Goal: Task Accomplishment & Management: Use online tool/utility

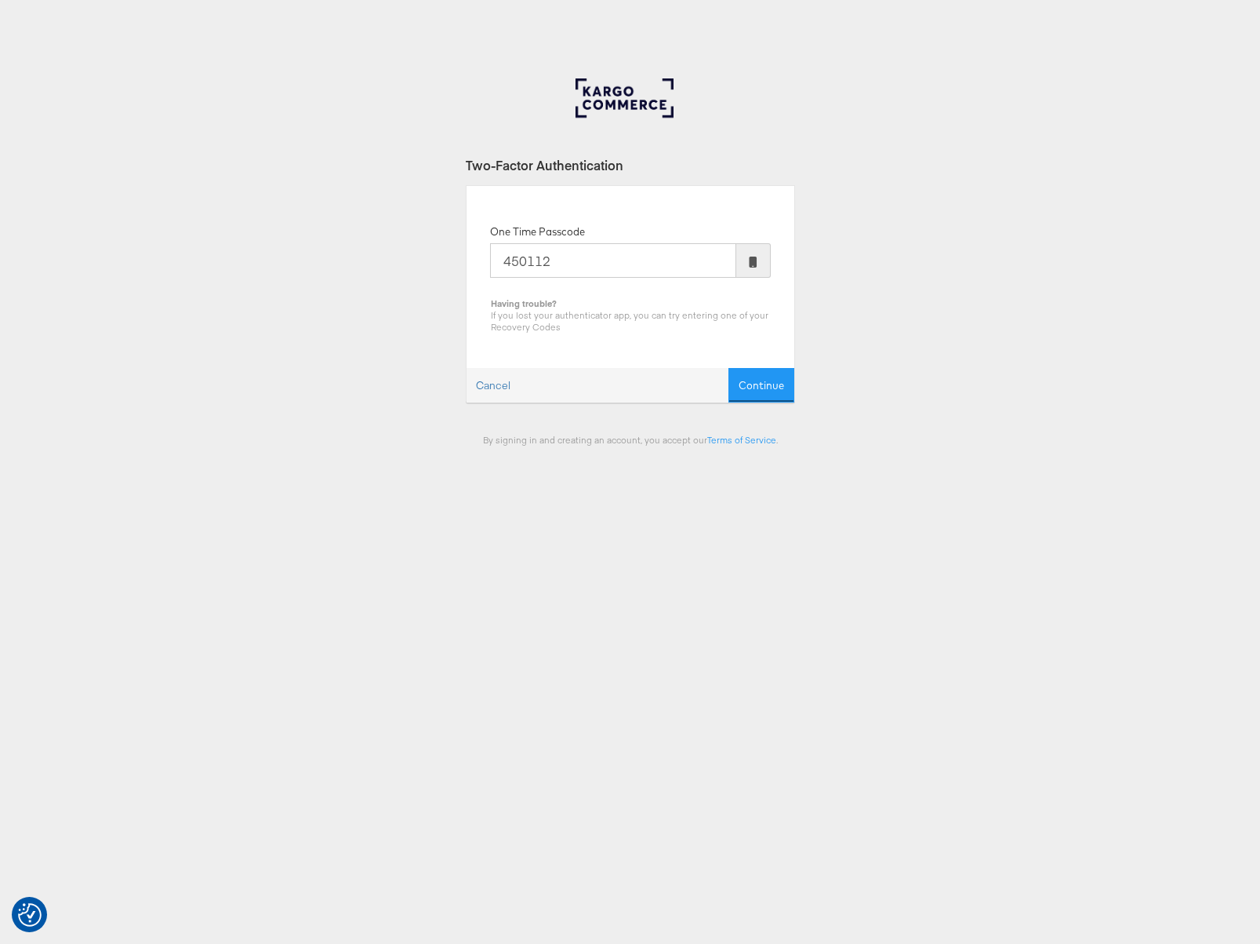
type input "450112"
click at [729, 368] on button "Continue" at bounding box center [762, 385] width 66 height 35
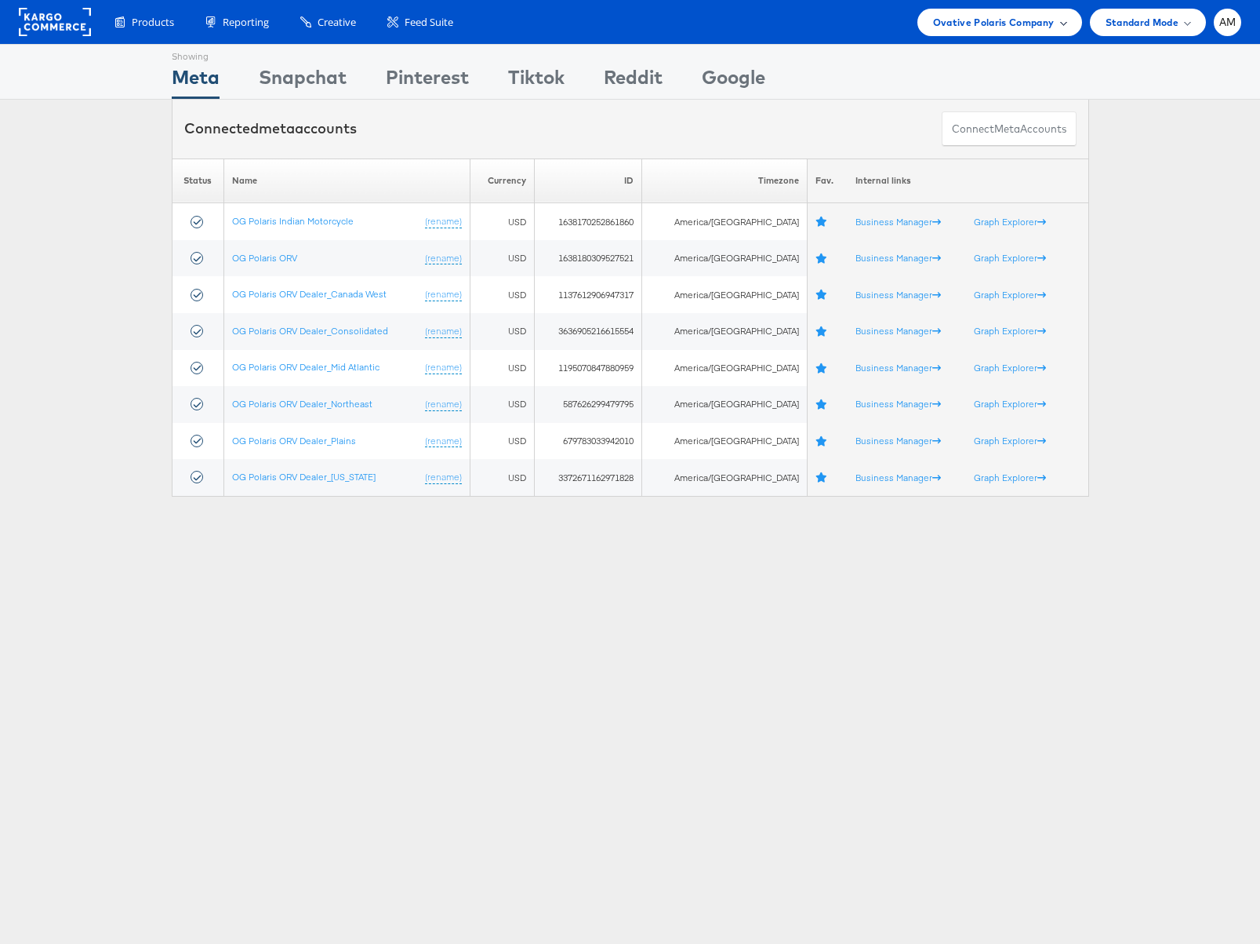
click at [976, 23] on span "Ovative Polaris Company" at bounding box center [994, 22] width 122 height 16
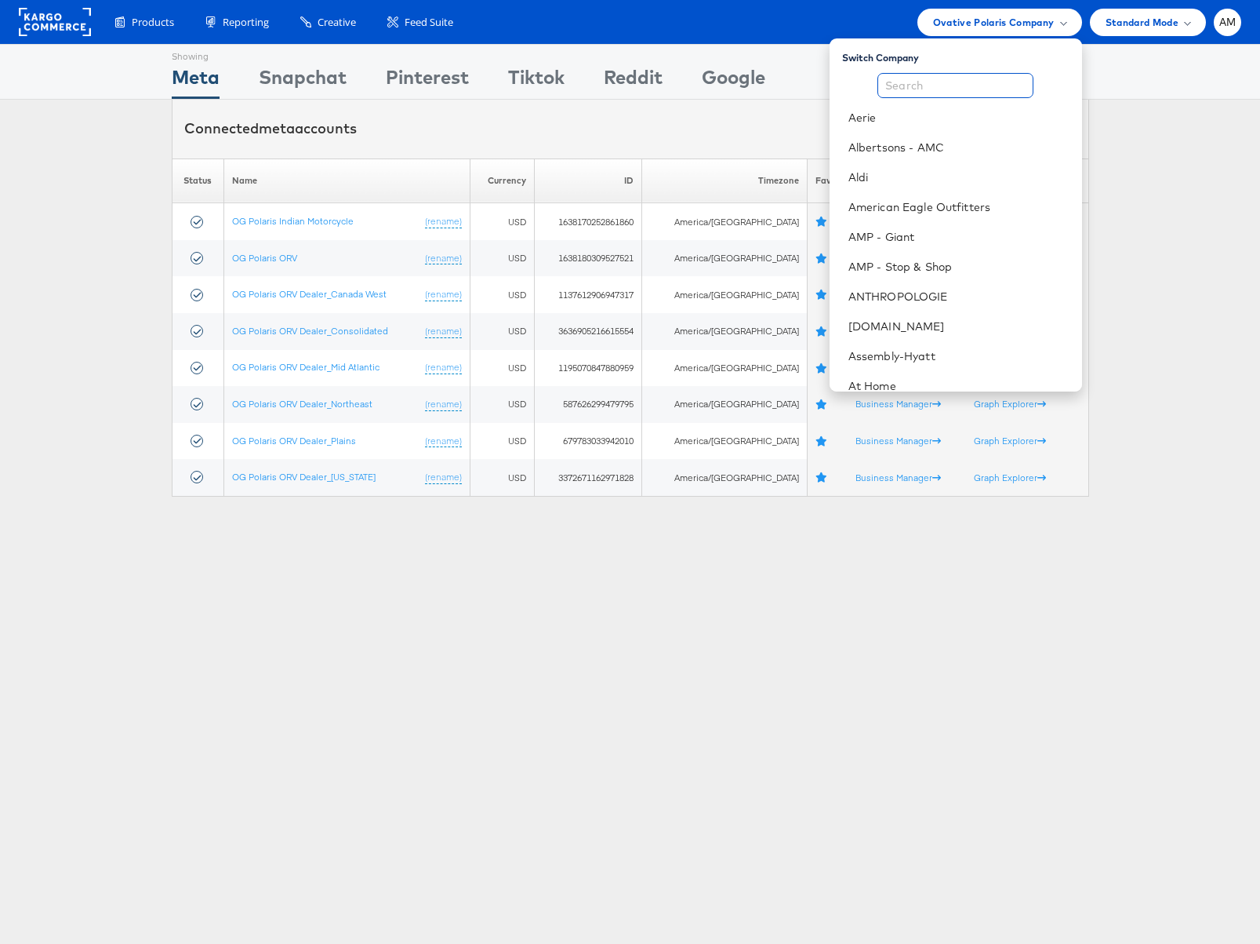
click at [917, 84] on input "text" at bounding box center [956, 85] width 156 height 25
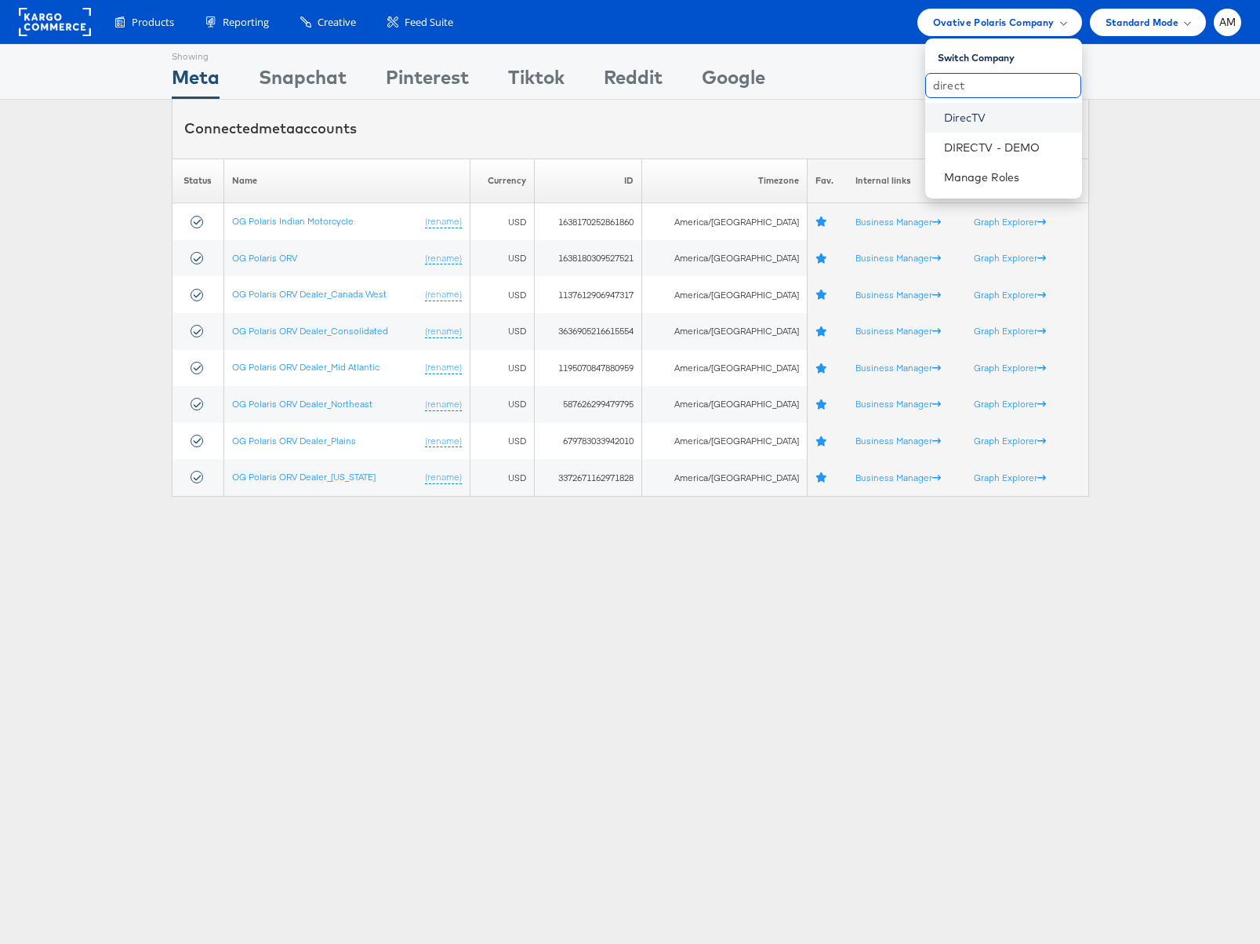
type input "direct"
click at [976, 115] on link "DirecTV" at bounding box center [1006, 118] width 125 height 16
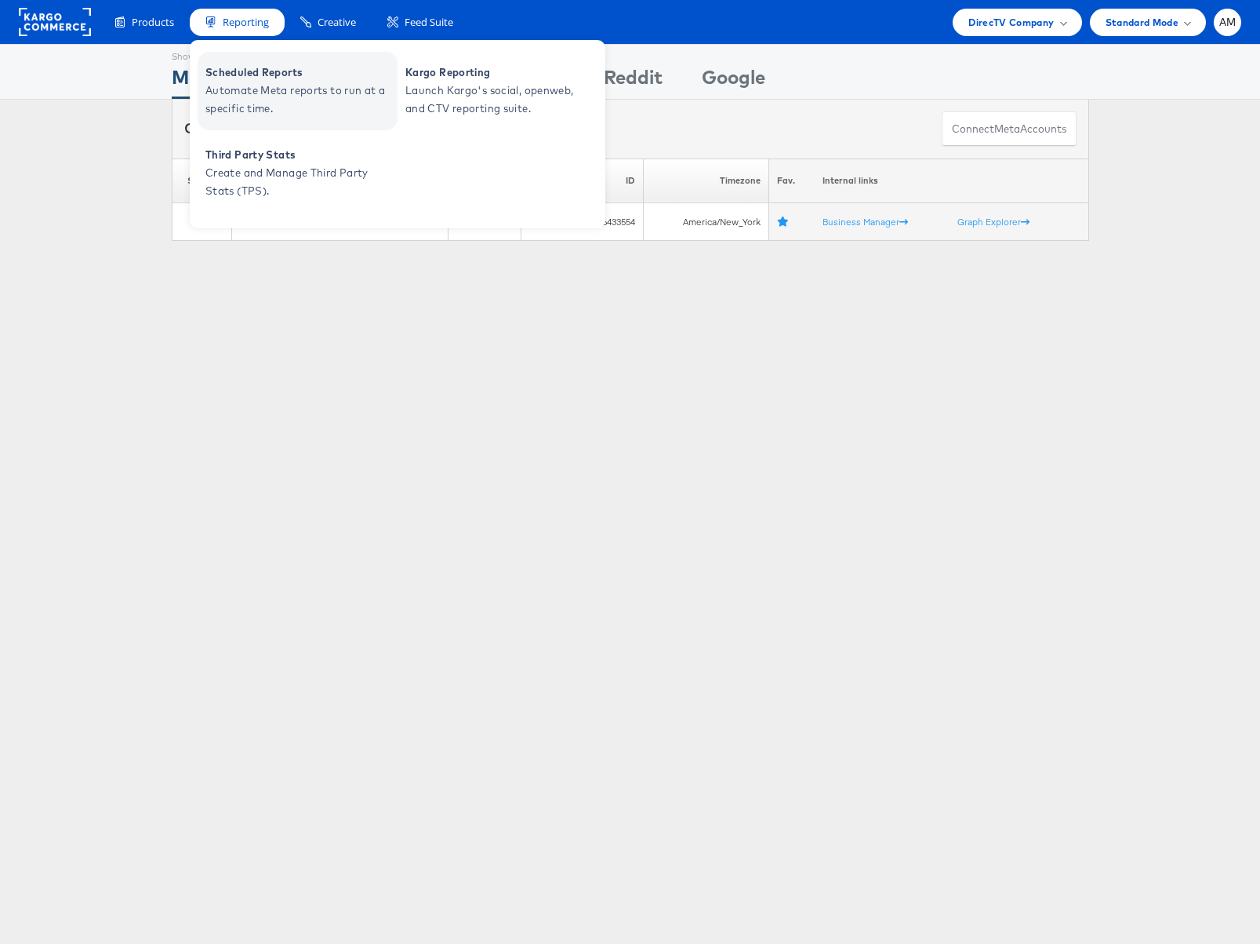
click at [255, 79] on span "Scheduled Reports" at bounding box center [299, 73] width 188 height 18
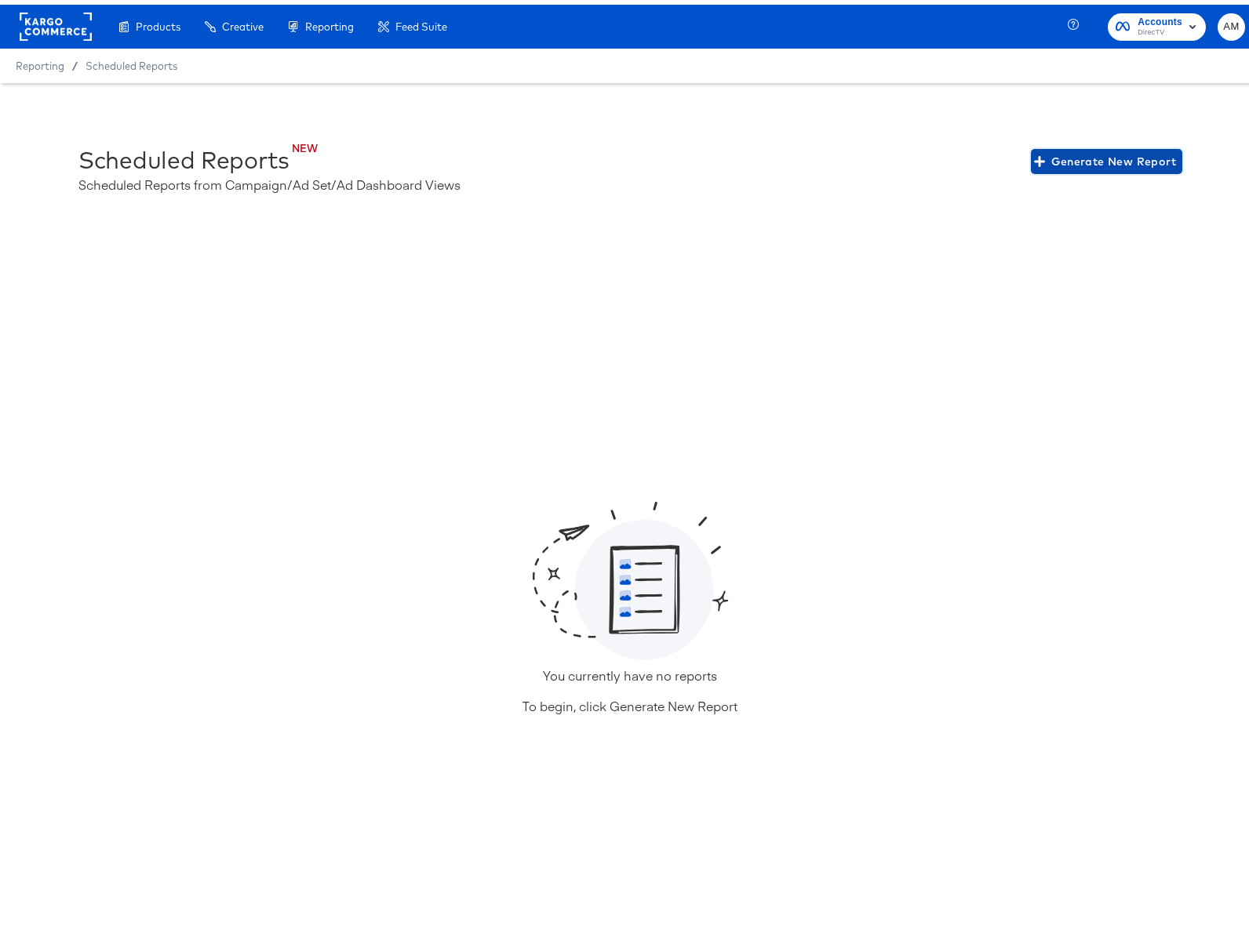
click at [1094, 147] on span "Generate New Report" at bounding box center [1106, 157] width 139 height 20
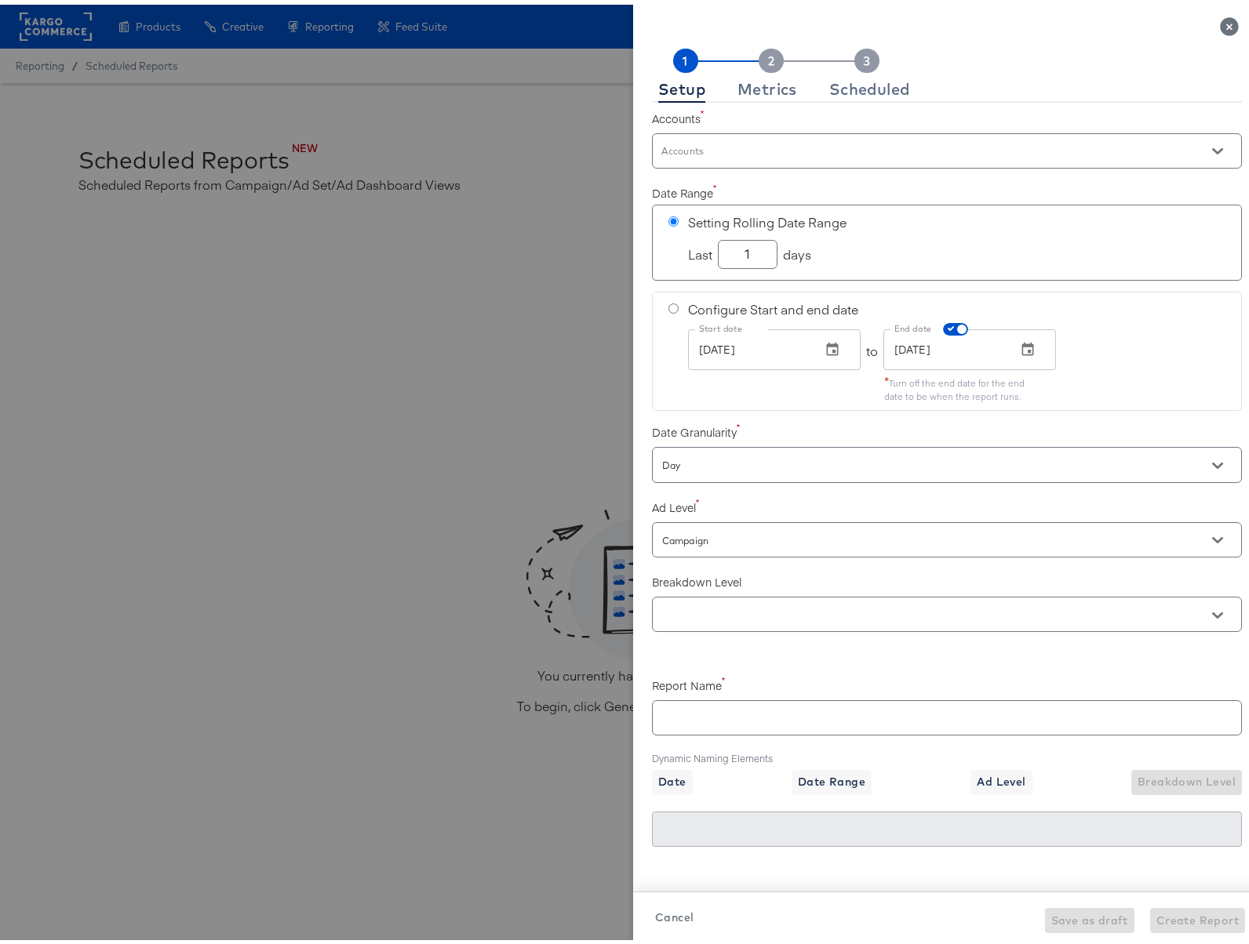
click at [789, 138] on div at bounding box center [947, 146] width 590 height 35
click at [1212, 144] on icon "Open" at bounding box center [1217, 146] width 11 height 11
click at [802, 189] on li "DIRECTV SAT+Device 2023" at bounding box center [928, 190] width 576 height 35
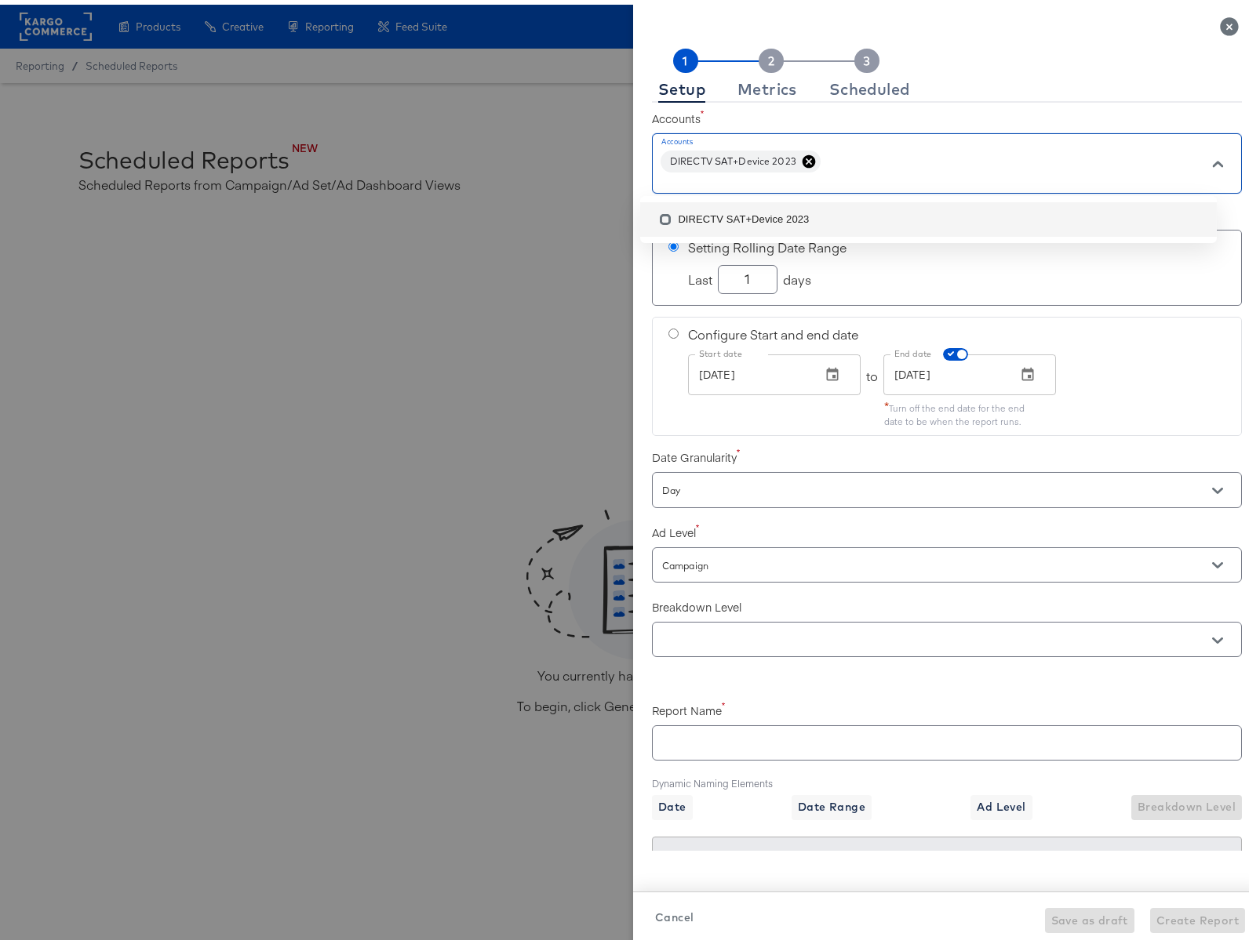
checkbox input "true"
click at [615, 170] on div at bounding box center [630, 472] width 1260 height 944
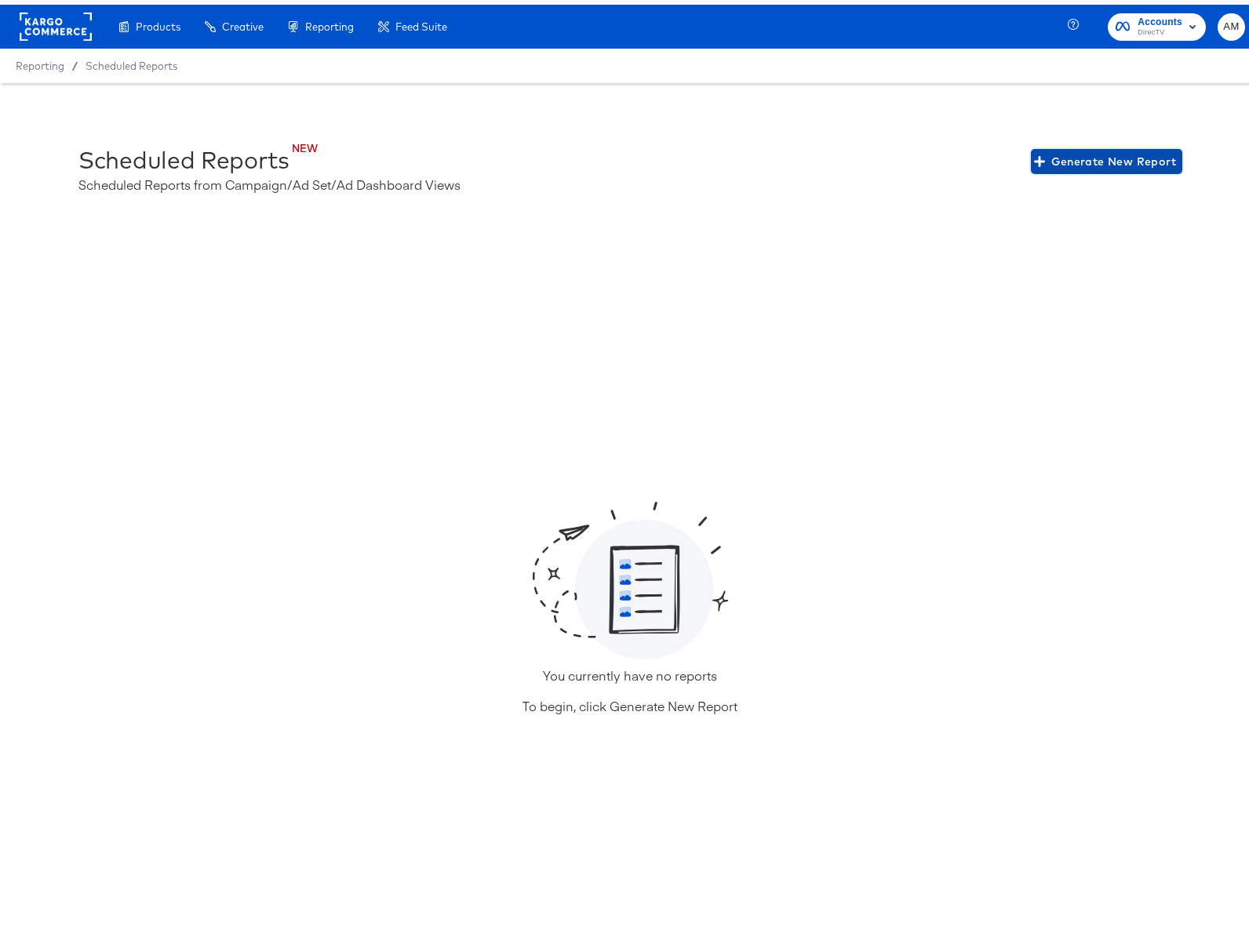
click at [1097, 162] on span "Generate New Report" at bounding box center [1106, 157] width 139 height 20
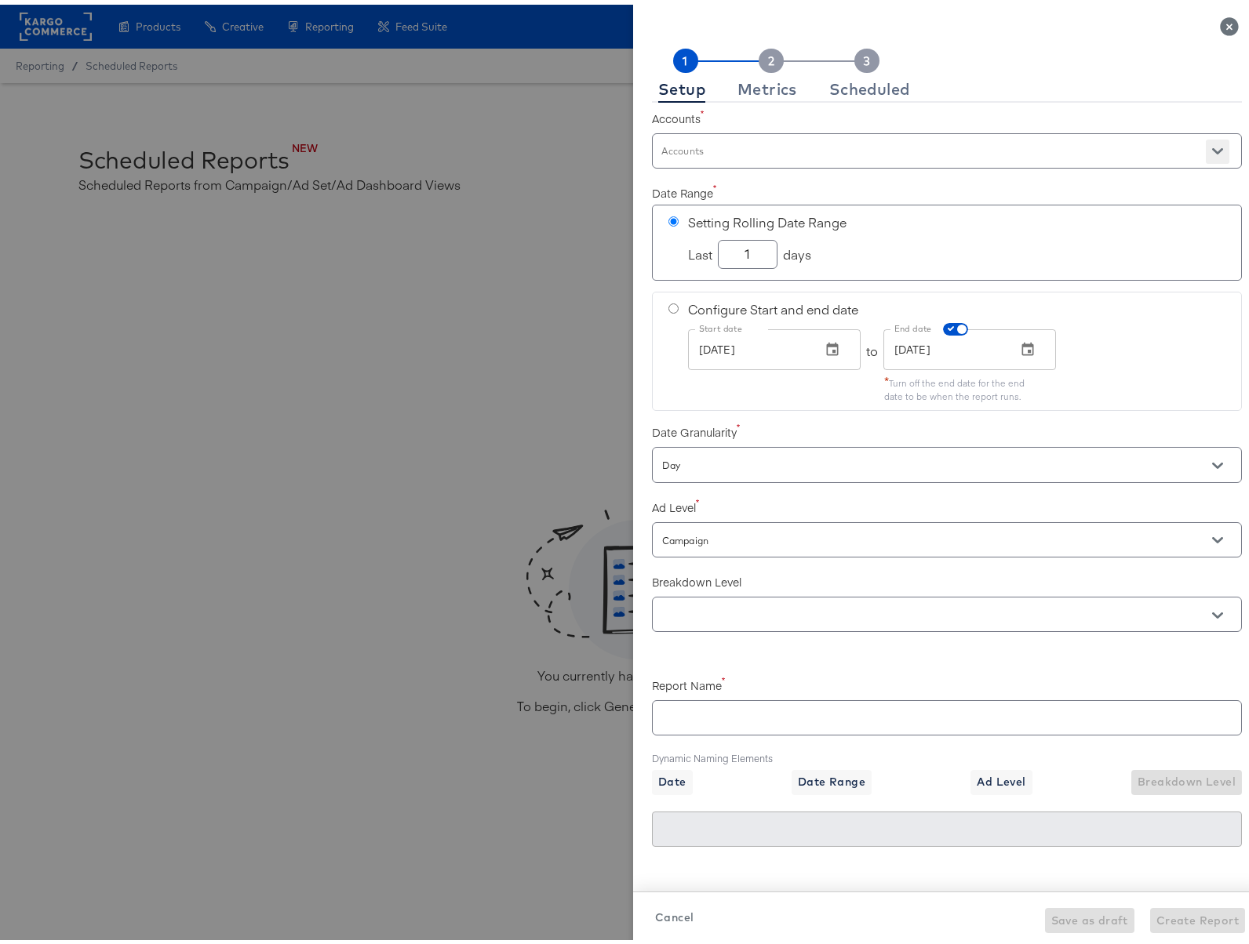
click at [1212, 147] on icon "Open" at bounding box center [1217, 147] width 11 height 6
click at [815, 184] on li "DIRECTV SAT+Device 2023" at bounding box center [928, 190] width 576 height 35
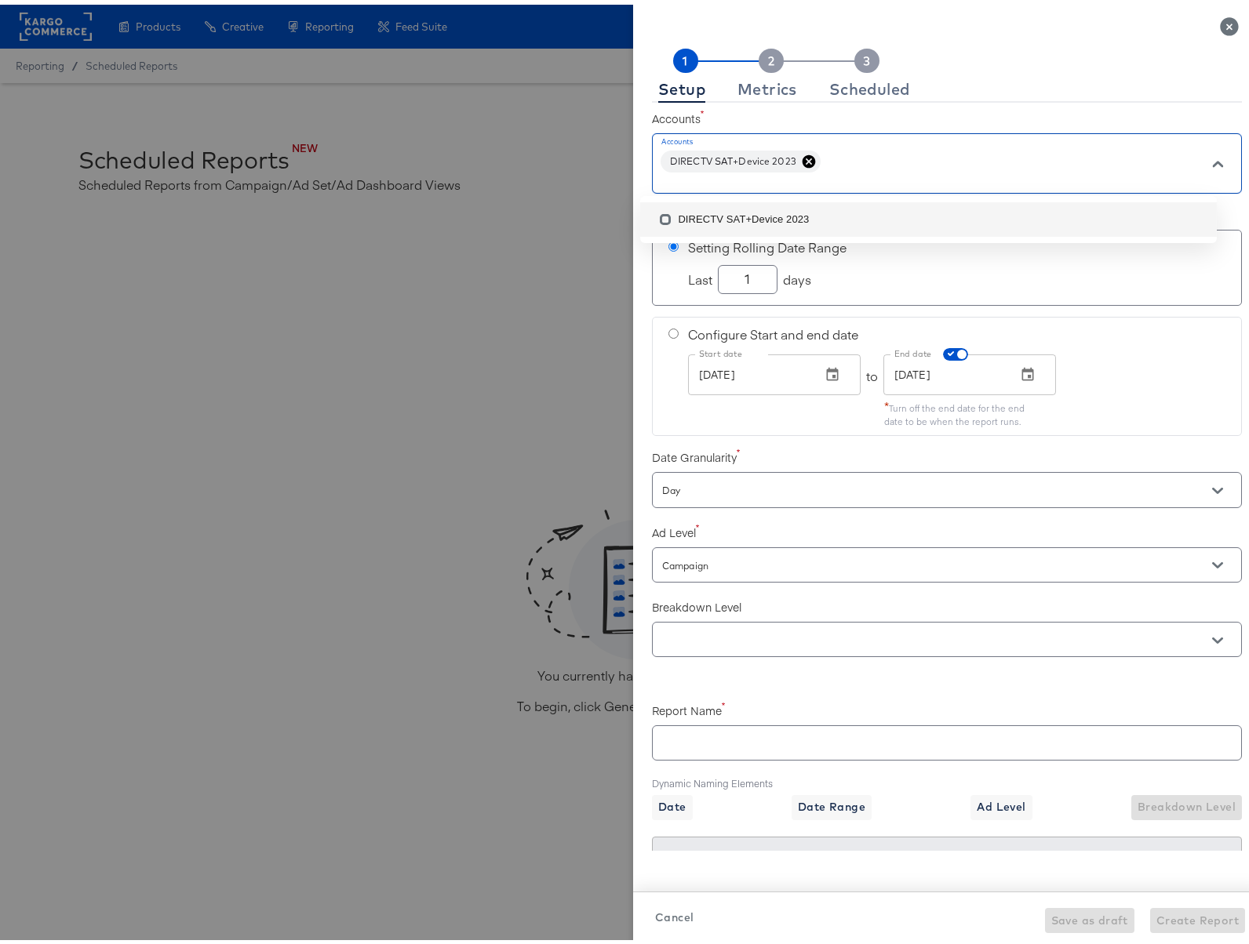
click at [1147, 207] on li "DIRECTV SAT+Device 2023" at bounding box center [928, 215] width 576 height 35
click at [964, 155] on icon at bounding box center [972, 157] width 16 height 16
click at [896, 271] on div "Last 1 days" at bounding box center [956, 274] width 537 height 35
drag, startPoint x: 739, startPoint y: 277, endPoint x: 710, endPoint y: 274, distance: 29.2
click at [718, 274] on input "1" at bounding box center [747, 268] width 58 height 27
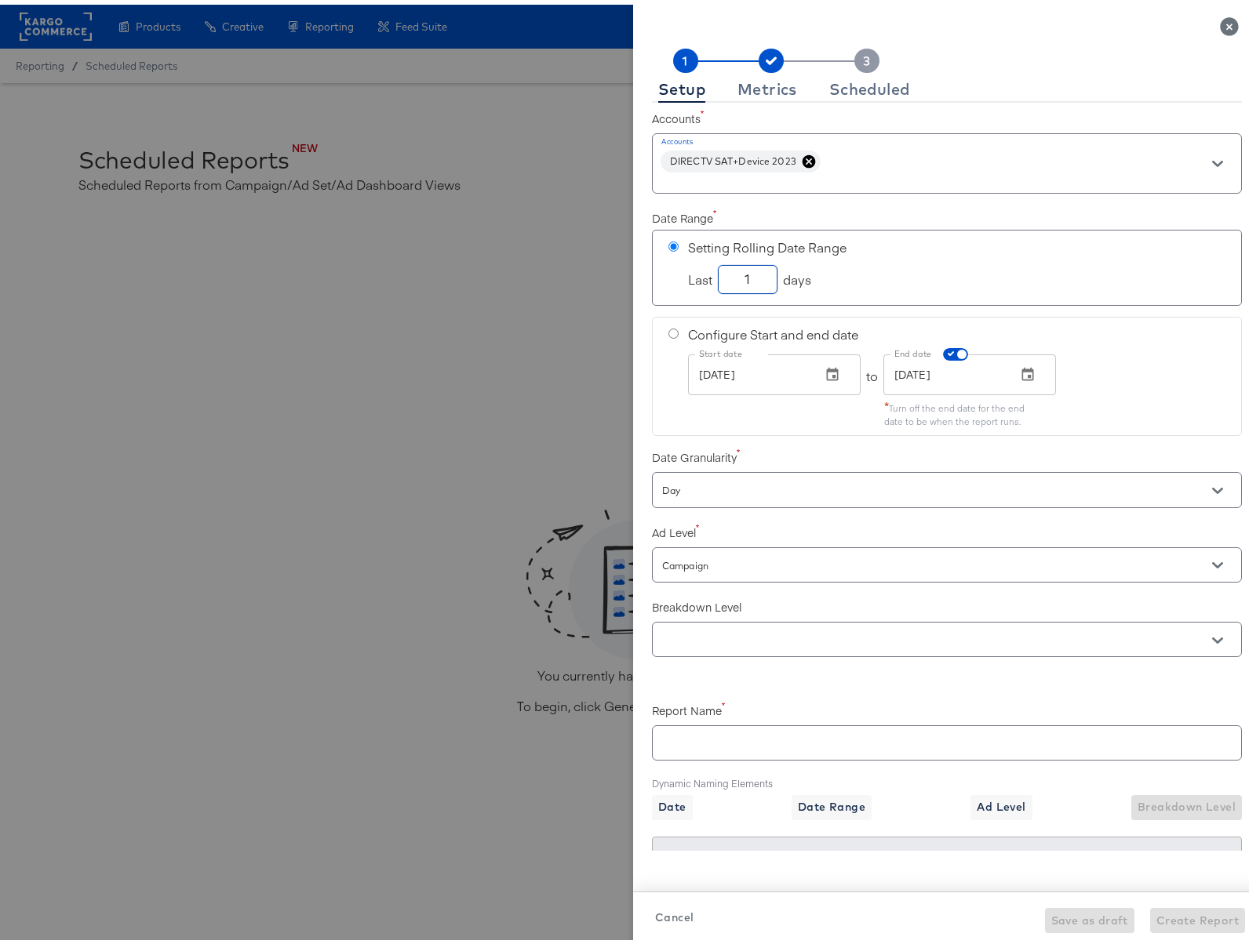
checkbox input "true"
type input "15"
checkbox input "true"
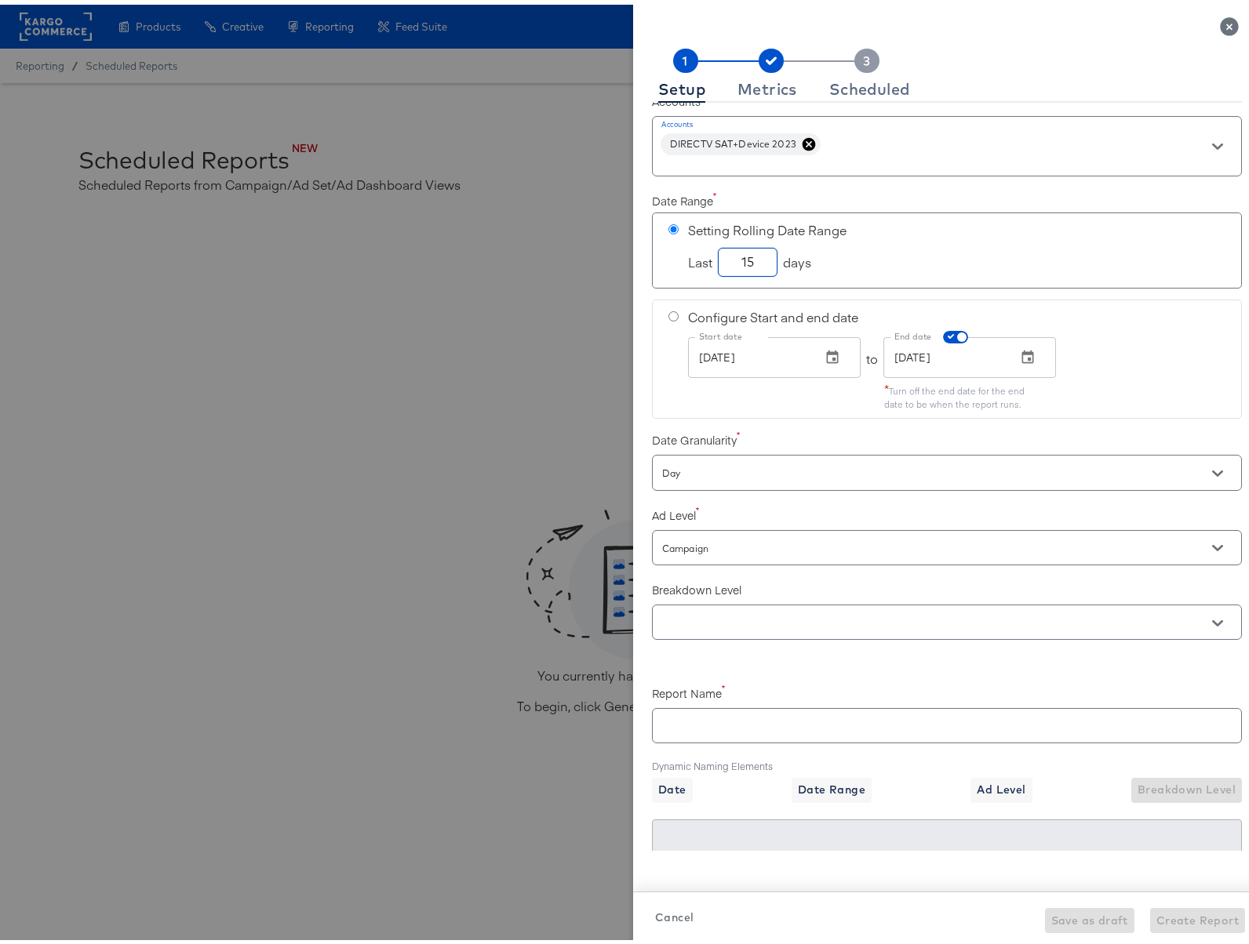
scroll to position [41, 0]
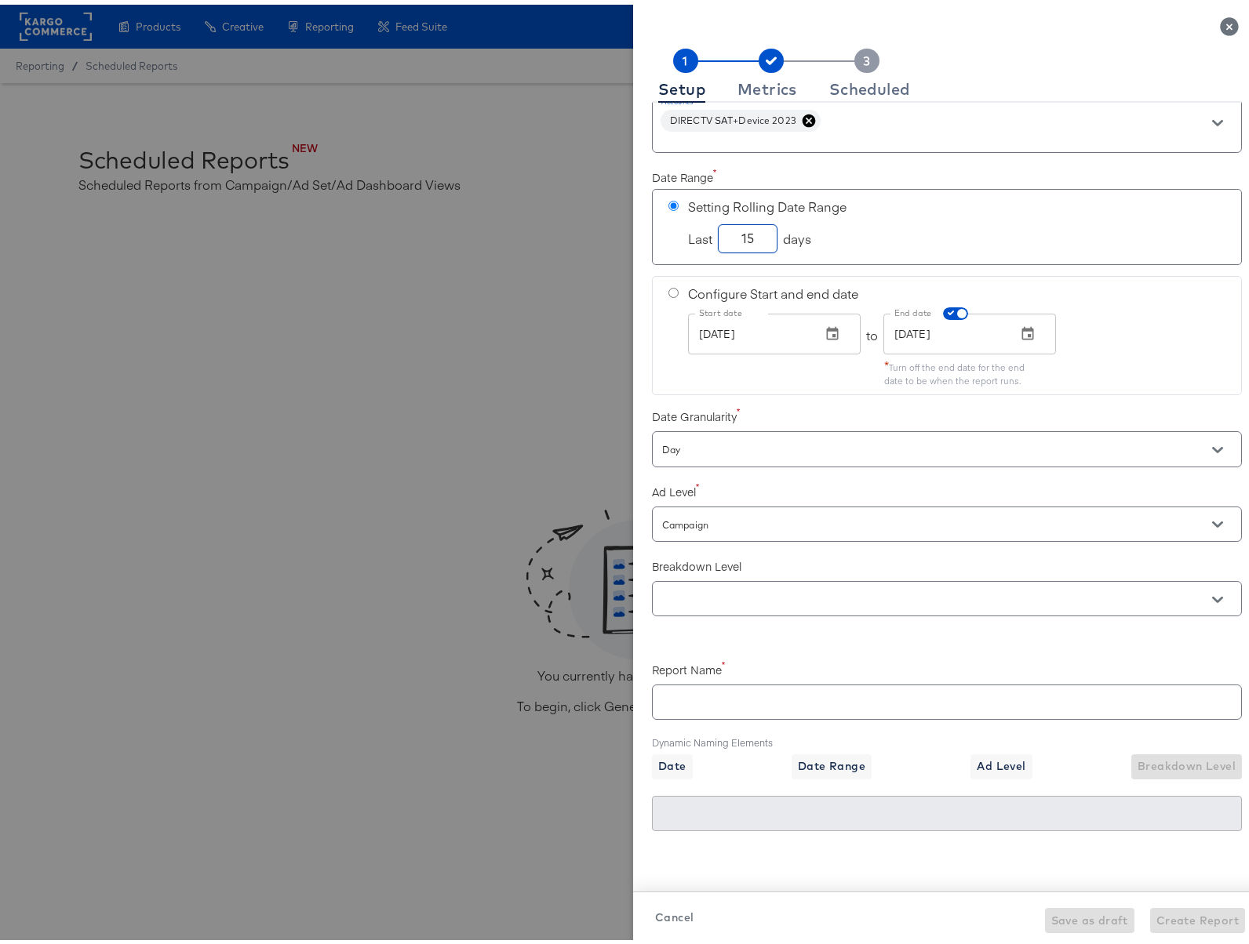
type input "15"
click at [668, 286] on input "radio" at bounding box center [673, 288] width 10 height 10
radio input "true"
radio input "false"
click at [824, 328] on icon "button" at bounding box center [832, 330] width 16 height 16
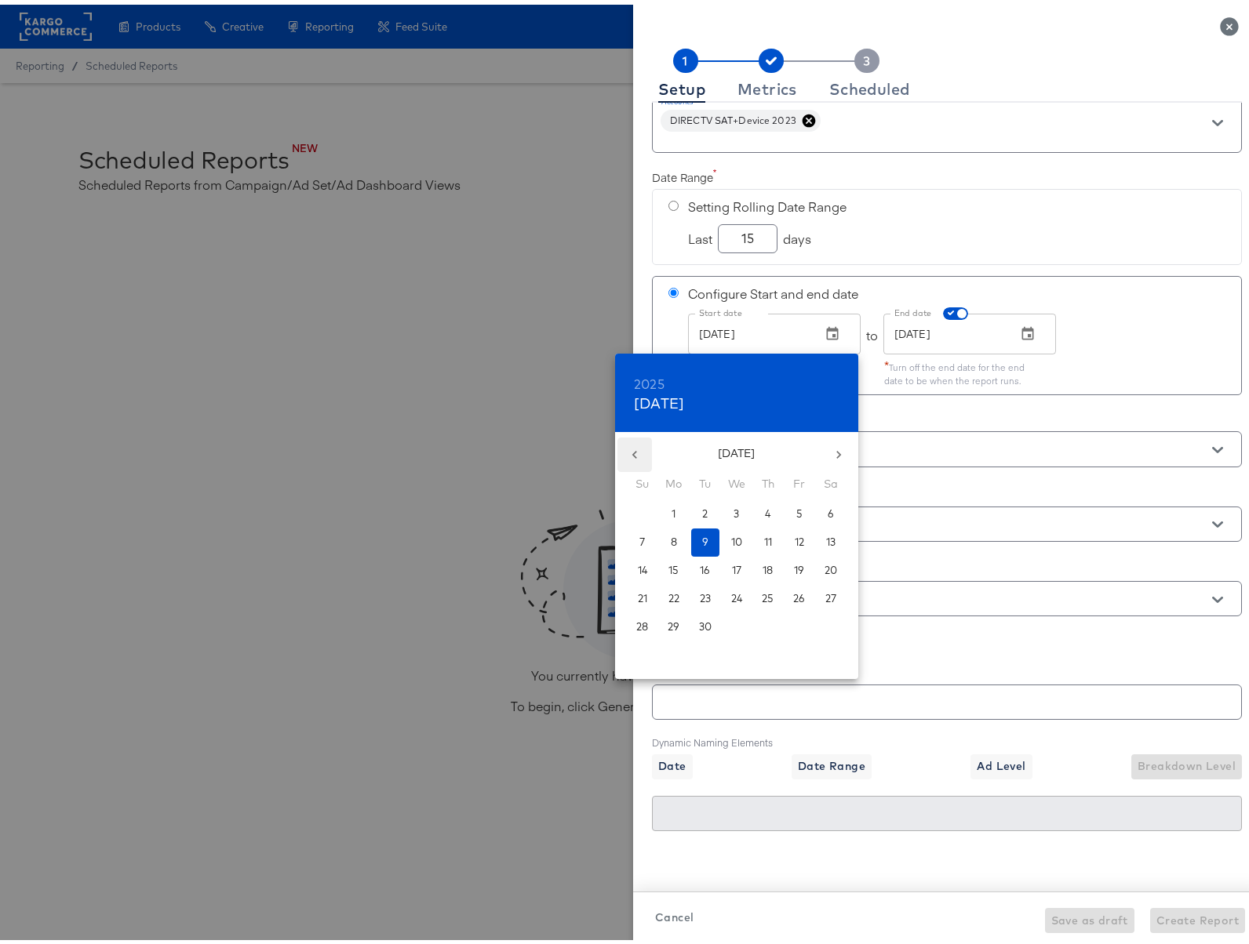
click at [635, 448] on icon "button" at bounding box center [635, 450] width 16 height 16
click at [765, 624] on p "28" at bounding box center [768, 622] width 12 height 15
checkbox input "true"
type input "Aug 28, 2025"
click at [1147, 333] on div at bounding box center [630, 472] width 1260 height 944
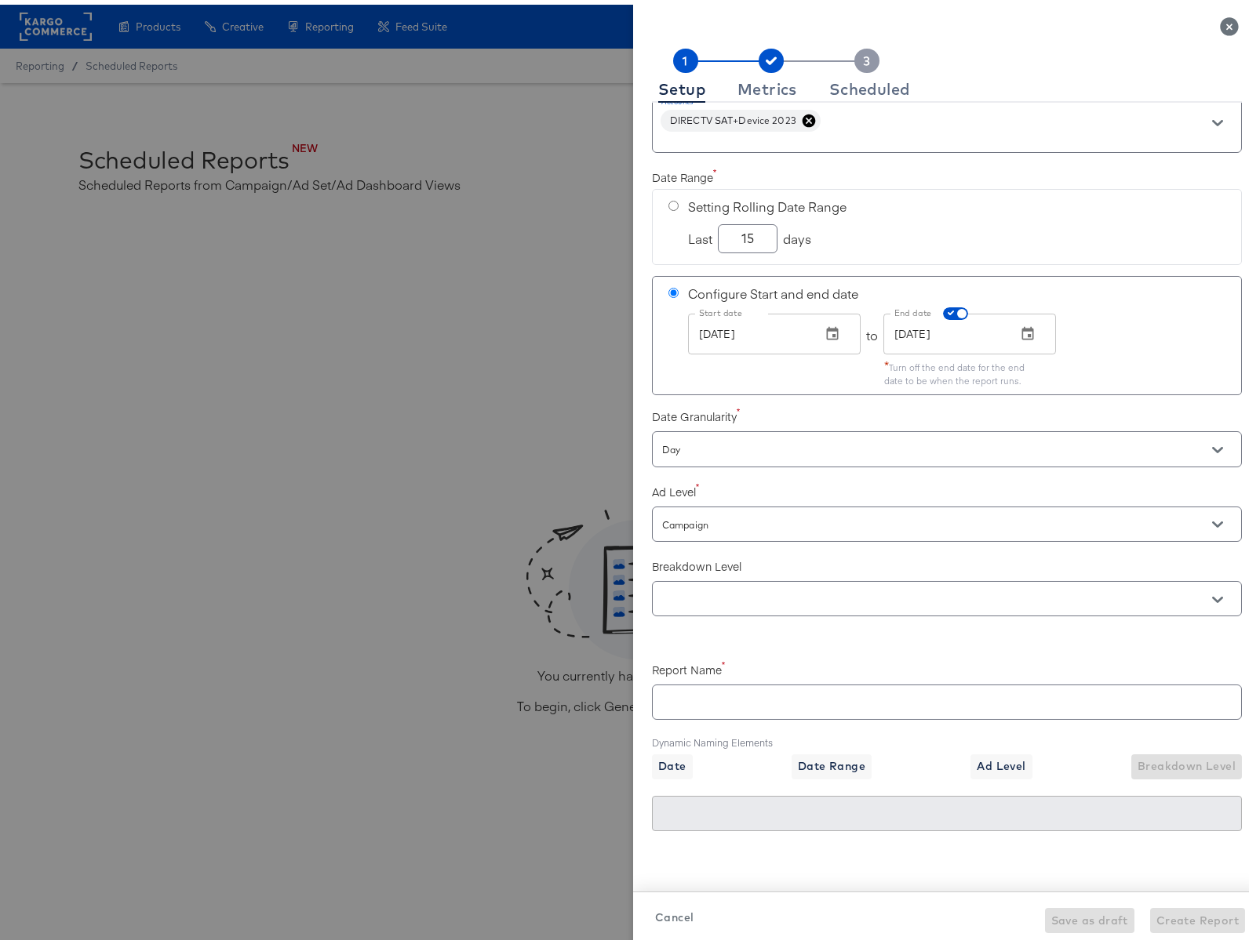
click at [780, 438] on input "Day" at bounding box center [924, 445] width 531 height 18
click at [681, 536] on li "Total" at bounding box center [928, 533] width 576 height 25
checkbox input "true"
type input "Total"
click at [878, 511] on input "Campaign" at bounding box center [924, 520] width 531 height 18
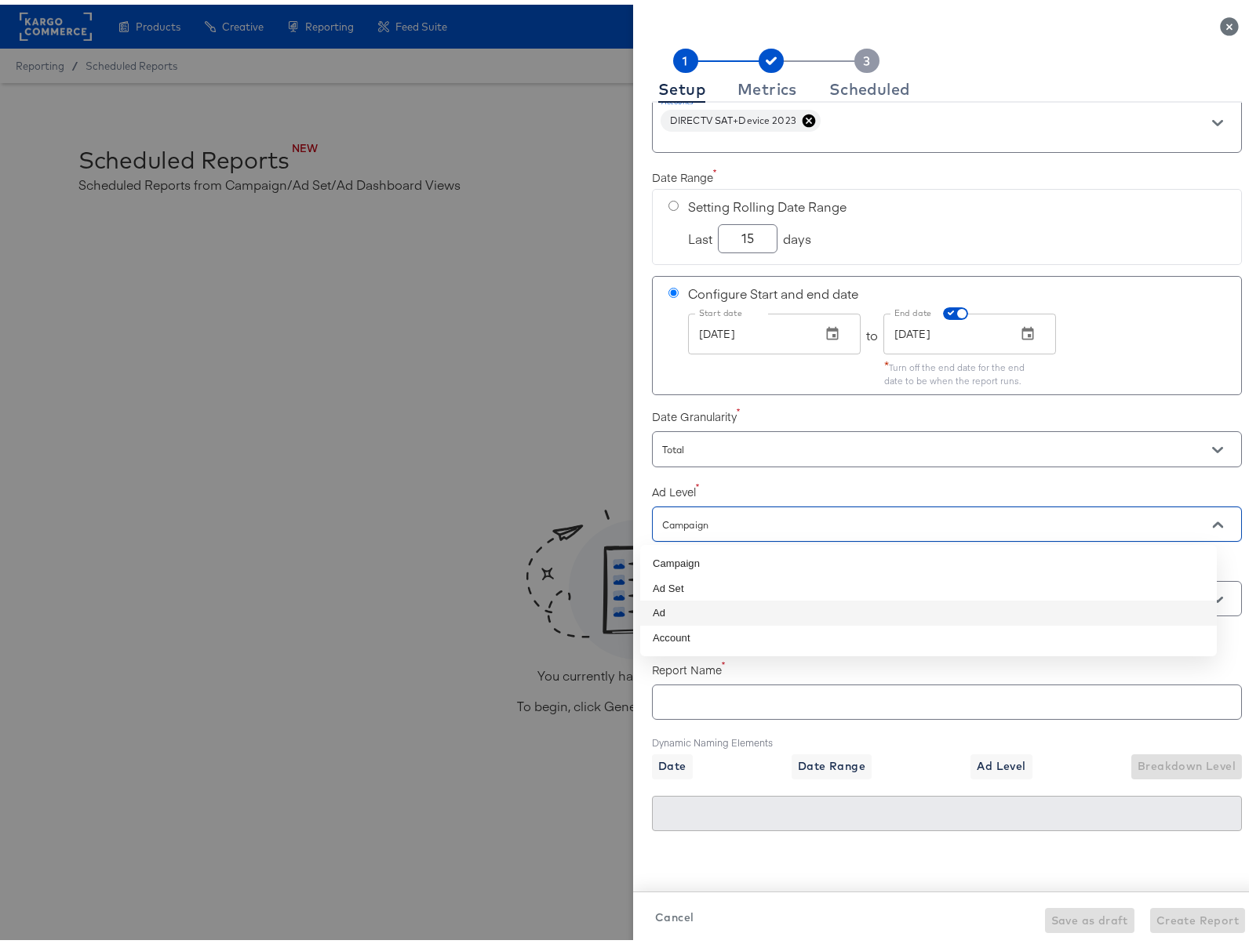
click at [701, 616] on li "Ad" at bounding box center [928, 608] width 576 height 25
checkbox input "true"
type input "Ad"
click at [780, 594] on input "text" at bounding box center [924, 595] width 531 height 18
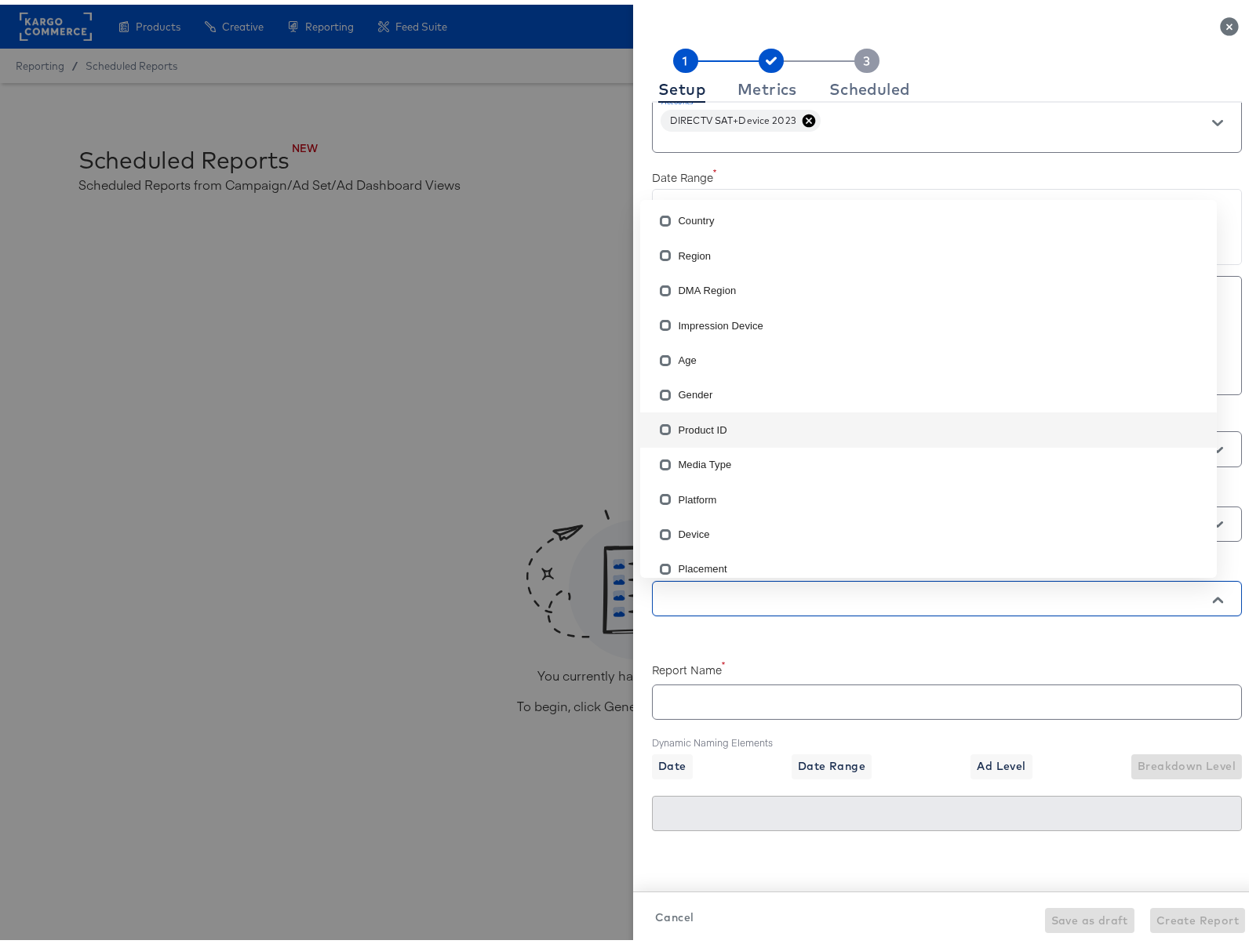
scroll to position [3, 0]
click at [668, 422] on input "checkbox" at bounding box center [665, 427] width 25 height 25
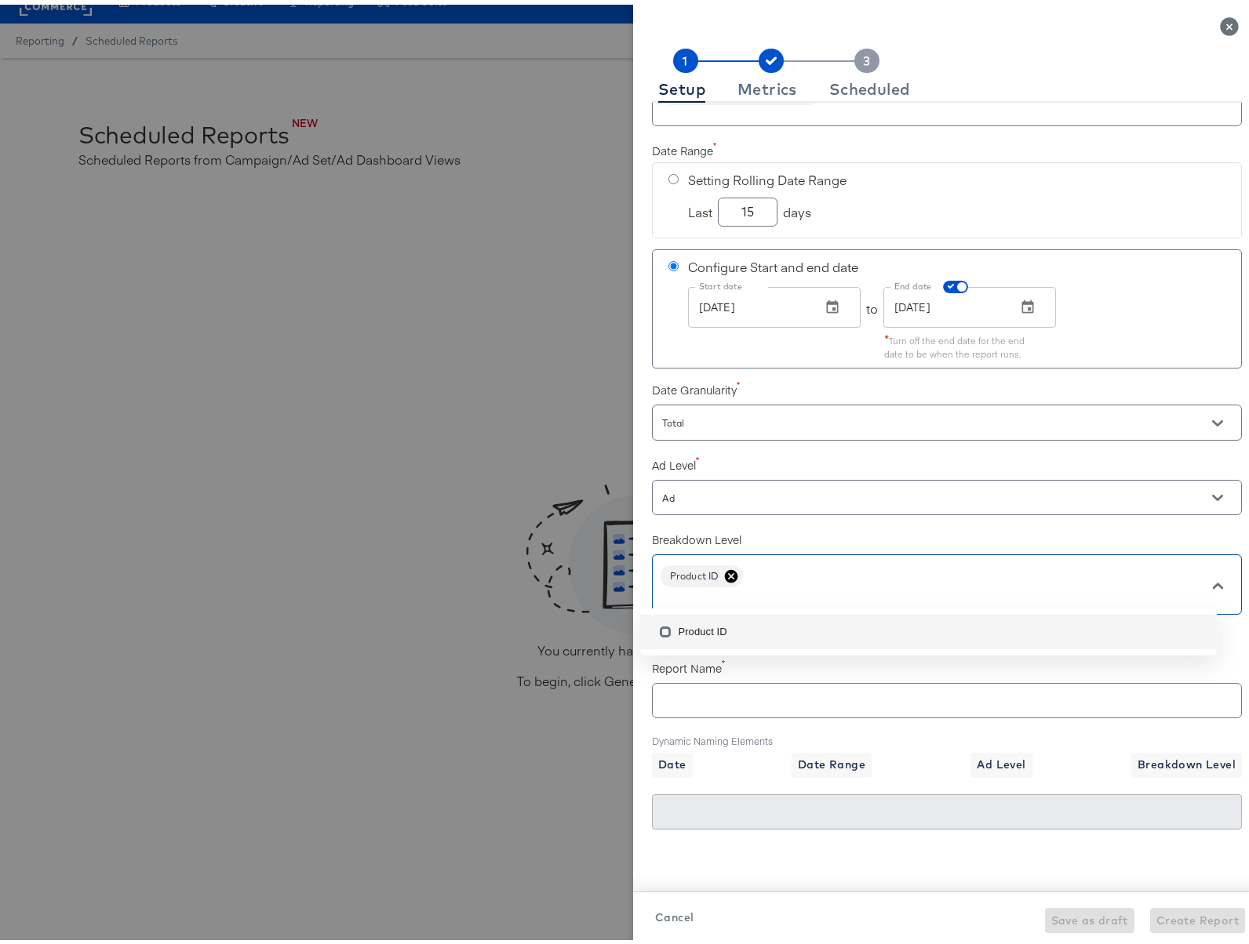
scroll to position [35, 0]
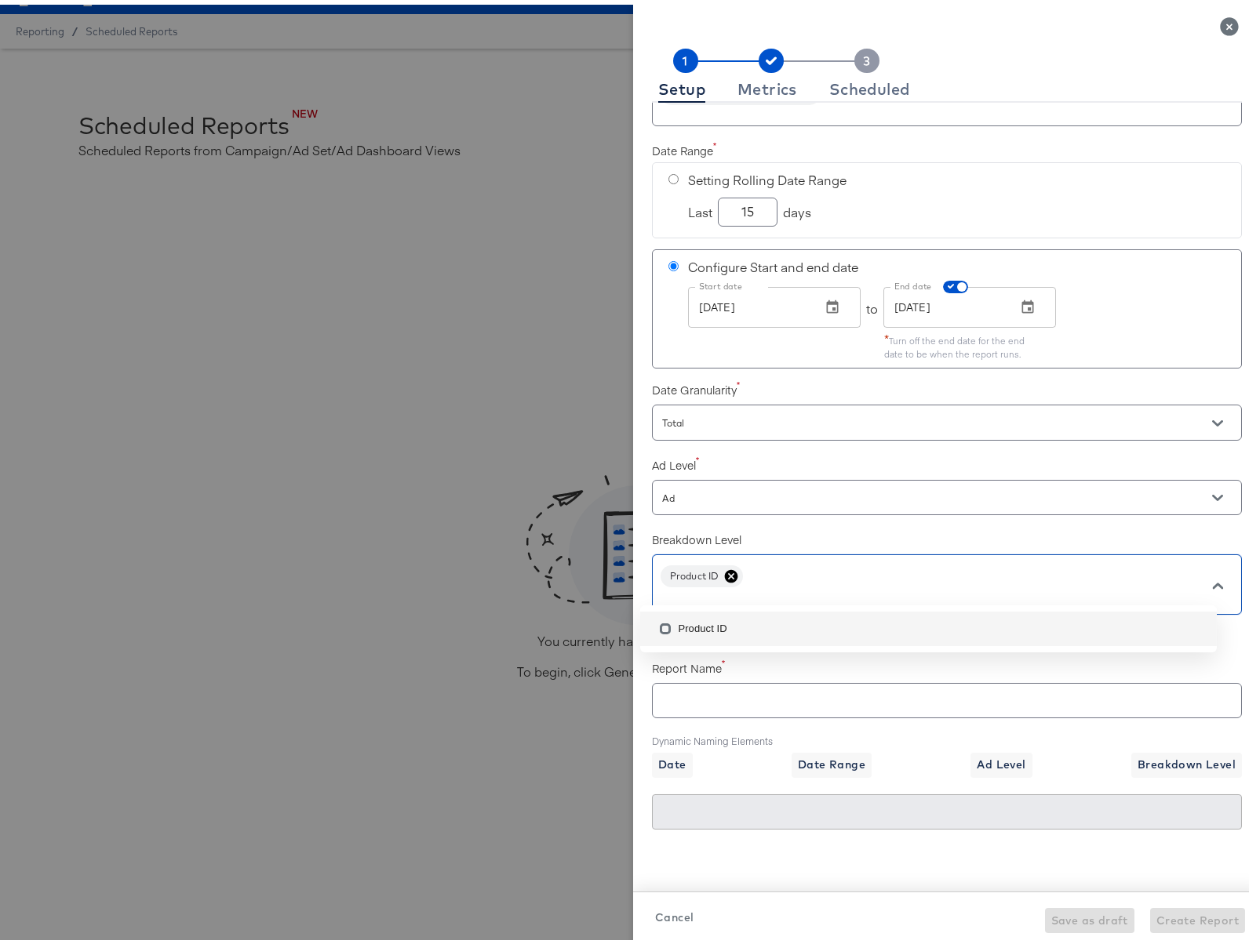
click at [746, 691] on input "text" at bounding box center [947, 690] width 588 height 34
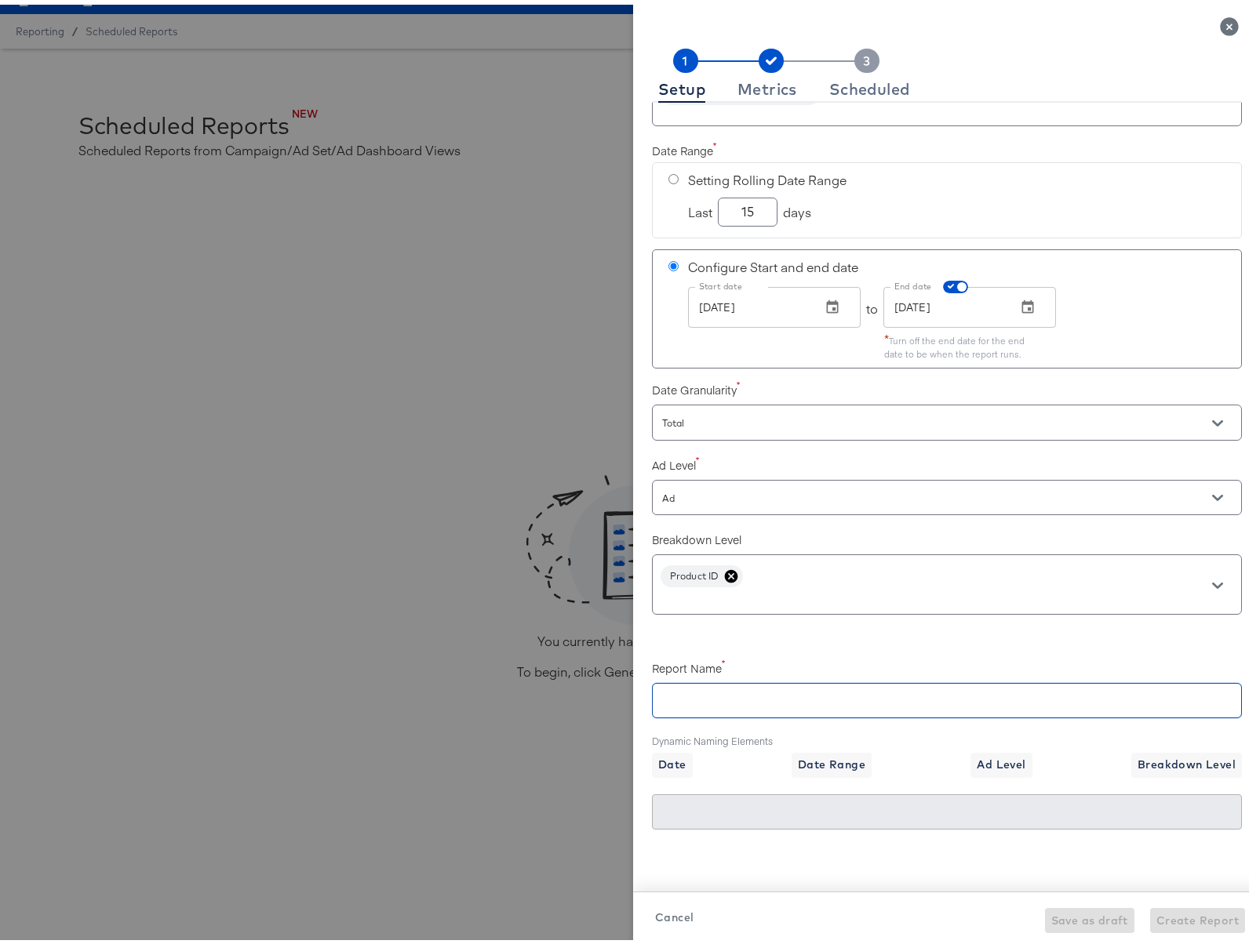
checkbox input "true"
type input "D"
checkbox input "true"
type input "Di"
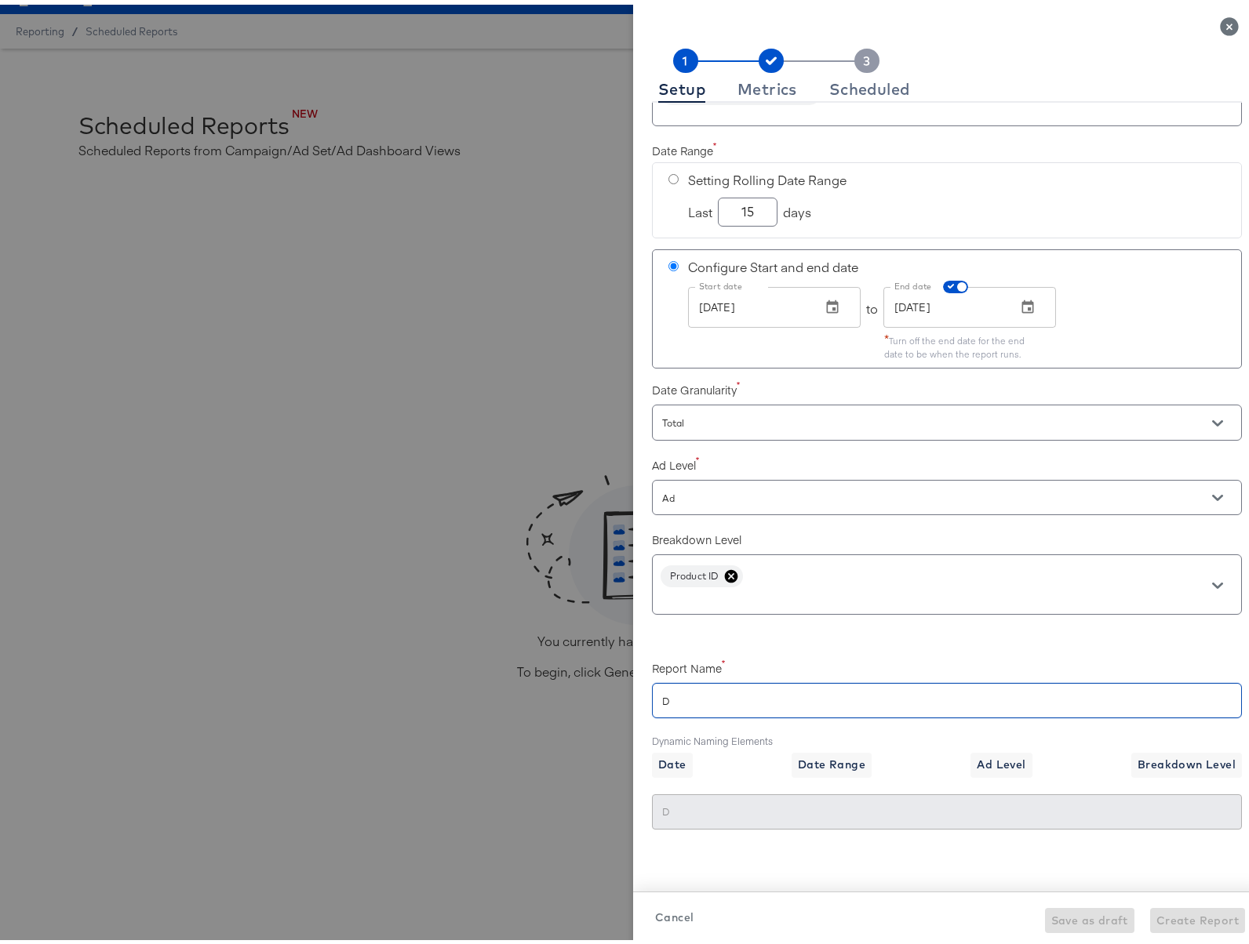
type input "Di"
checkbox input "true"
type input "Dir"
checkbox input "true"
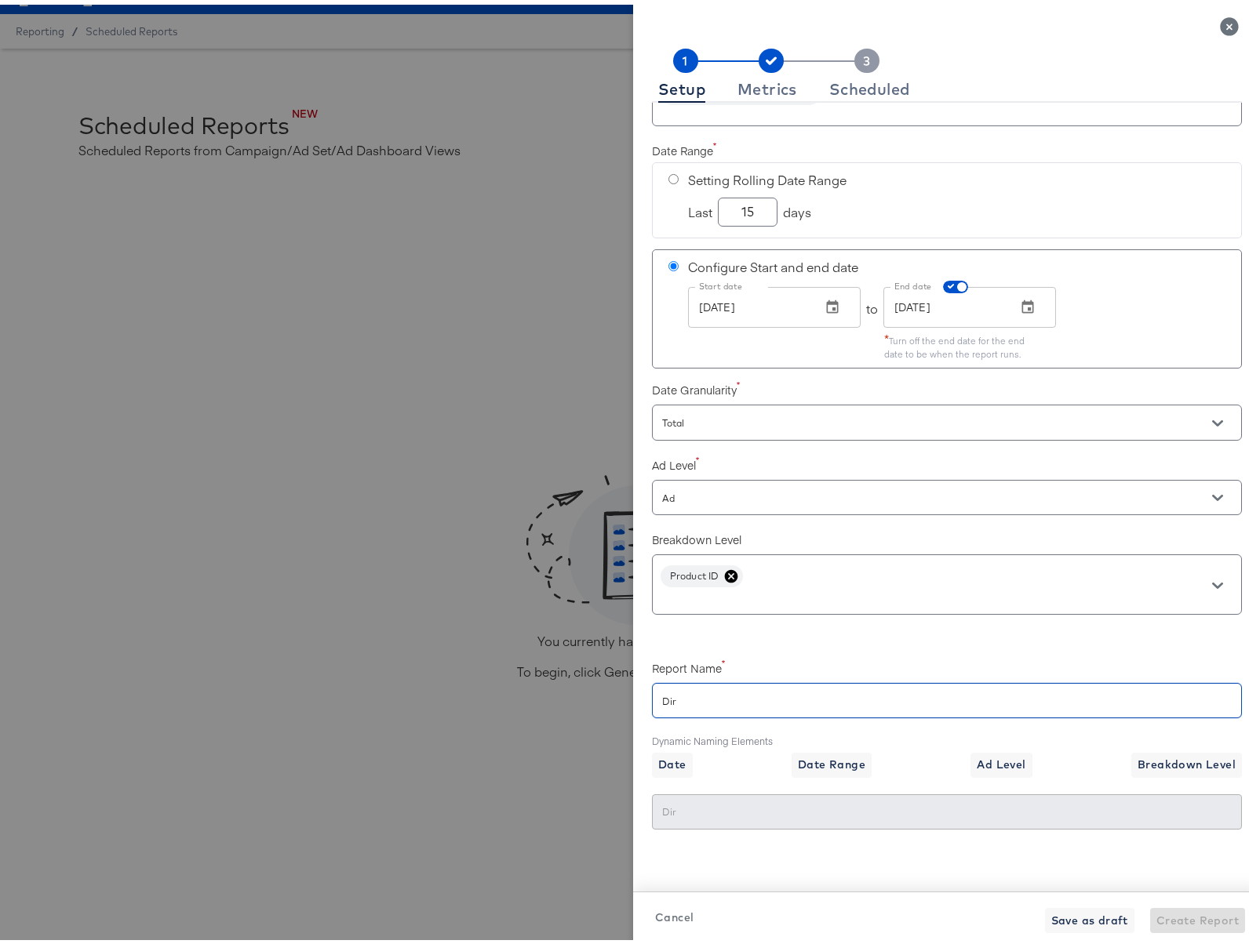
type input "Dire"
checkbox input "true"
type input "Direc"
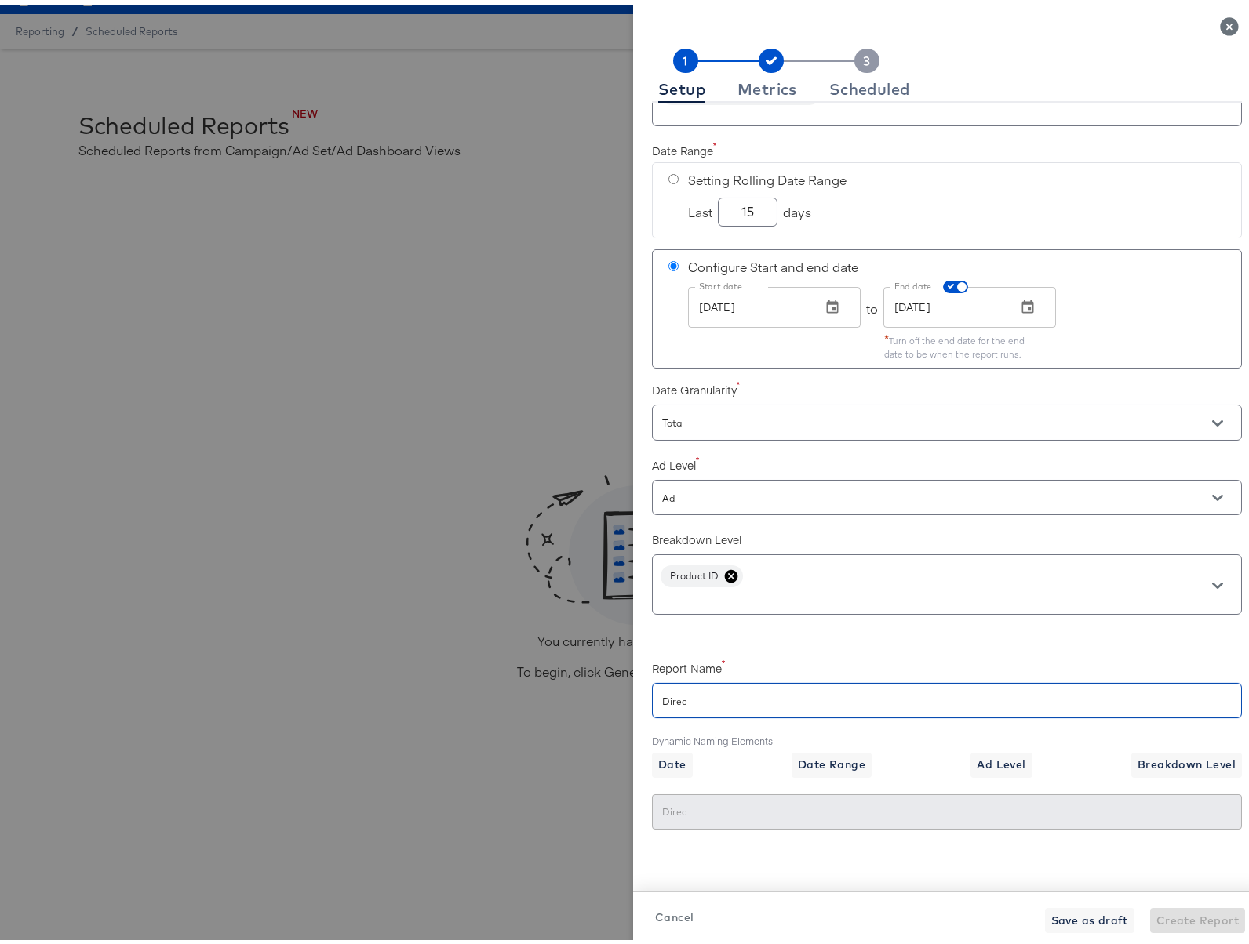
checkbox input "true"
type input "Direct"
checkbox input "true"
type input "Direc"
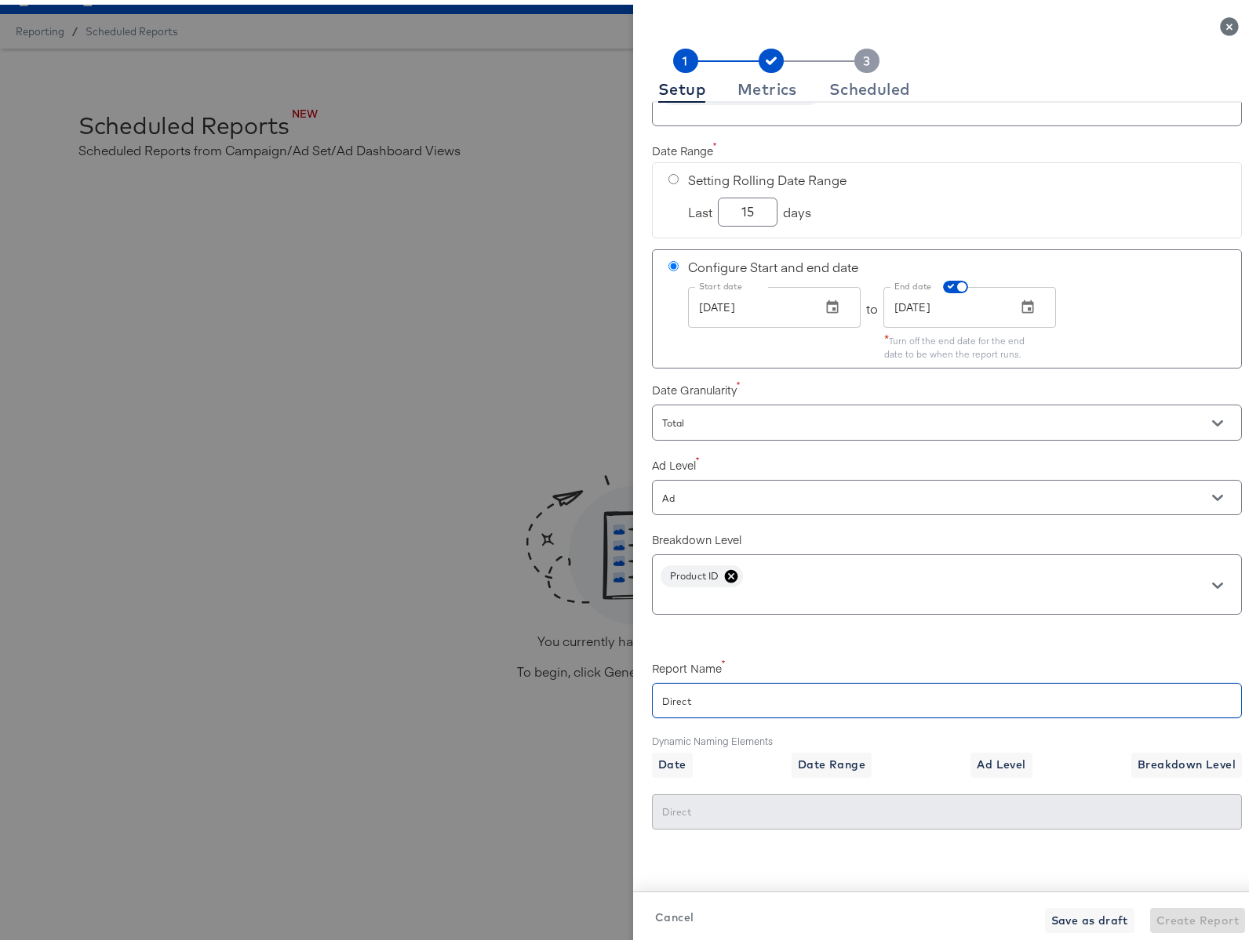
type input "Direc"
checkbox input "true"
type input "DirecT"
checkbox input "true"
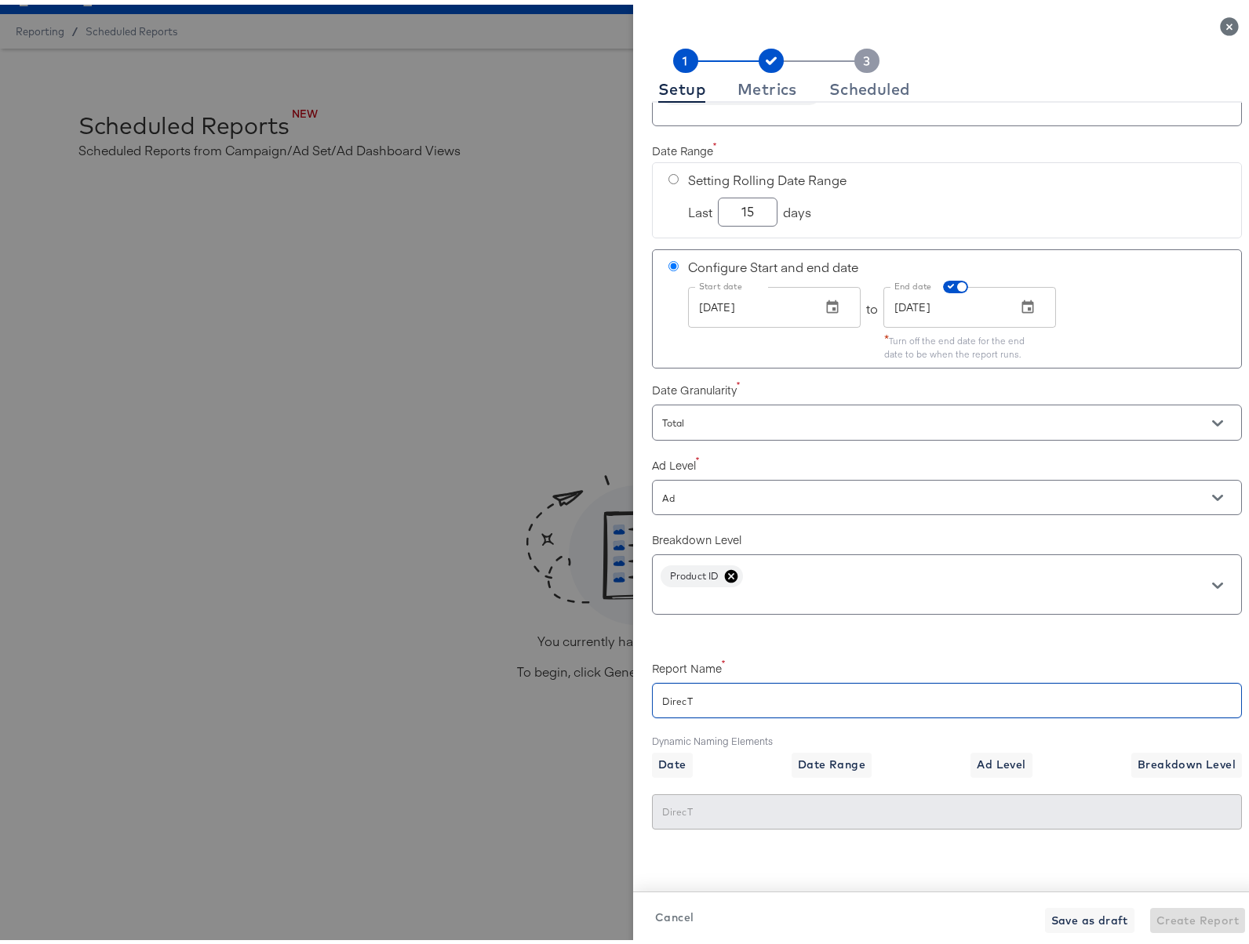
type input "DirecTV"
checkbox input "true"
type input "DirecTV"
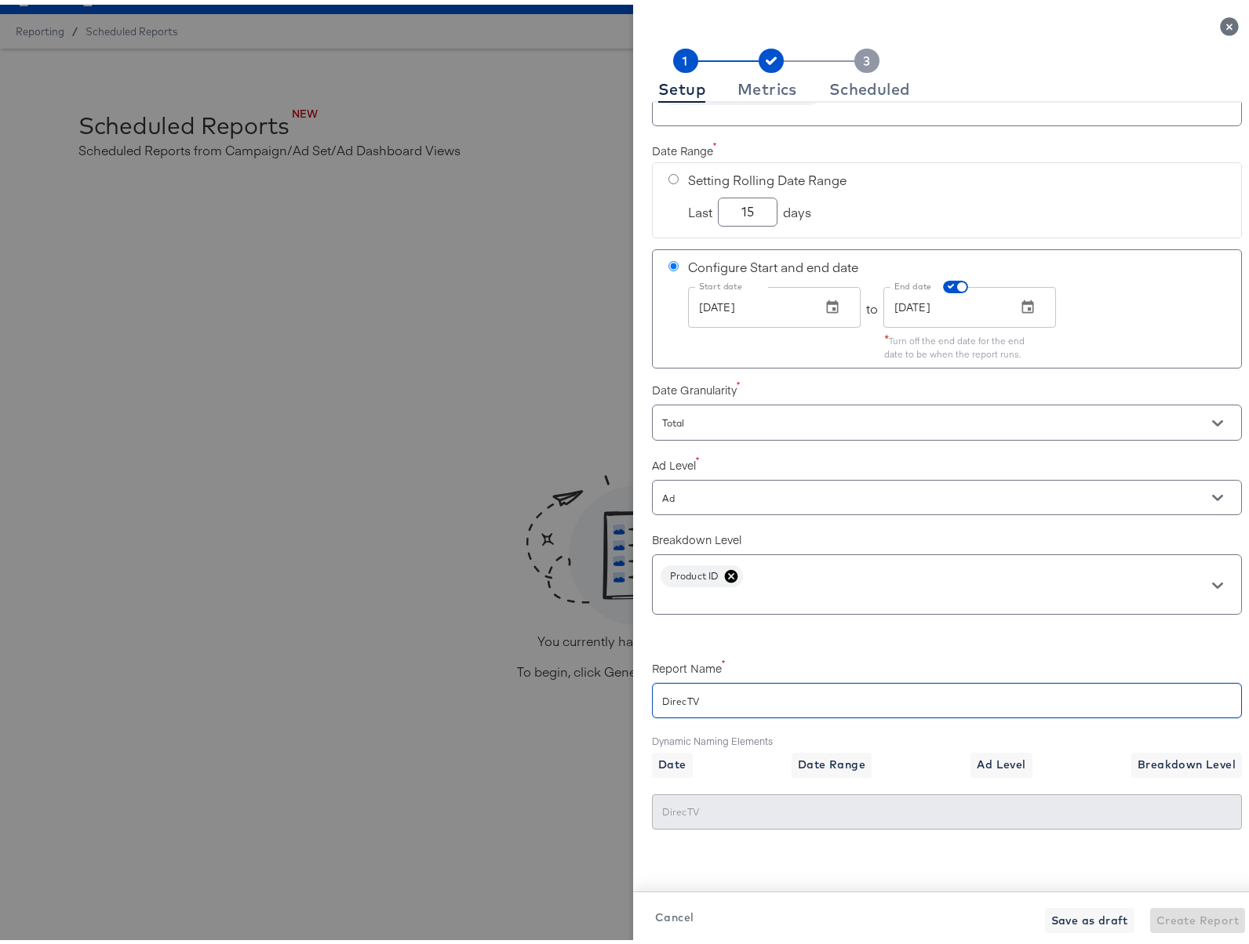
checkbox input "true"
type input "DirecTV P"
checkbox input "true"
type input "DirecTV Pr"
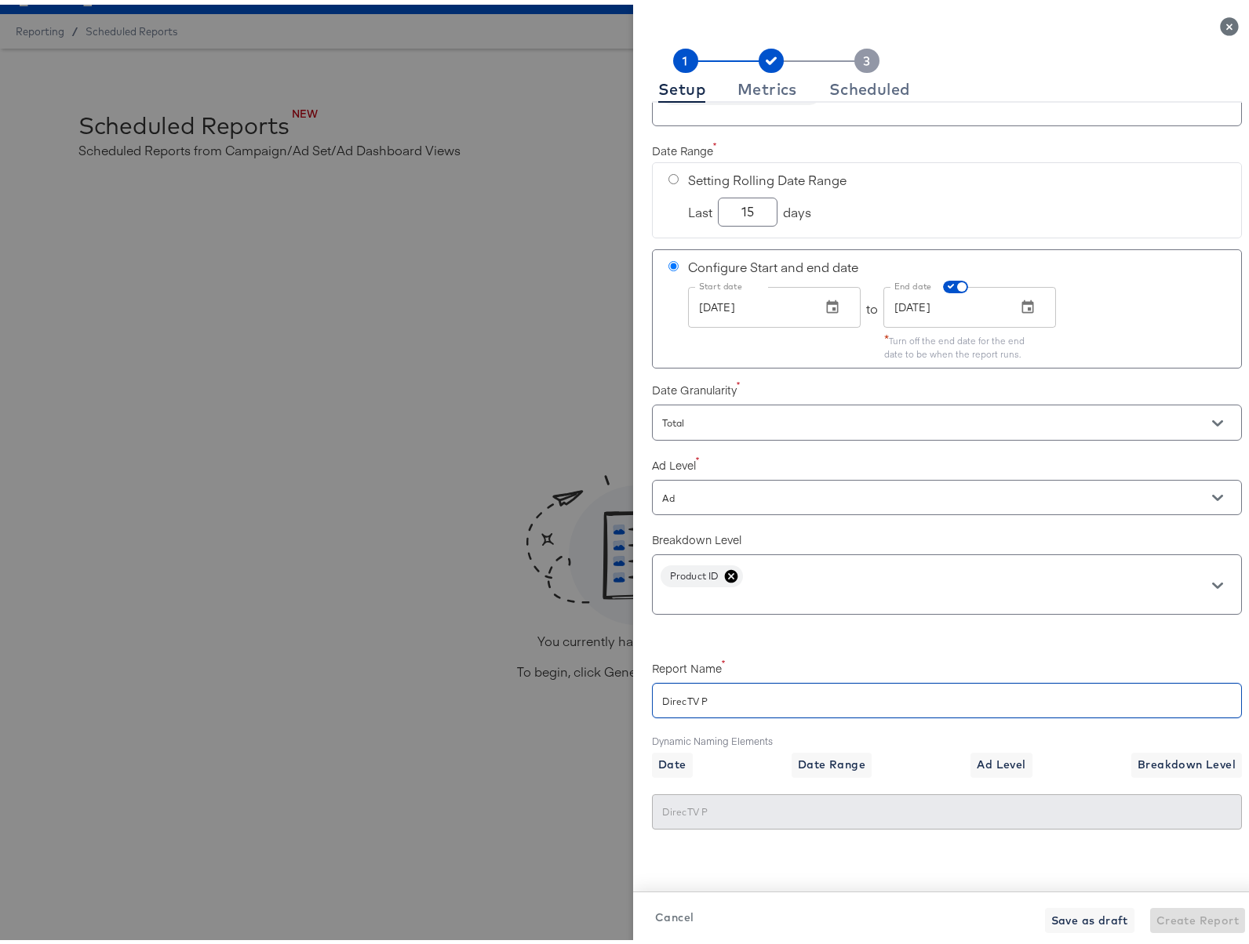
type input "DirecTV Pr"
checkbox input "true"
type input "DirecTV Pro"
checkbox input "true"
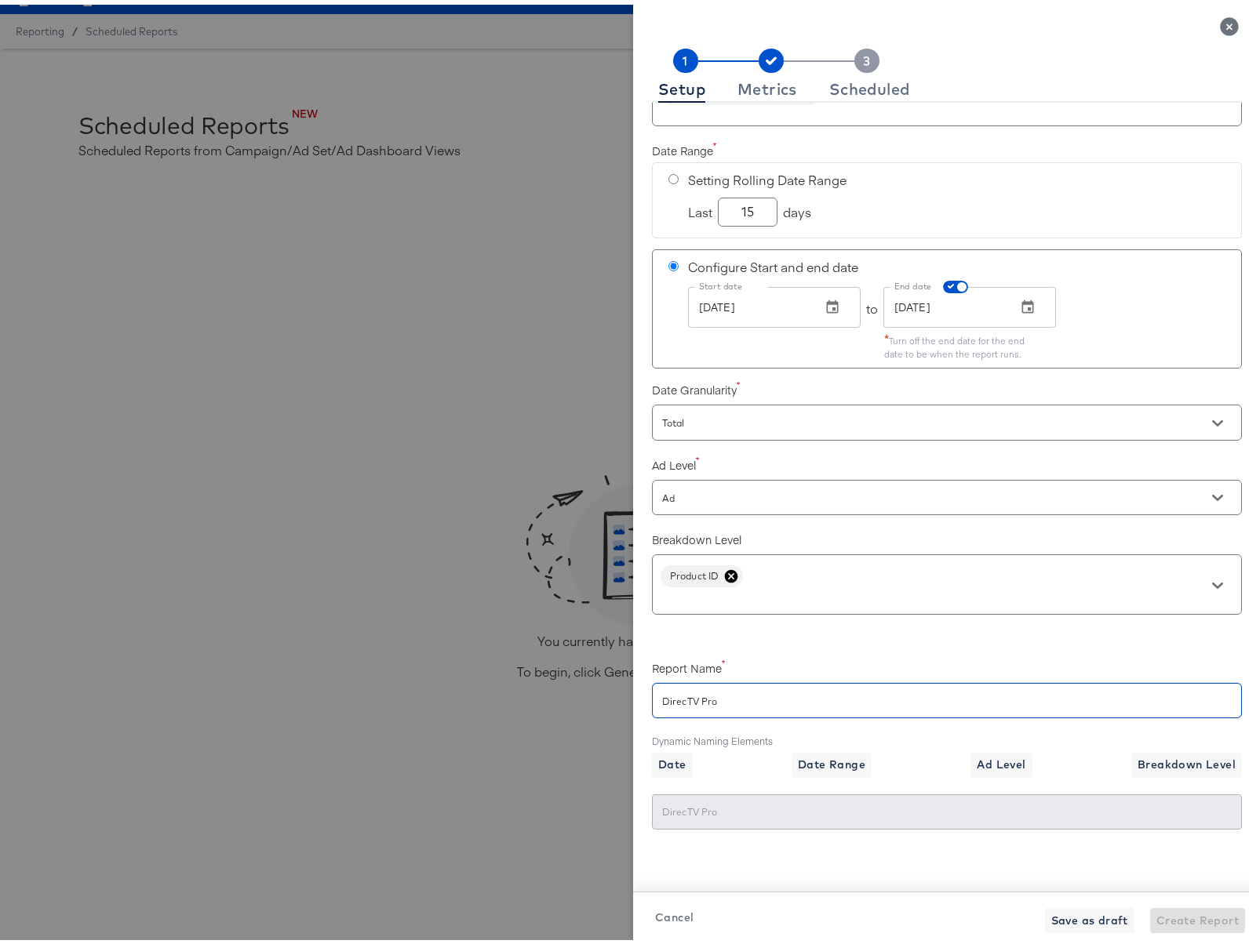
type input "DirecTV Prod"
checkbox input "true"
type input "DirecTV Produ"
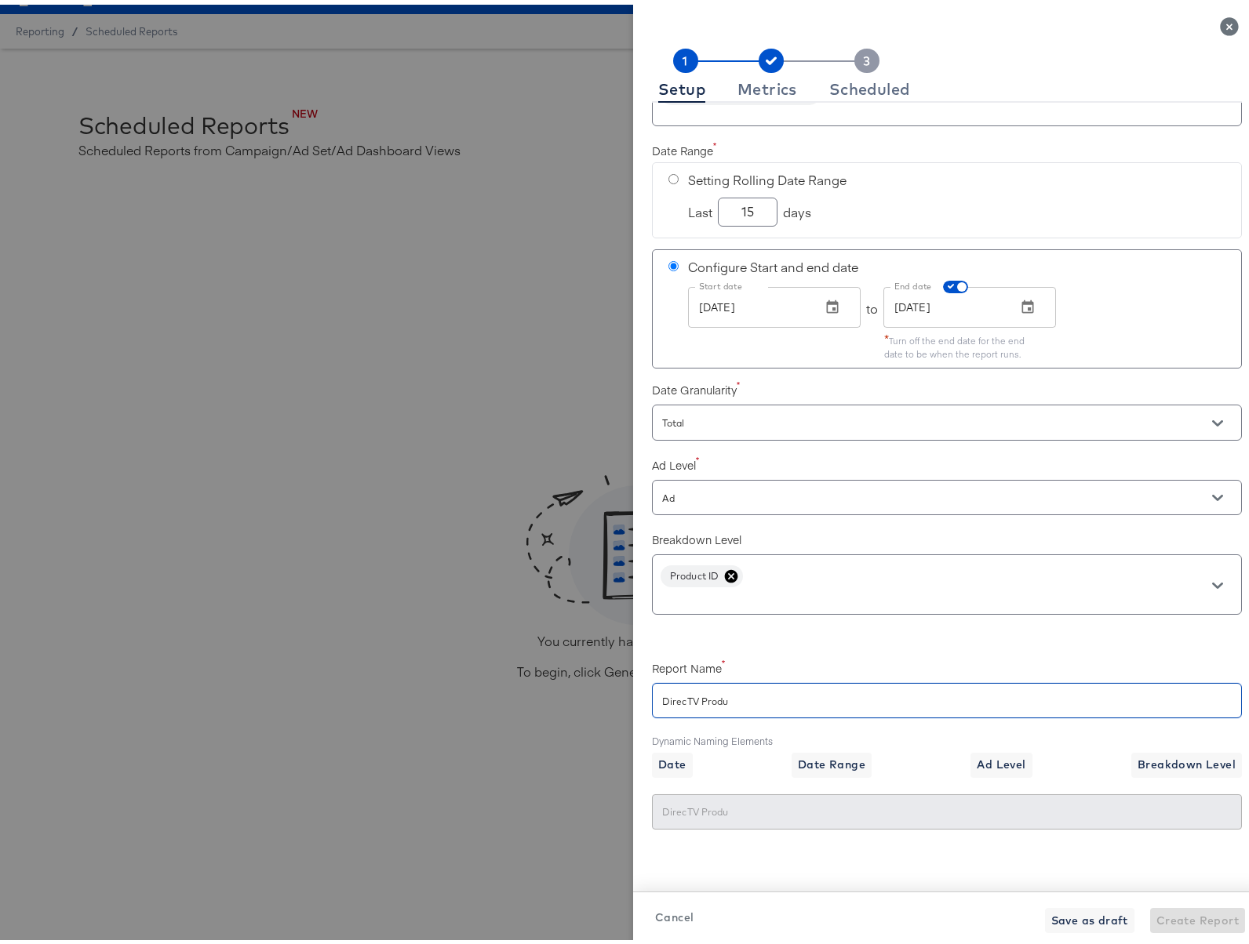
checkbox input "true"
type input "DirecTV Produc"
checkbox input "true"
type input "DirecTV Product"
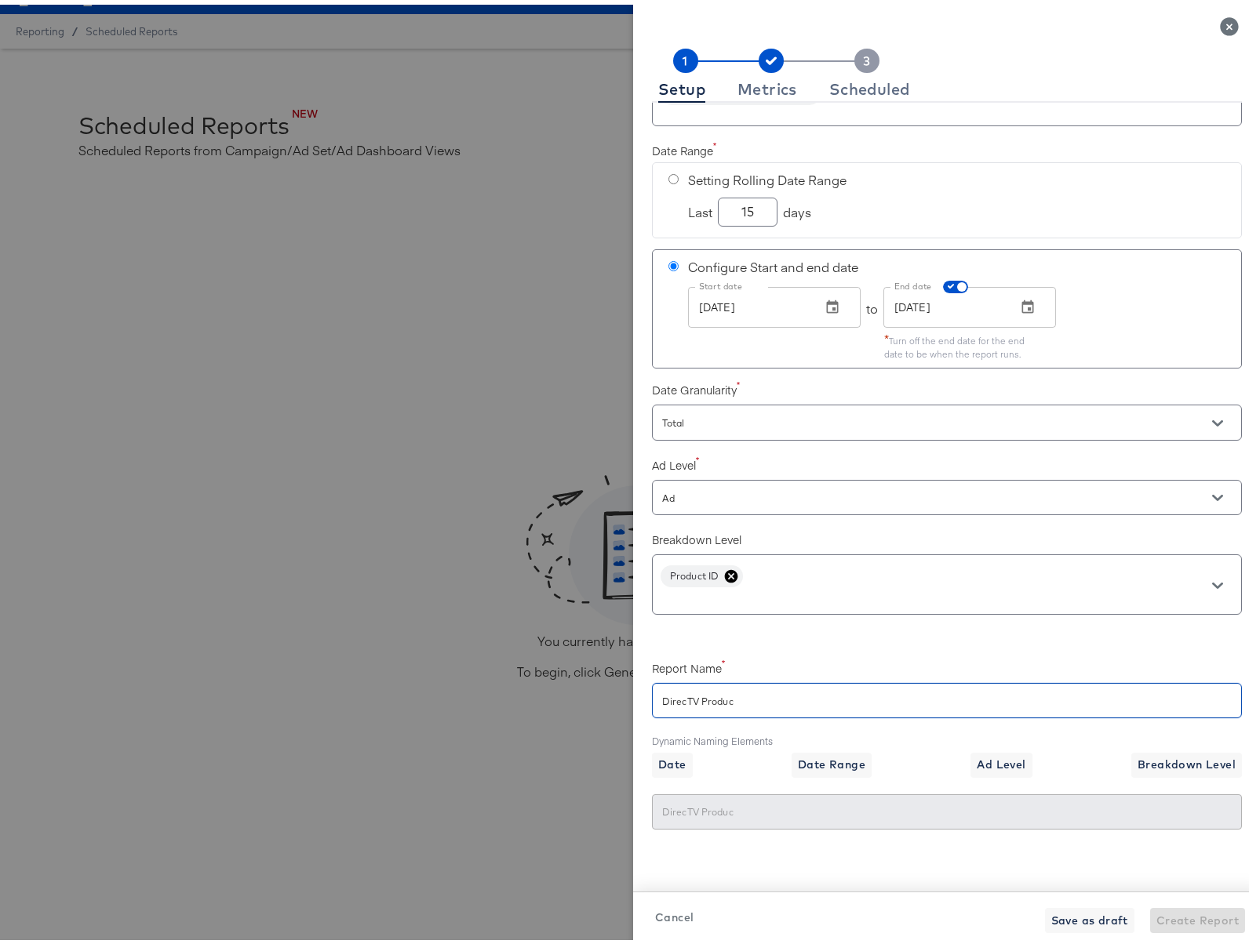
type input "DirecTV Product"
checkbox input "true"
type input "DirecTV Product"
checkbox input "true"
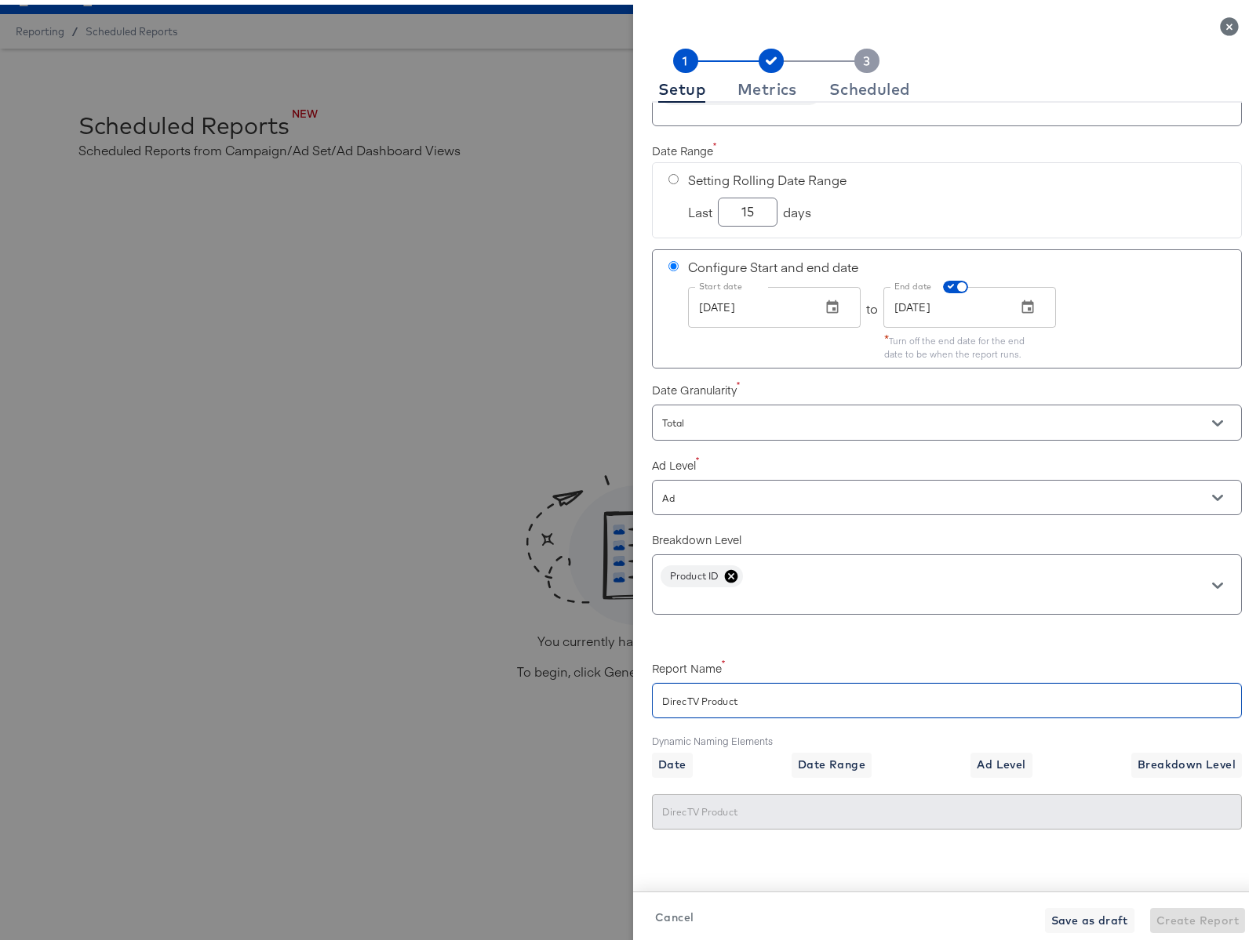
type input "DirecTV Product L"
checkbox input "true"
type input "DirecTV Product Le"
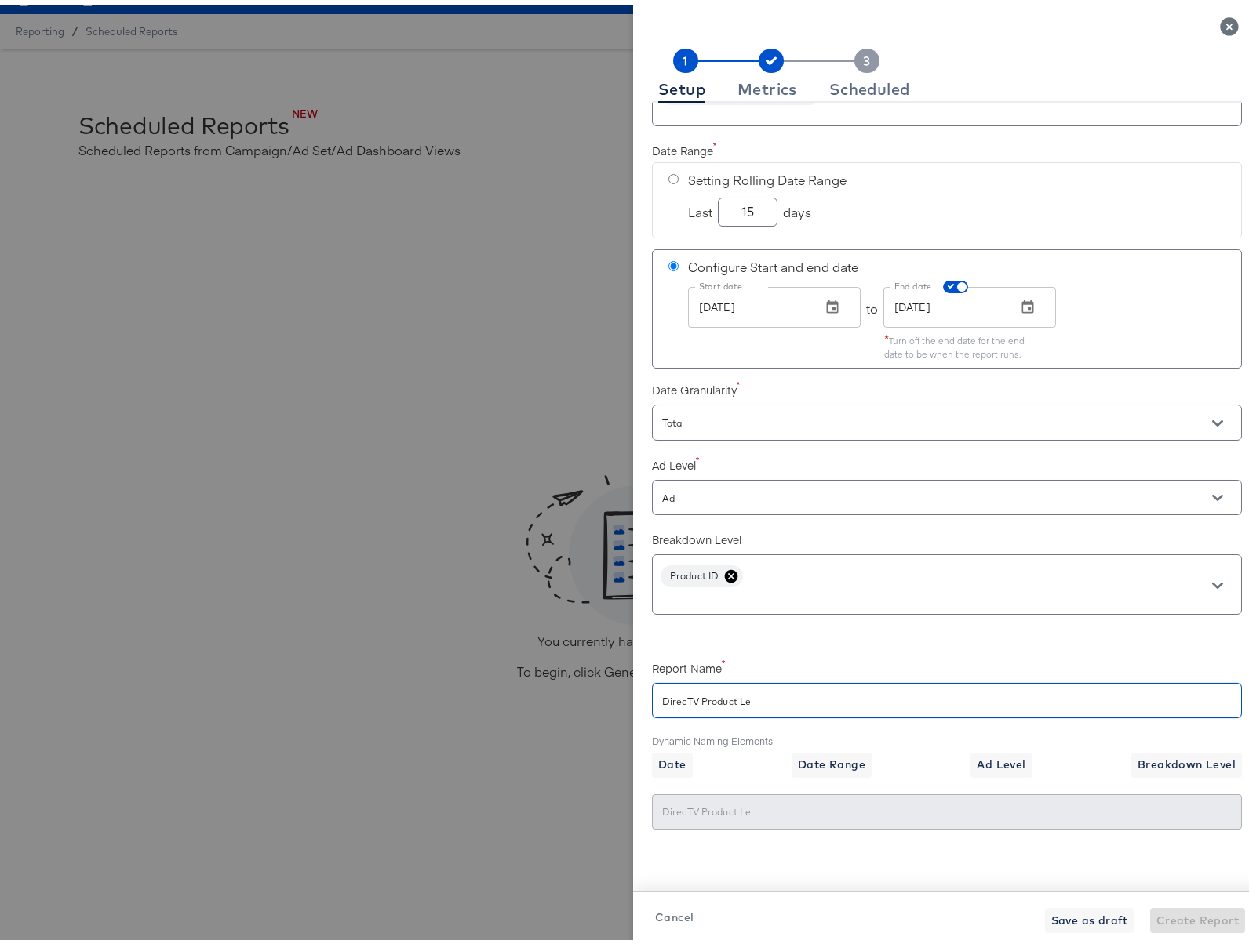
checkbox input "true"
type input "DirecTV Product Lev"
checkbox input "true"
type input "DirecTV Product Leve"
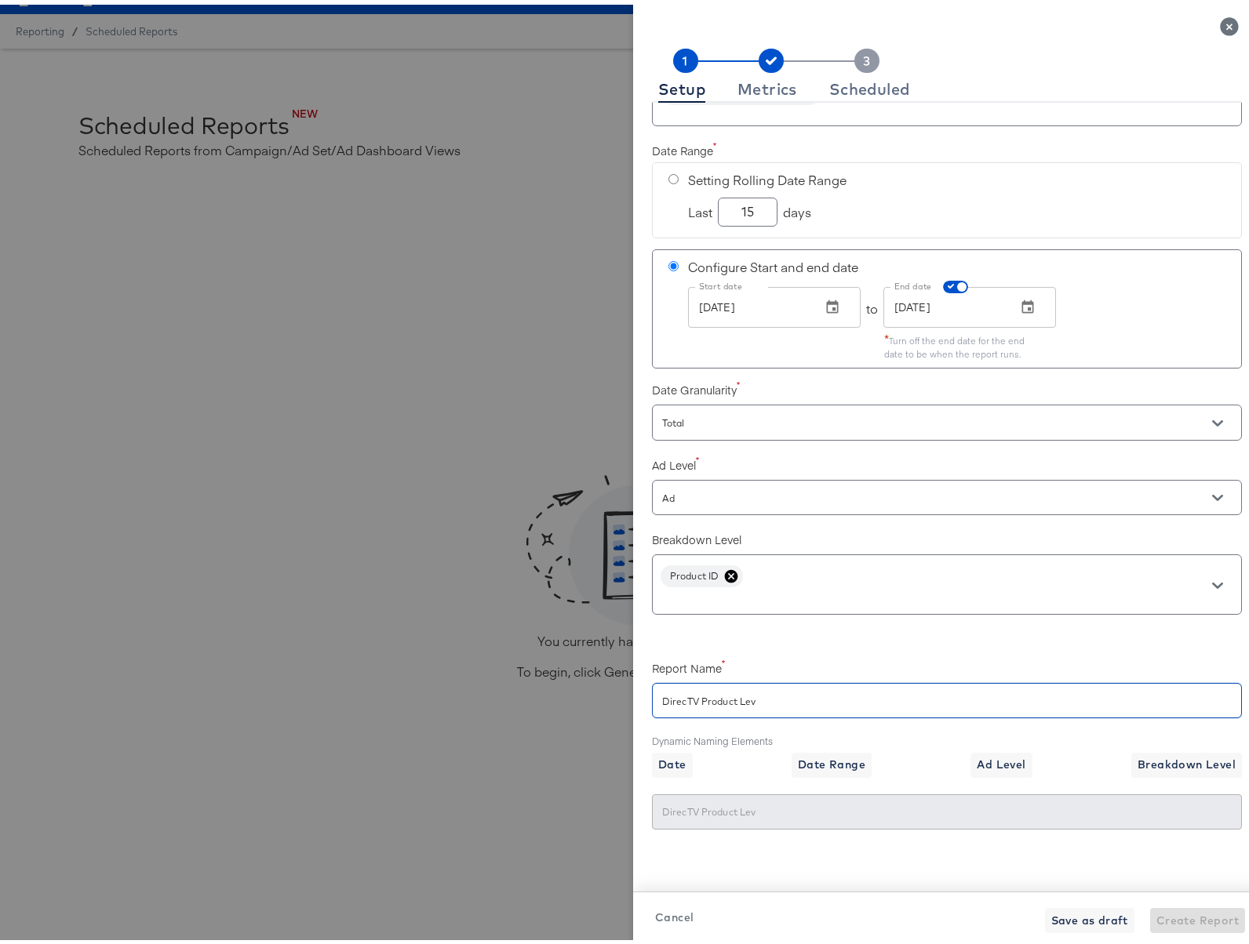
type input "DirecTV Product Leve"
checkbox input "true"
type input "DirecTV Product Level"
checkbox input "true"
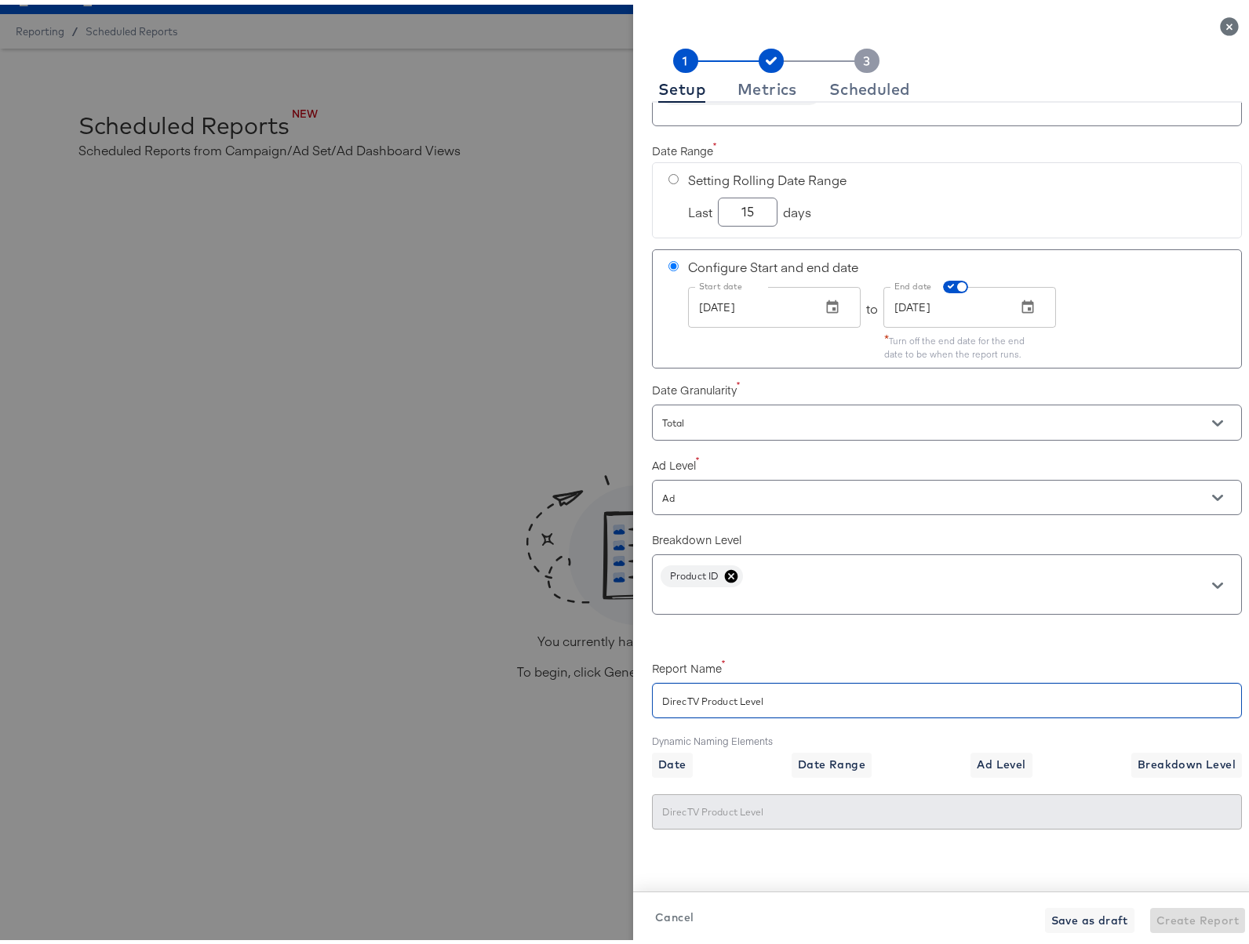
type input "DirecTV Product Level"
checkbox input "true"
type input "DirecTV Product Level R"
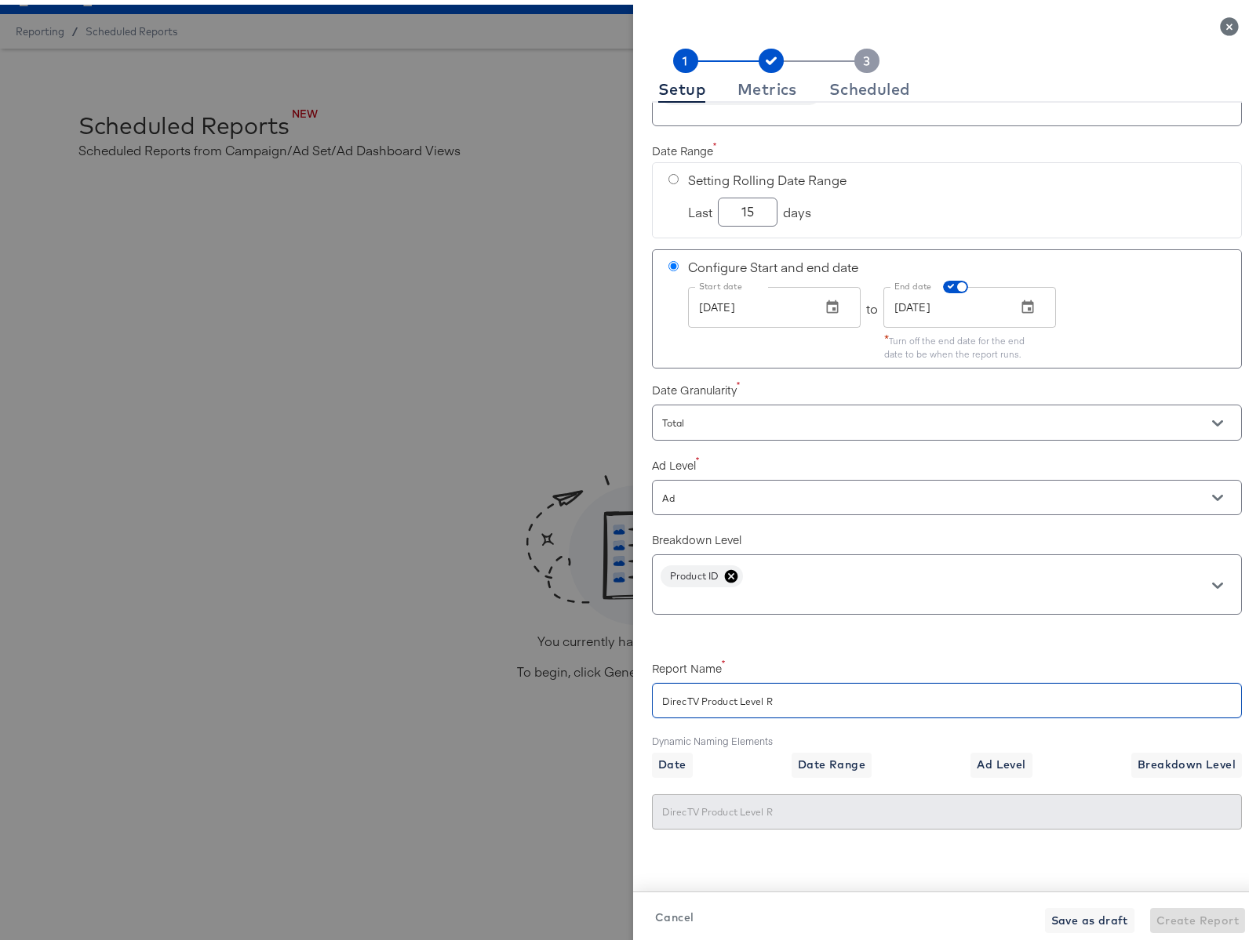
checkbox input "true"
type input "DirecTV Product Level Re"
type input "DirecTV Product Level Rep"
checkbox input "true"
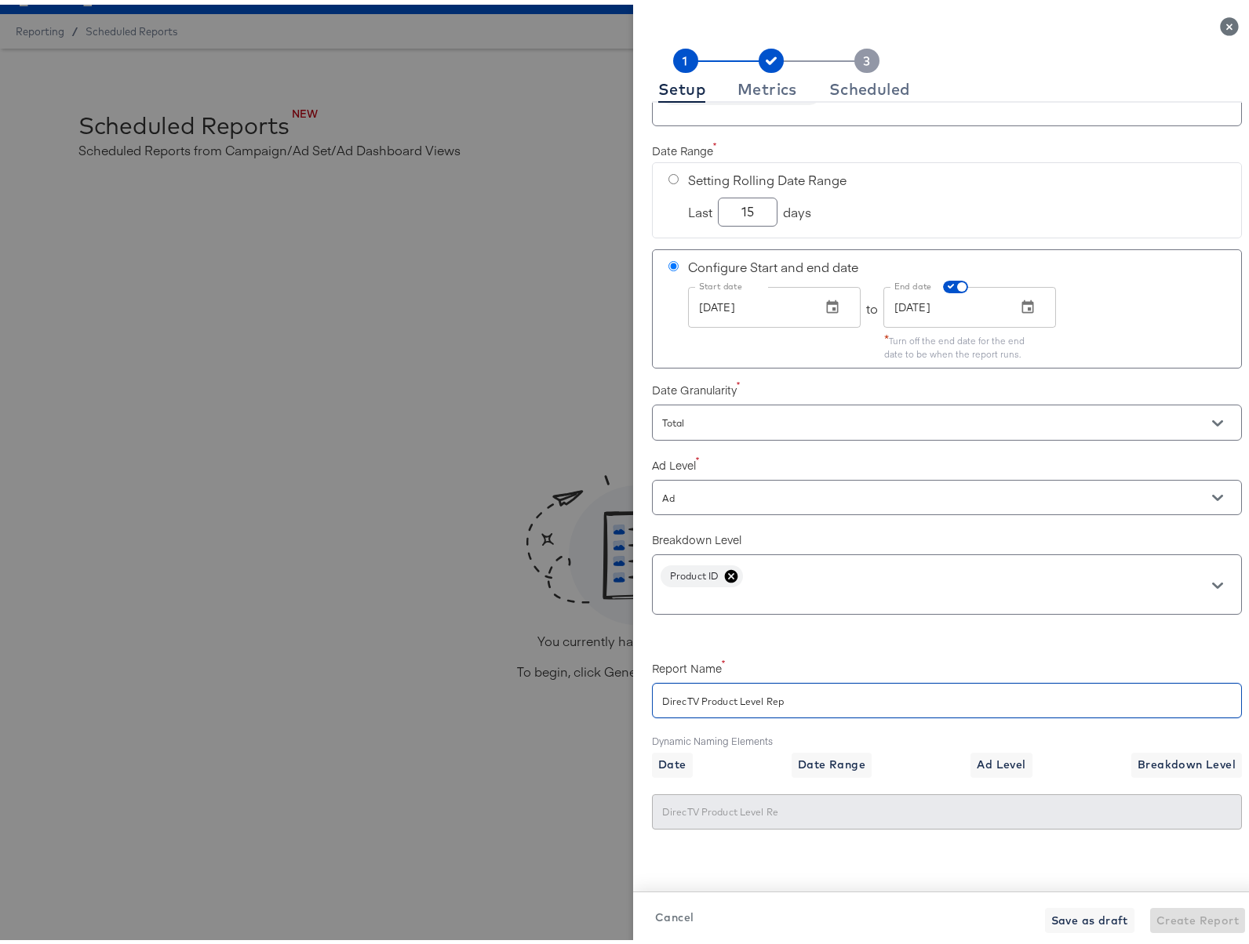
type input "DirecTV Product Level Rep"
checkbox input "true"
type input "DirecTV Product Level Repo"
checkbox input "true"
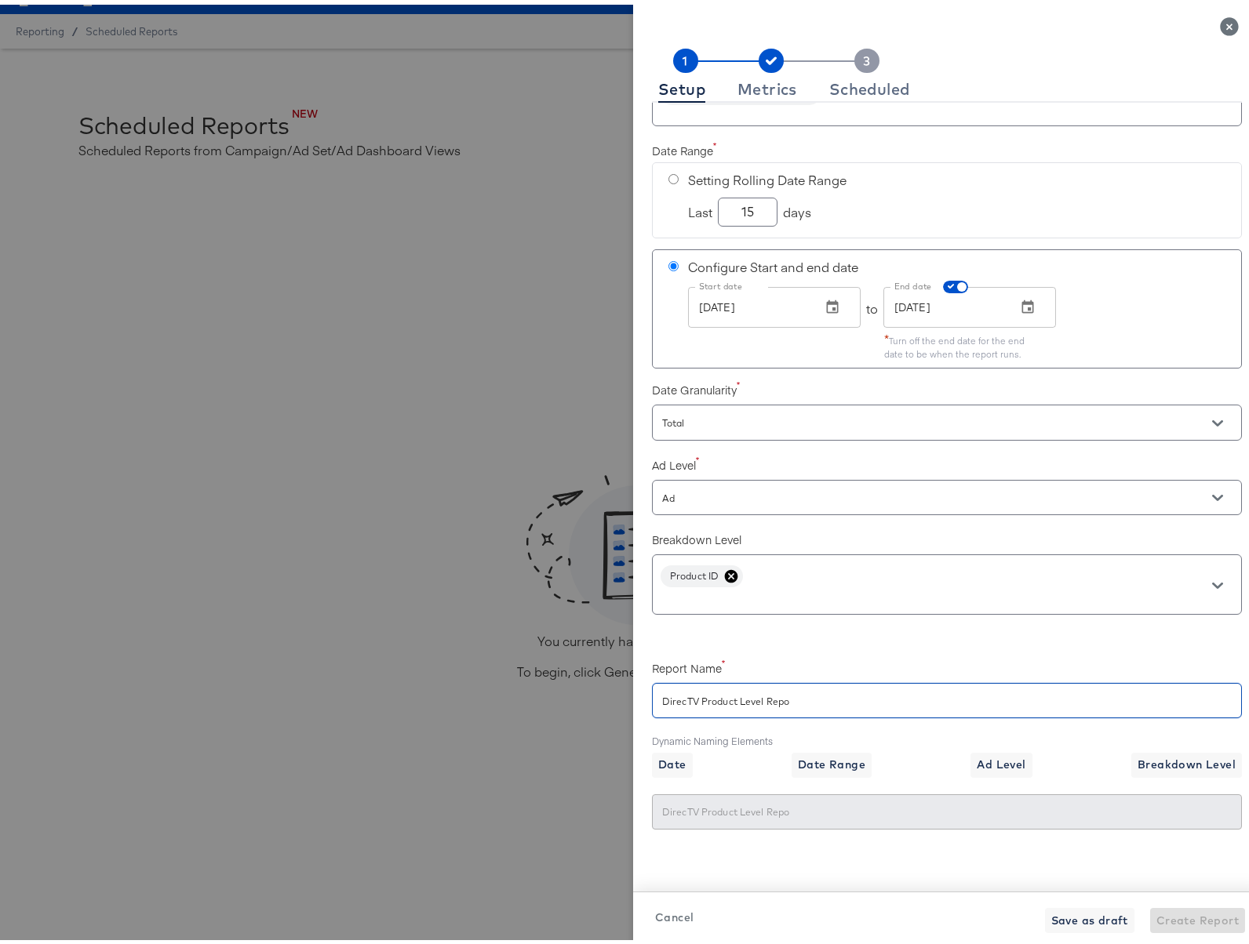
type input "DirecTV Product Level Repor"
checkbox input "true"
type input "DirecTV Product Level Report"
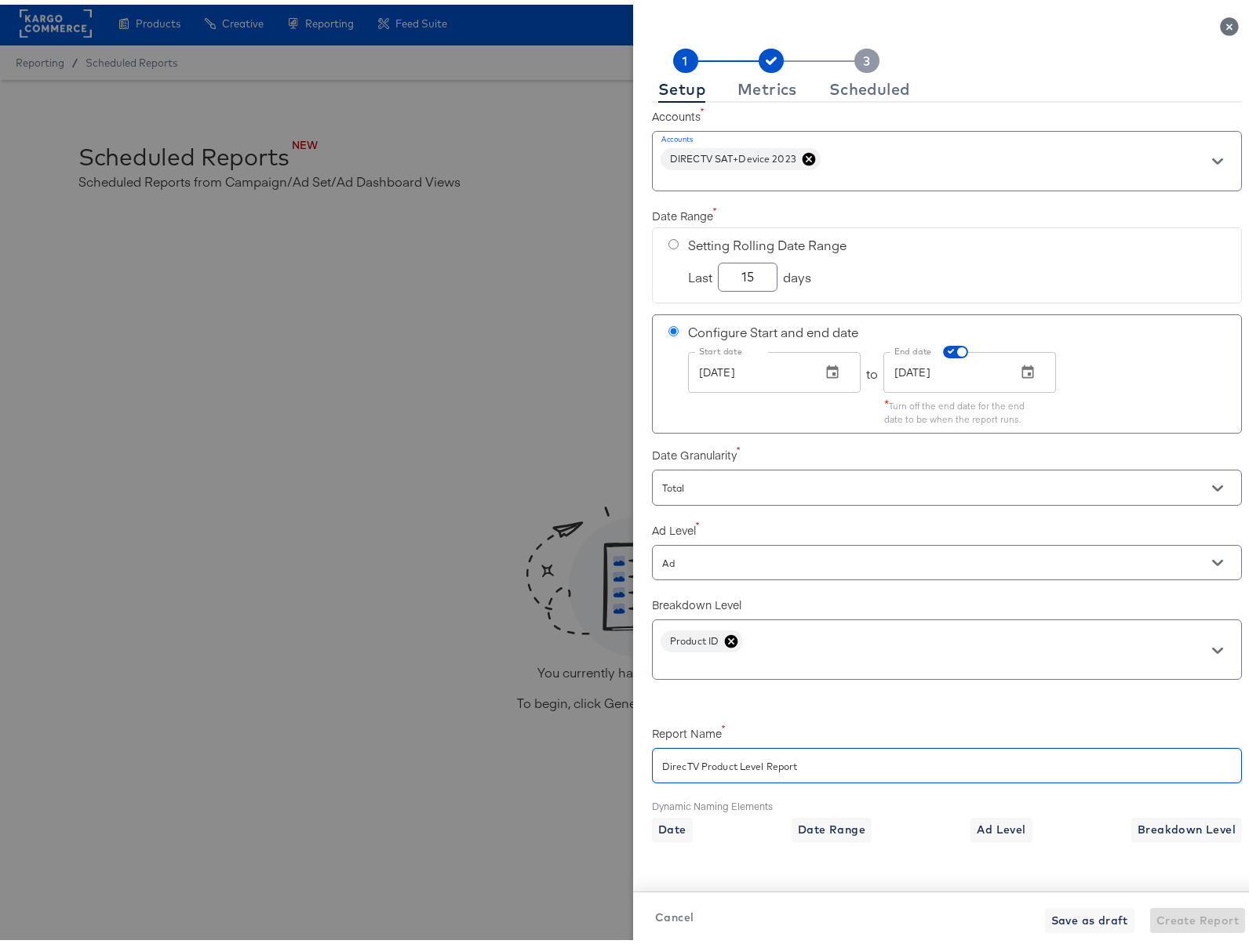
scroll to position [0, 0]
type input "DirecTV Product Level Report"
click at [943, 348] on input "checkbox" at bounding box center [962, 353] width 38 height 13
checkbox input "false"
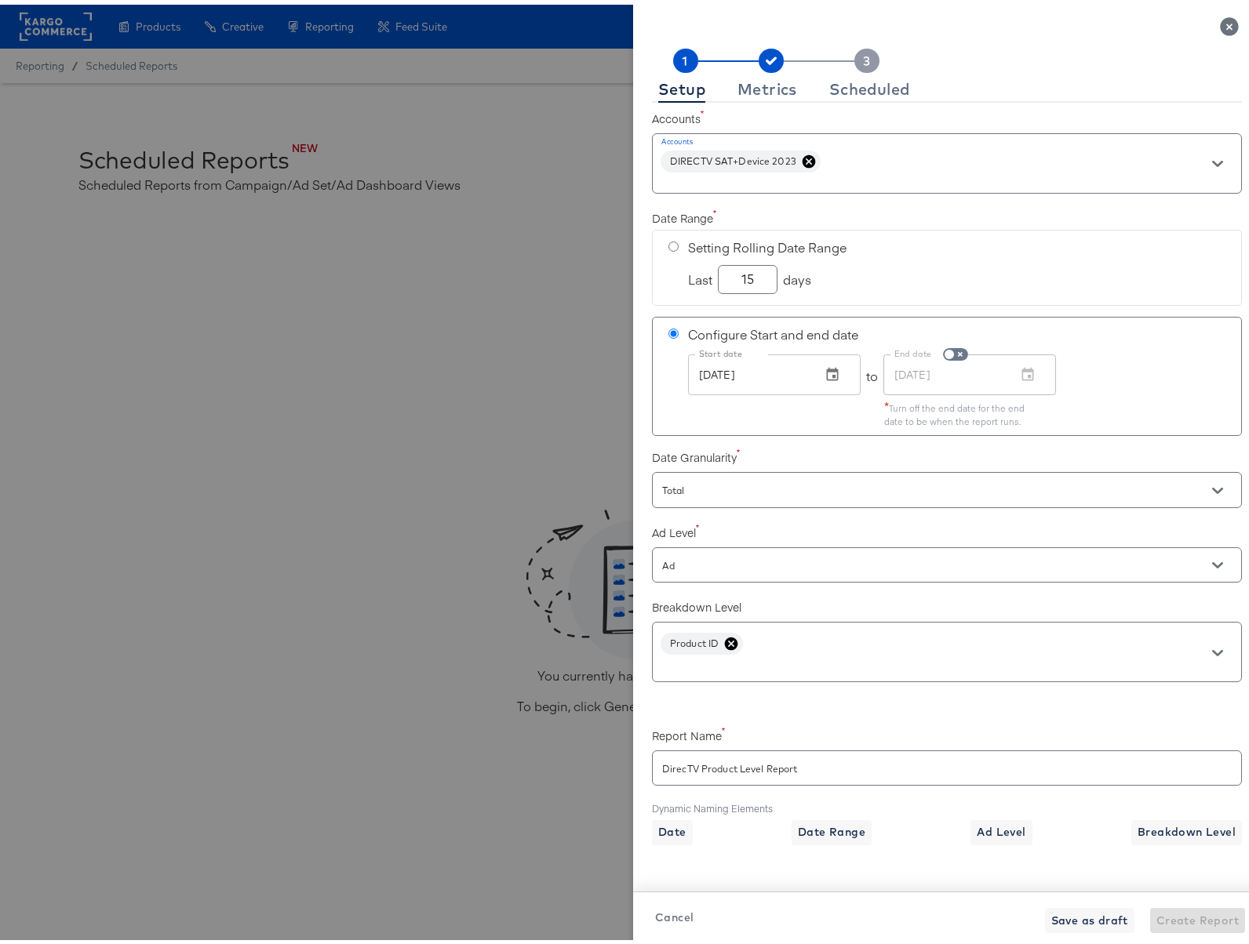
click at [668, 242] on input "radio" at bounding box center [673, 242] width 10 height 10
radio input "true"
radio input "false"
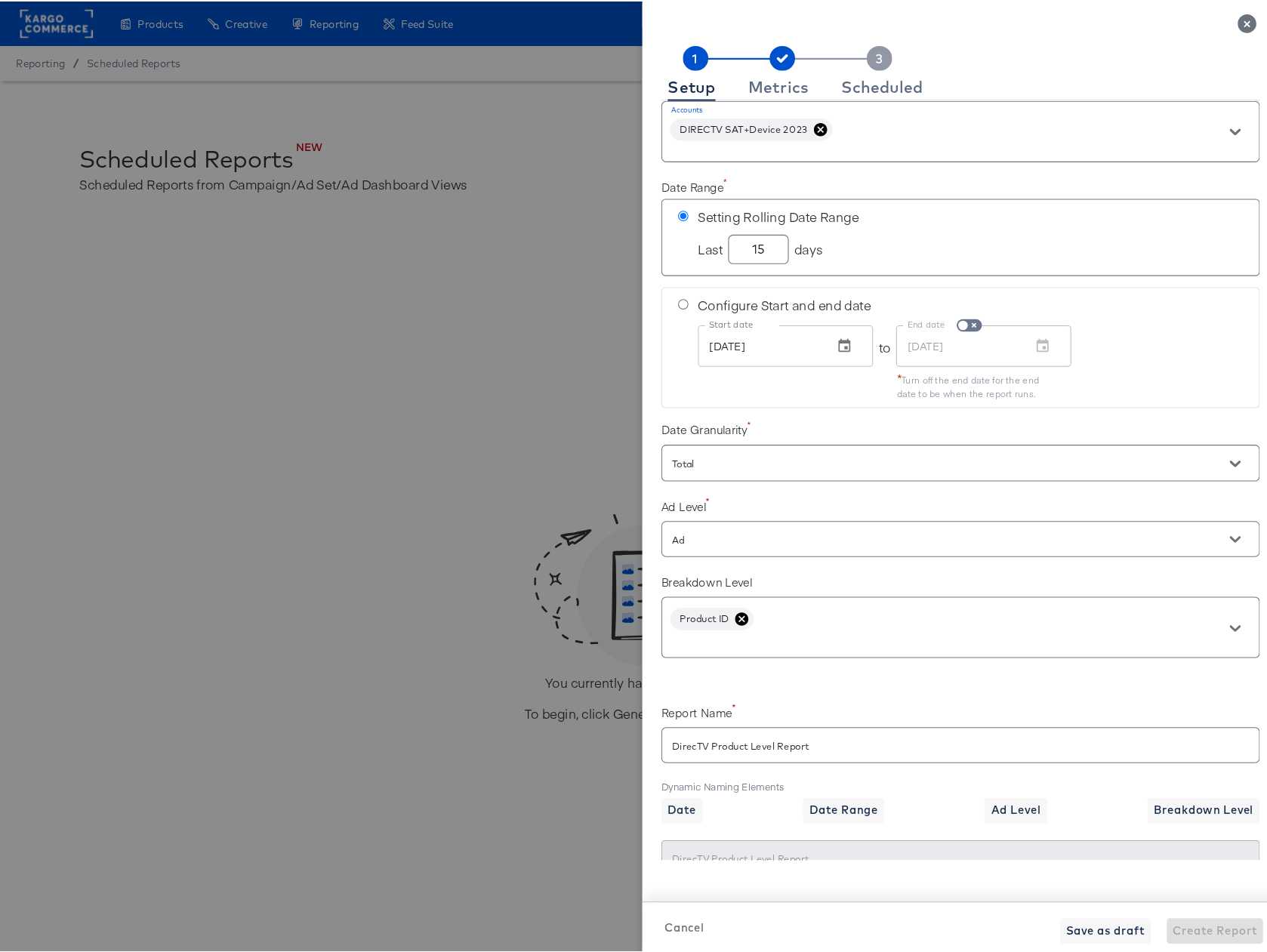
scroll to position [64, 0]
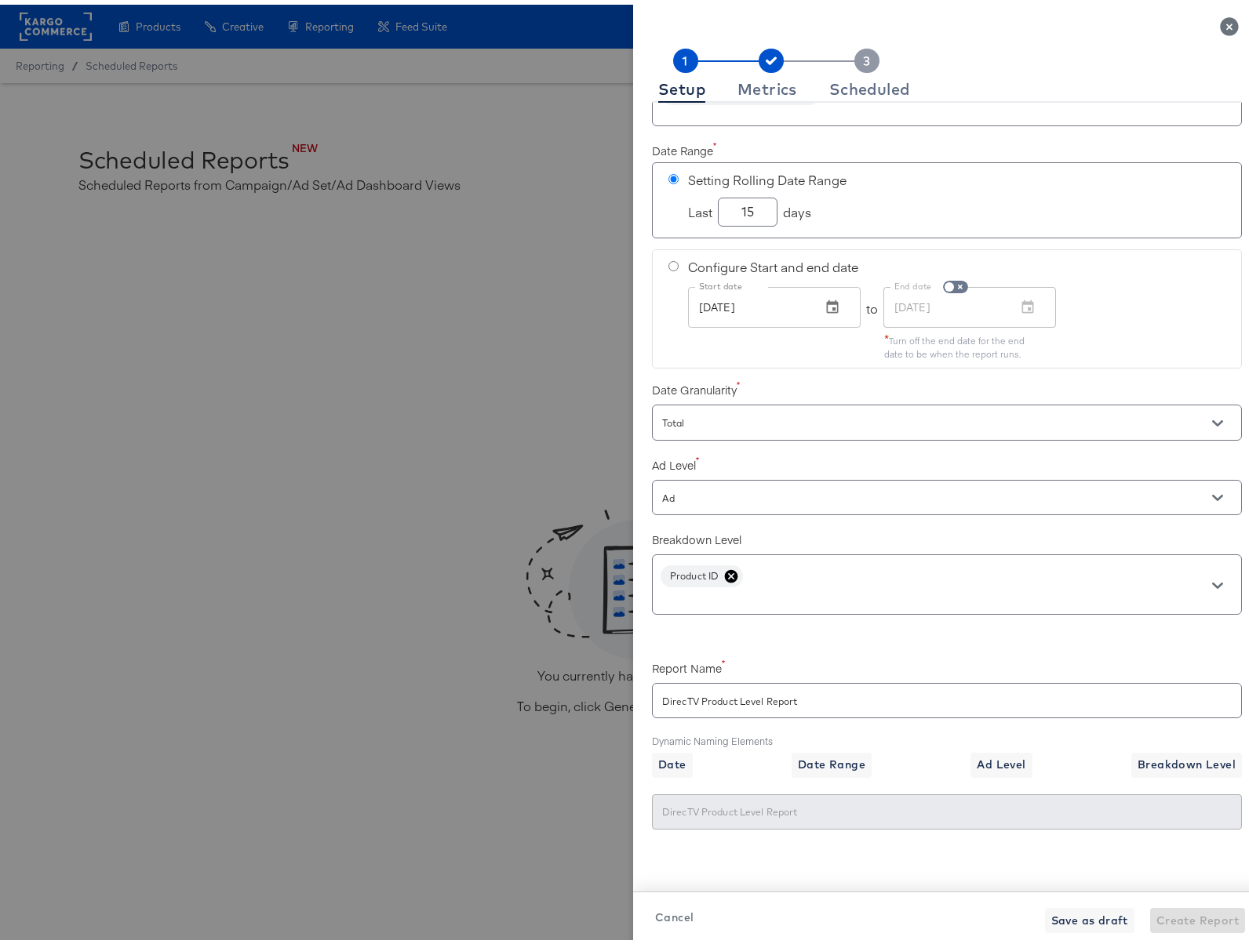
click at [881, 871] on div "Setup Metrics Scheduled Accounts Accounts DIRECTV SAT+Device 2023 Date Range Se…" at bounding box center [946, 484] width 627 height 919
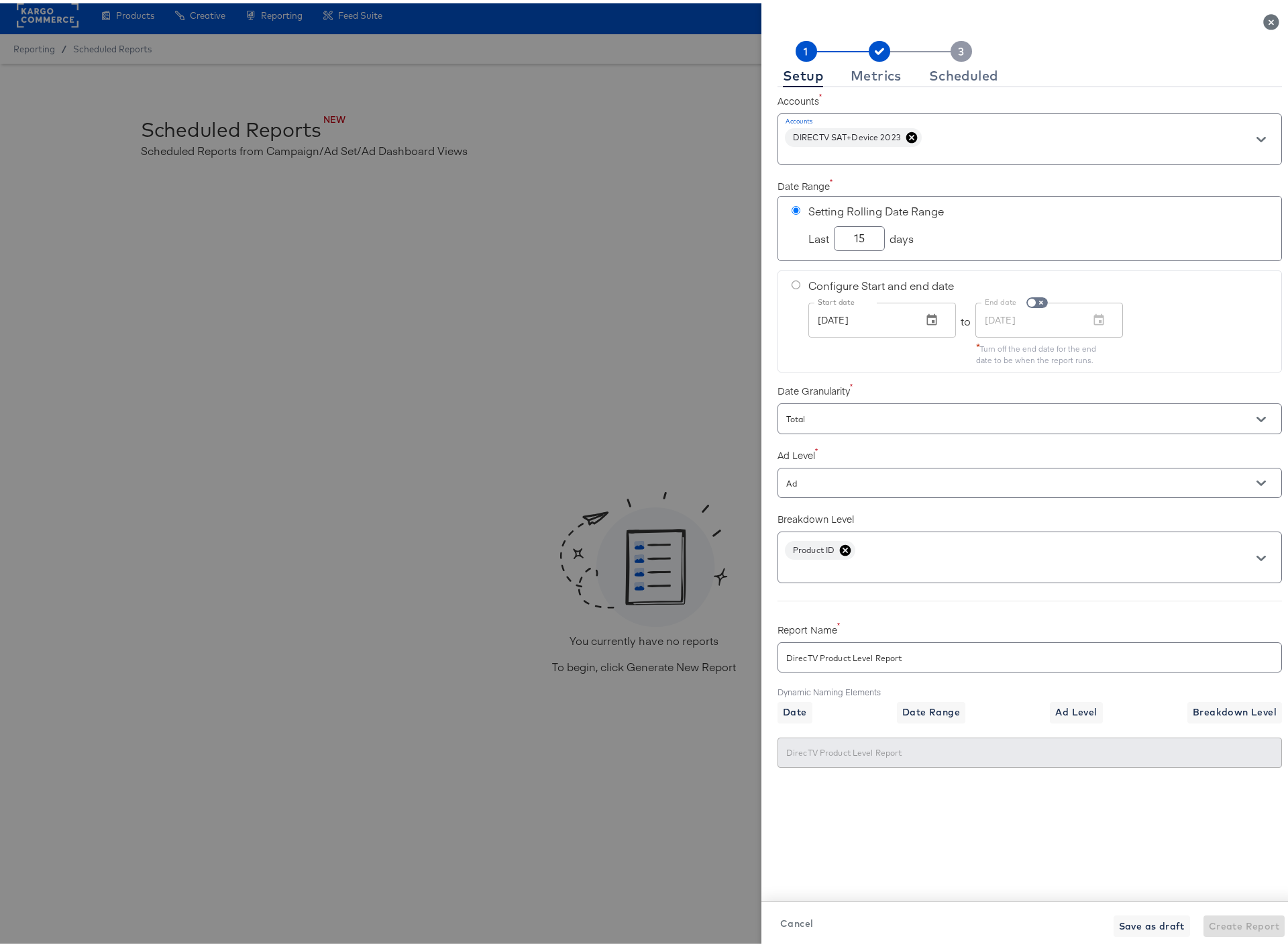
scroll to position [14, 0]
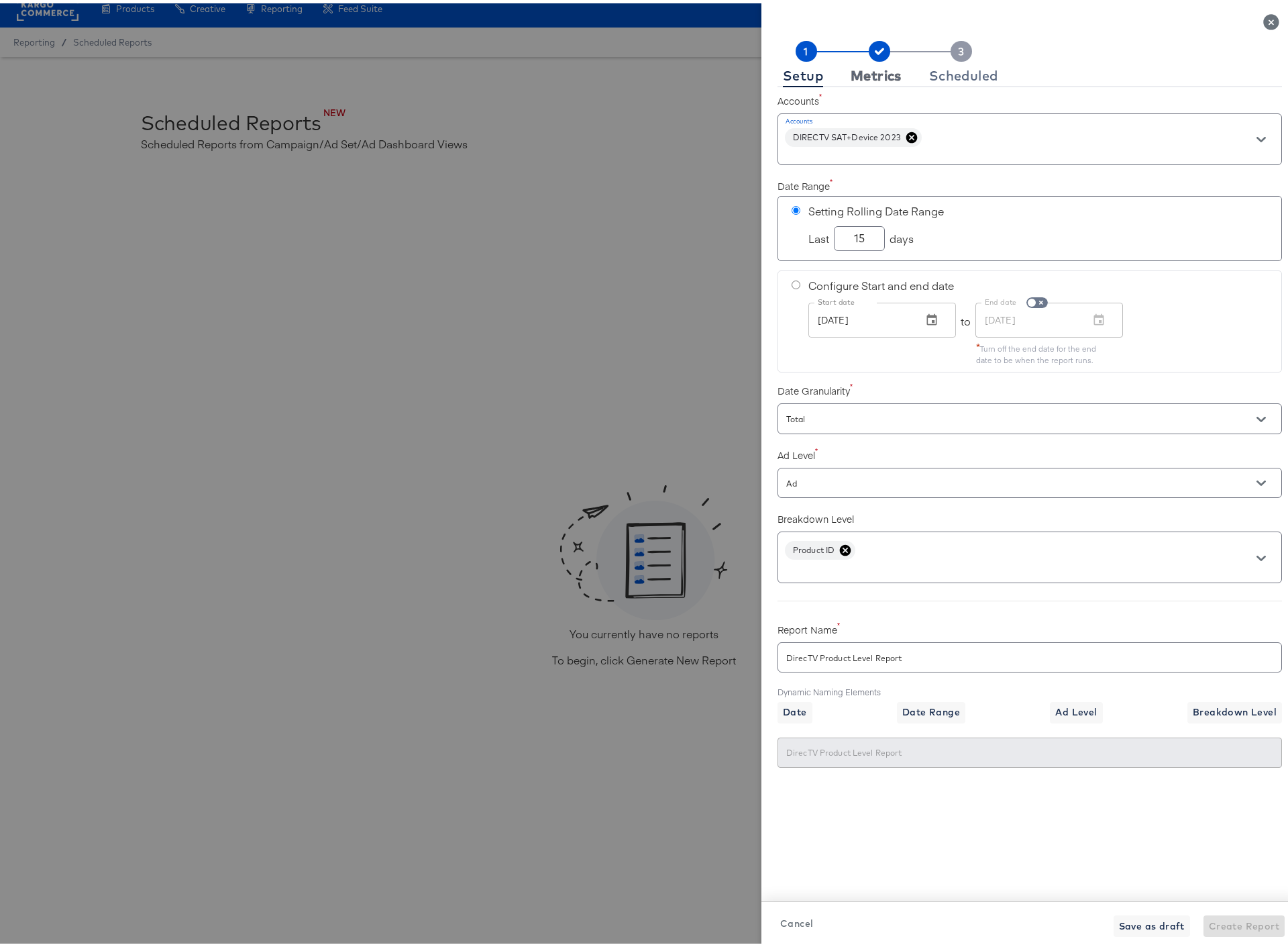
click at [850, 73] on div "Metrics" at bounding box center [876, 72] width 51 height 11
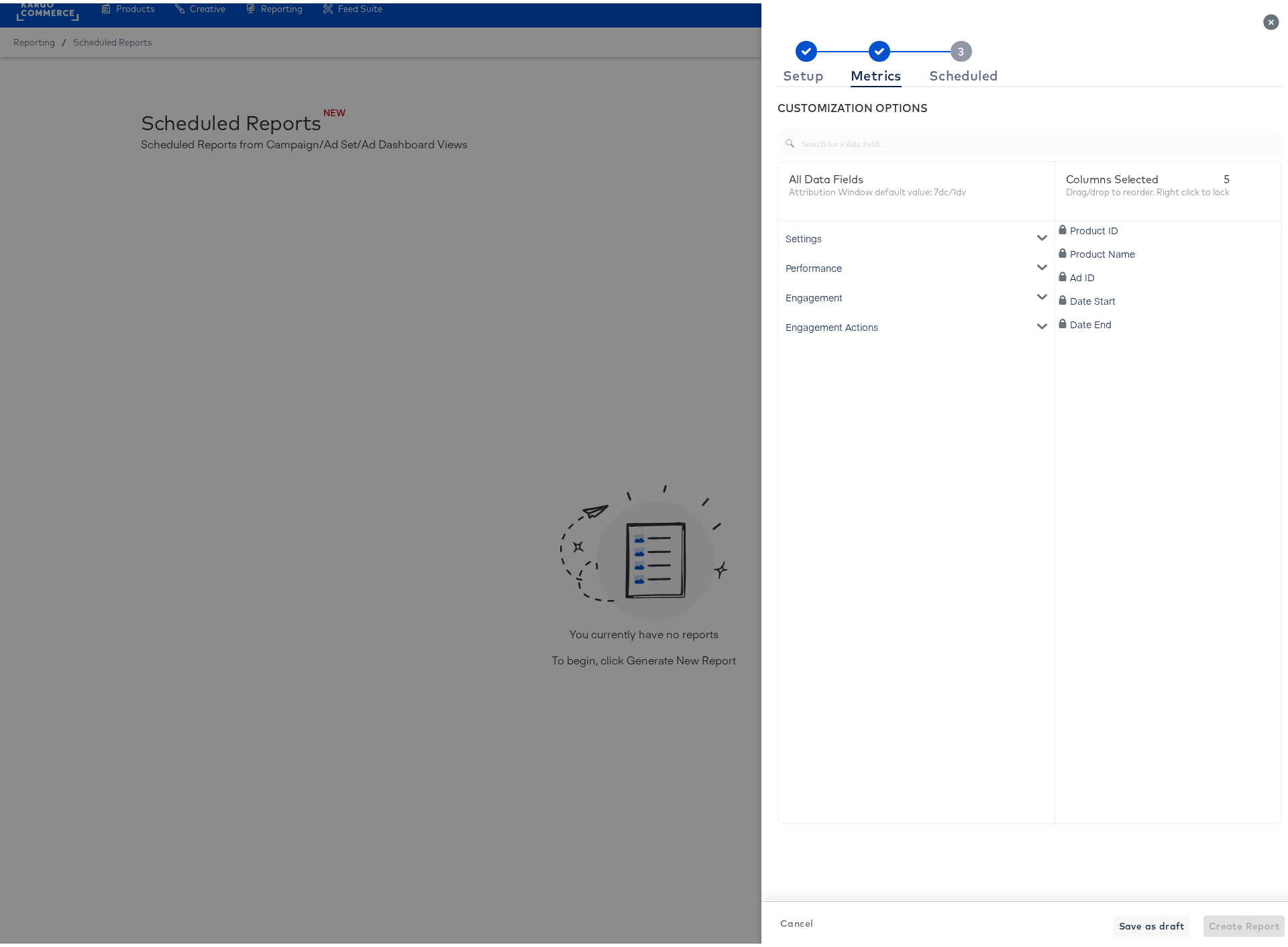
click at [820, 293] on div "Engagement" at bounding box center [916, 293] width 271 height 30
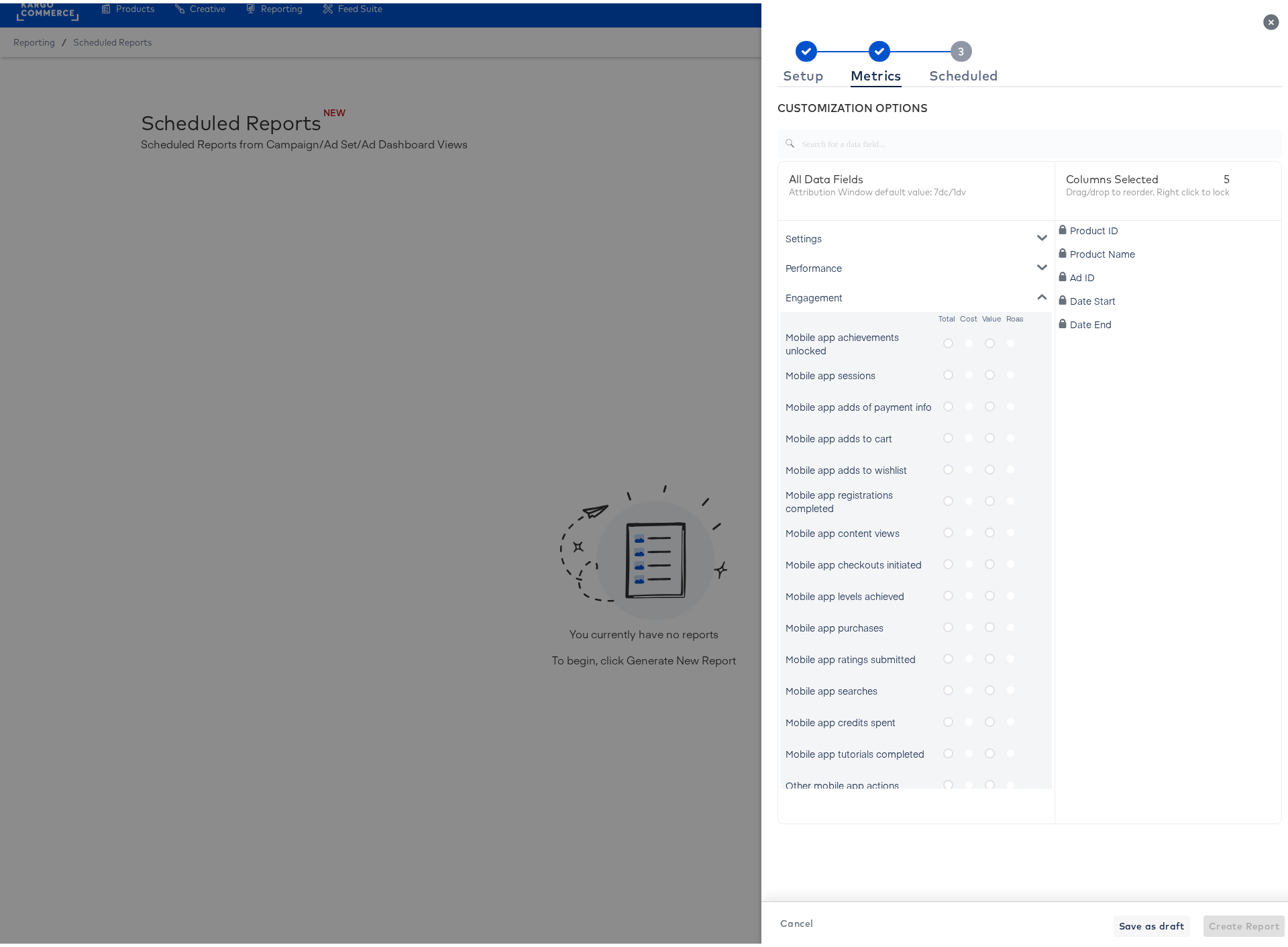
click at [820, 293] on div "Engagement" at bounding box center [916, 293] width 271 height 30
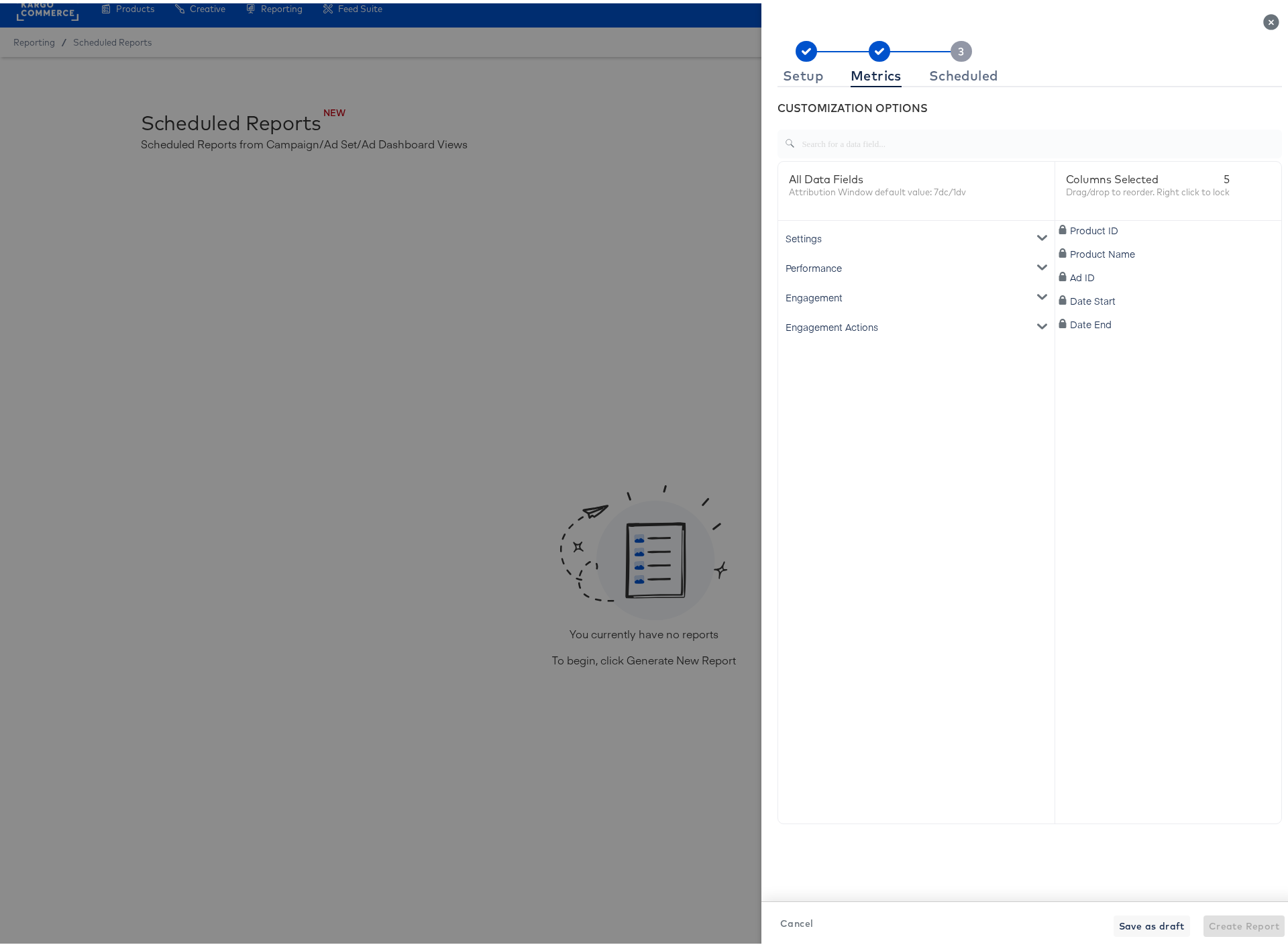
click at [817, 262] on div "Performance" at bounding box center [916, 264] width 271 height 30
click at [818, 288] on div "Clicks" at bounding box center [916, 292] width 271 height 27
click at [790, 291] on div "Clicks" at bounding box center [798, 293] width 27 height 14
click at [799, 325] on div "Impressions" at bounding box center [812, 324] width 54 height 14
click at [798, 352] on div "Engagement" at bounding box center [916, 352] width 271 height 30
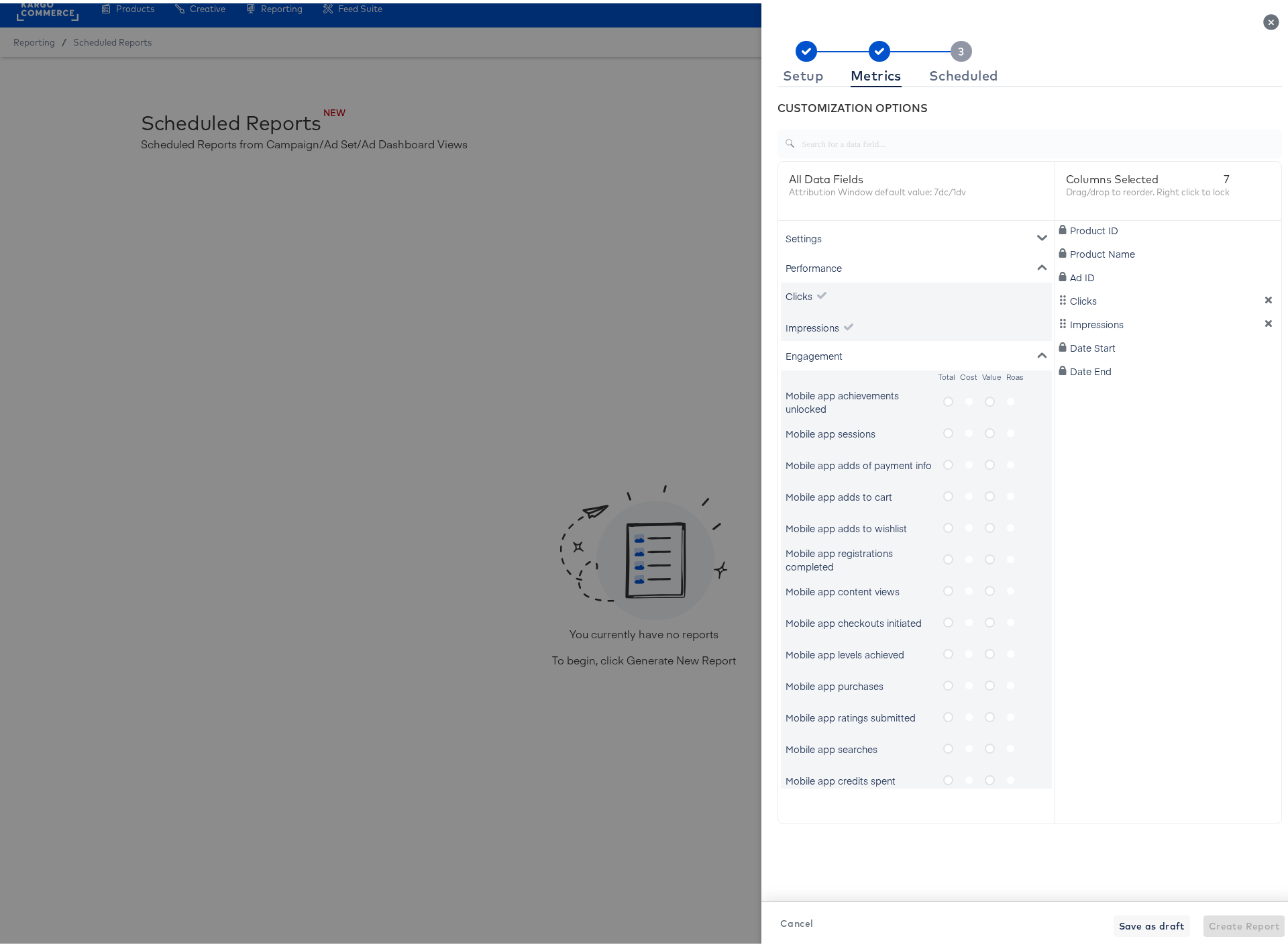
click at [798, 352] on div "Engagement" at bounding box center [916, 352] width 271 height 30
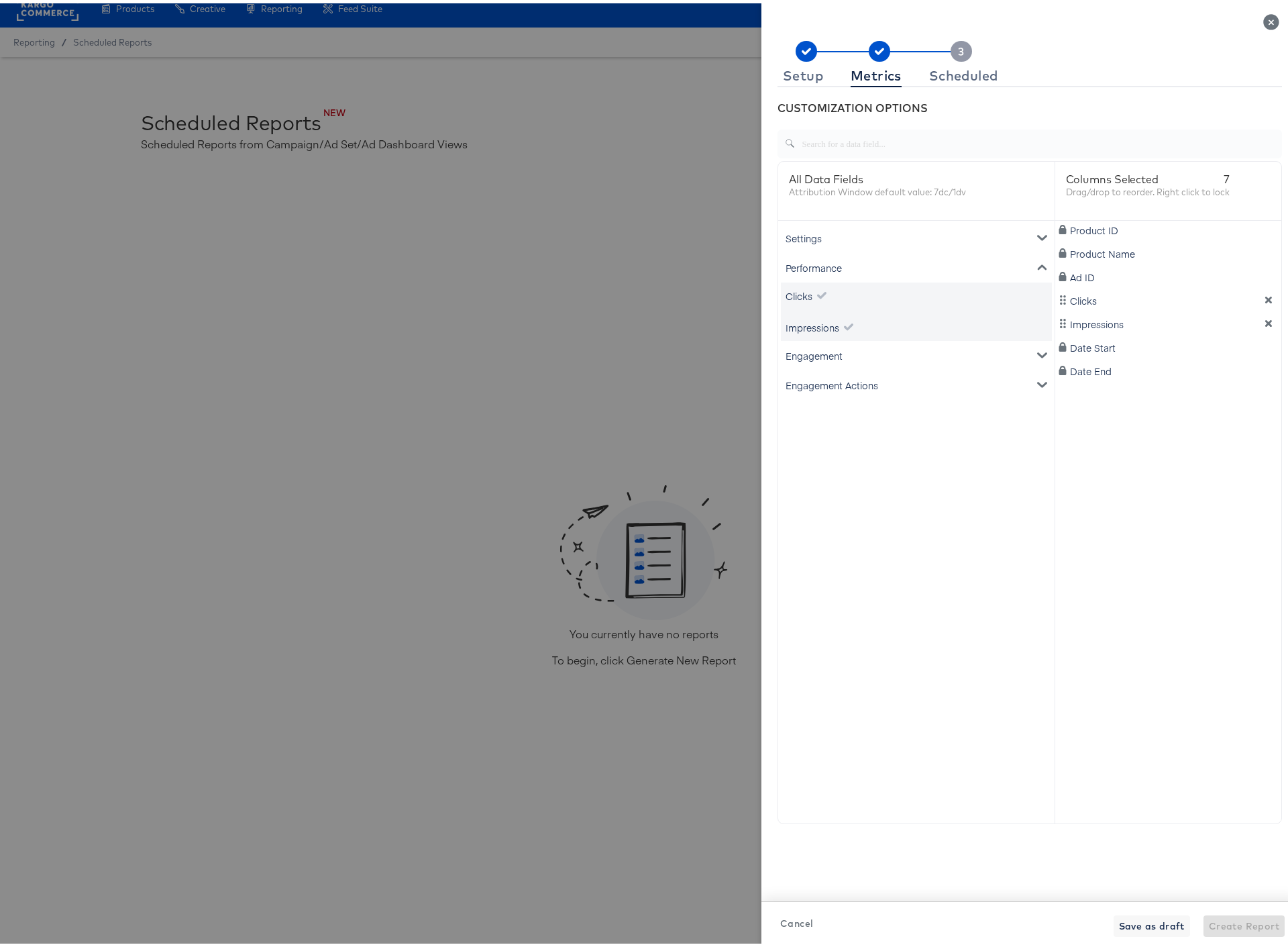
click at [812, 377] on div "Engagement Actions" at bounding box center [916, 382] width 271 height 30
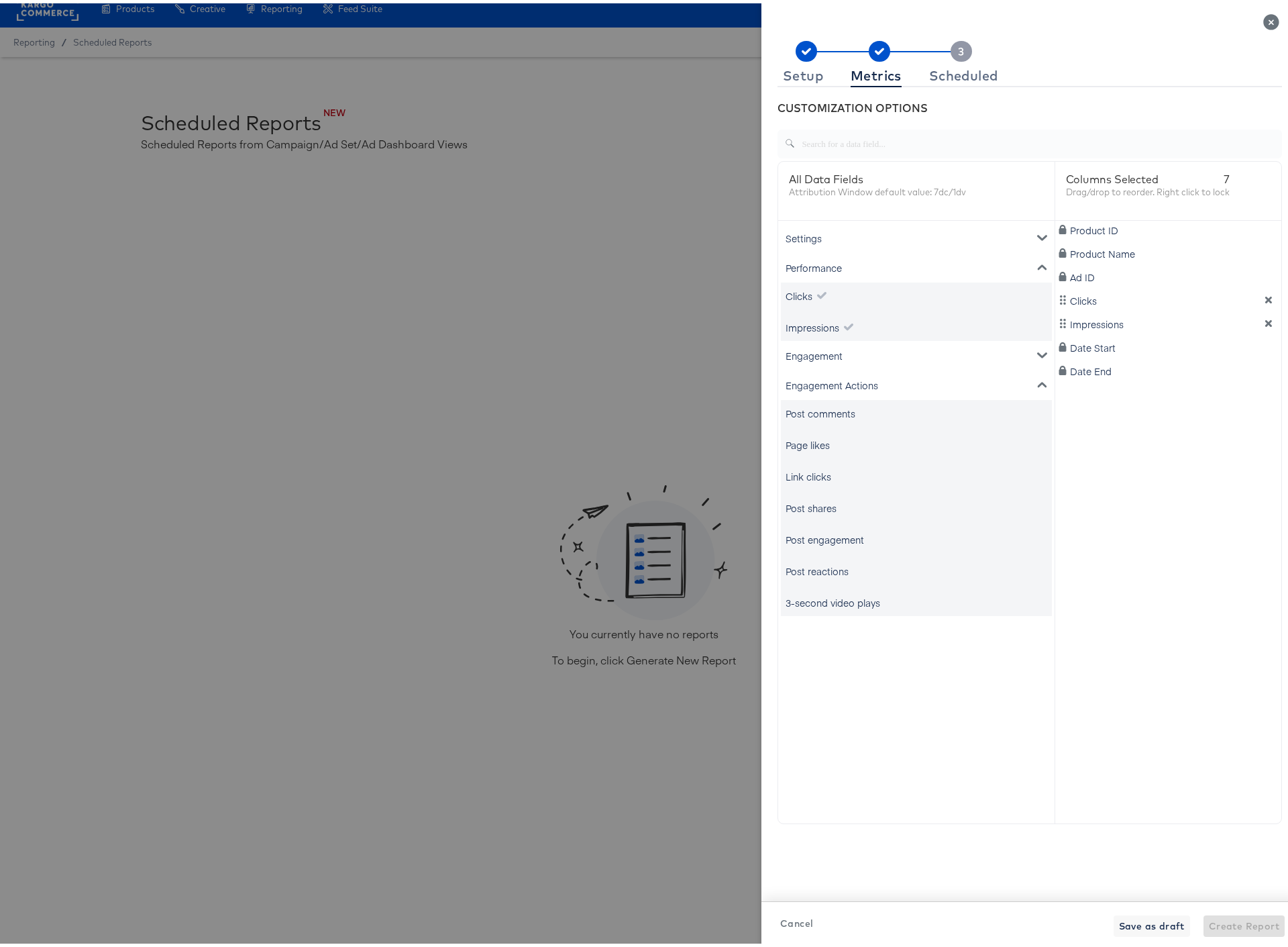
click at [812, 377] on div "Engagement Actions" at bounding box center [916, 382] width 271 height 30
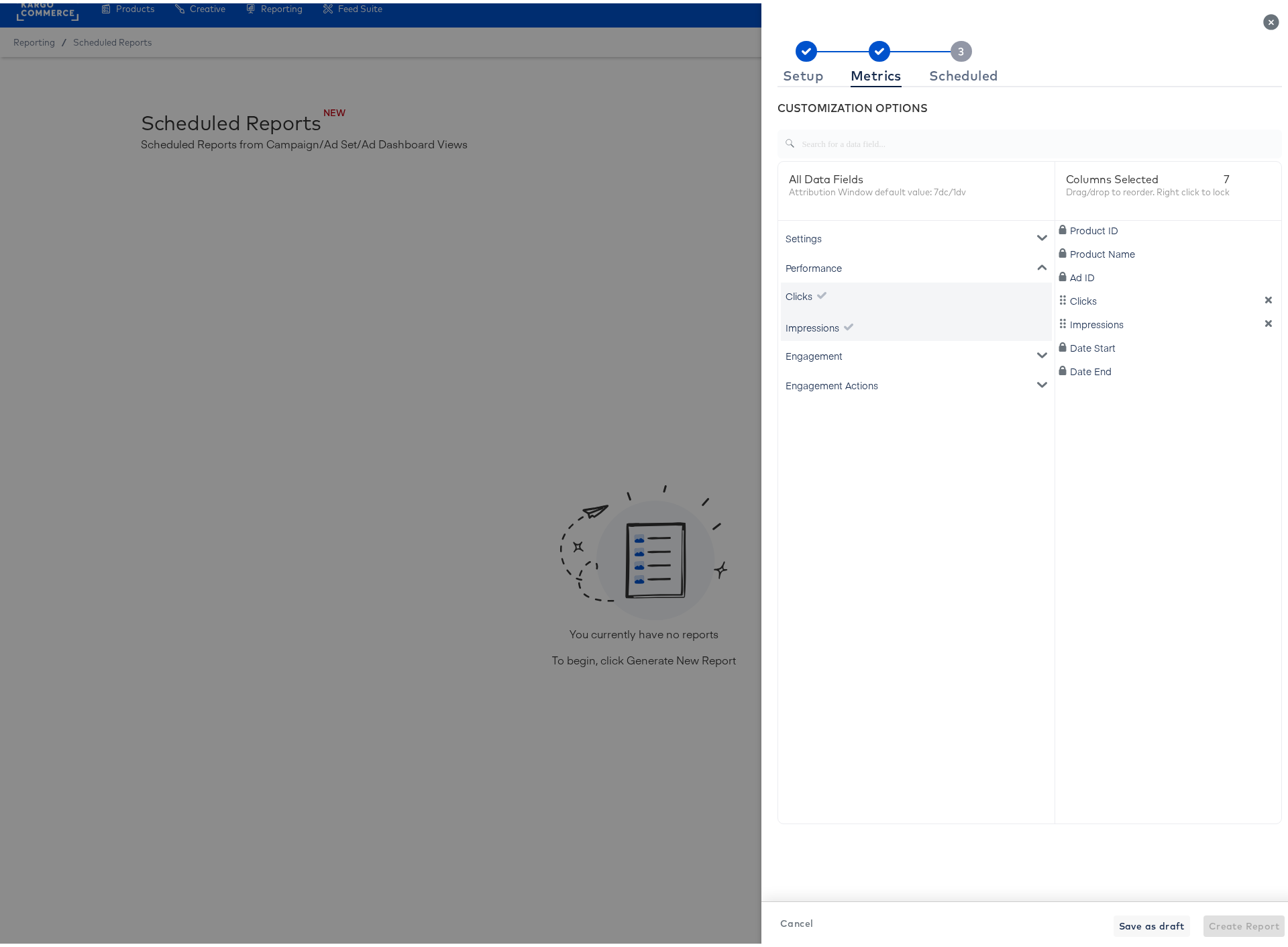
click at [806, 264] on div "Performance" at bounding box center [916, 264] width 271 height 30
click at [815, 350] on div "Engagement" at bounding box center [916, 352] width 271 height 30
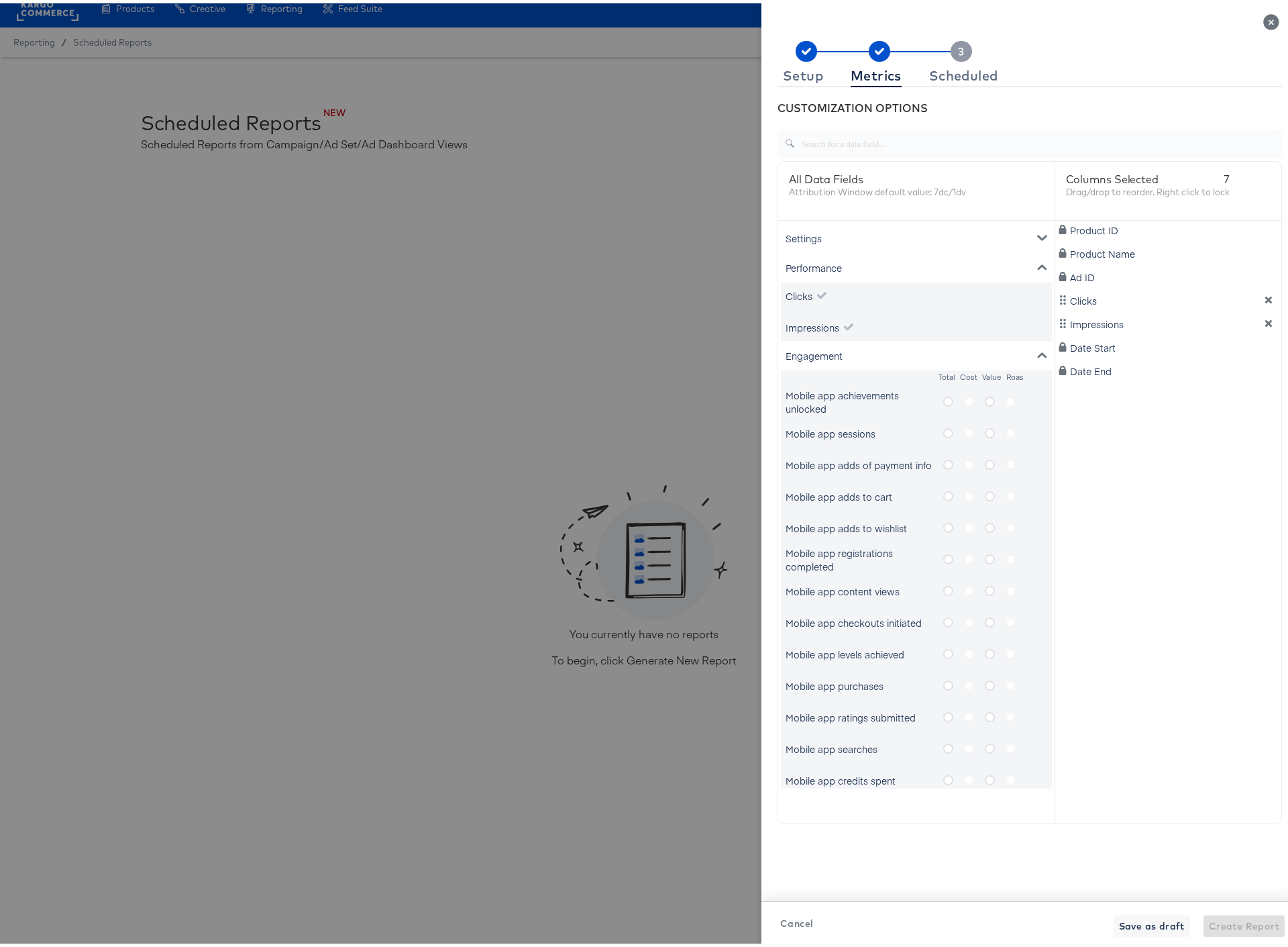
click at [828, 350] on div "Engagement" at bounding box center [916, 352] width 271 height 30
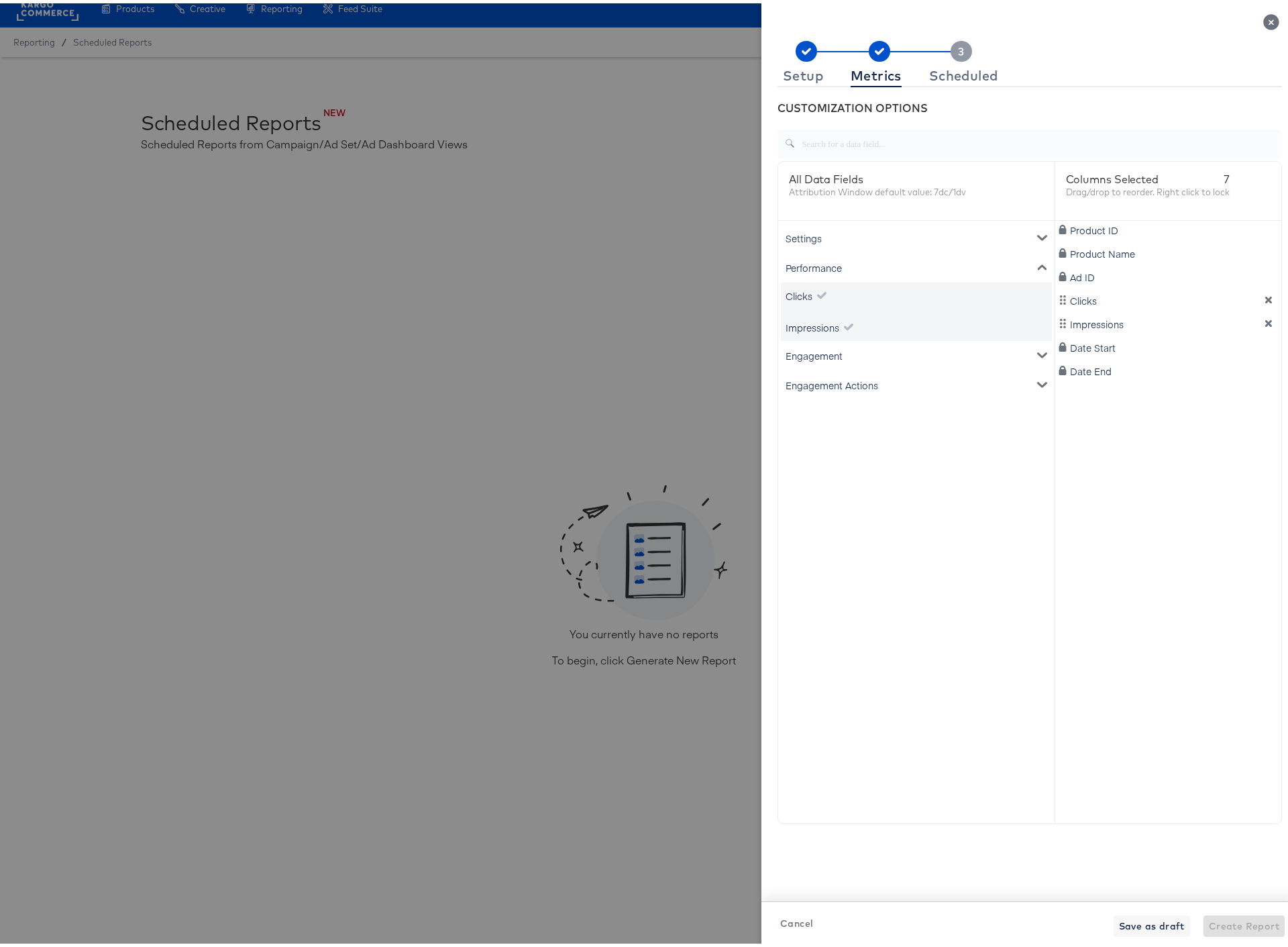
click at [835, 384] on div "Engagement Actions" at bounding box center [916, 382] width 271 height 30
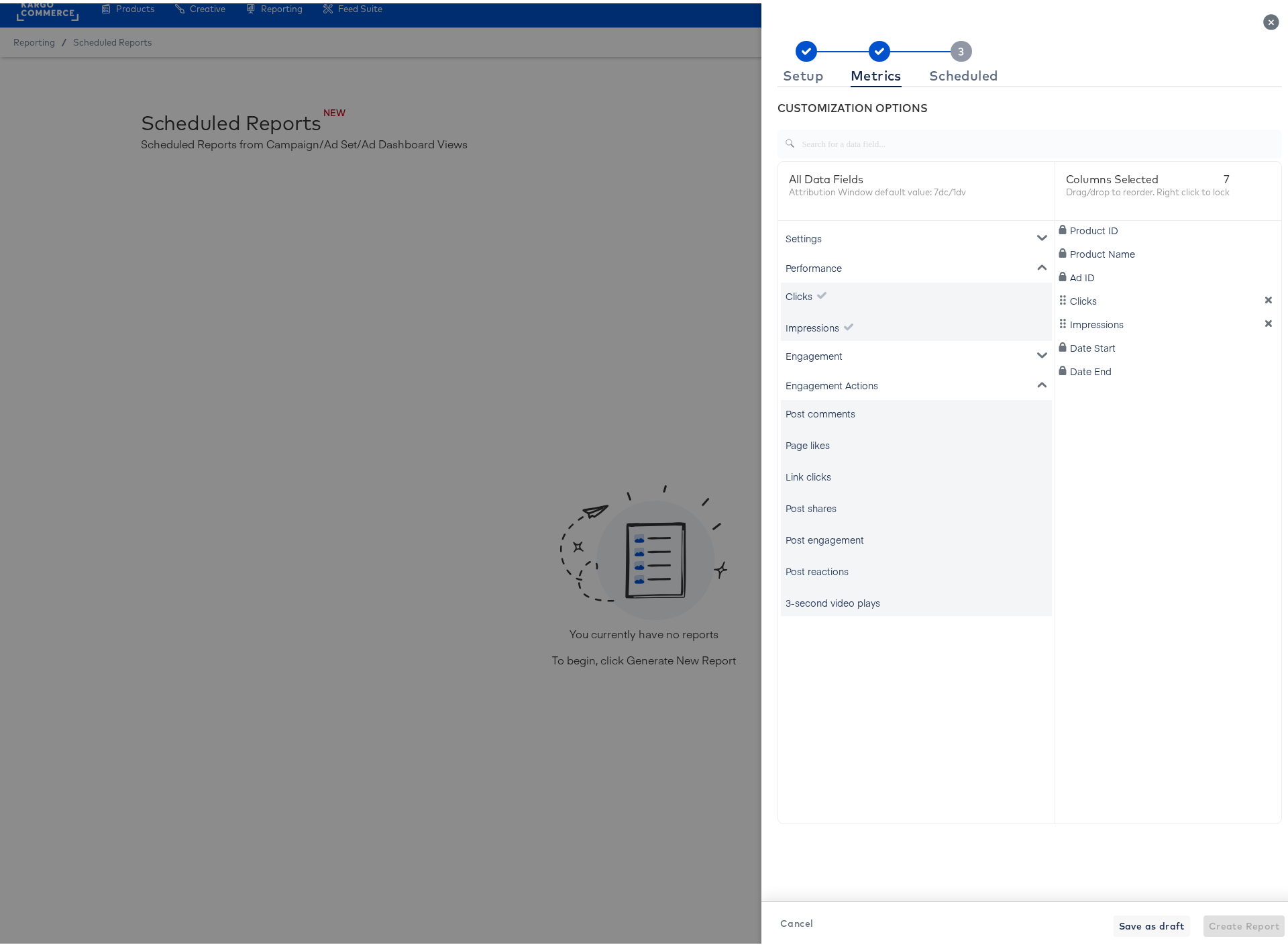
click at [835, 384] on div "Engagement Actions" at bounding box center [916, 382] width 271 height 30
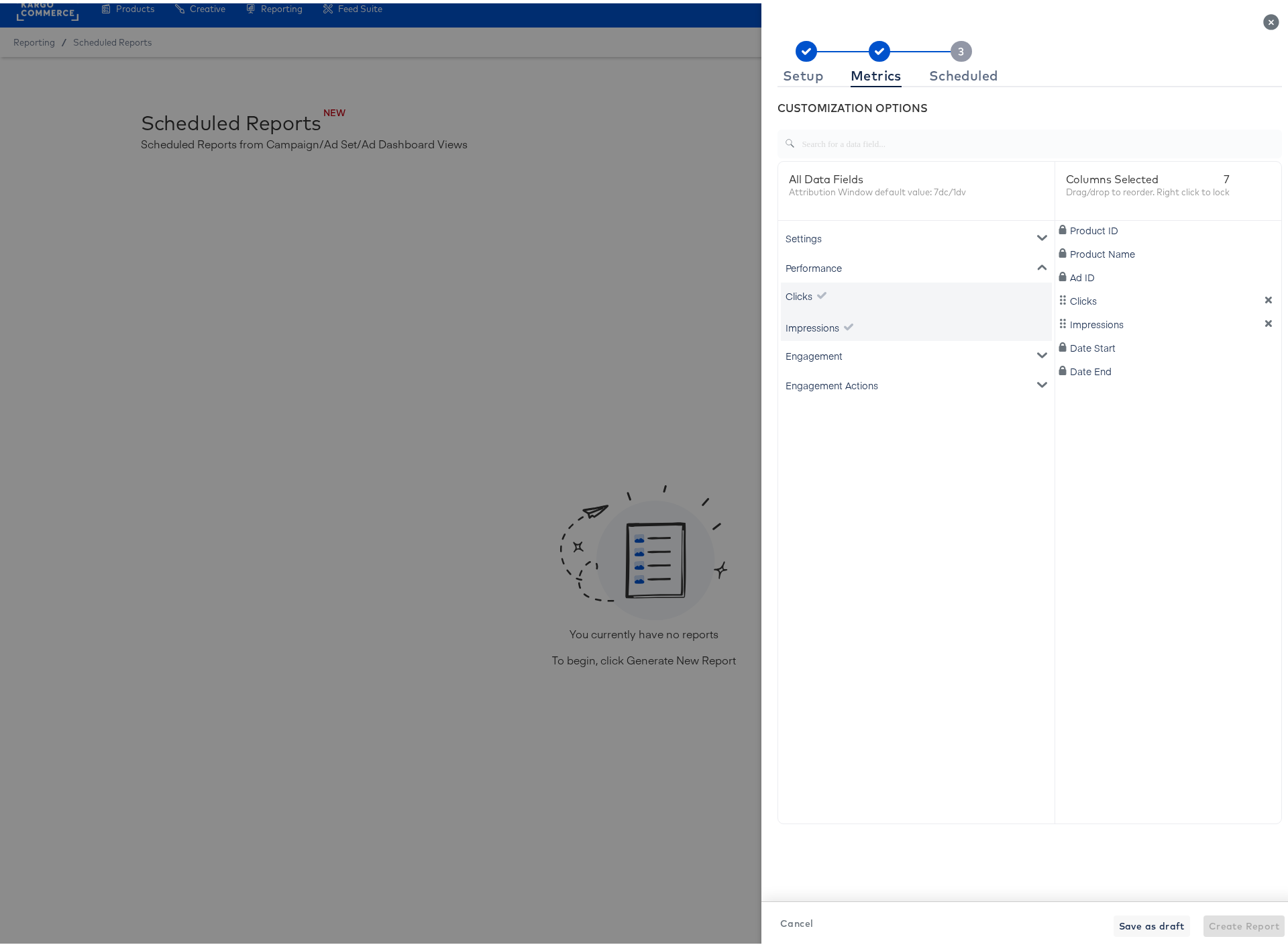
click at [824, 350] on div "Engagement" at bounding box center [916, 352] width 271 height 30
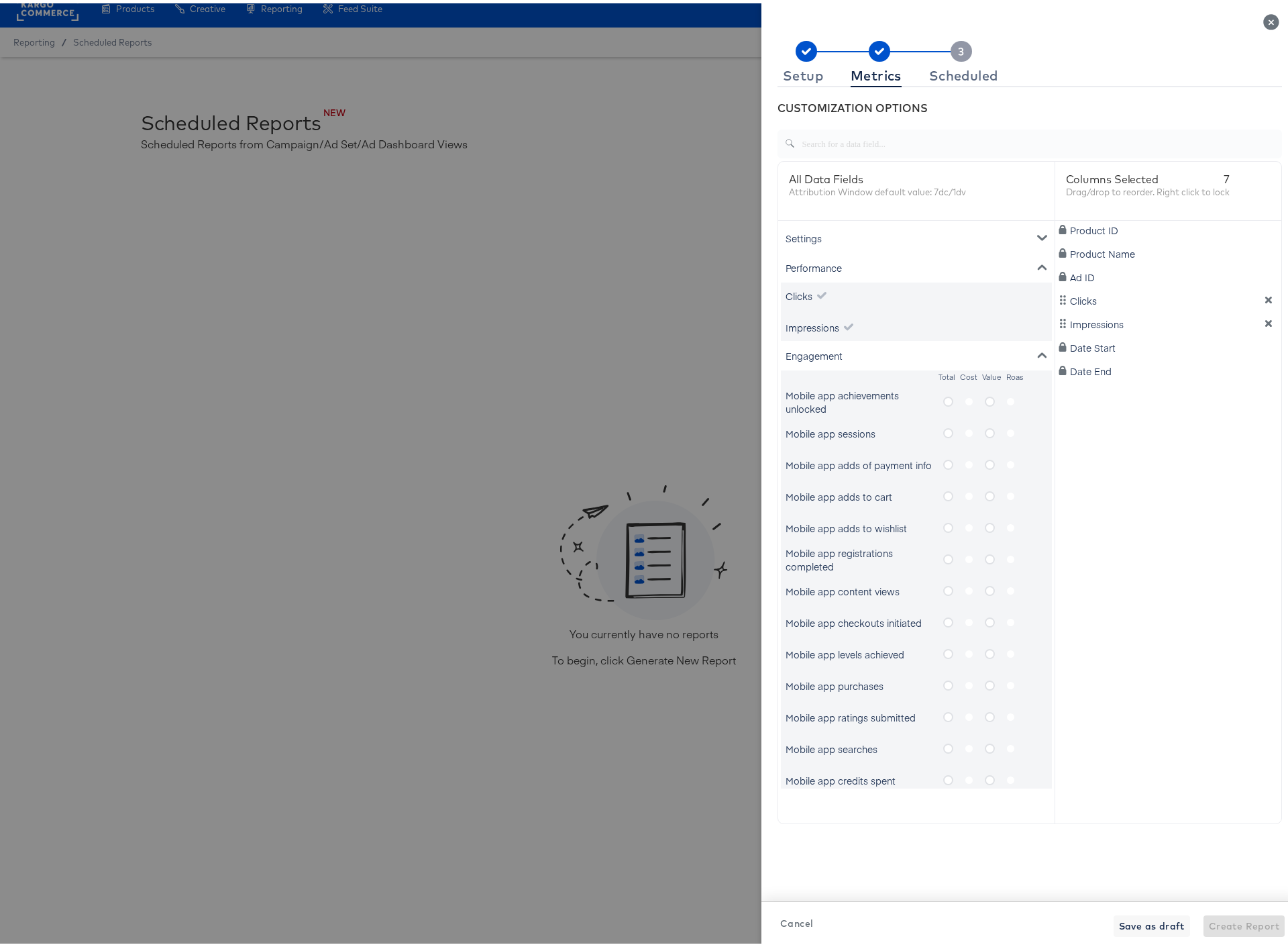
click at [943, 679] on icon "metrics-list" at bounding box center [948, 682] width 10 height 10
click at [0, 0] on input "metrics-list" at bounding box center [0, 0] width 0 height 0
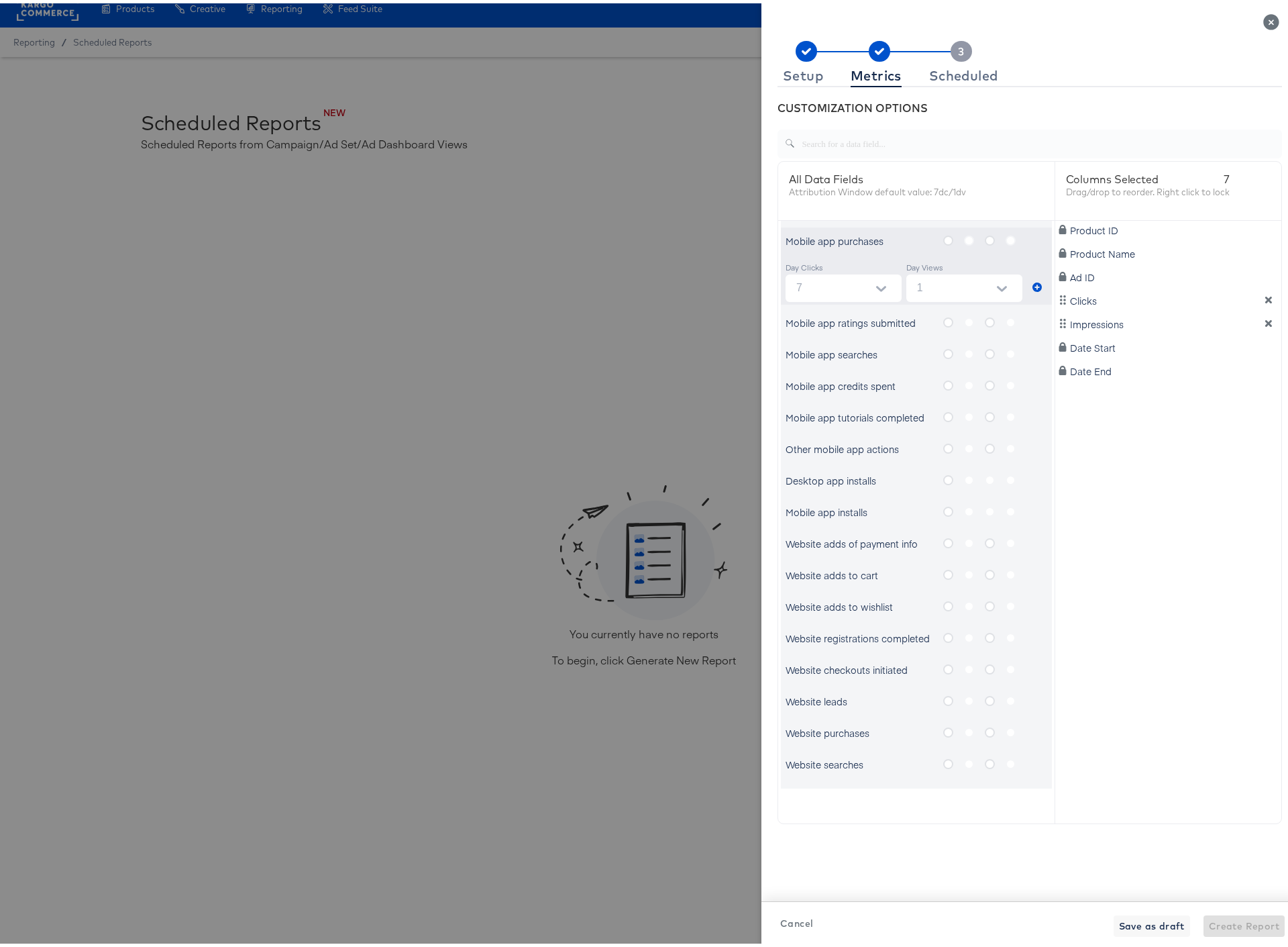
scroll to position [516, 0]
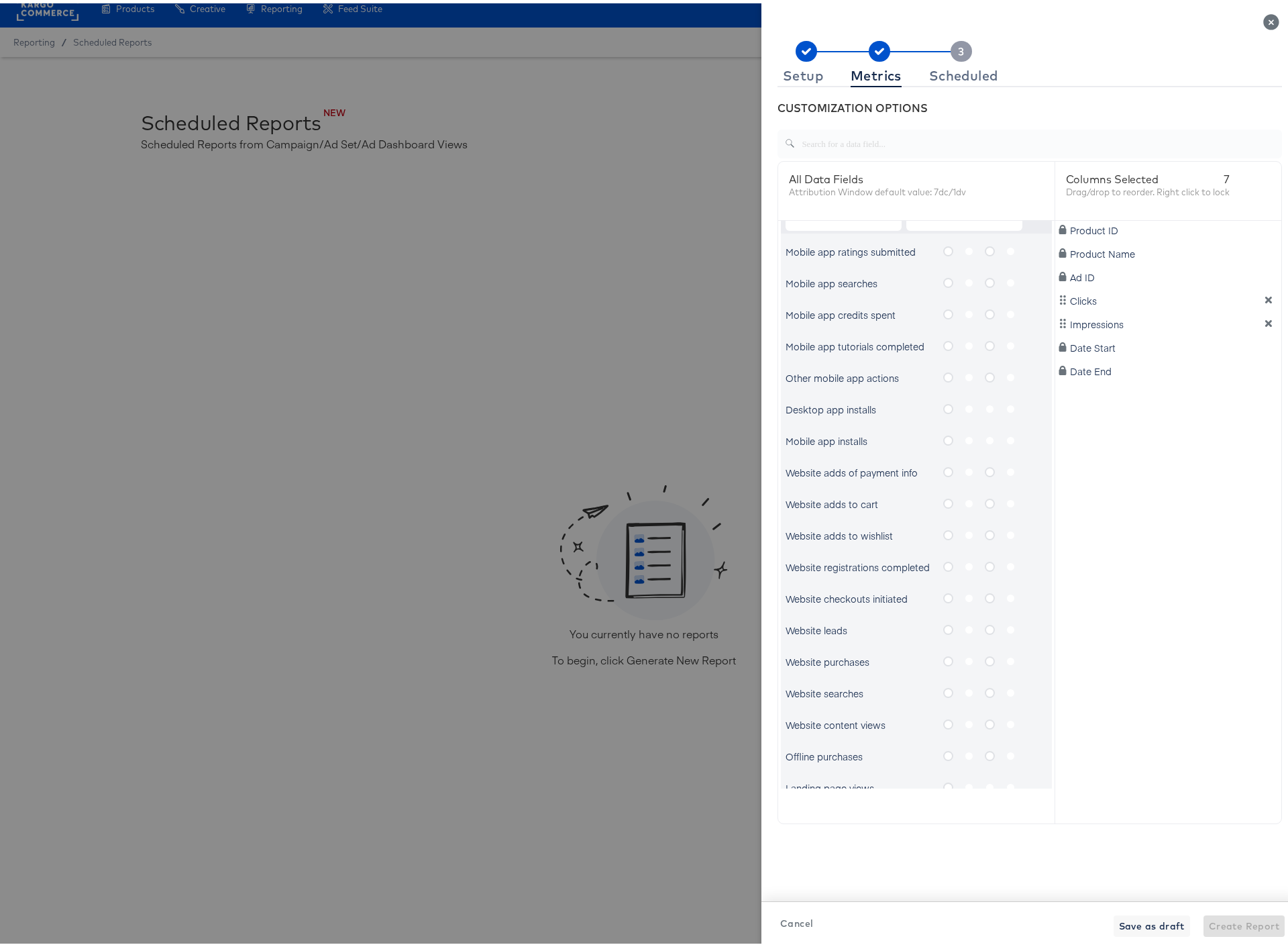
click at [943, 656] on icon "metrics-list" at bounding box center [948, 658] width 10 height 10
click at [0, 0] on input "metrics-list" at bounding box center [0, 0] width 0 height 0
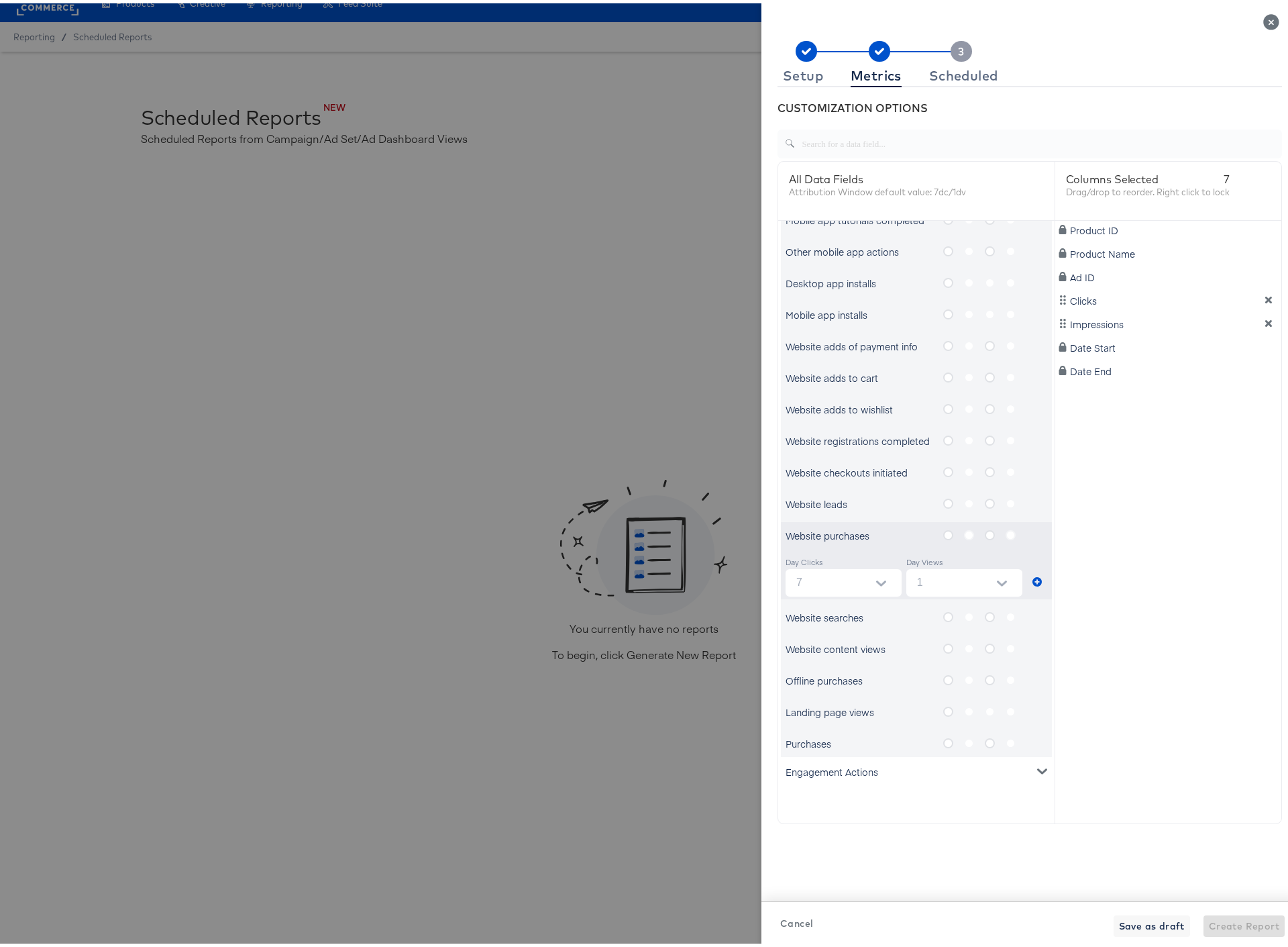
scroll to position [30, 0]
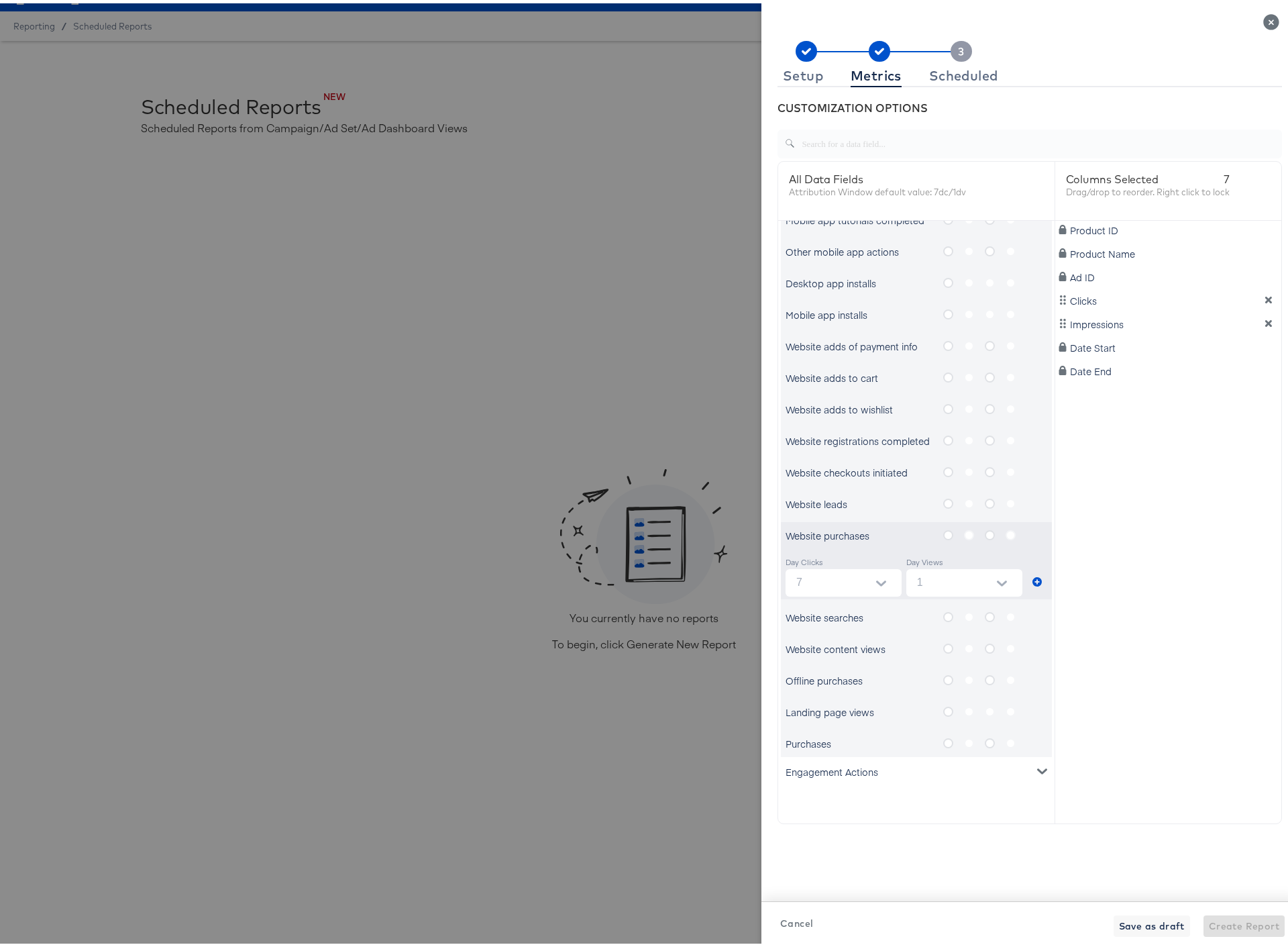
click at [943, 739] on icon "metrics-list" at bounding box center [948, 740] width 10 height 10
click at [0, 0] on input "metrics-list" at bounding box center [0, 0] width 0 height 0
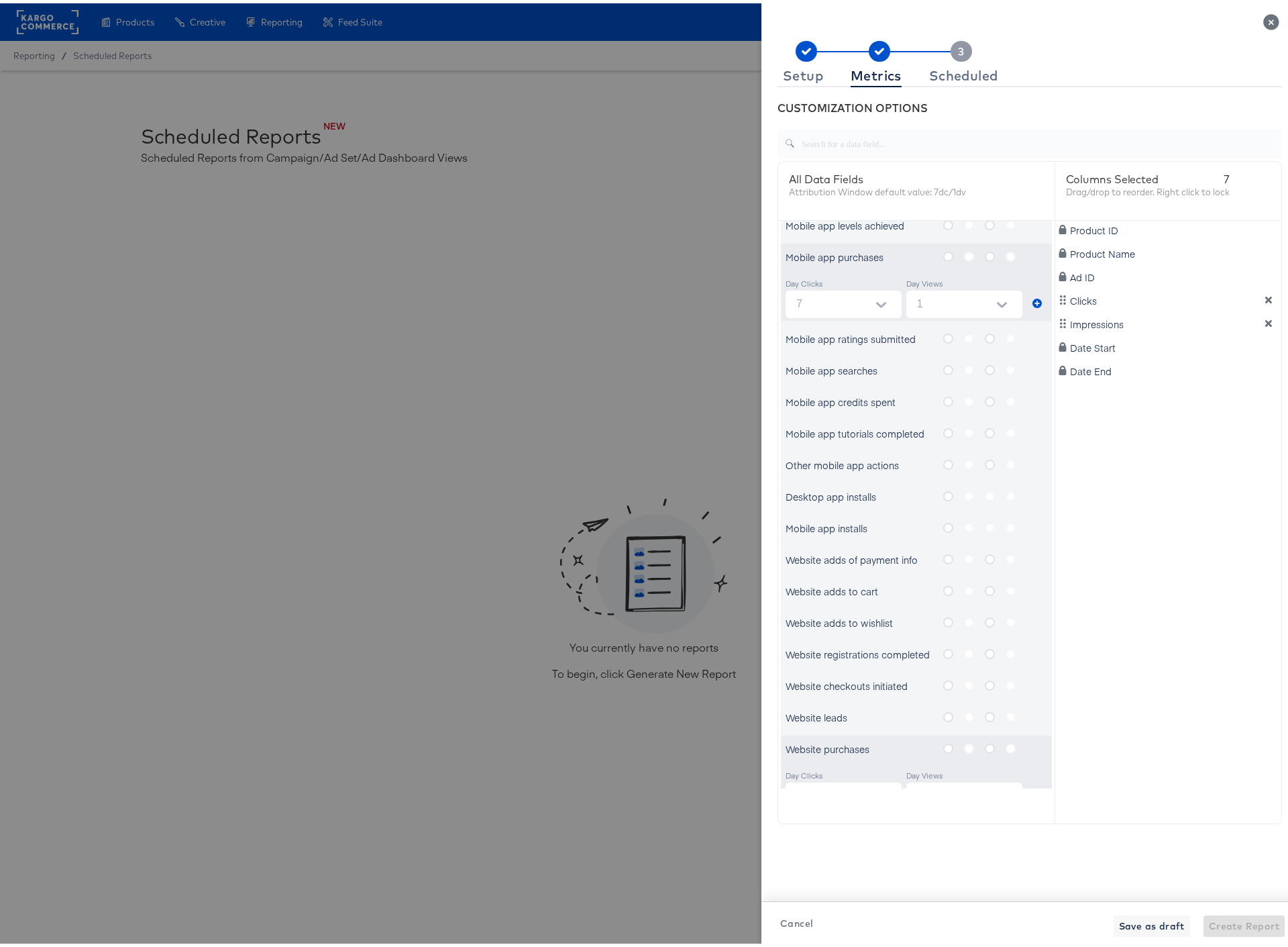
scroll to position [692, 0]
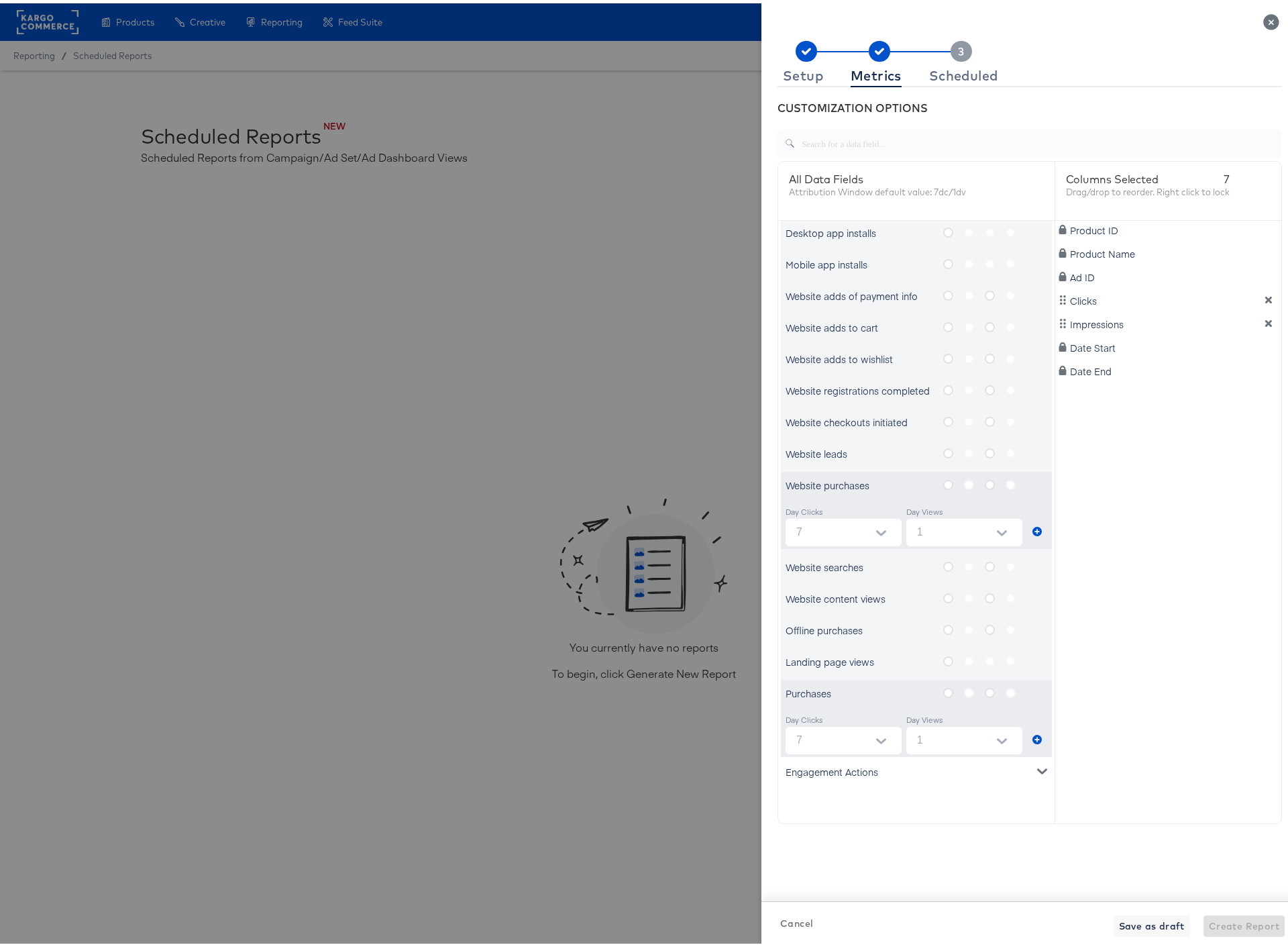
click at [943, 624] on icon "metrics-list" at bounding box center [948, 626] width 10 height 10
click at [0, 0] on input "metrics-list" at bounding box center [0, 0] width 0 height 0
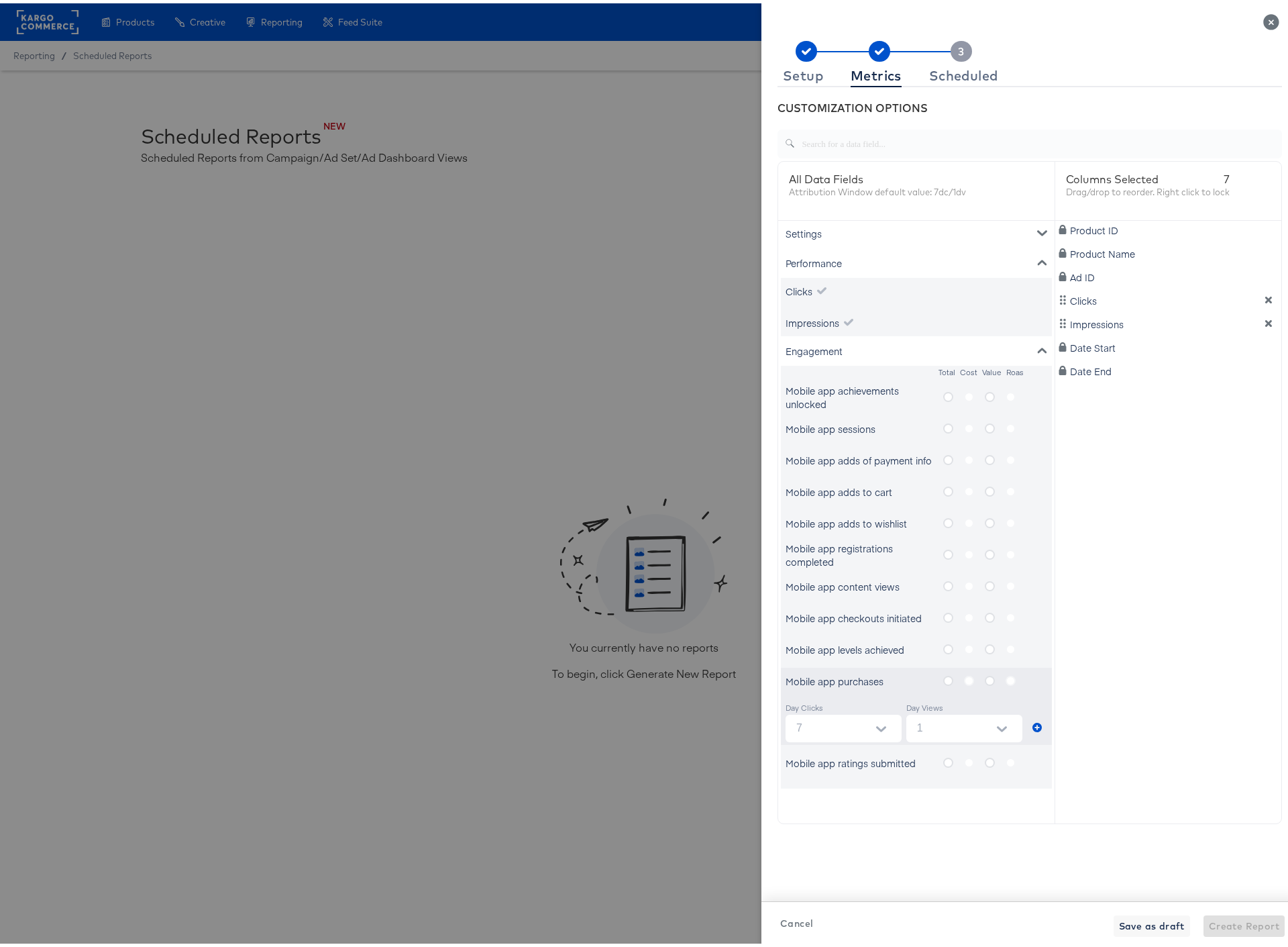
scroll to position [0, 0]
click at [1037, 350] on icon "metrics-list" at bounding box center [1042, 351] width 9 height 9
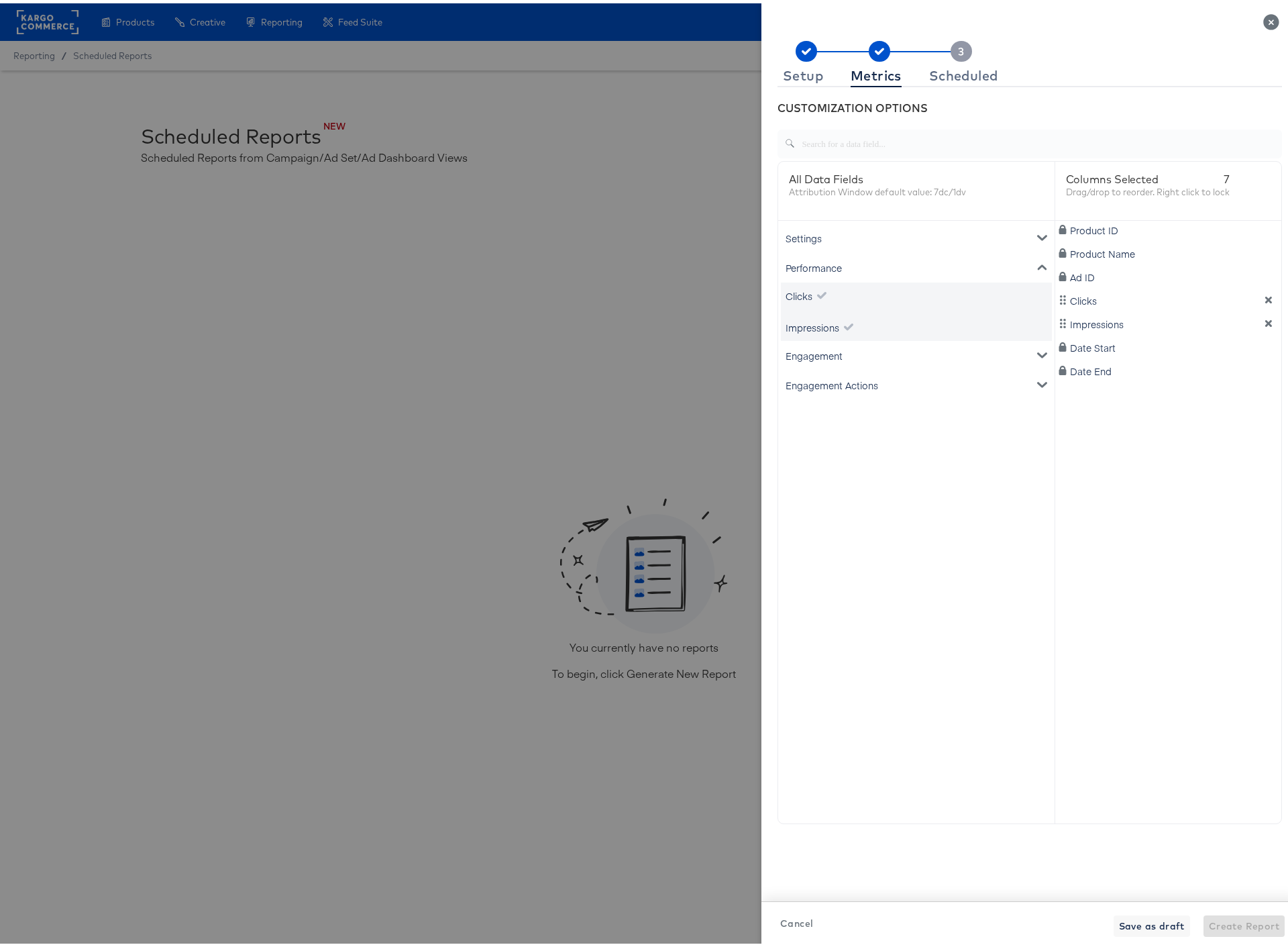
click at [1037, 380] on icon "metrics-list" at bounding box center [1042, 382] width 9 height 5
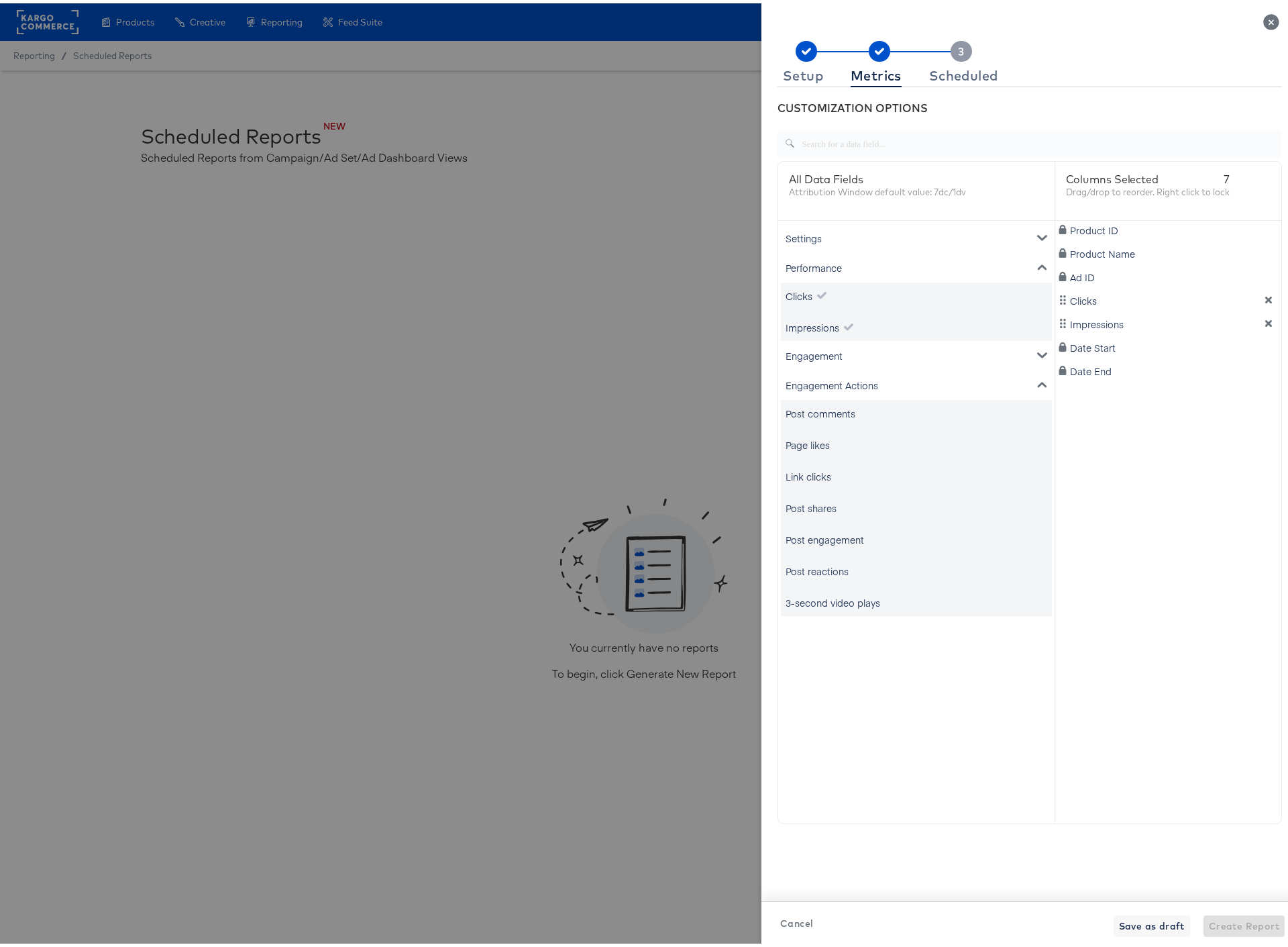
click at [1037, 380] on icon "metrics-list" at bounding box center [1042, 381] width 9 height 9
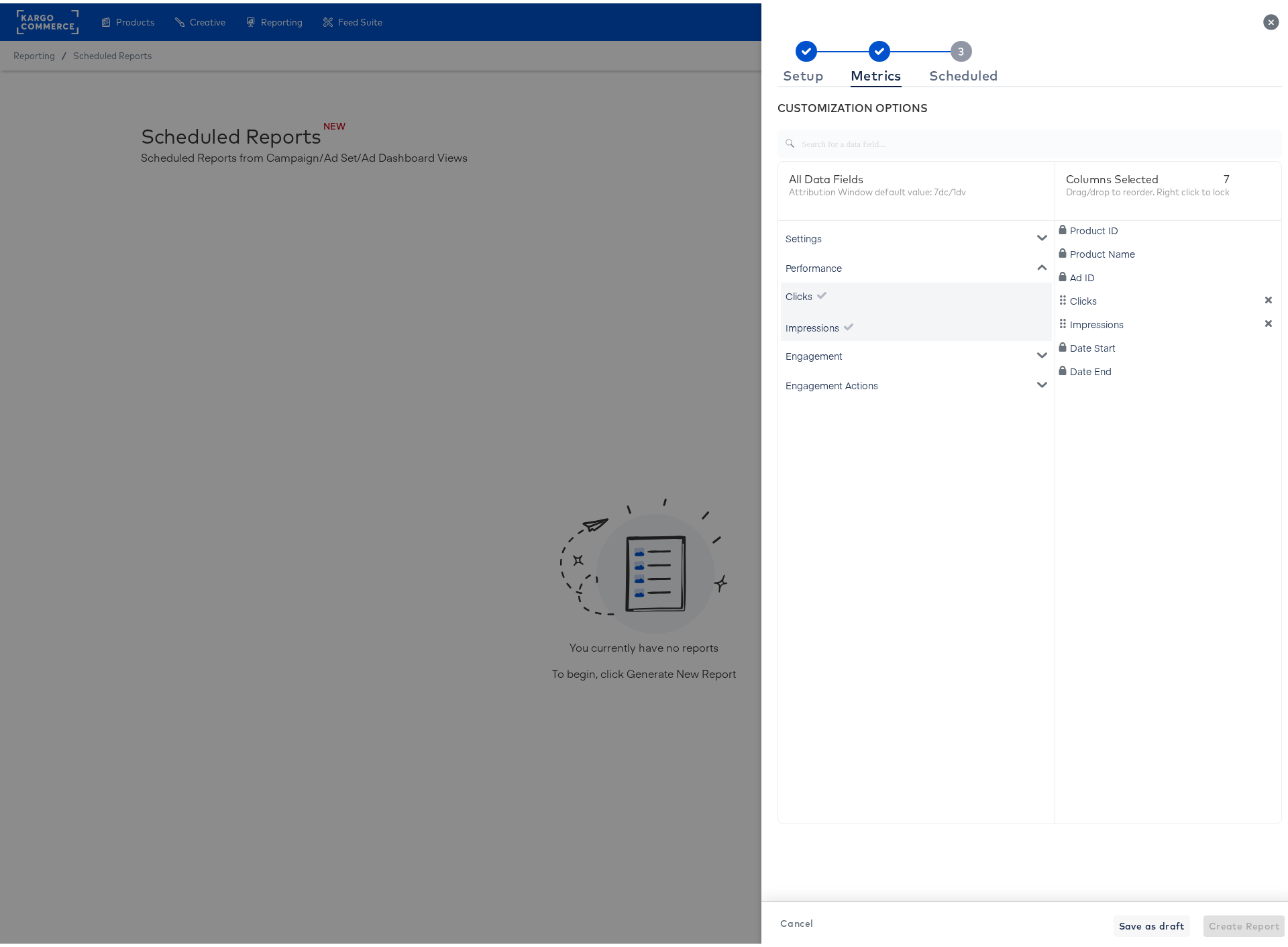
click at [1037, 232] on icon "metrics-list" at bounding box center [1042, 234] width 9 height 5
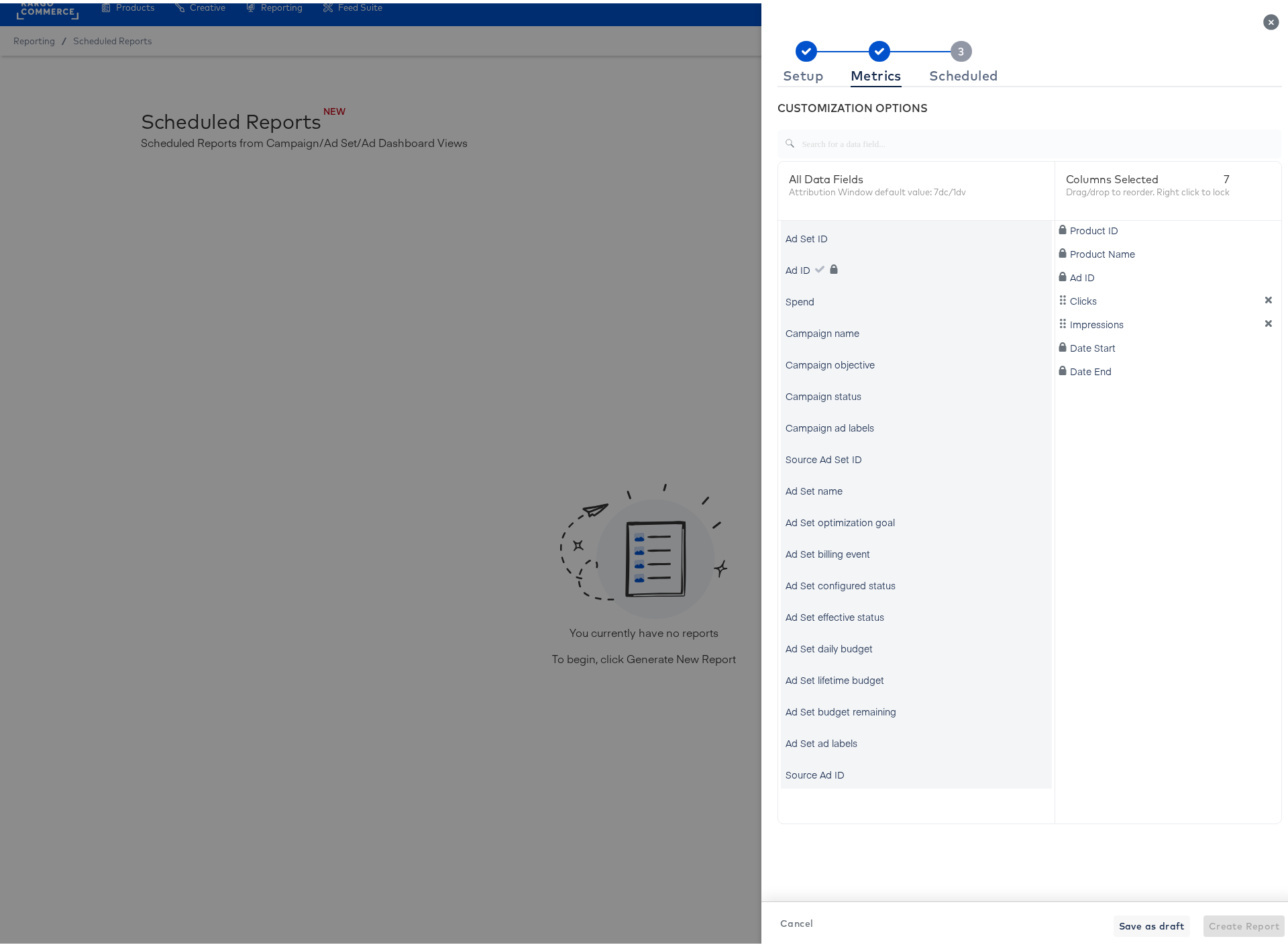
scroll to position [28, 0]
click at [805, 361] on div "Spend" at bounding box center [916, 360] width 271 height 27
click at [792, 359] on div "Spend" at bounding box center [800, 361] width 29 height 14
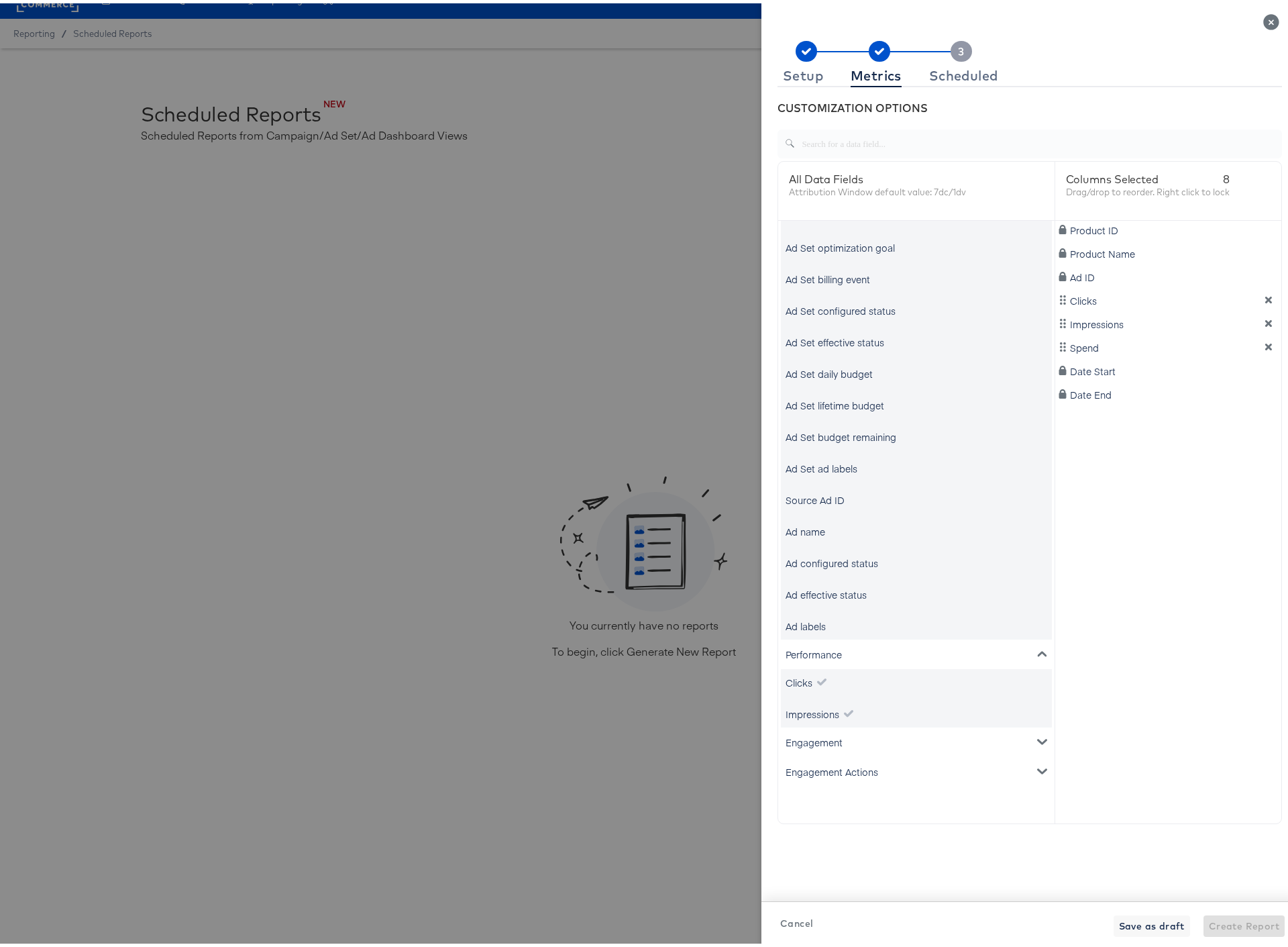
scroll to position [30, 0]
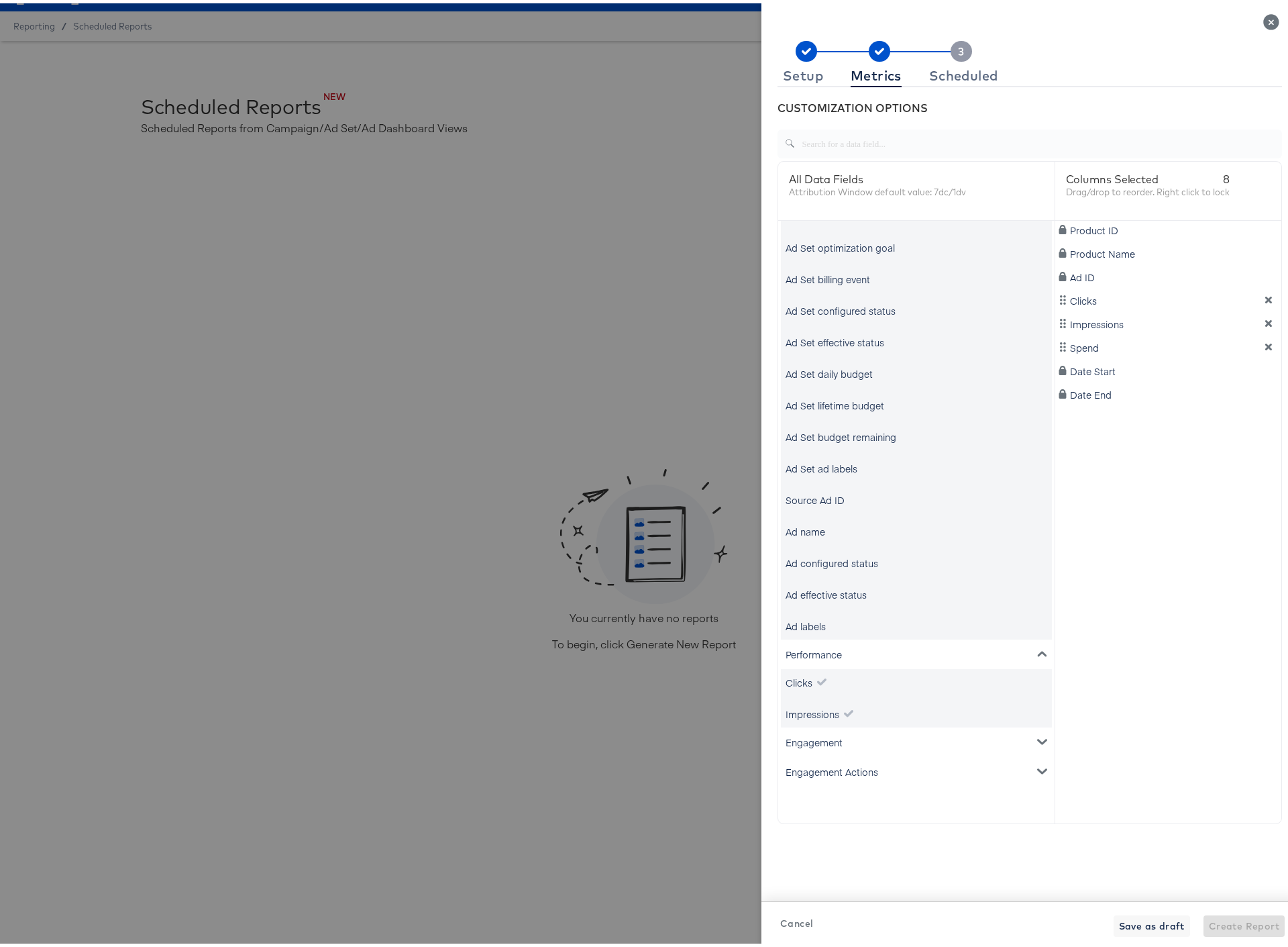
click at [838, 738] on div "Engagement" at bounding box center [916, 738] width 271 height 30
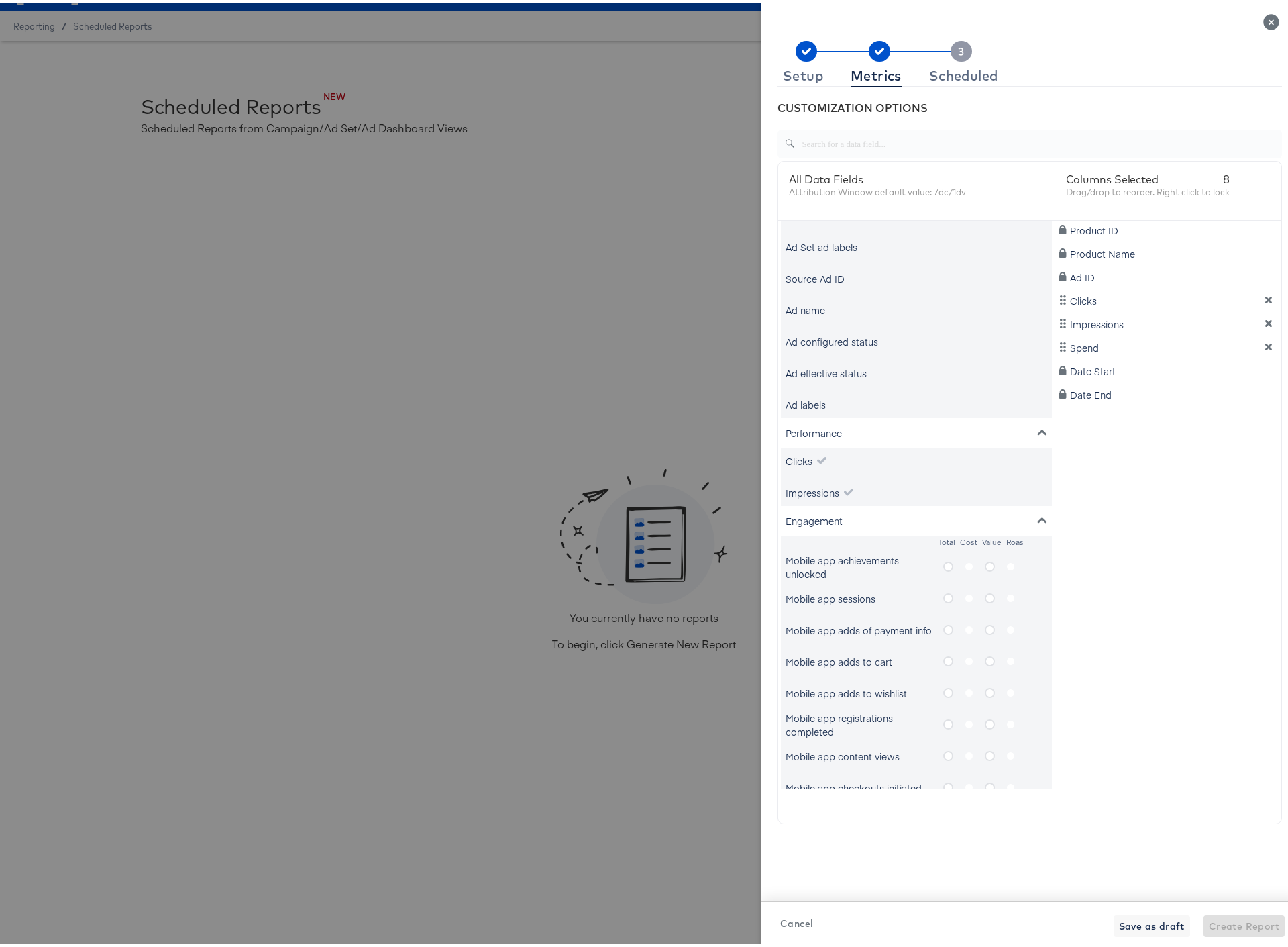
scroll to position [581, 0]
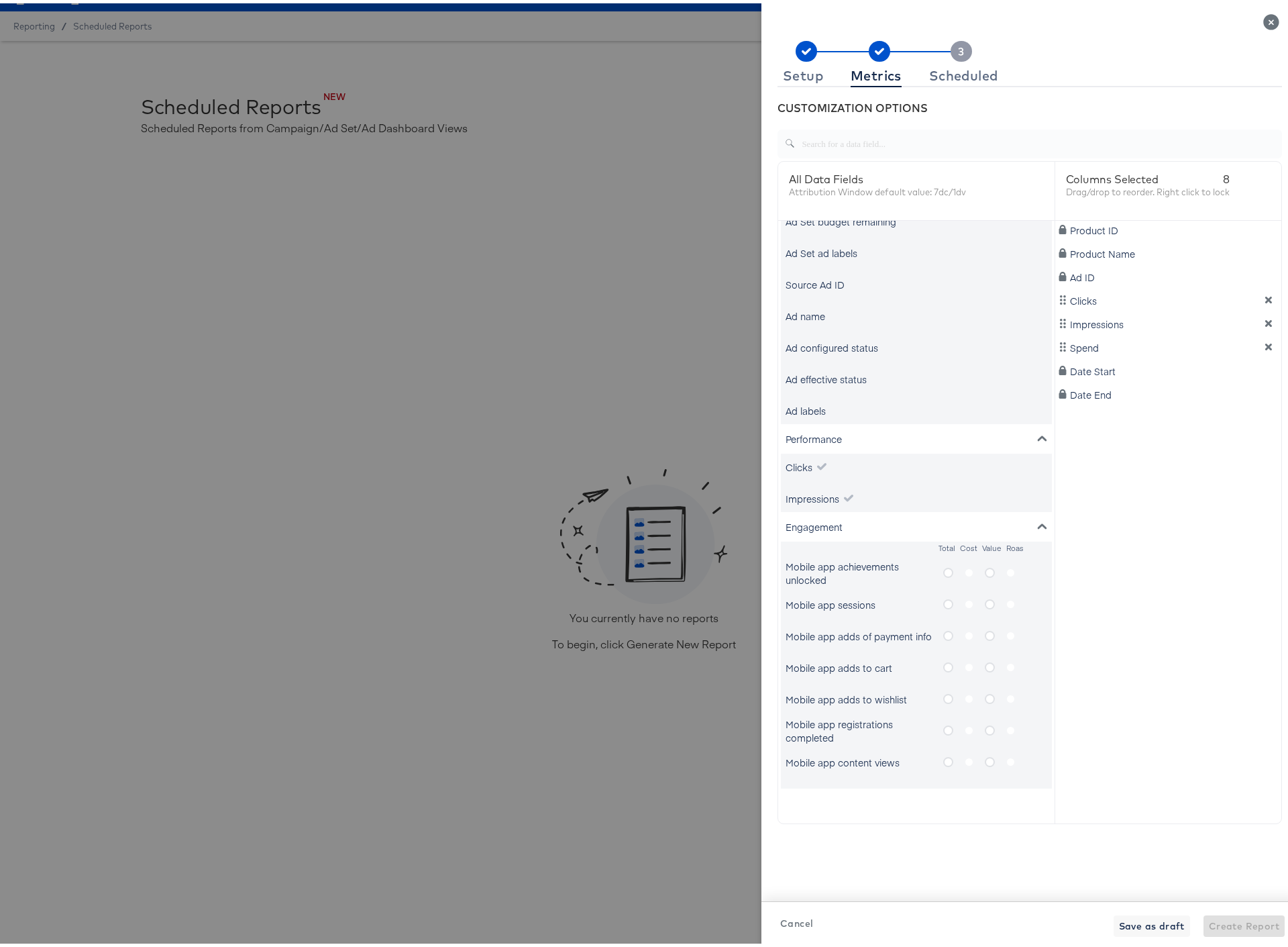
click at [956, 51] on rect at bounding box center [960, 48] width 21 height 21
click at [958, 51] on icon at bounding box center [960, 48] width 5 height 8
click at [947, 73] on div "Scheduled" at bounding box center [963, 72] width 69 height 11
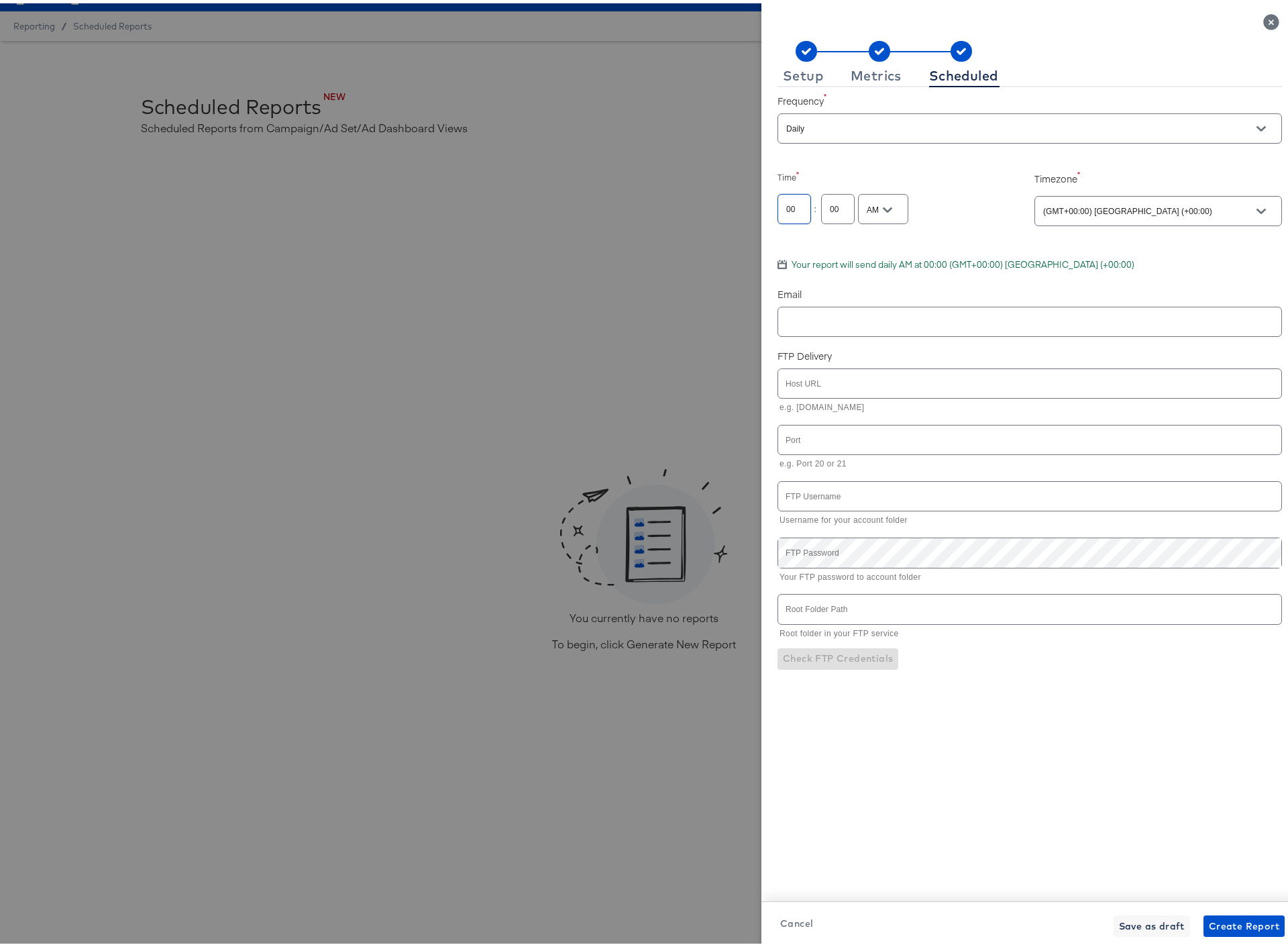
drag, startPoint x: 785, startPoint y: 205, endPoint x: 732, endPoint y: 203, distance: 53.0
click at [732, 203] on div "Setup Metrics Scheduled Frequency Daily Select Day Mon Tue Wed Thur Fri Sat Sun…" at bounding box center [649, 473] width 1298 height 947
type input "8"
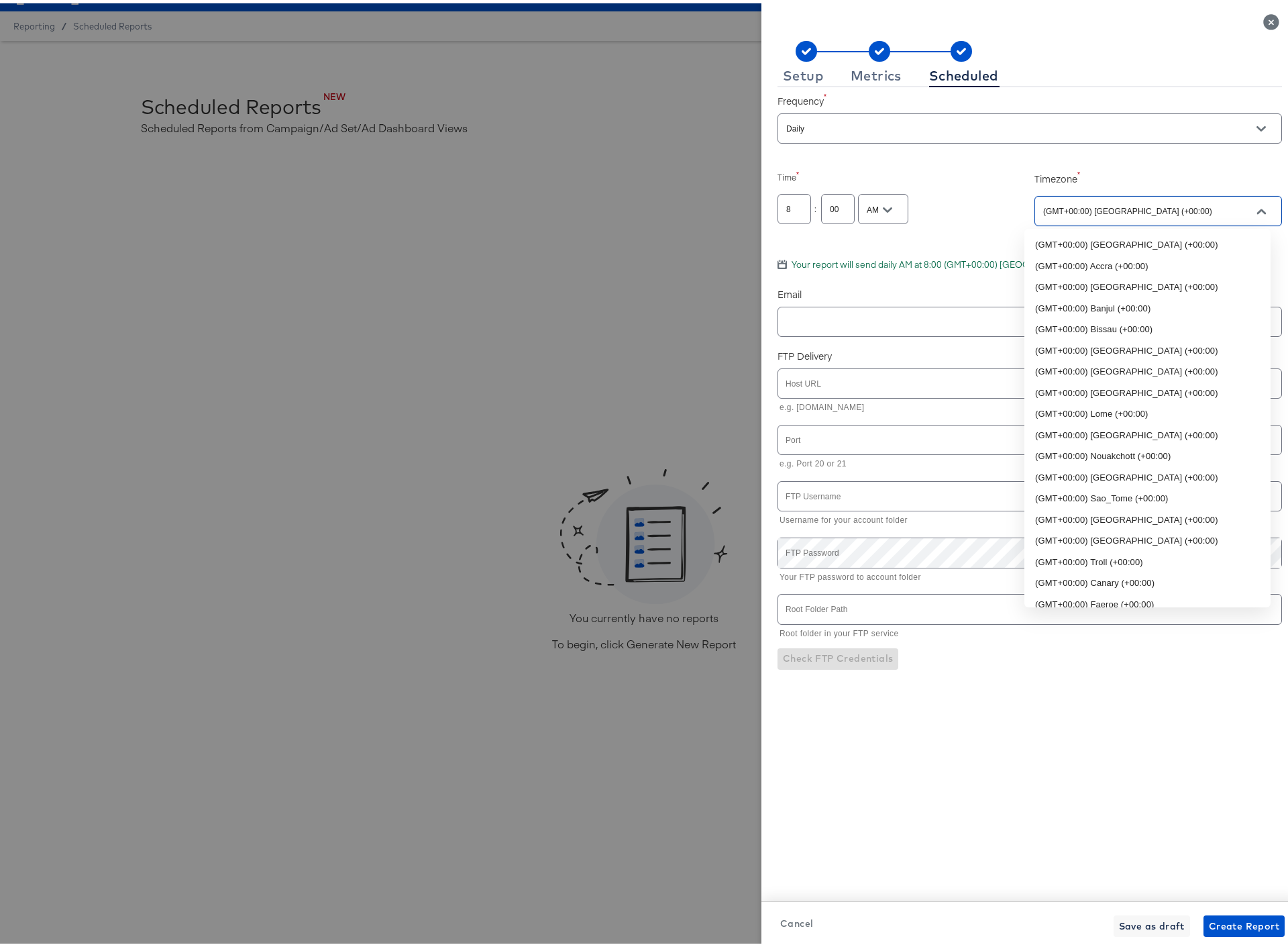
click at [1078, 208] on input "(GMT+00:00) Abidjan (+00:00)" at bounding box center [1138, 209] width 198 height 15
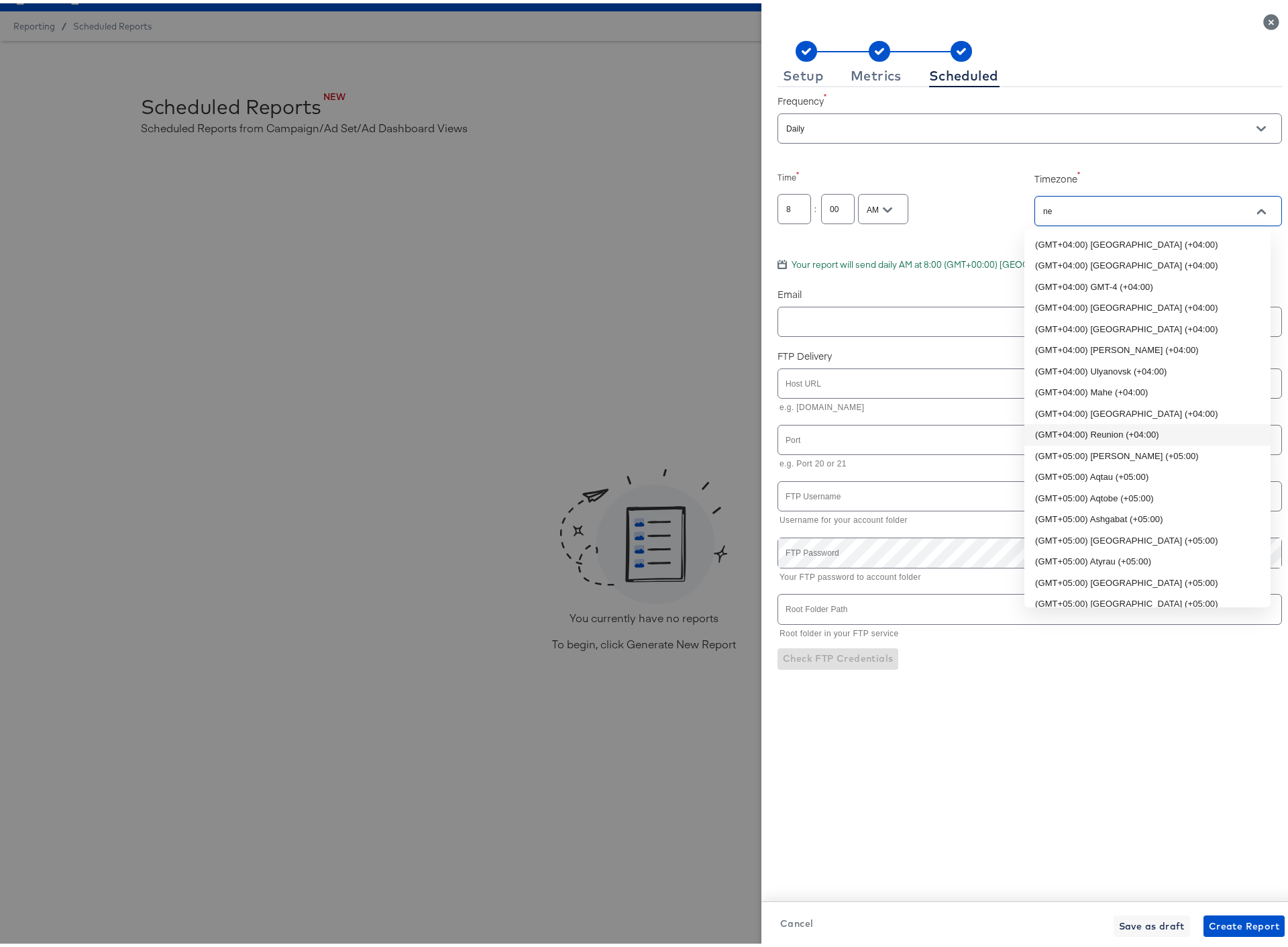
scroll to position [0, 0]
type input "n"
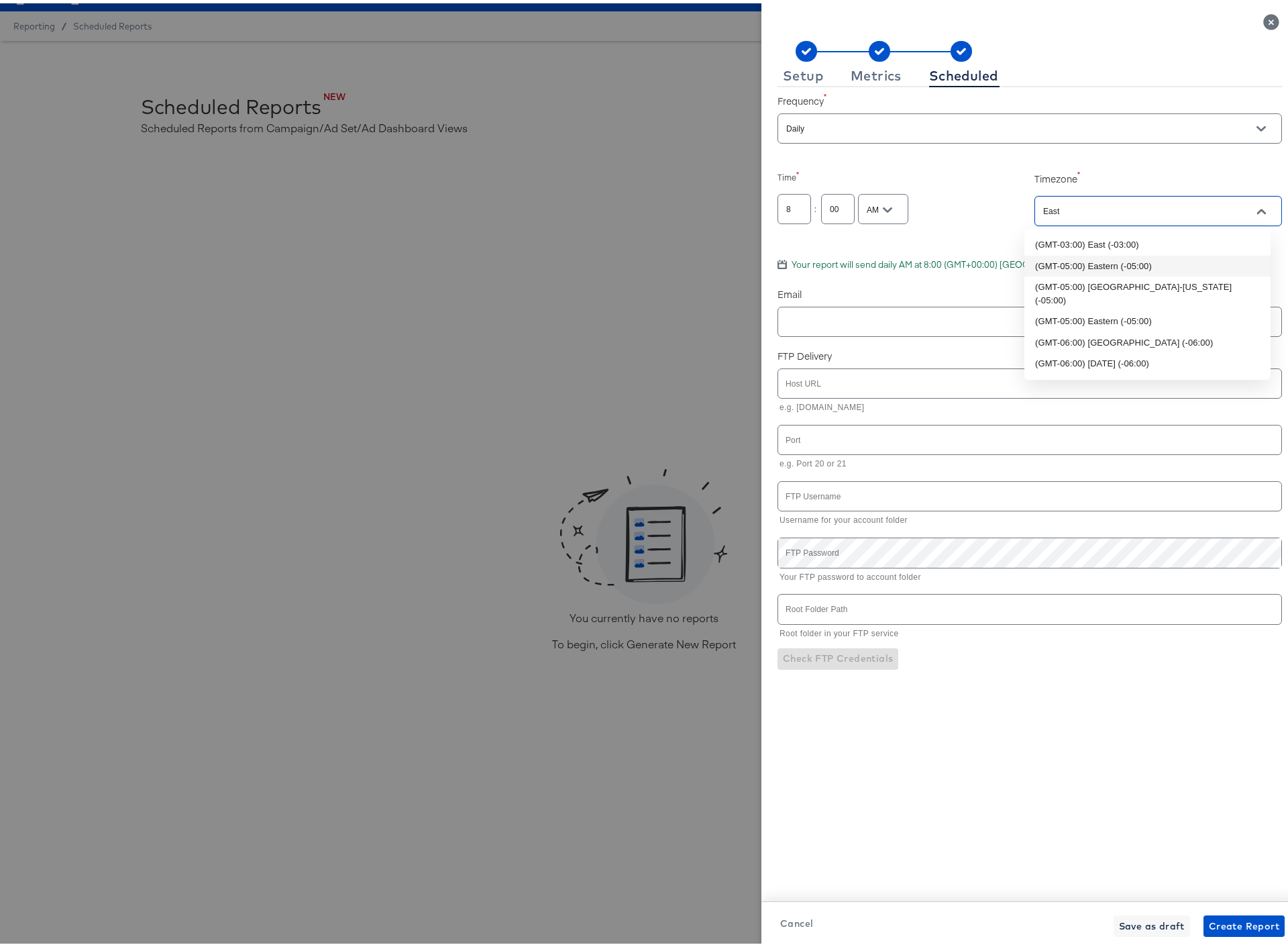
click at [1078, 260] on li "(GMT-05:00) Eastern (-05:00)" at bounding box center [1148, 263] width 246 height 21
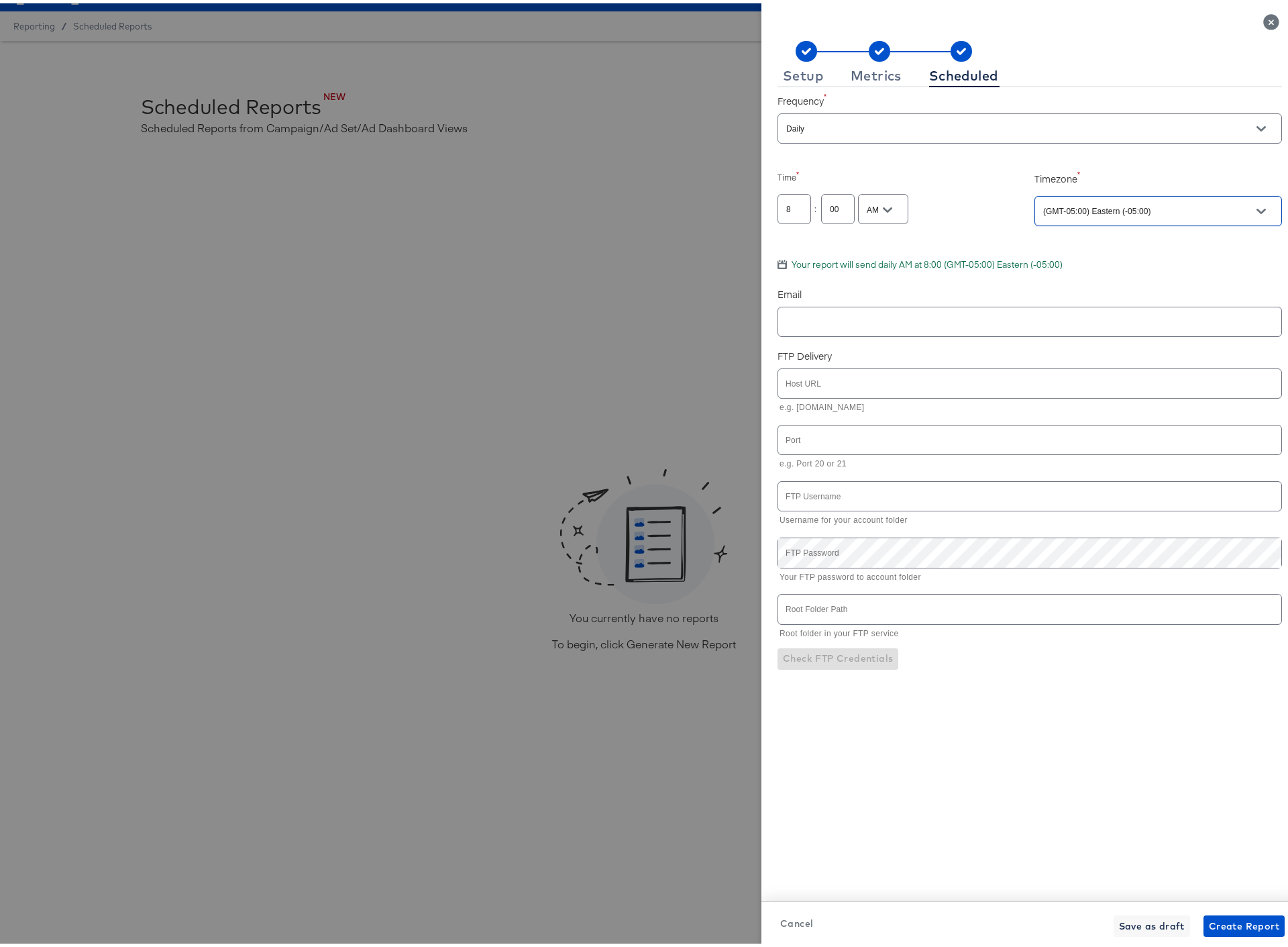
type input "(GMT-05:00) Eastern (-05:00)"
click at [816, 381] on input "text" at bounding box center [1030, 380] width 503 height 29
type input "stitcherads.files.com"
click at [812, 441] on input "text" at bounding box center [1030, 436] width 503 height 29
type input "21"
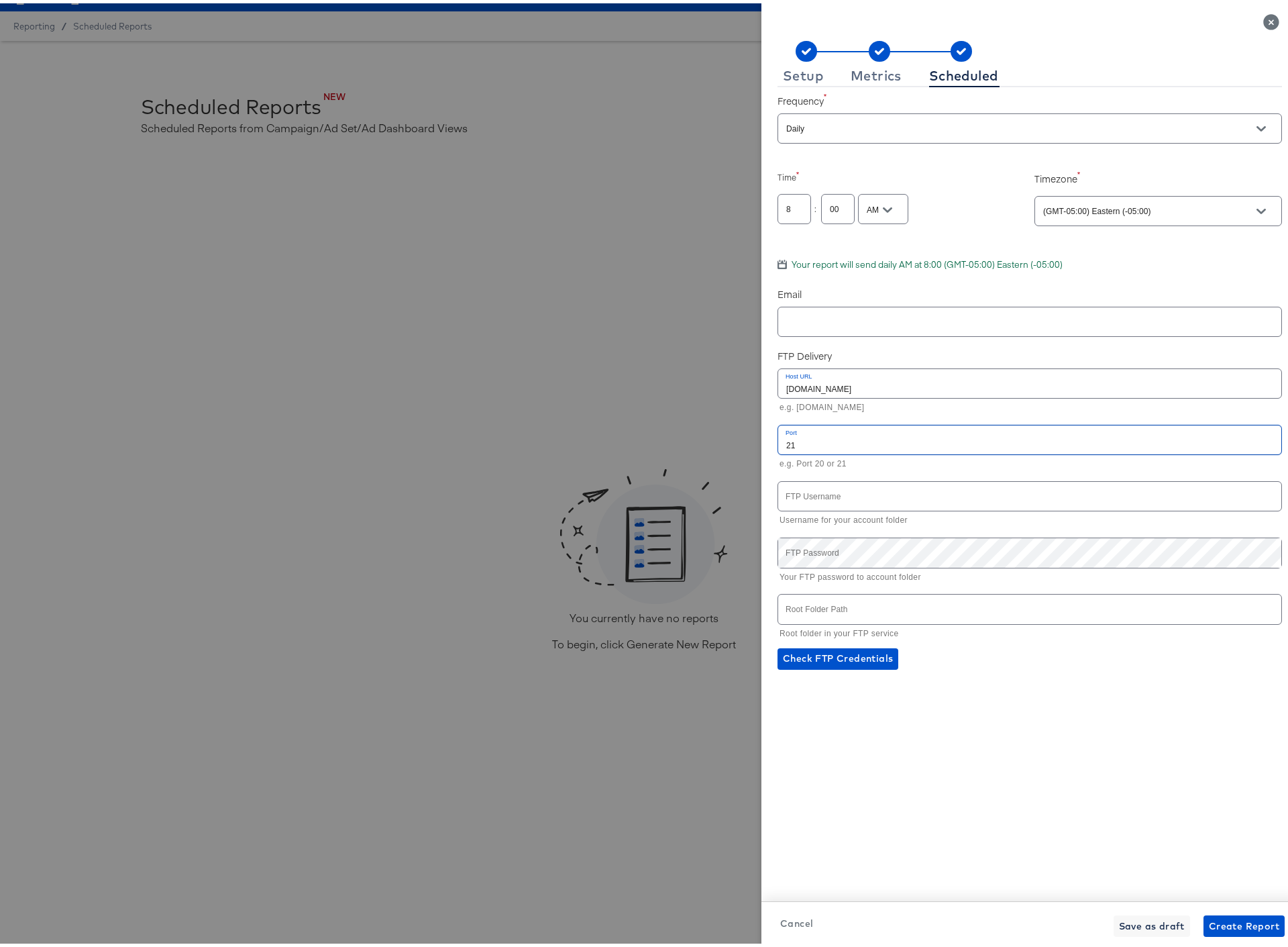
click at [860, 492] on input "text" at bounding box center [1030, 493] width 503 height 29
paste input "Razorfish_Kargo"
type input "Razorfish_Kargo"
click at [781, 626] on p "Root folder in your FTP service" at bounding box center [1025, 630] width 493 height 14
click at [801, 602] on input "text" at bounding box center [1030, 606] width 503 height 29
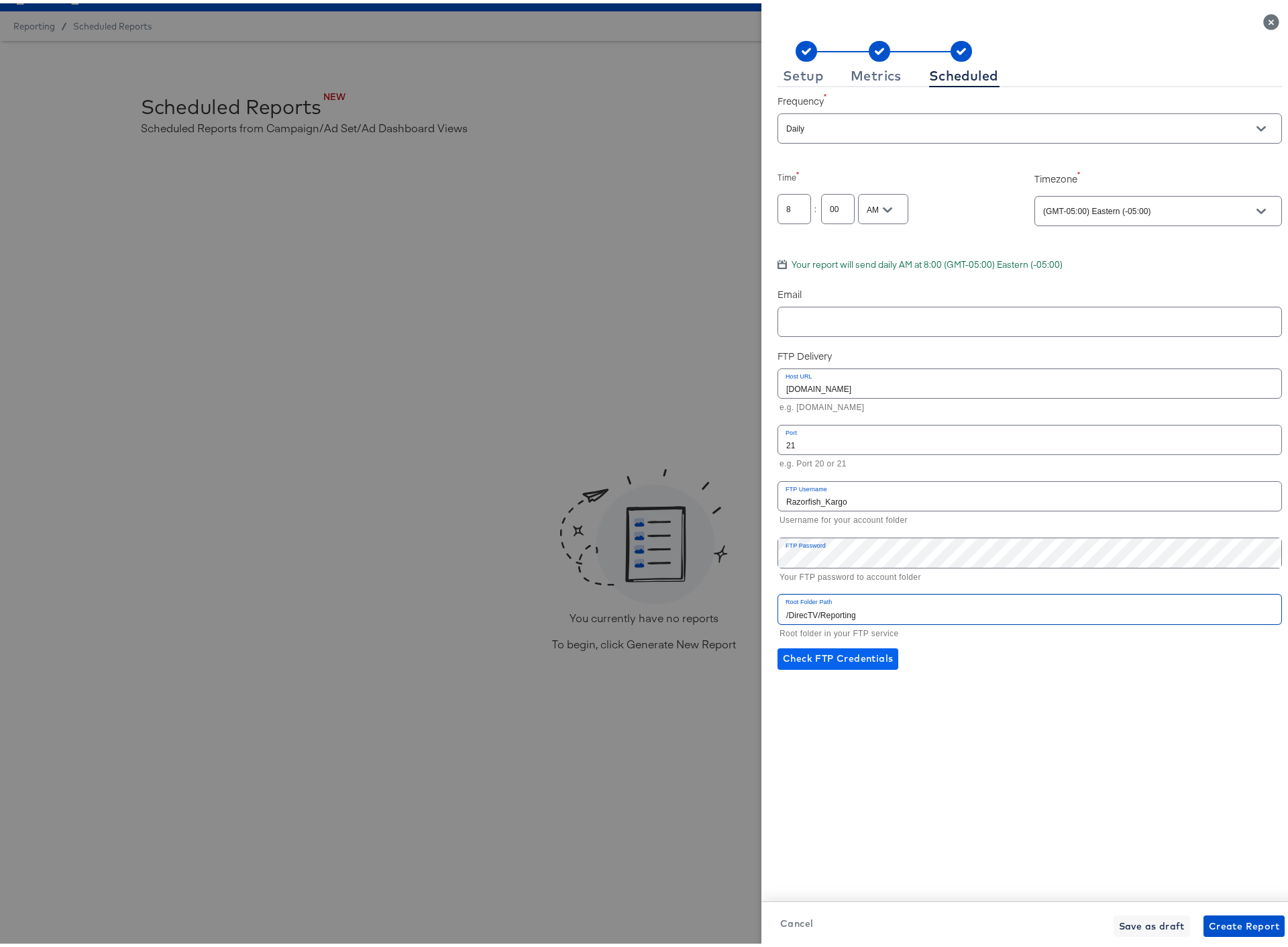
type input "/DirecTV/Reporting"
click at [845, 654] on span "Check FTP Credentials" at bounding box center [837, 655] width 110 height 17
click at [1078, 807] on span "Create Report" at bounding box center [1244, 923] width 70 height 17
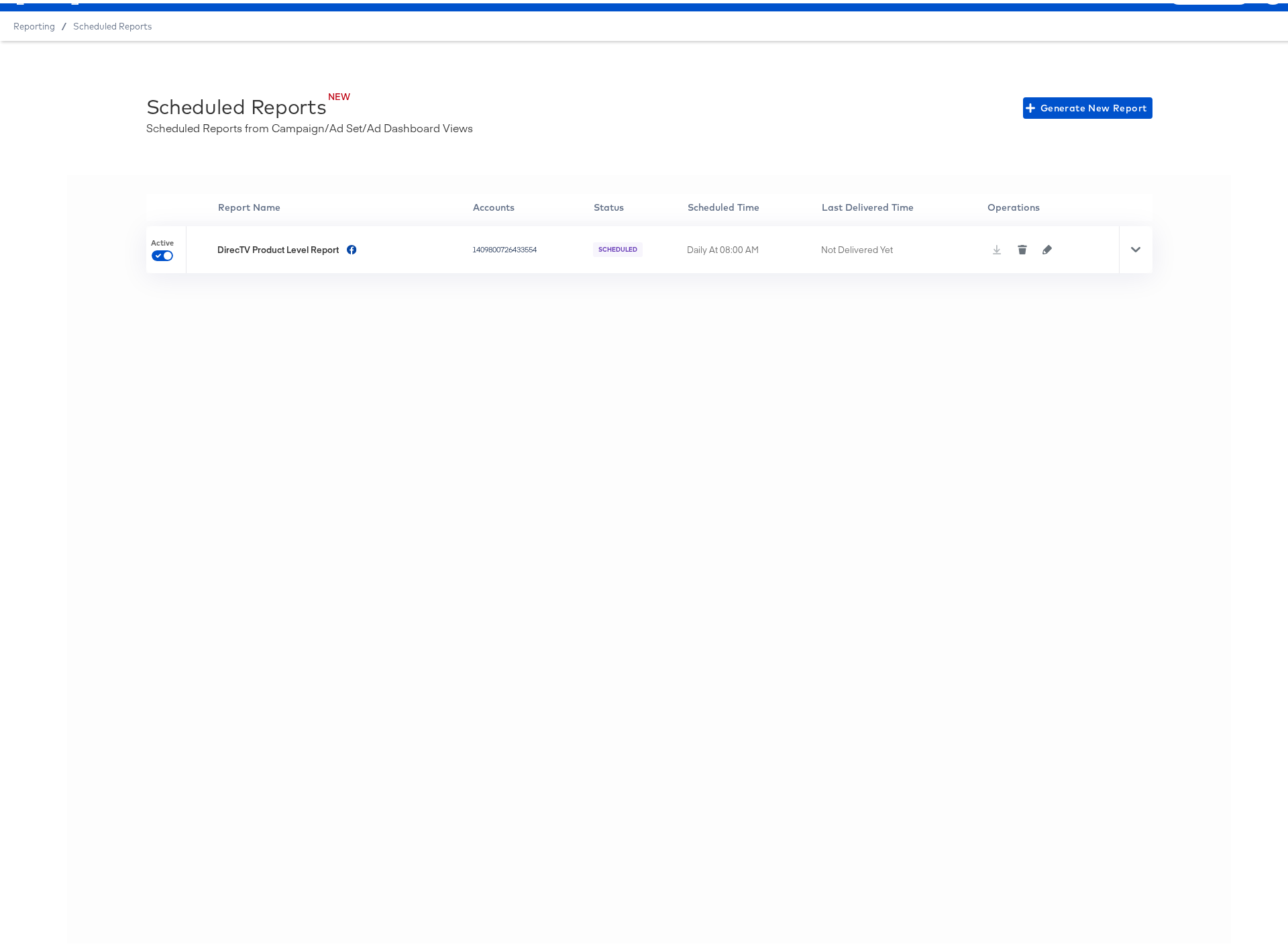
click at [1078, 244] on icon at bounding box center [1135, 246] width 9 height 9
click at [1078, 389] on span "Run Report Now" at bounding box center [1087, 389] width 80 height 17
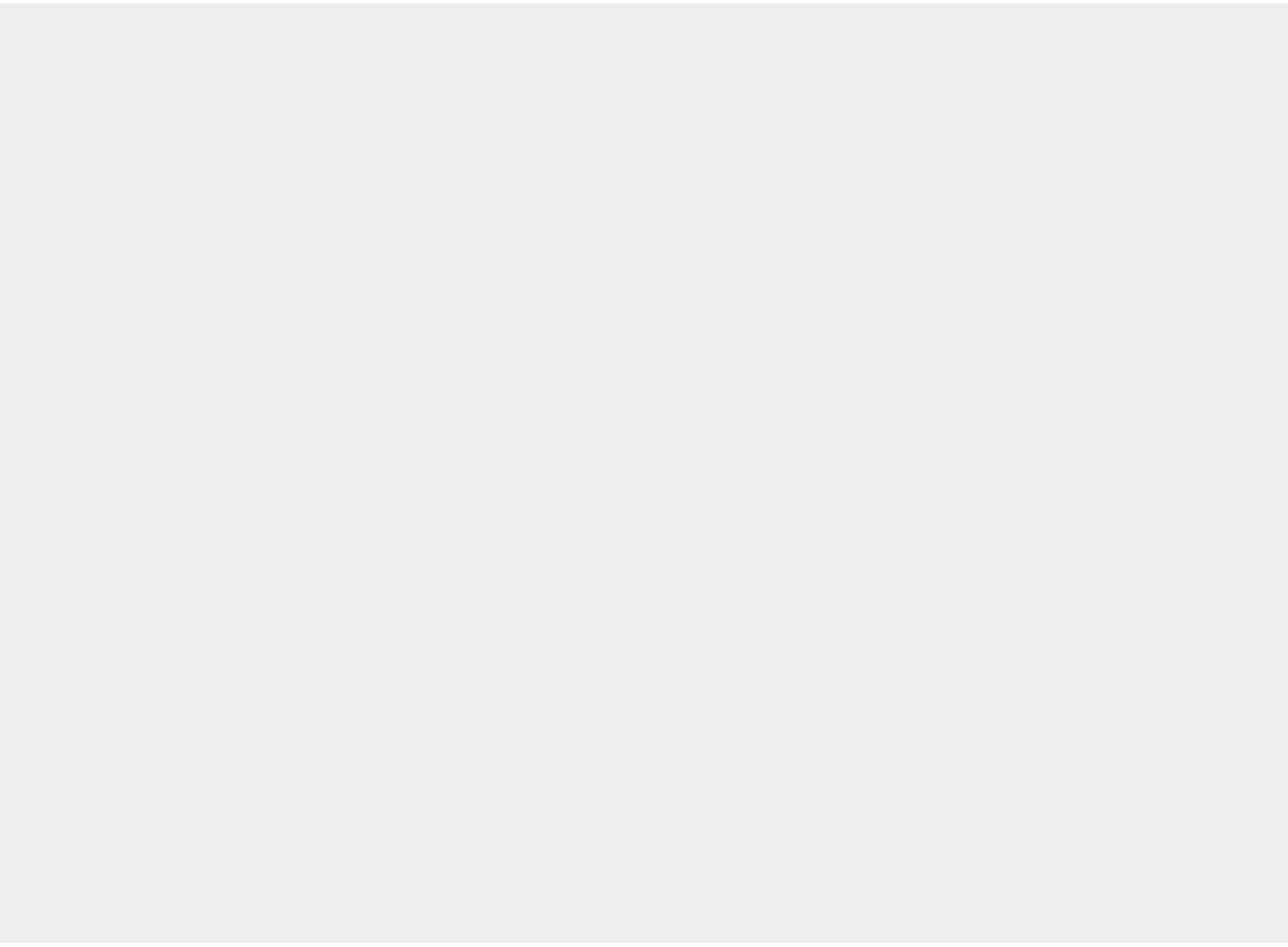
scroll to position [30, 0]
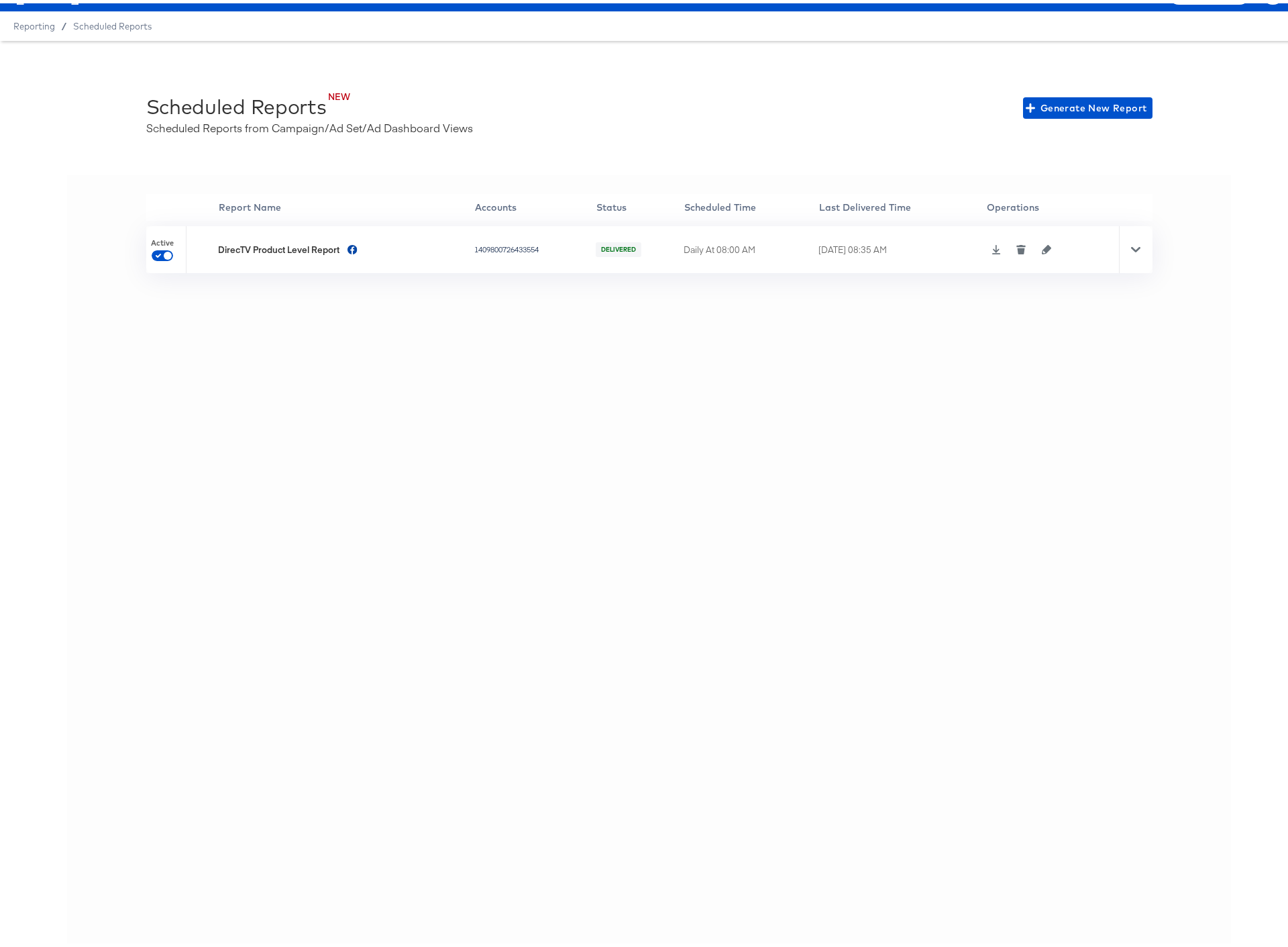
click at [1044, 244] on icon "button" at bounding box center [1046, 246] width 9 height 9
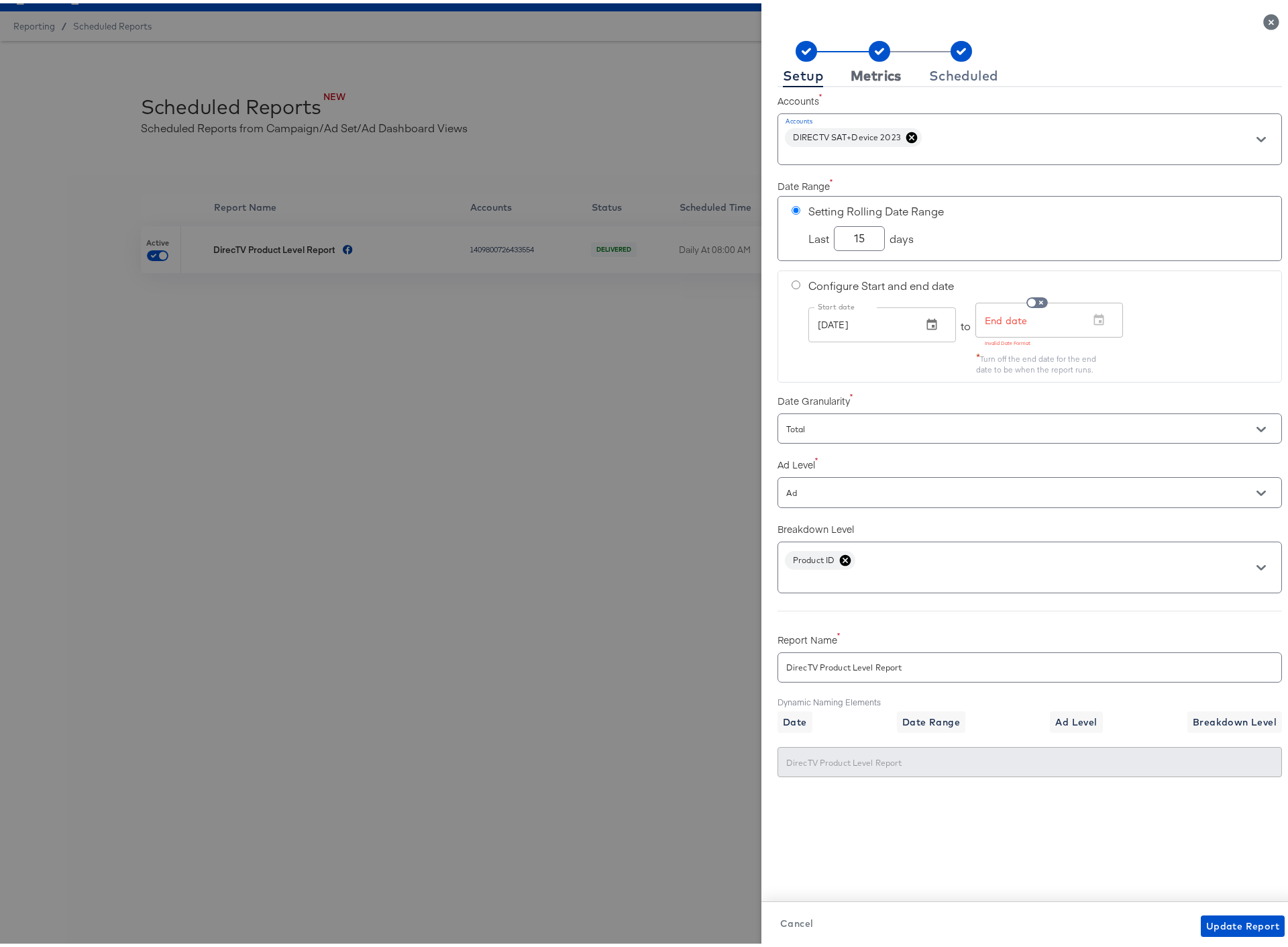
click at [867, 68] on div "Metrics" at bounding box center [876, 72] width 51 height 11
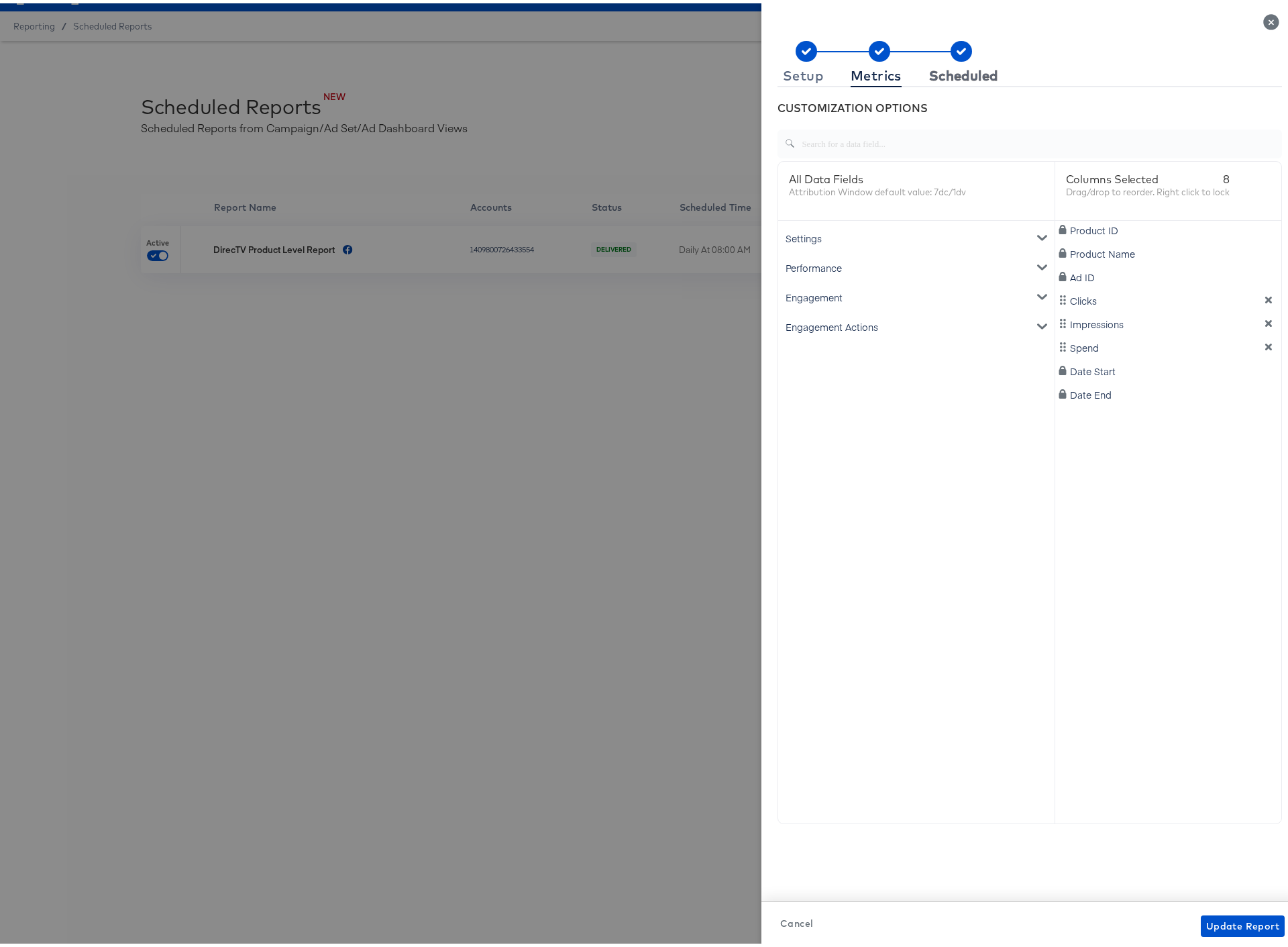
click at [962, 74] on div "Scheduled" at bounding box center [963, 72] width 69 height 11
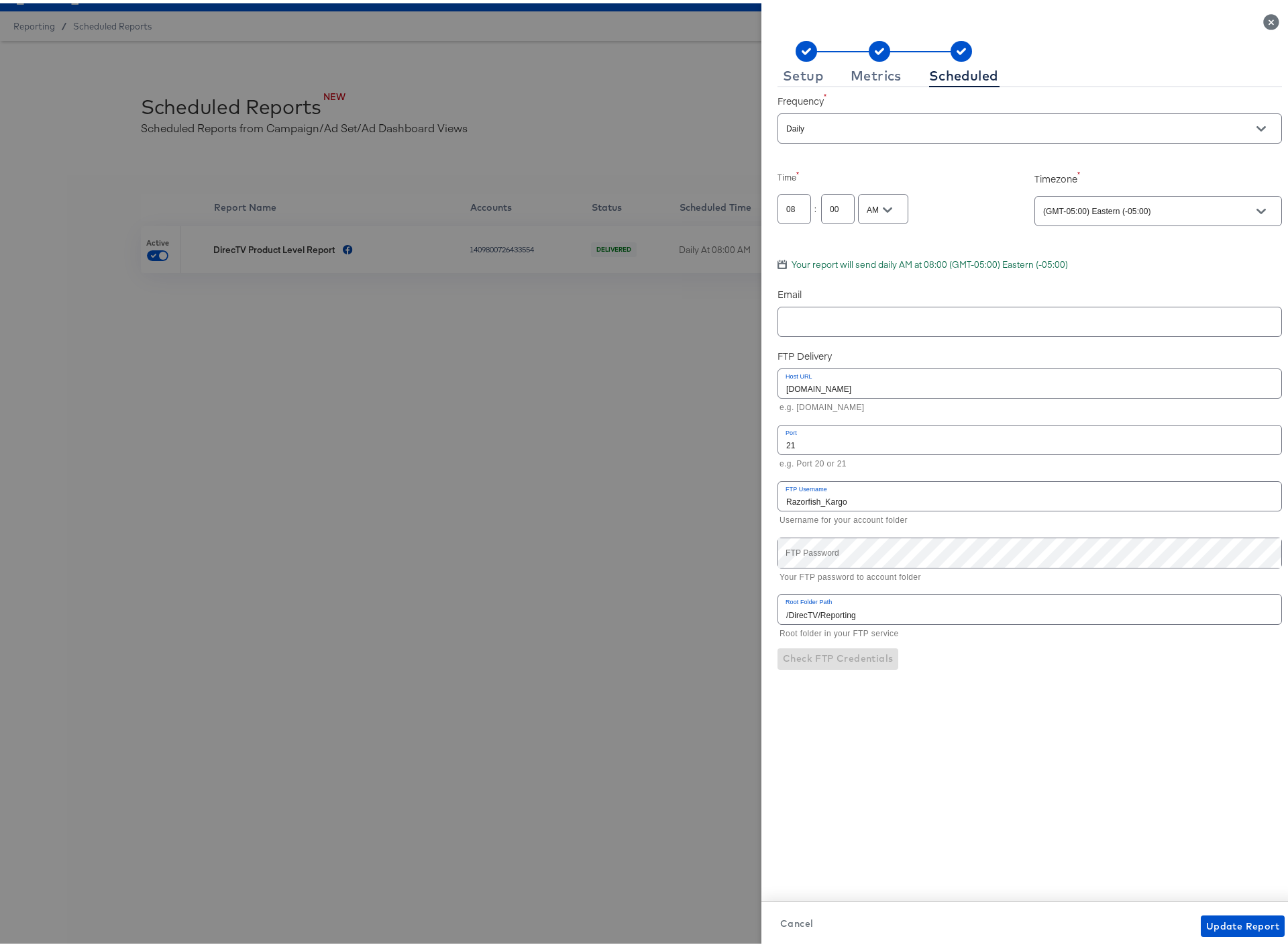
click at [1263, 16] on icon "Close" at bounding box center [1271, 19] width 15 height 15
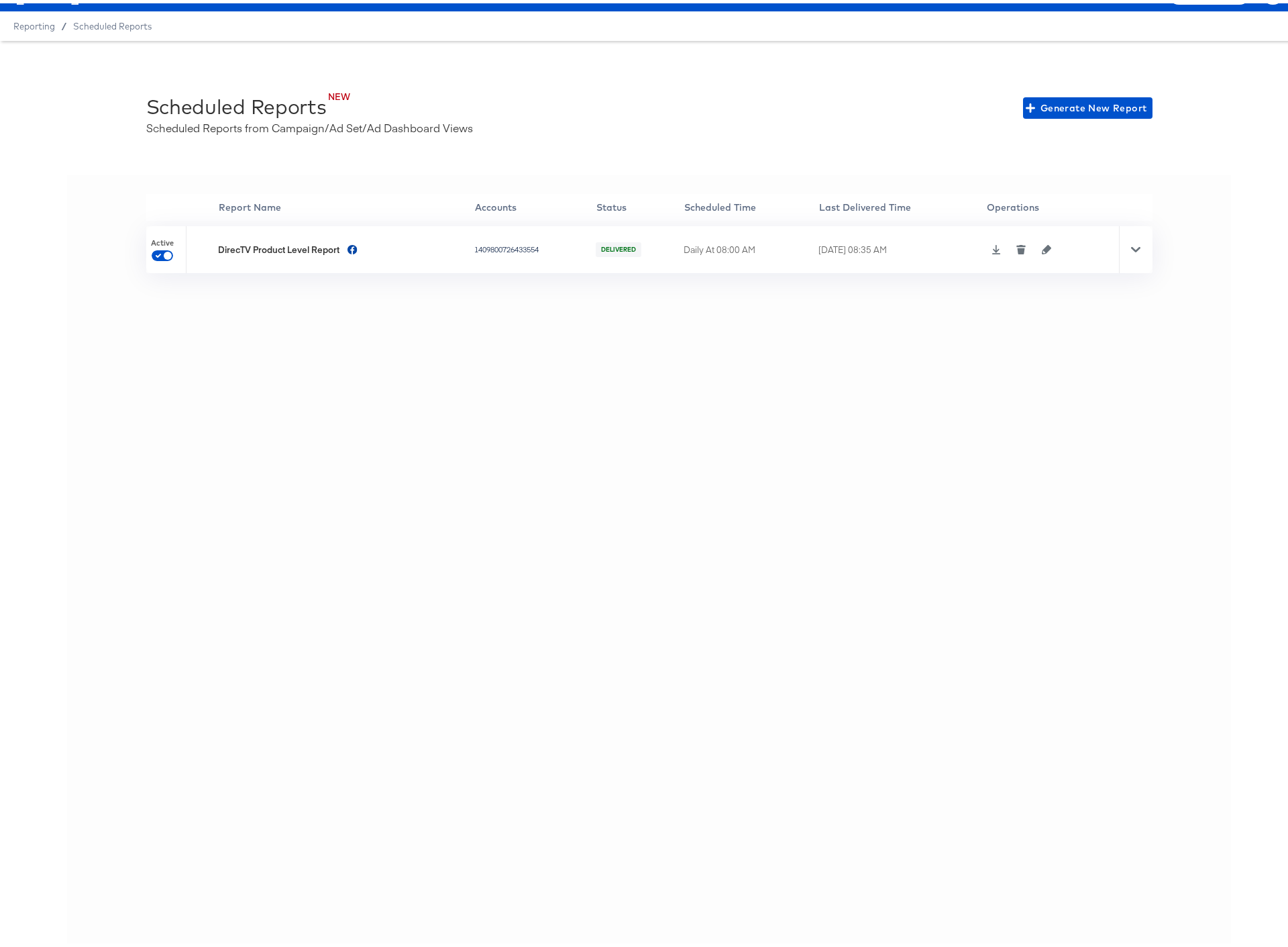
click at [991, 245] on icon at bounding box center [996, 246] width 9 height 9
click at [1043, 246] on icon "button" at bounding box center [1046, 246] width 9 height 9
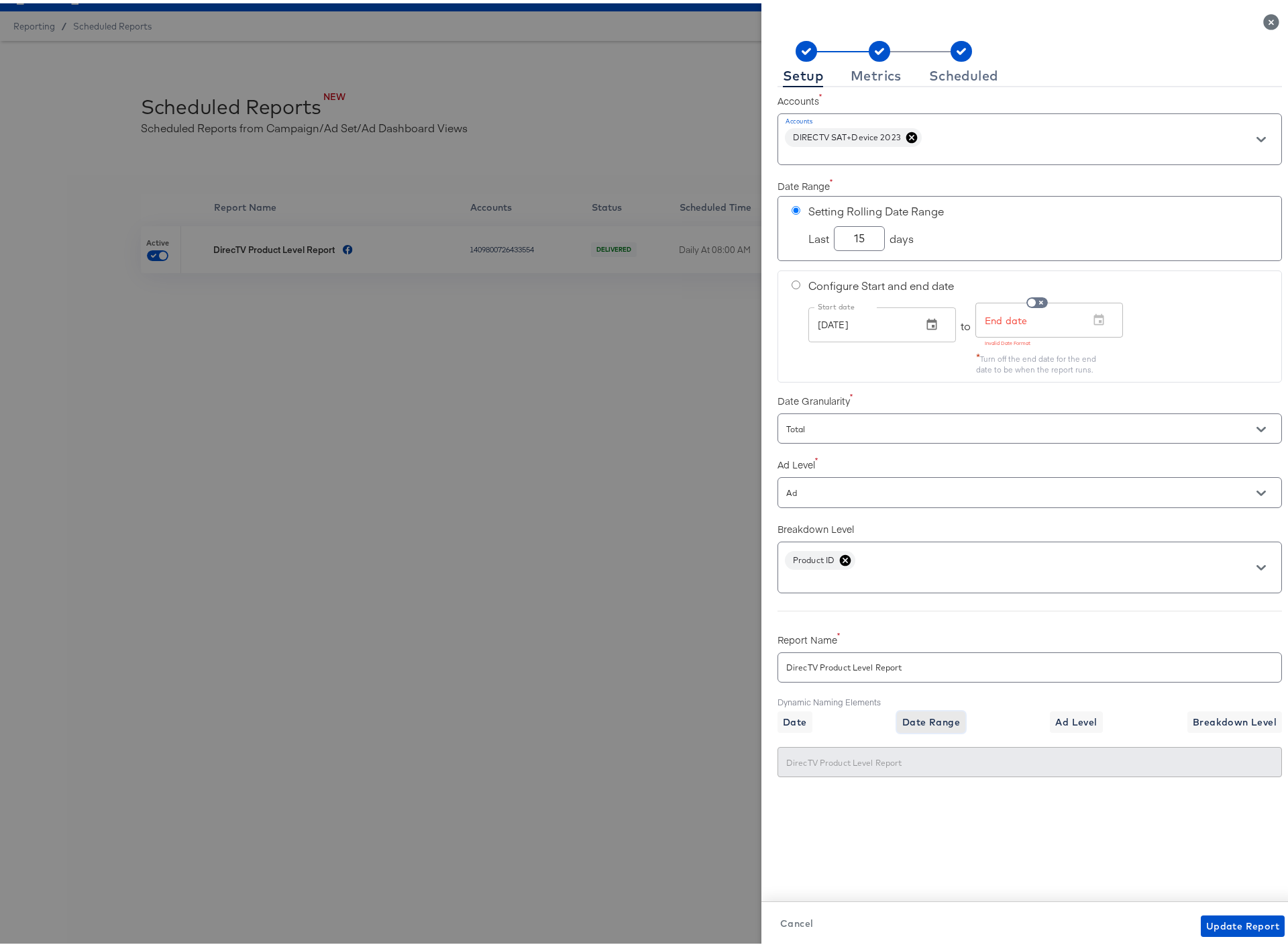
click at [931, 721] on span "Date Range" at bounding box center [931, 719] width 57 height 17
type input "DirecTV Product Level Report{{date_range}}"
type input "DirecTV Product Level Report08/25/2025-09/09/2025"
click at [984, 667] on input "DirecTV Product Level Report{{date_range}}" at bounding box center [1030, 659] width 503 height 29
type input "DirecTV Product Level Report{{date_range}"
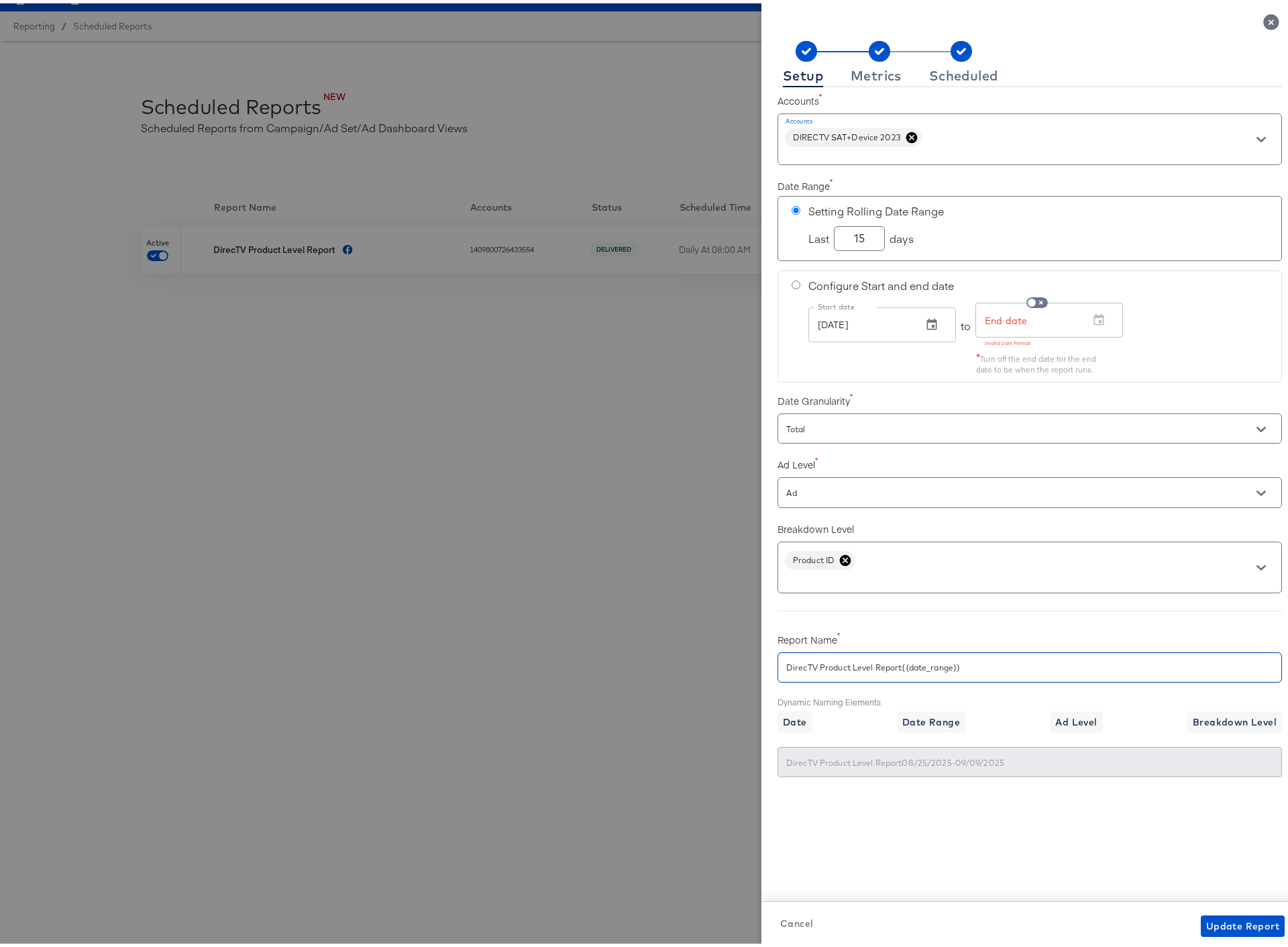
type input "DirecTV Product Level Report{{date_range}"
type input "DirecTV Product Level Report{{date_range"
type input "DirecTV Product Level Report{{date_rang"
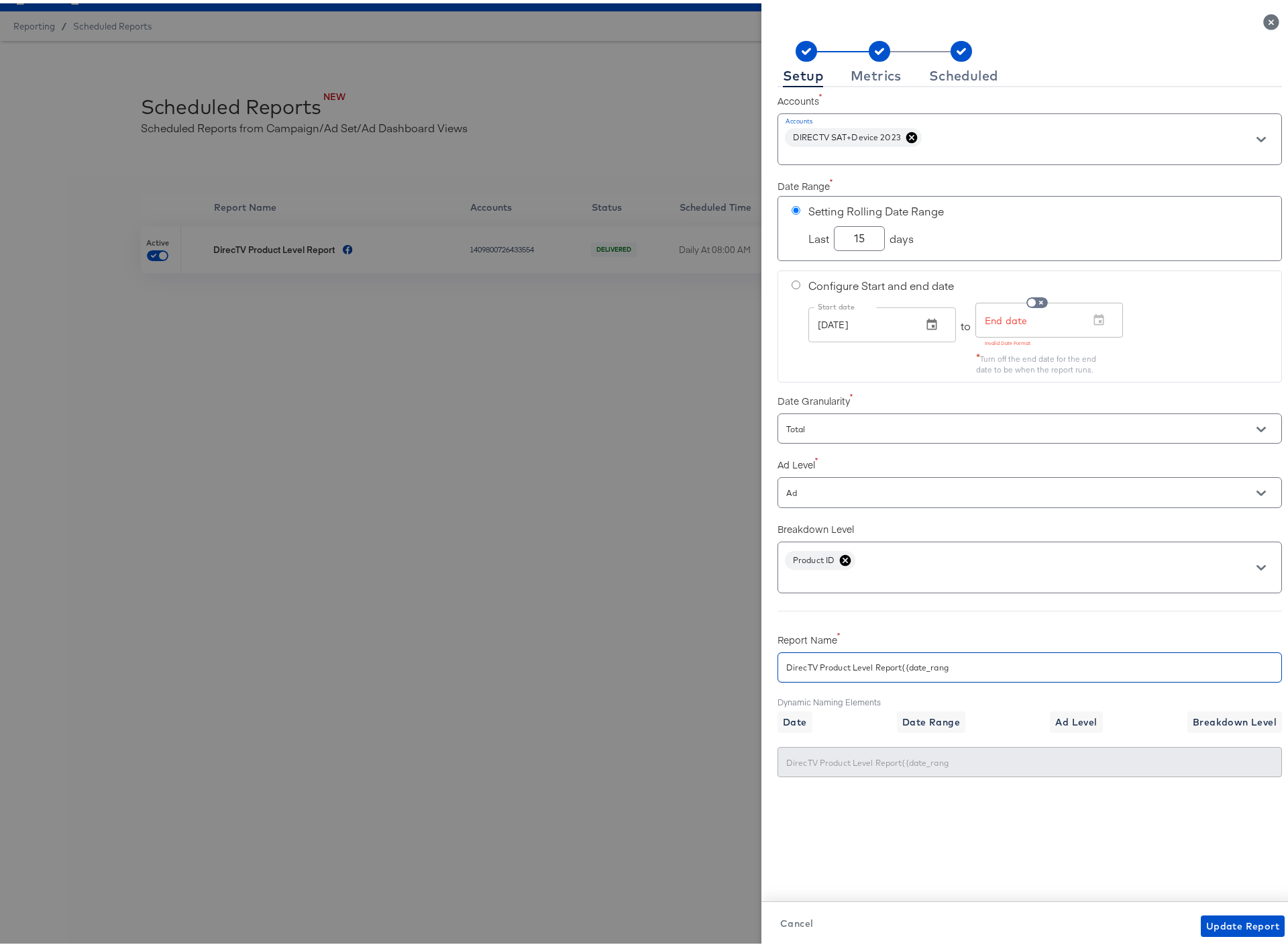
type input "DirecTV Product Level Report{{date_ran"
type input "DirecTV Product Level Report{{date_ra"
type input "DirecTV Product Level Report{{date_r"
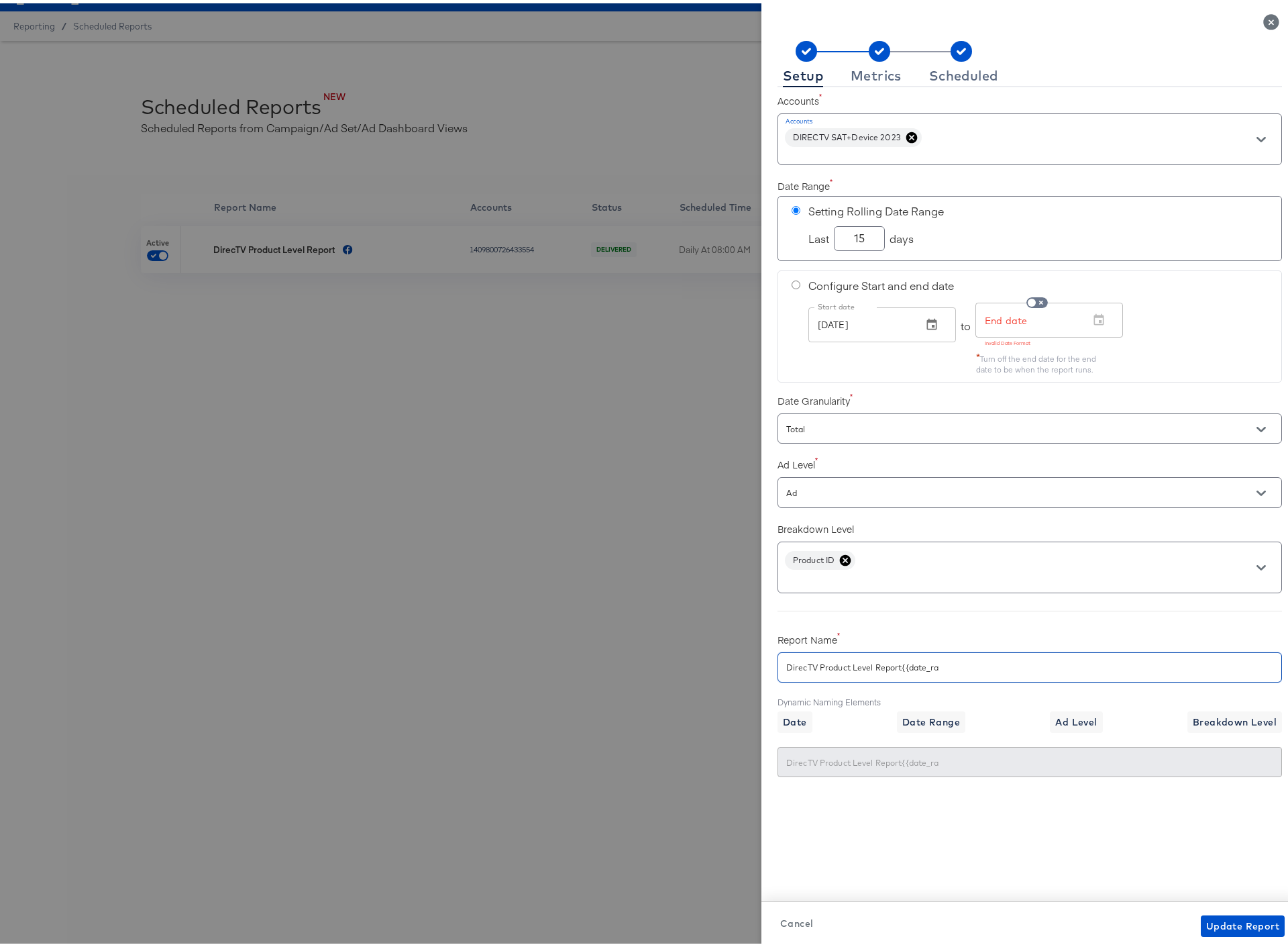
type input "DirecTV Product Level Report{{date_r"
type input "DirecTV Product Level Report{{date_"
type input "DirecTV Product Level Report{{date"
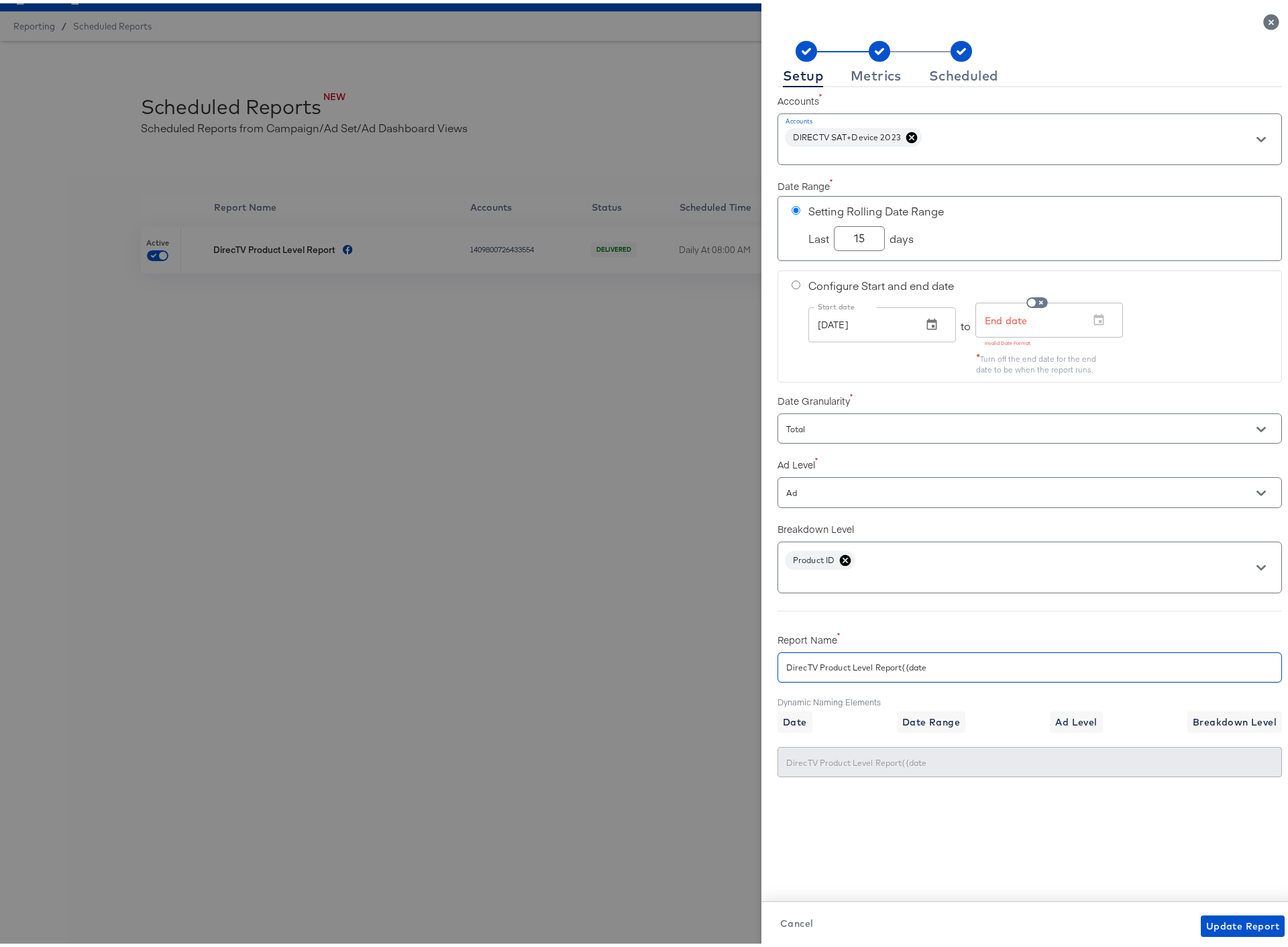
type input "DirecTV Product Level Report{{dat"
type input "DirecTV Product Level Report{{da"
type input "DirecTV Product Level Report{{d"
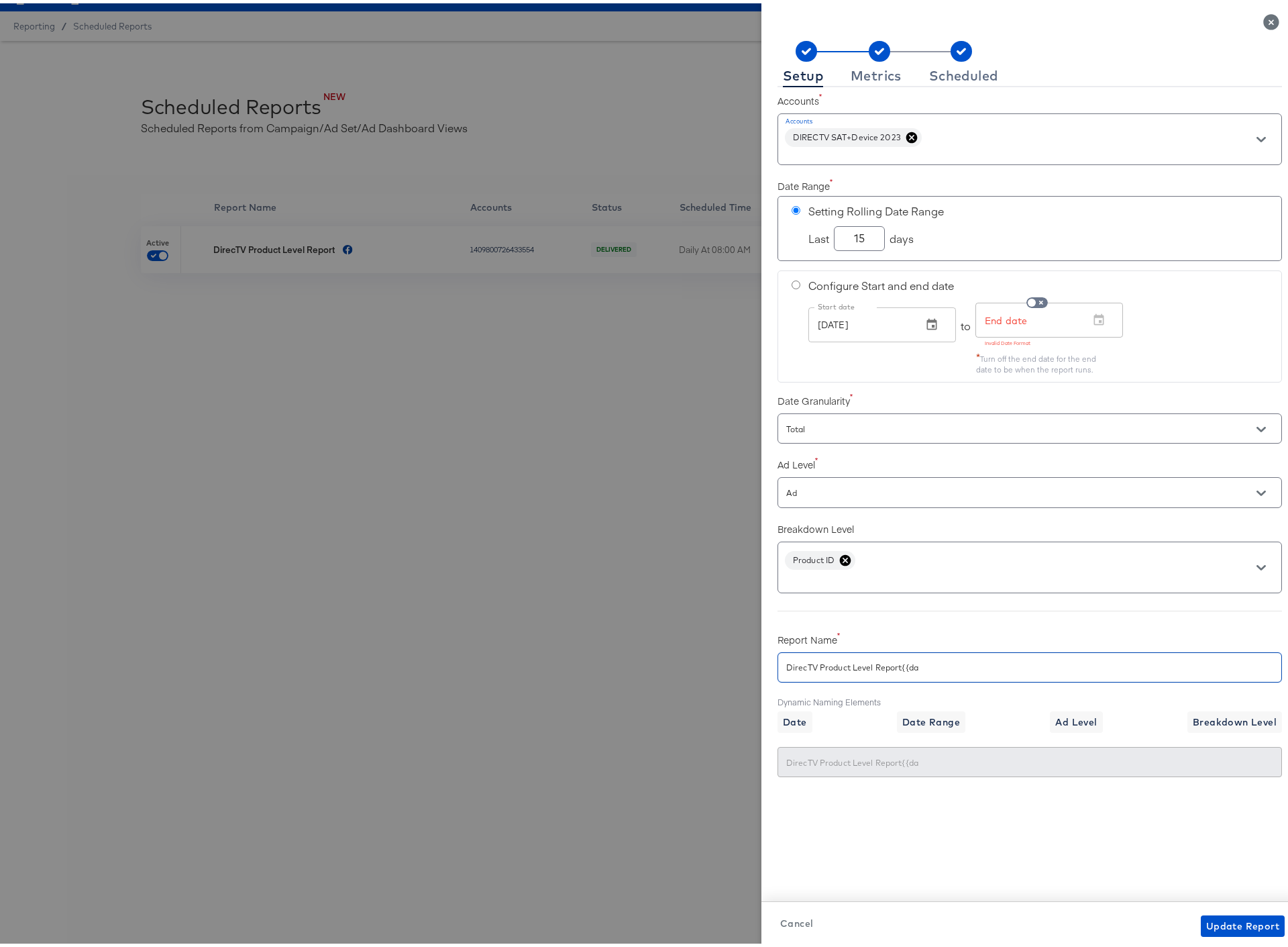
type input "DirecTV Product Level Report{{d"
type input "DirecTV Product Level Report{{"
type input "DirecTV Product Level Report{"
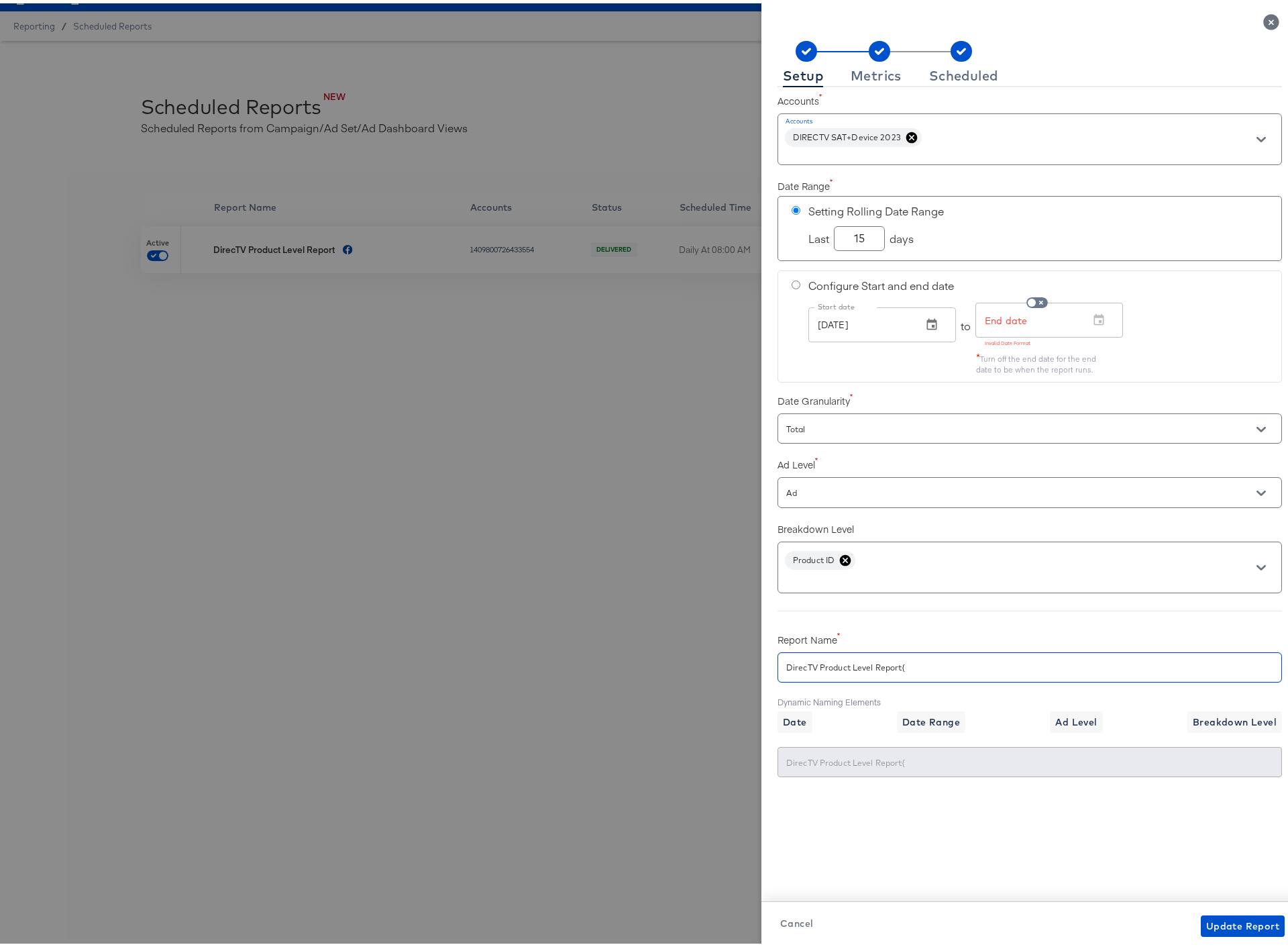
type input "DirecTV Product Level Report"
click at [1214, 923] on span "Update Report" at bounding box center [1242, 923] width 73 height 17
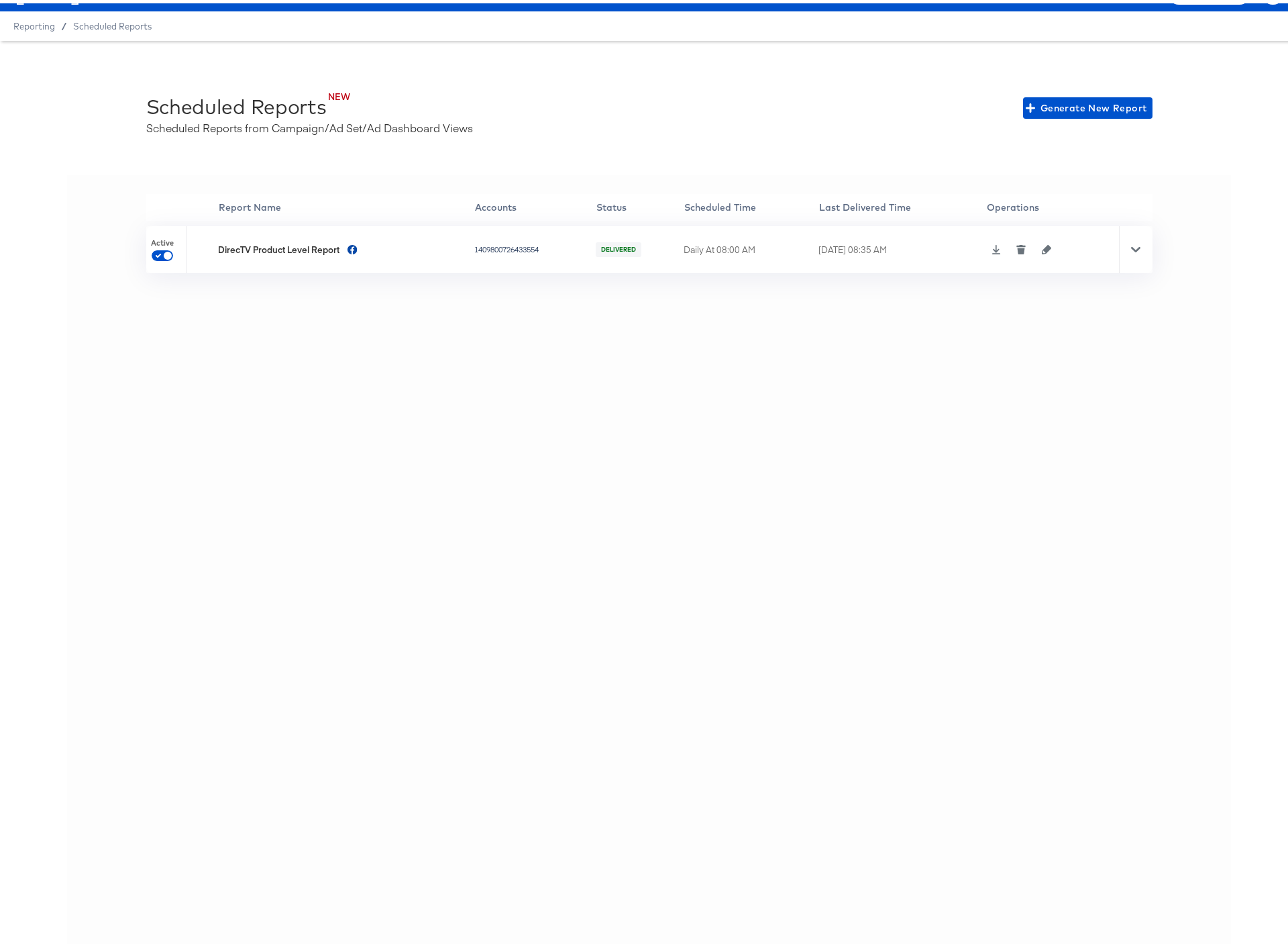
click at [1131, 246] on icon at bounding box center [1135, 246] width 9 height 5
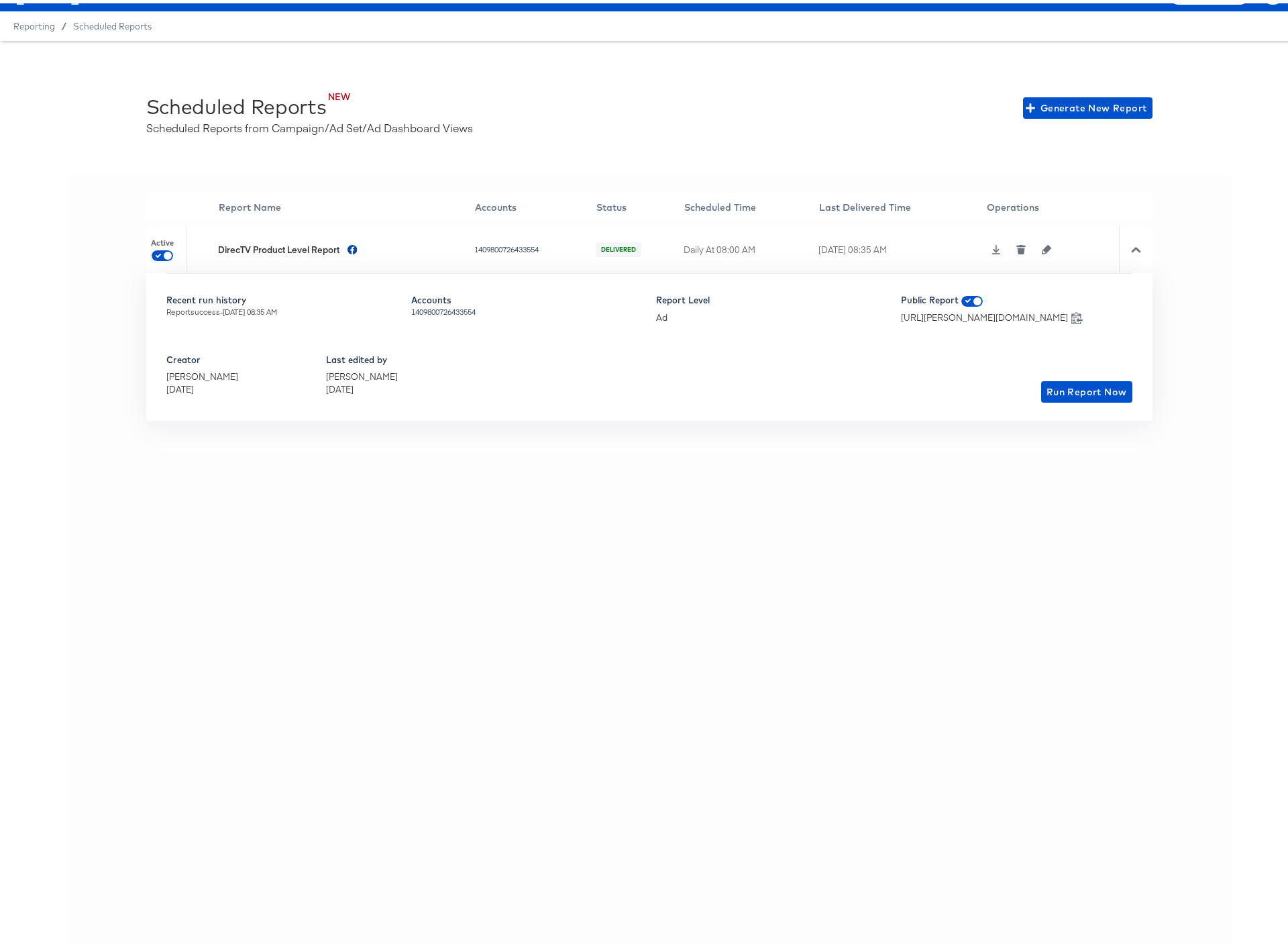
drag, startPoint x: 1112, startPoint y: 316, endPoint x: 812, endPoint y: 312, distance: 300.0
click at [901, 312] on div "https://odie.stitcherads.com/api/scheduled_reports/6205/artifacts/latest https:…" at bounding box center [1016, 314] width 232 height 13
copy div "https://odie.stitcherads.com/api/scheduled_reports/6205/artifacts/latest"
click at [1080, 384] on span "Run Report Now" at bounding box center [1087, 389] width 80 height 17
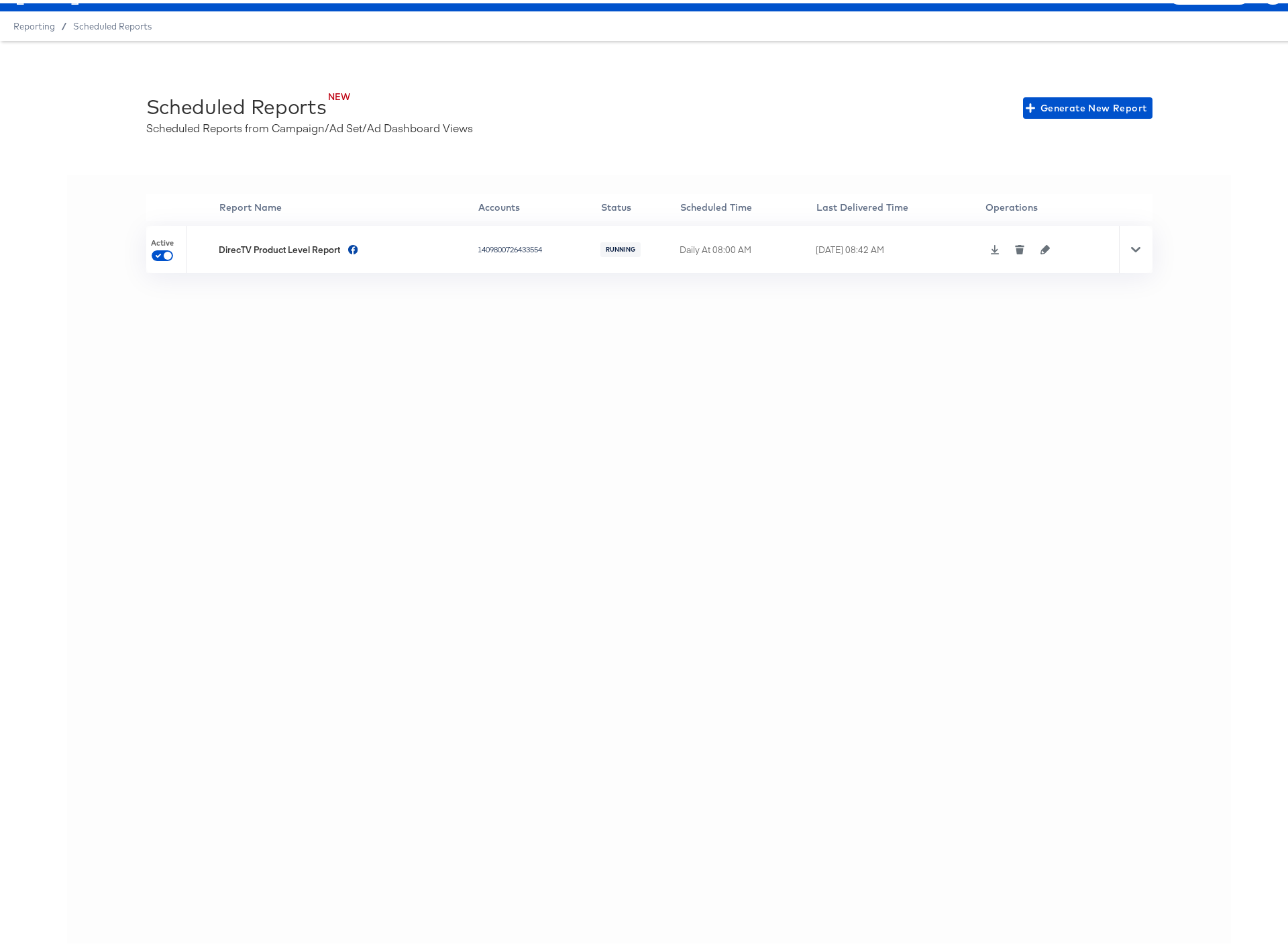
click at [1131, 245] on icon at bounding box center [1135, 246] width 9 height 9
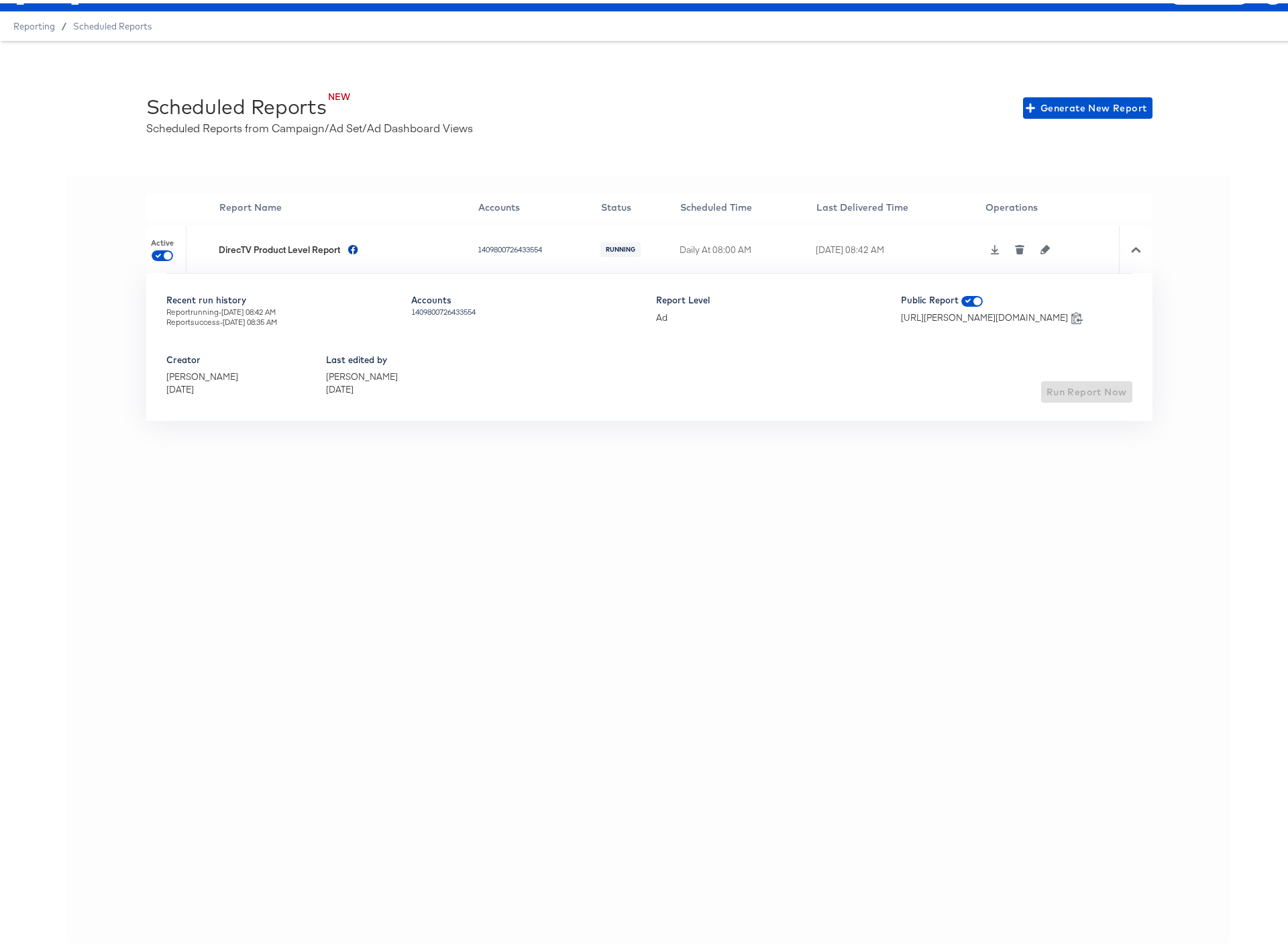
click at [666, 364] on div "Report Level Ad" at bounding box center [771, 345] width 232 height 109
click at [1044, 246] on icon "button" at bounding box center [1044, 246] width 9 height 9
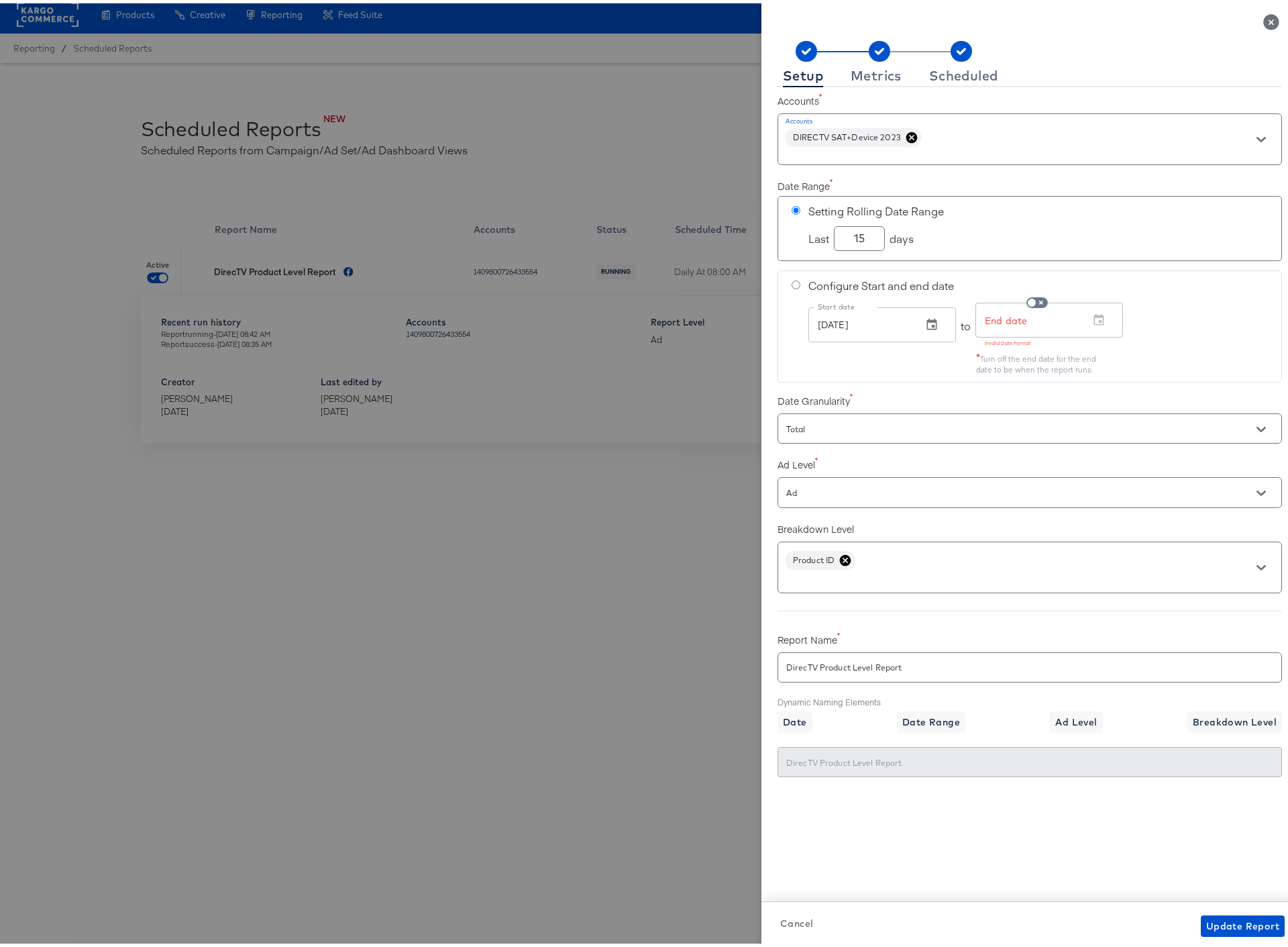
scroll to position [0, 0]
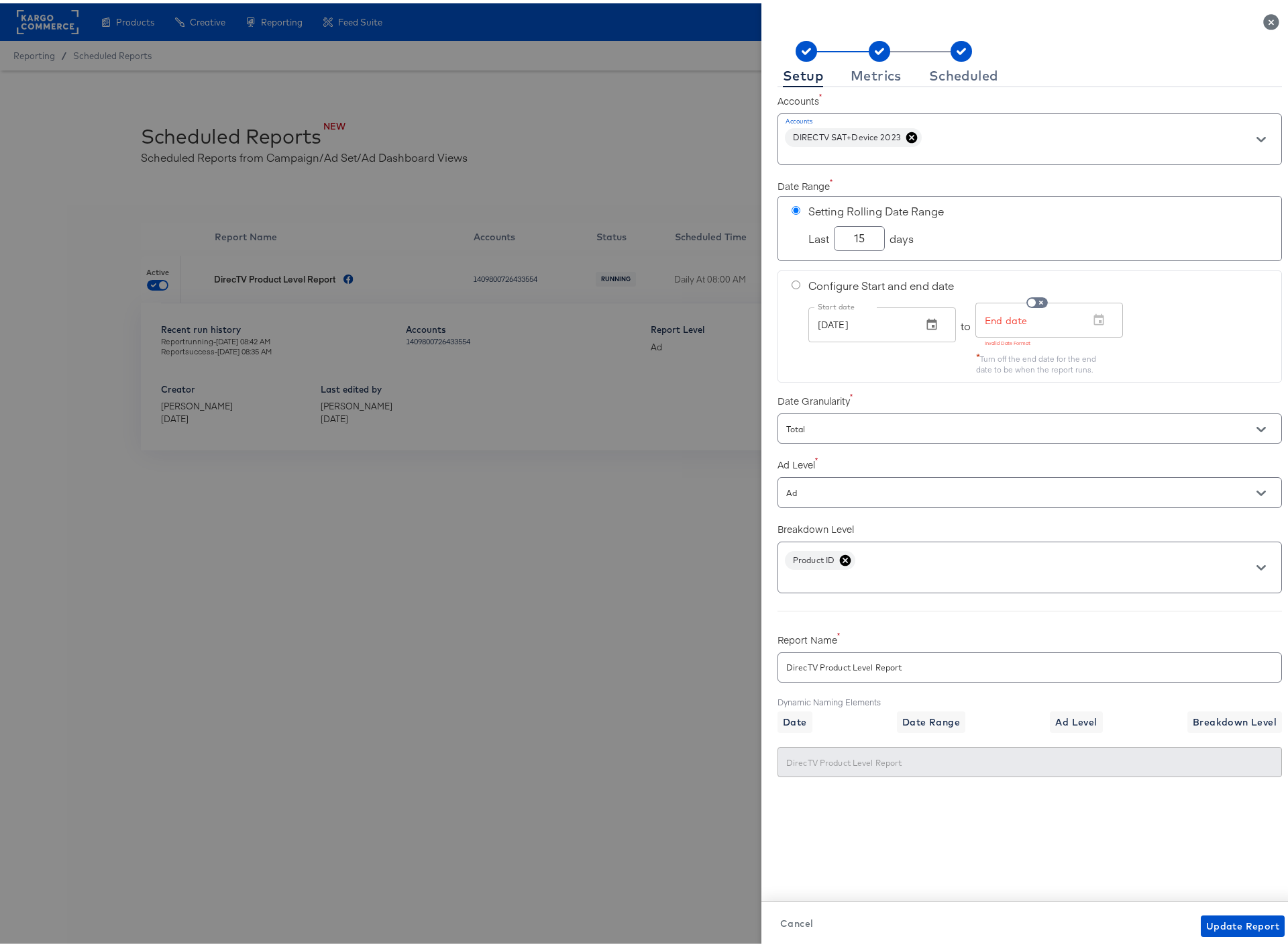
click at [934, 425] on input "Total" at bounding box center [1010, 426] width 454 height 15
click at [907, 377] on div "Configure Start and end date Start date Aug 28, 2025 Start date to End date End…" at bounding box center [1030, 323] width 505 height 112
radio input "false"
radio input "true"
click at [910, 384] on div "Date Granularity Total" at bounding box center [1030, 413] width 505 height 59
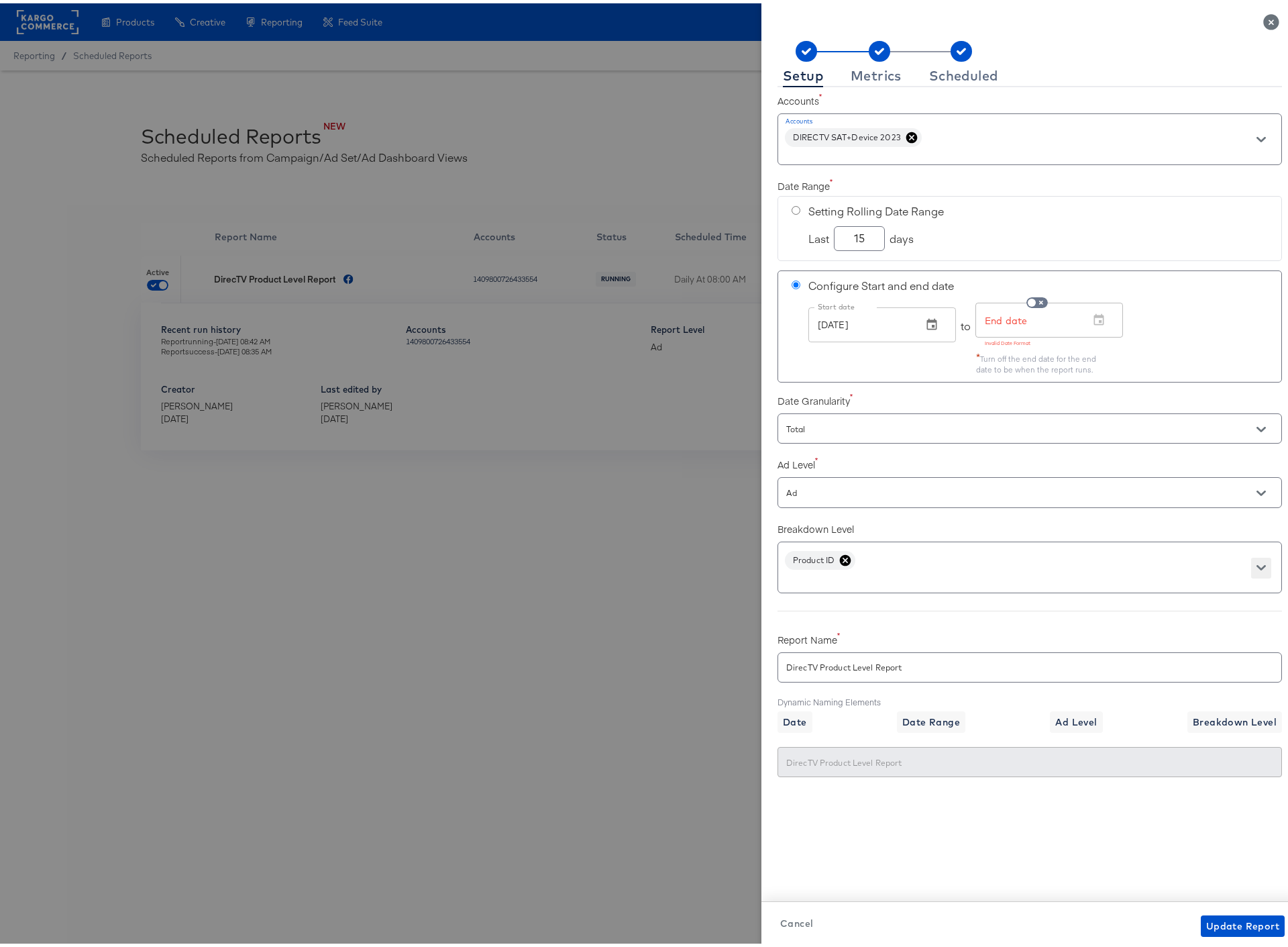
click at [1256, 562] on icon "Open" at bounding box center [1261, 564] width 9 height 9
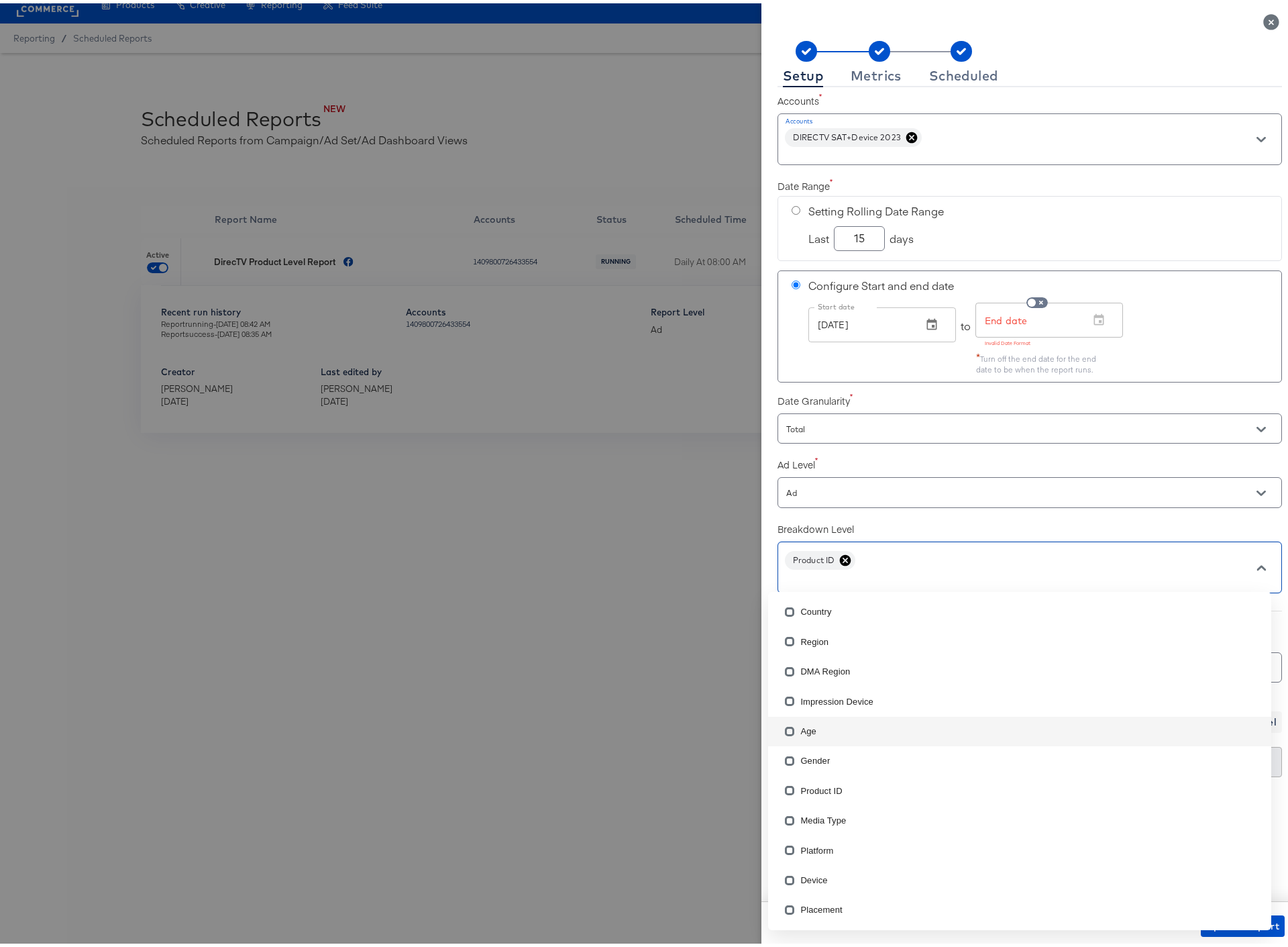
scroll to position [30, 0]
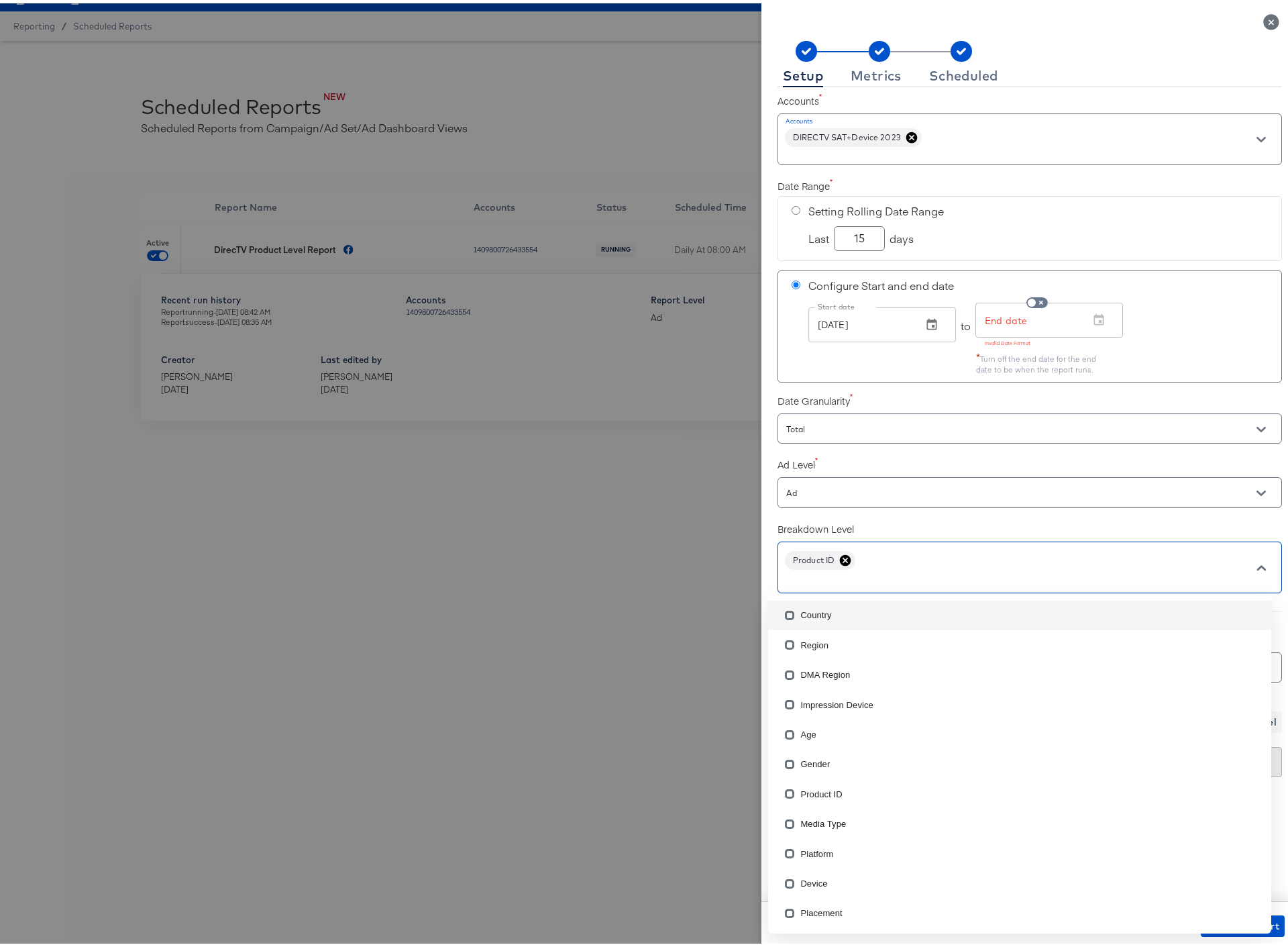
click at [885, 519] on label "Breakdown Level" at bounding box center [1030, 525] width 505 height 14
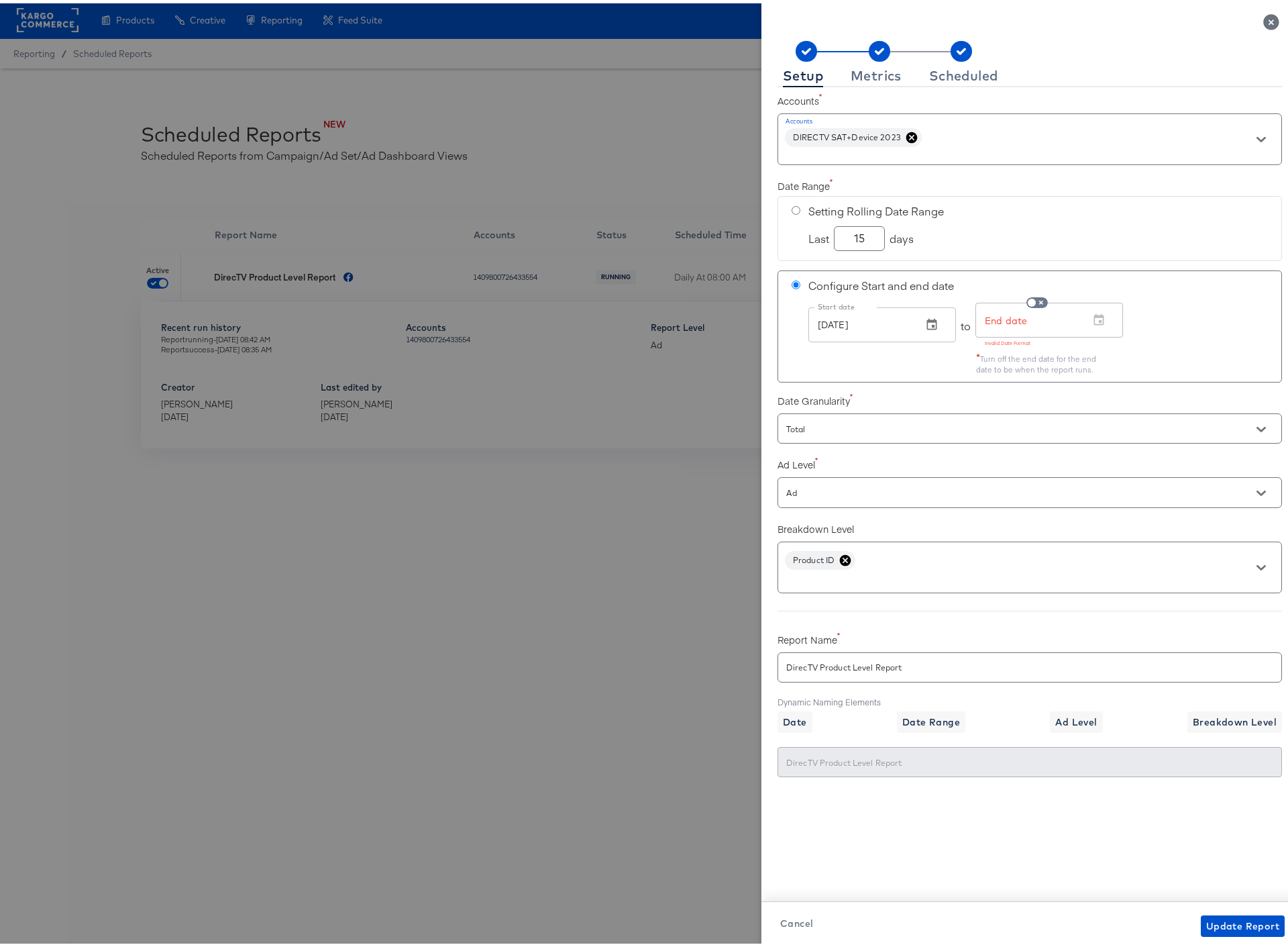
scroll to position [0, 0]
click at [936, 129] on div "DIRECTV SAT+Device 2023" at bounding box center [1030, 136] width 505 height 51
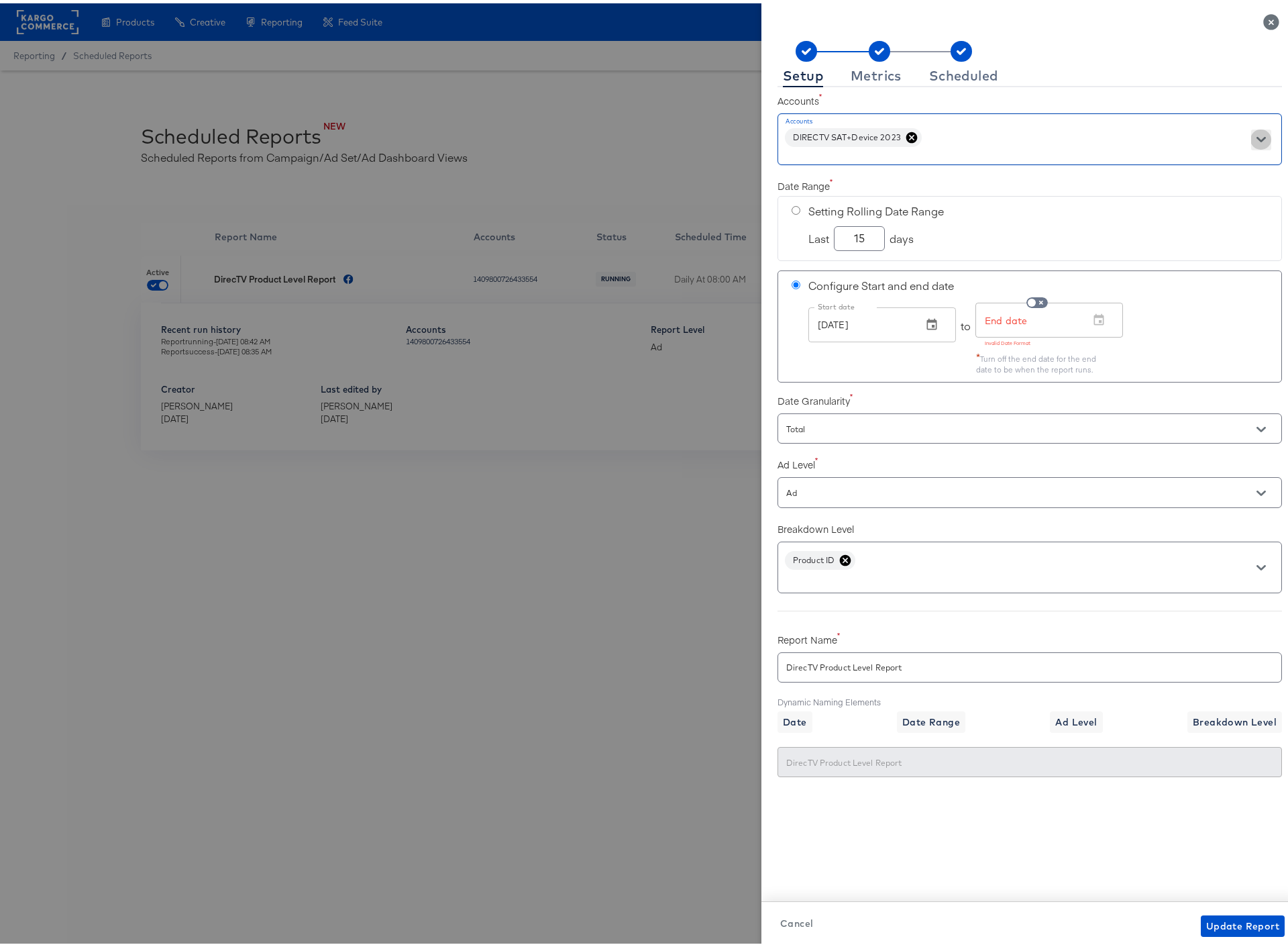
click at [1256, 134] on icon "Open" at bounding box center [1261, 136] width 9 height 5
click at [830, 186] on li "DIRECTV SAT+Device 2023" at bounding box center [1019, 184] width 503 height 30
click at [1045, 133] on icon at bounding box center [1050, 133] width 11 height 11
click at [768, 20] on div at bounding box center [1029, 10] width 536 height 21
click at [791, 206] on input "radio" at bounding box center [795, 207] width 9 height 9
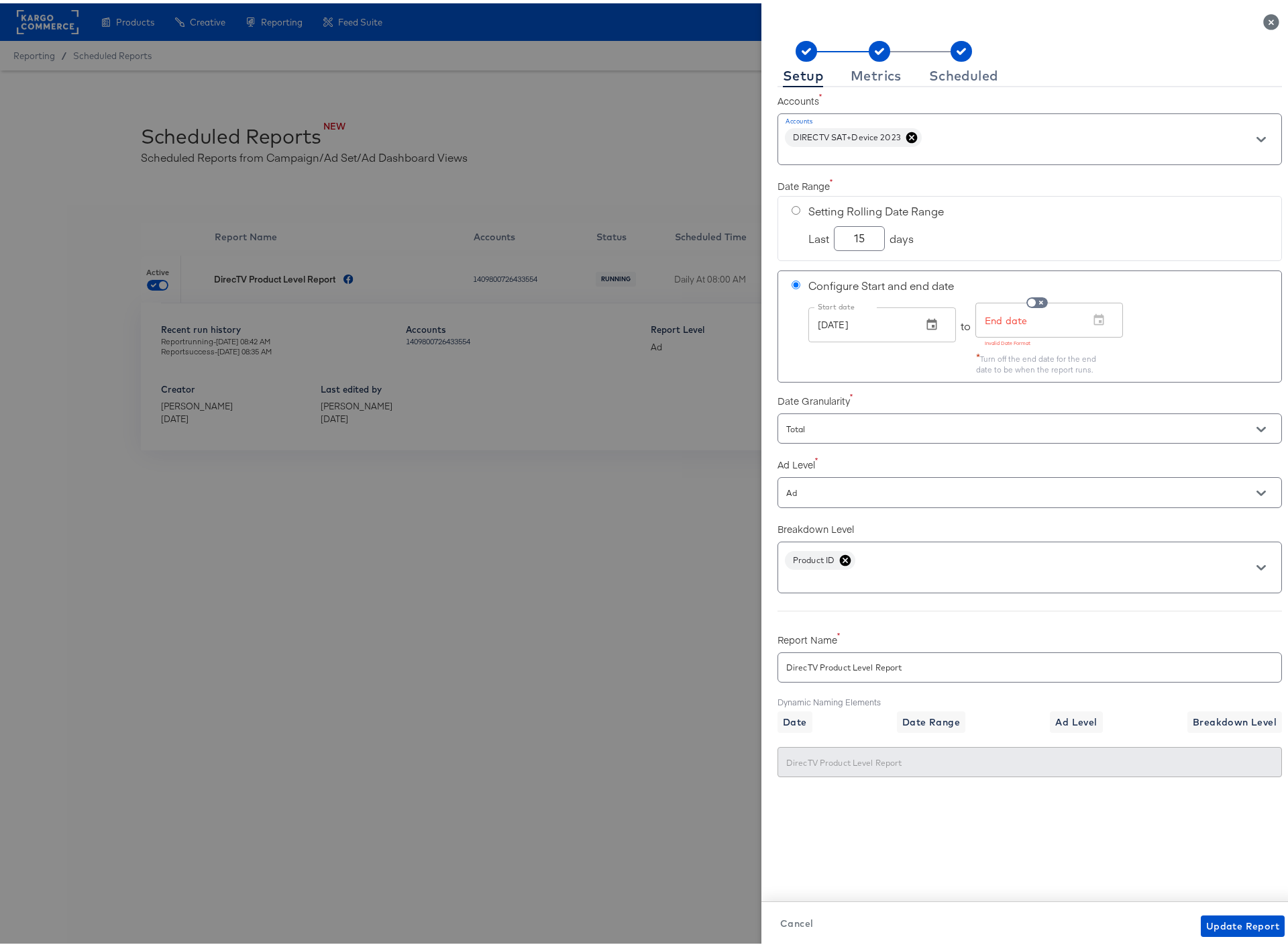
radio input "true"
radio input "false"
click at [1068, 428] on input "Total" at bounding box center [1010, 426] width 454 height 15
click at [1194, 386] on div "Date Granularity Total" at bounding box center [1030, 413] width 505 height 59
click at [1256, 490] on icon "Open" at bounding box center [1261, 489] width 9 height 5
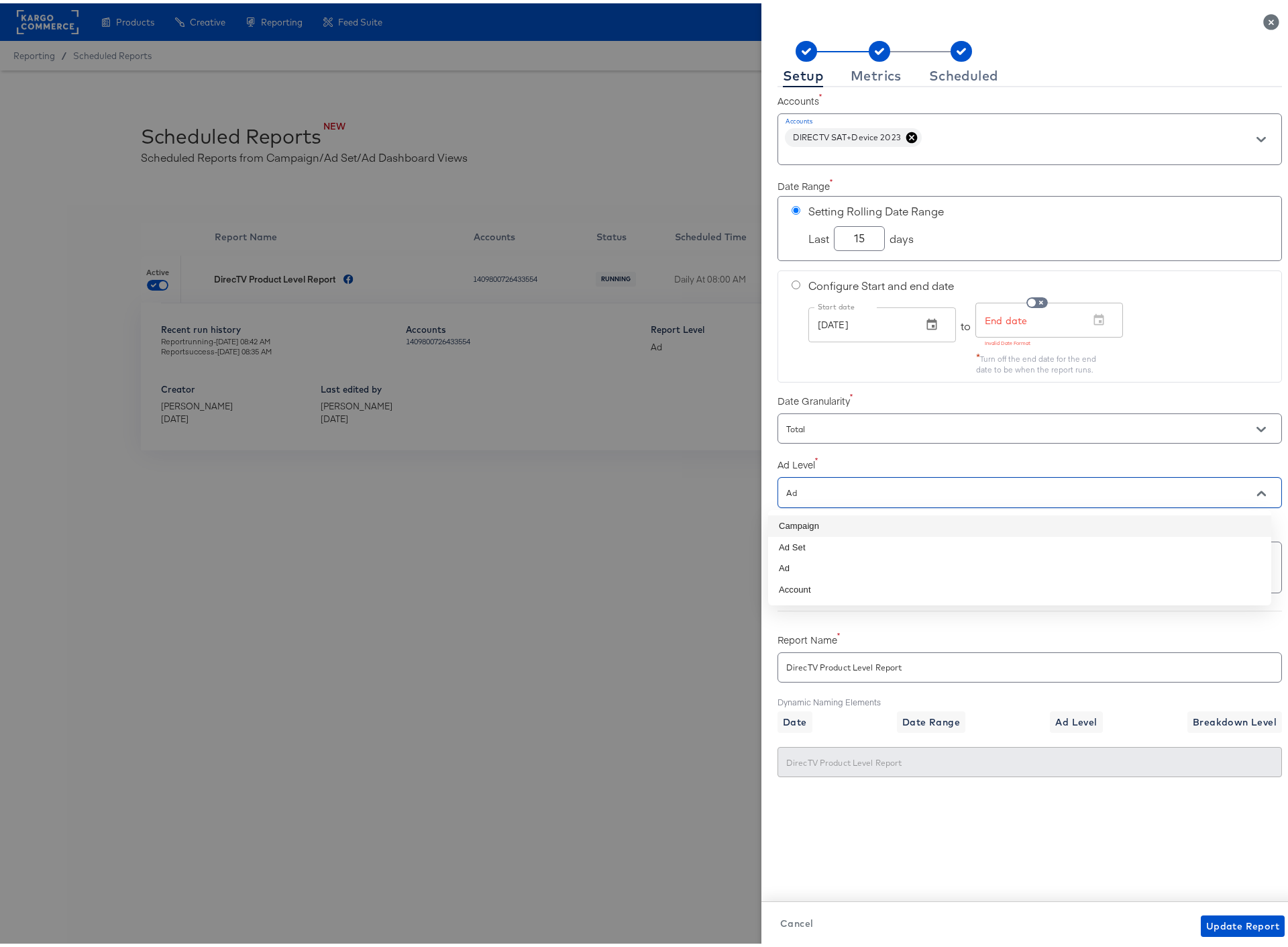
click at [818, 524] on li "Campaign" at bounding box center [1019, 522] width 503 height 21
type input "Campaign"
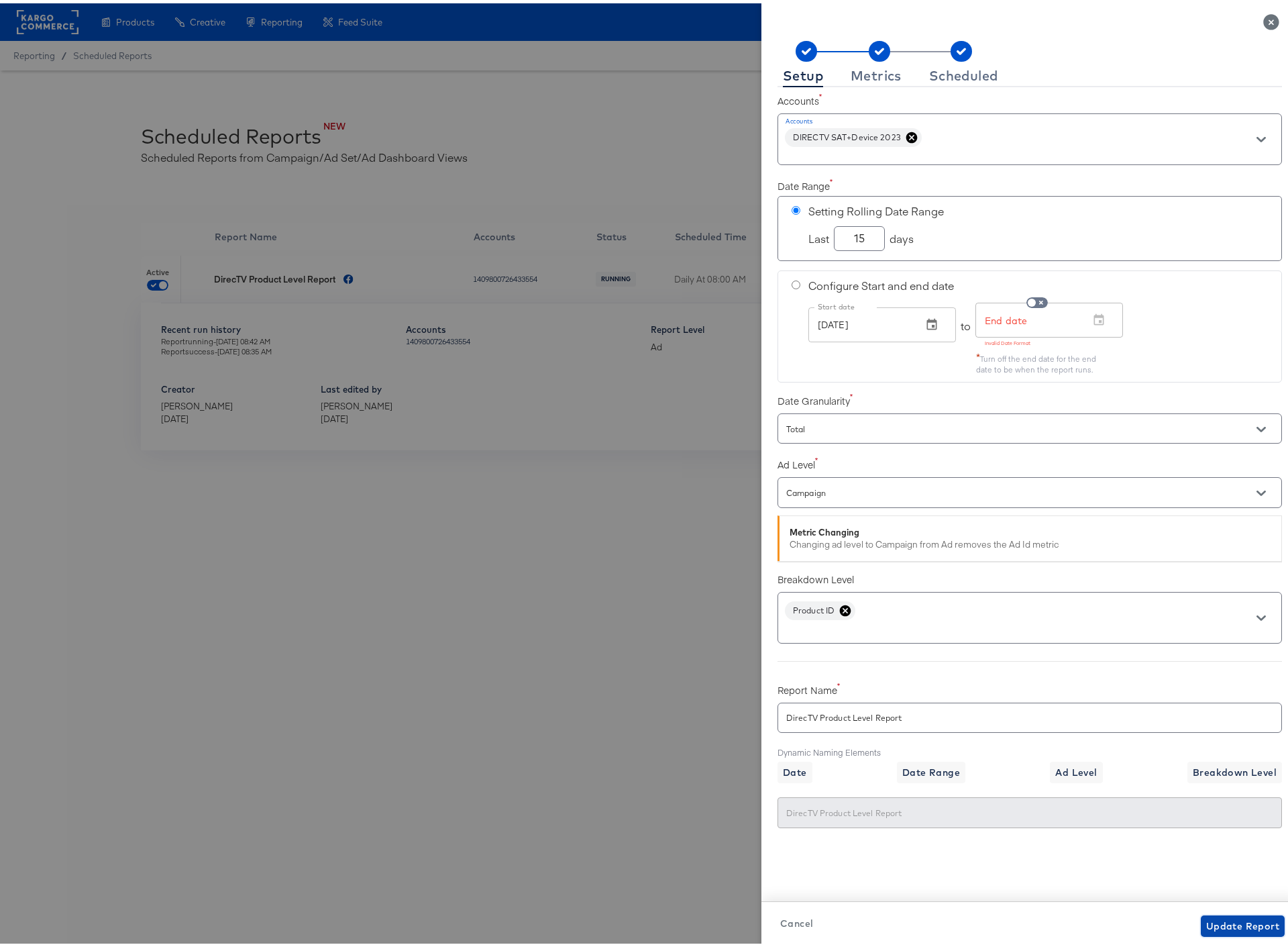
click at [1239, 920] on span "Update Report" at bounding box center [1242, 923] width 73 height 17
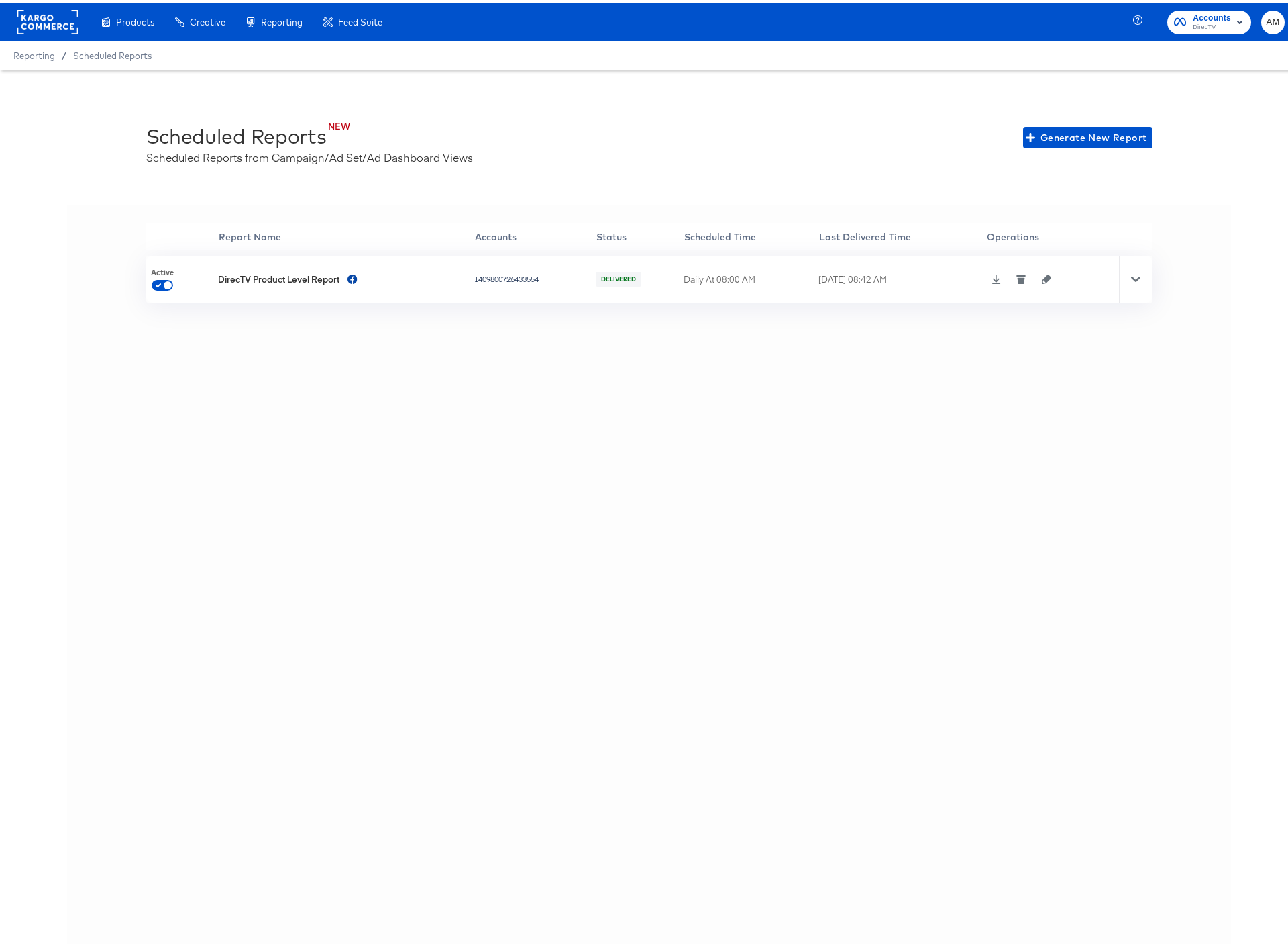
click at [1131, 275] on icon at bounding box center [1135, 275] width 9 height 5
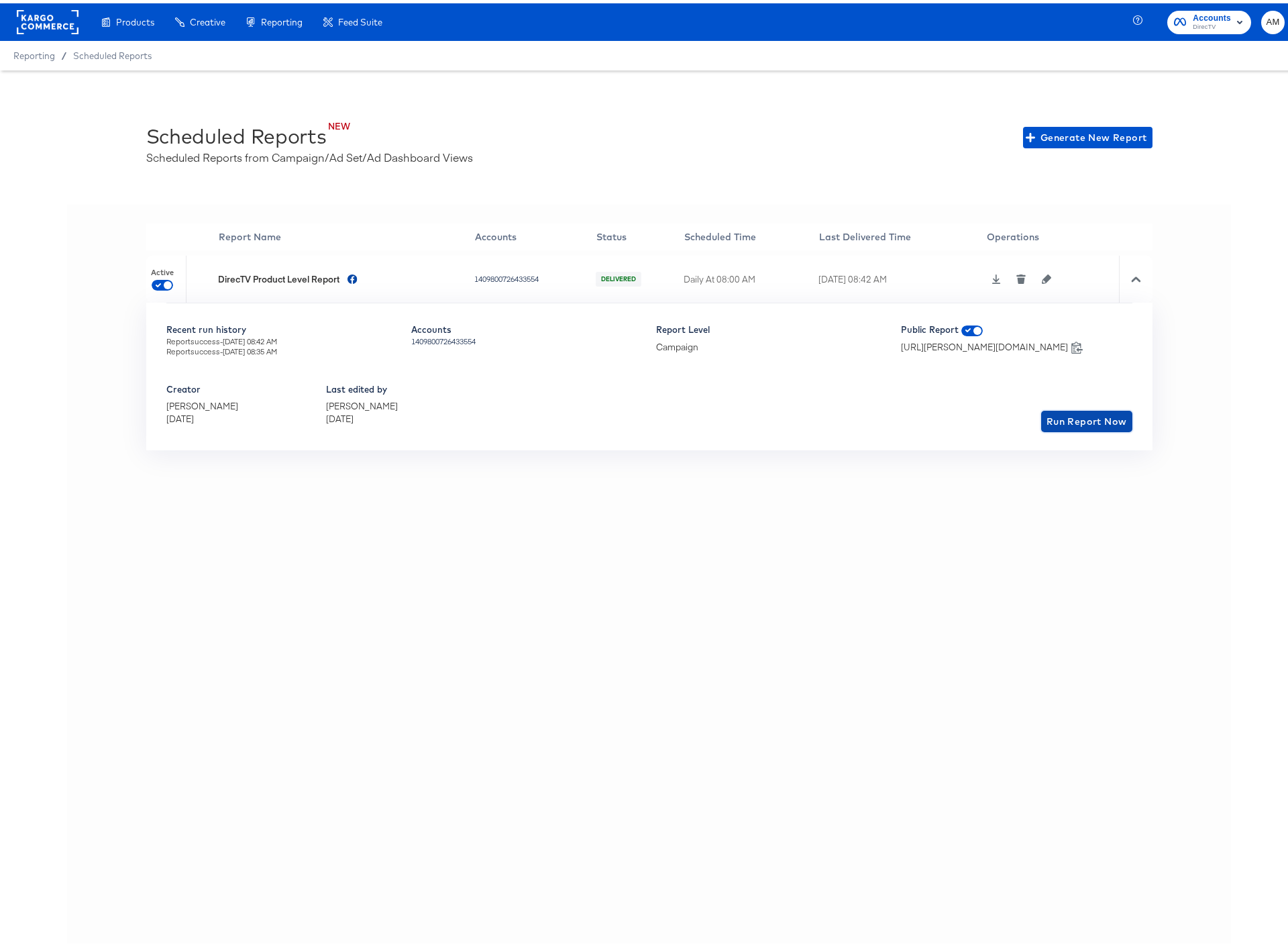
click at [1090, 422] on span "Run Report Now" at bounding box center [1087, 418] width 80 height 17
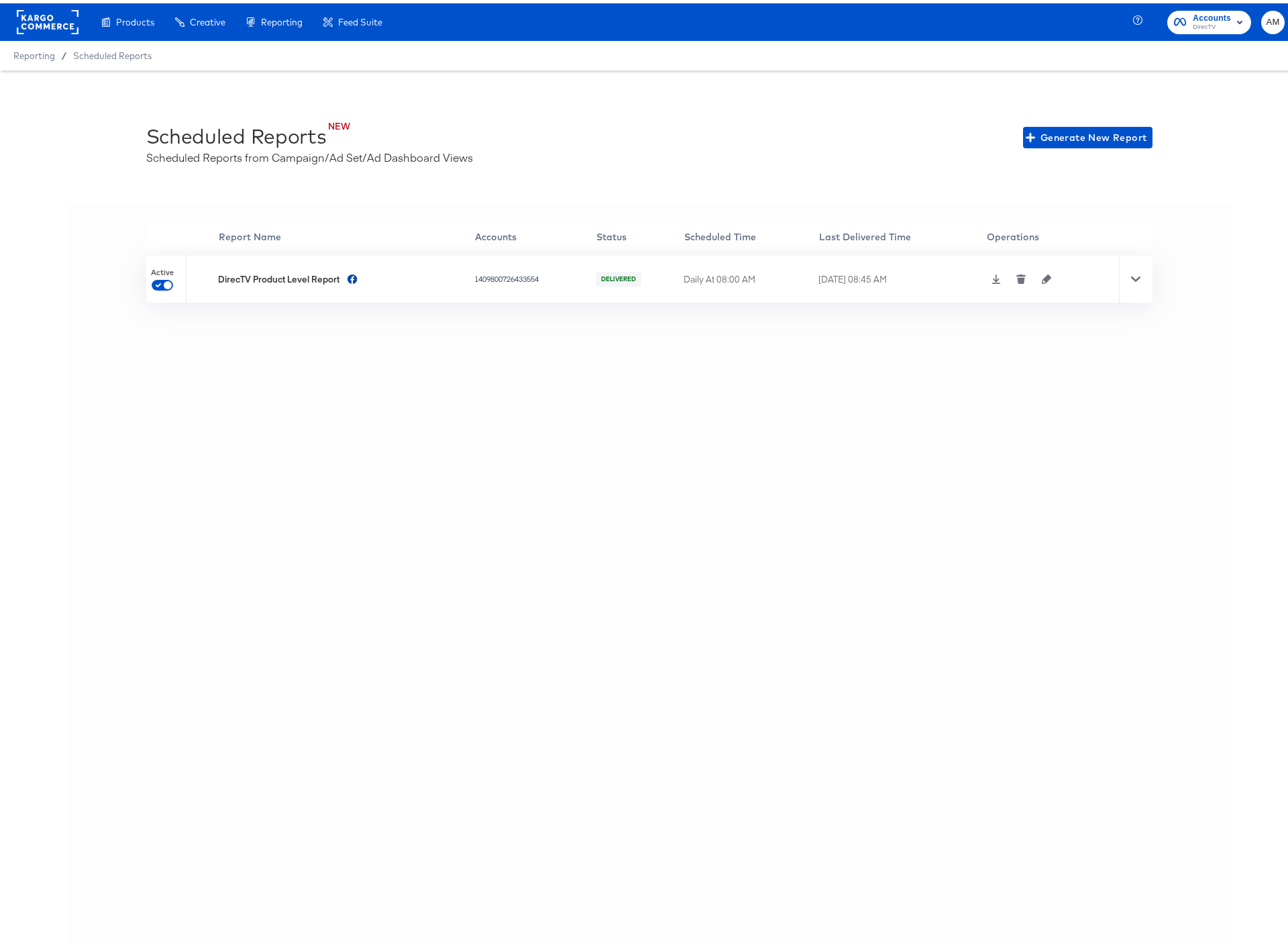
click at [994, 277] on icon at bounding box center [996, 275] width 9 height 9
click at [1005, 400] on div "'' Report Name Accounts Status Scheduled Time Last Delivered Time Operations Ac…" at bounding box center [648, 589] width 1164 height 775
click at [1047, 275] on icon "button" at bounding box center [1046, 275] width 9 height 9
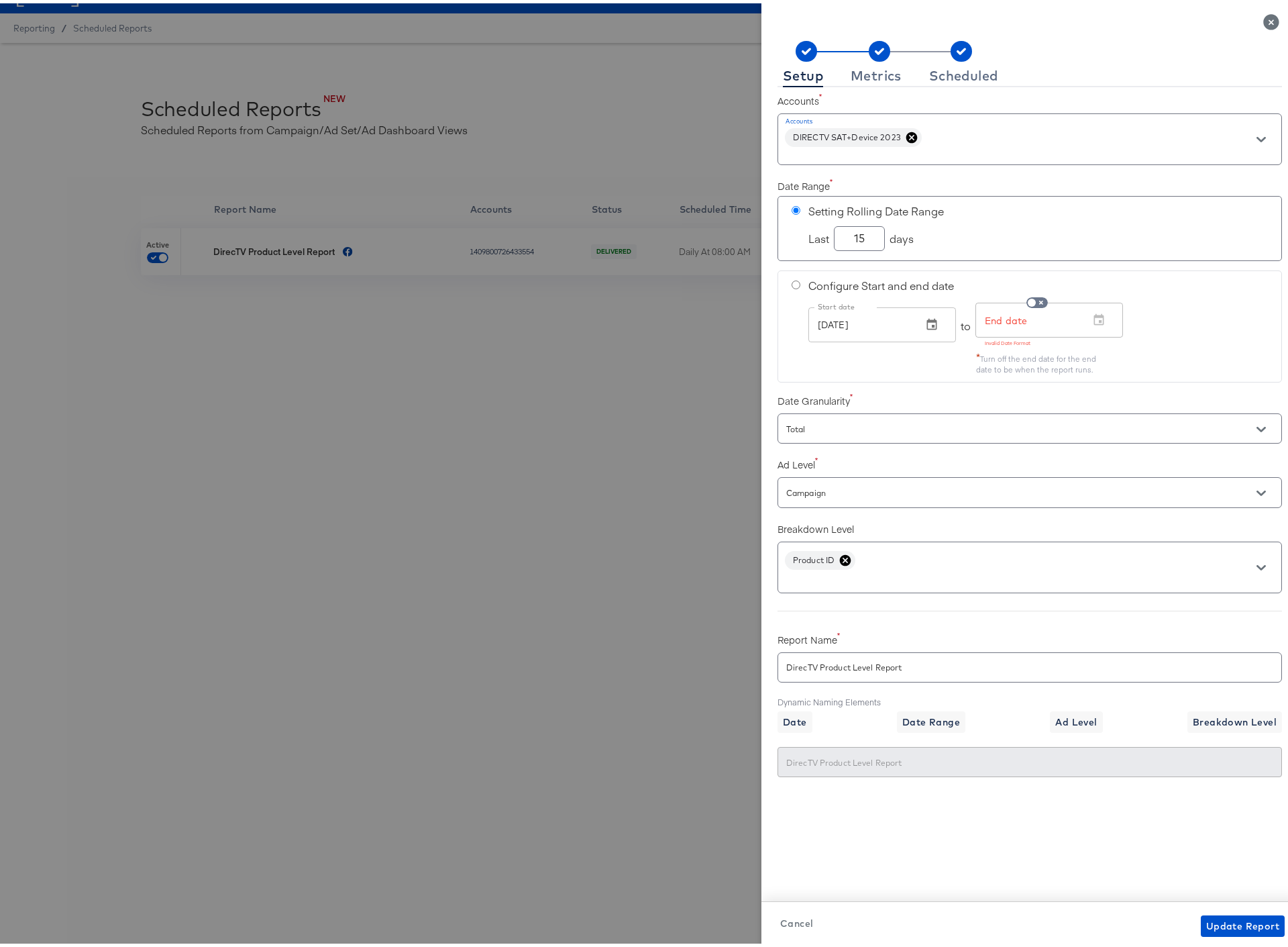
scroll to position [30, 0]
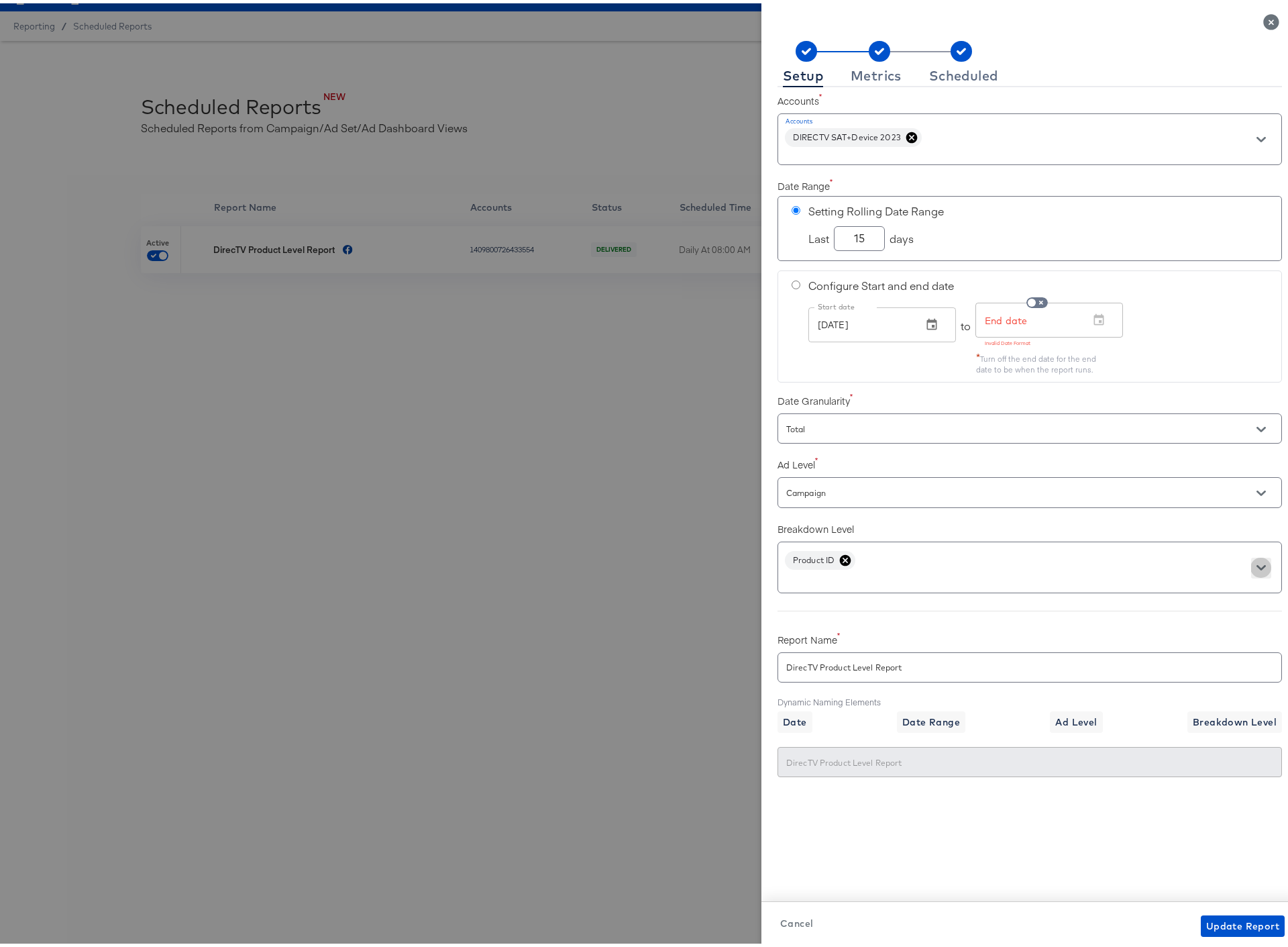
click at [1256, 567] on icon "Open" at bounding box center [1261, 564] width 9 height 9
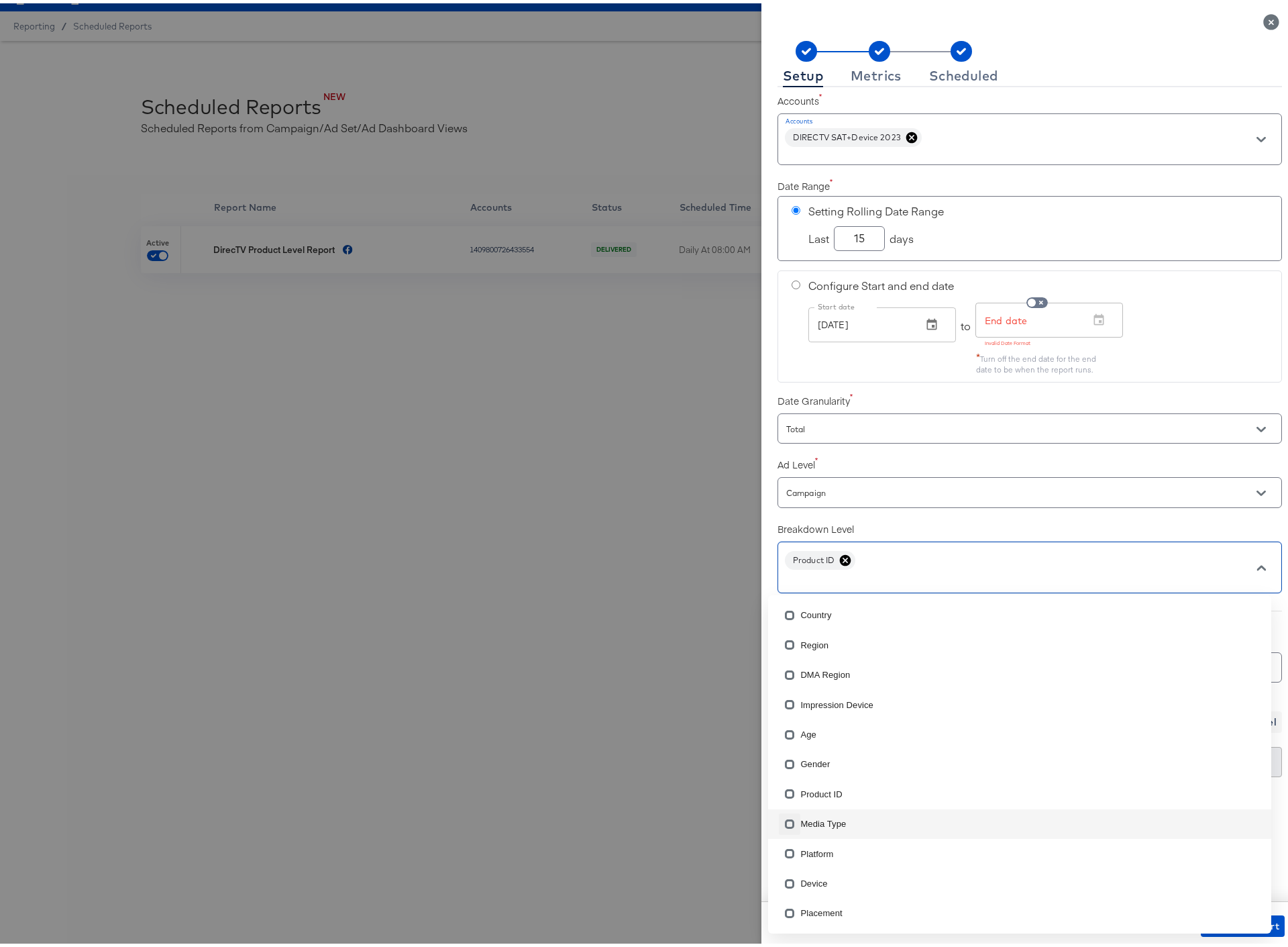
click at [789, 820] on input "checkbox" at bounding box center [789, 823] width 21 height 21
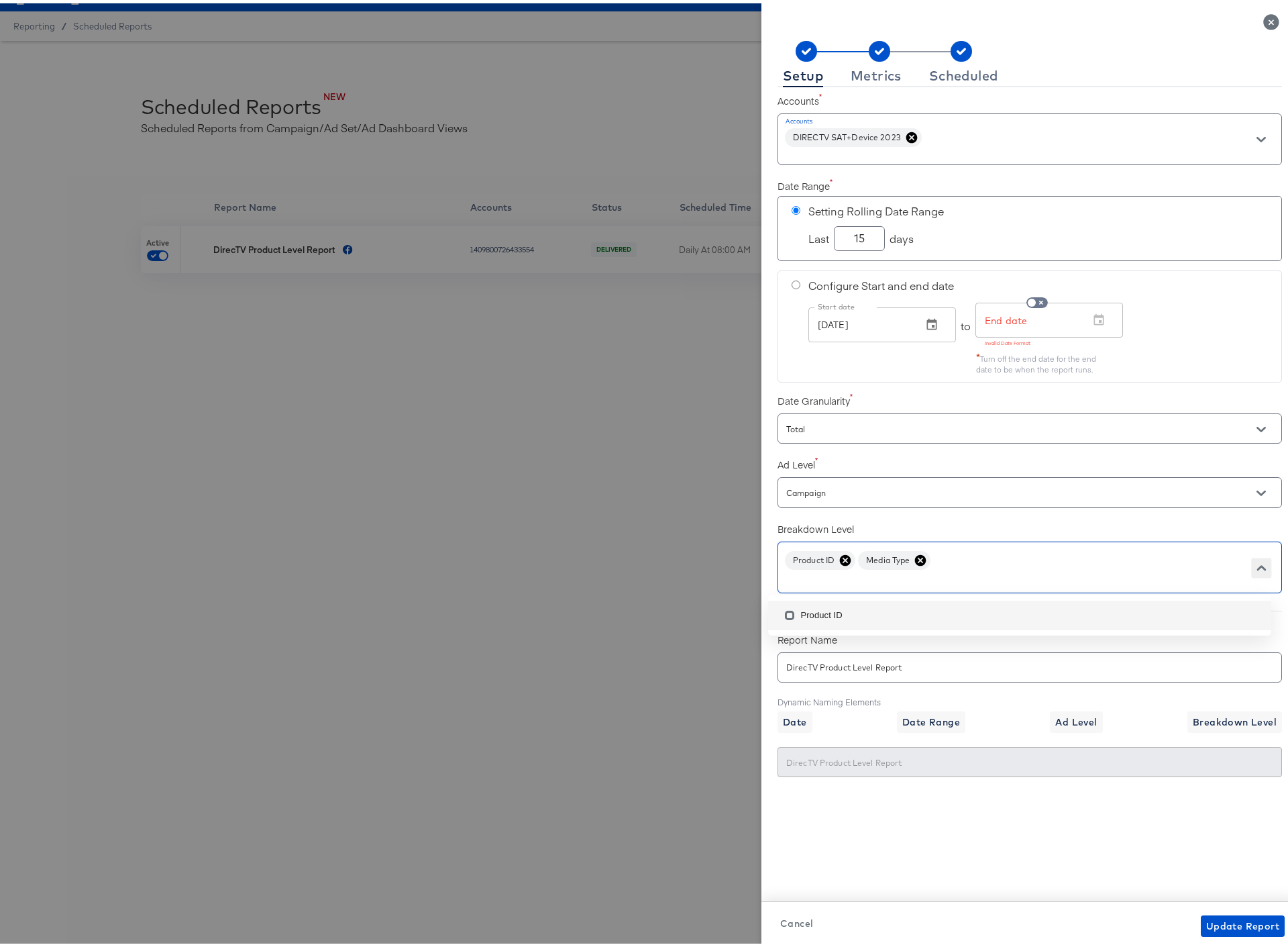
click at [1256, 568] on icon "Close" at bounding box center [1261, 564] width 9 height 9
click at [1256, 568] on icon "Open" at bounding box center [1261, 564] width 9 height 9
click at [954, 576] on input "text" at bounding box center [1010, 576] width 454 height 15
click at [1256, 563] on icon "Close" at bounding box center [1261, 564] width 9 height 5
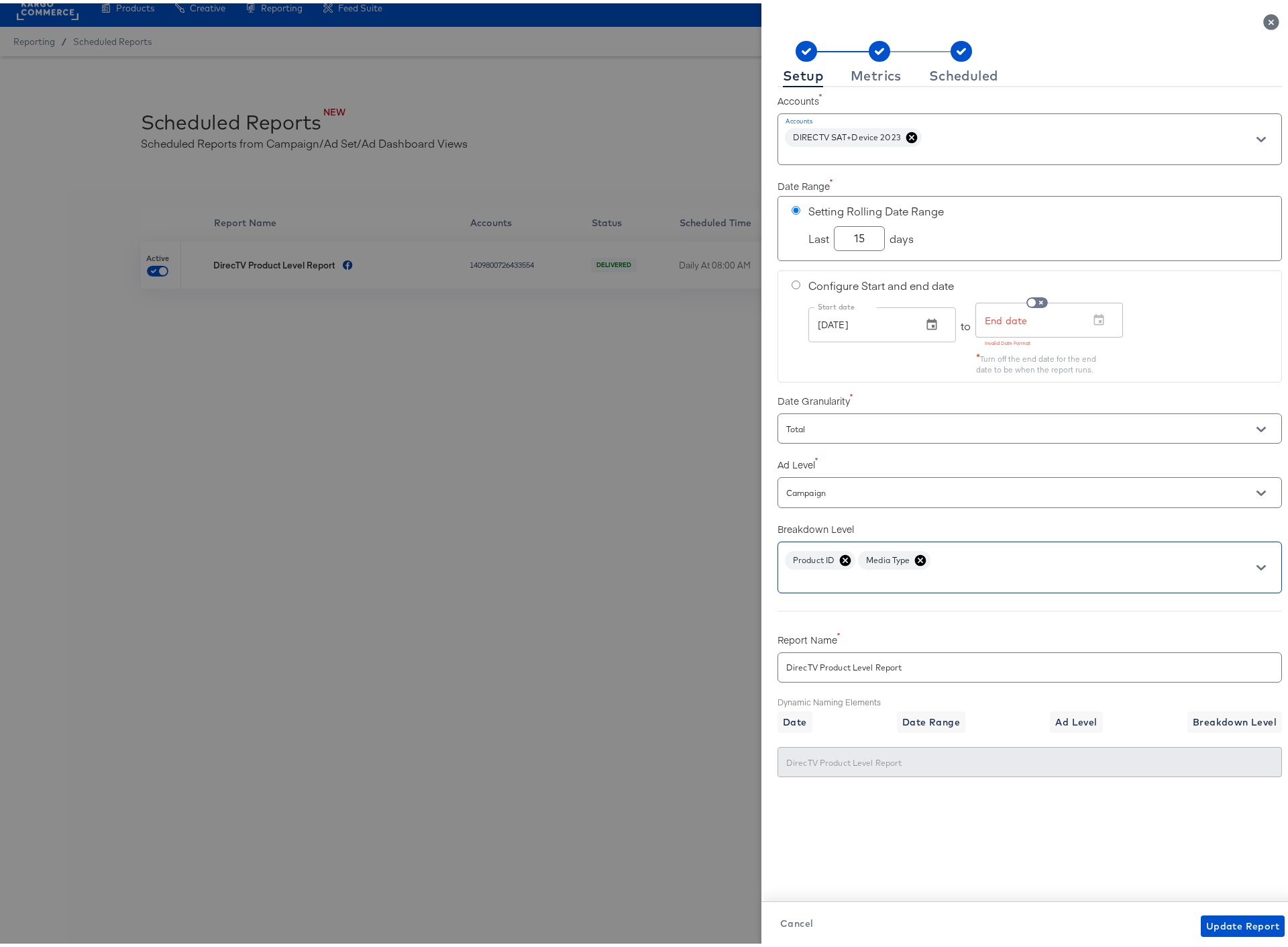
scroll to position [0, 0]
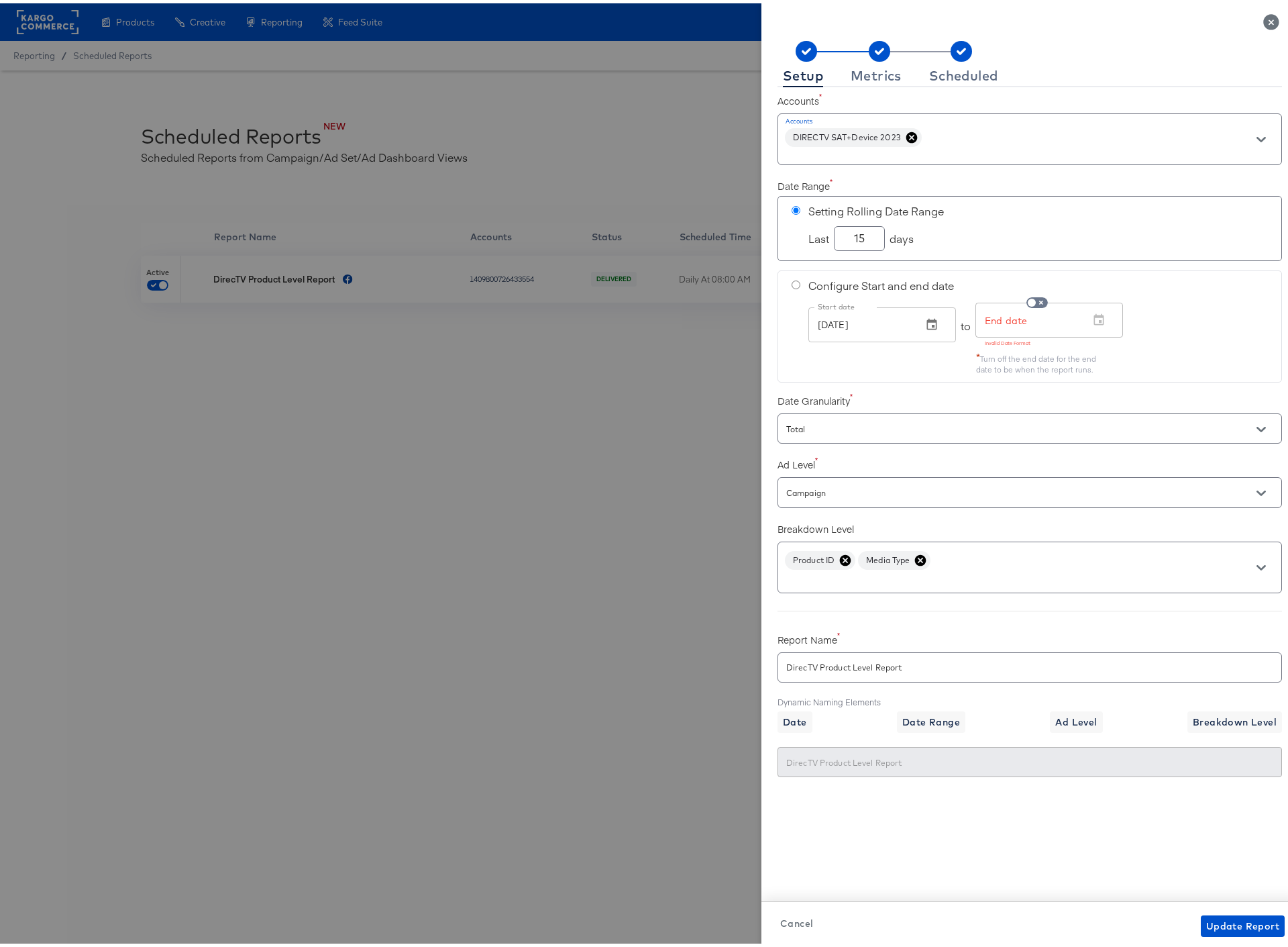
click at [958, 518] on label "Breakdown Level" at bounding box center [1030, 525] width 505 height 14
click at [915, 553] on icon at bounding box center [920, 556] width 11 height 11
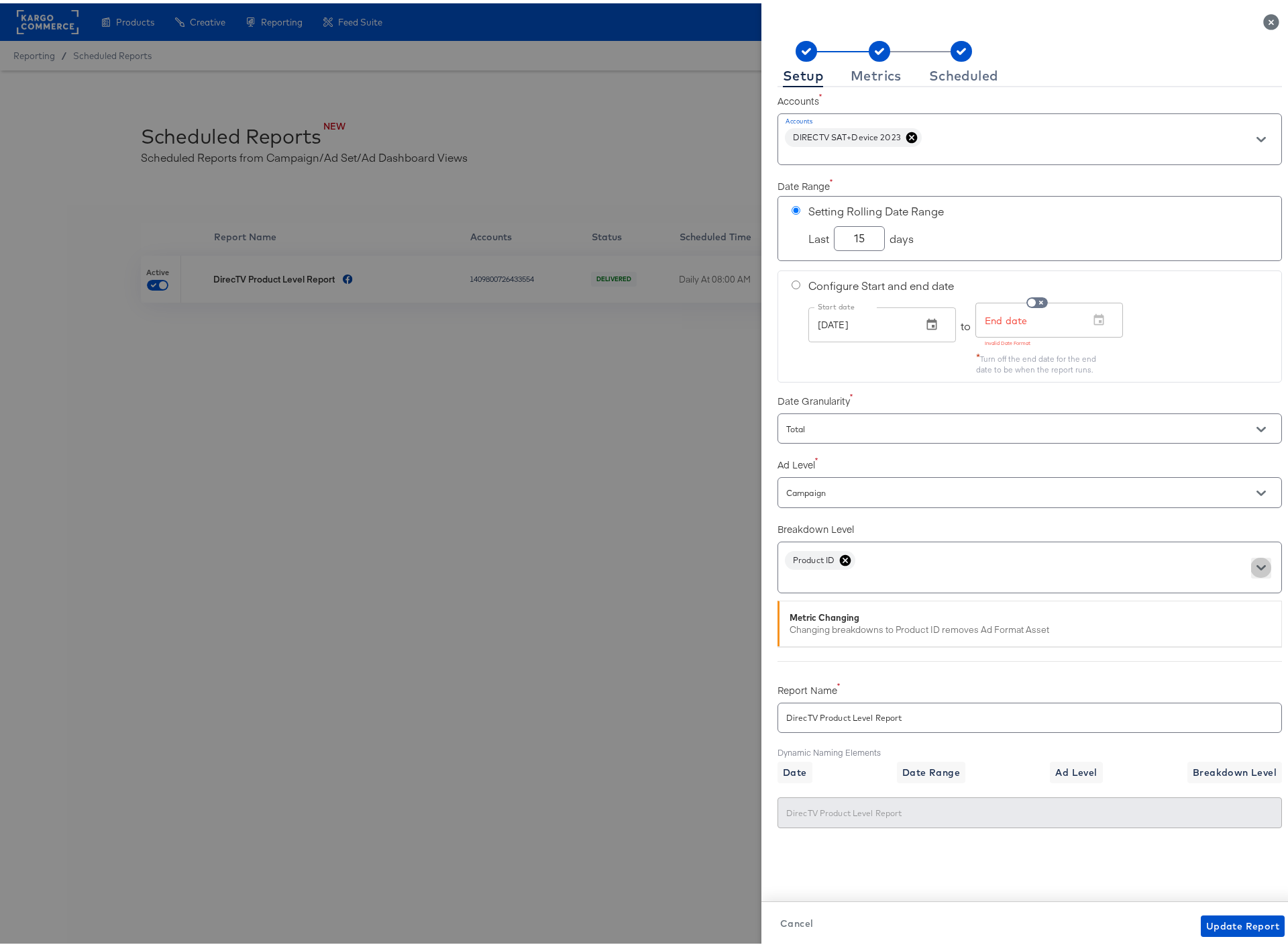
click at [1256, 565] on icon "Open" at bounding box center [1261, 564] width 9 height 9
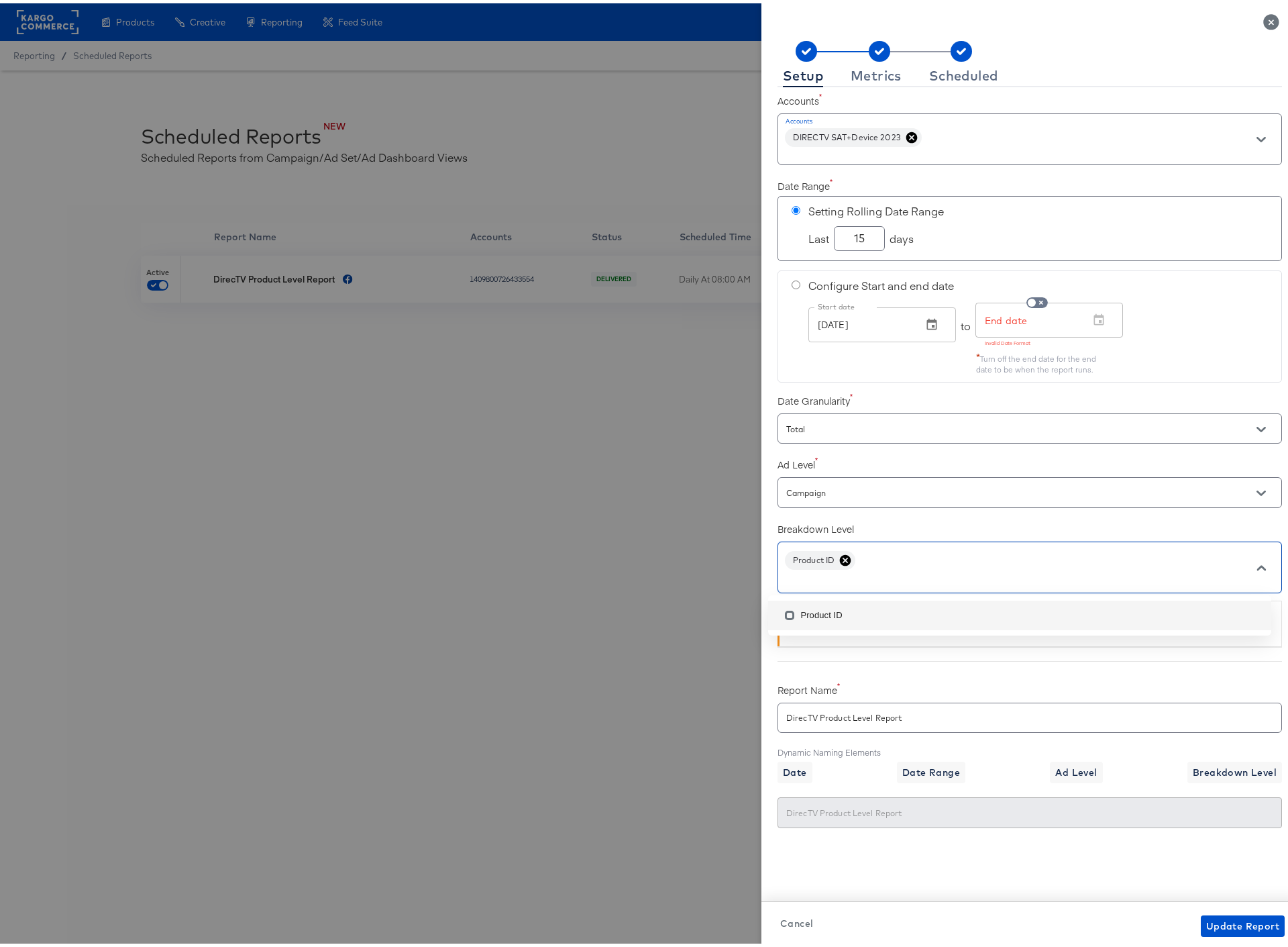
click at [823, 614] on li "Product ID" at bounding box center [1019, 612] width 503 height 30
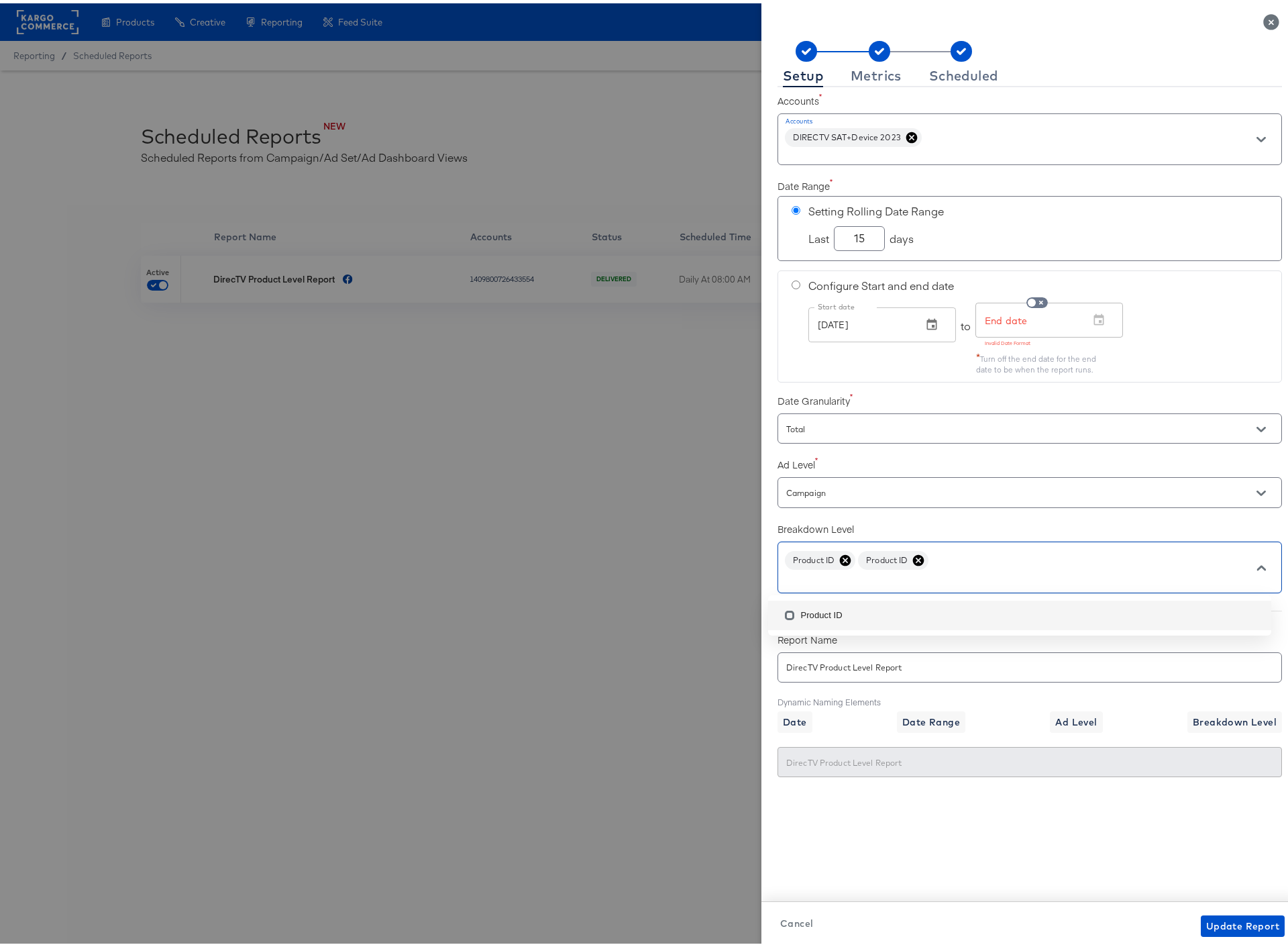
click at [912, 555] on icon at bounding box center [919, 557] width 14 height 14
click at [805, 582] on input "text" at bounding box center [1010, 576] width 454 height 15
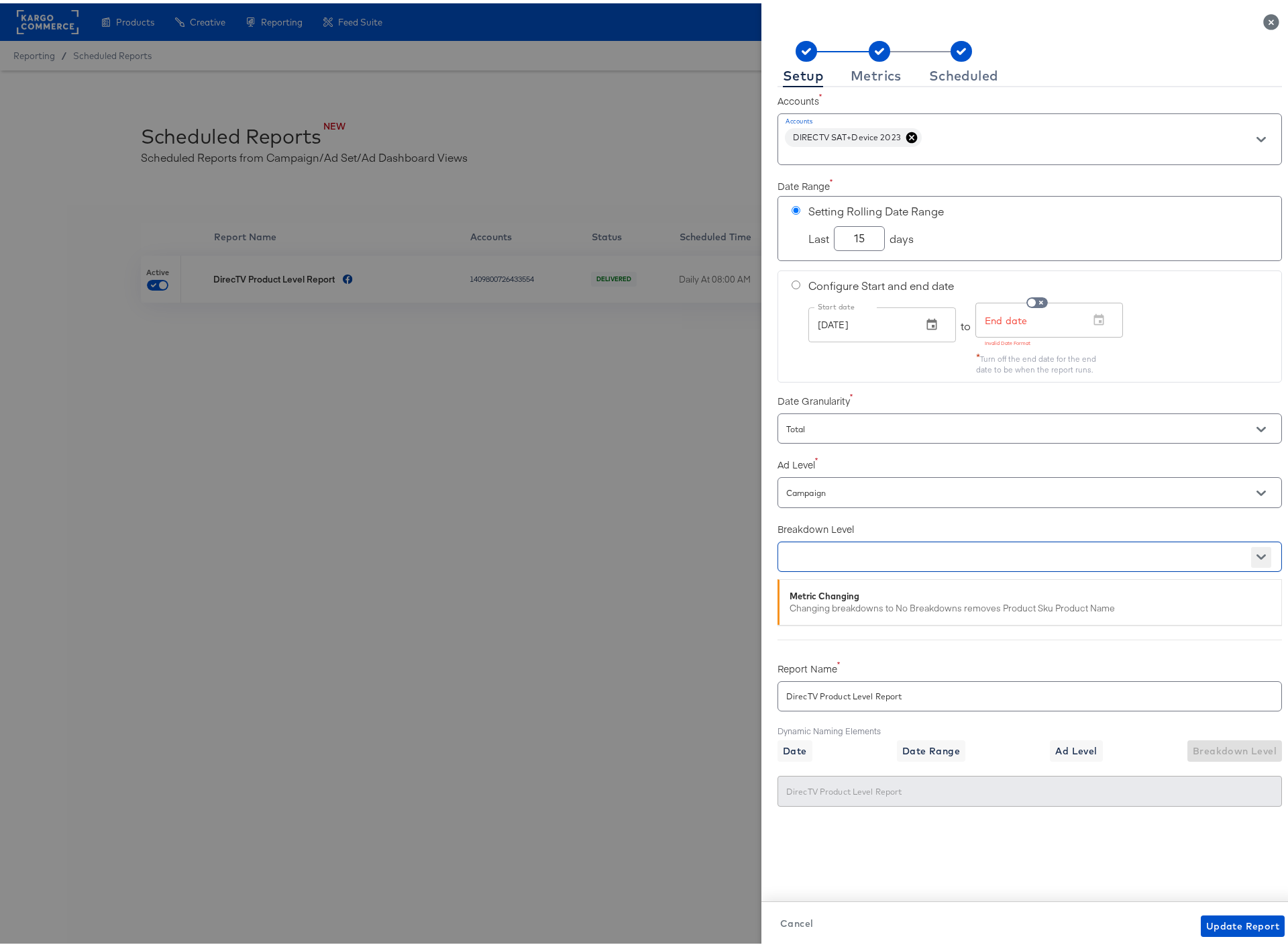
click at [1251, 552] on button "Open" at bounding box center [1261, 553] width 21 height 21
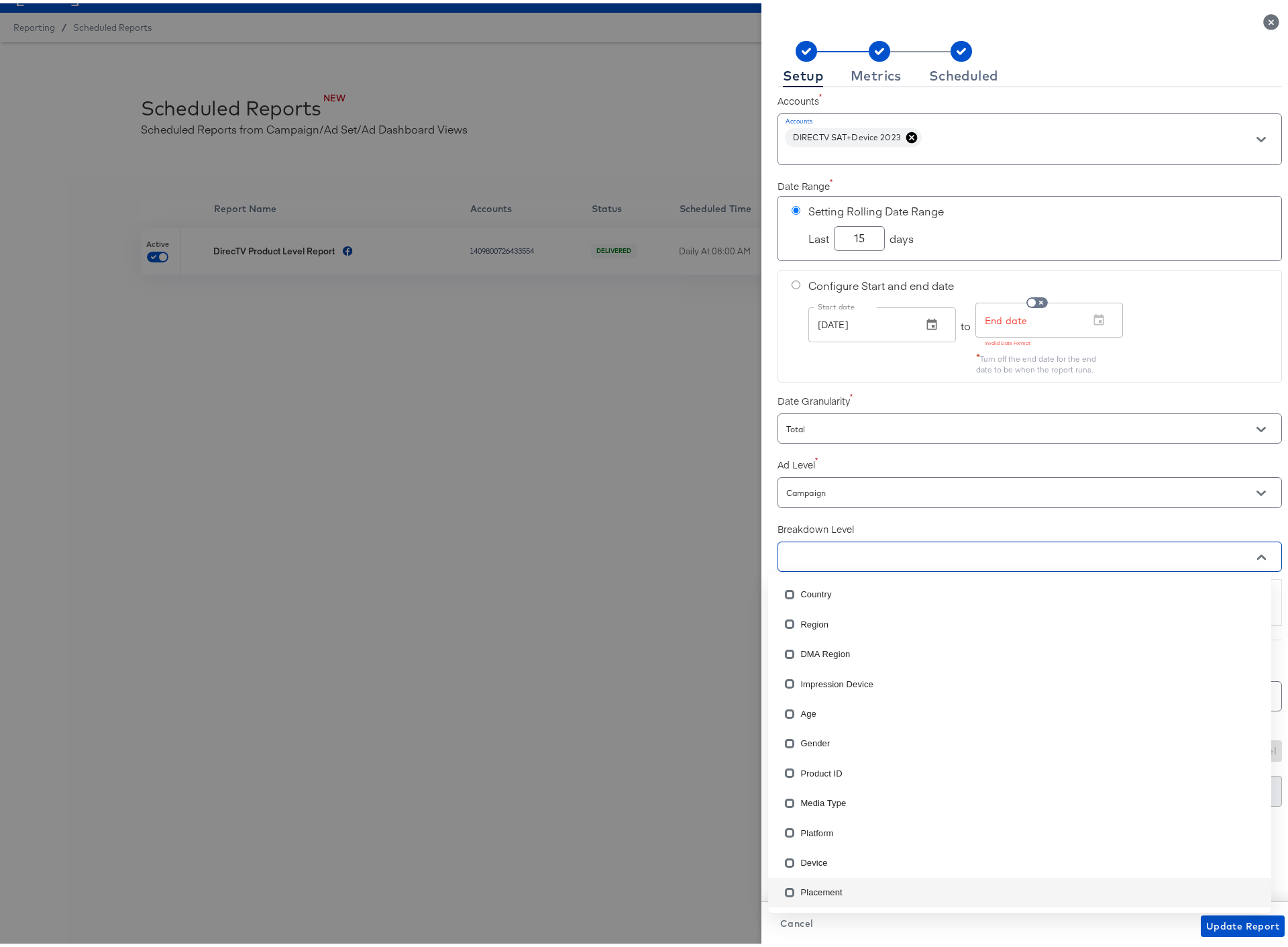
scroll to position [30, 0]
click at [828, 888] on li "Placement" at bounding box center [1019, 888] width 503 height 30
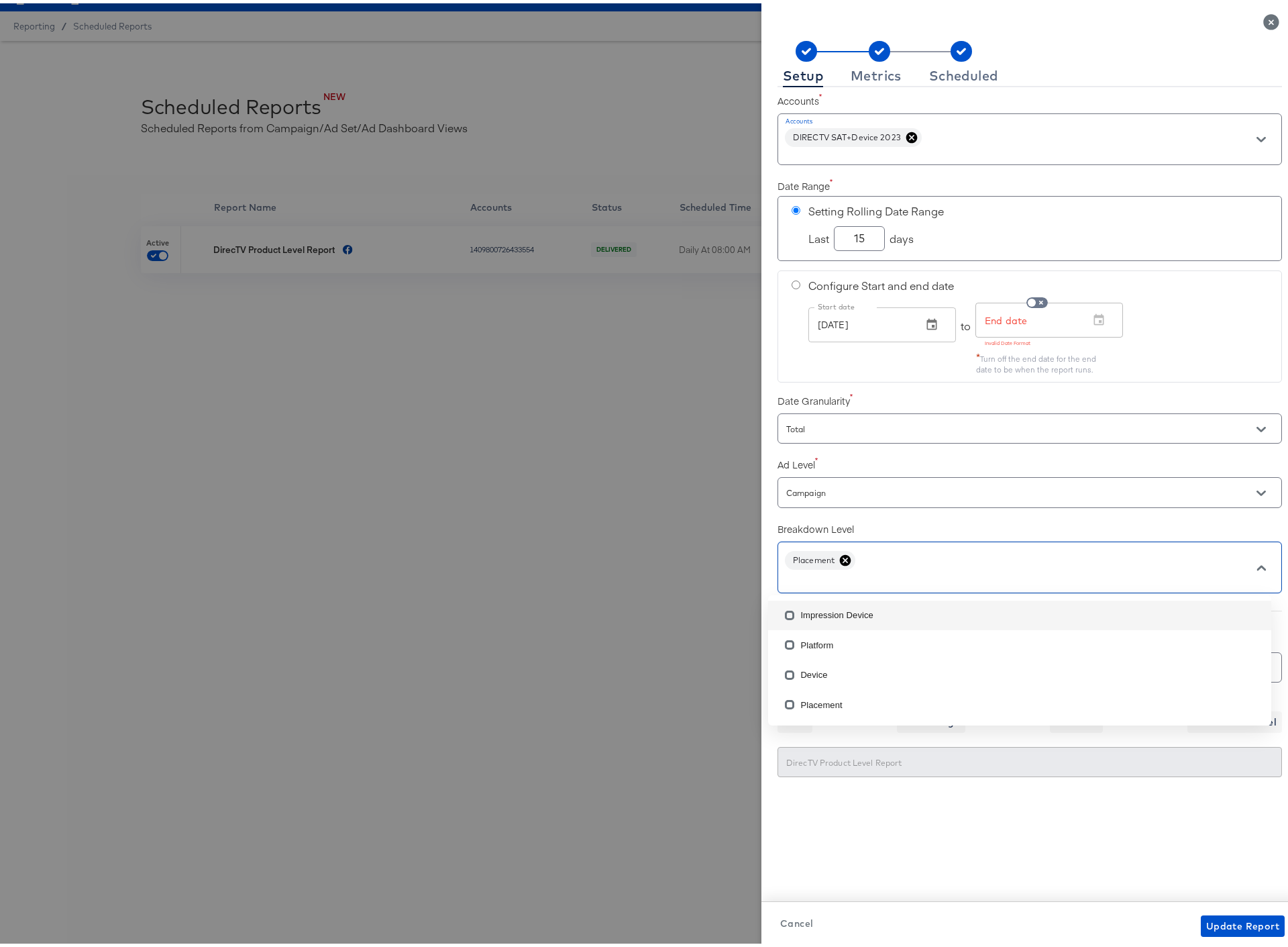
click at [838, 553] on icon at bounding box center [845, 557] width 14 height 14
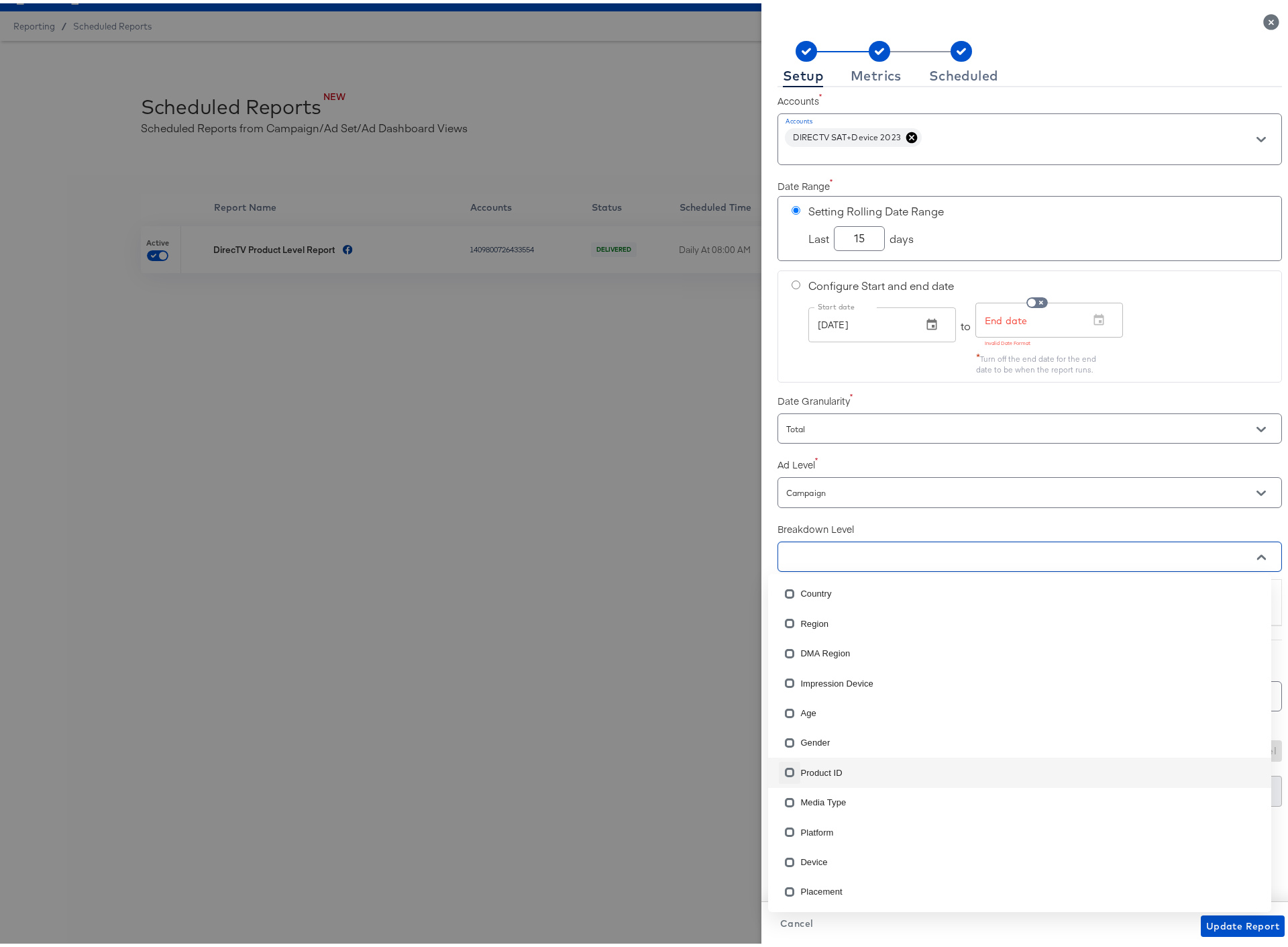
click at [789, 767] on input "checkbox" at bounding box center [789, 771] width 21 height 21
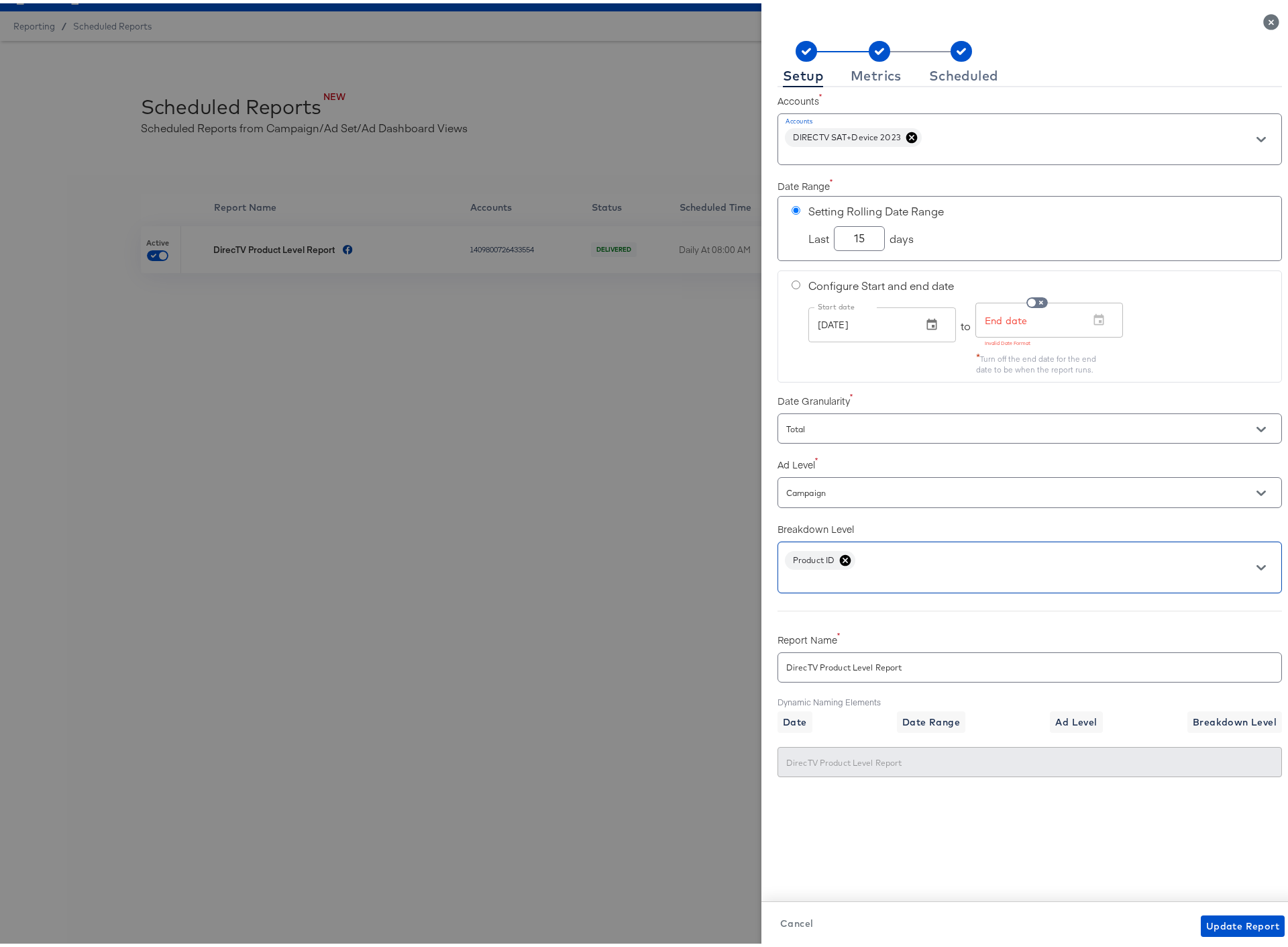
click at [872, 580] on input "text" at bounding box center [1010, 576] width 454 height 15
click at [1079, 581] on input "text" at bounding box center [1010, 576] width 454 height 15
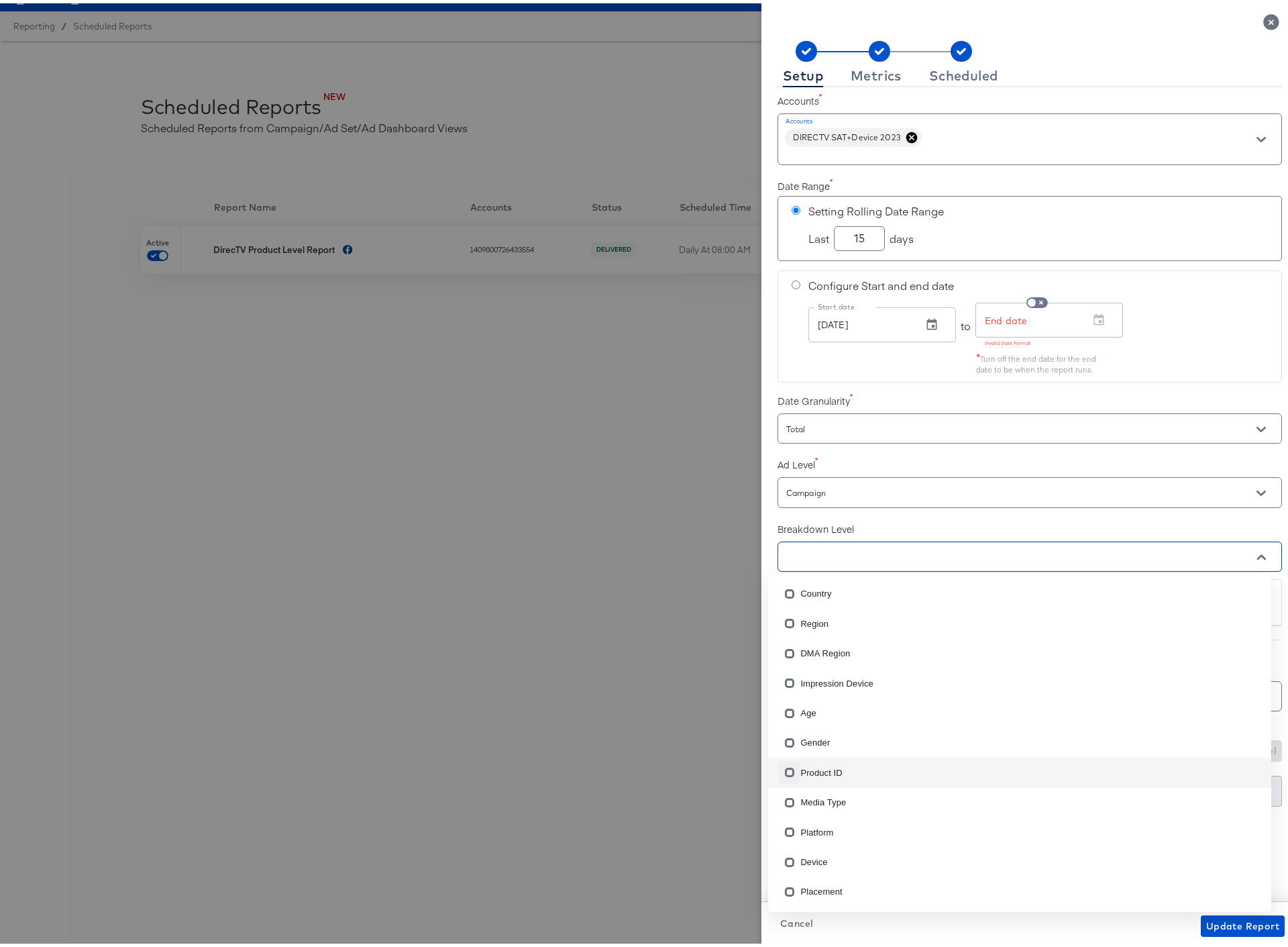
click at [787, 769] on input "checkbox" at bounding box center [789, 771] width 21 height 21
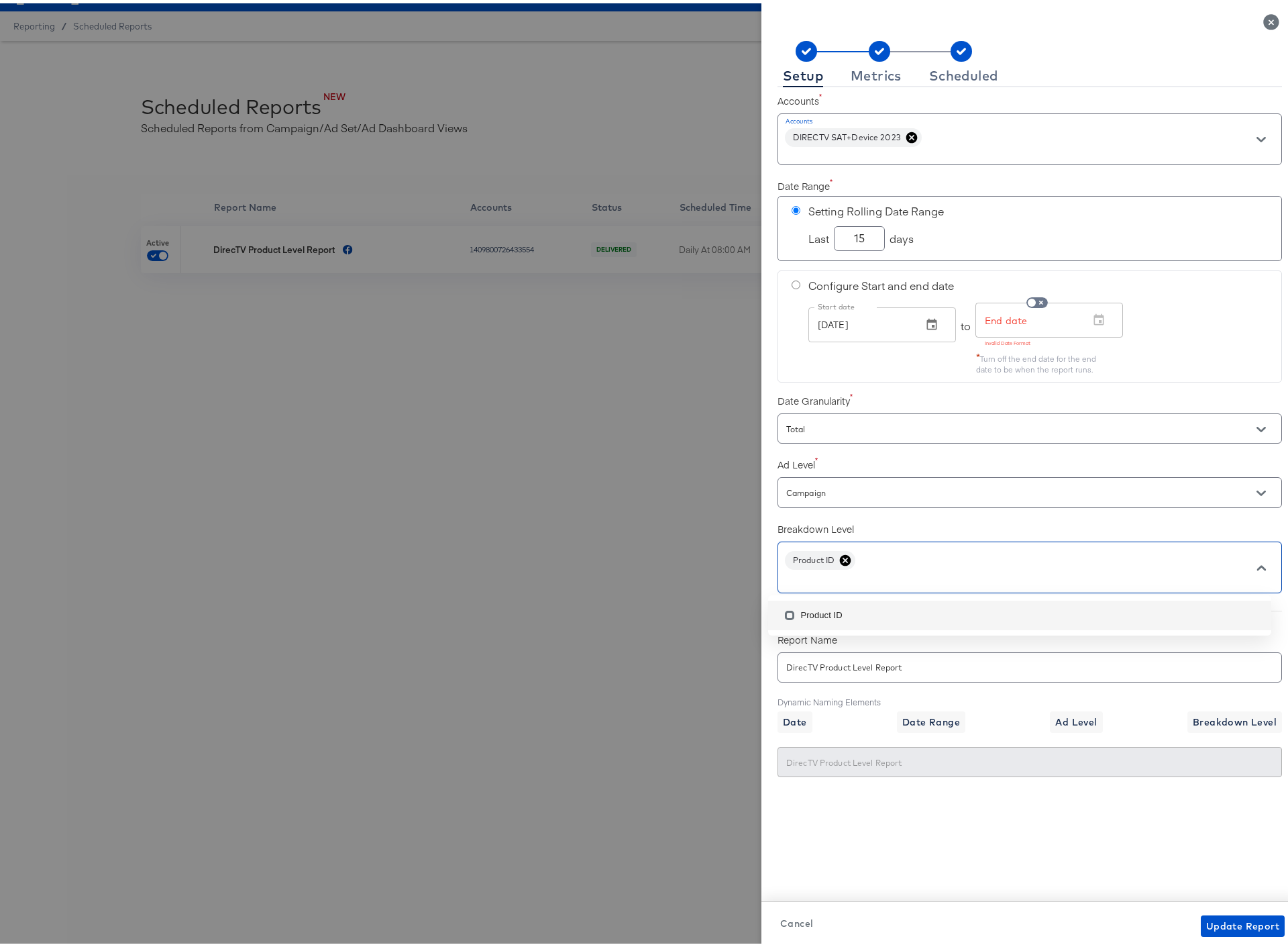
click at [1048, 518] on label "Breakdown Level" at bounding box center [1030, 525] width 505 height 14
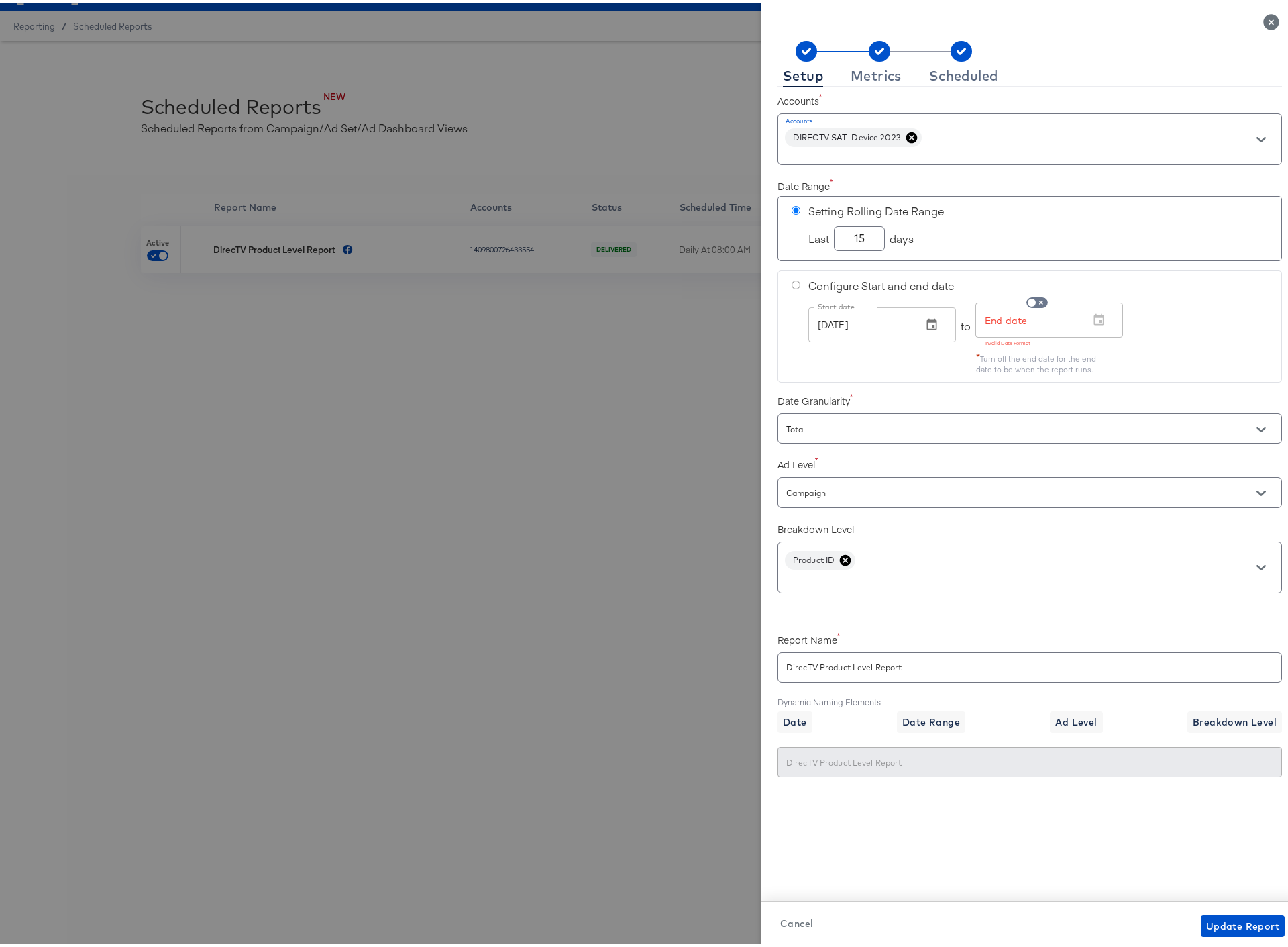
click at [869, 54] on rect at bounding box center [879, 48] width 21 height 21
click at [875, 86] on div "Accounts Accounts DIRECTV SAT+Device 2023" at bounding box center [1030, 124] width 505 height 80
click at [871, 75] on div "Metrics" at bounding box center [876, 72] width 51 height 11
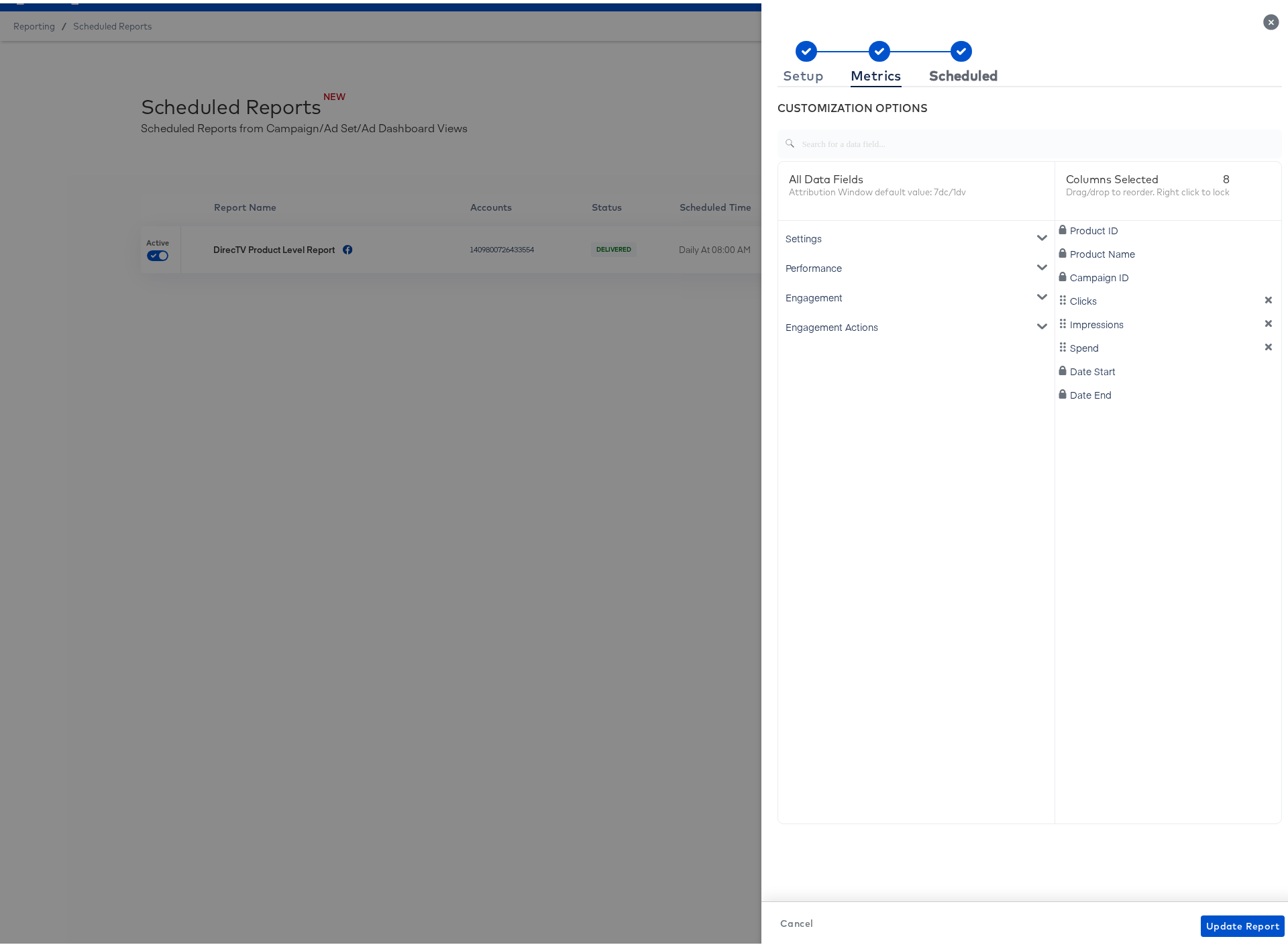
click at [966, 74] on div "Scheduled" at bounding box center [963, 72] width 69 height 11
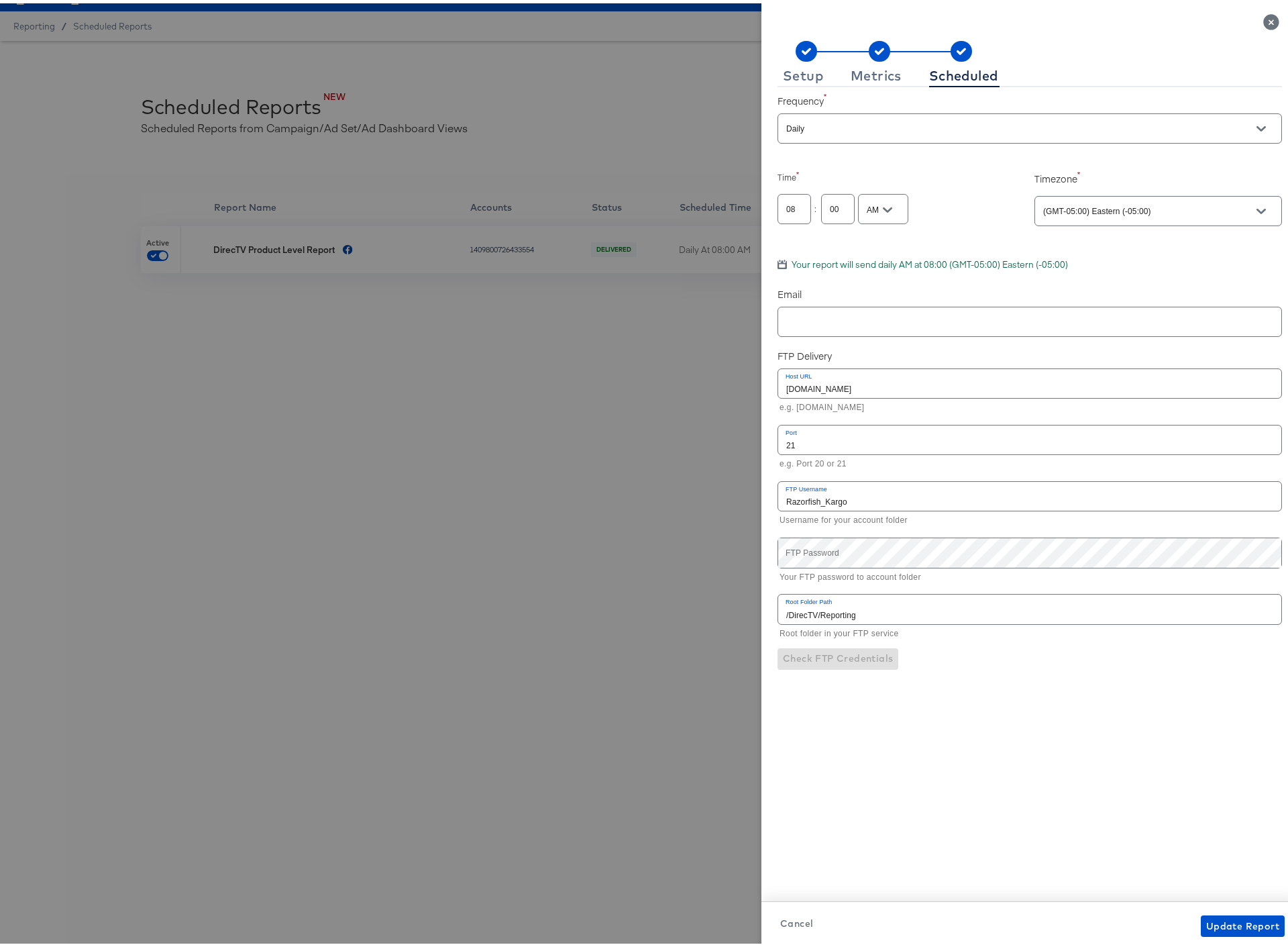
click at [935, 124] on input "Daily" at bounding box center [1010, 126] width 454 height 15
click at [1023, 98] on label "Frequency" at bounding box center [1030, 98] width 505 height 14
click at [923, 461] on p "e.g. Port 20 or 21" at bounding box center [1025, 461] width 493 height 14
click at [789, 654] on span "Check FTP Credentials" at bounding box center [837, 655] width 110 height 17
click at [1238, 921] on span "Update Report" at bounding box center [1242, 923] width 73 height 17
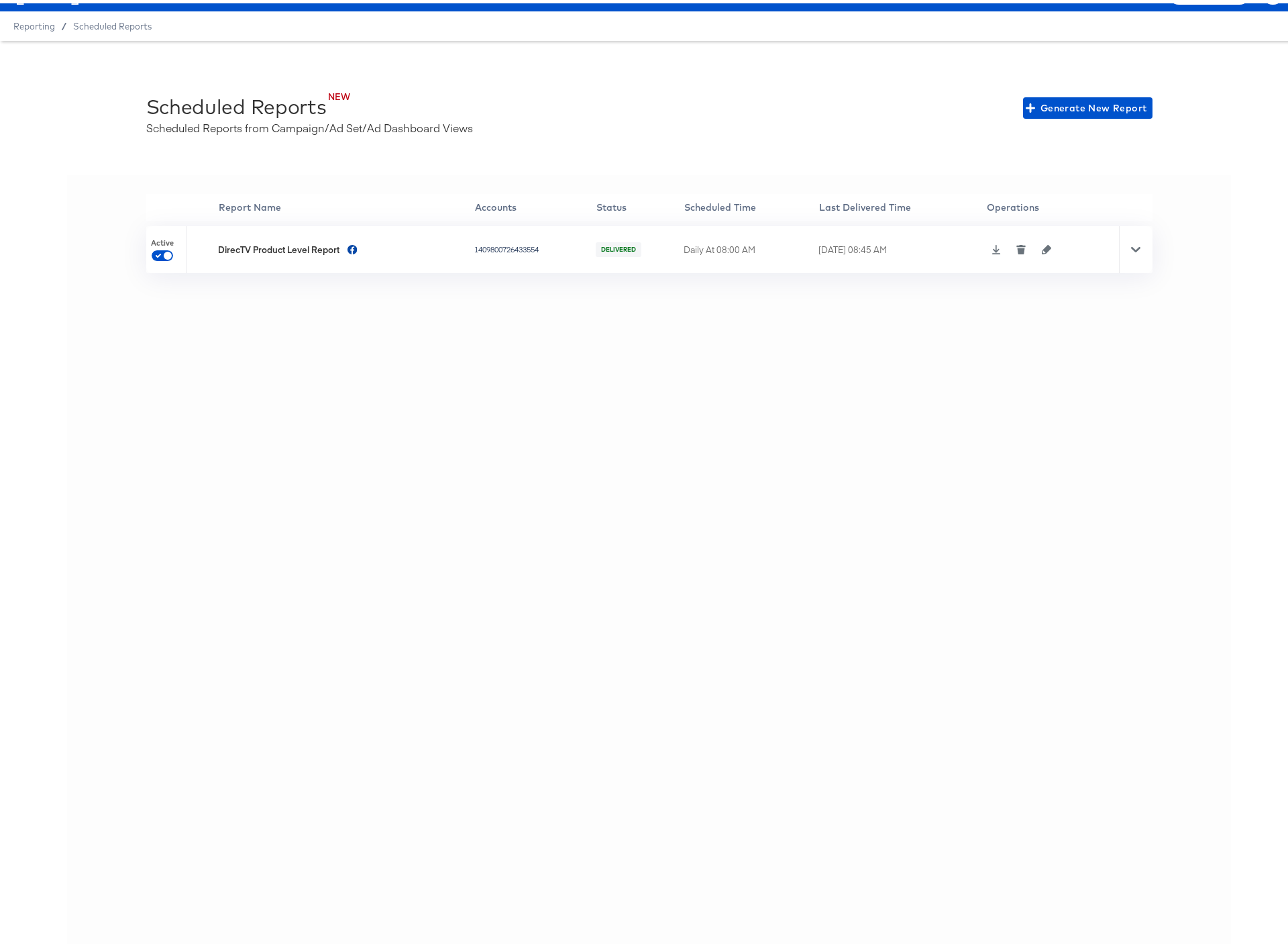
click at [1131, 247] on icon at bounding box center [1135, 246] width 9 height 5
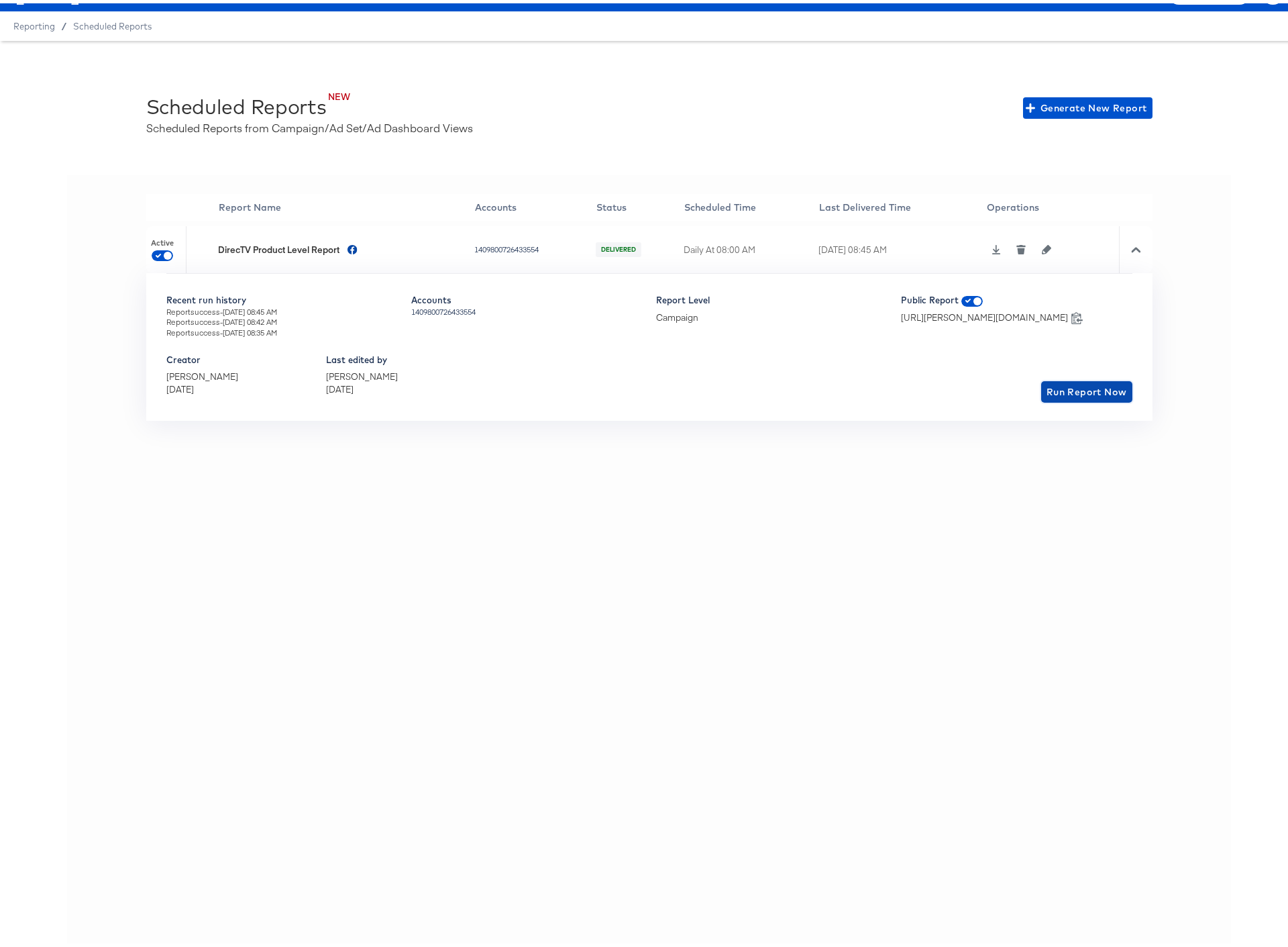
click at [1079, 390] on span "Run Report Now" at bounding box center [1087, 389] width 80 height 17
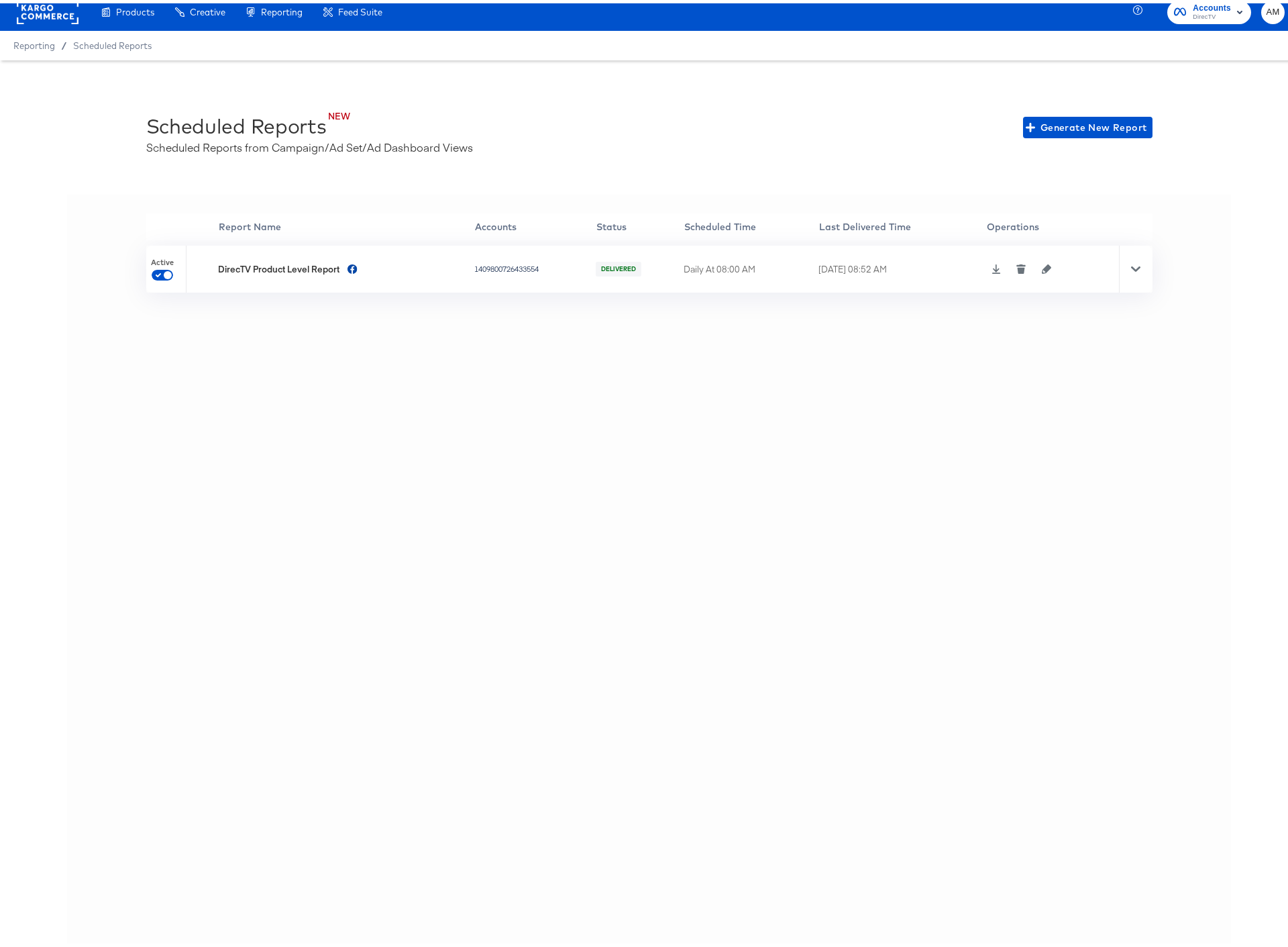
scroll to position [0, 0]
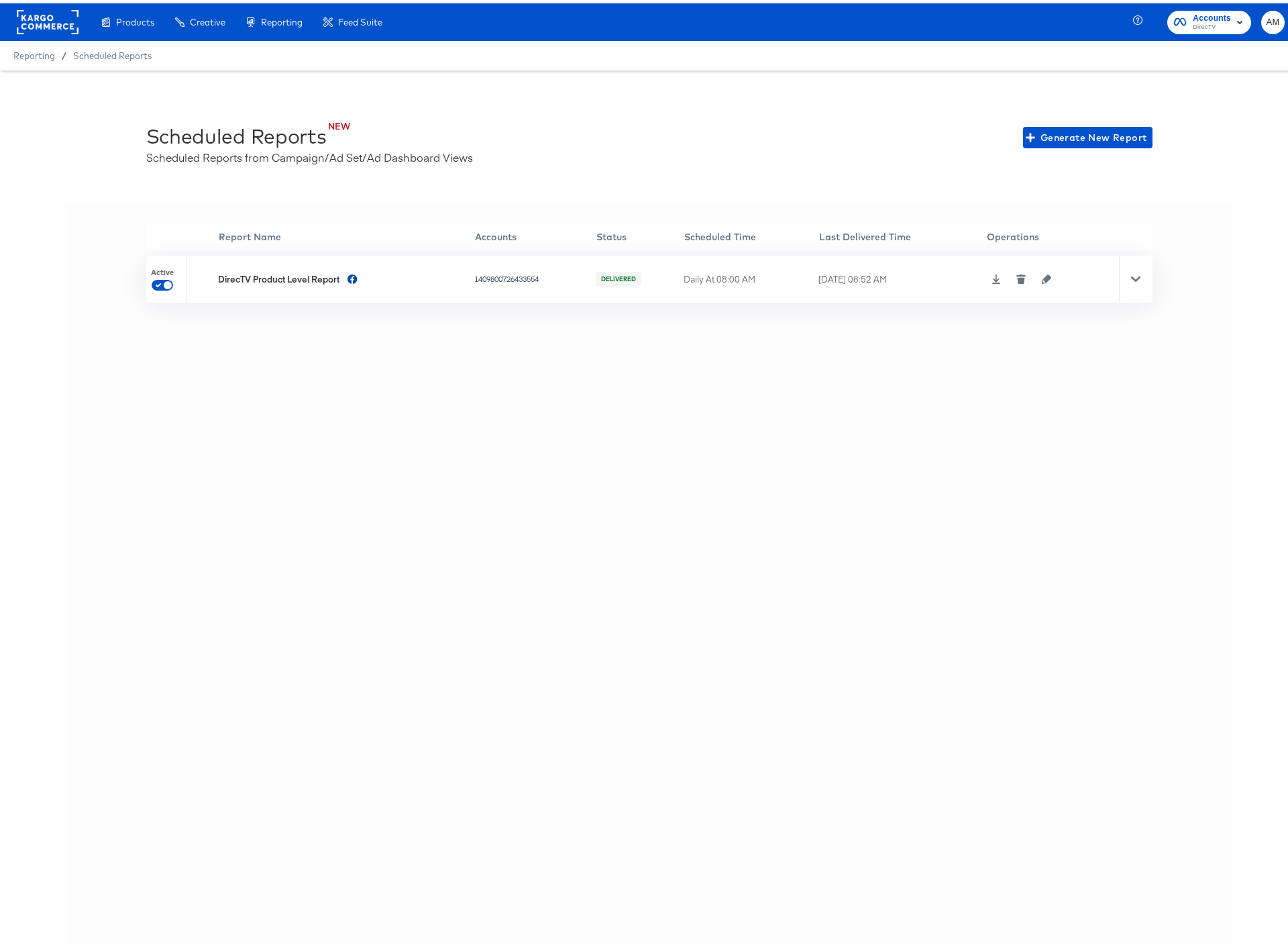
click at [34, 51] on span "Reporting" at bounding box center [34, 52] width 42 height 11
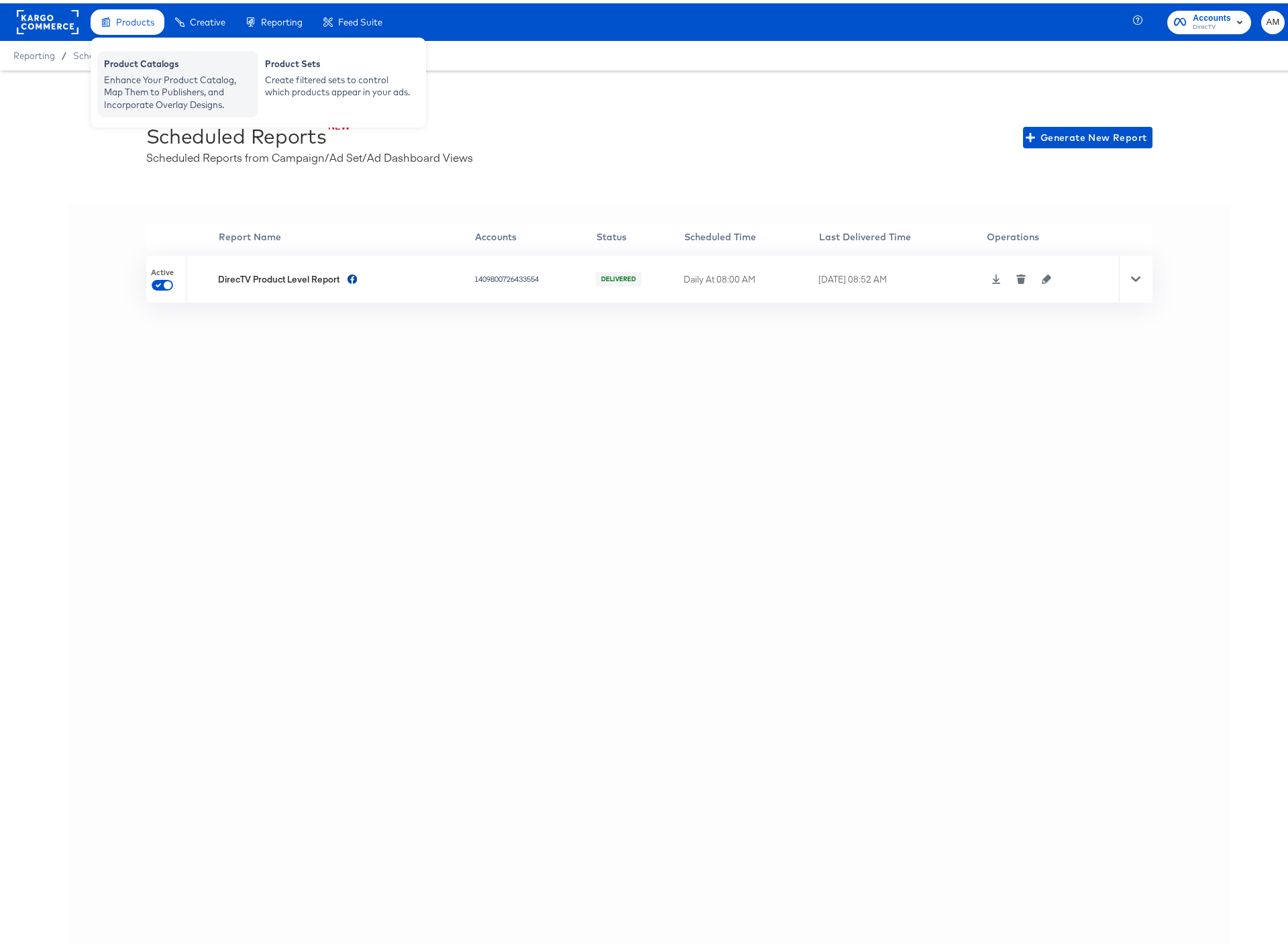
click at [137, 75] on div "Enhance Your Product Catalog, Map Them to Publishers, and Incorporate Overlay D…" at bounding box center [178, 89] width 148 height 38
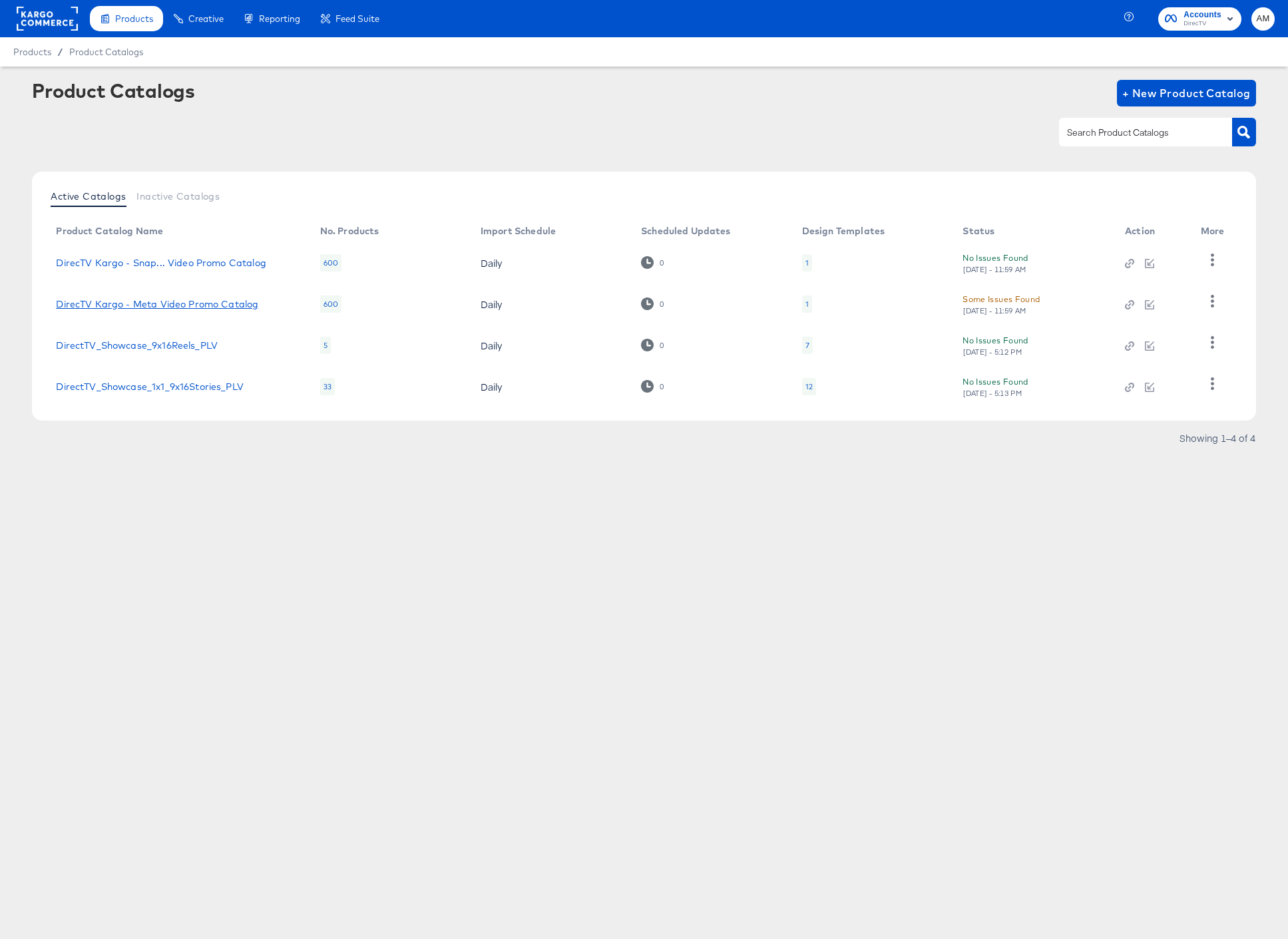
click at [206, 301] on link "DirecTV Kargo - Meta Video Promo Catalog" at bounding box center [157, 304] width 202 height 11
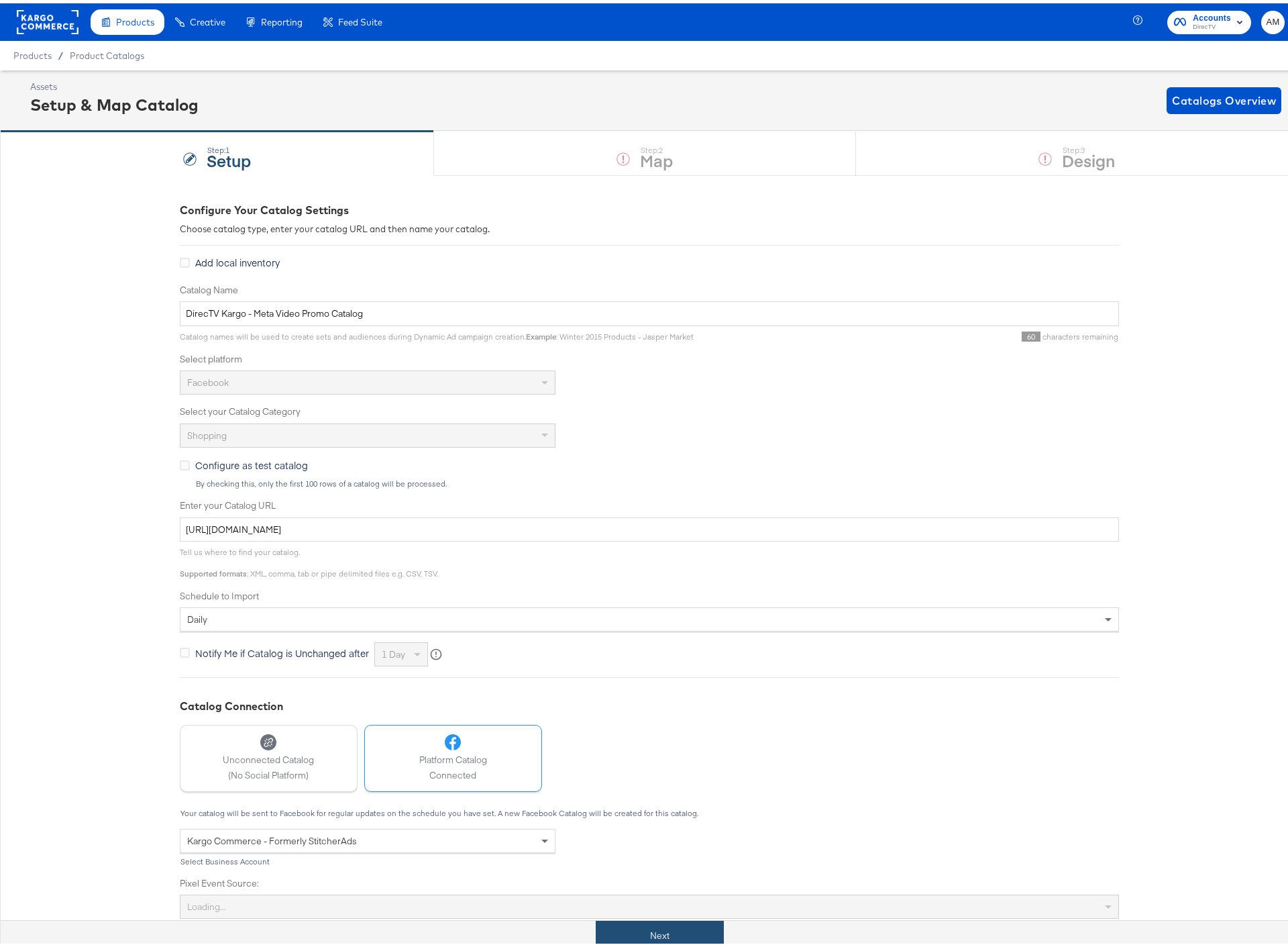
click at [663, 935] on button "Next" at bounding box center [659, 932] width 128 height 30
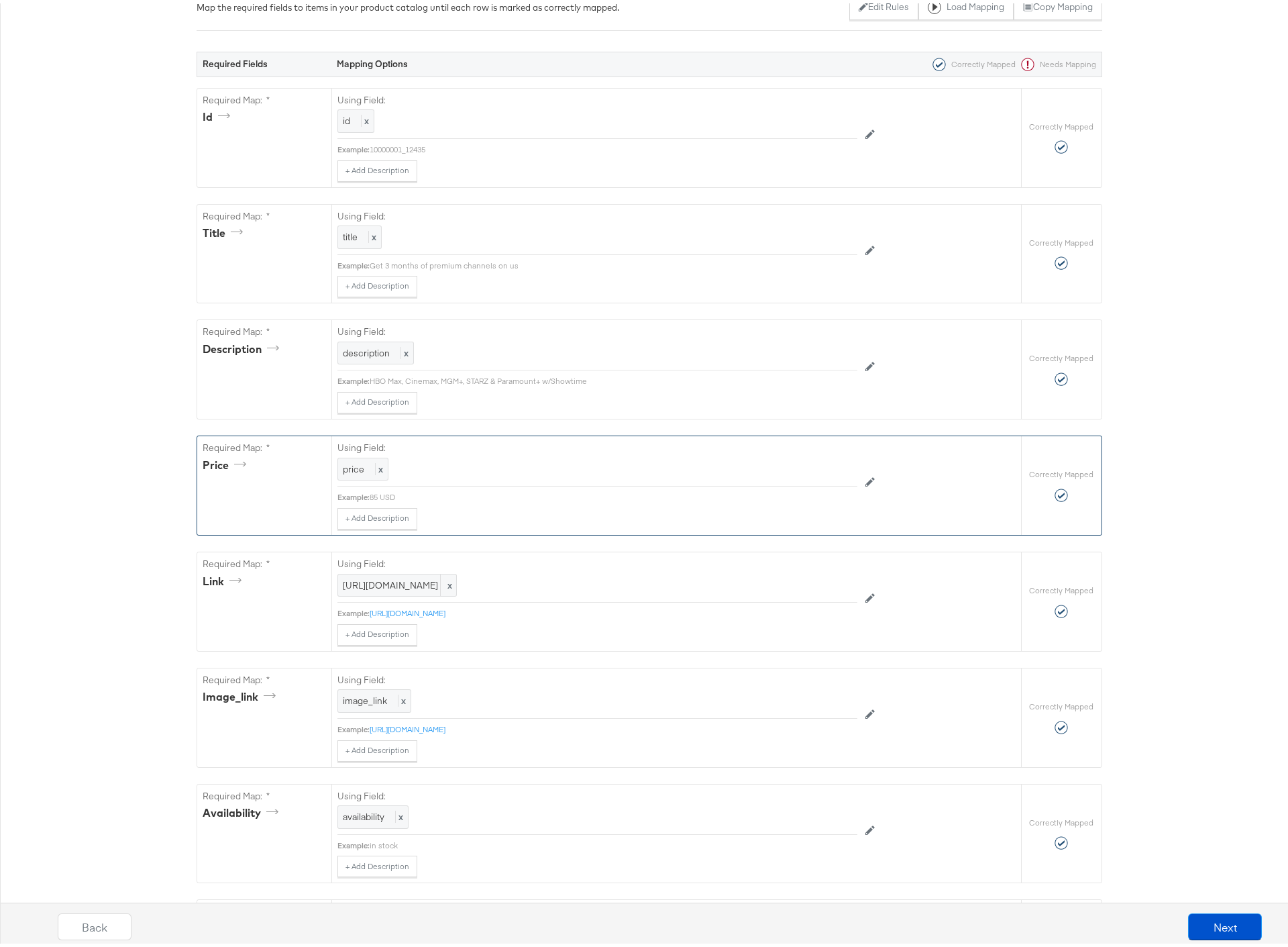
scroll to position [227, 0]
drag, startPoint x: 336, startPoint y: 579, endPoint x: 448, endPoint y: 585, distance: 112.2
click at [448, 585] on div "https://www.directv.com/ x" at bounding box center [398, 582] width 120 height 23
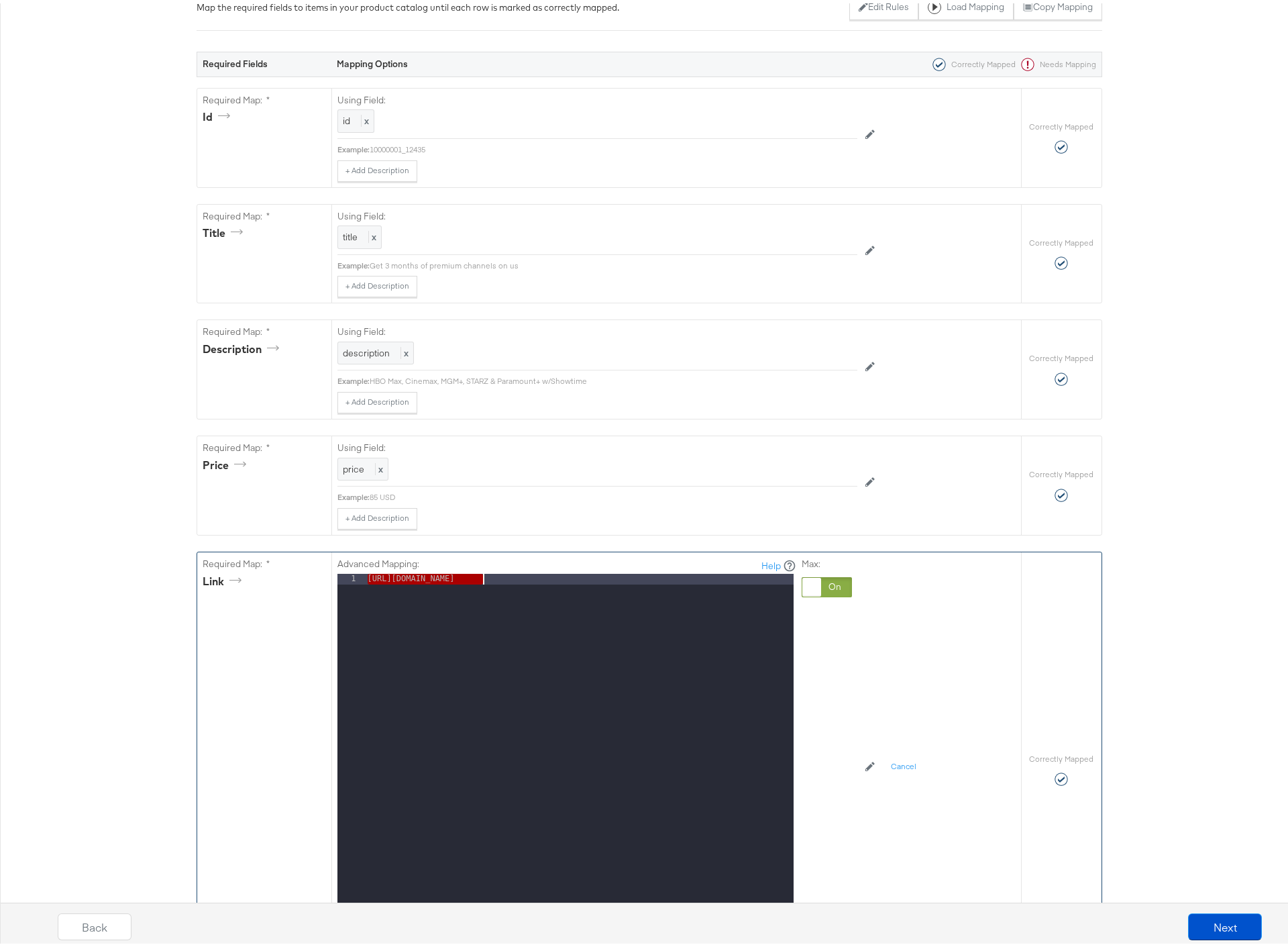
drag, startPoint x: 363, startPoint y: 576, endPoint x: 506, endPoint y: 577, distance: 143.0
click at [506, 577] on div "https://www.directv.com/" at bounding box center [579, 749] width 428 height 357
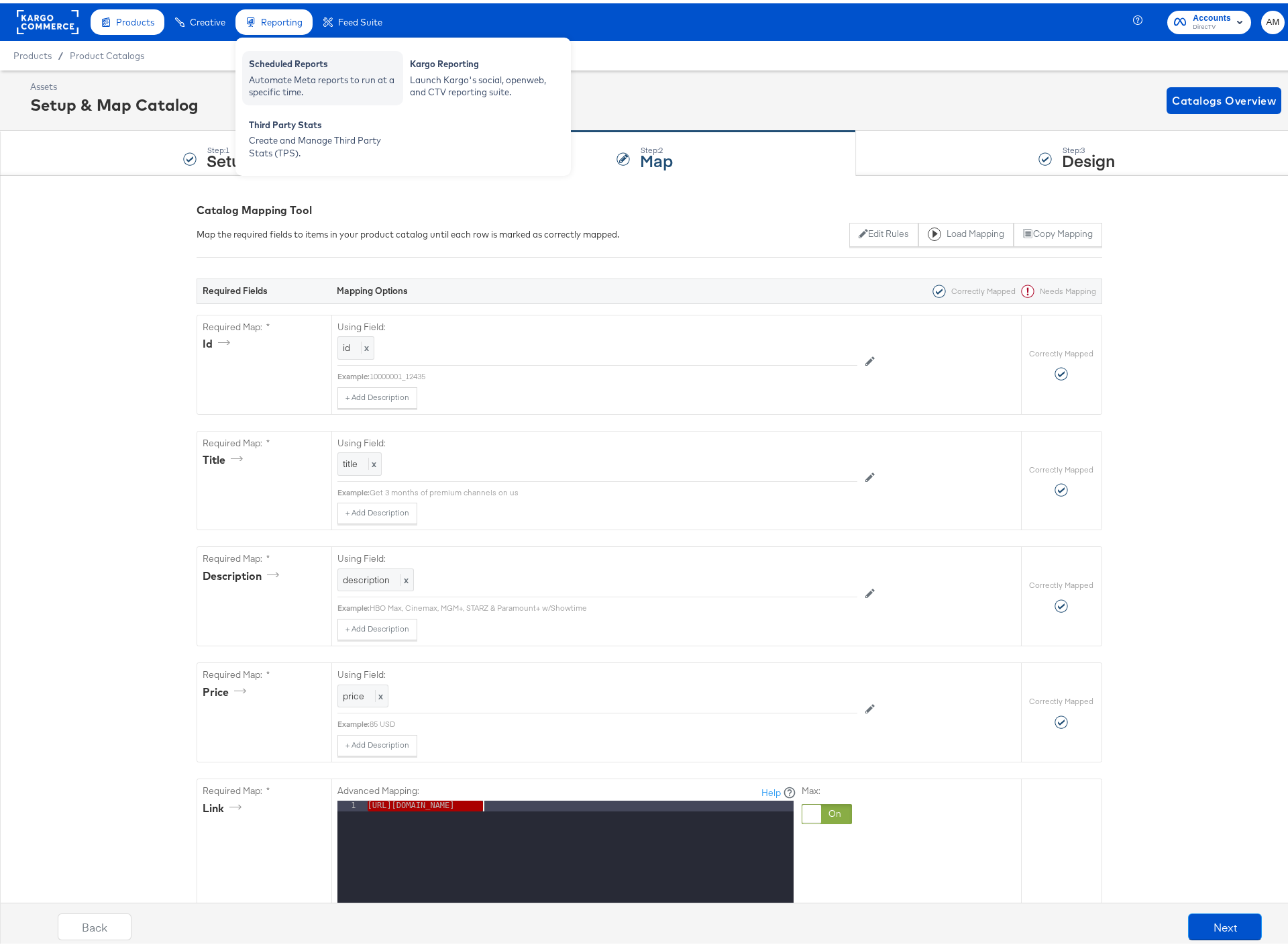
click at [275, 70] on div "Automate Meta reports to run at a specific time." at bounding box center [322, 82] width 148 height 25
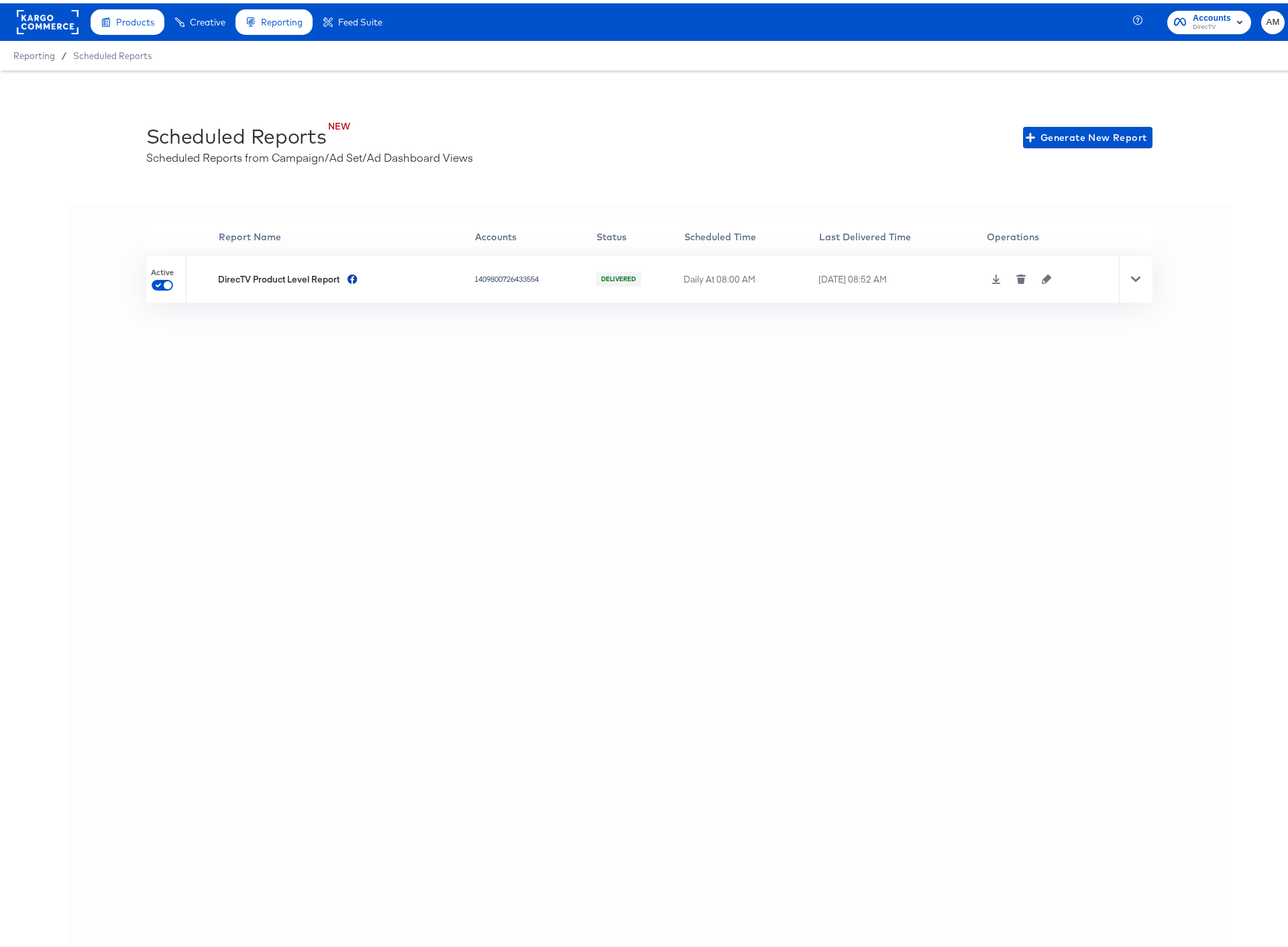
click at [1131, 275] on icon at bounding box center [1135, 275] width 9 height 5
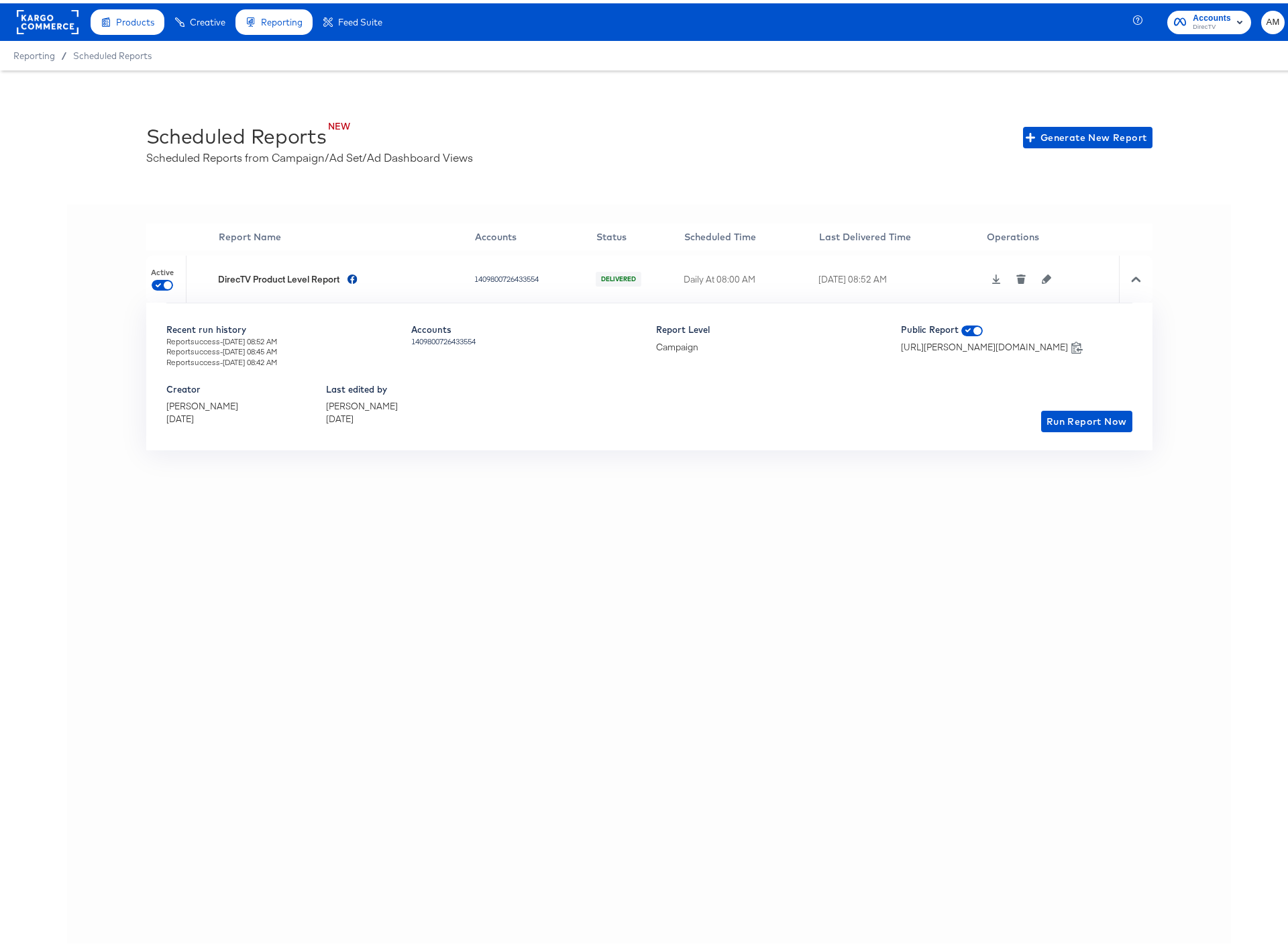
click at [996, 273] on icon at bounding box center [996, 275] width 9 height 9
click at [1048, 276] on icon "button" at bounding box center [1046, 275] width 9 height 9
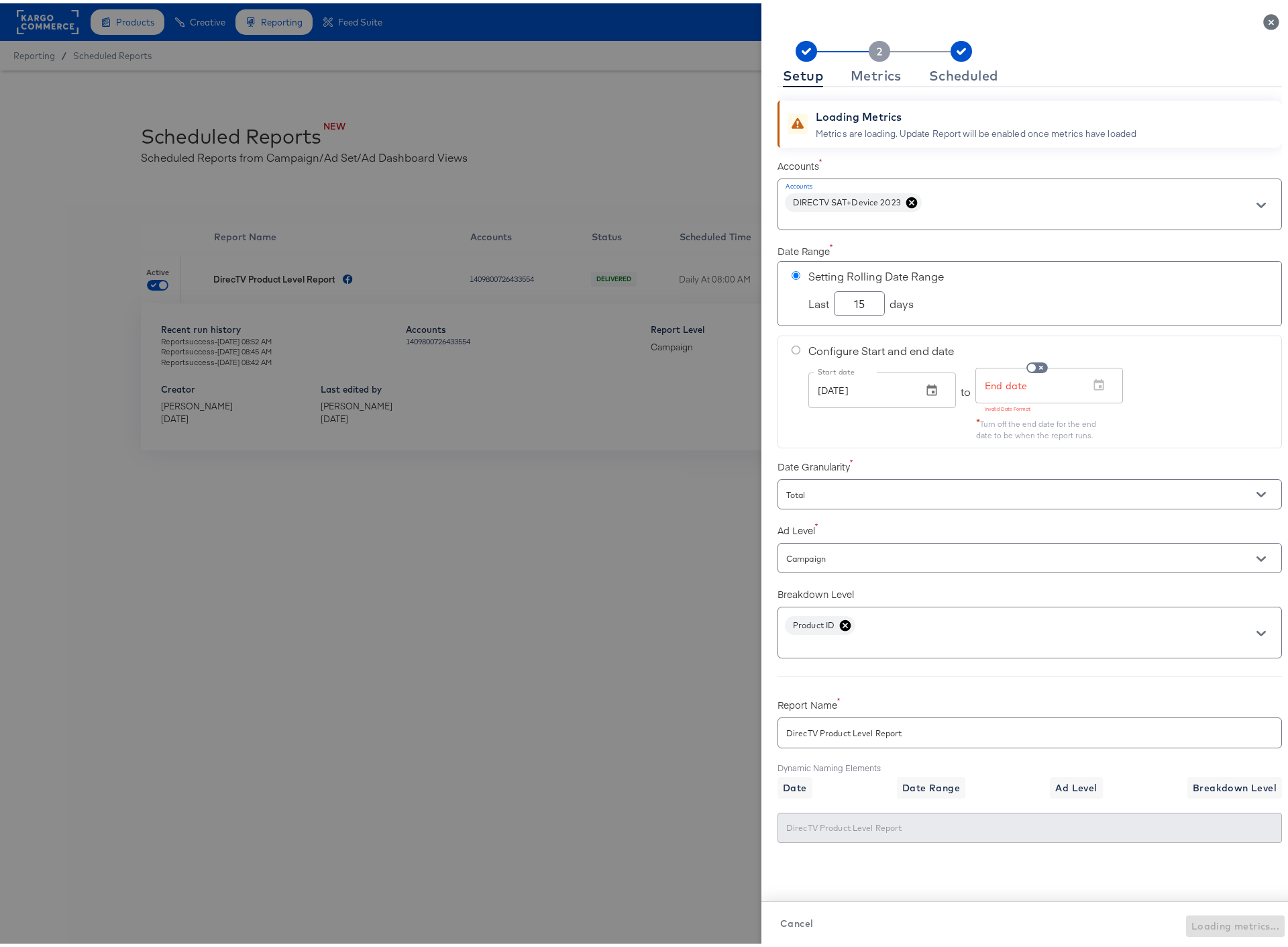
click at [838, 622] on icon at bounding box center [845, 622] width 14 height 14
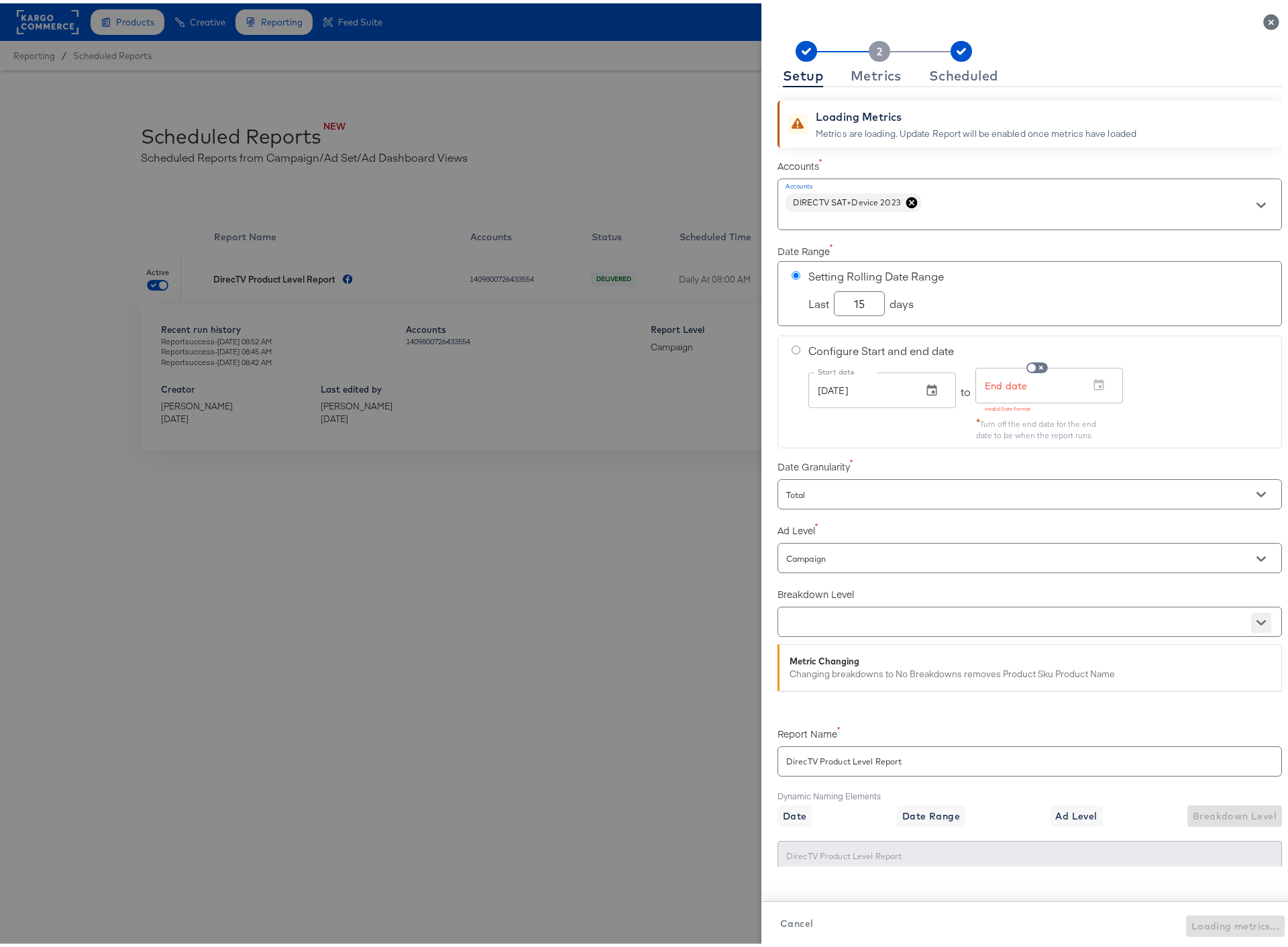
click at [1256, 618] on icon "Open" at bounding box center [1261, 619] width 9 height 9
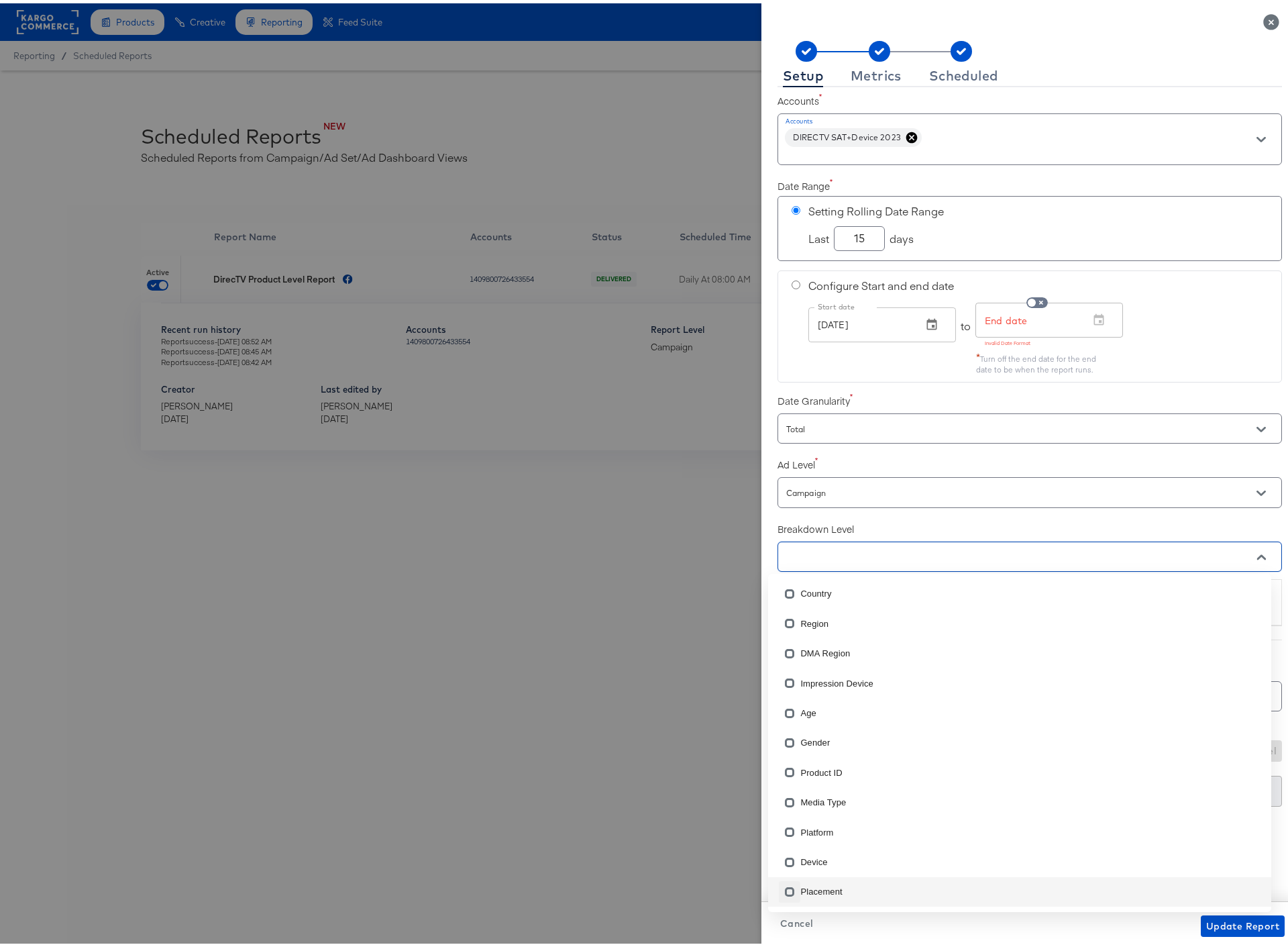
click at [790, 888] on input "checkbox" at bounding box center [789, 891] width 21 height 21
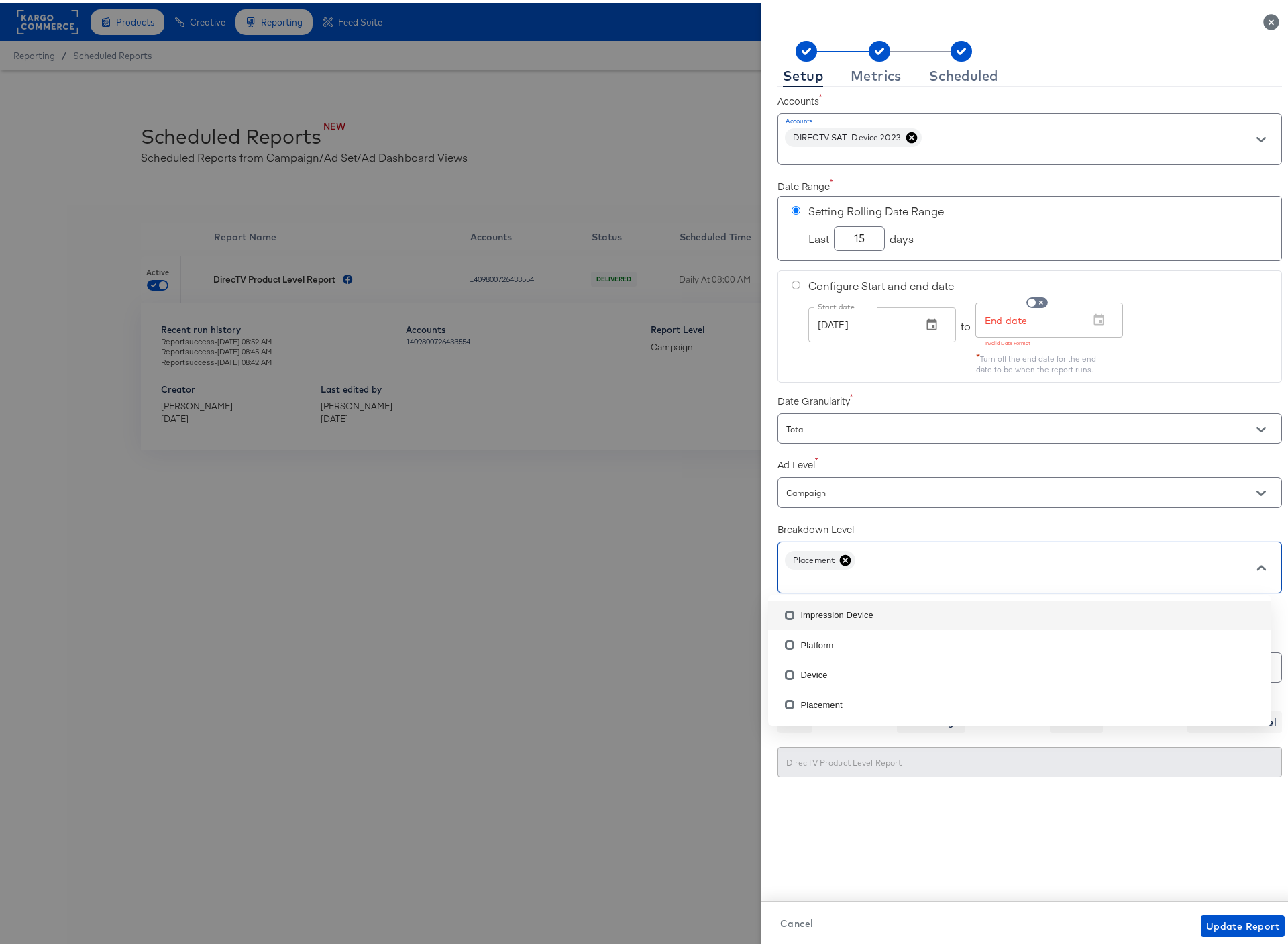
click at [919, 524] on label "Breakdown Level" at bounding box center [1030, 525] width 505 height 14
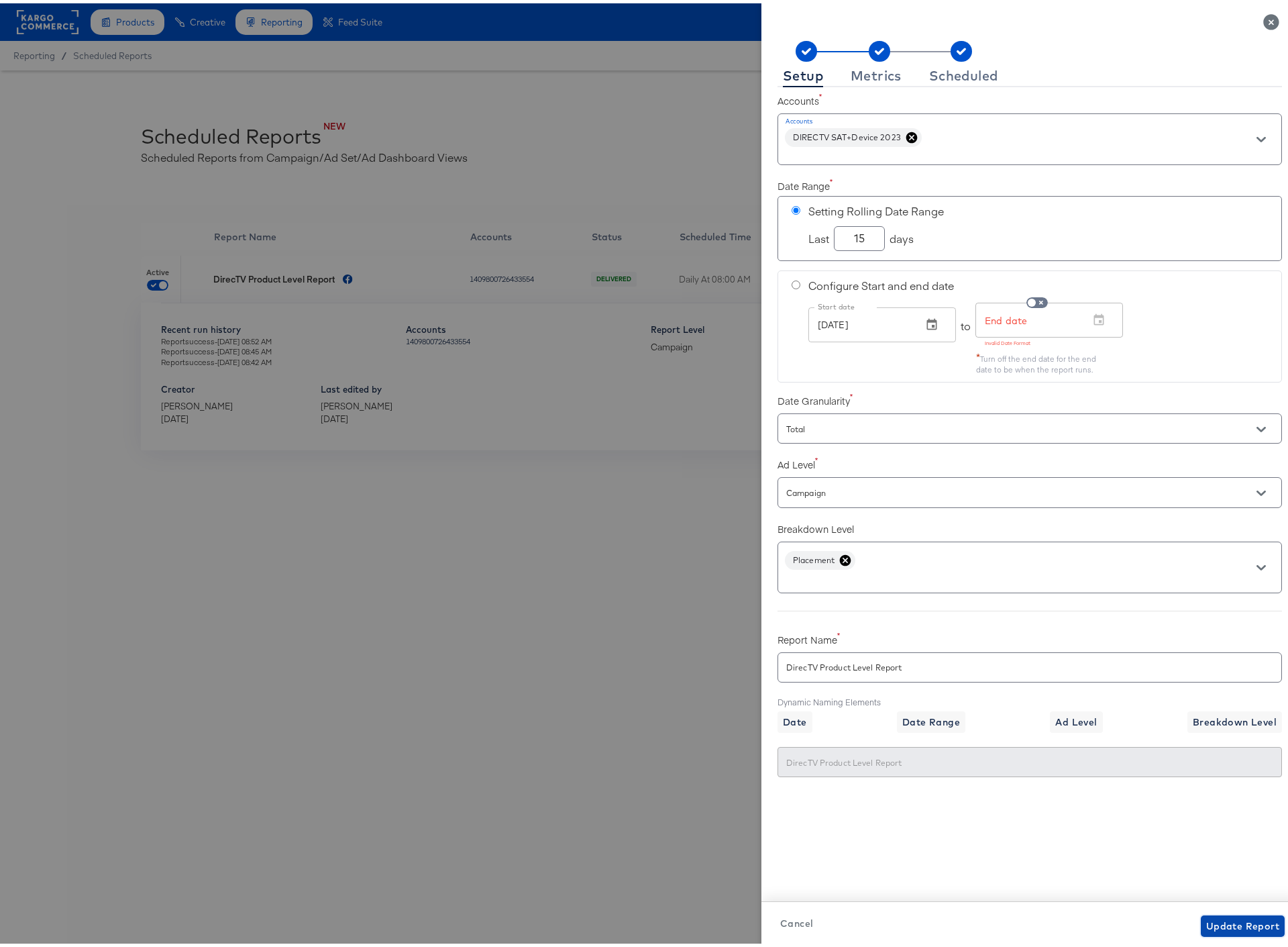
click at [1206, 921] on span "Update Report" at bounding box center [1242, 923] width 73 height 17
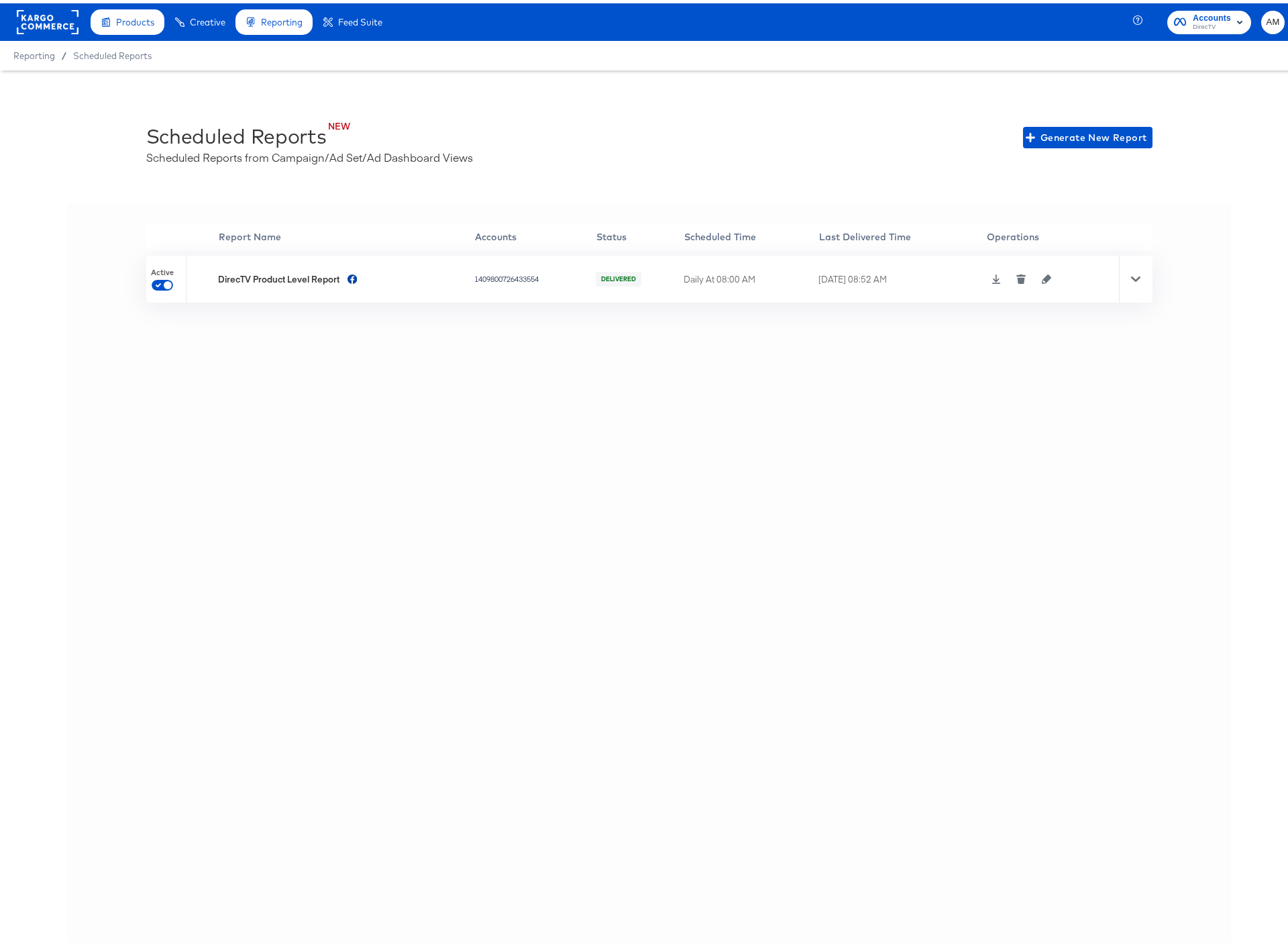
click at [1131, 273] on icon at bounding box center [1135, 275] width 9 height 9
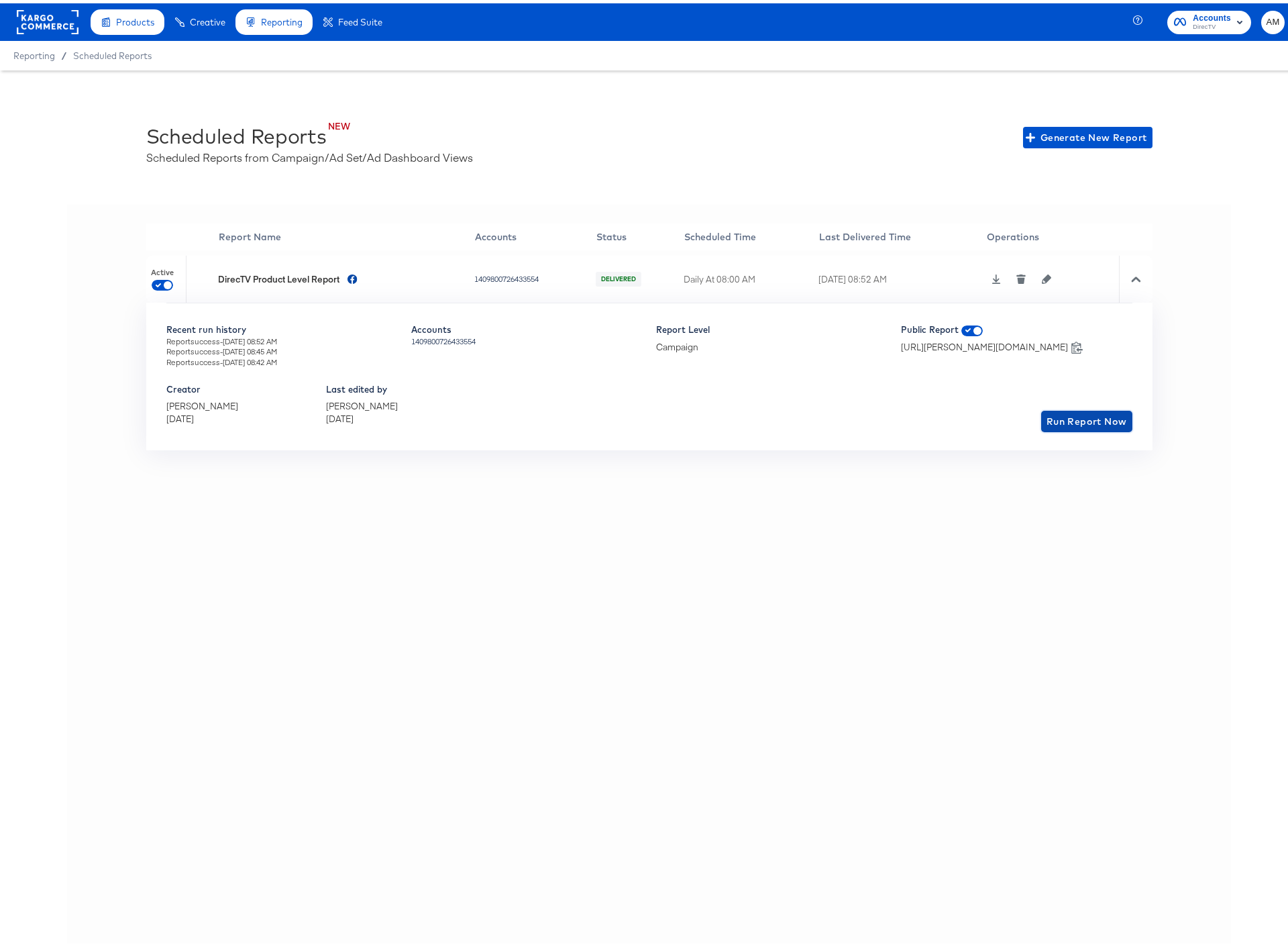
click at [1047, 418] on span "Run Report Now" at bounding box center [1087, 418] width 80 height 17
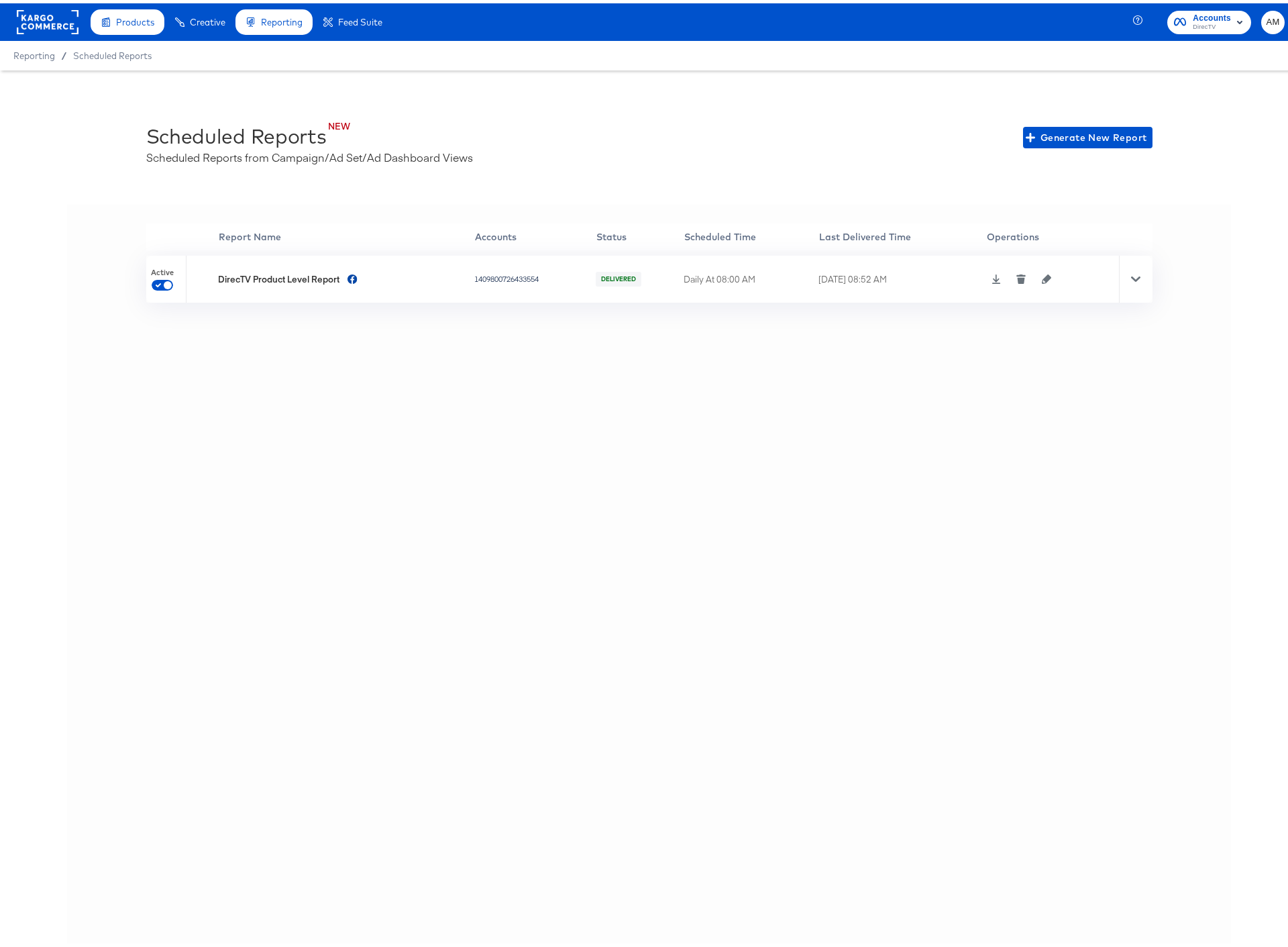
click at [1134, 275] on icon at bounding box center [1135, 275] width 9 height 5
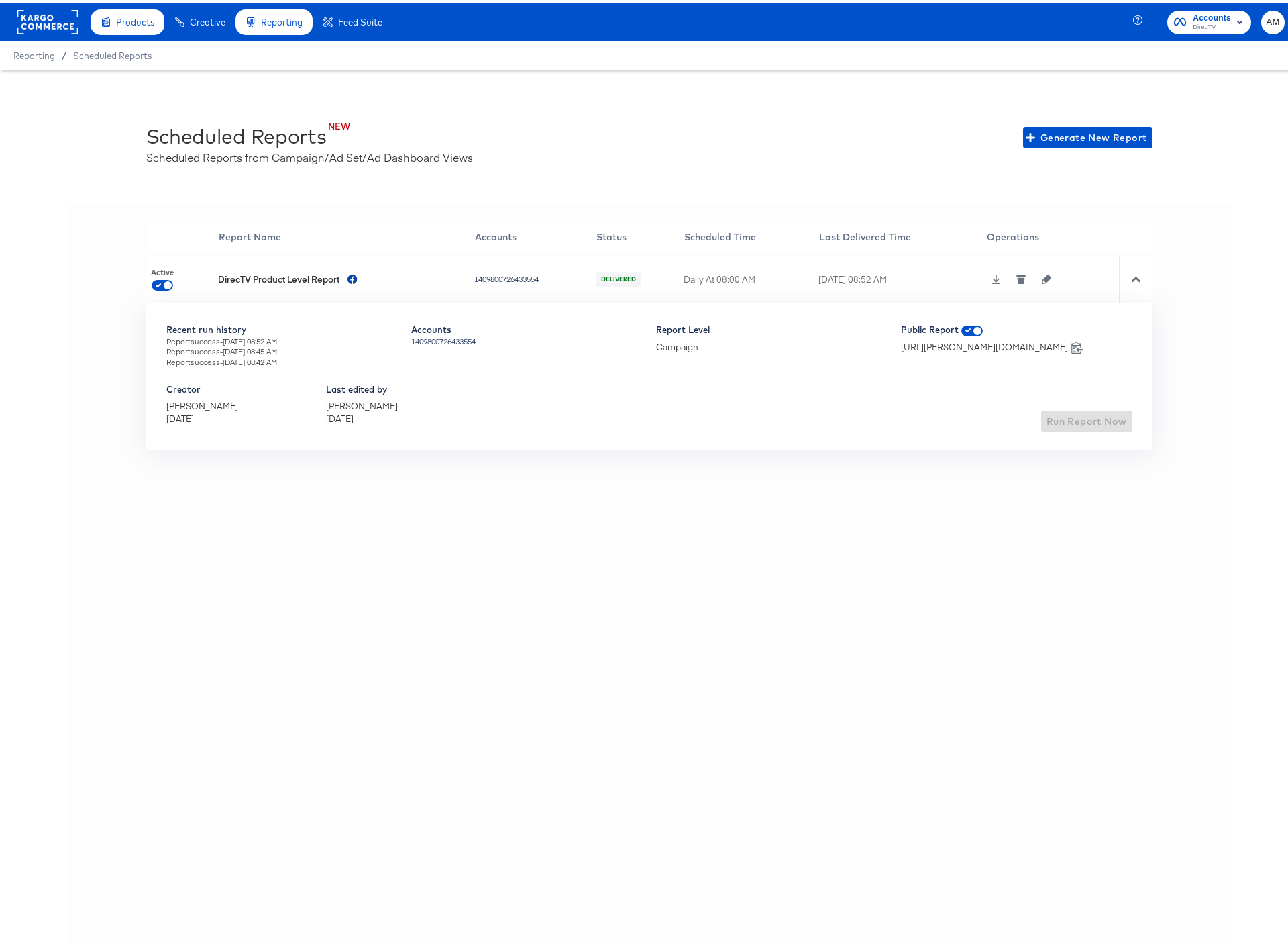
click at [1048, 275] on icon "button" at bounding box center [1046, 275] width 9 height 9
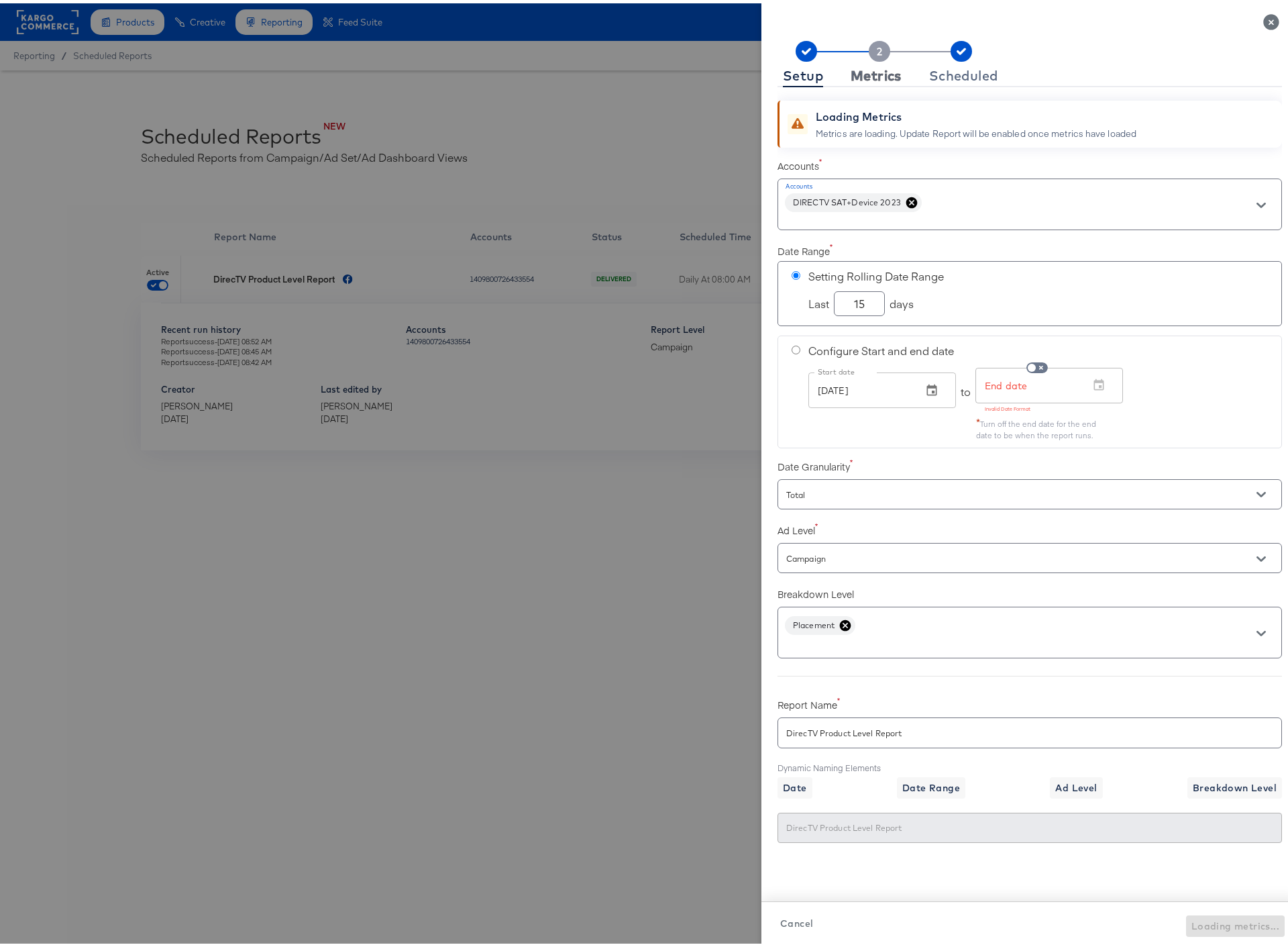
click at [868, 67] on div "Metrics" at bounding box center [876, 72] width 51 height 11
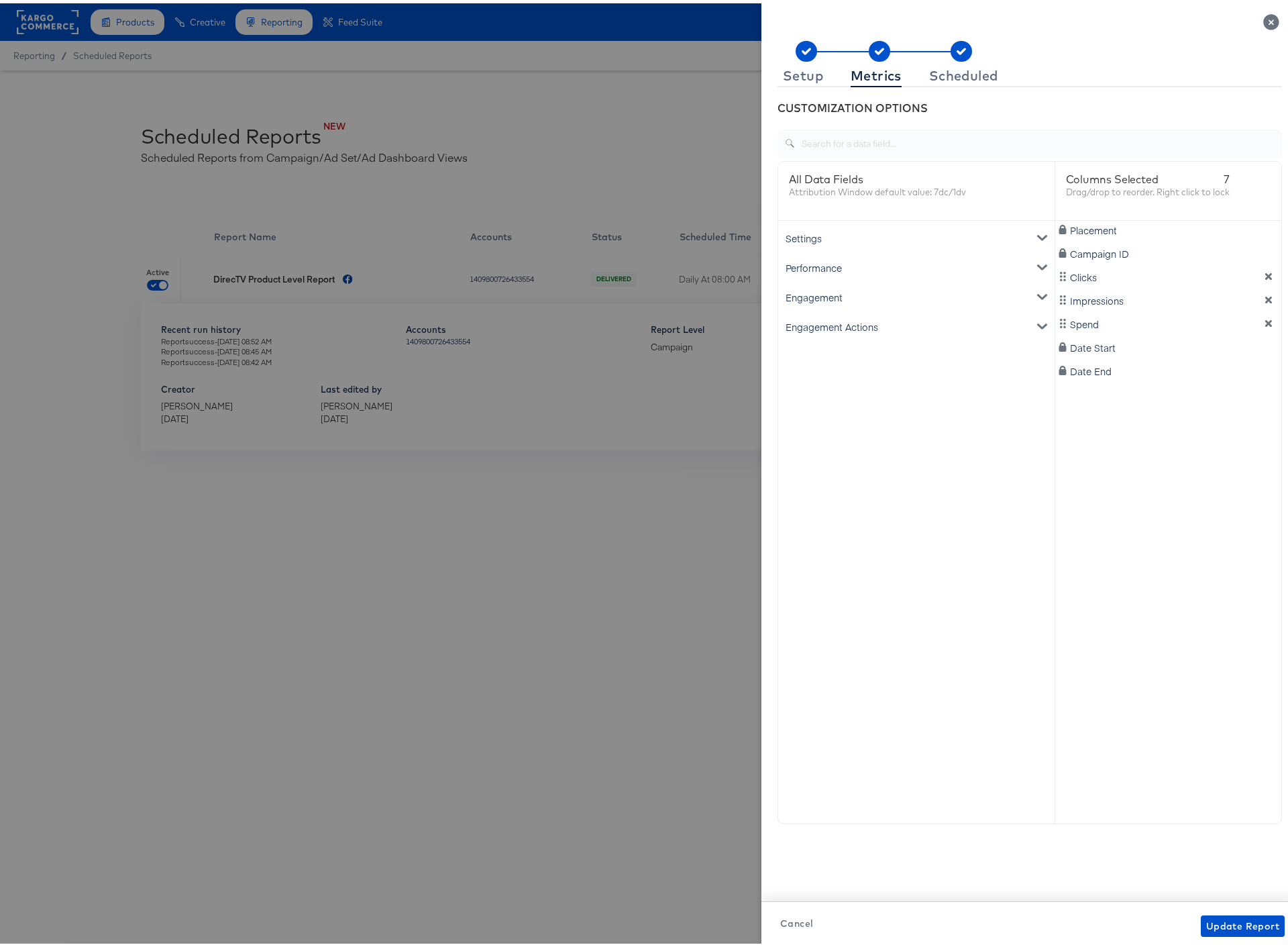
click at [816, 293] on div "Engagement" at bounding box center [916, 293] width 271 height 30
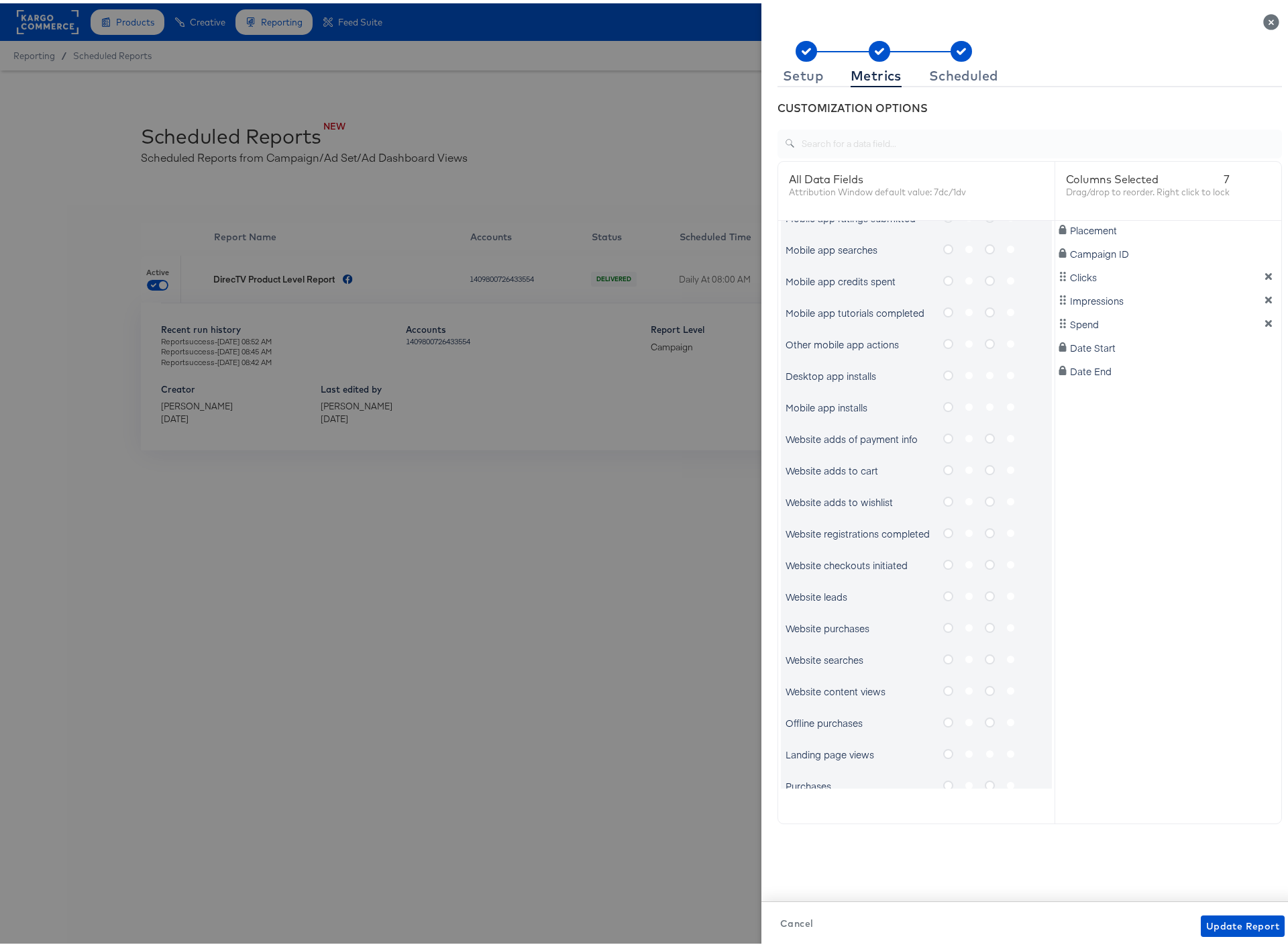
scroll to position [483, 0]
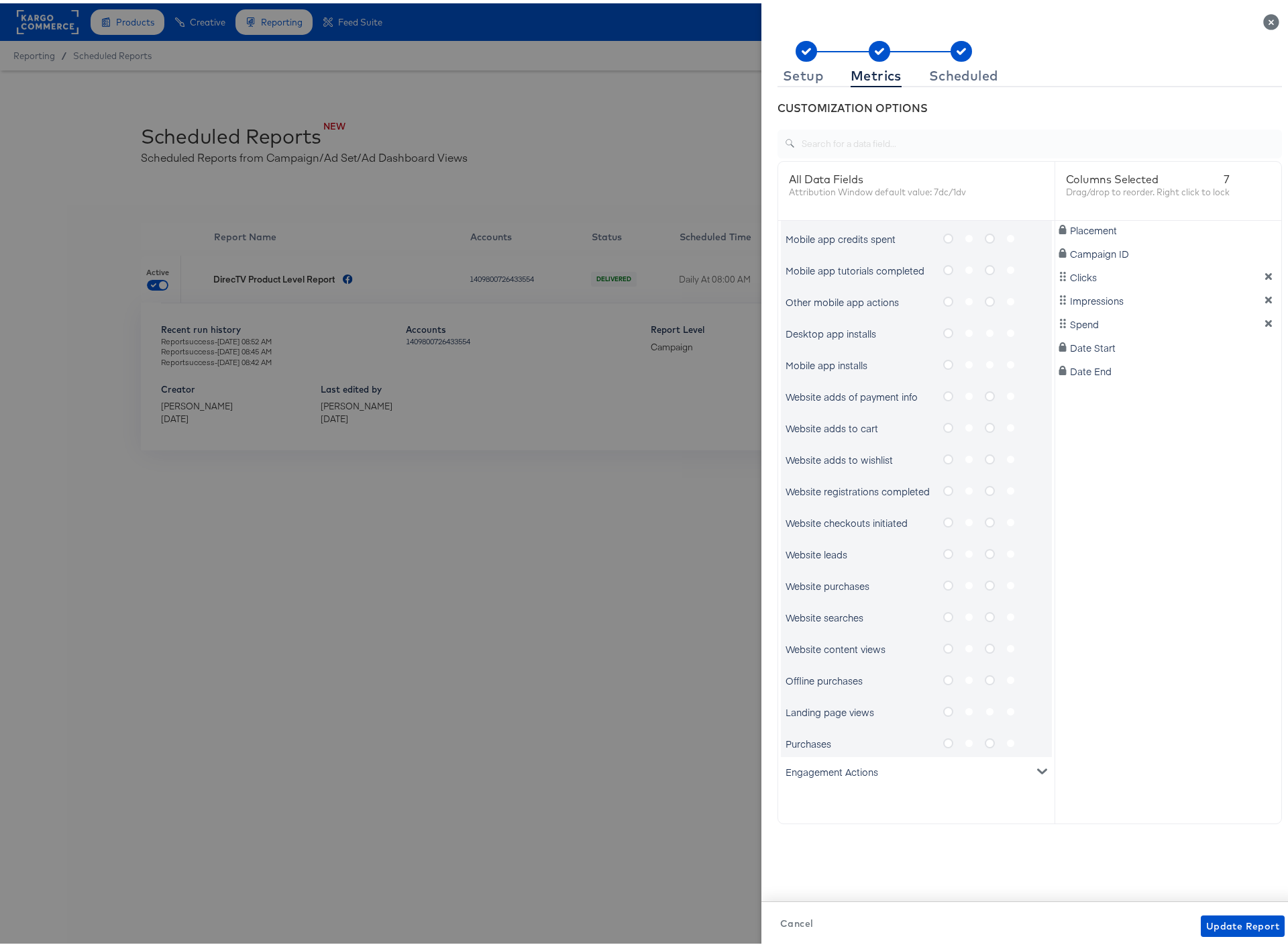
click at [943, 580] on icon "metrics-list" at bounding box center [948, 582] width 10 height 10
click at [0, 0] on input "metrics-list" at bounding box center [0, 0] width 0 height 0
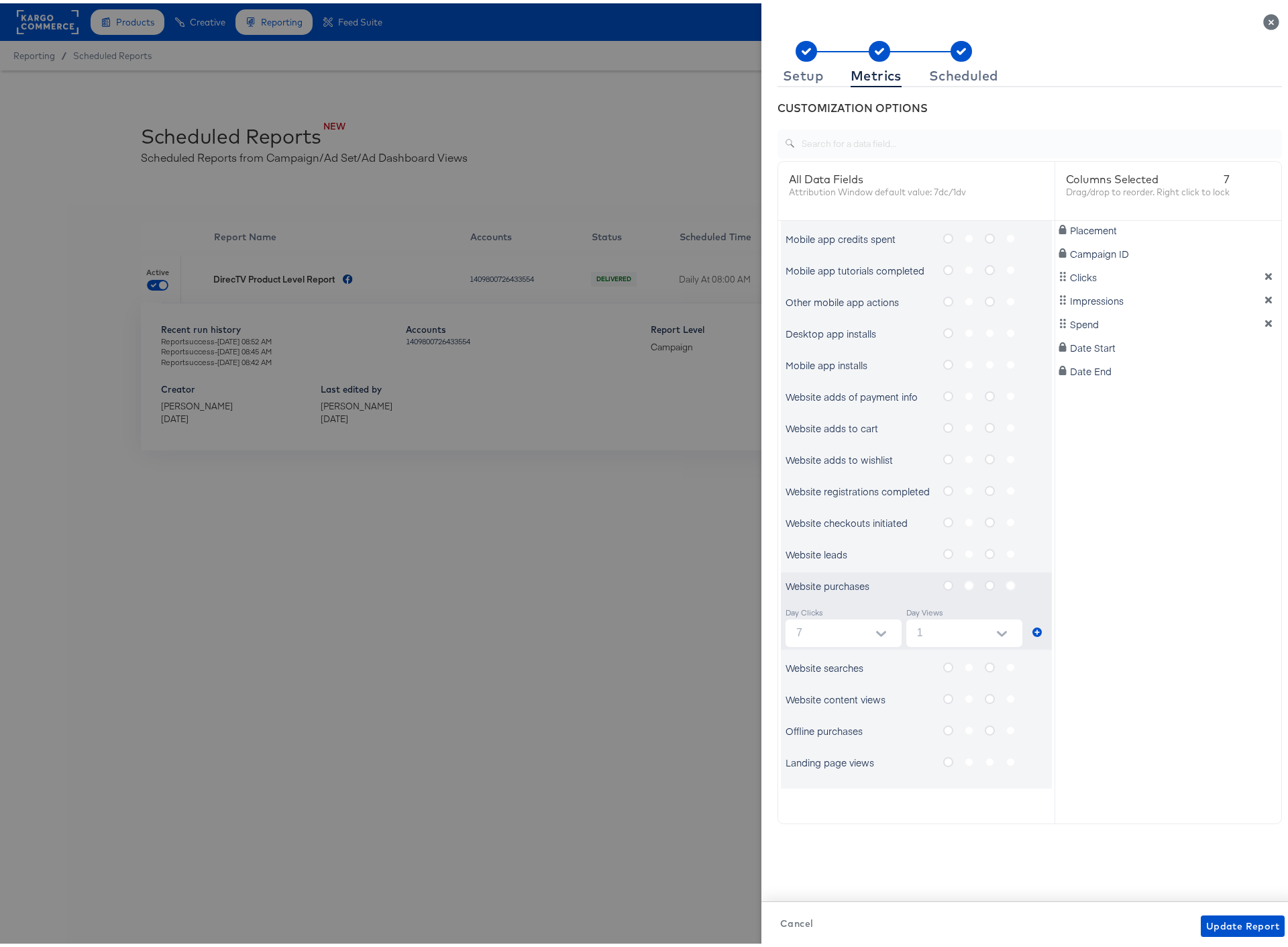
click at [943, 581] on icon "metrics-list" at bounding box center [948, 582] width 10 height 10
click at [0, 0] on input "metrics-list" at bounding box center [0, 0] width 0 height 0
click at [796, 56] on rect at bounding box center [806, 48] width 21 height 21
click at [789, 70] on div "Setup" at bounding box center [802, 72] width 40 height 11
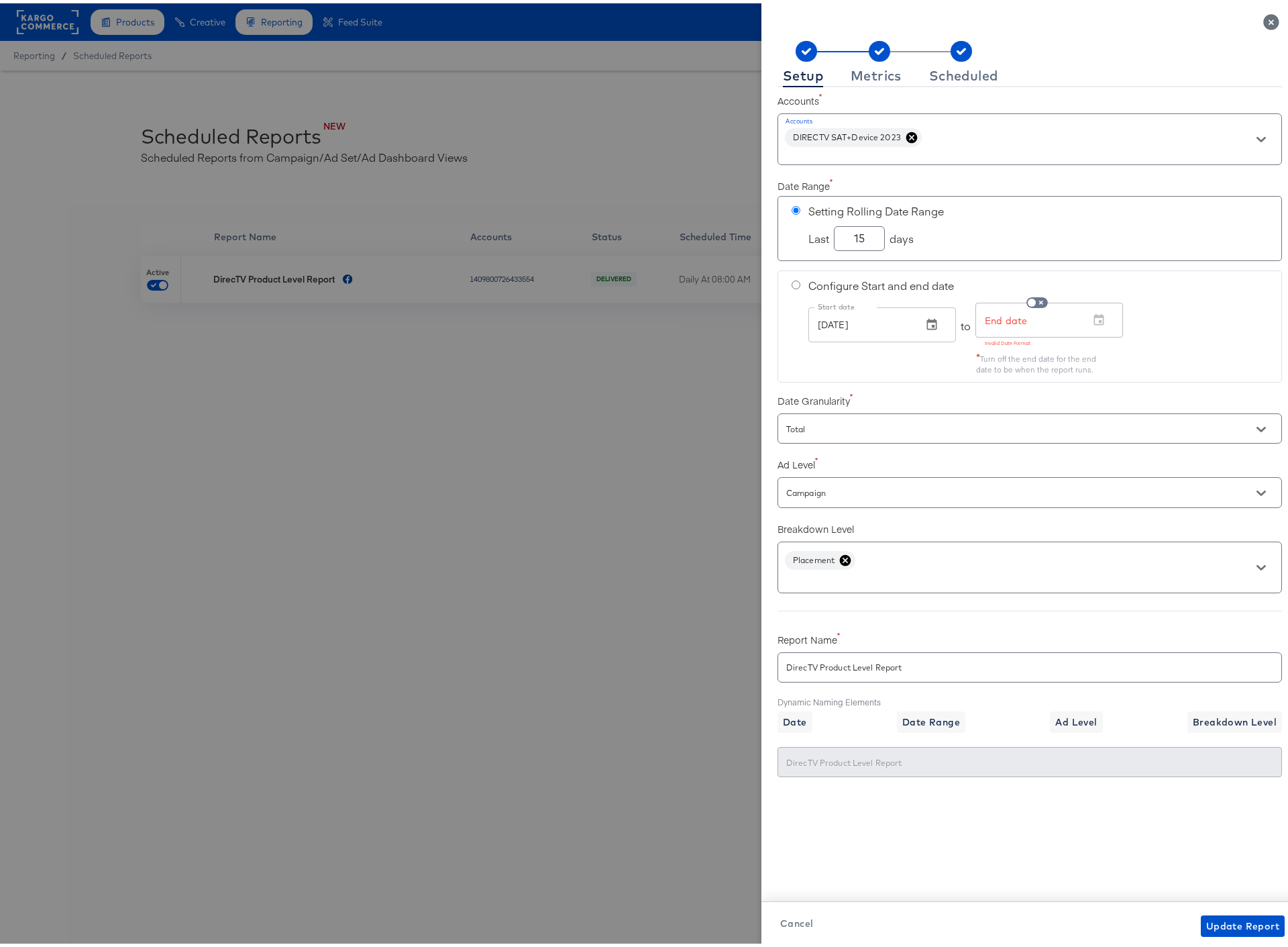
click at [838, 555] on icon at bounding box center [845, 557] width 14 height 14
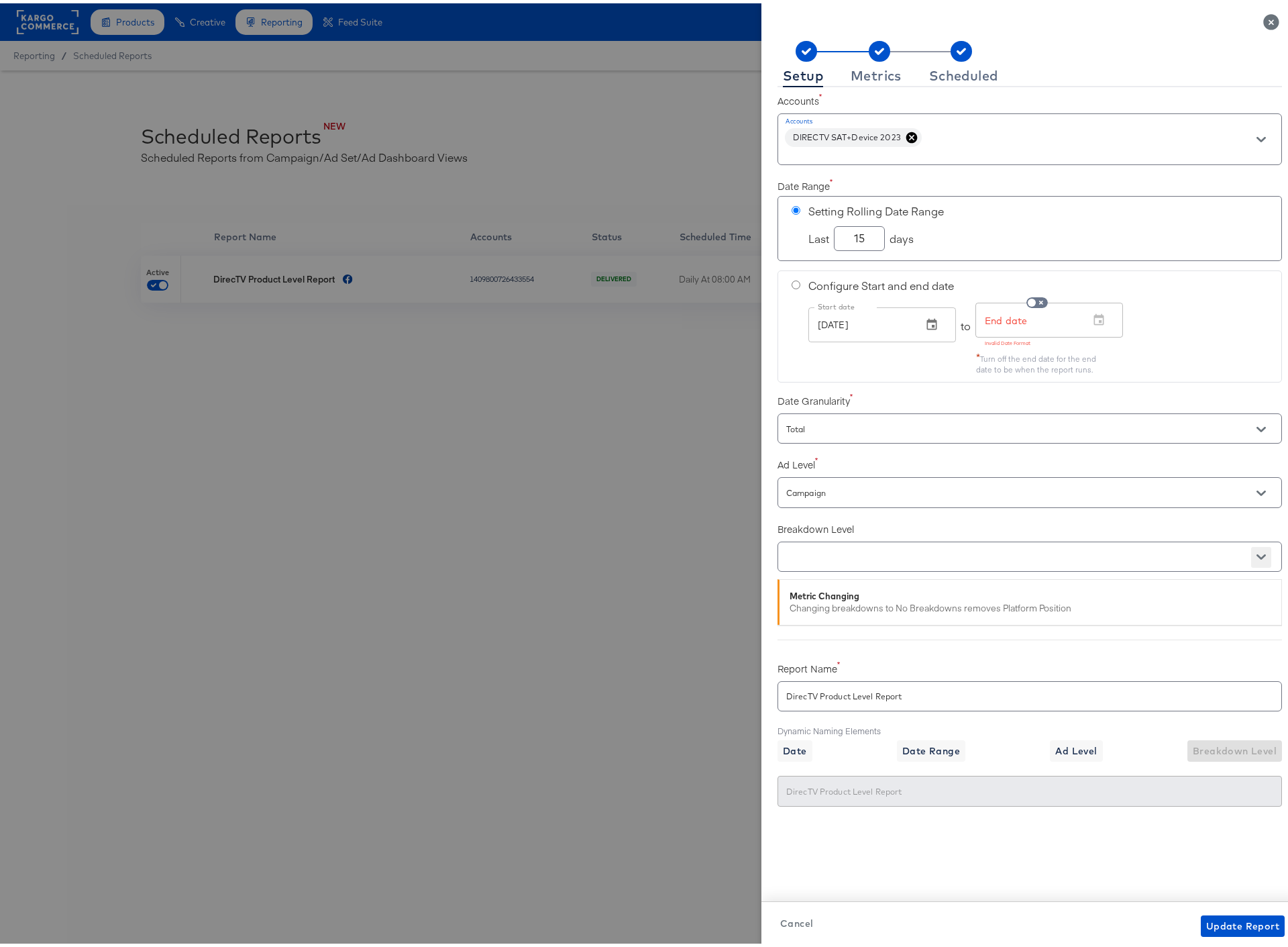
click at [1256, 553] on icon "Open" at bounding box center [1261, 553] width 9 height 5
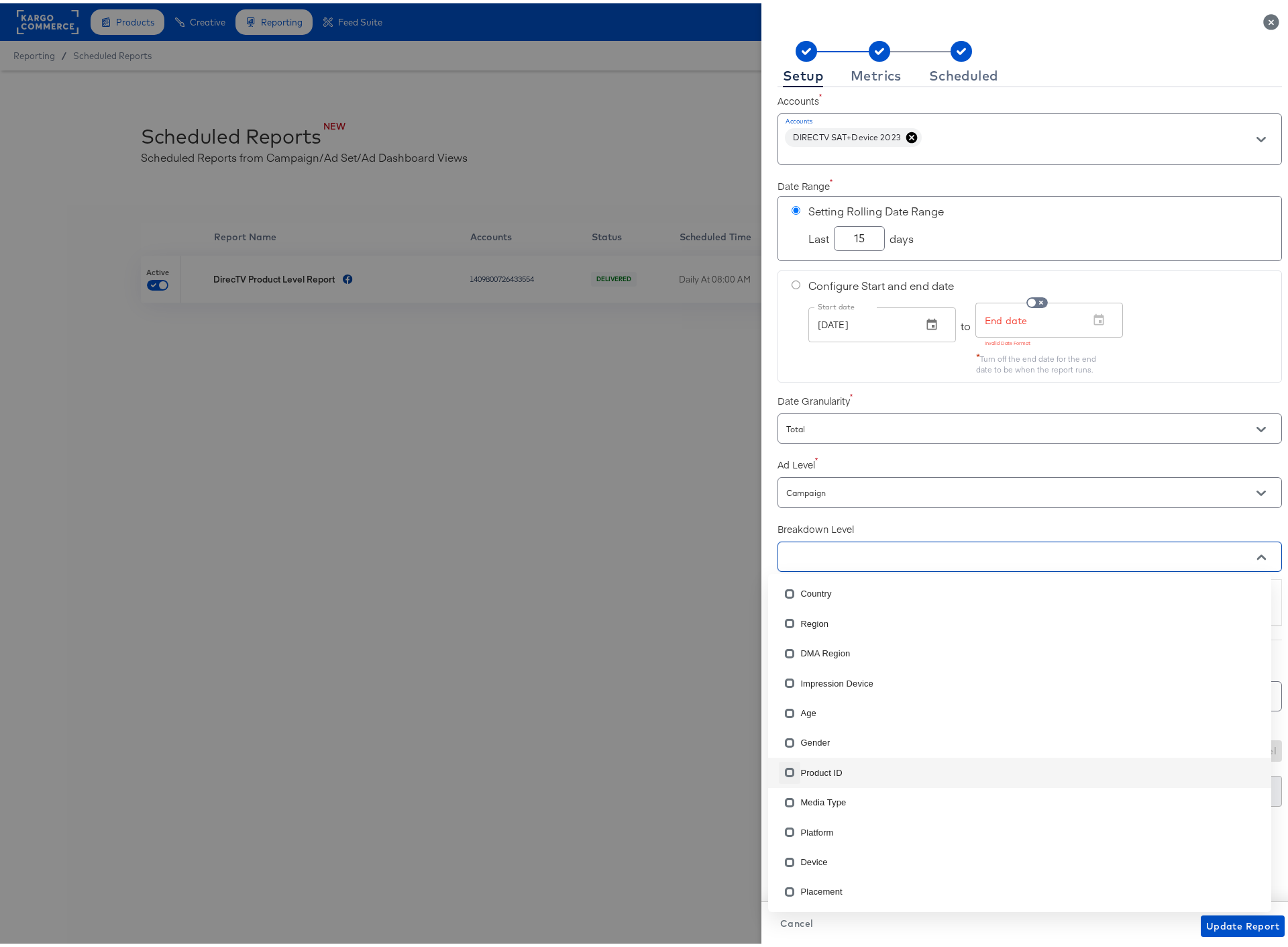
click at [788, 771] on input "checkbox" at bounding box center [789, 771] width 21 height 21
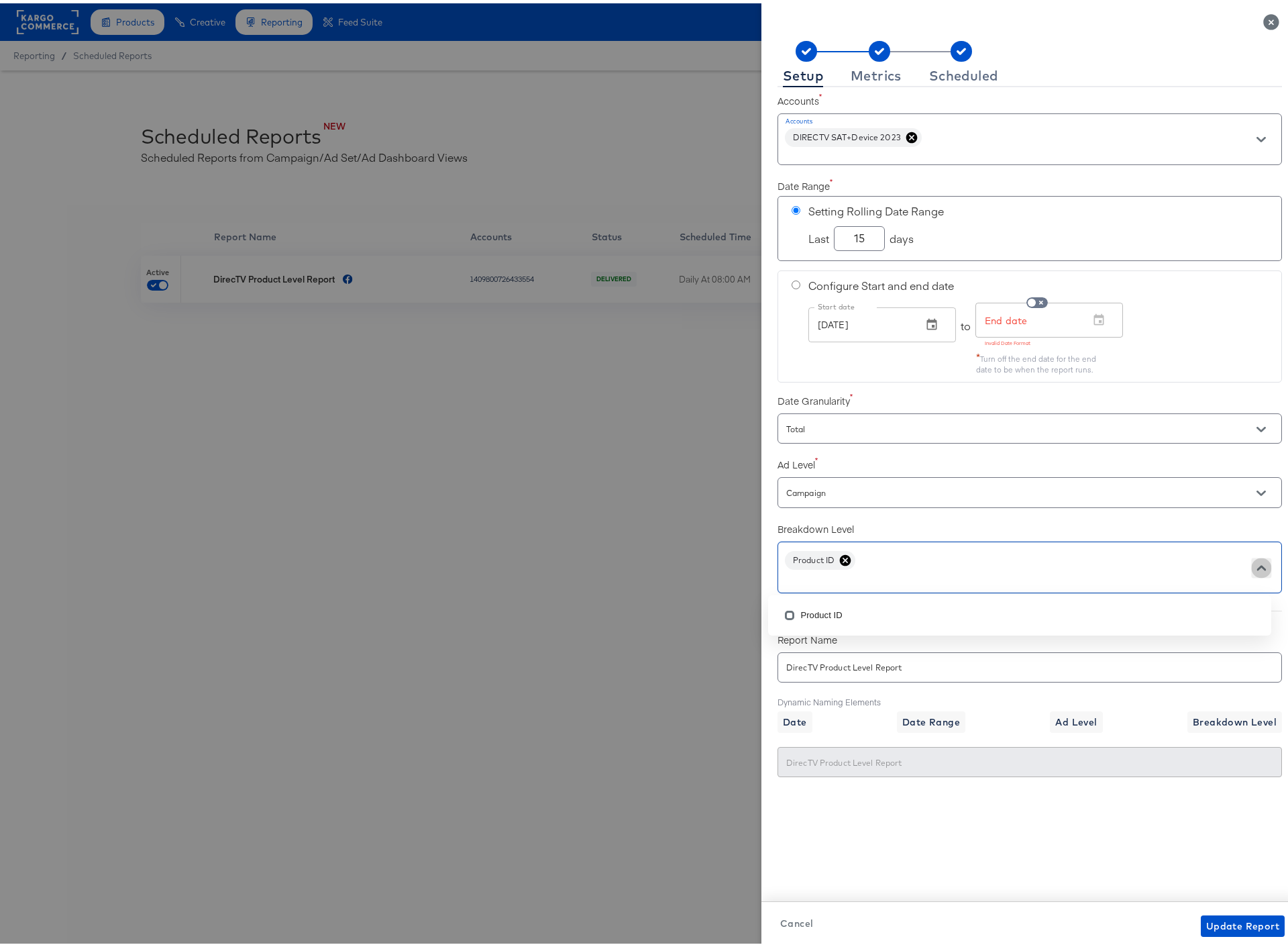
click at [1251, 559] on button "Close" at bounding box center [1261, 565] width 21 height 21
drag, startPoint x: 830, startPoint y: 556, endPoint x: 845, endPoint y: 554, distance: 15.1
click at [840, 556] on icon at bounding box center [845, 556] width 11 height 11
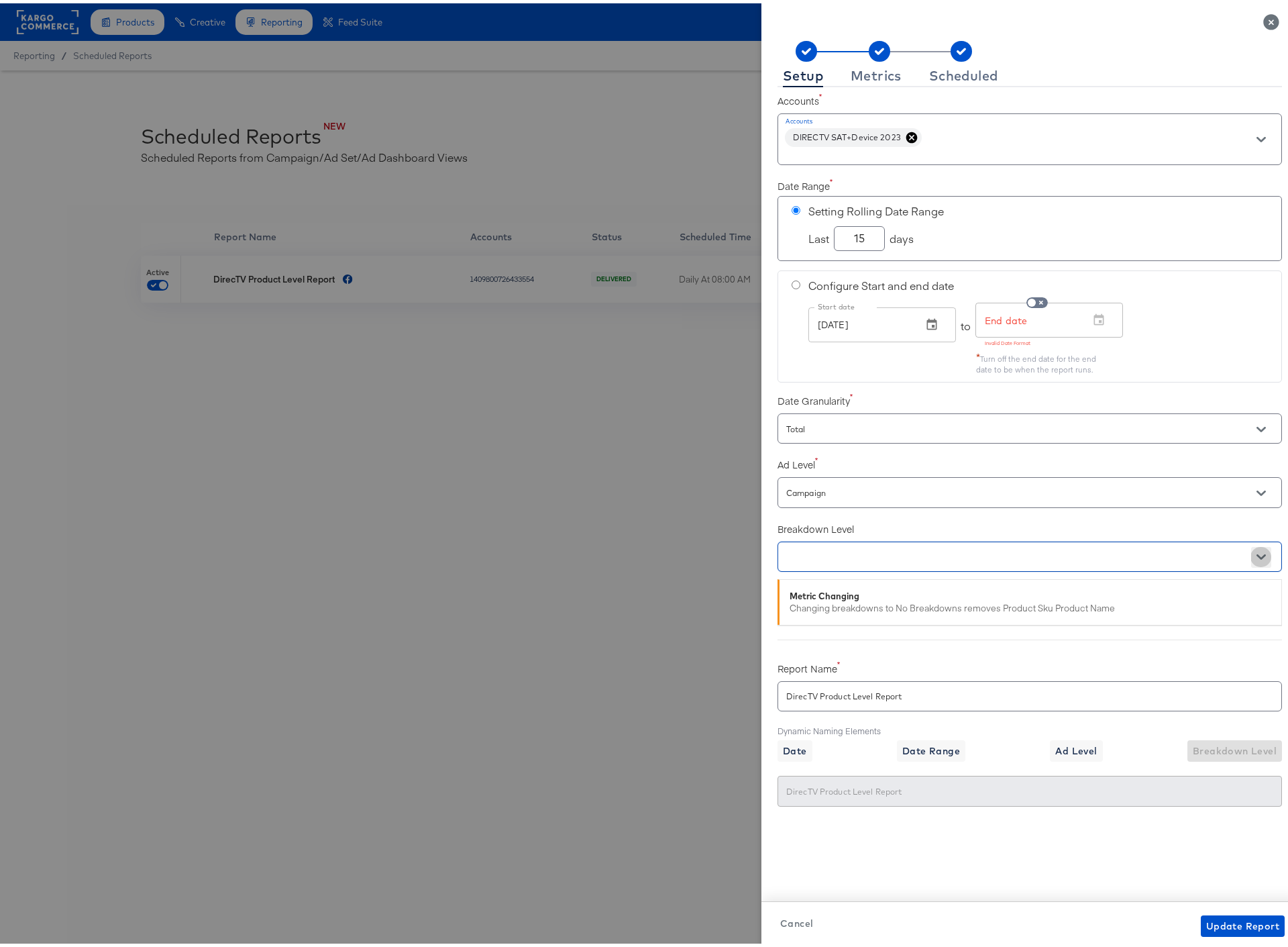
click at [1256, 552] on icon "Open" at bounding box center [1261, 553] width 9 height 9
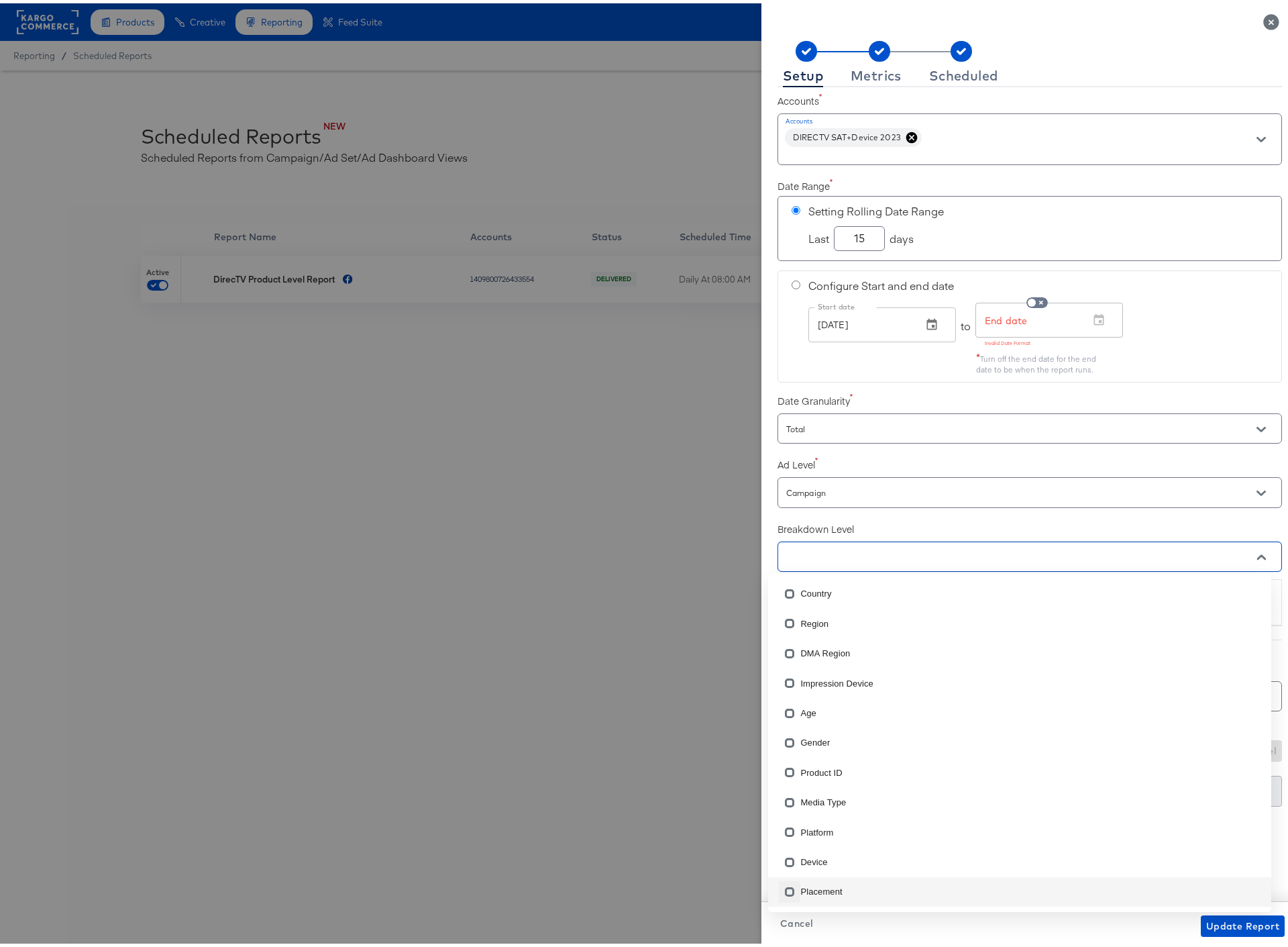
click at [791, 888] on input "checkbox" at bounding box center [789, 891] width 21 height 21
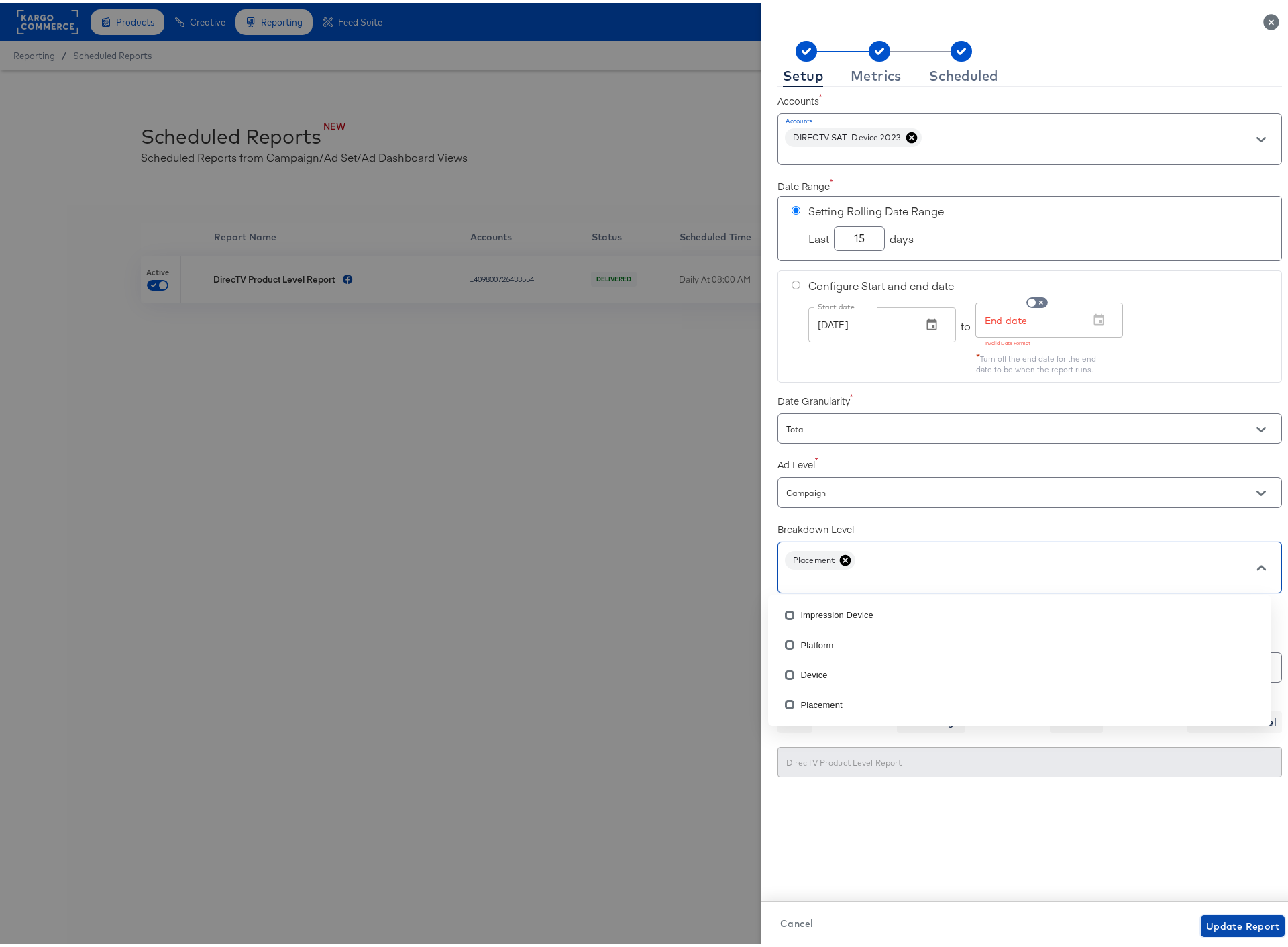
click at [1215, 922] on span "Update Report" at bounding box center [1242, 923] width 73 height 17
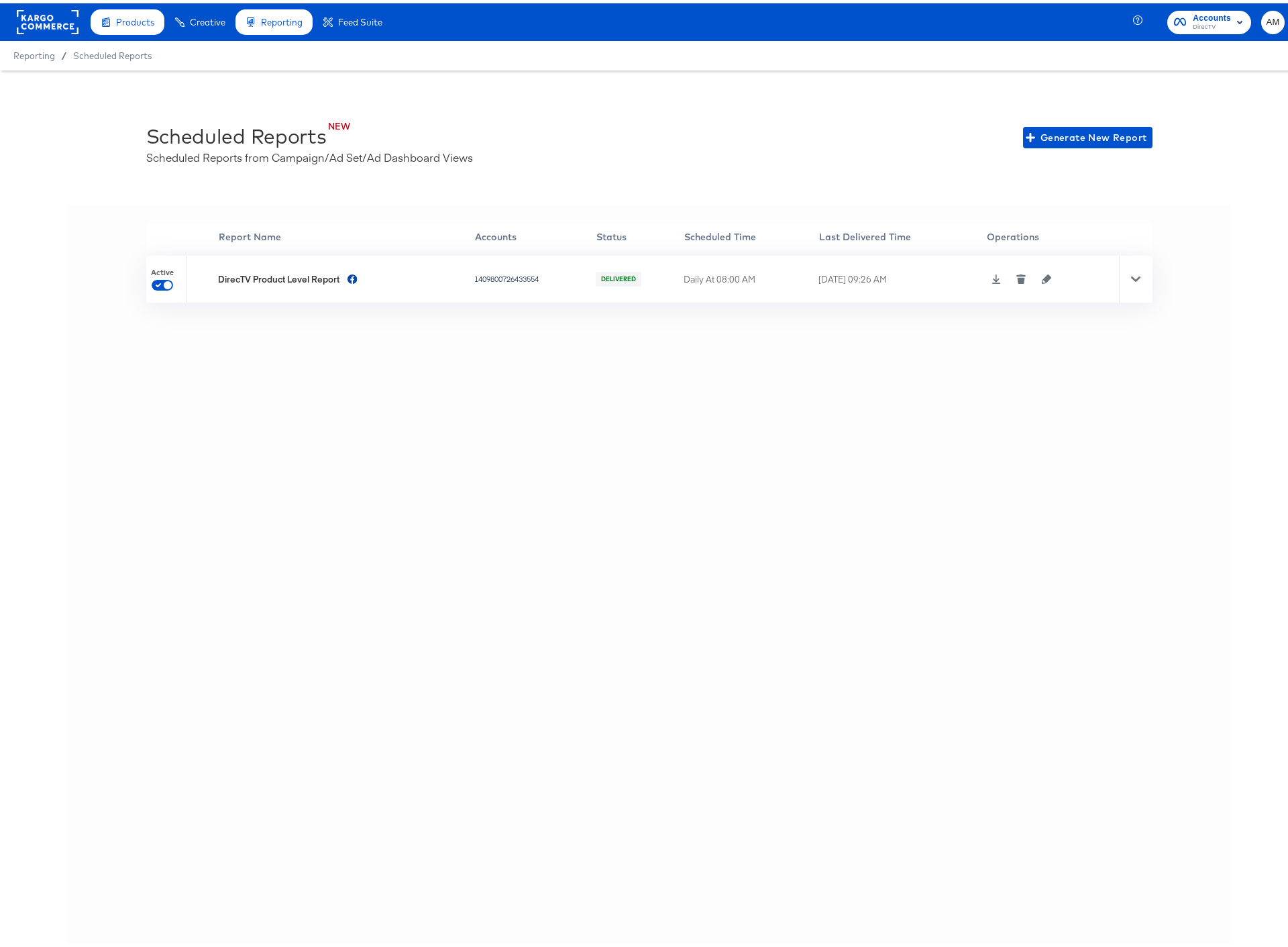
click at [997, 279] on icon at bounding box center [996, 275] width 9 height 9
click at [1131, 277] on icon at bounding box center [1135, 275] width 9 height 9
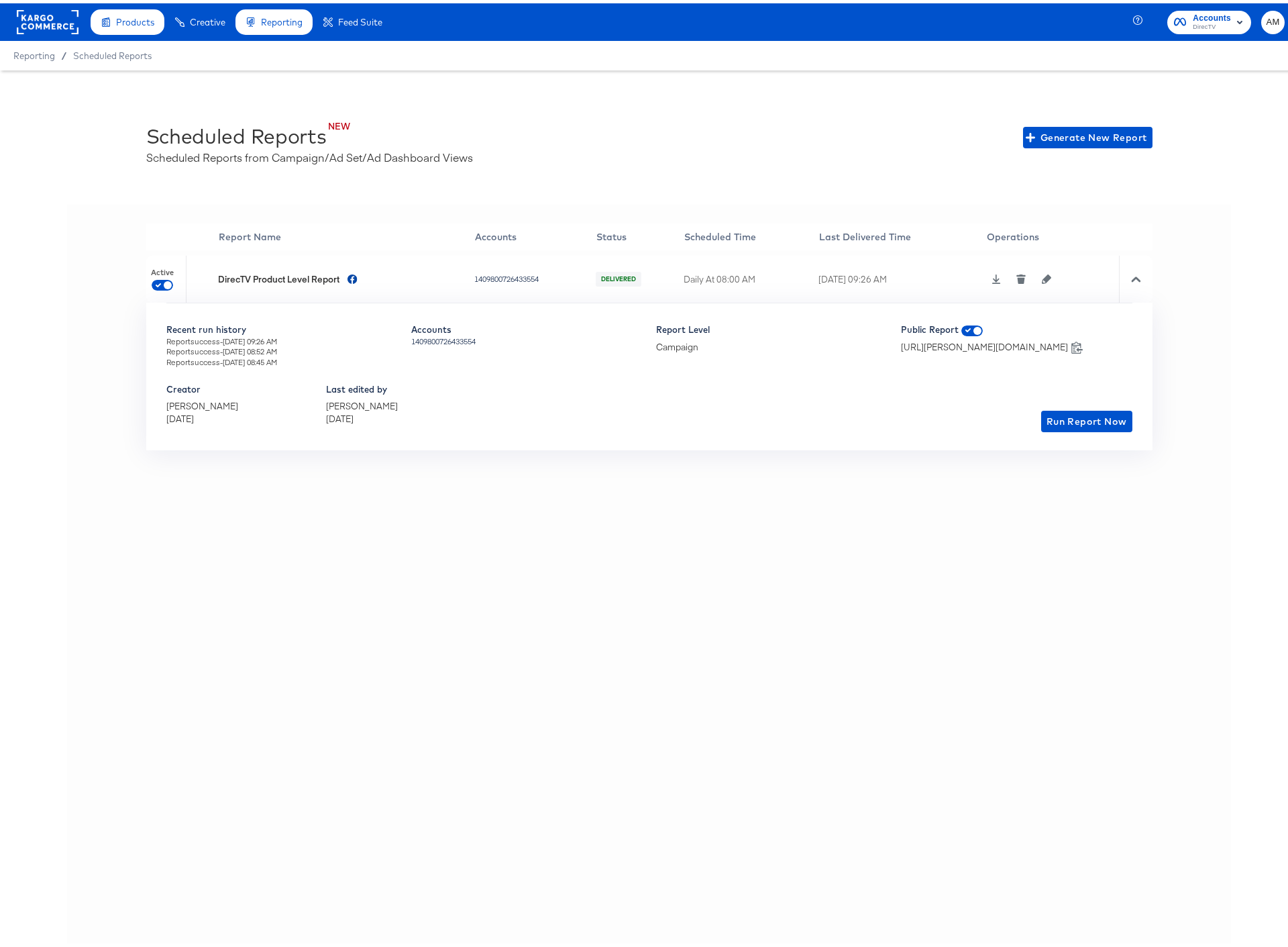
click at [1046, 275] on icon "button" at bounding box center [1046, 275] width 9 height 9
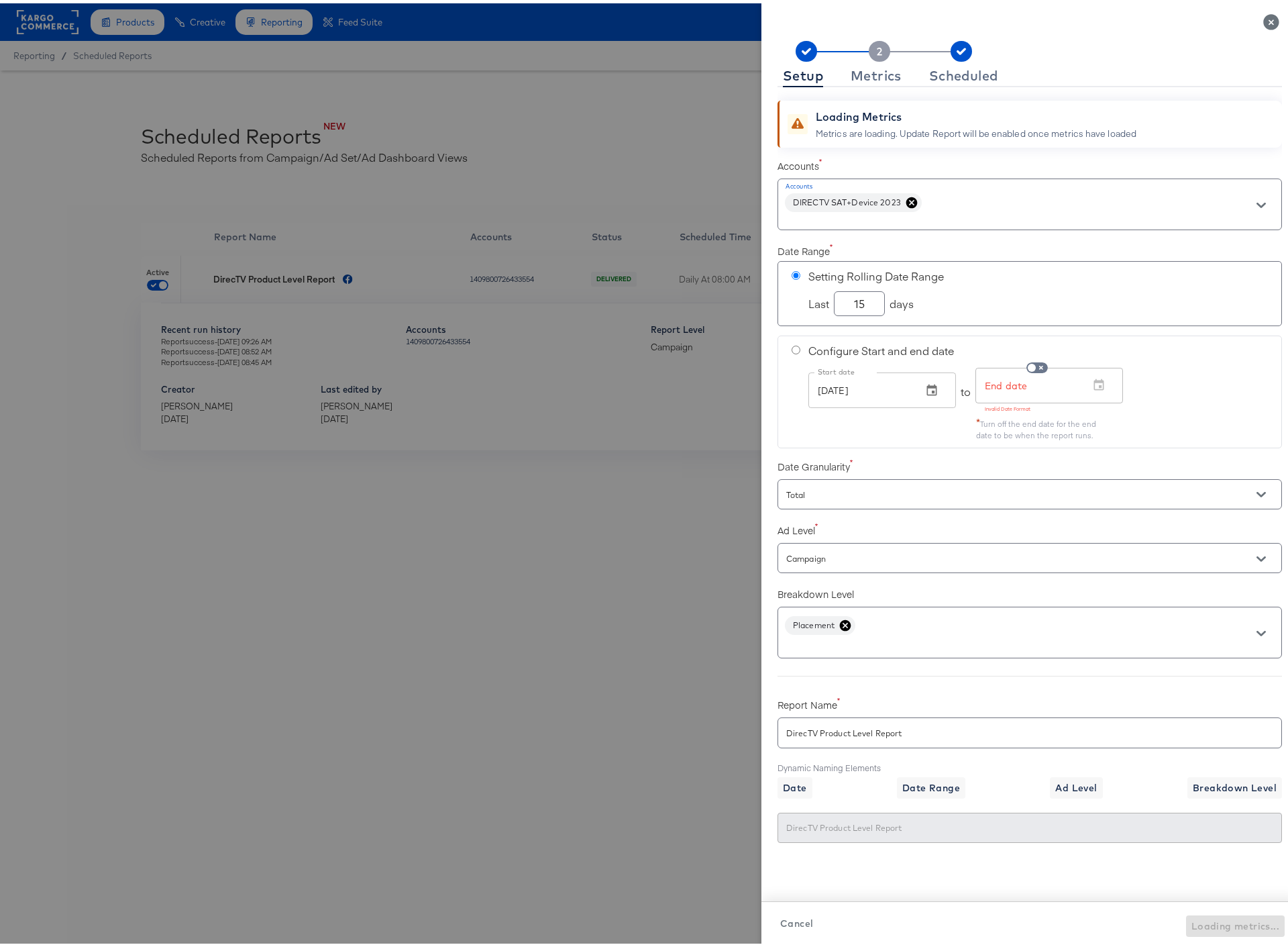
click at [840, 623] on icon at bounding box center [845, 622] width 11 height 11
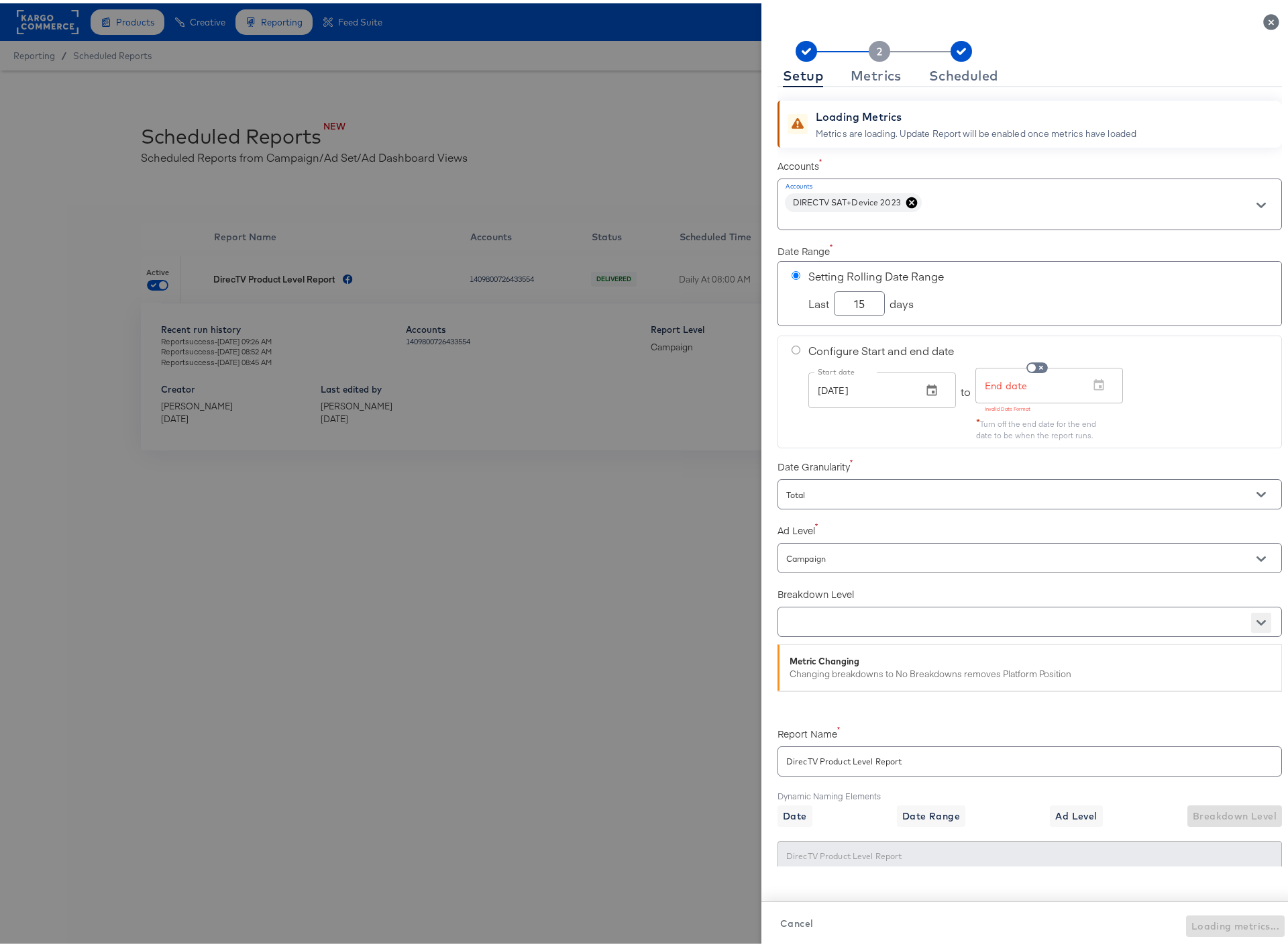
click at [1249, 618] on div "Loading Metrics Metrics are loading. Update Report will be enabled once metrics…" at bounding box center [1030, 473] width 505 height 779
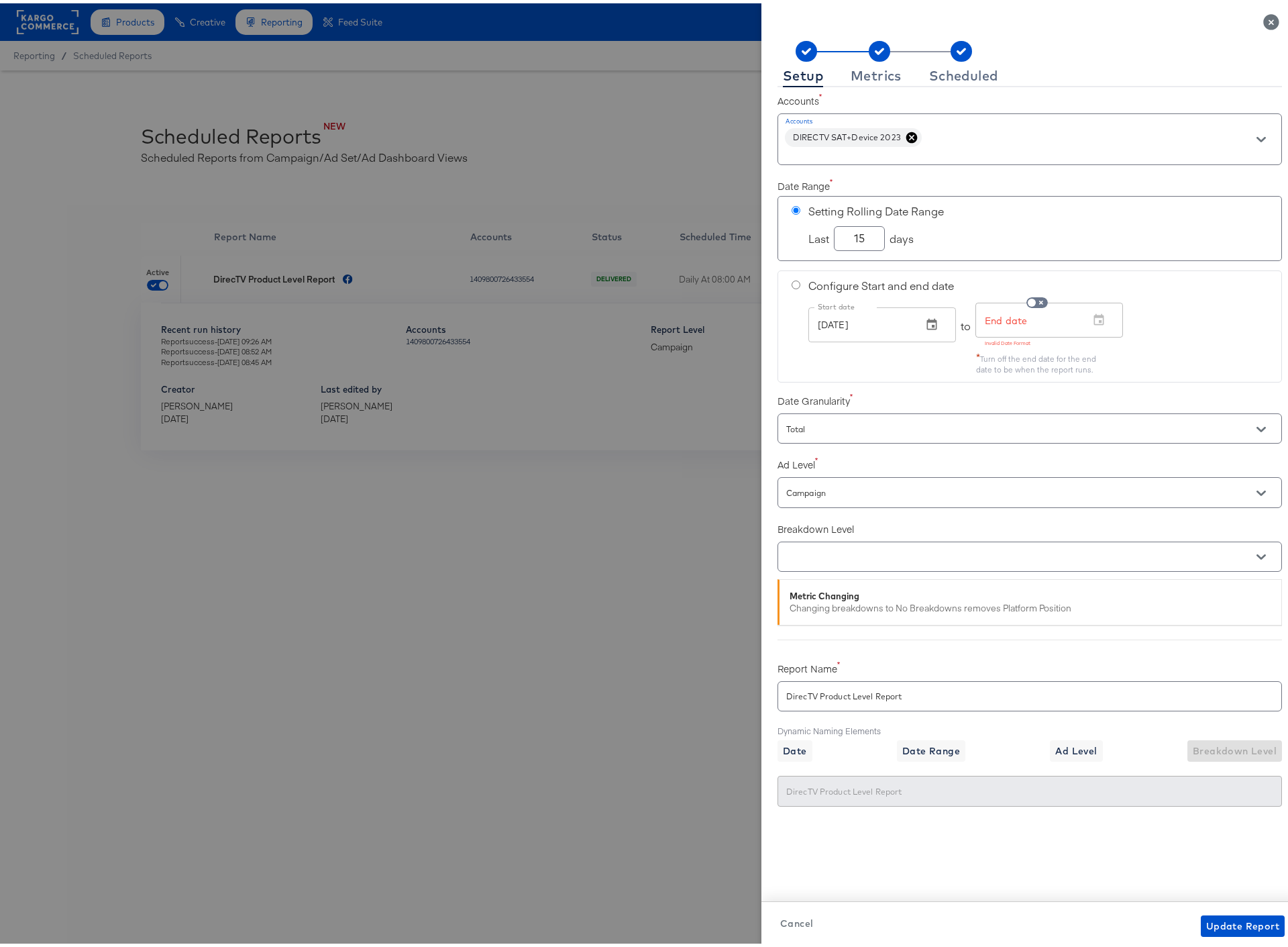
click at [829, 544] on div at bounding box center [1030, 553] width 505 height 30
type input "prod"
click at [789, 592] on input "checkbox" at bounding box center [789, 593] width 21 height 21
checkbox input "false"
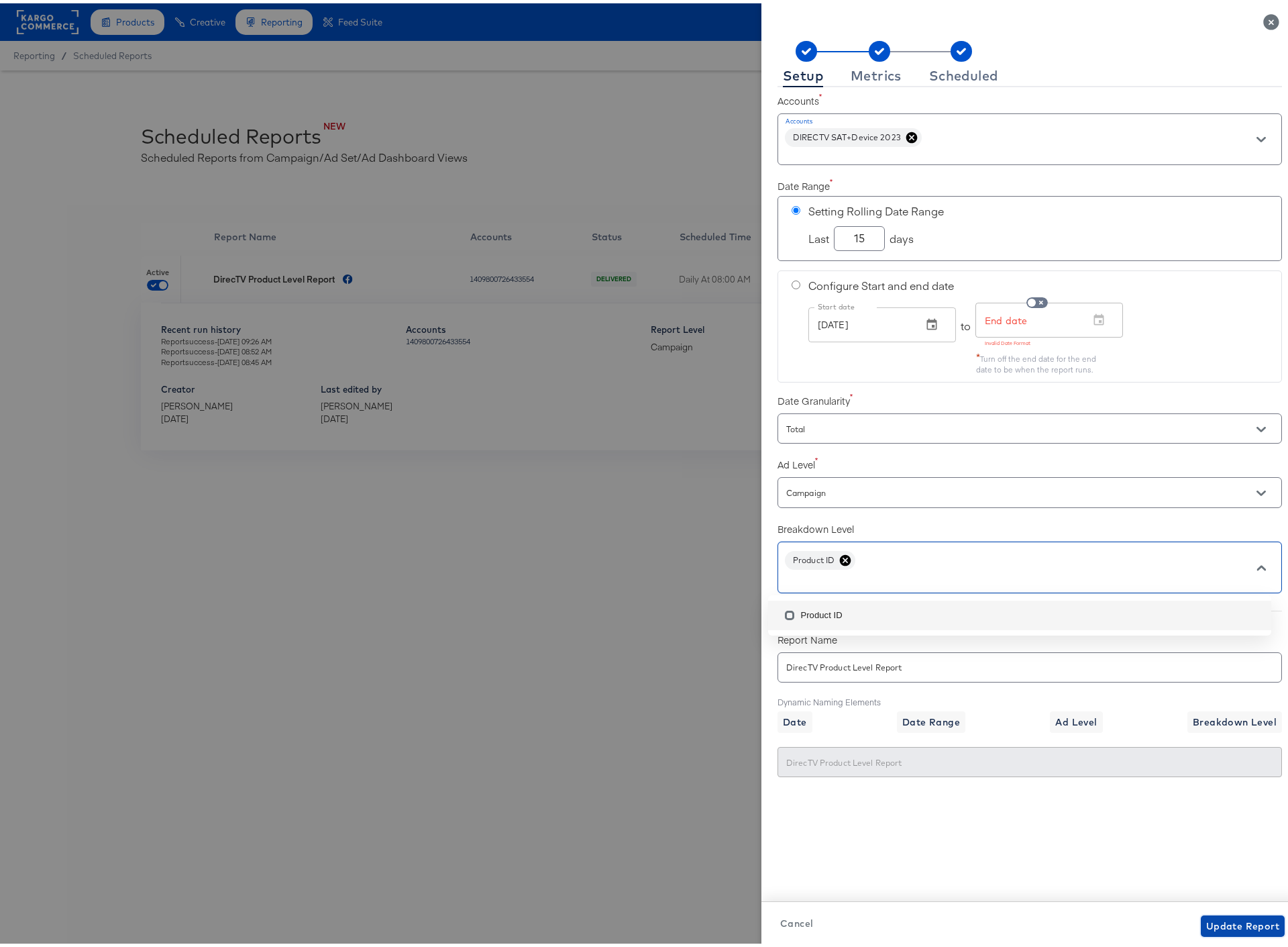
click at [1226, 922] on span "Update Report" at bounding box center [1242, 923] width 73 height 17
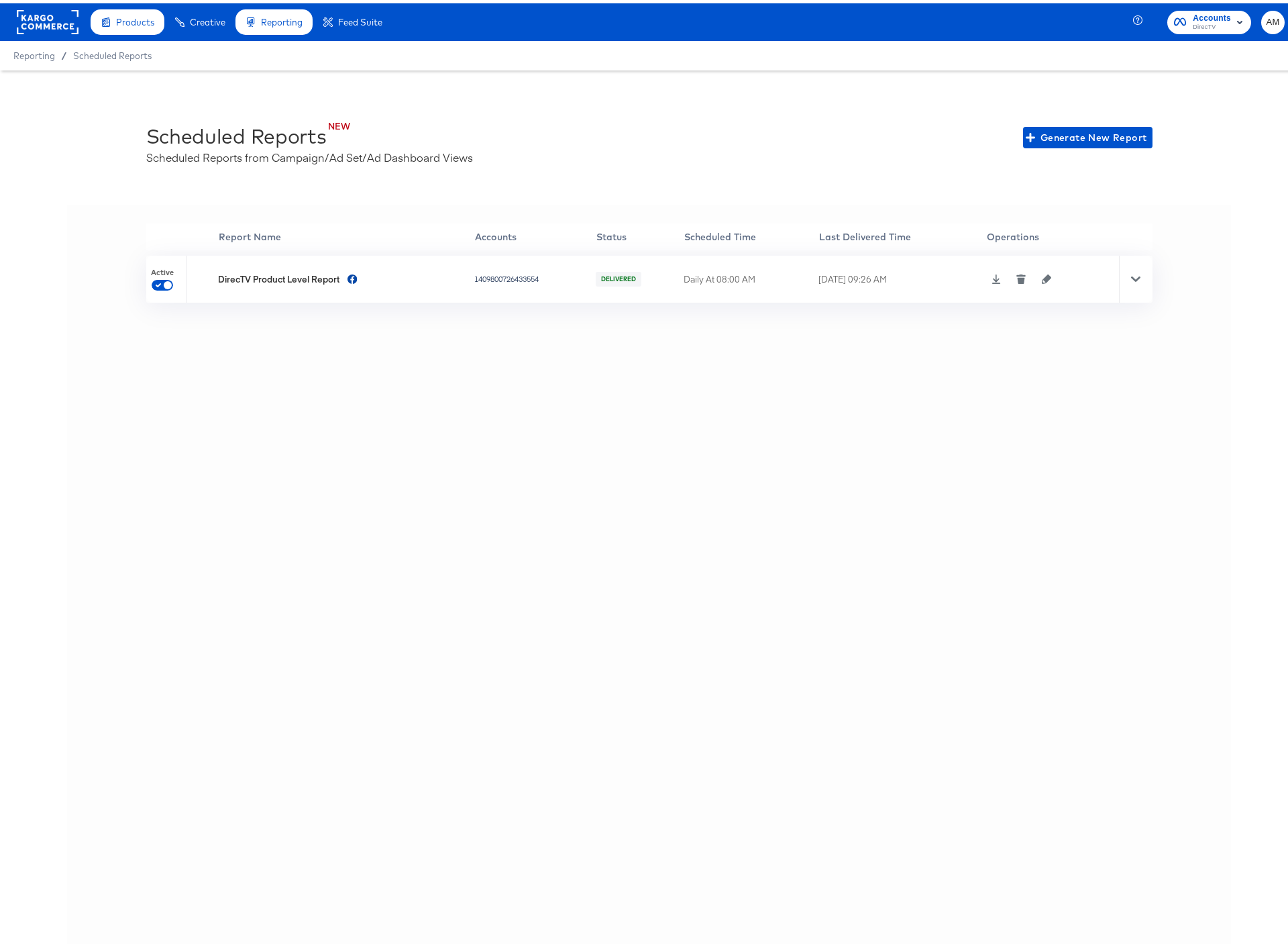
click at [1131, 275] on icon at bounding box center [1135, 275] width 9 height 5
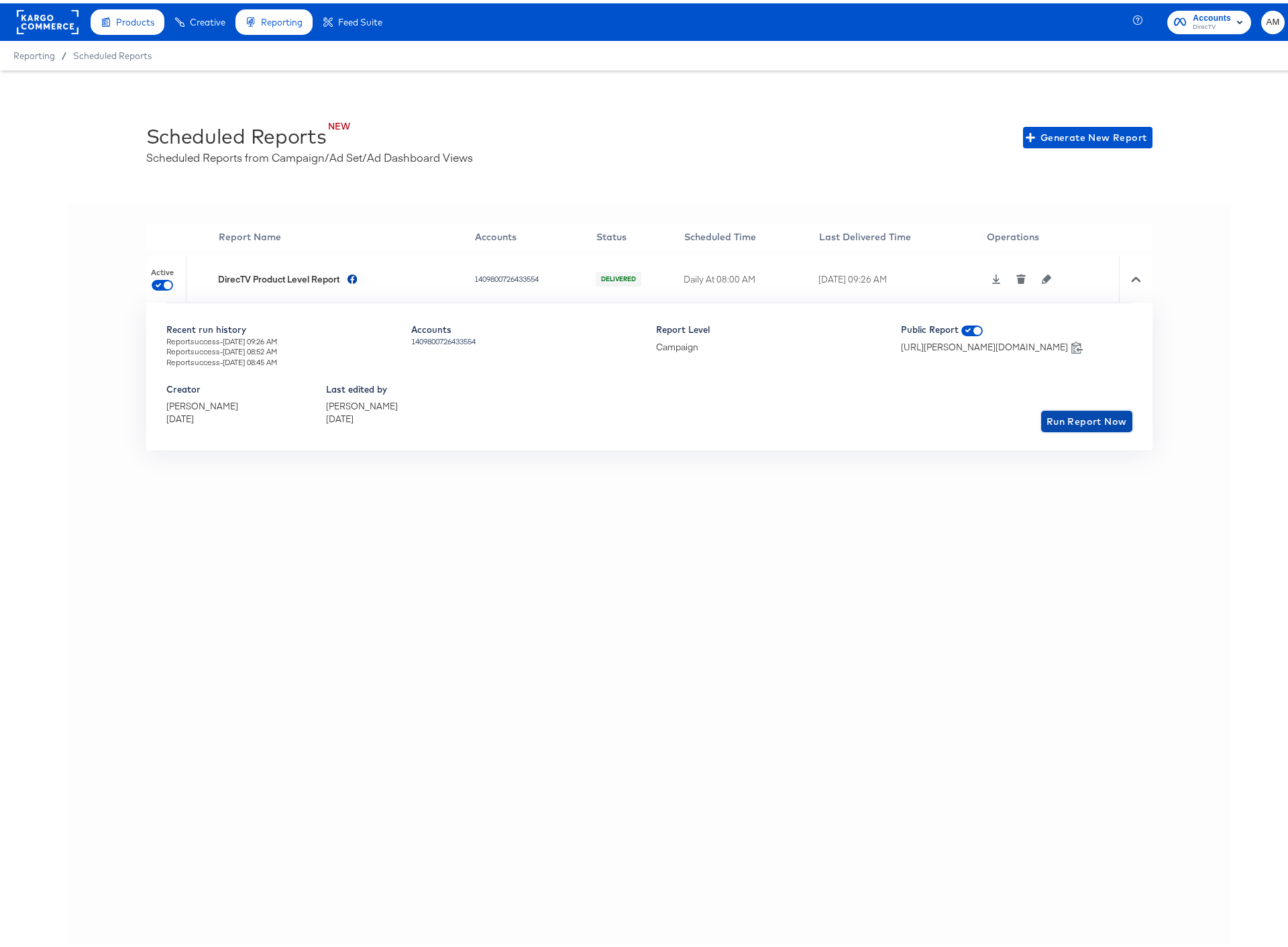
click at [1068, 412] on span "Run Report Now" at bounding box center [1087, 418] width 80 height 17
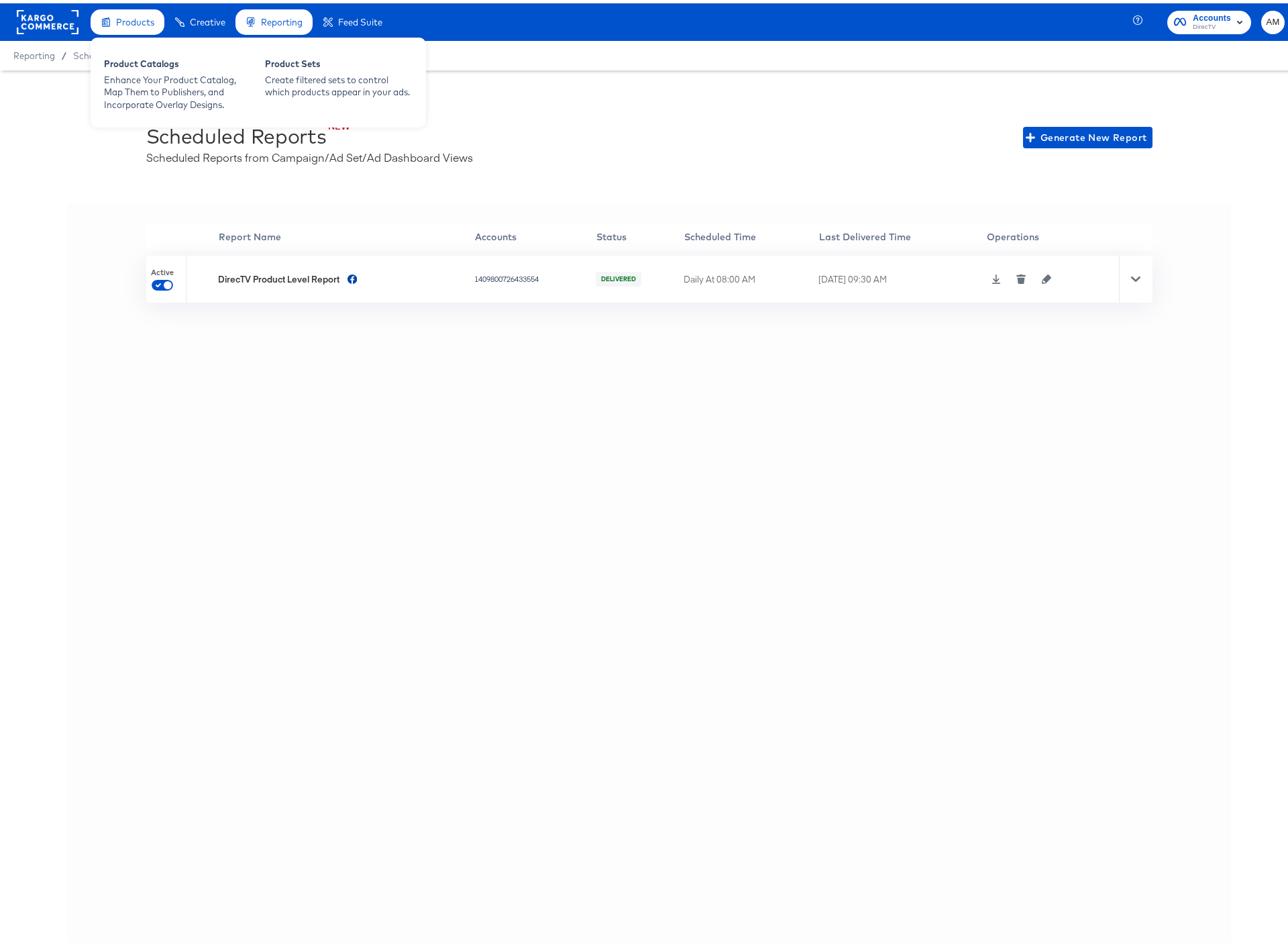
click at [103, 19] on icon at bounding box center [105, 18] width 9 height 9
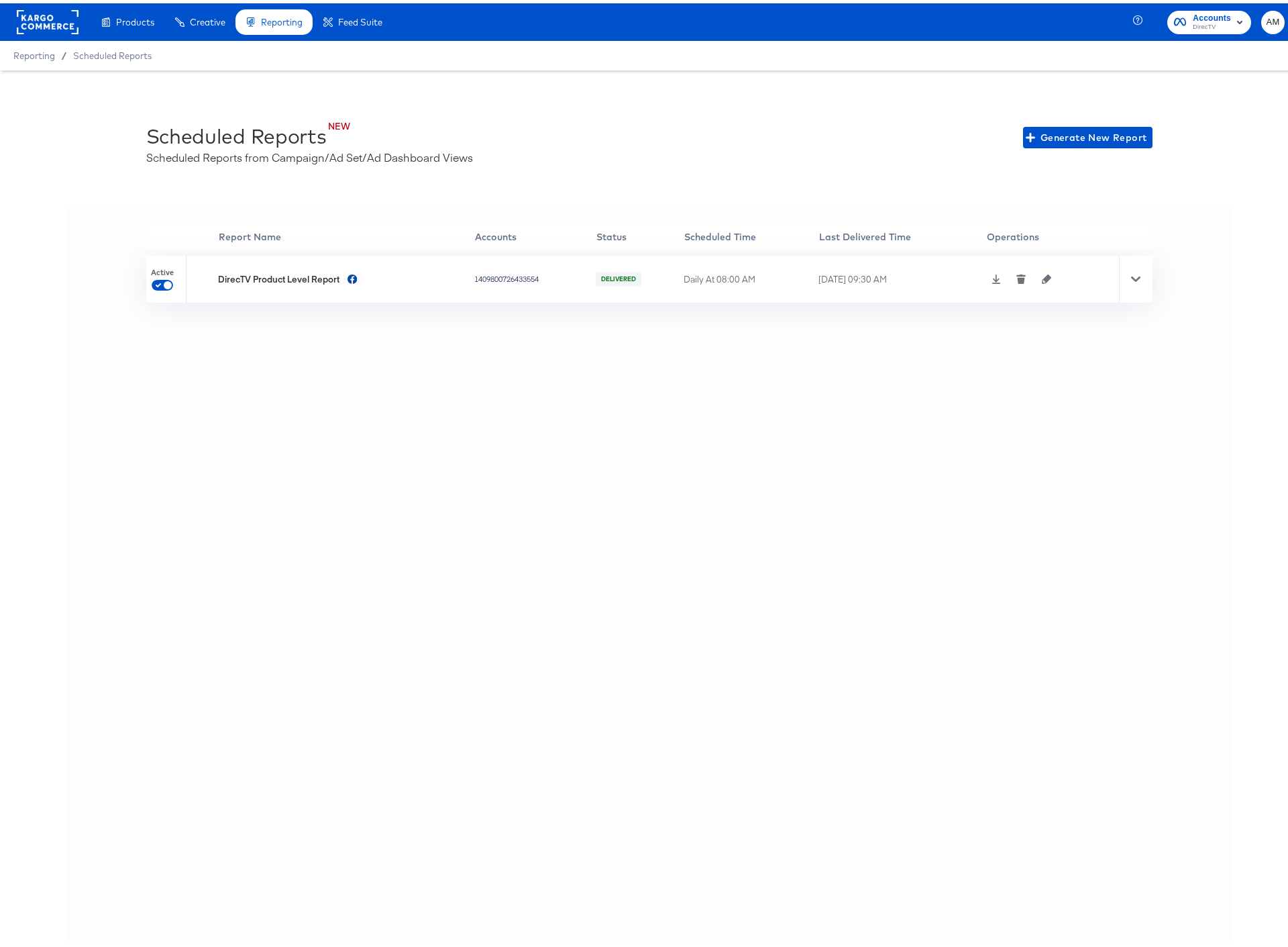
click at [38, 20] on rect at bounding box center [48, 19] width 62 height 24
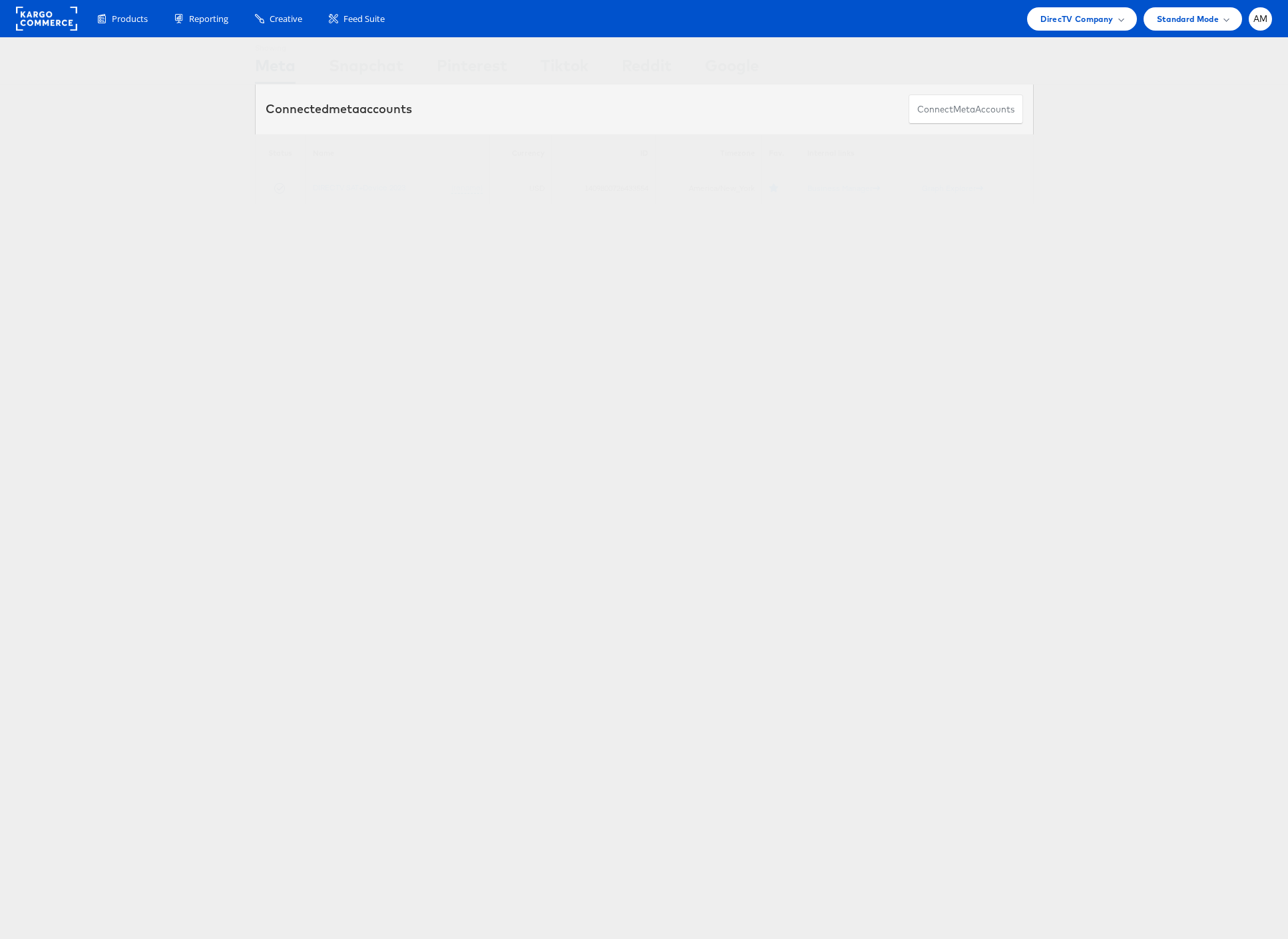
click at [42, 14] on rect at bounding box center [47, 19] width 61 height 24
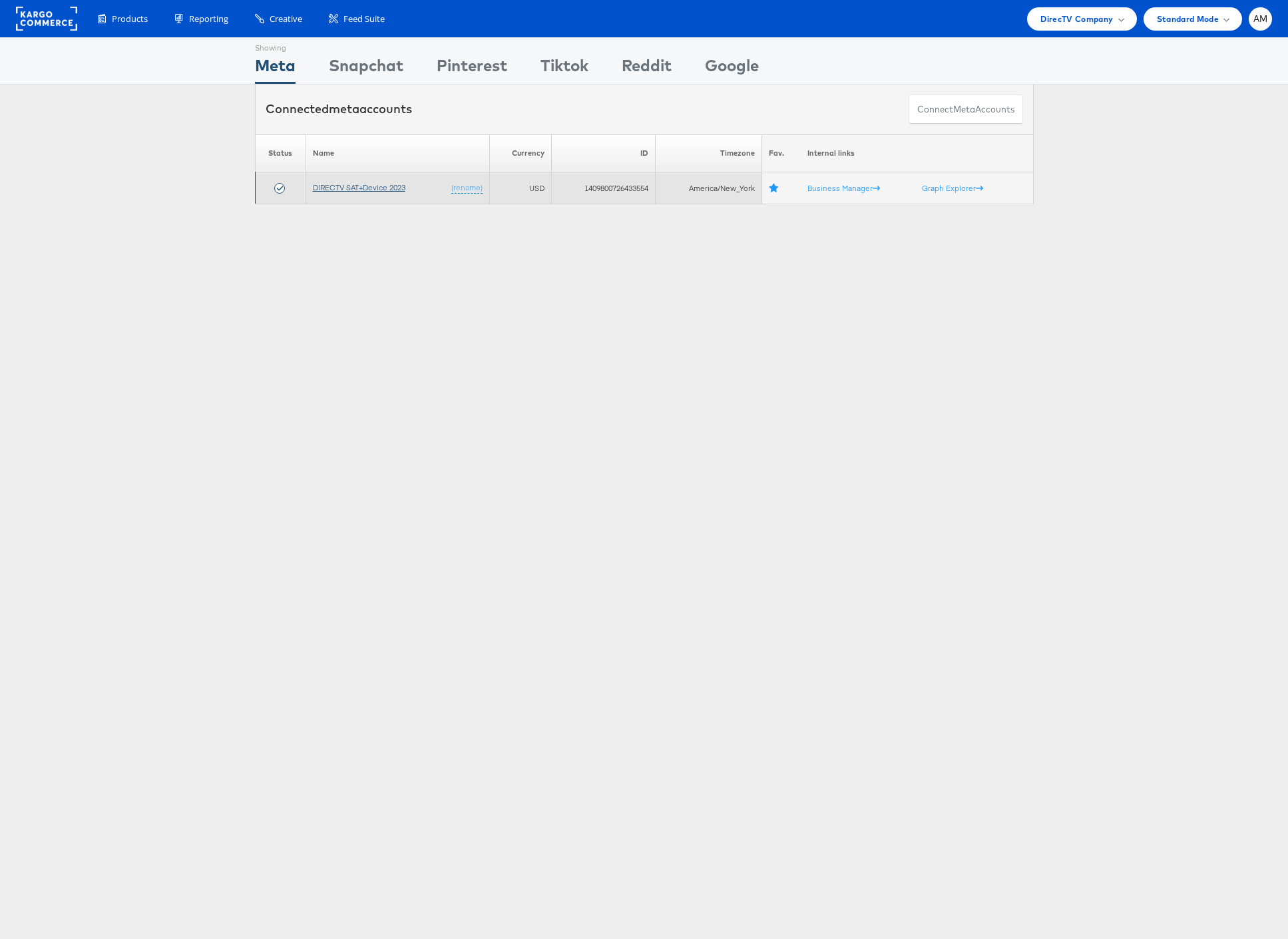
click at [339, 190] on link "DIRECTV SAT+Device 2023" at bounding box center [359, 187] width 92 height 10
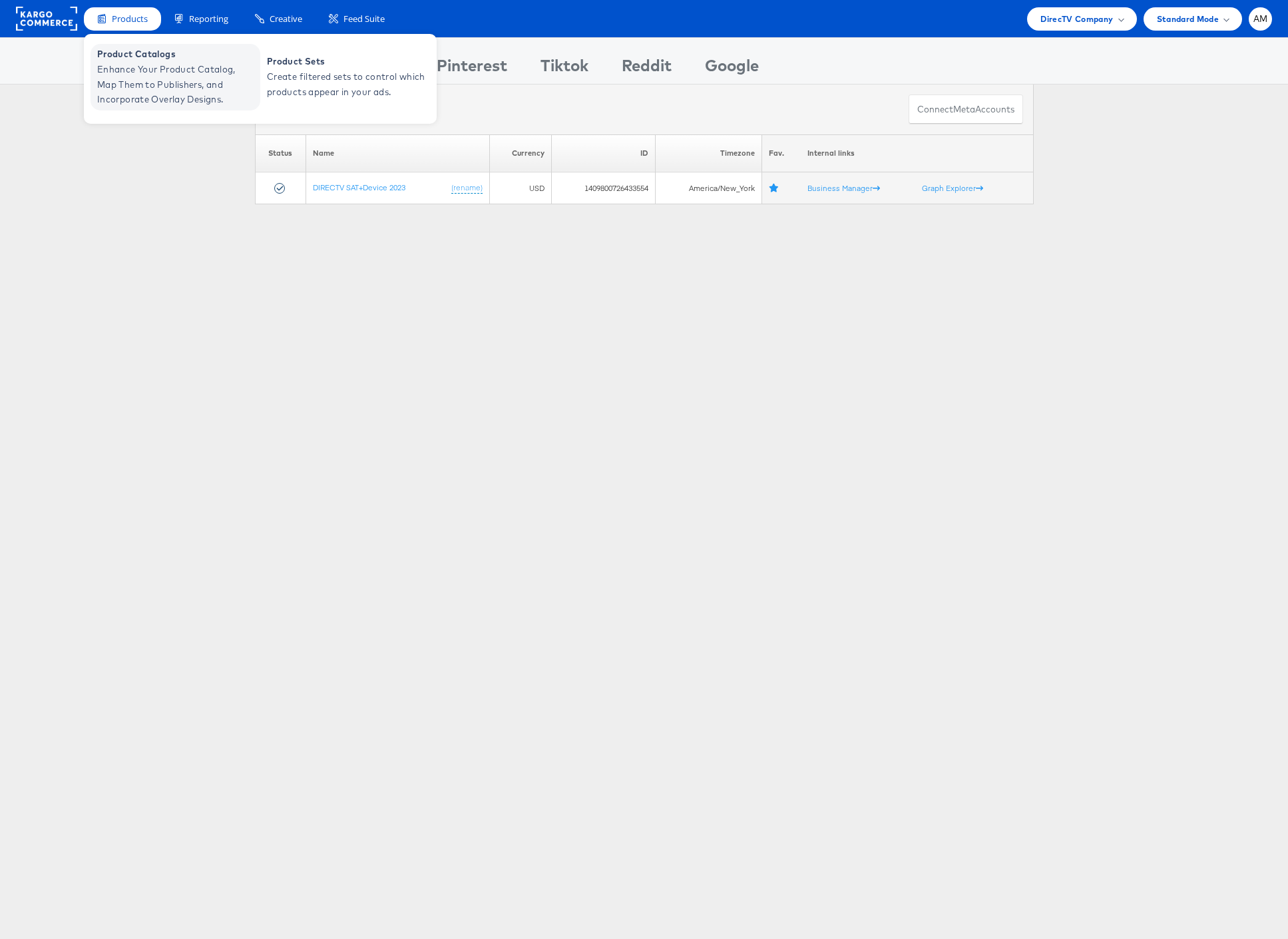
click at [134, 92] on span "Enhance Your Product Catalog, Map Them to Publishers, and Incorporate Overlay D…" at bounding box center [177, 84] width 160 height 45
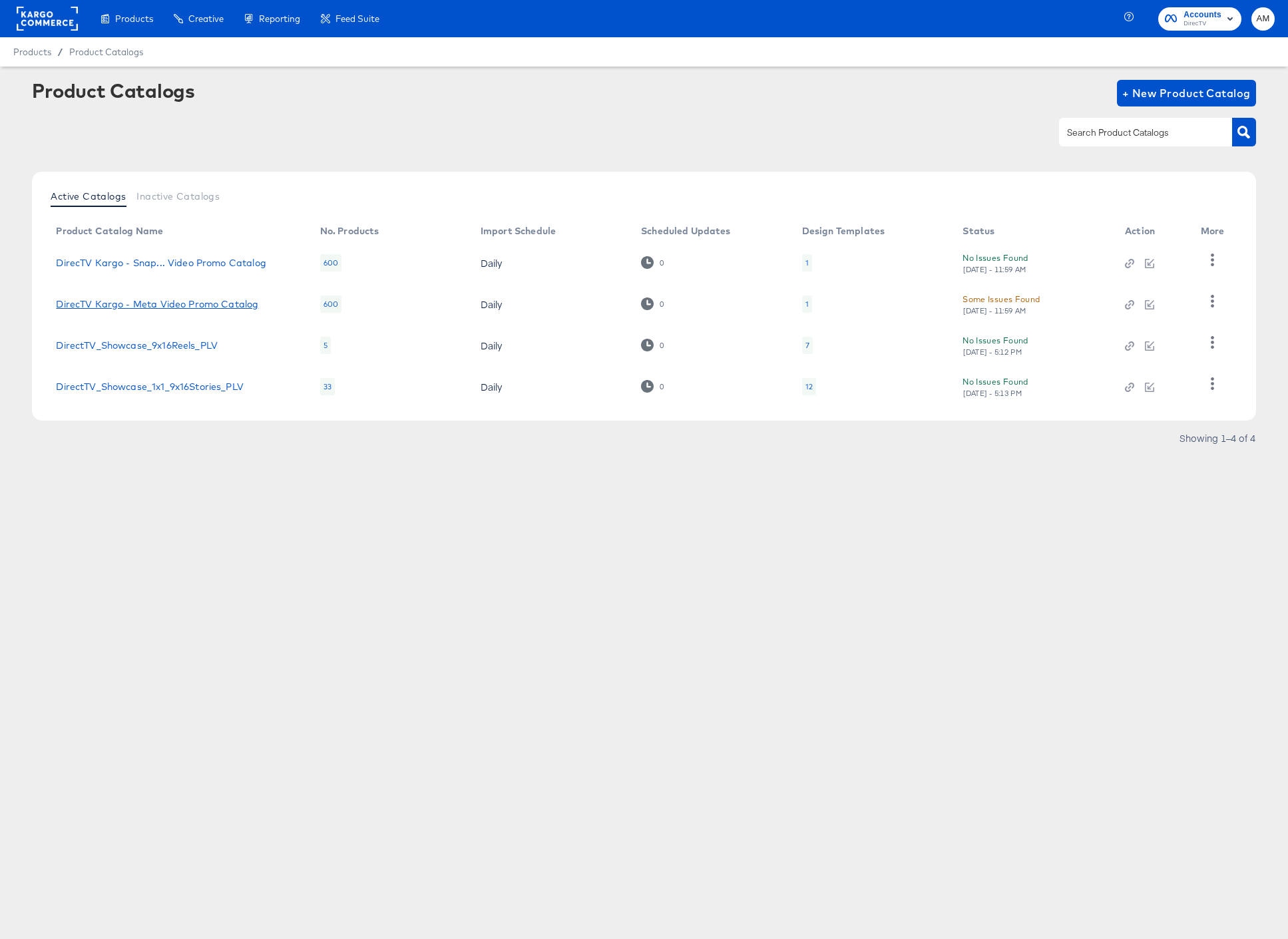
click at [171, 303] on link "DirecTV Kargo - Meta Video Promo Catalog" at bounding box center [157, 304] width 202 height 11
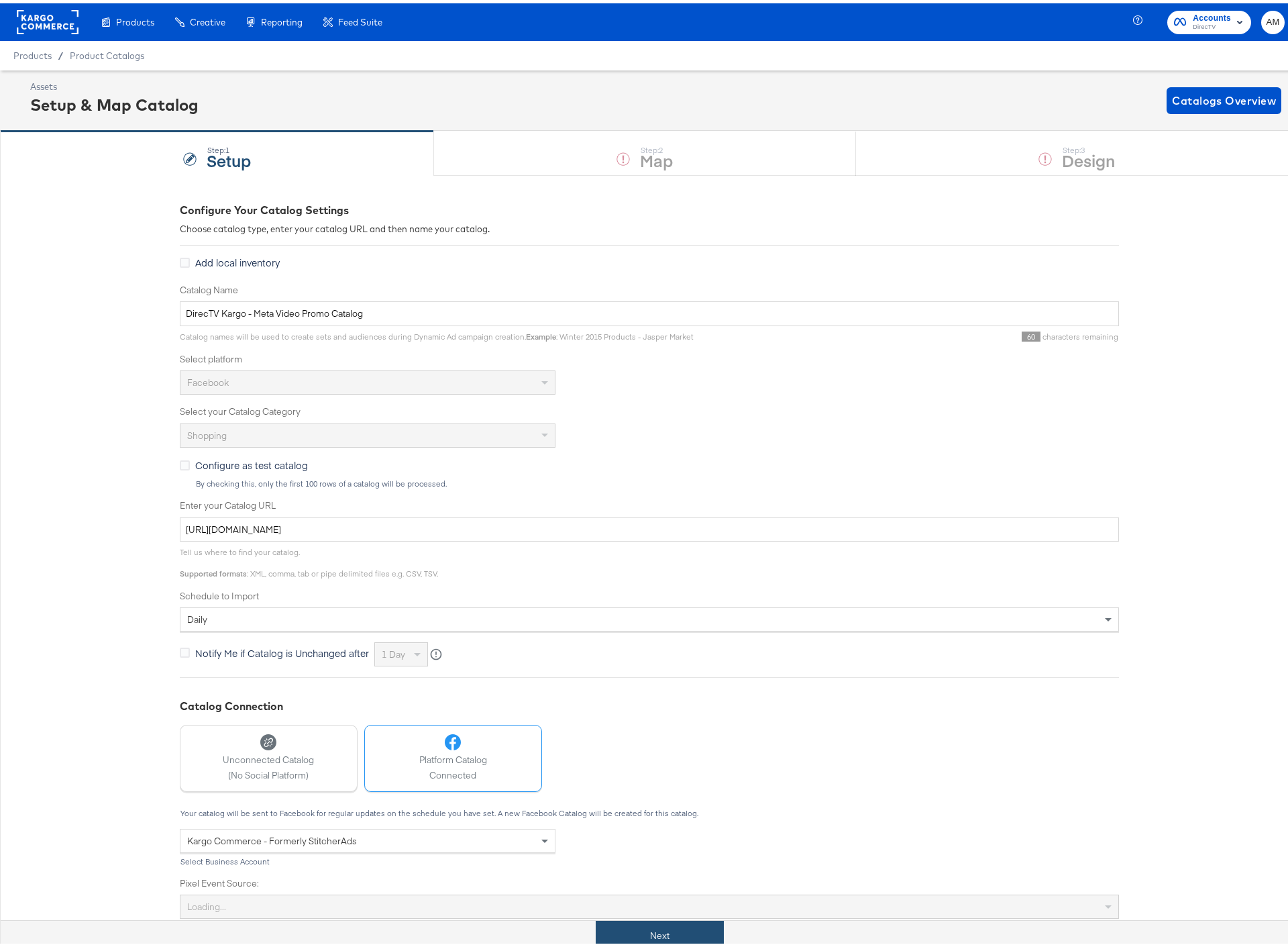
click at [642, 921] on button "Next" at bounding box center [659, 932] width 128 height 30
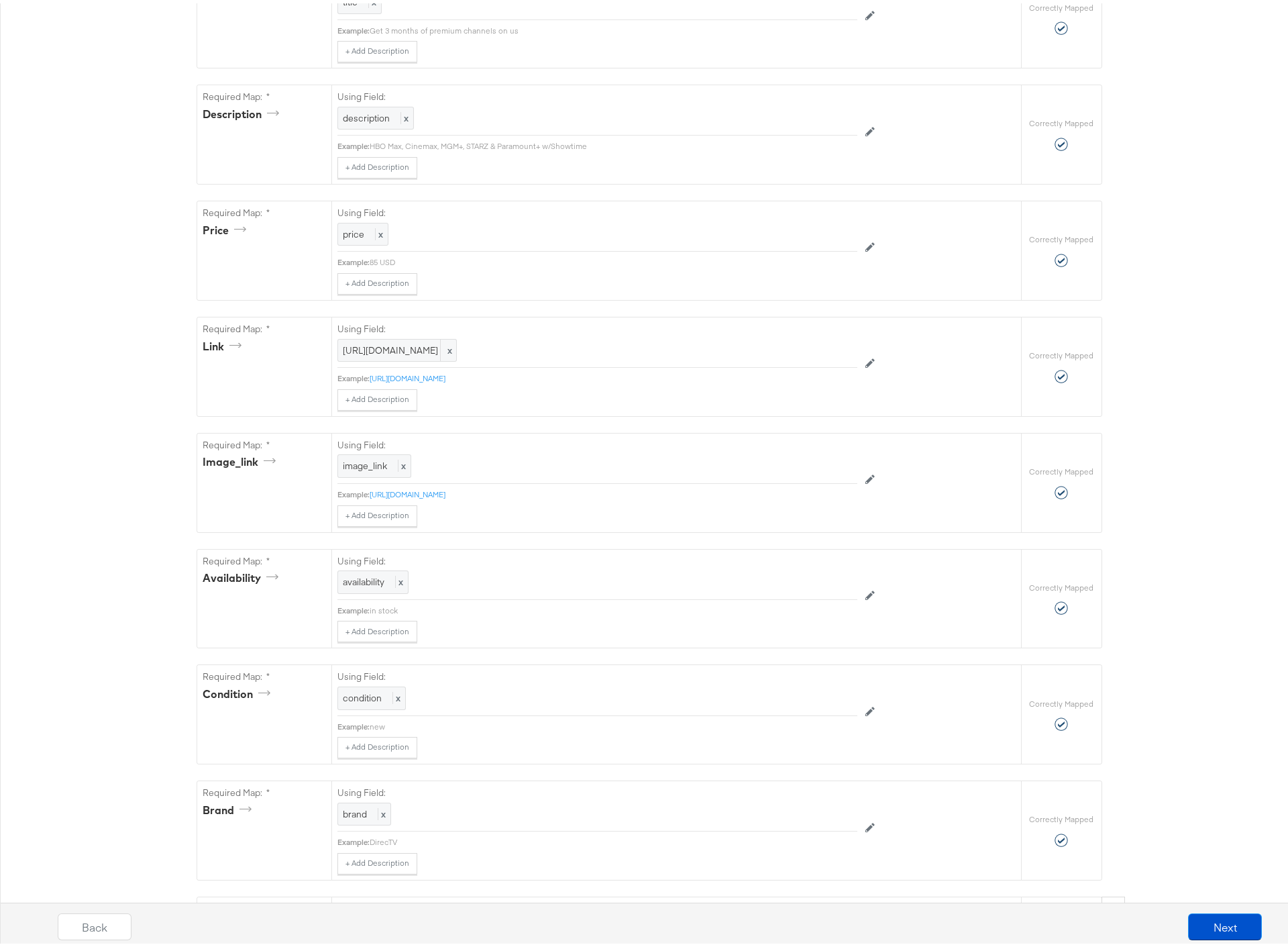
scroll to position [555, 0]
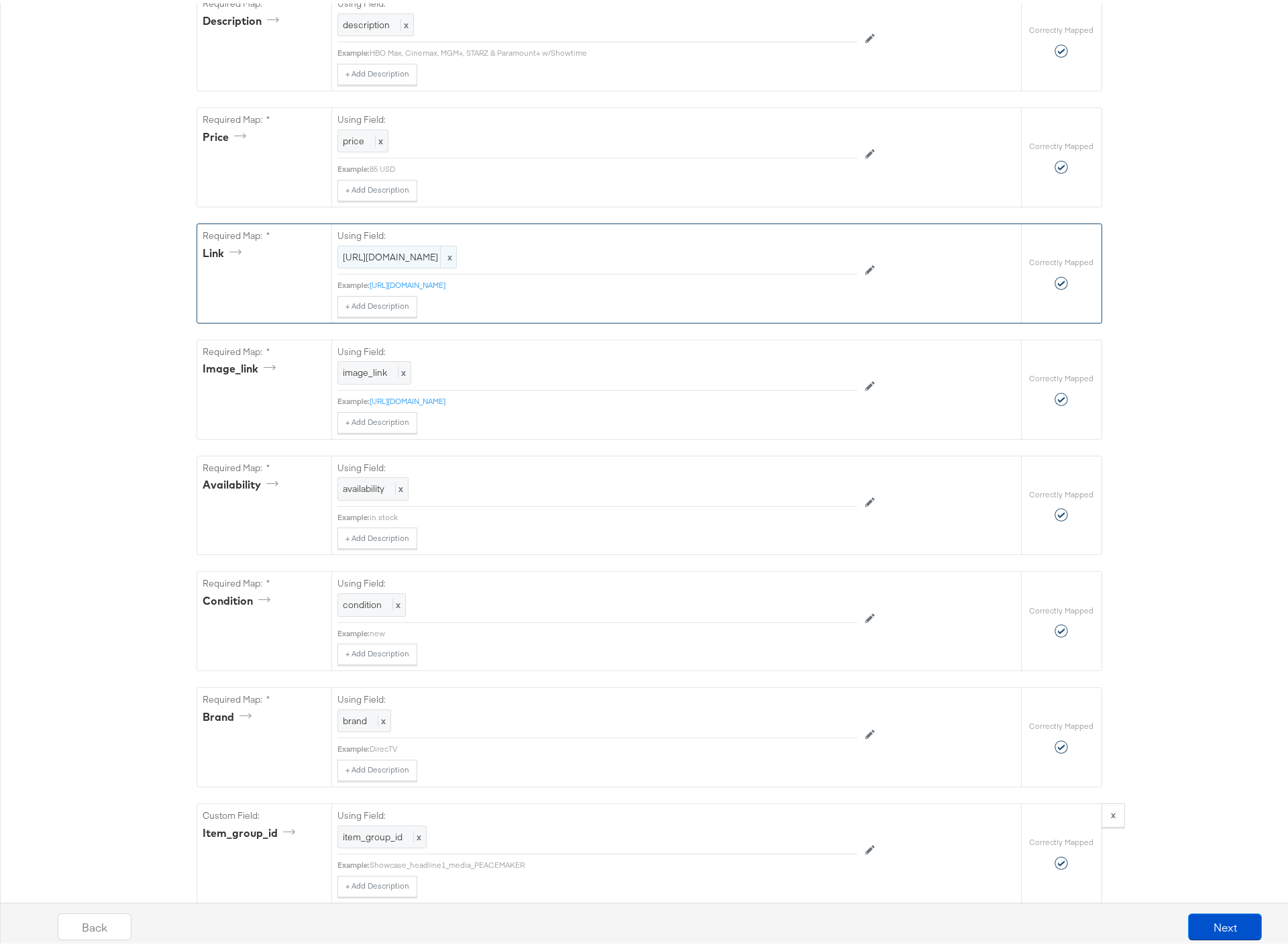
click at [407, 253] on span "https://www.directv.com/" at bounding box center [397, 253] width 109 height 13
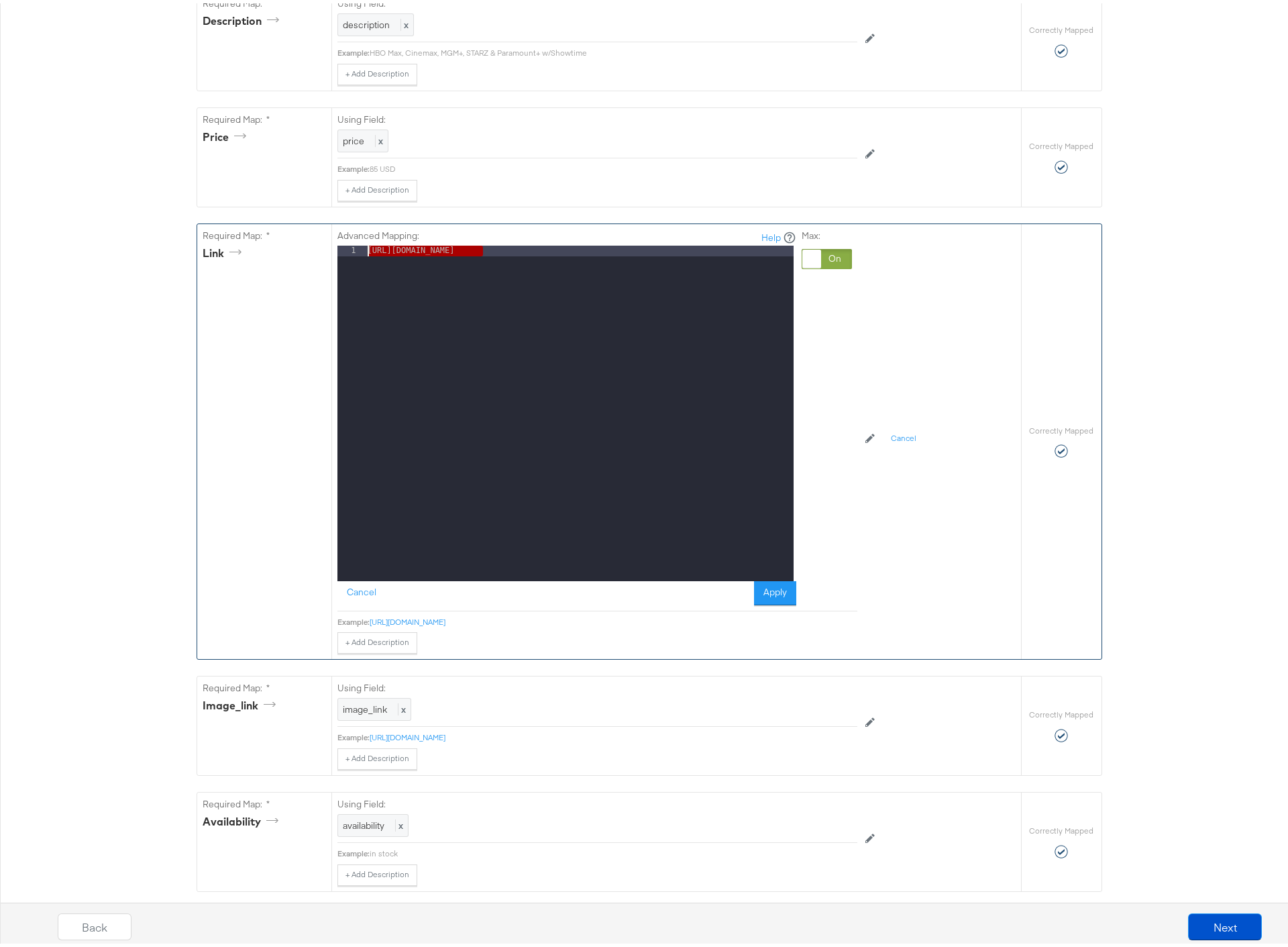
drag, startPoint x: 180, startPoint y: 239, endPoint x: 109, endPoint y: 233, distance: 71.3
click at [767, 583] on button "Apply" at bounding box center [775, 589] width 42 height 24
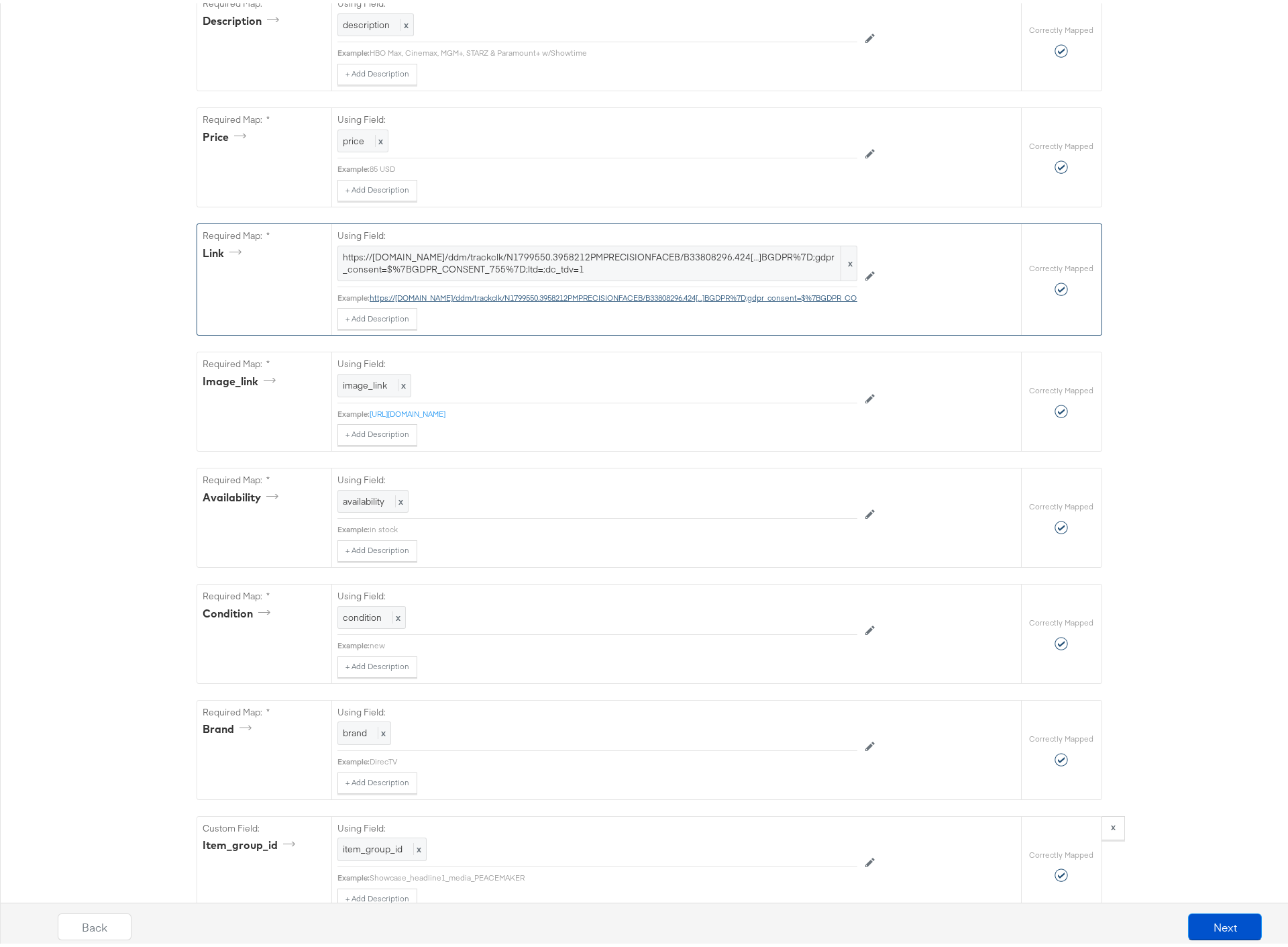
click at [464, 293] on aBGDPR%7D;gdpr_consent=$%7BGDPR_CONSENT_755%7D;ltd=;dc_tdv=1"] "https://ad.doubleclick.net/ddm/trackclk/N1799550.3958212PMPRECISIONFACEB/B33808…" at bounding box center [665, 294] width 590 height 10
click at [590, 263] on span "https://ad.doubleclick.net/ddm/trackclk/N1799550.3958212PMPRECISIONFACEB/B33808…" at bounding box center [597, 259] width 509 height 25
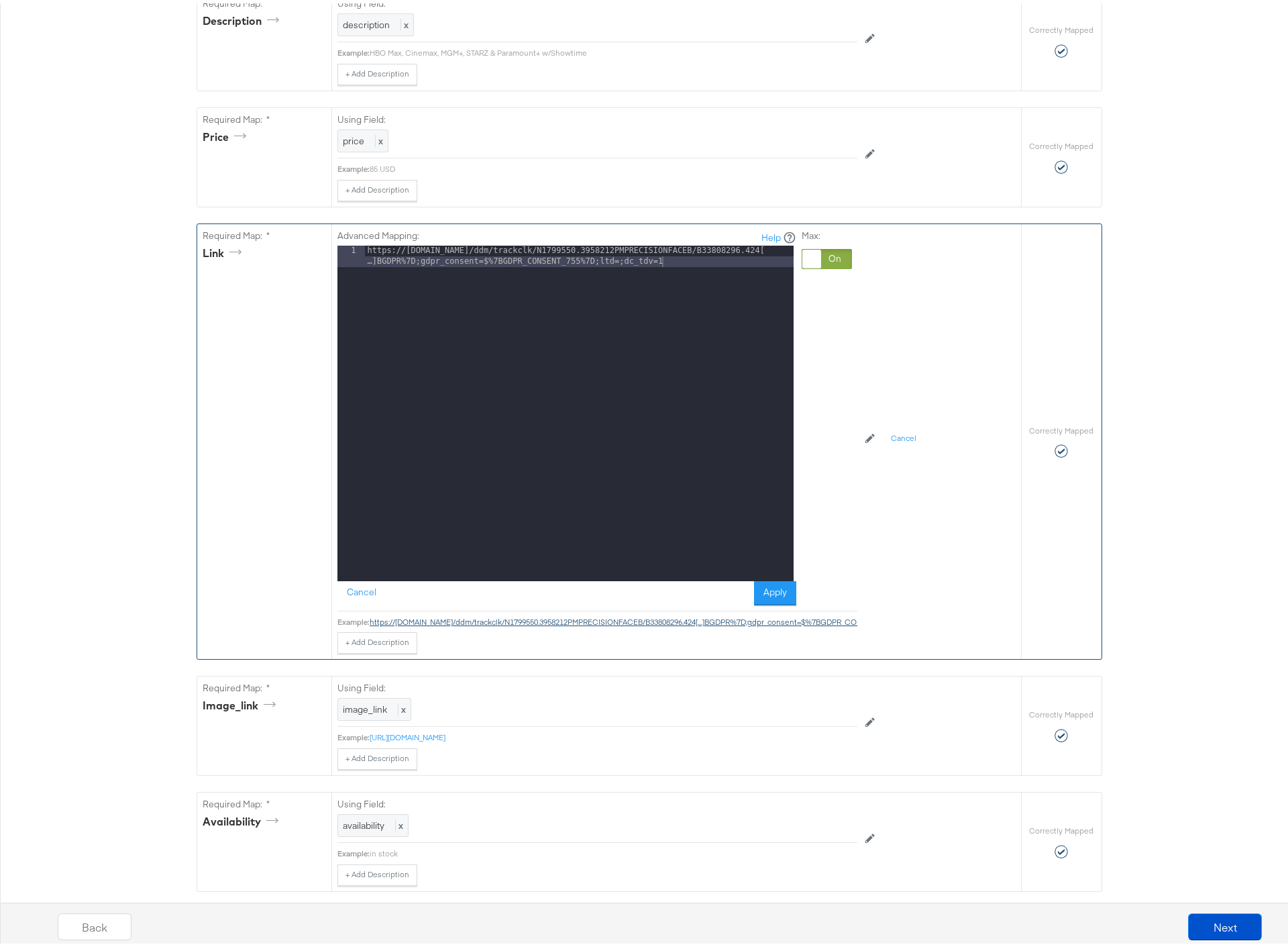
click at [588, 618] on aBGDPR%7D;gdpr_consent=$%7BGDPR_CONSENT_755%7D;ltd=;dc_tdv=1"] "https://ad.doubleclick.net/ddm/trackclk/N1799550.3958212PMPRECISIONFACEB/B33808…" at bounding box center [665, 619] width 590 height 10
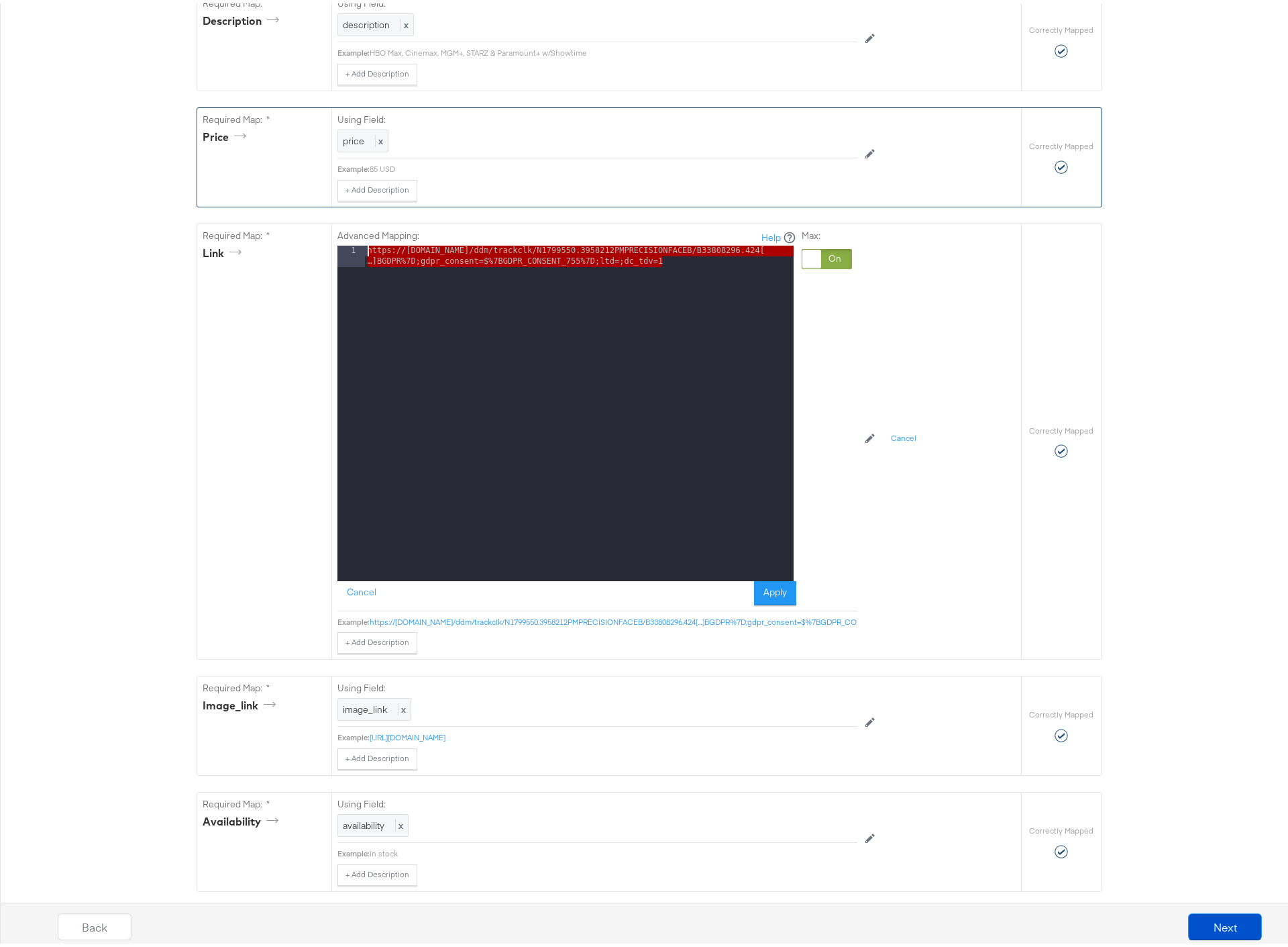
drag, startPoint x: 672, startPoint y: 263, endPoint x: 217, endPoint y: 198, distance: 459.6
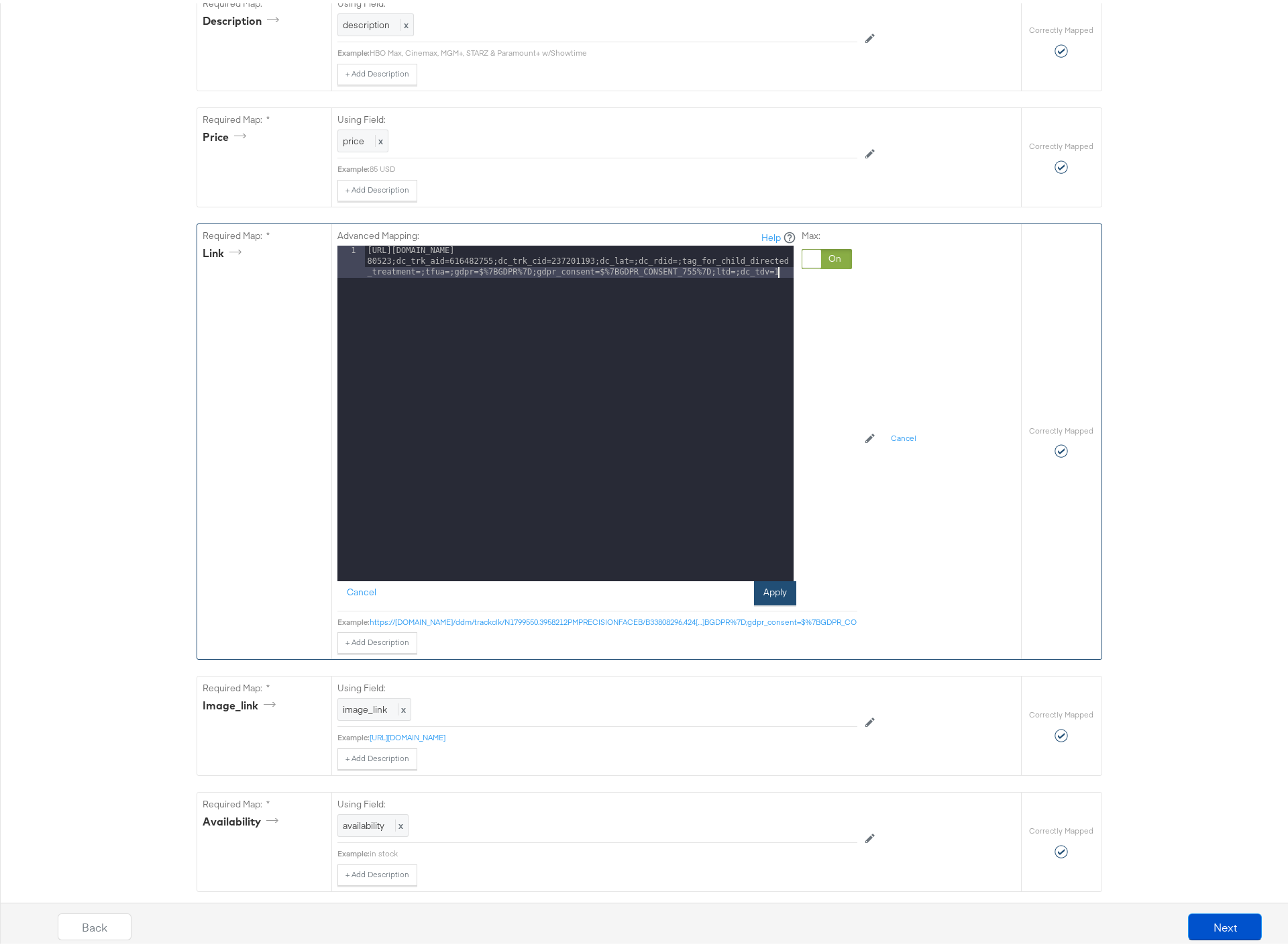
click at [766, 589] on button "Apply" at bounding box center [775, 589] width 42 height 24
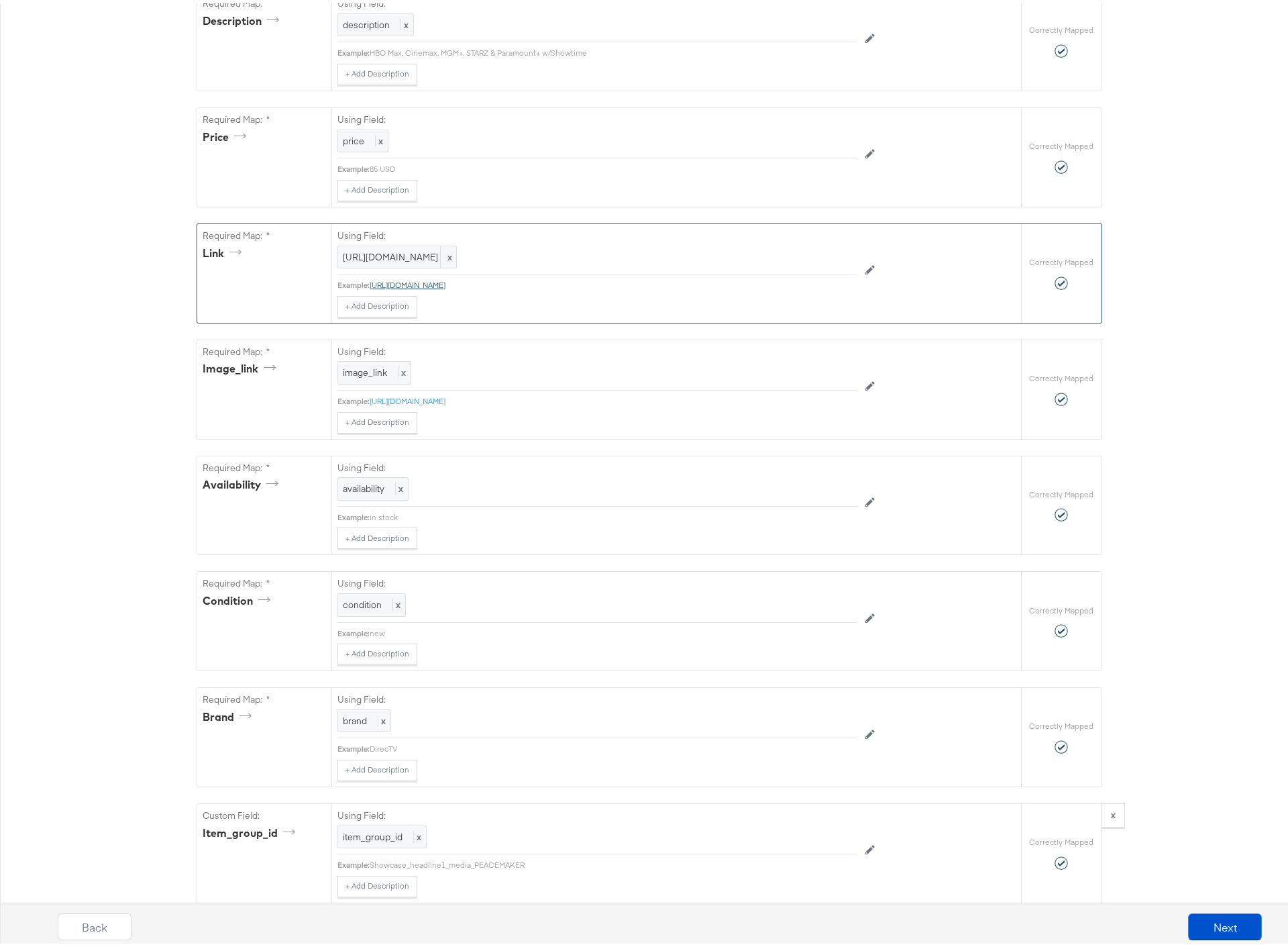
click at [446, 287] on link "https://ad.doubleclick.net/ddm/trackclk/N1799550.3958212PMPRECISIONFACEB/B33808…" at bounding box center [407, 281] width 76 height 10
click at [1216, 915] on button "Next" at bounding box center [1225, 923] width 74 height 27
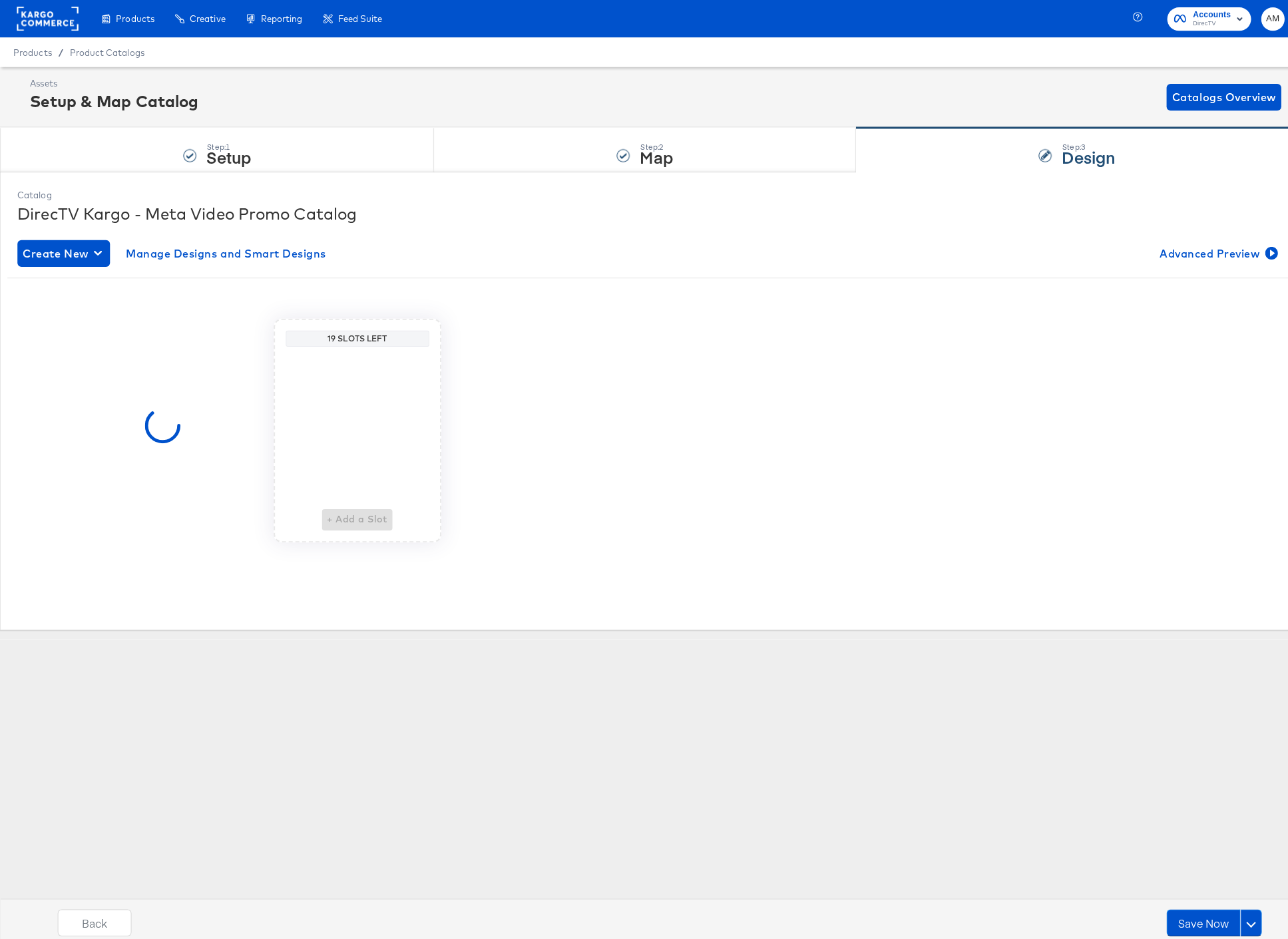
scroll to position [0, 0]
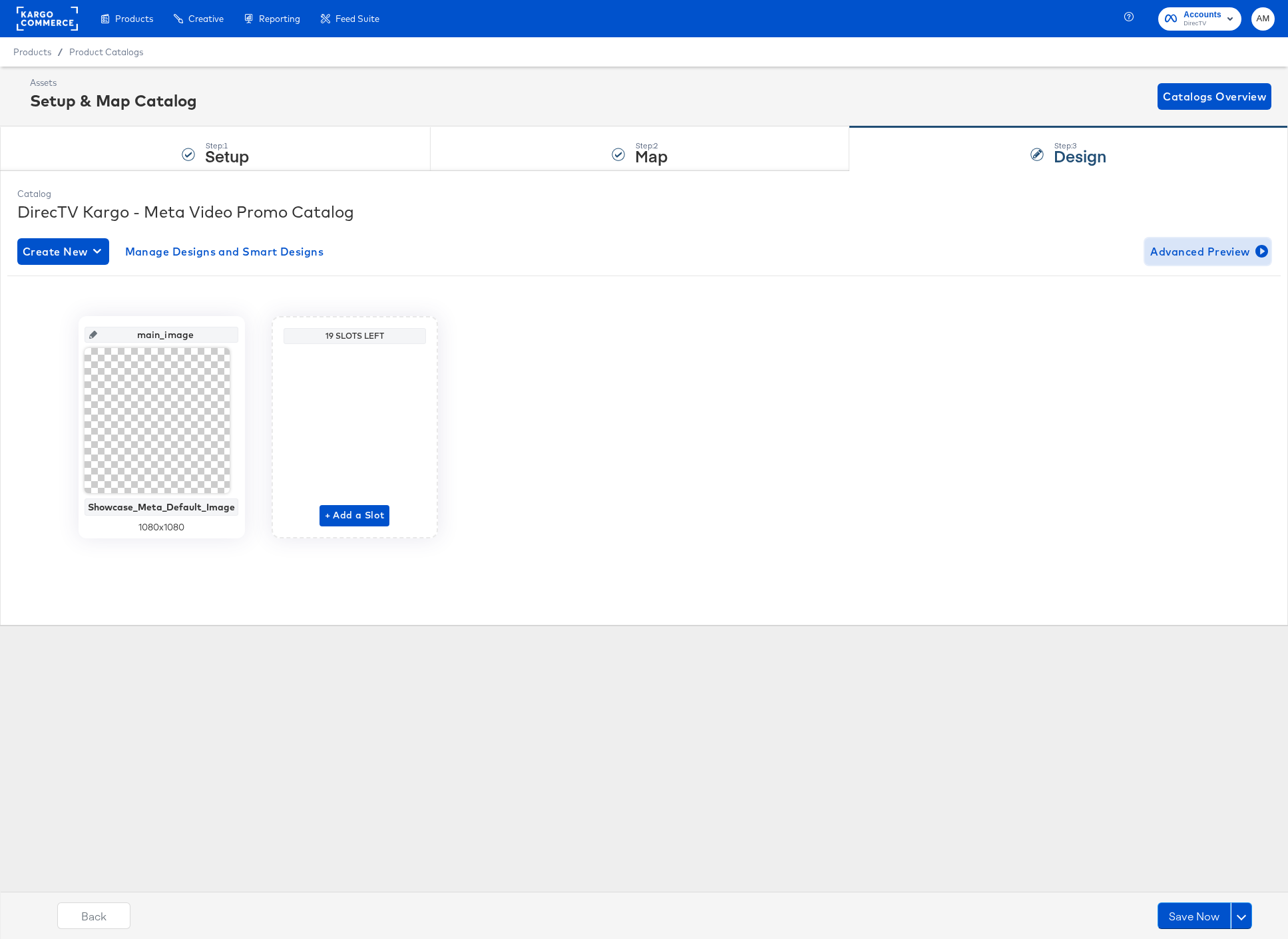
click at [1187, 244] on span "Advanced Preview" at bounding box center [1207, 251] width 115 height 19
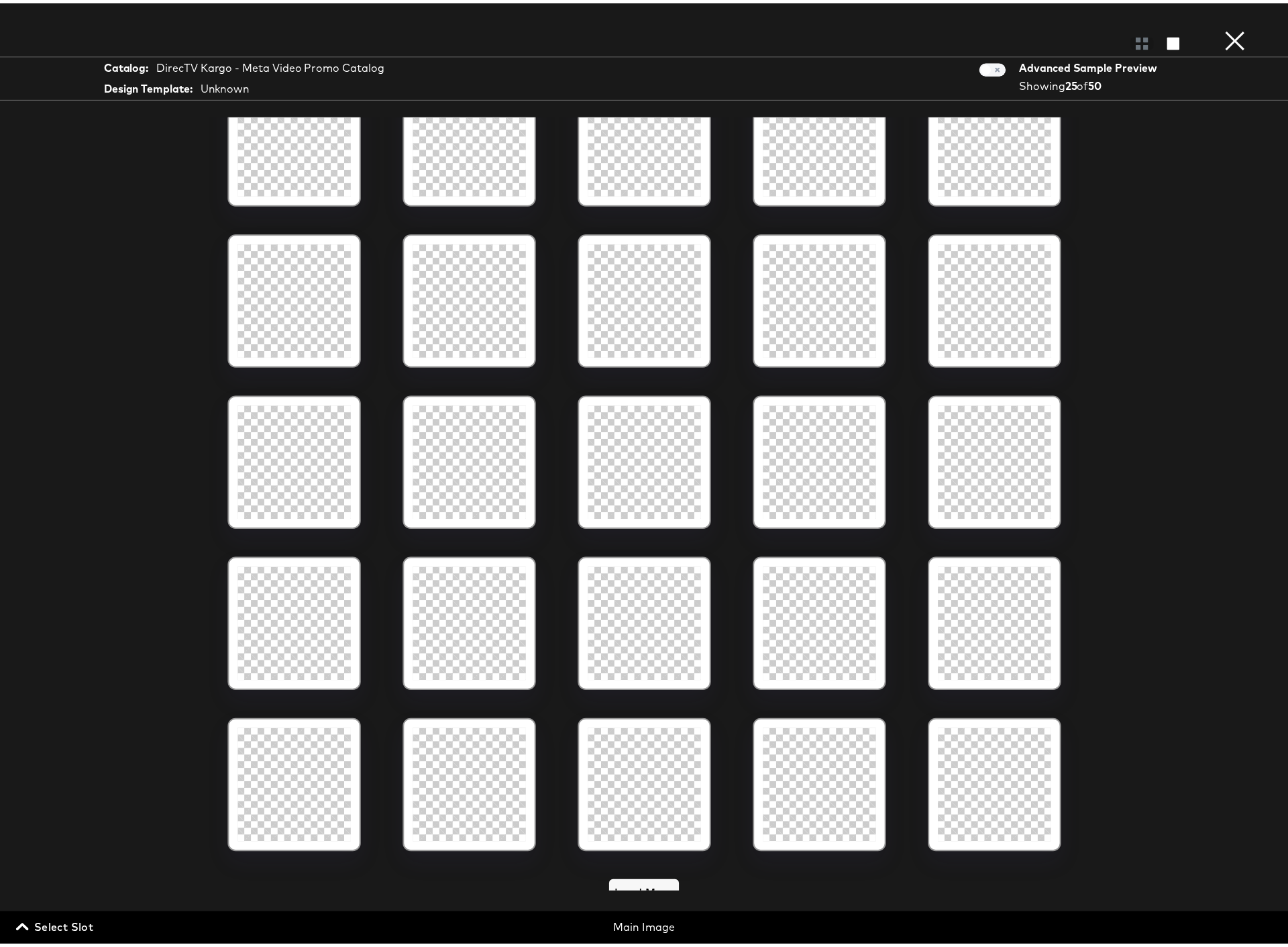
scroll to position [70, 0]
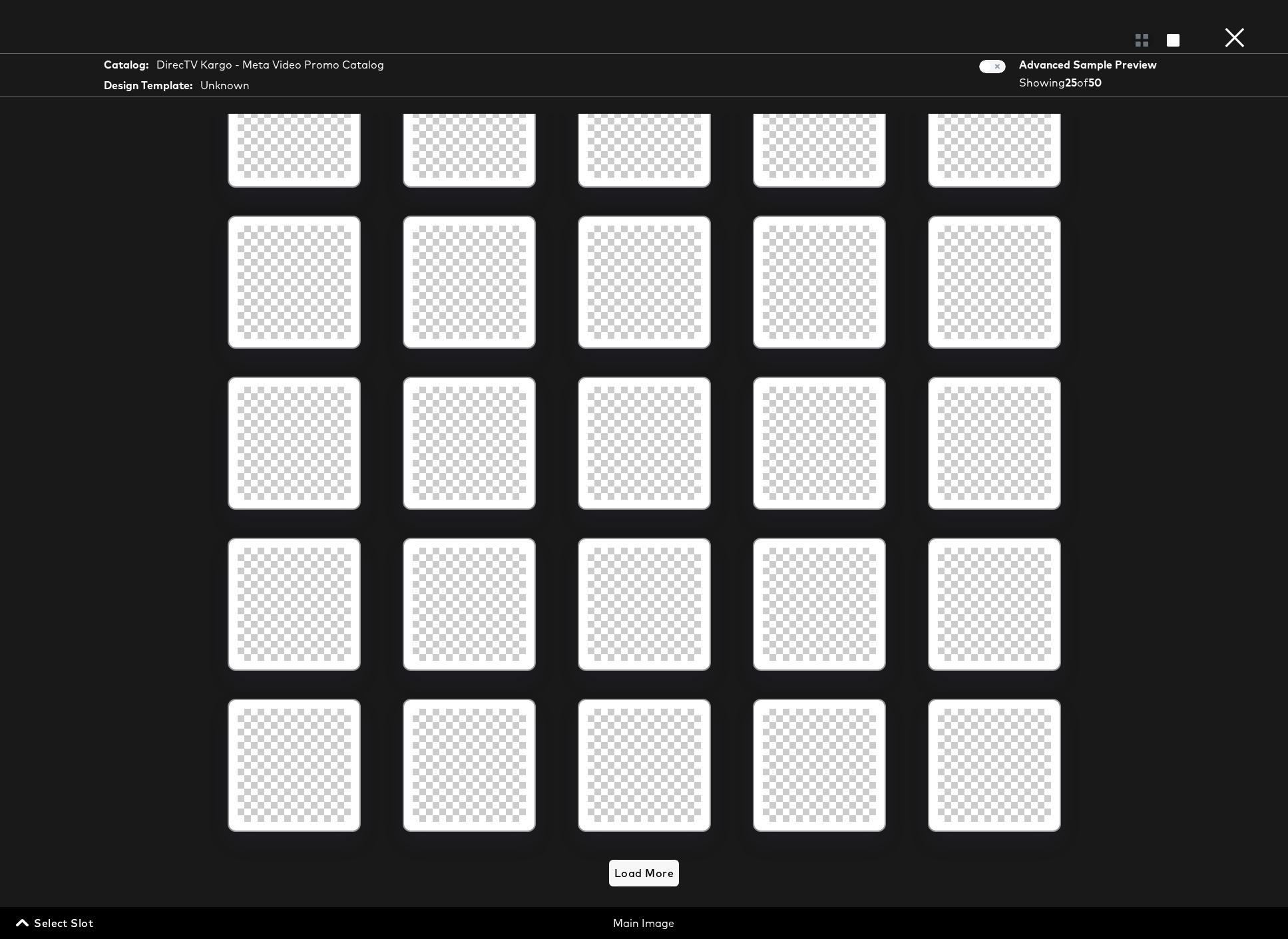
click at [1231, 26] on button "×" at bounding box center [1234, 13] width 26 height 26
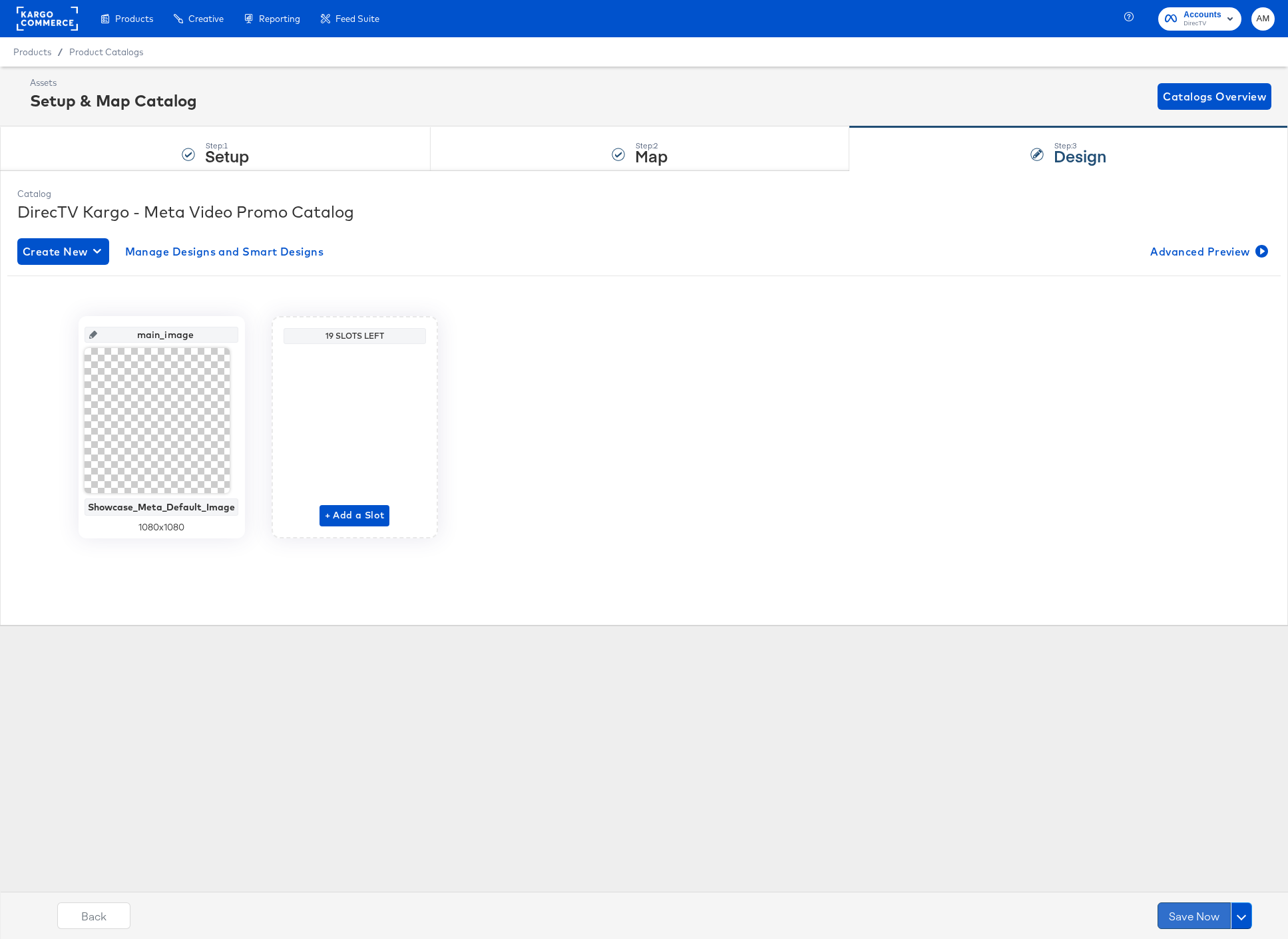
click at [1179, 914] on button "Save Now" at bounding box center [1194, 915] width 73 height 26
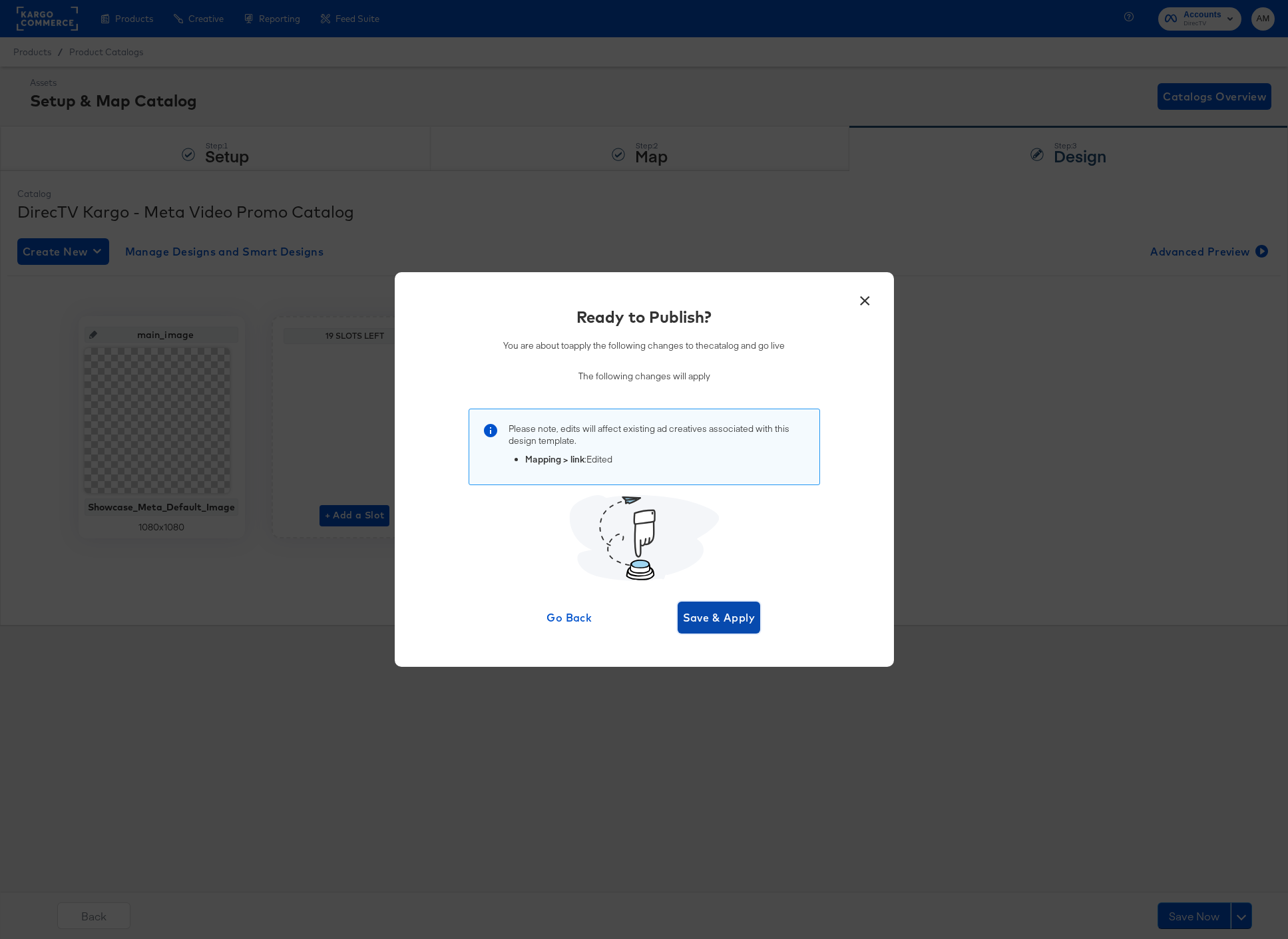
click at [721, 613] on span "Save & Apply" at bounding box center [719, 618] width 72 height 19
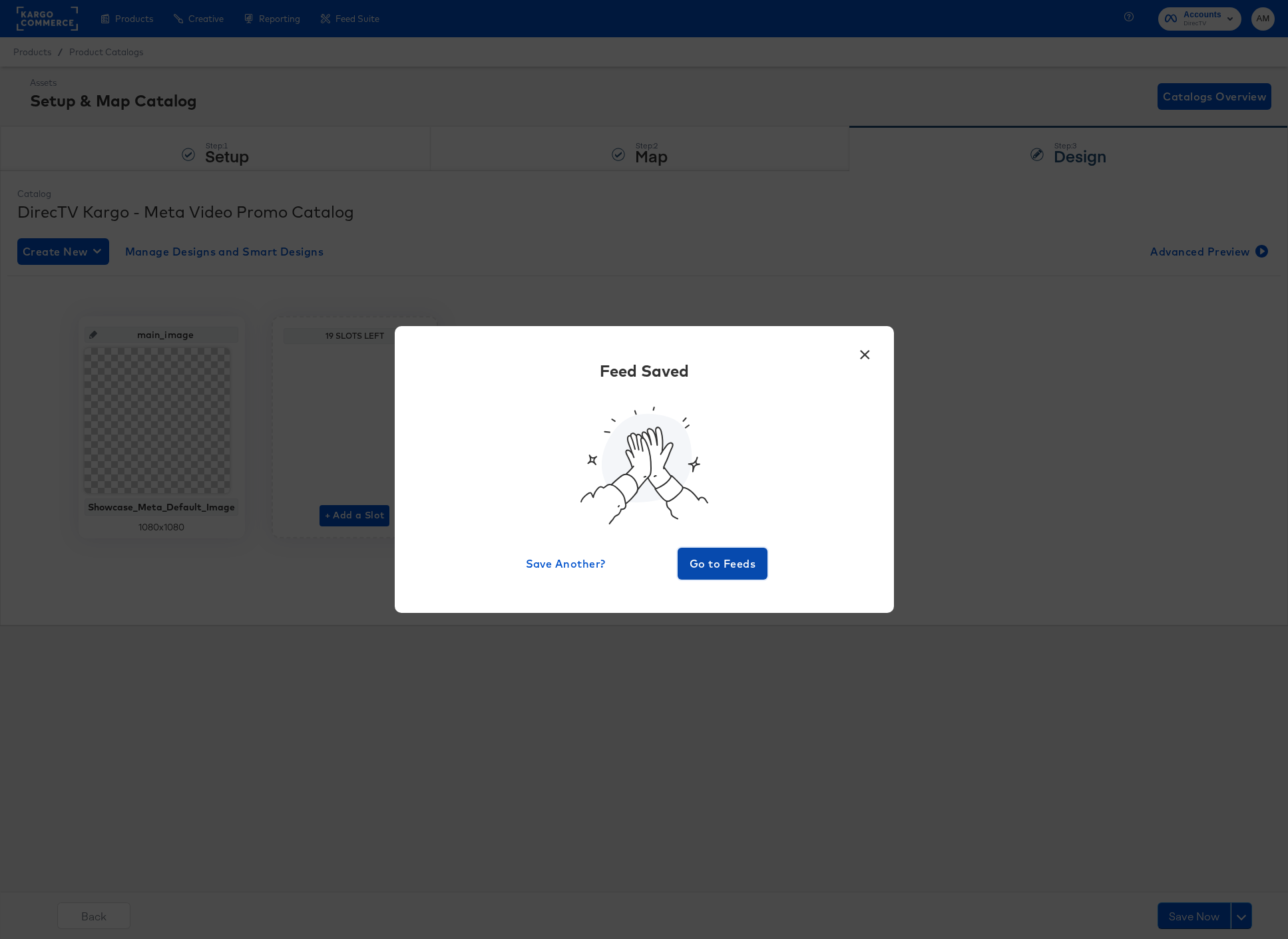
click at [715, 563] on span "Go to Feeds" at bounding box center [723, 563] width 80 height 19
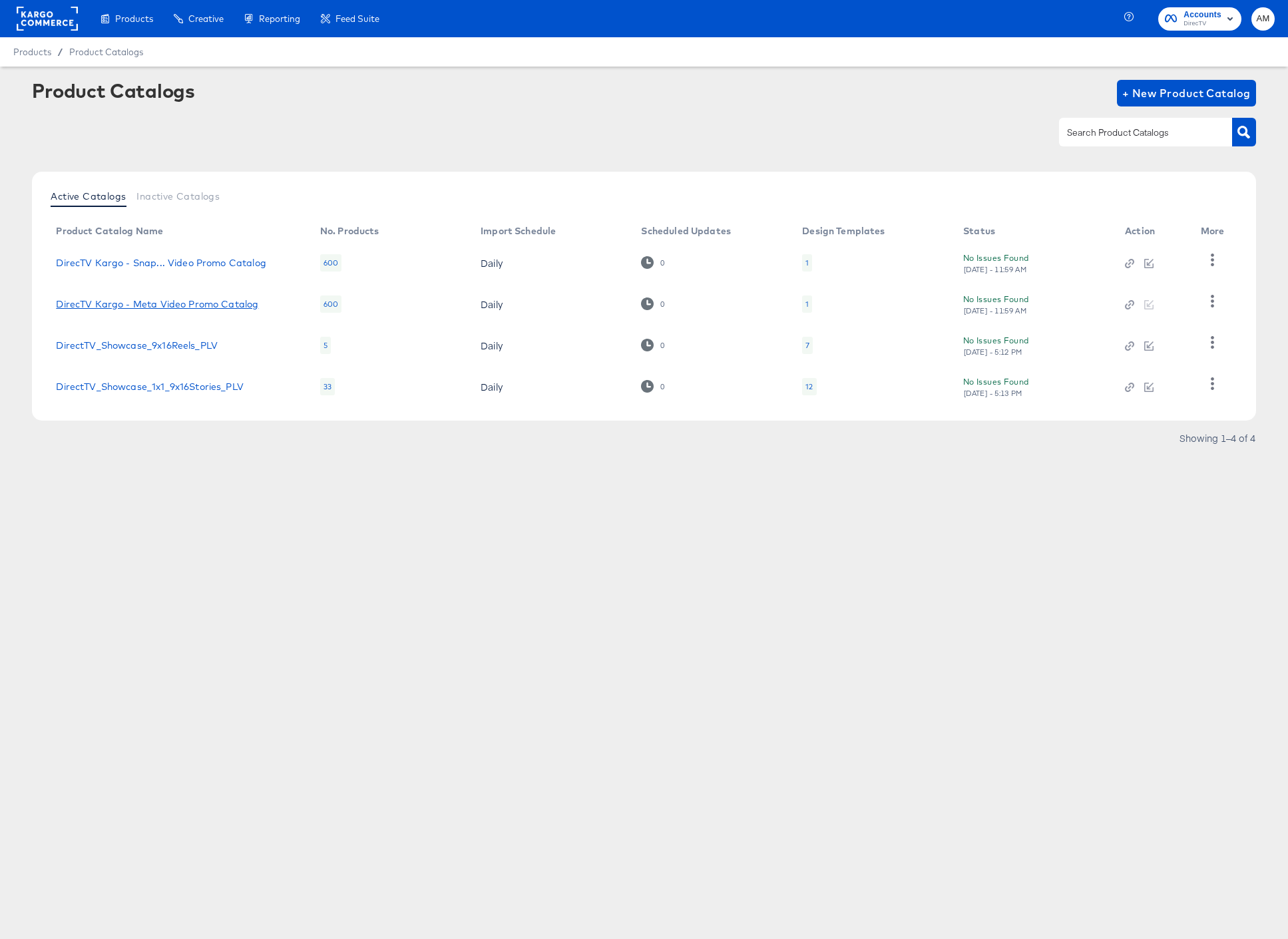
click at [203, 301] on link "DirecTV Kargo - Meta Video Promo Catalog" at bounding box center [157, 304] width 202 height 11
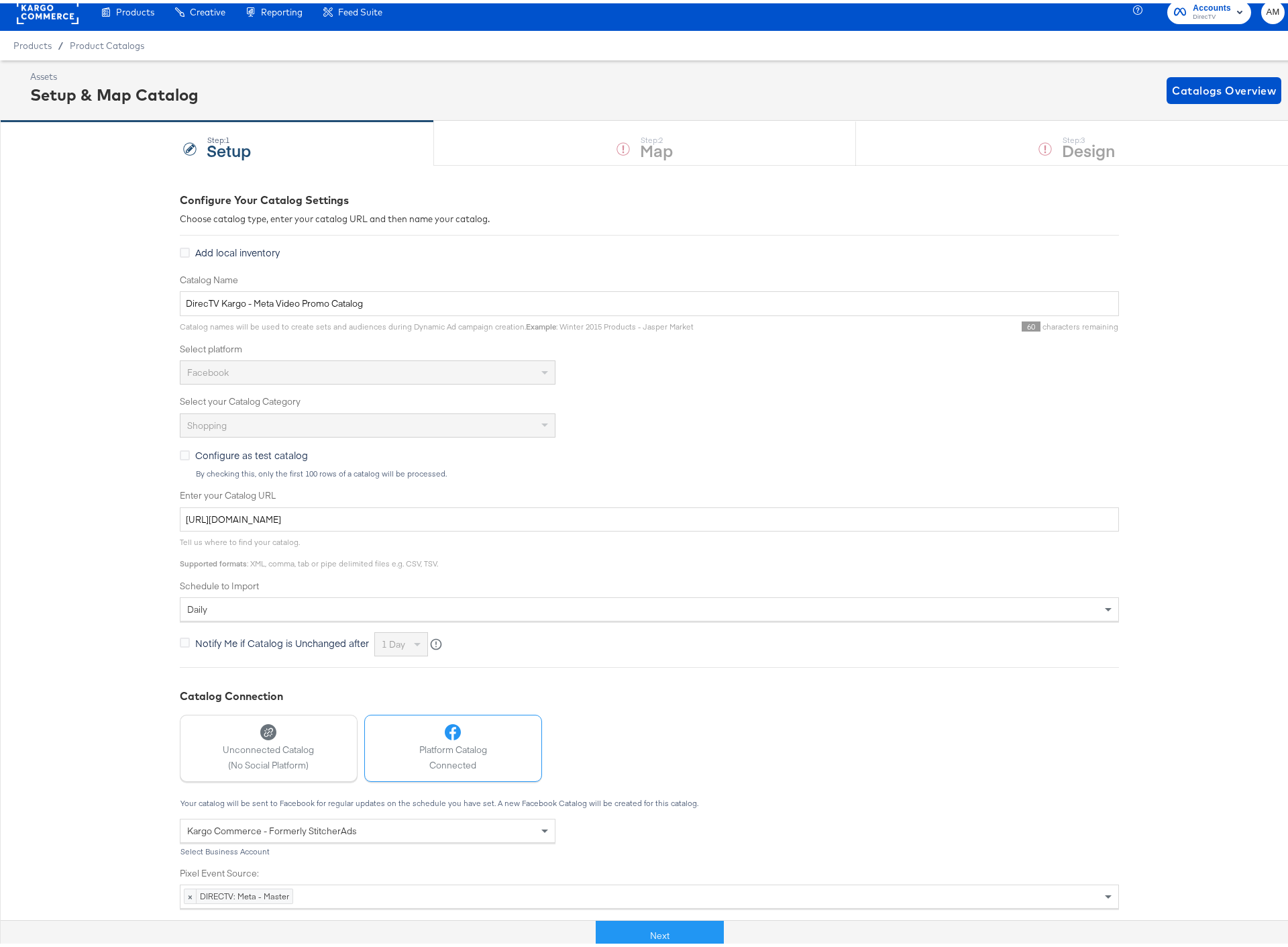
scroll to position [26, 0]
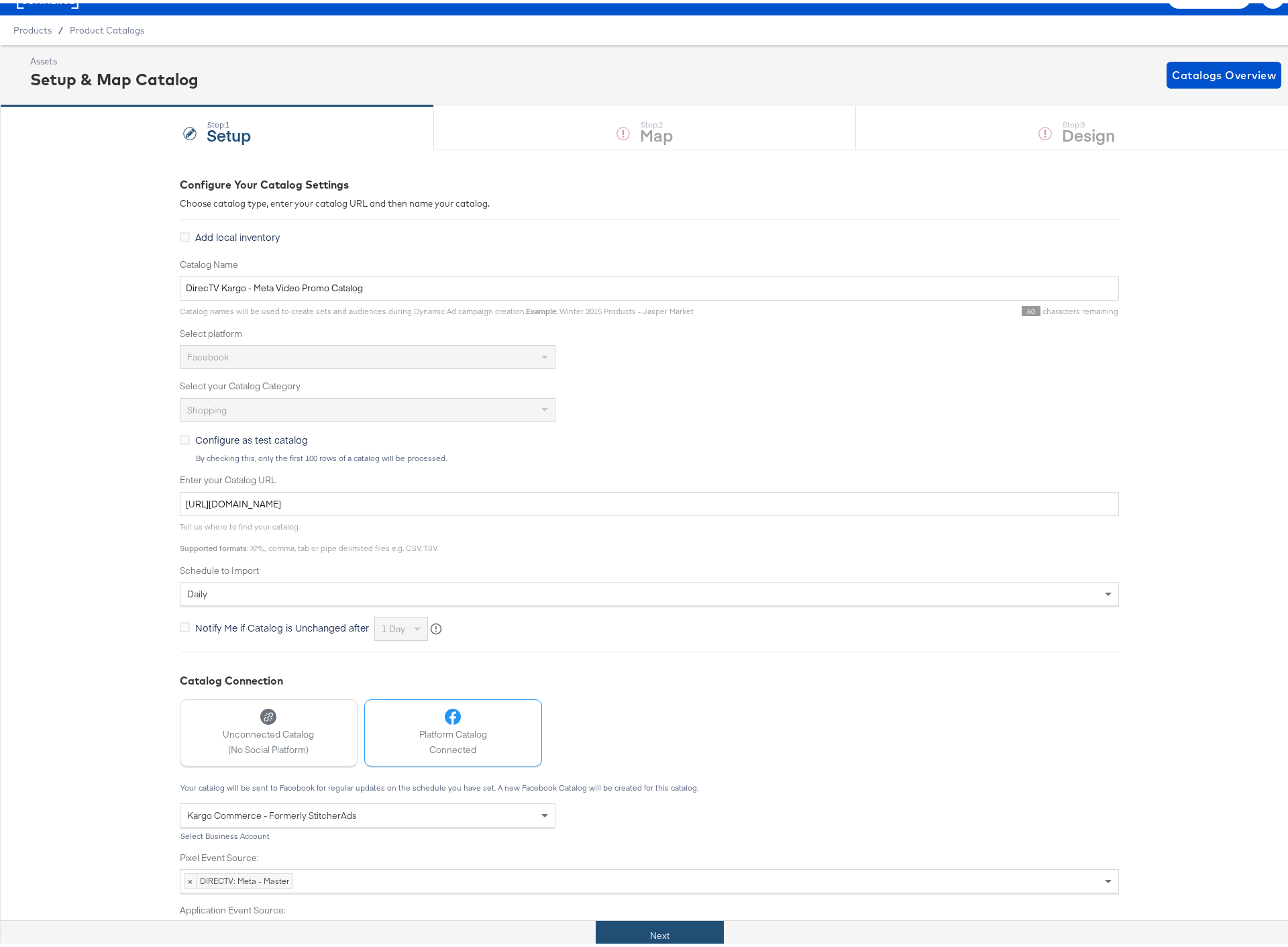
click at [679, 934] on button "Next" at bounding box center [659, 932] width 128 height 30
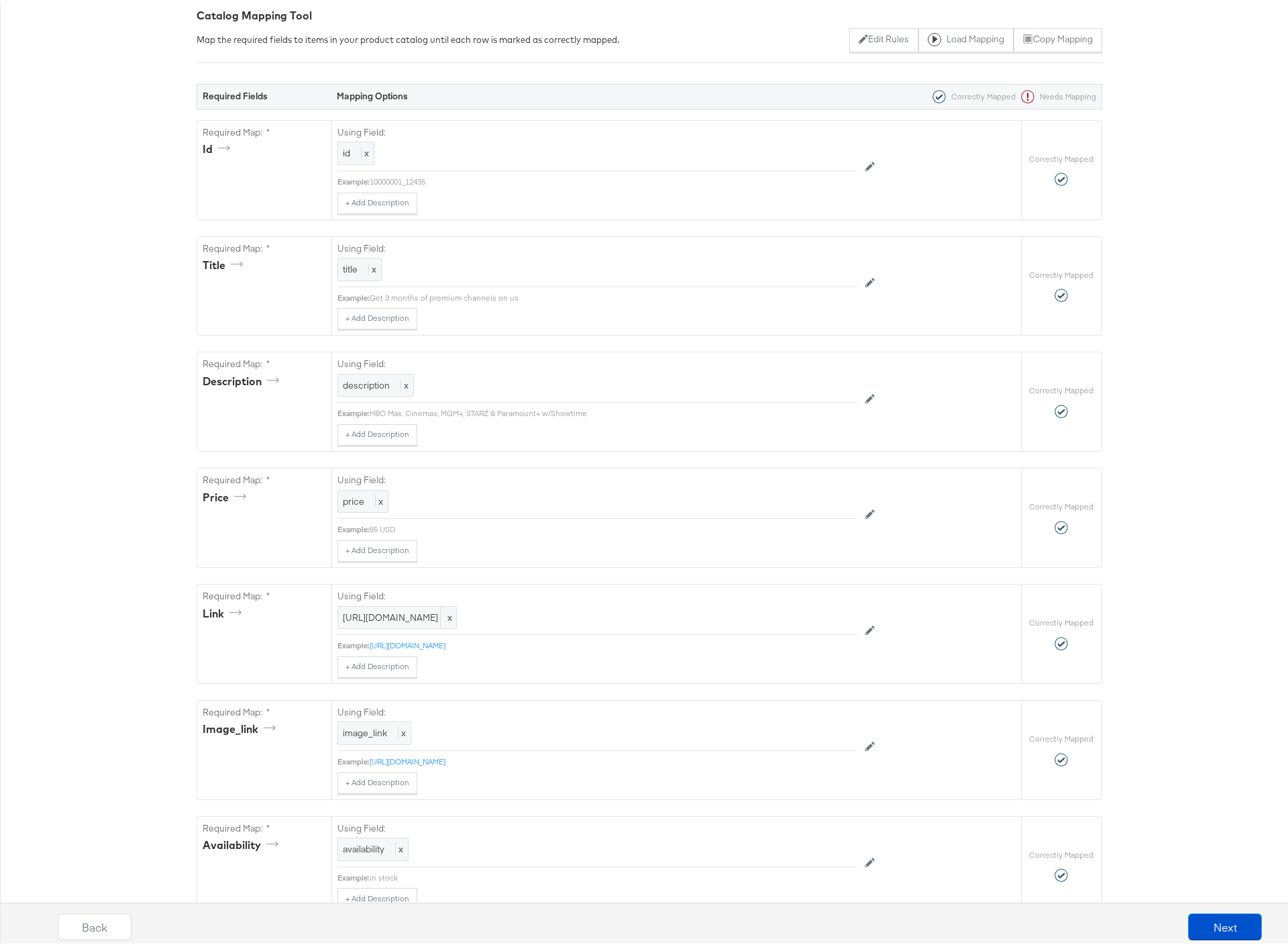
scroll to position [0, 0]
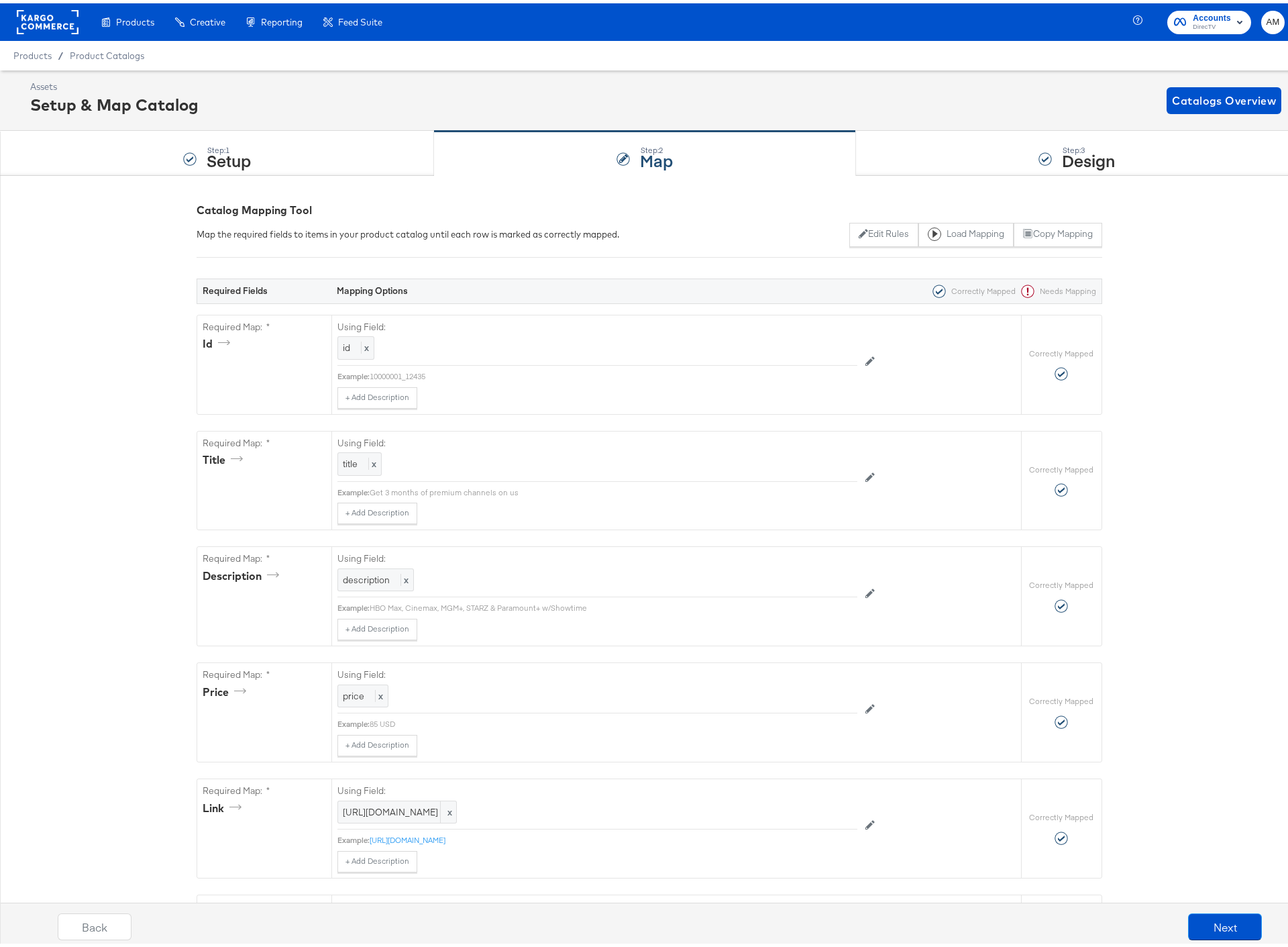
click at [36, 15] on rect at bounding box center [48, 19] width 62 height 24
click at [48, 27] on rect at bounding box center [48, 19] width 62 height 24
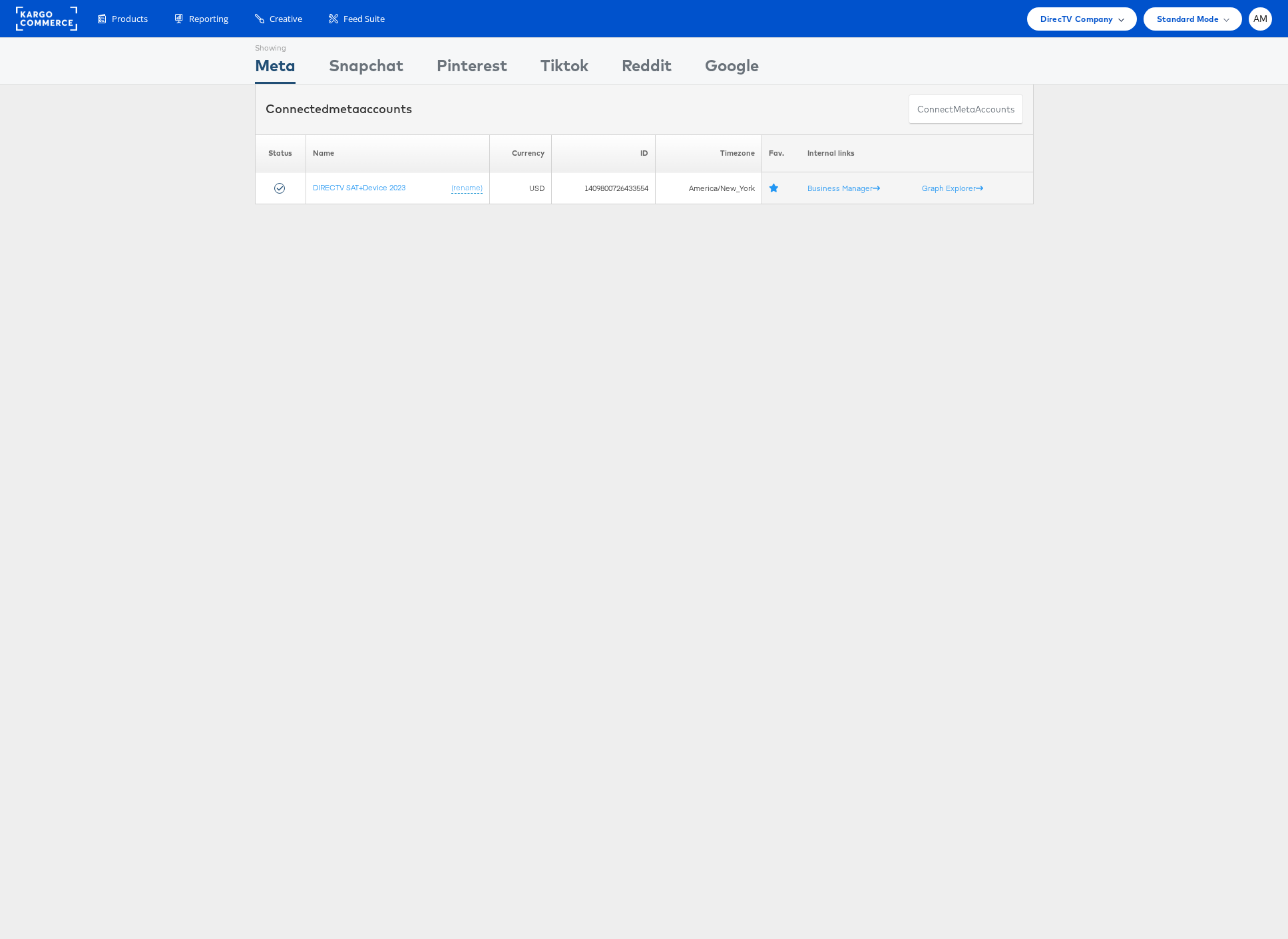
click at [1075, 20] on span "DirecTV Company" at bounding box center [1076, 19] width 72 height 14
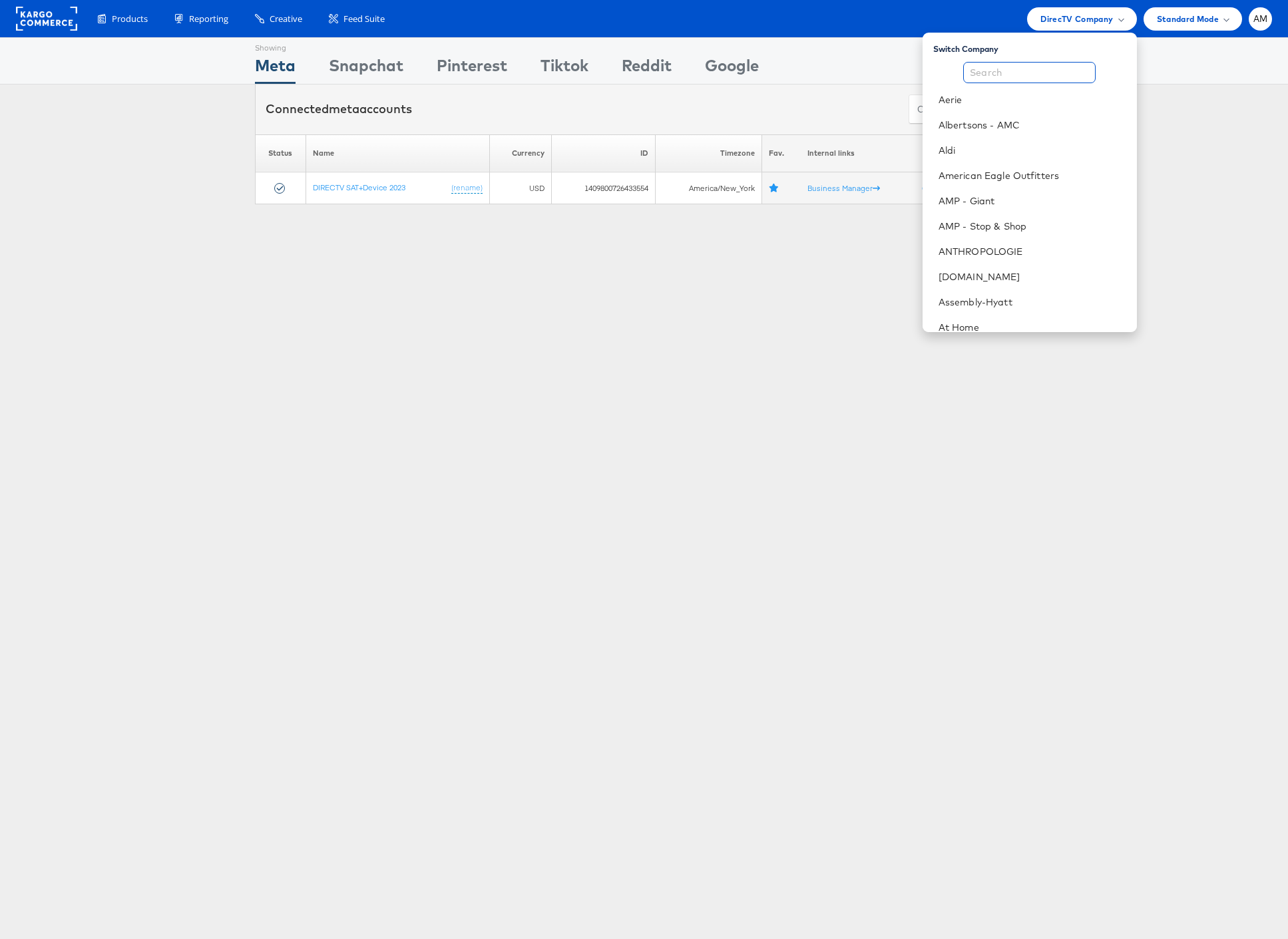
click at [1033, 72] on input "text" at bounding box center [1029, 72] width 132 height 21
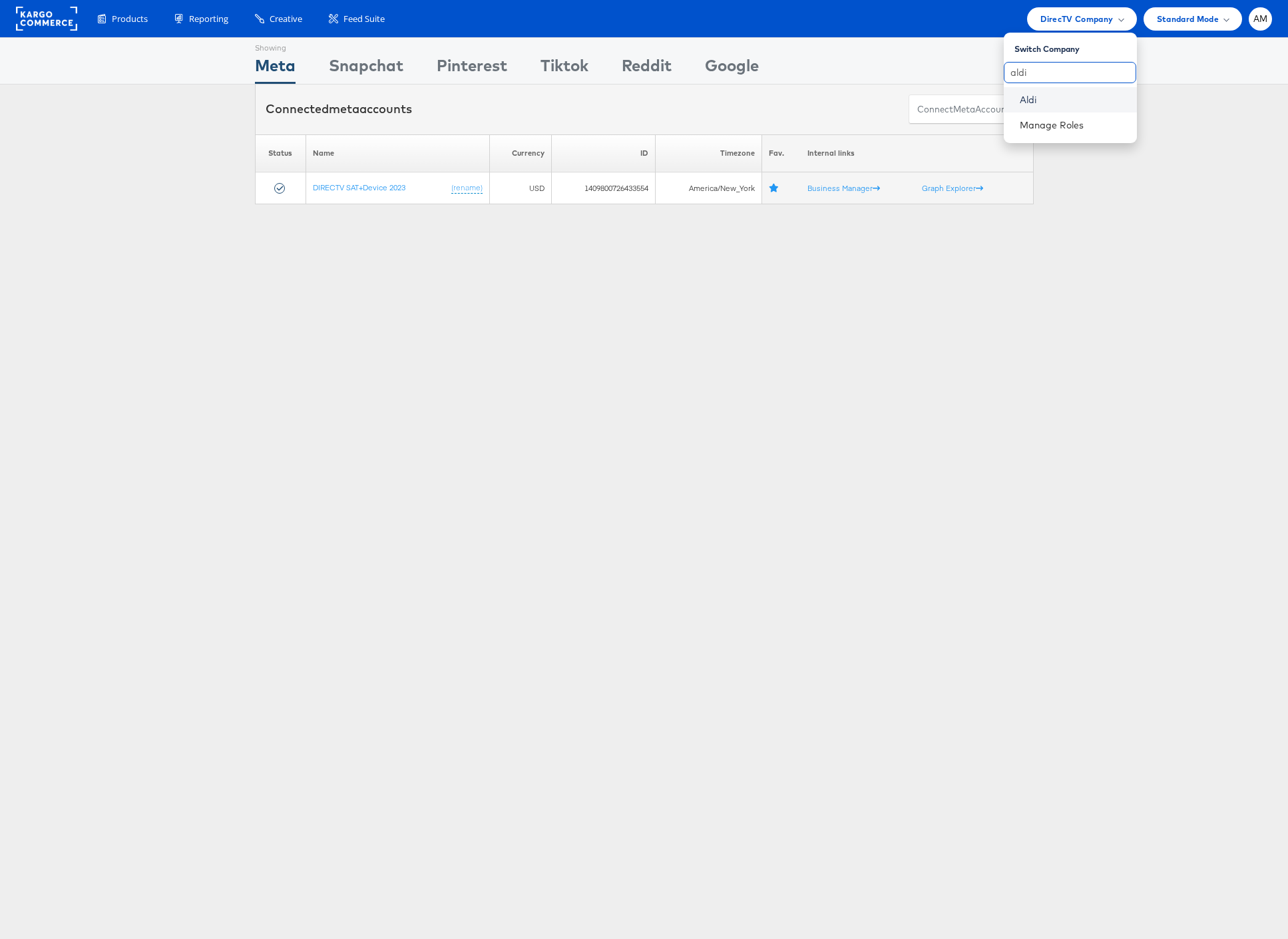
type input "aldi"
click at [1029, 100] on link "Aldi" at bounding box center [1072, 100] width 106 height 14
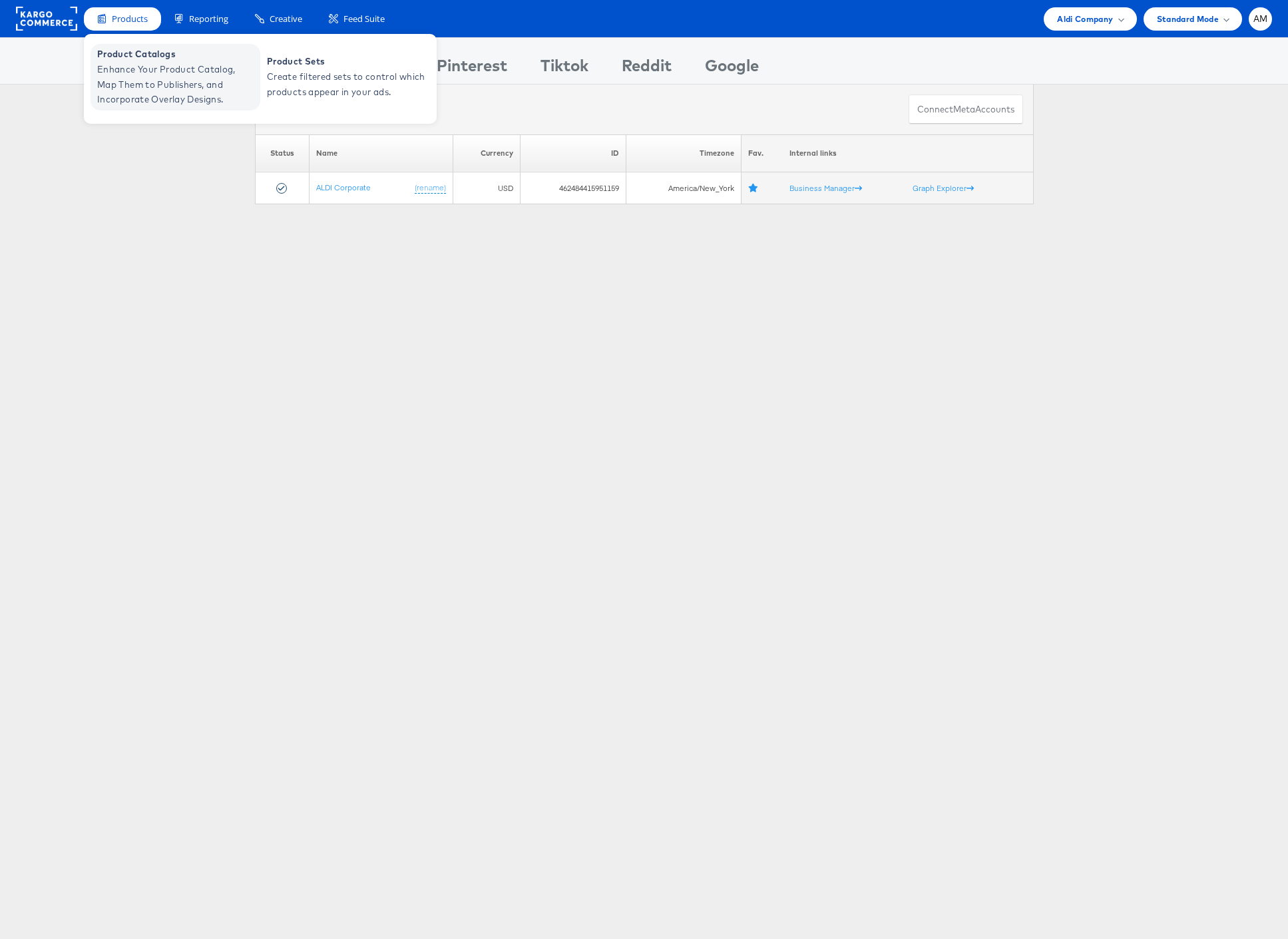
click at [146, 60] on span "Product Catalogs" at bounding box center [177, 54] width 160 height 15
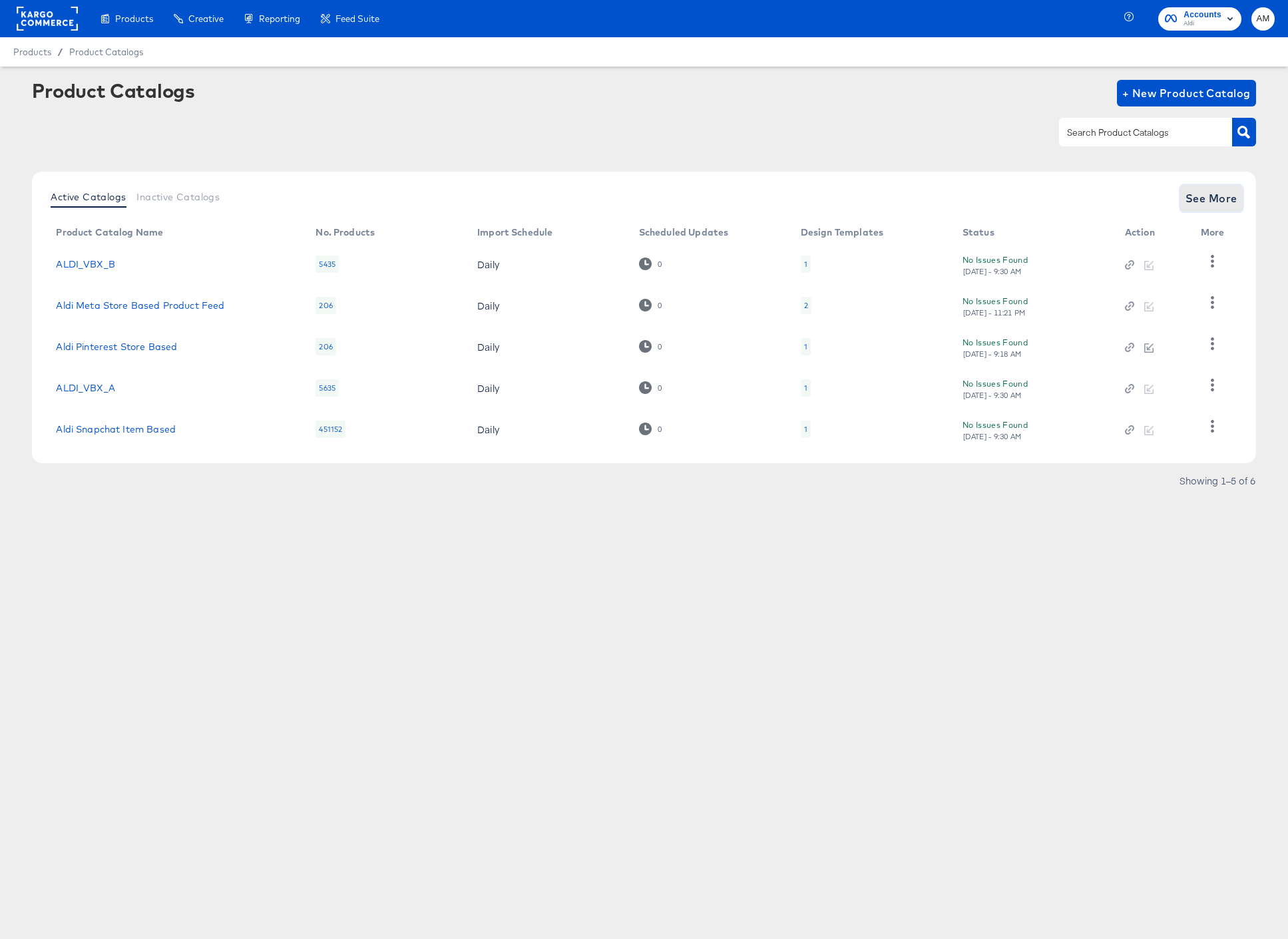
click at [1214, 198] on span "See More" at bounding box center [1211, 198] width 52 height 19
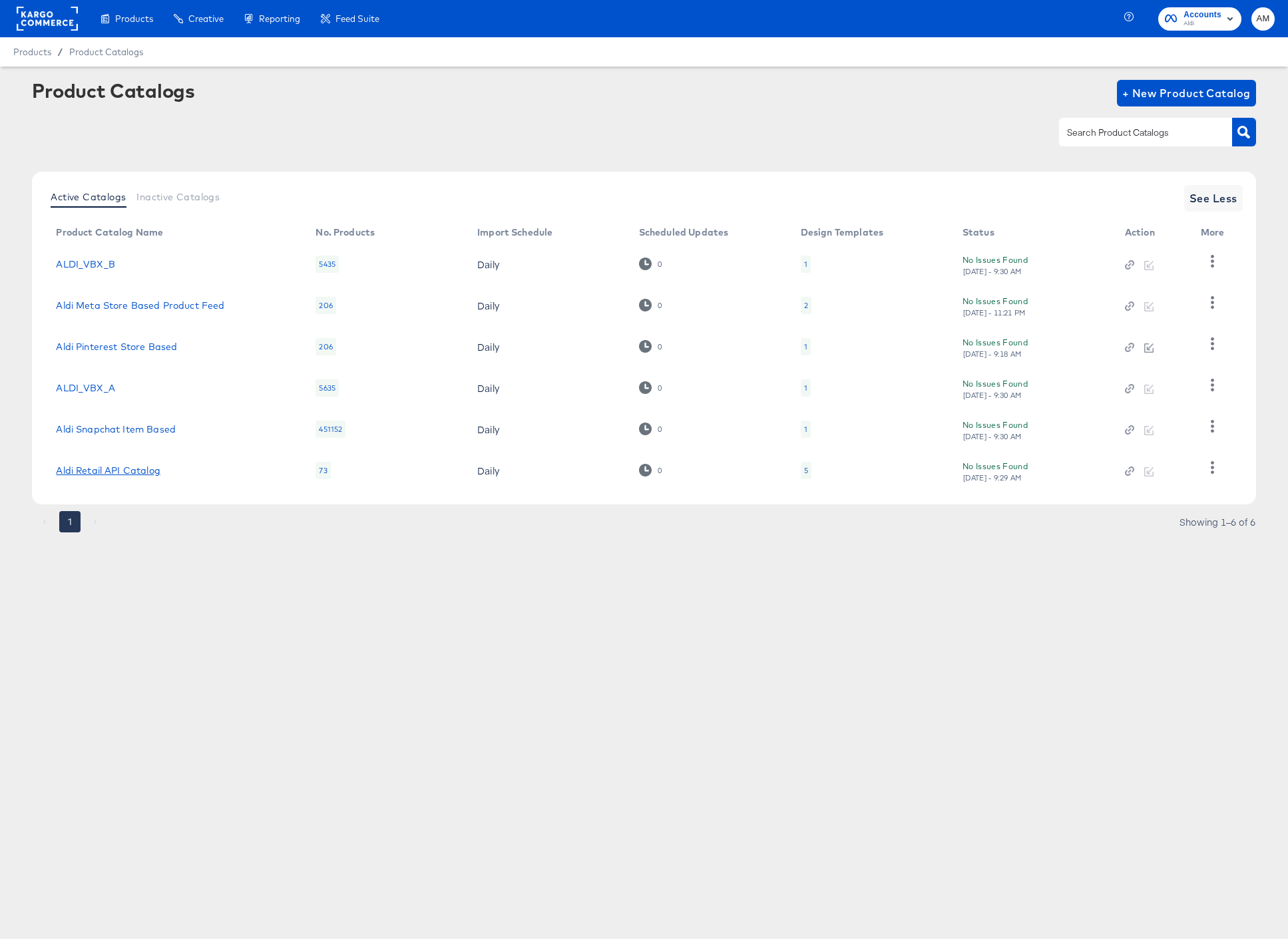
click at [142, 467] on link "Aldi Retail API Catalog" at bounding box center [108, 470] width 104 height 11
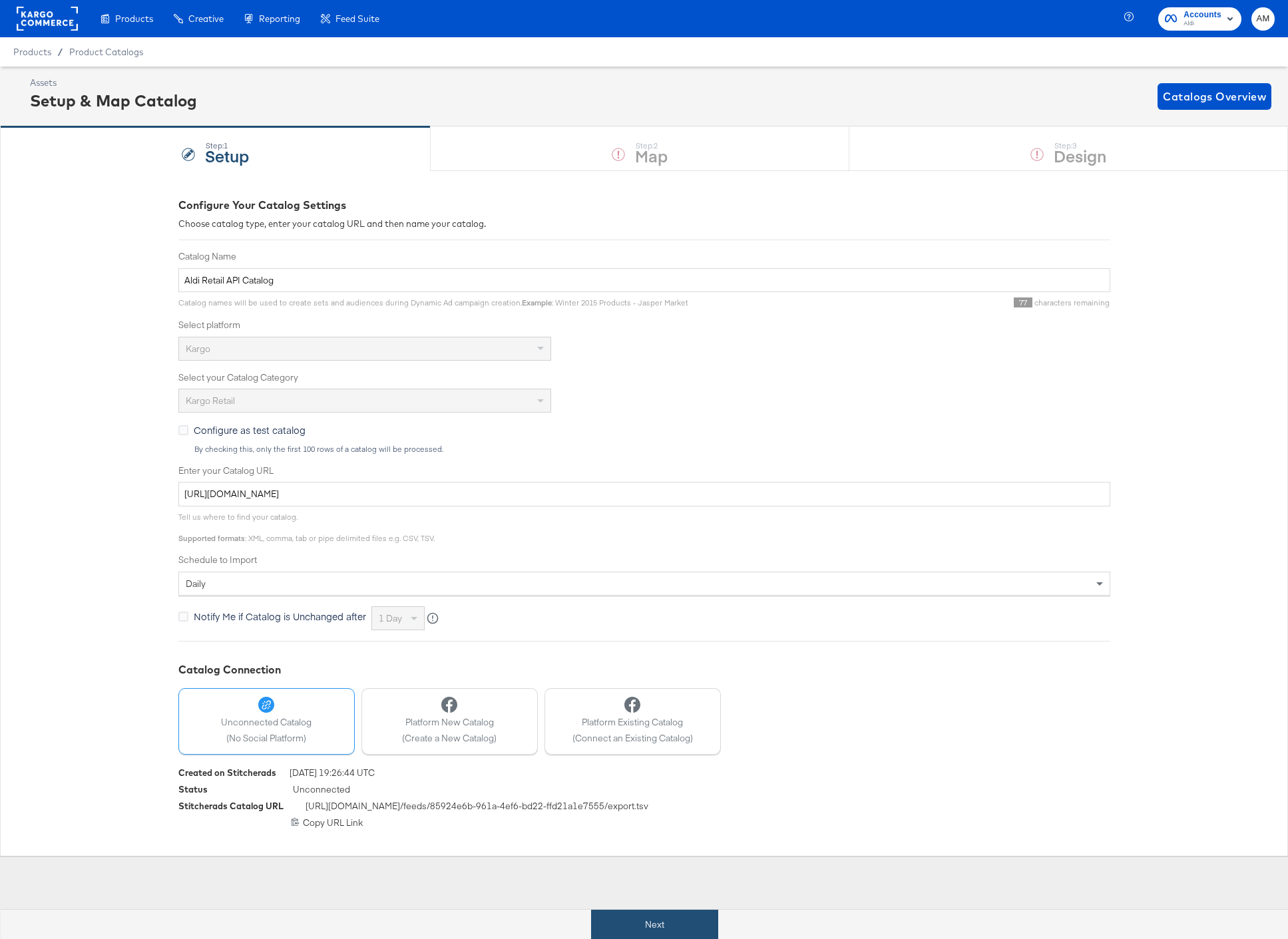
click at [613, 926] on button "Next" at bounding box center [654, 924] width 127 height 30
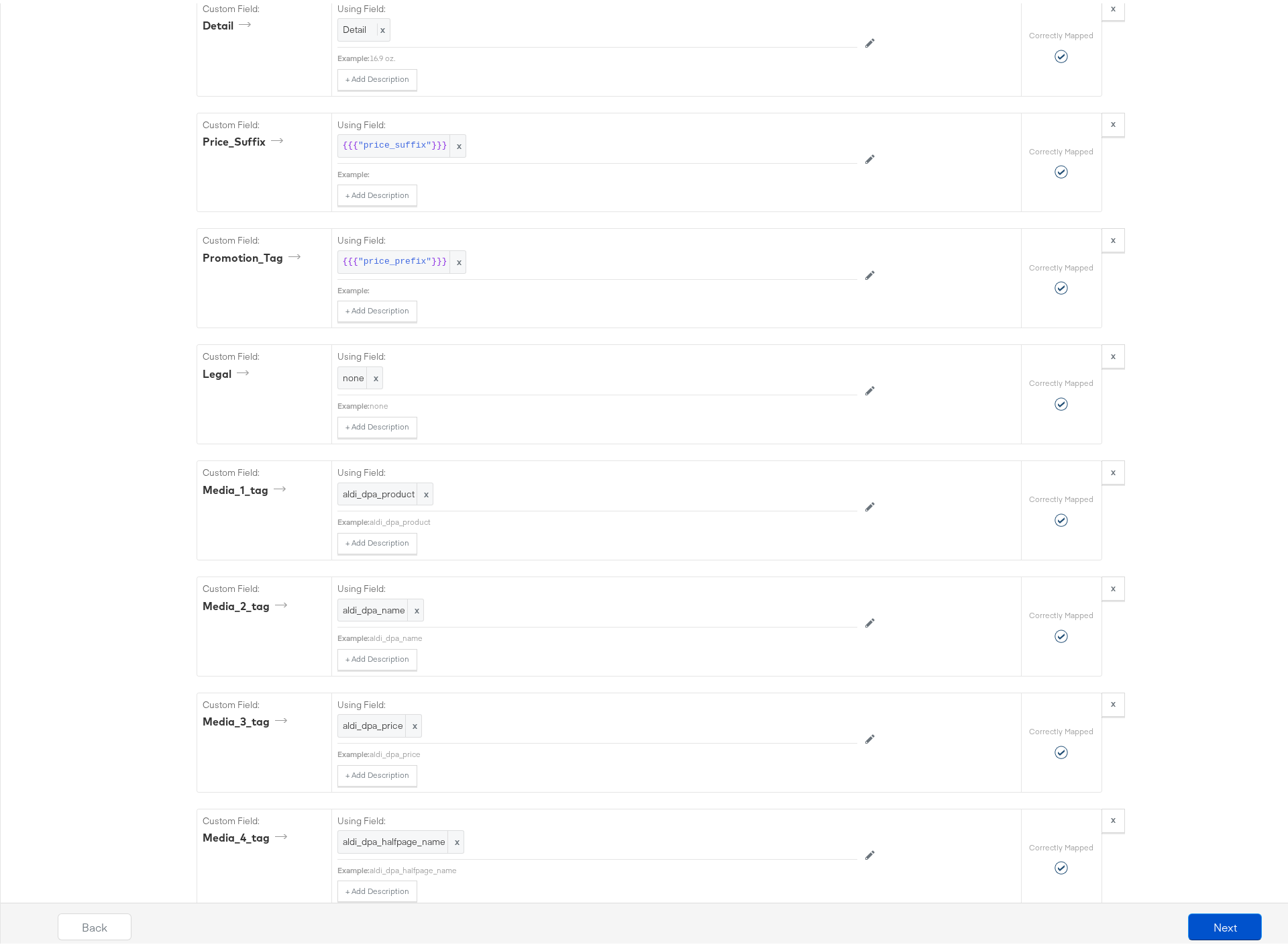
scroll to position [1983, 0]
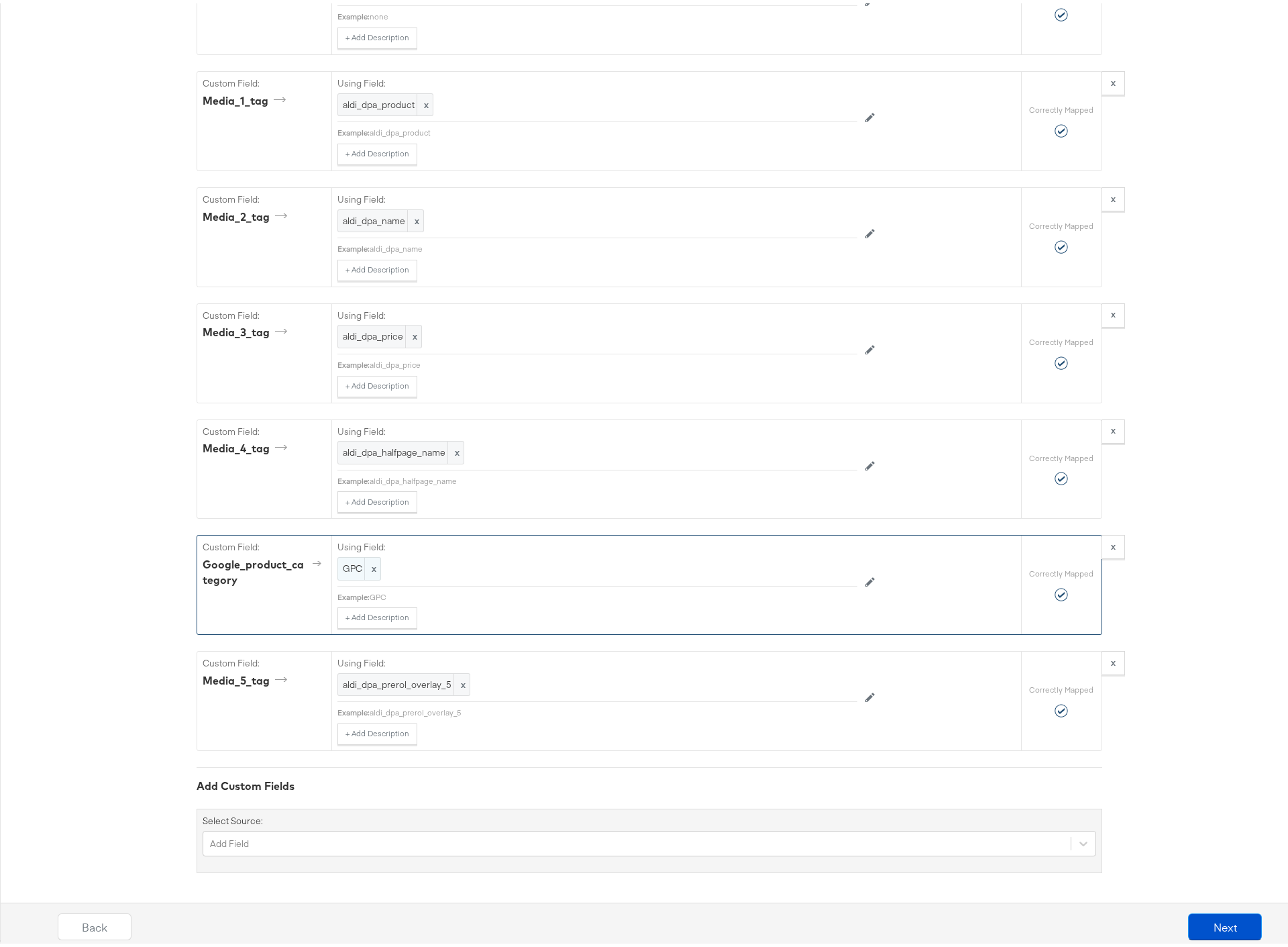
click at [343, 567] on span "GPC" at bounding box center [359, 565] width 32 height 13
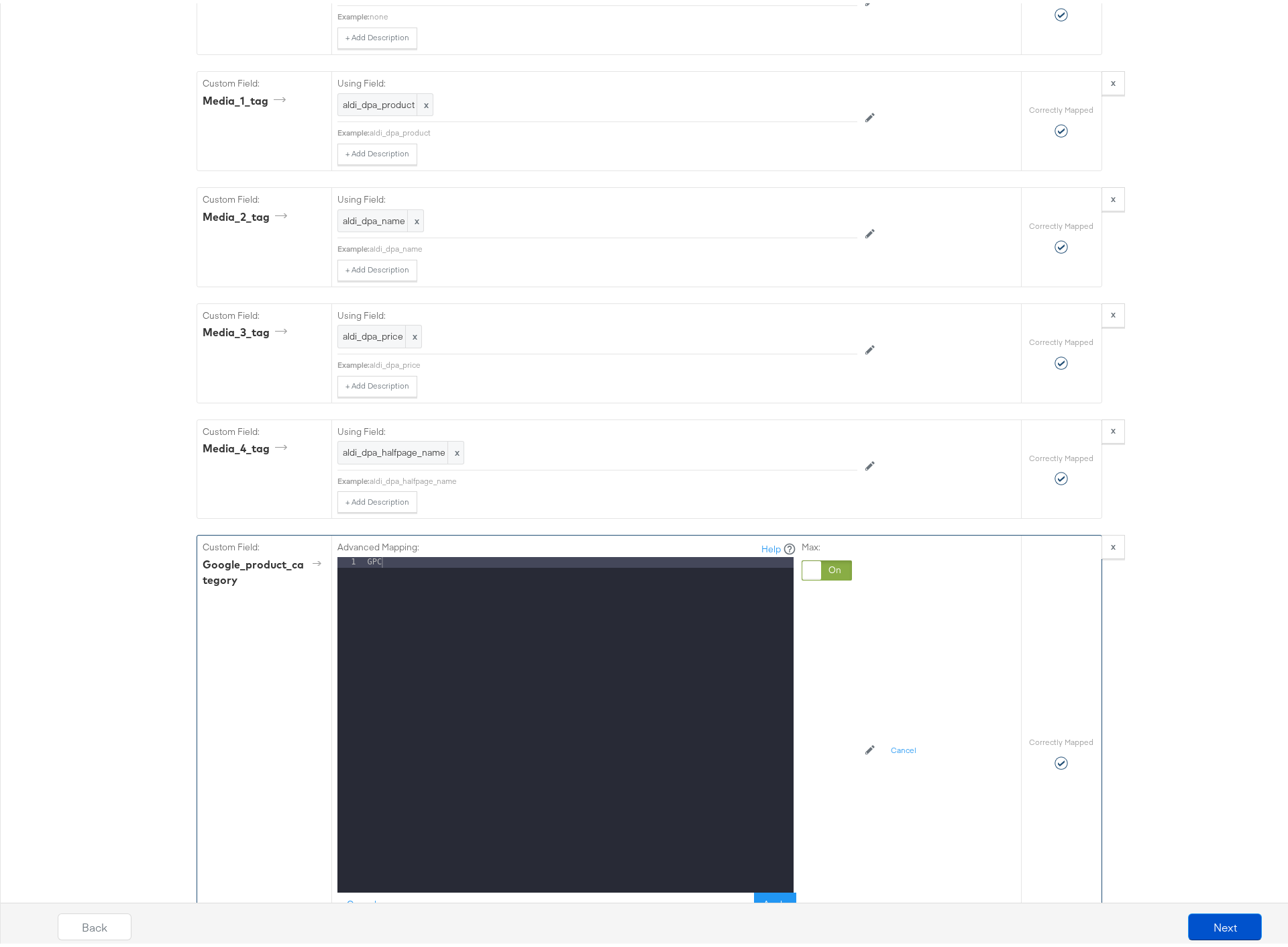
click at [836, 570] on div at bounding box center [826, 567] width 50 height 21
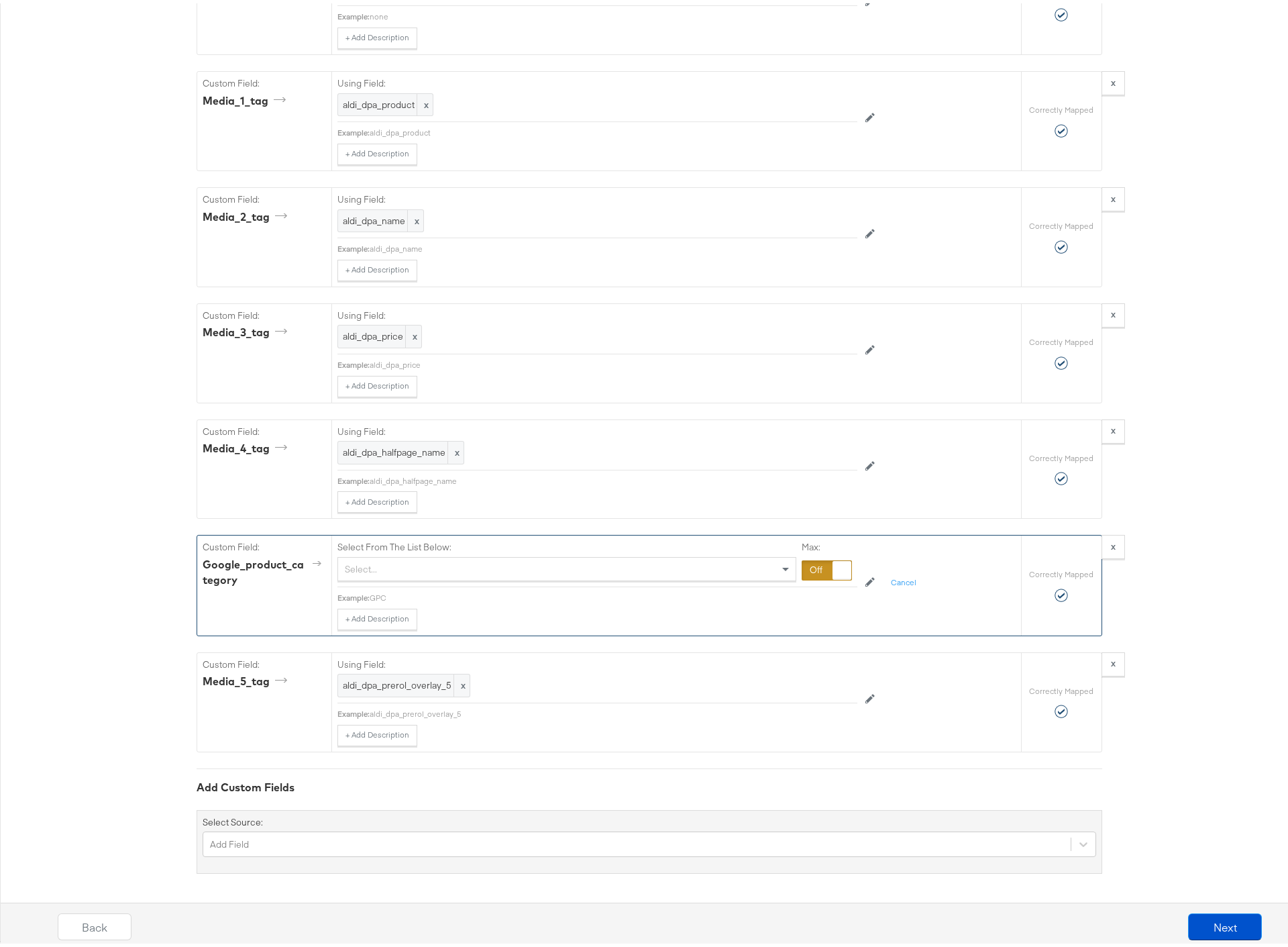
click at [431, 561] on div "Select..." at bounding box center [566, 565] width 458 height 23
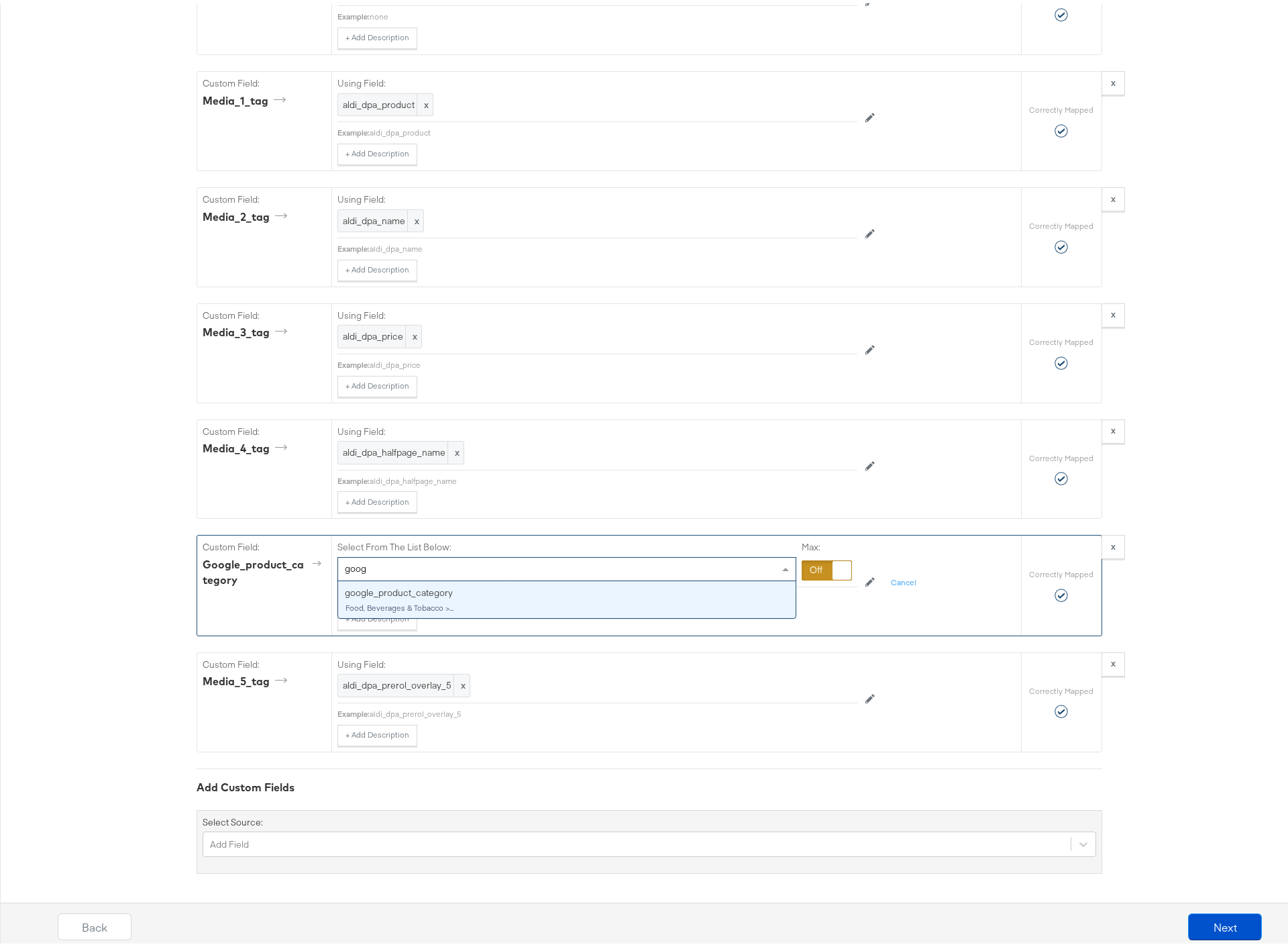
type input "googl"
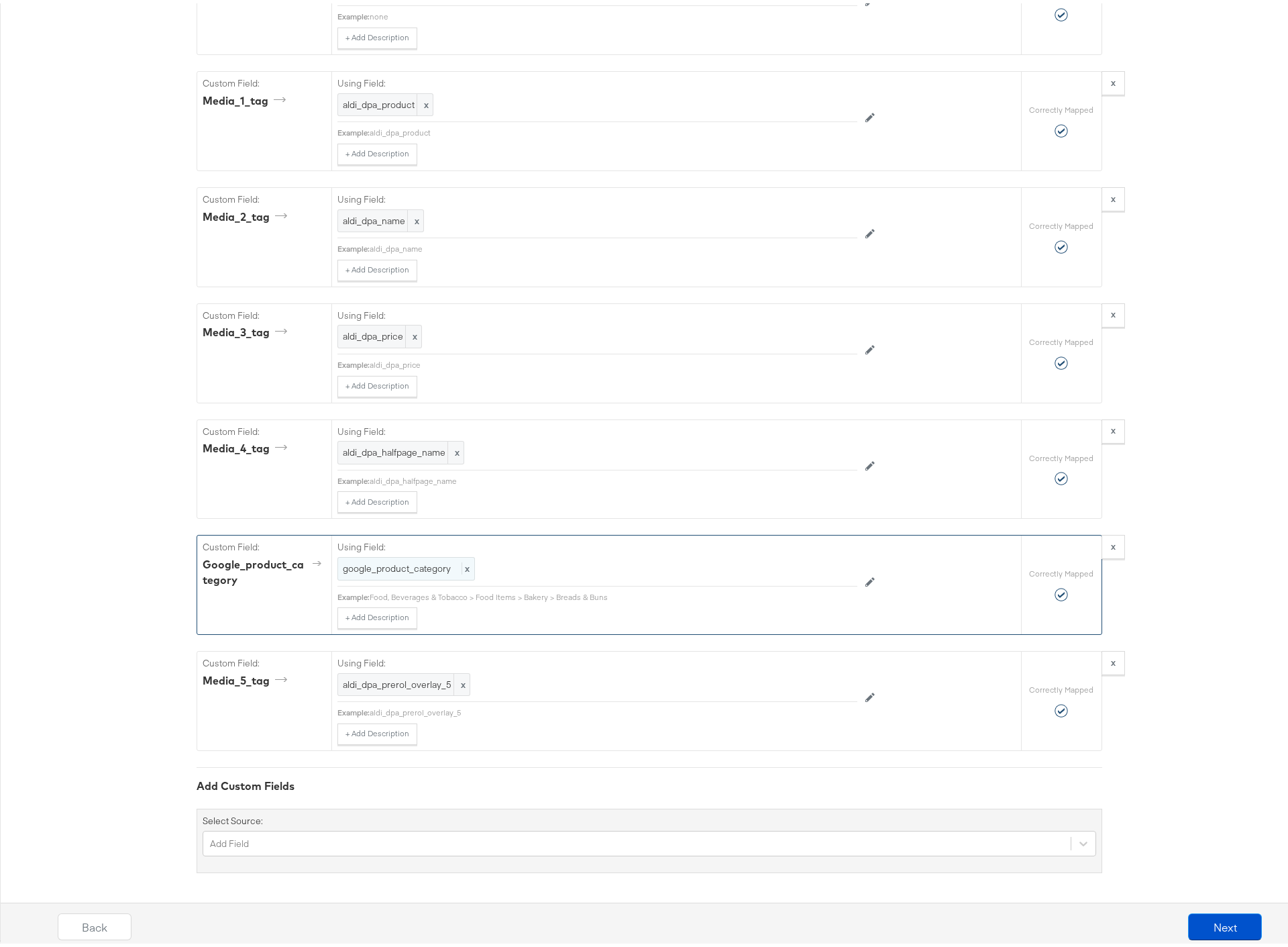
click at [390, 565] on span "google_product_category" at bounding box center [397, 565] width 108 height 12
click at [390, 565] on span "google_product_category" at bounding box center [399, 565] width 108 height 12
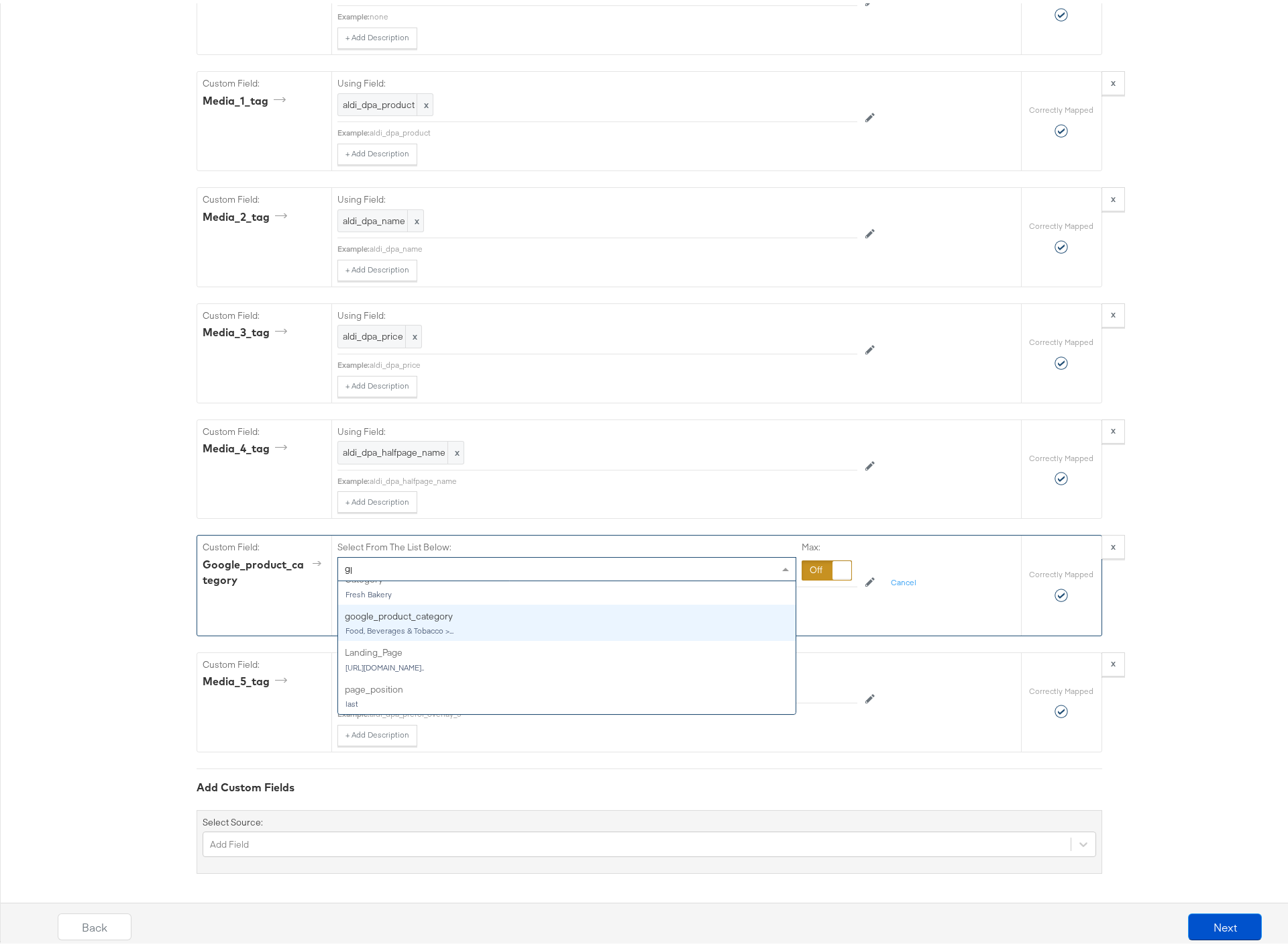
scroll to position [0, 0]
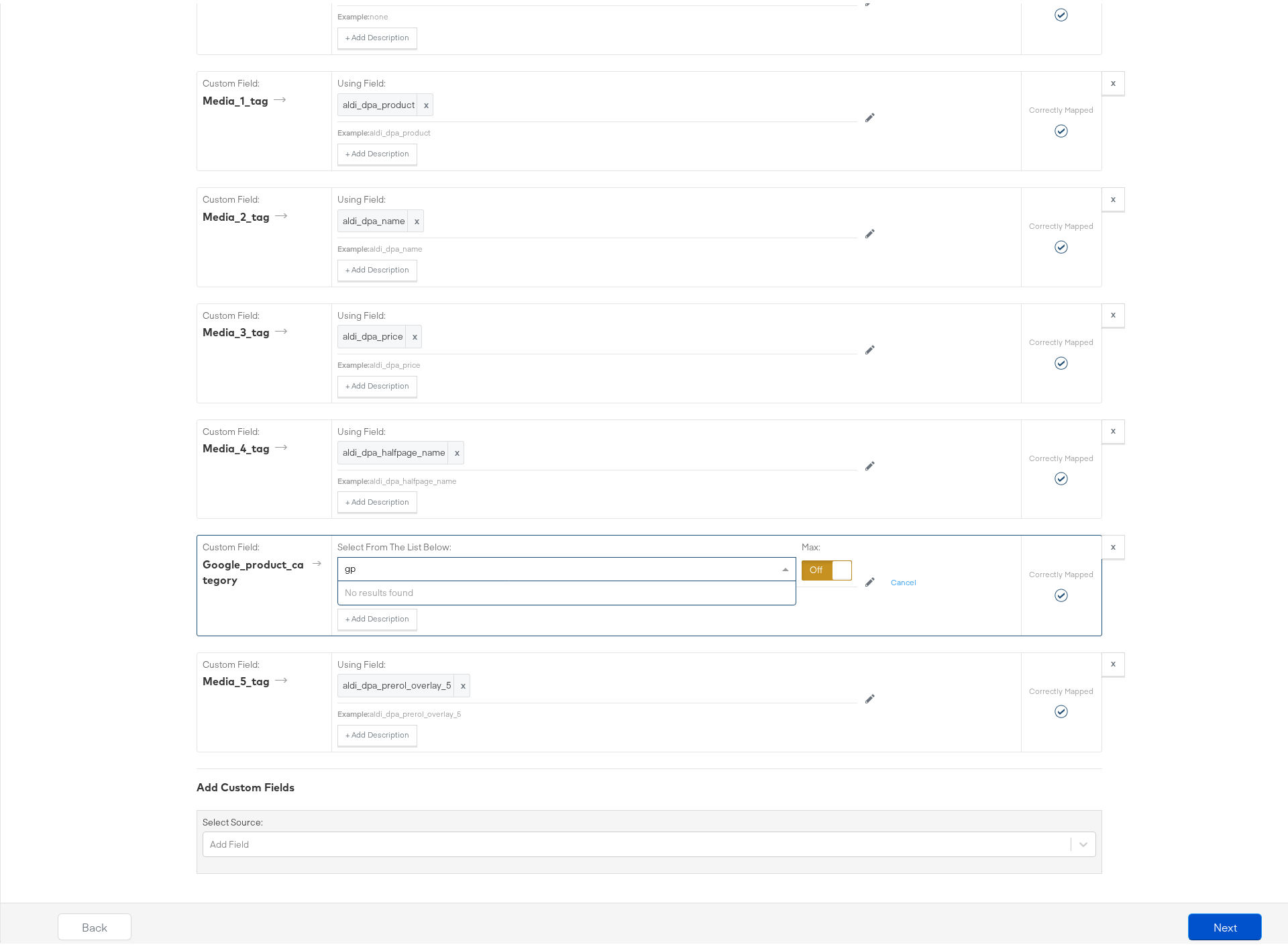
type input "g"
click at [411, 571] on span "google_product_category" at bounding box center [399, 565] width 108 height 12
click at [552, 545] on div "Select From The List Below: google_product_category" at bounding box center [567, 557] width 458 height 40
click at [1211, 928] on button "Next" at bounding box center [1225, 923] width 74 height 27
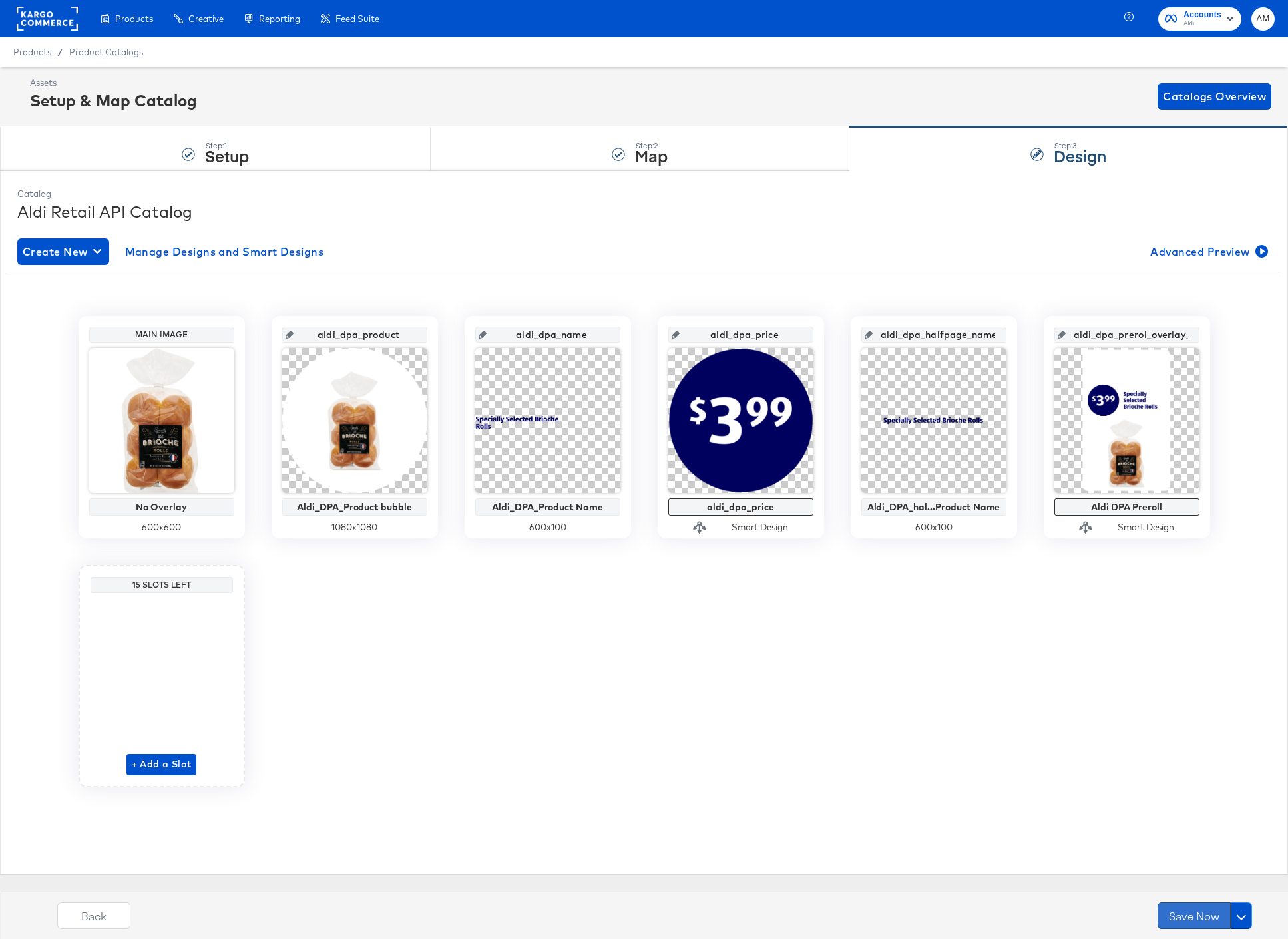
click at [1196, 916] on button "Save Now" at bounding box center [1194, 915] width 73 height 26
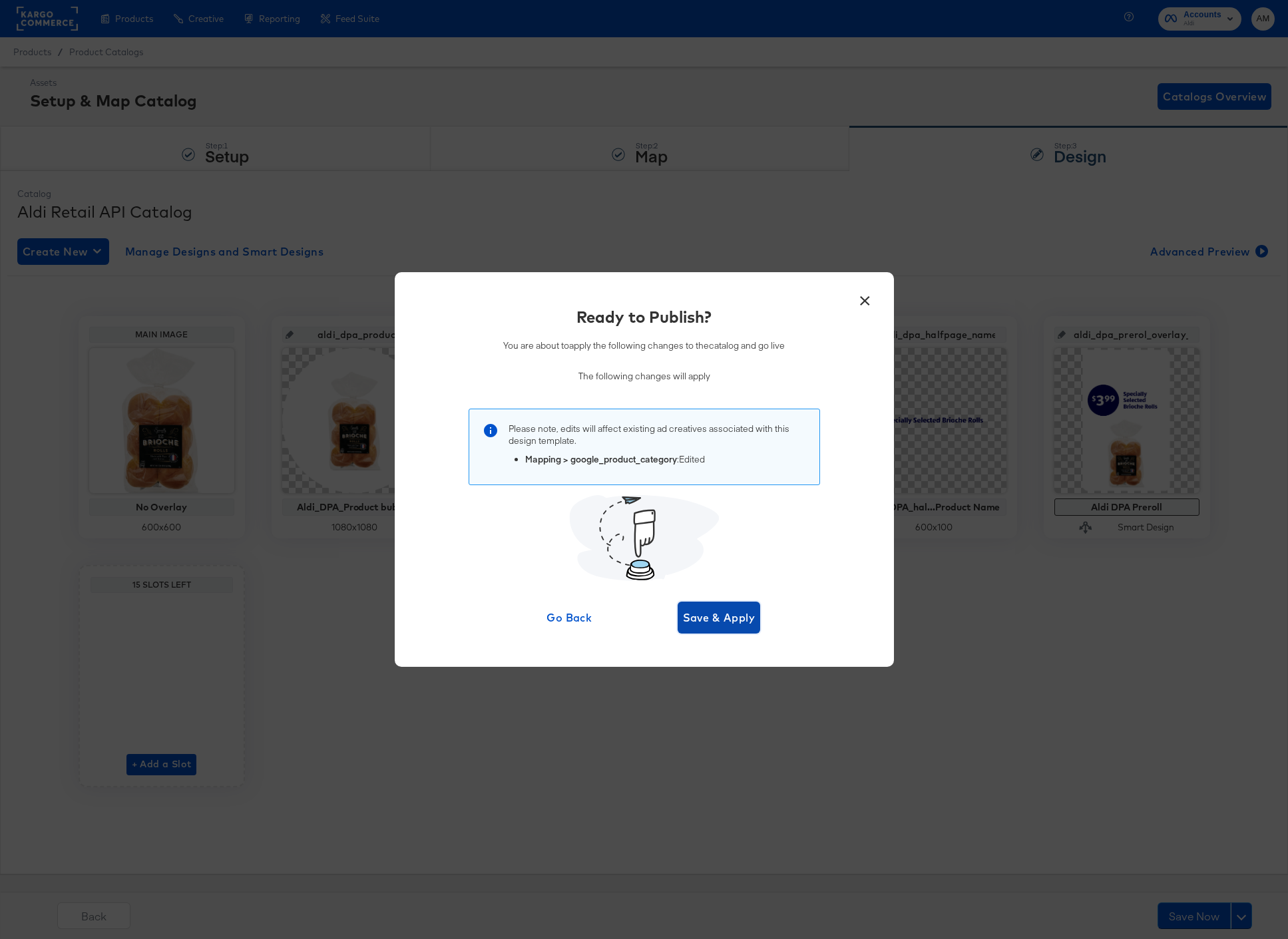
click at [690, 623] on span "Save & Apply" at bounding box center [719, 618] width 72 height 19
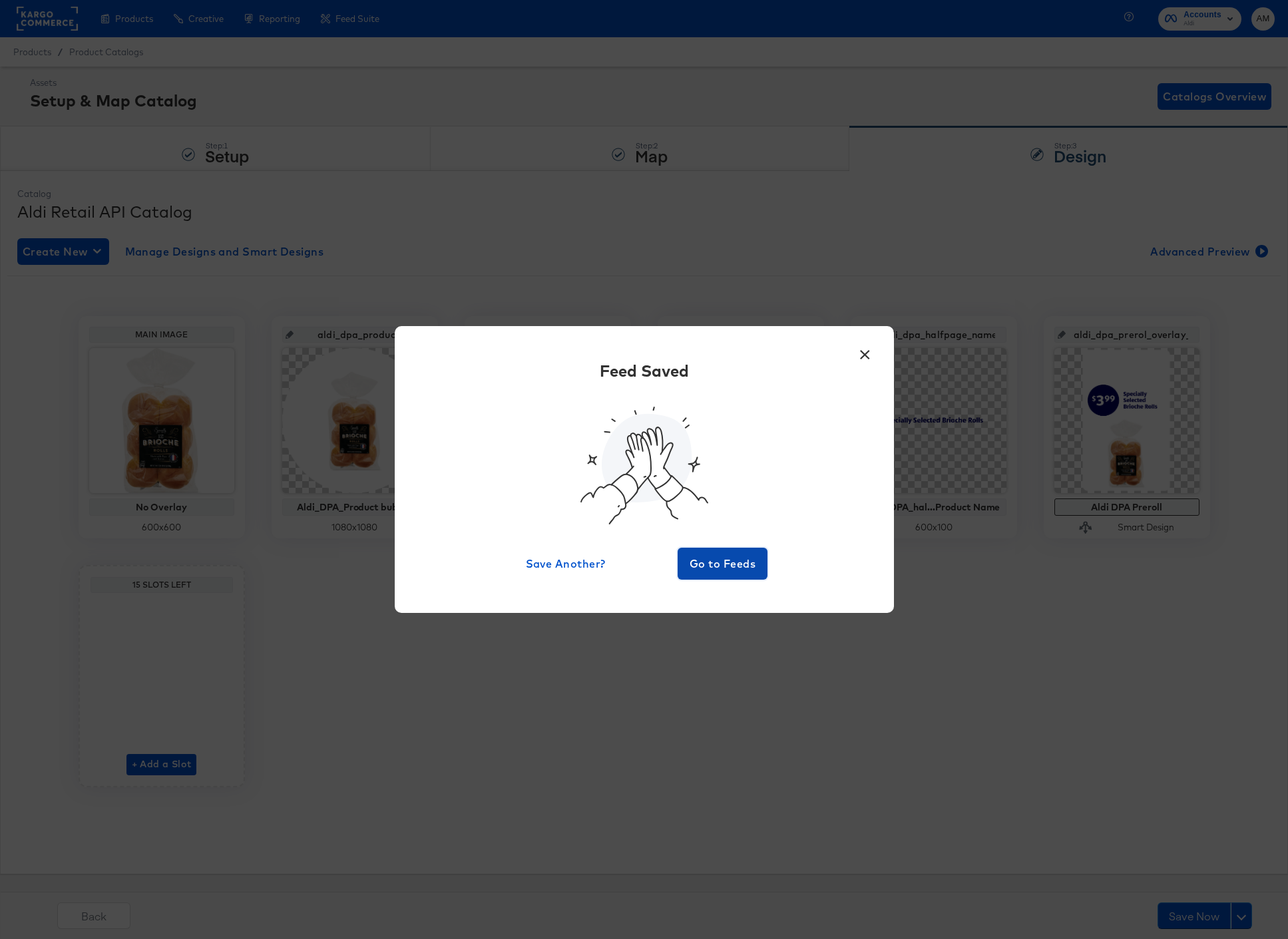
click at [705, 559] on span "Go to Feeds" at bounding box center [723, 563] width 80 height 19
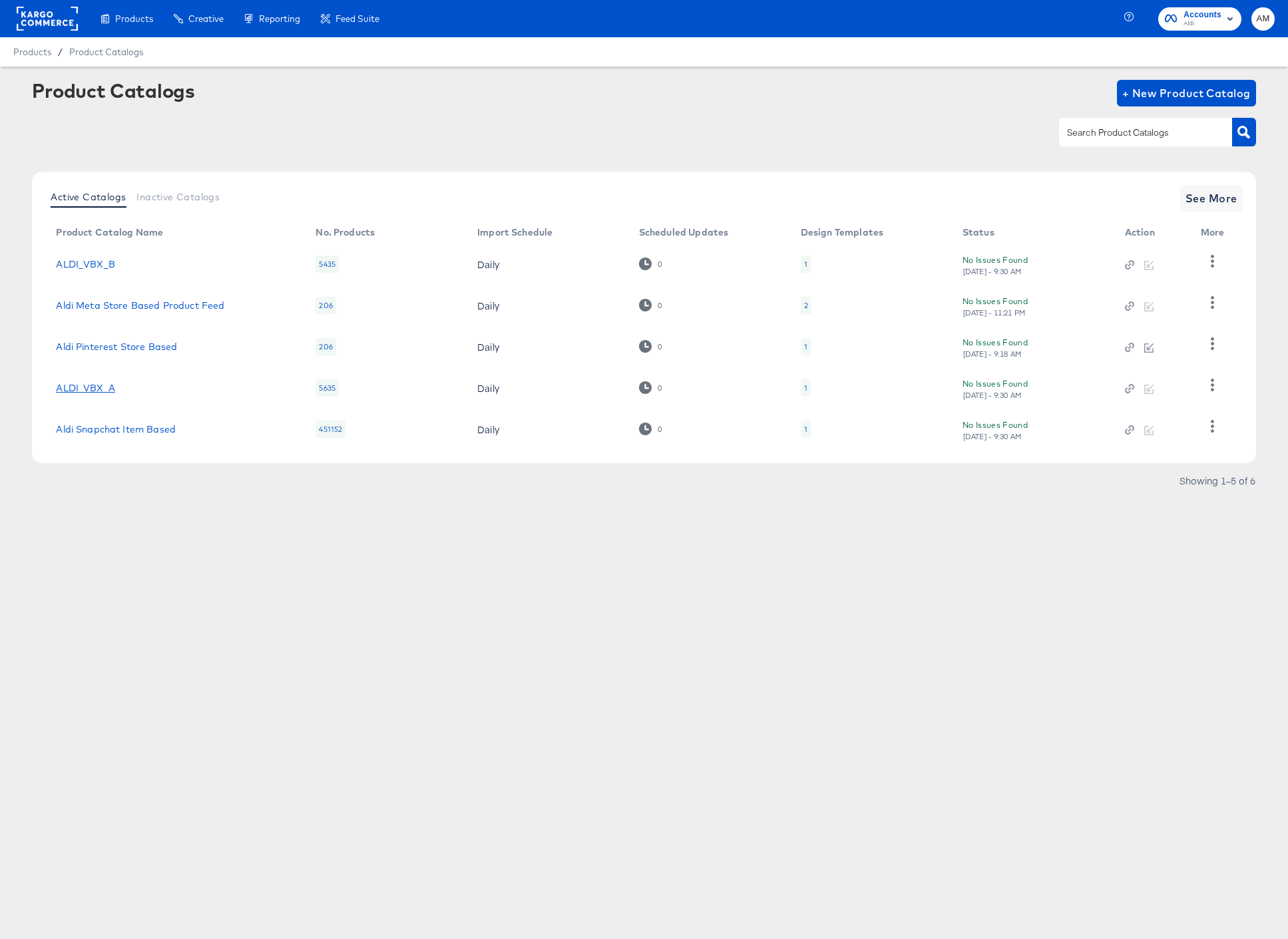
click at [76, 391] on link "ALDI_VBX_A" at bounding box center [86, 388] width 59 height 11
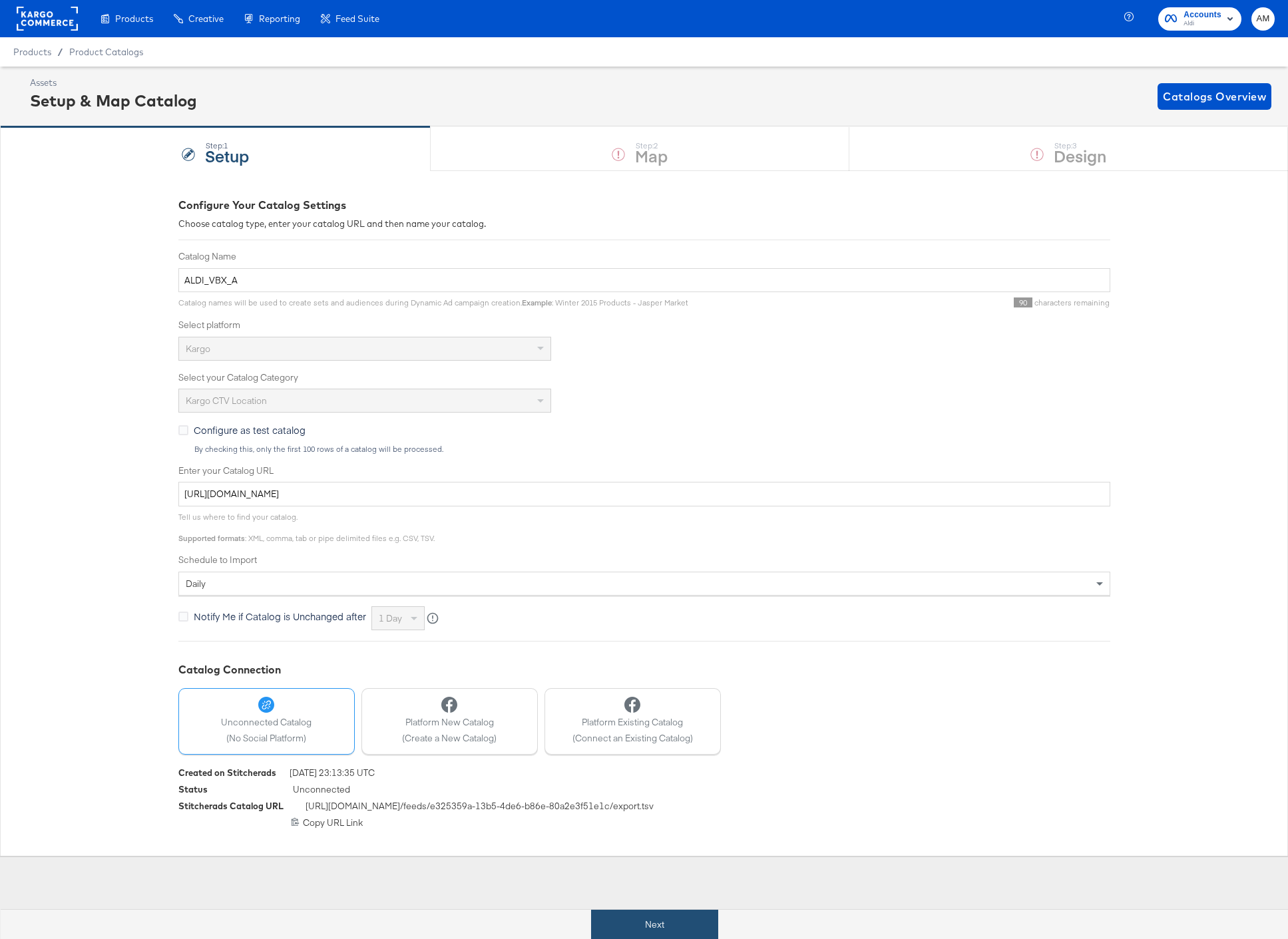
click at [651, 925] on button "Next" at bounding box center [654, 924] width 127 height 30
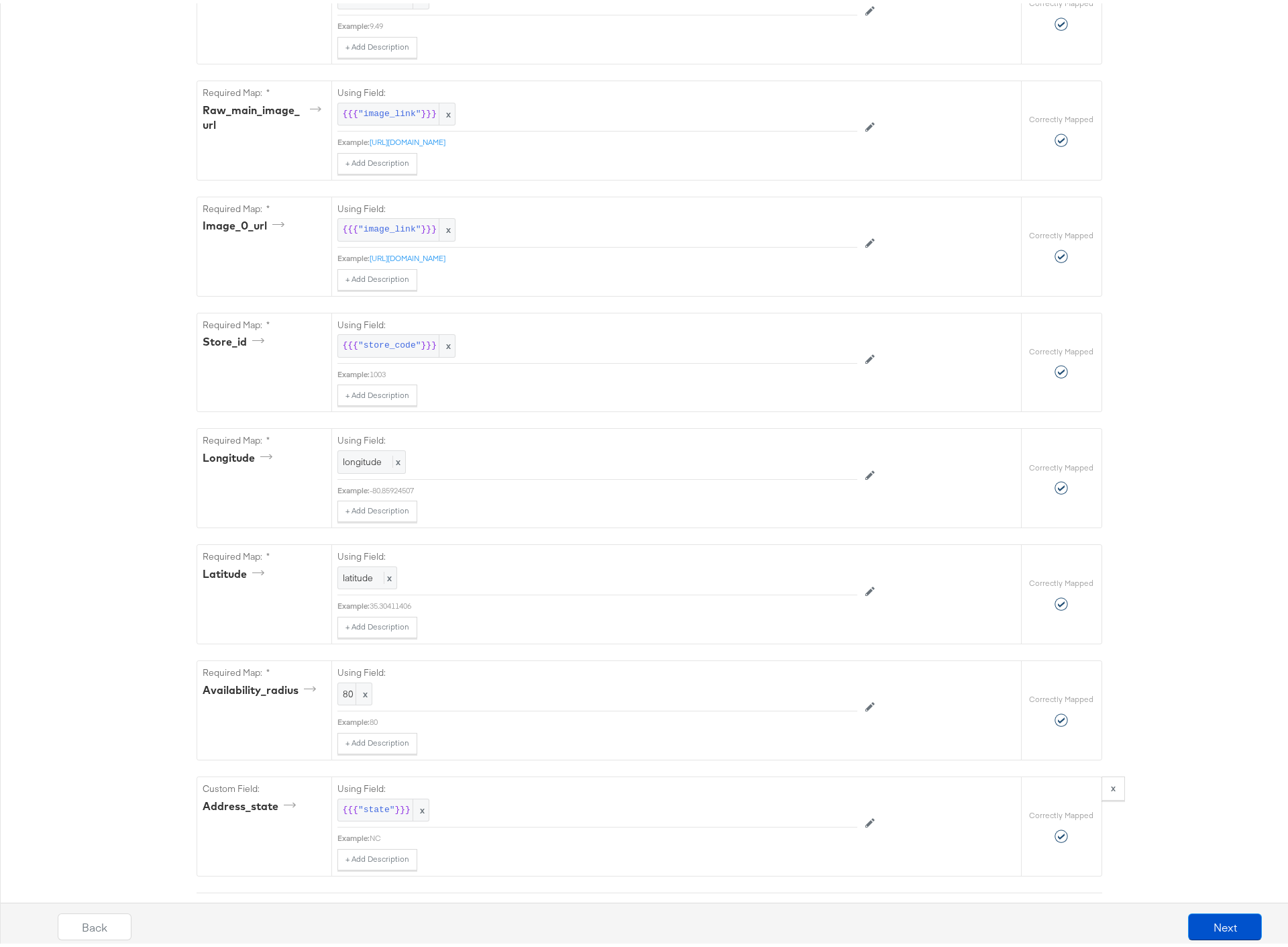
scroll to position [823, 0]
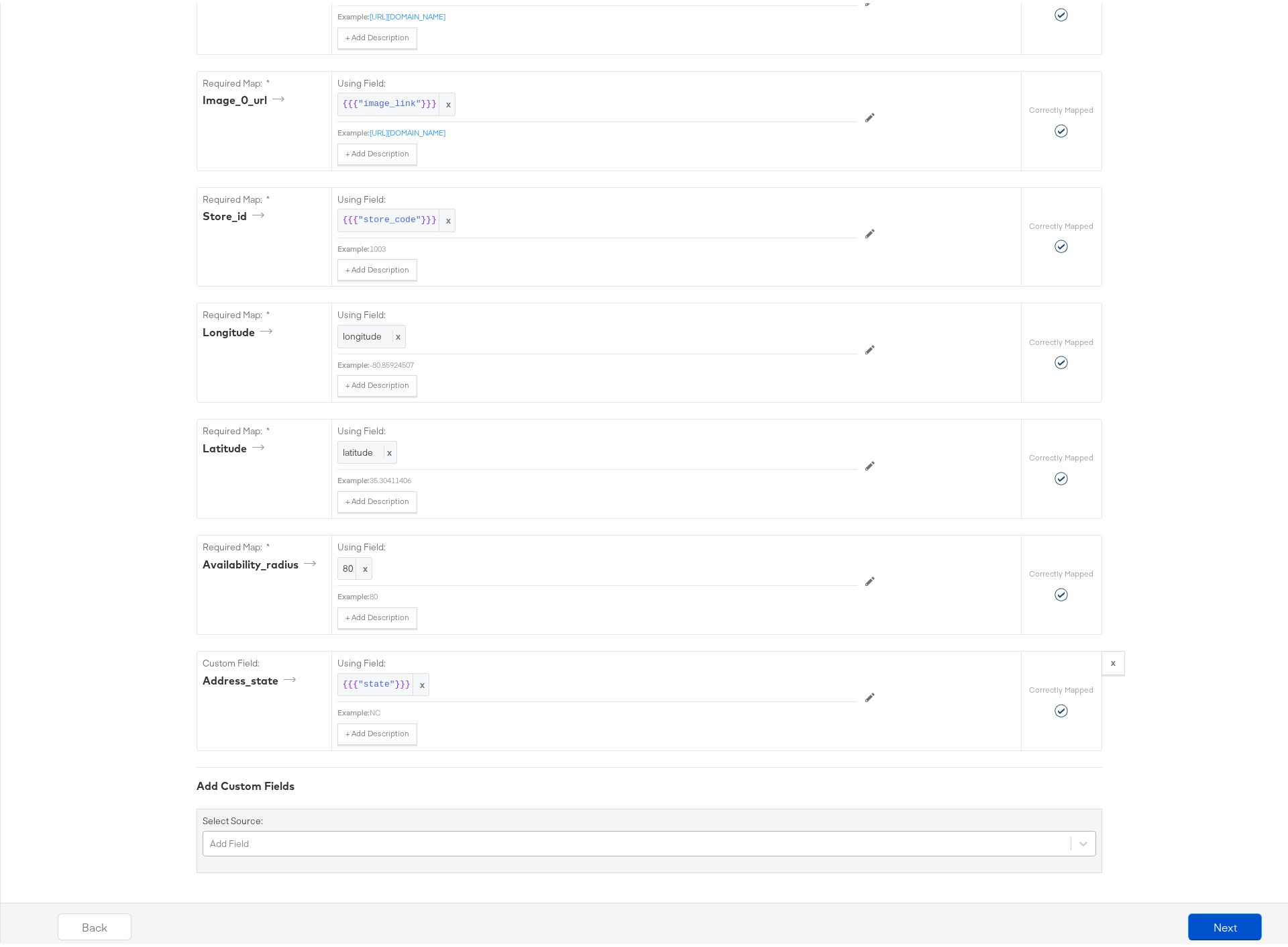
click at [360, 839] on div "Add Field" at bounding box center [649, 840] width 894 height 26
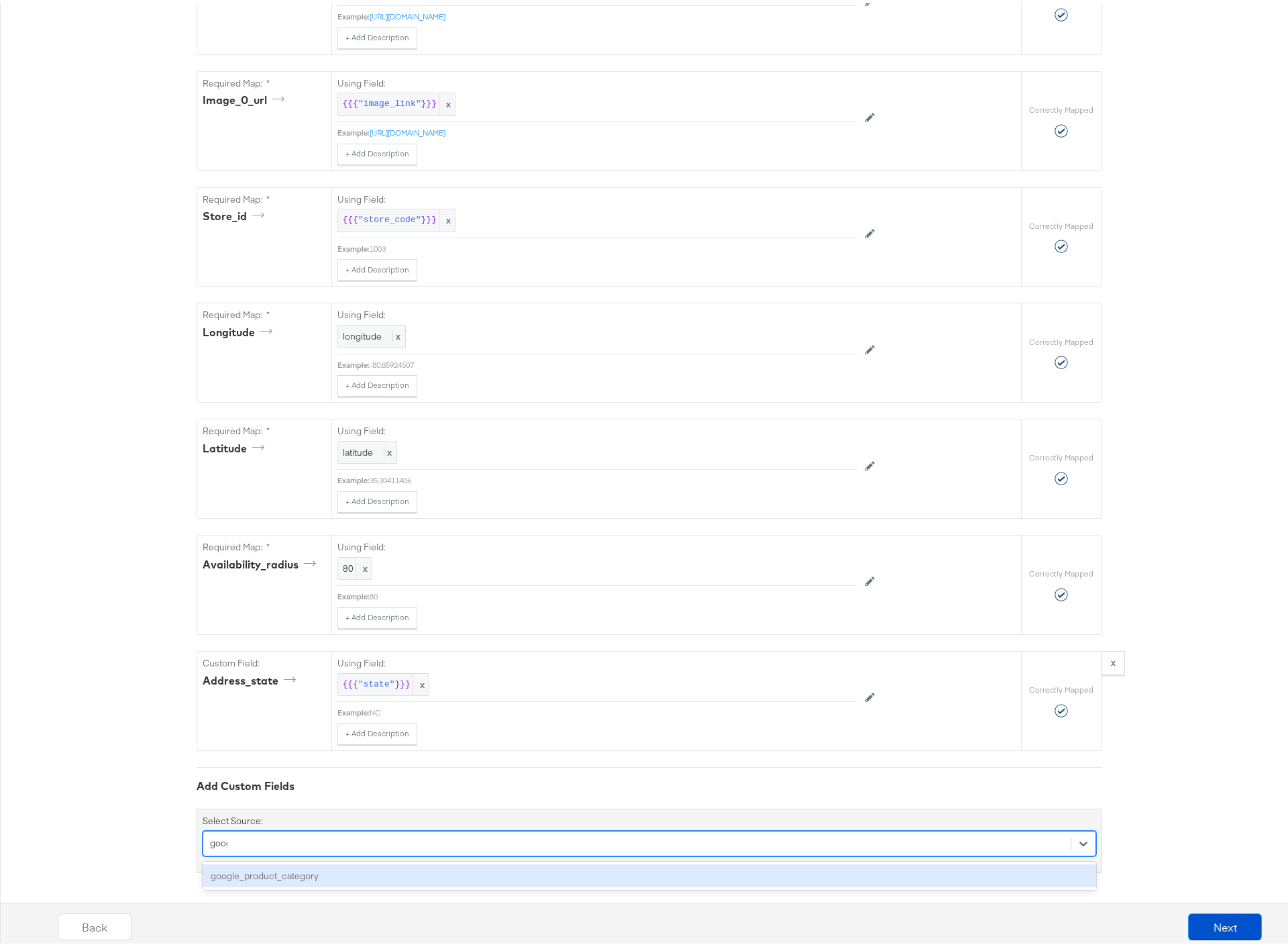
type input "google"
click at [287, 878] on div "google_product_category" at bounding box center [649, 872] width 894 height 23
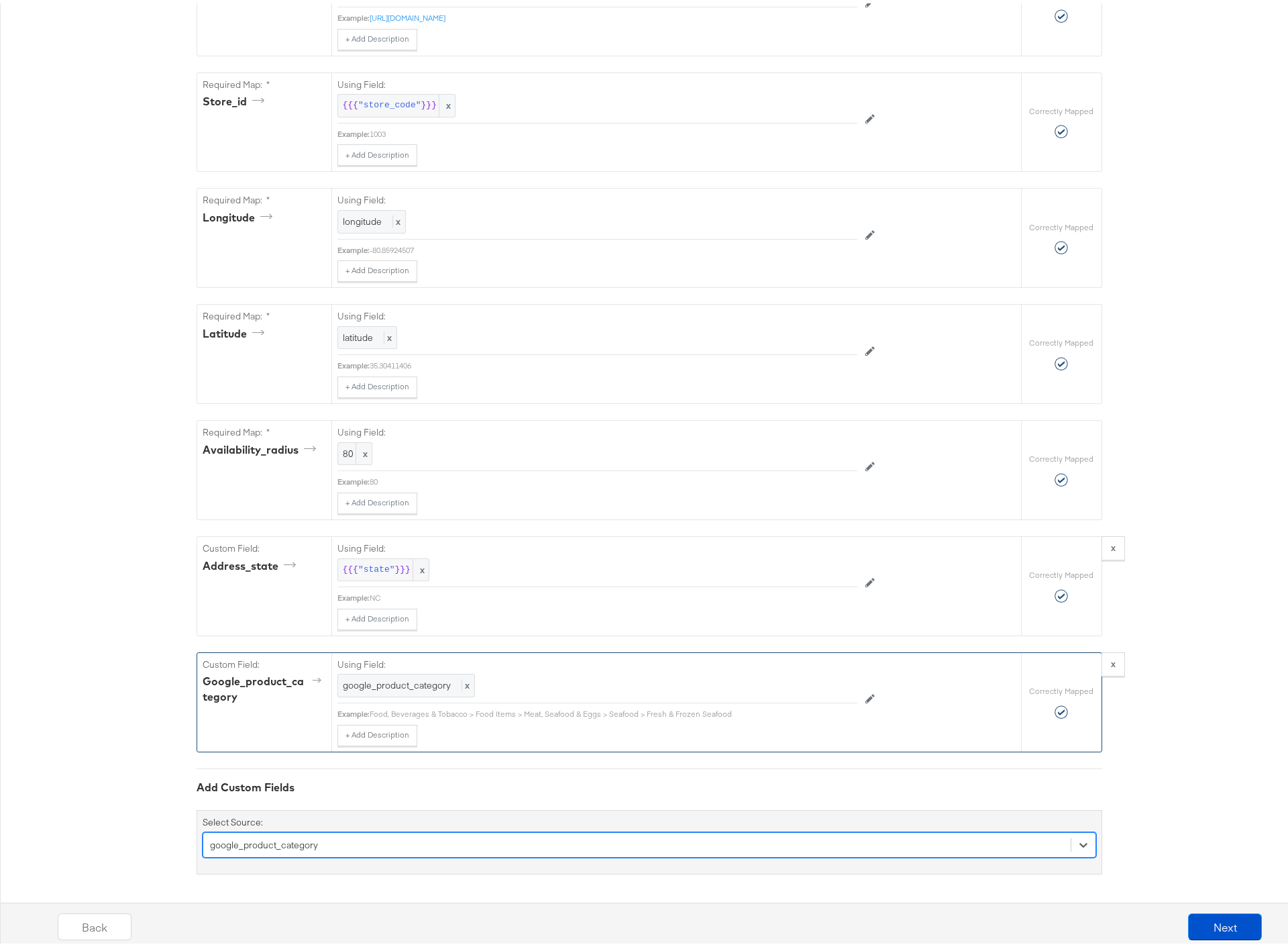
scroll to position [939, 0]
click at [1209, 922] on button "Next" at bounding box center [1225, 923] width 74 height 27
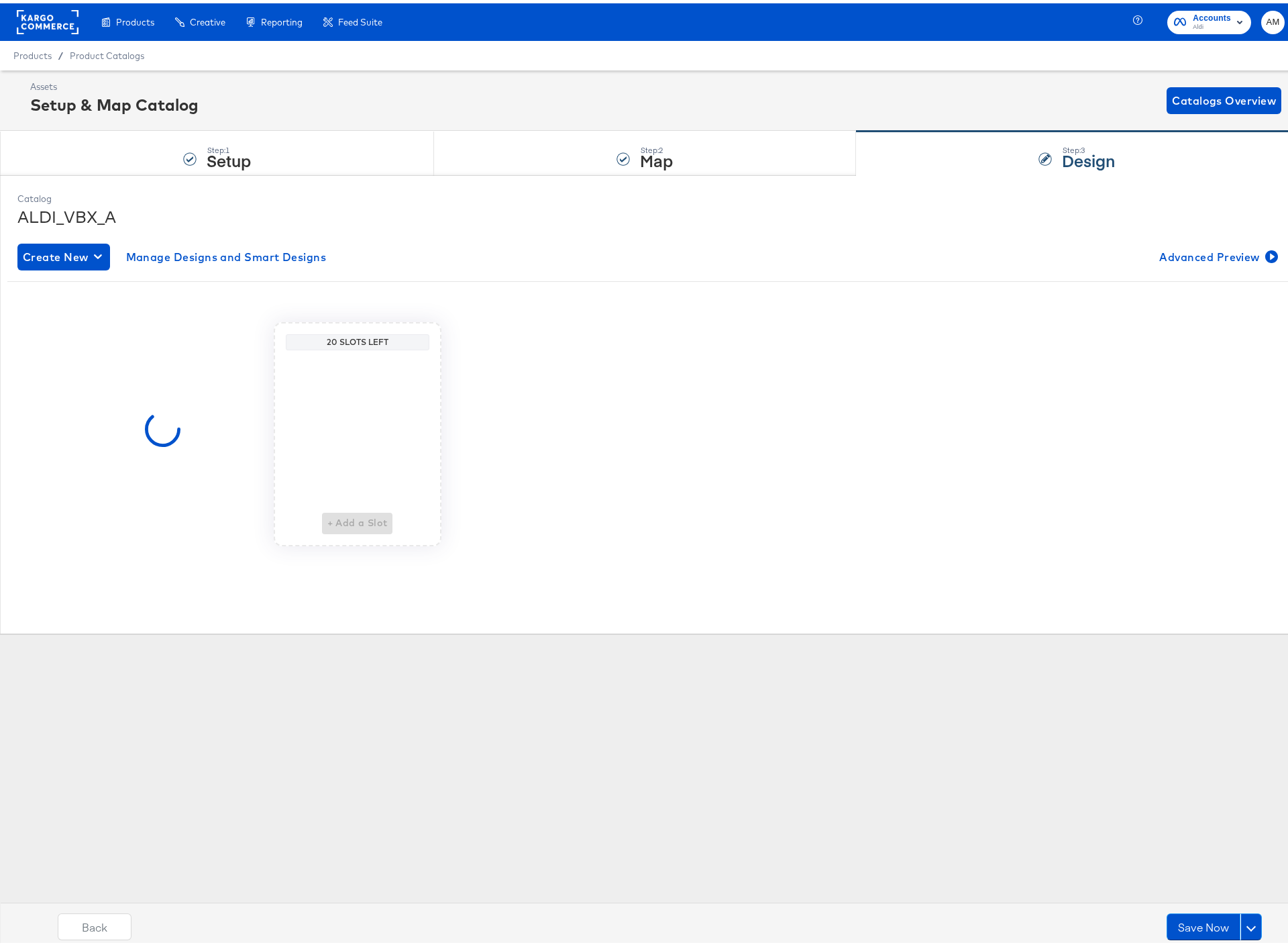
scroll to position [0, 0]
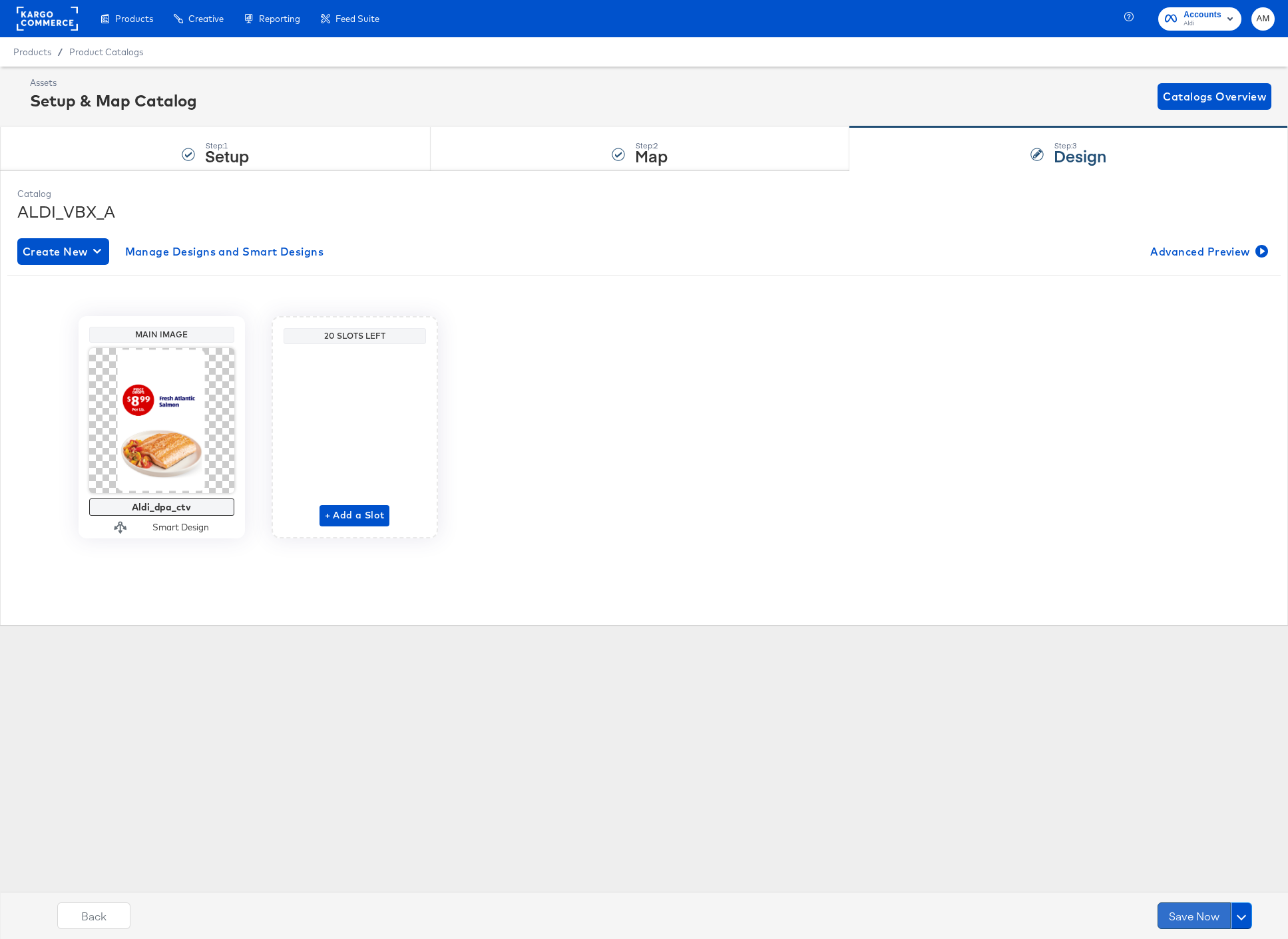
click at [1192, 915] on button "Save Now" at bounding box center [1194, 915] width 73 height 26
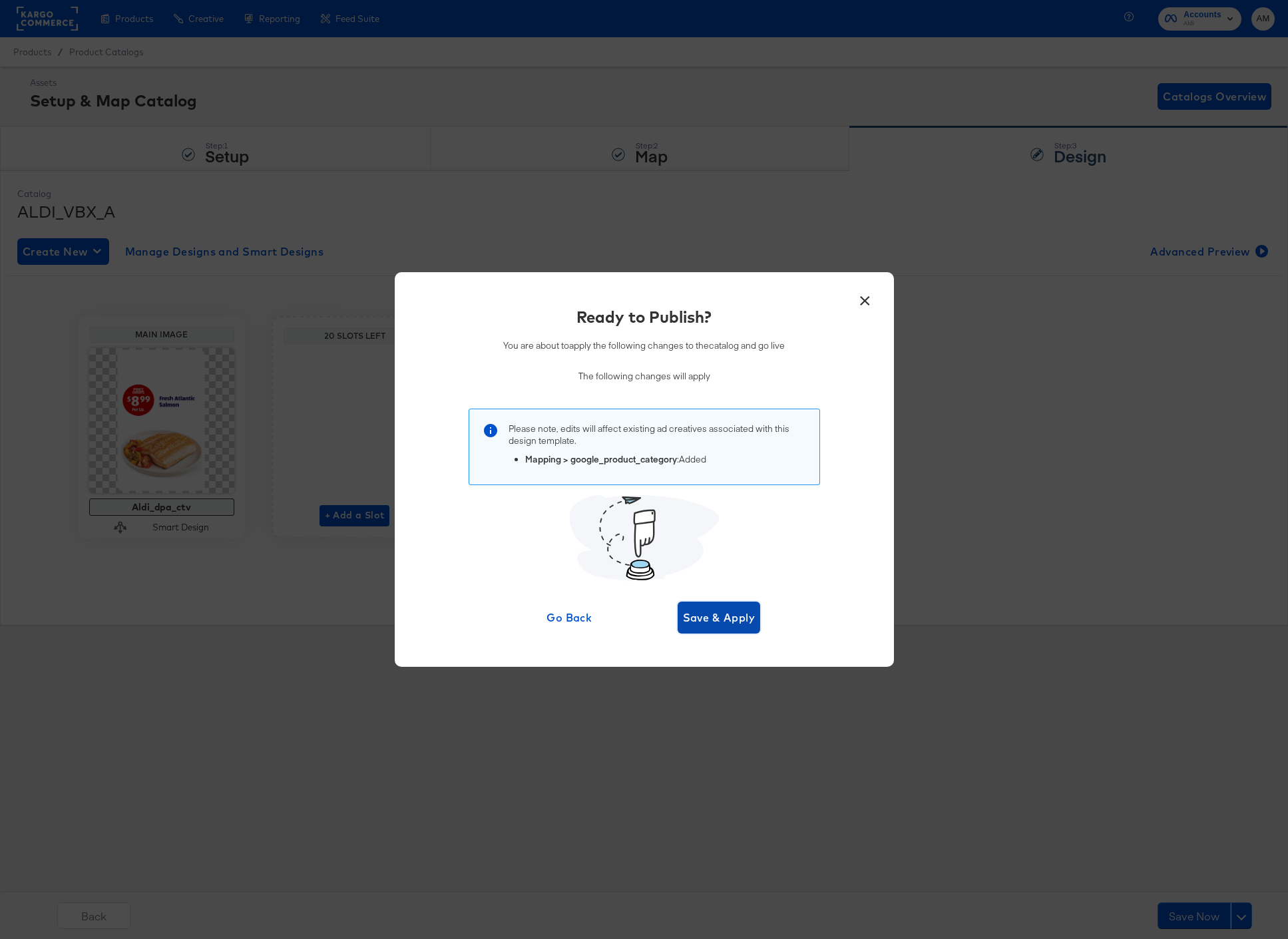
click at [708, 624] on span "Save & Apply" at bounding box center [719, 618] width 72 height 19
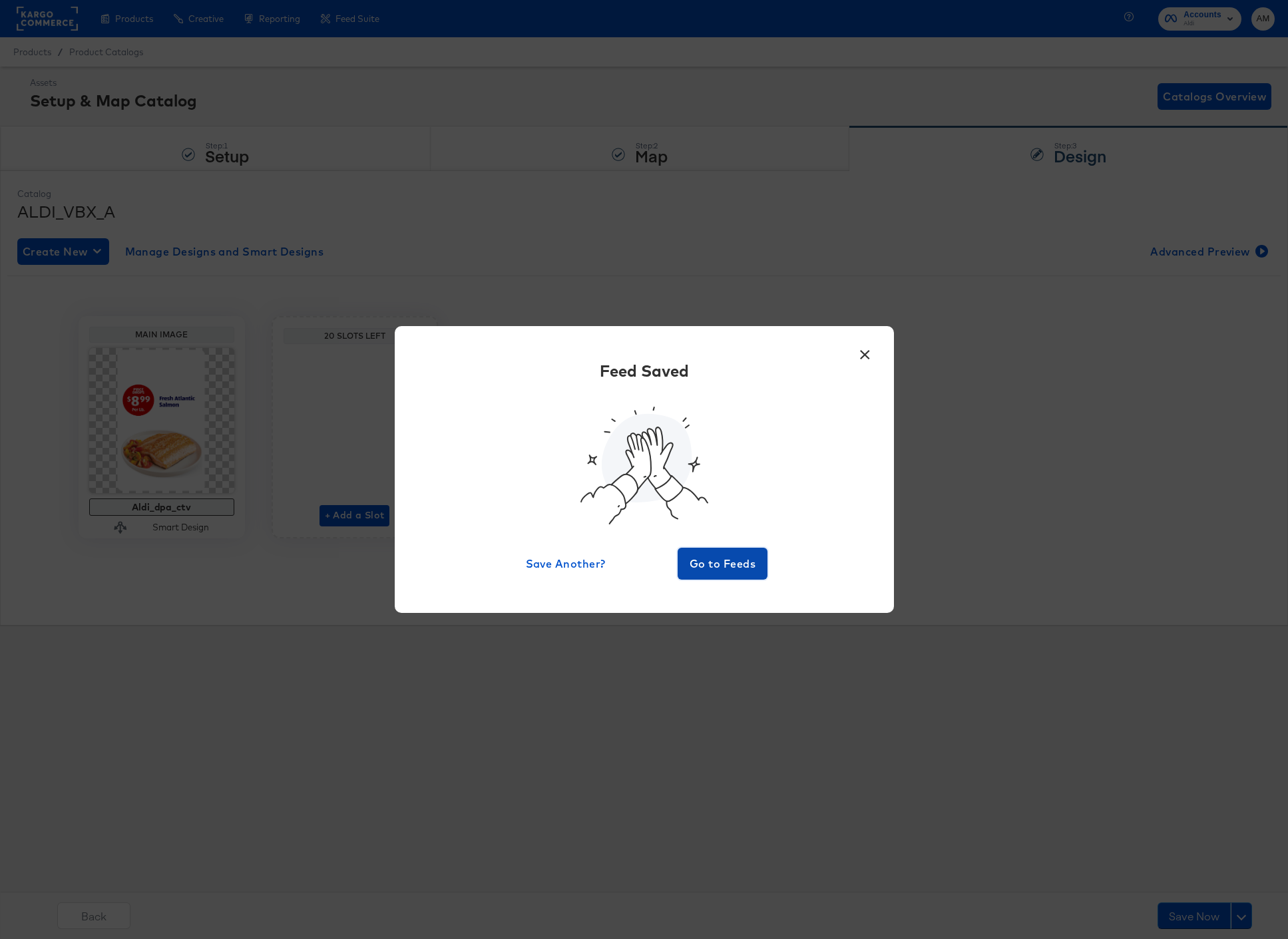
click at [701, 557] on span "Go to Feeds" at bounding box center [723, 563] width 80 height 19
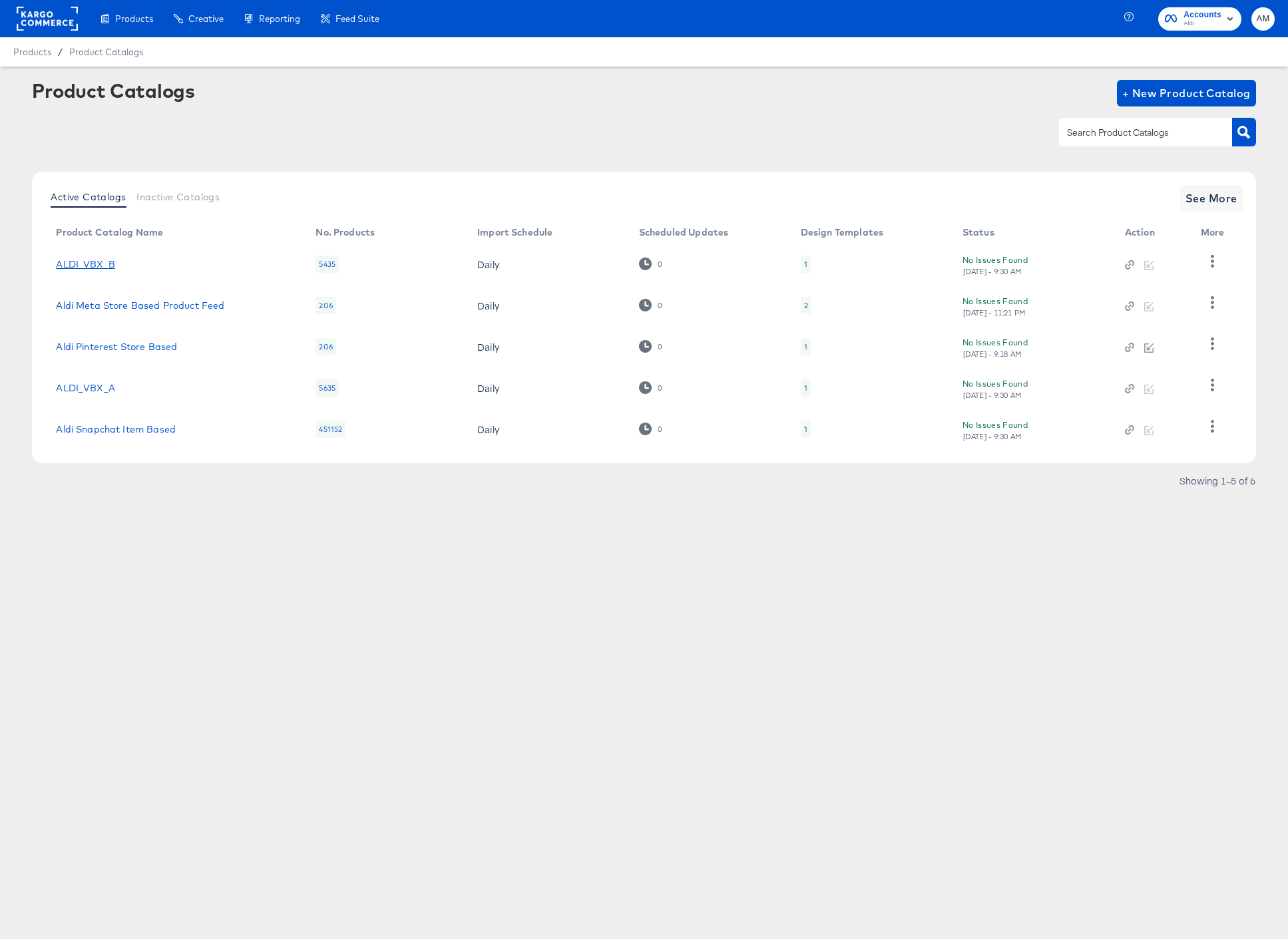
click at [86, 260] on link "ALDI_VBX_B" at bounding box center [86, 264] width 59 height 11
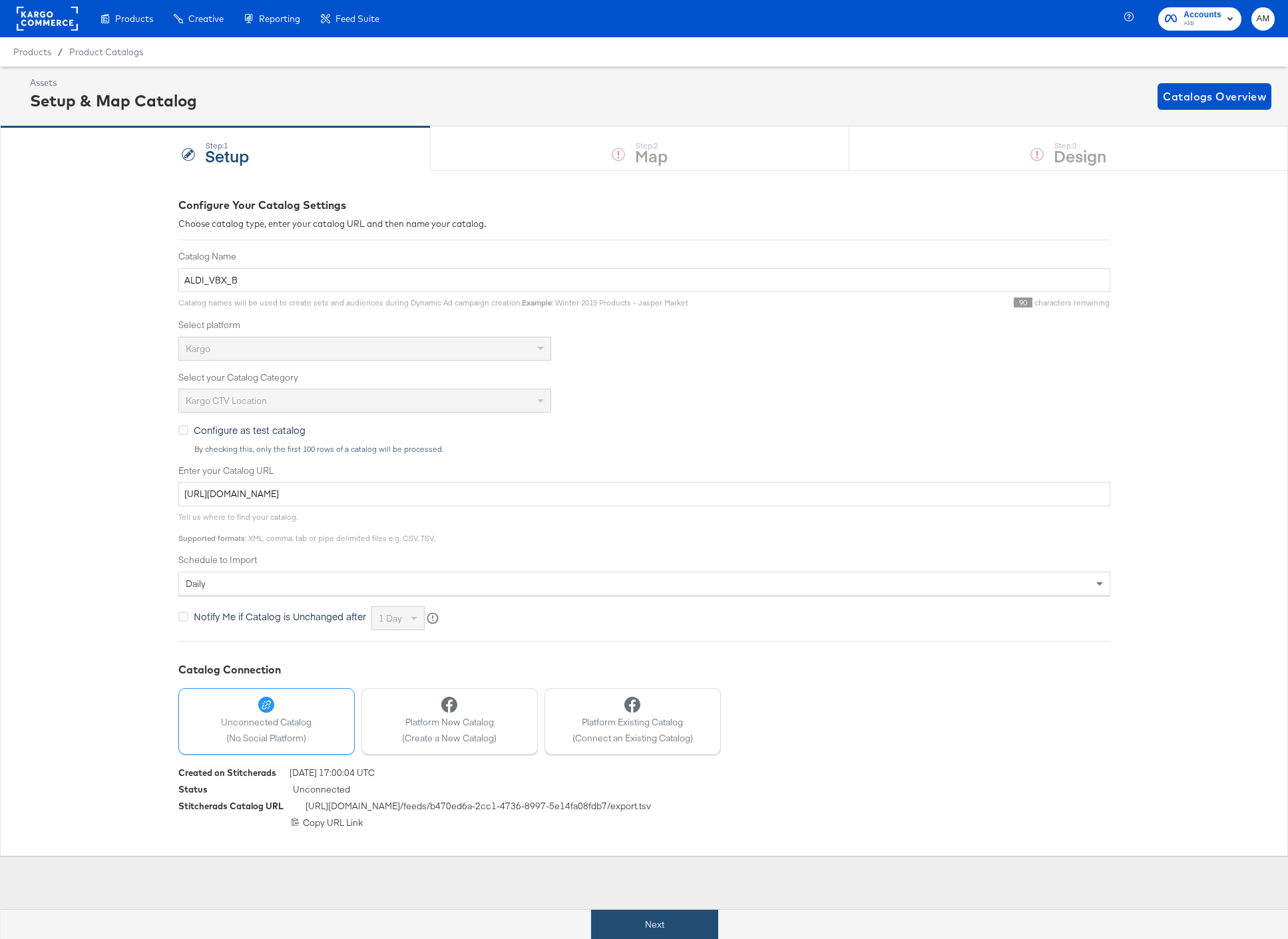
click at [656, 924] on button "Next" at bounding box center [654, 924] width 127 height 30
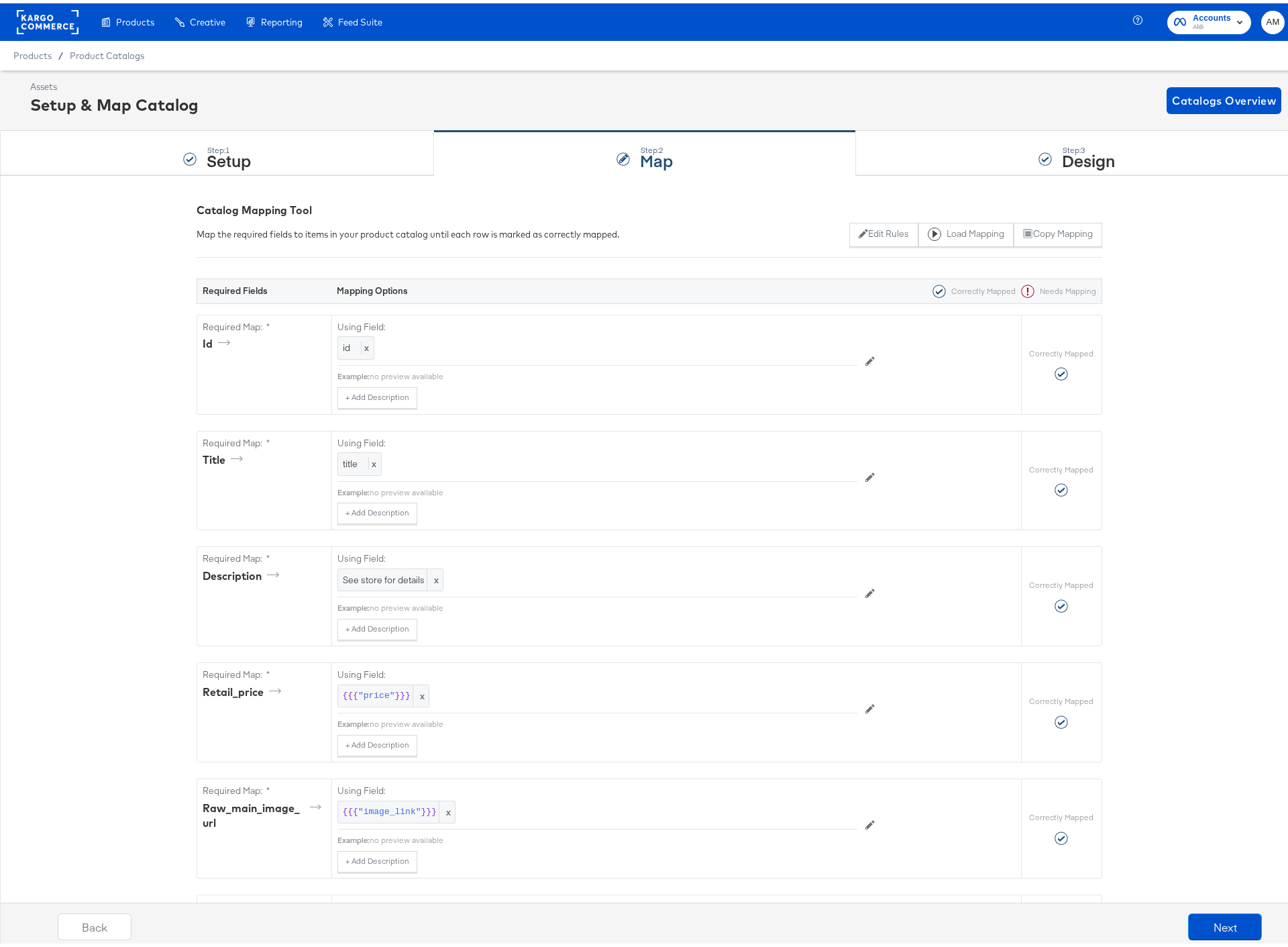
scroll to position [823, 0]
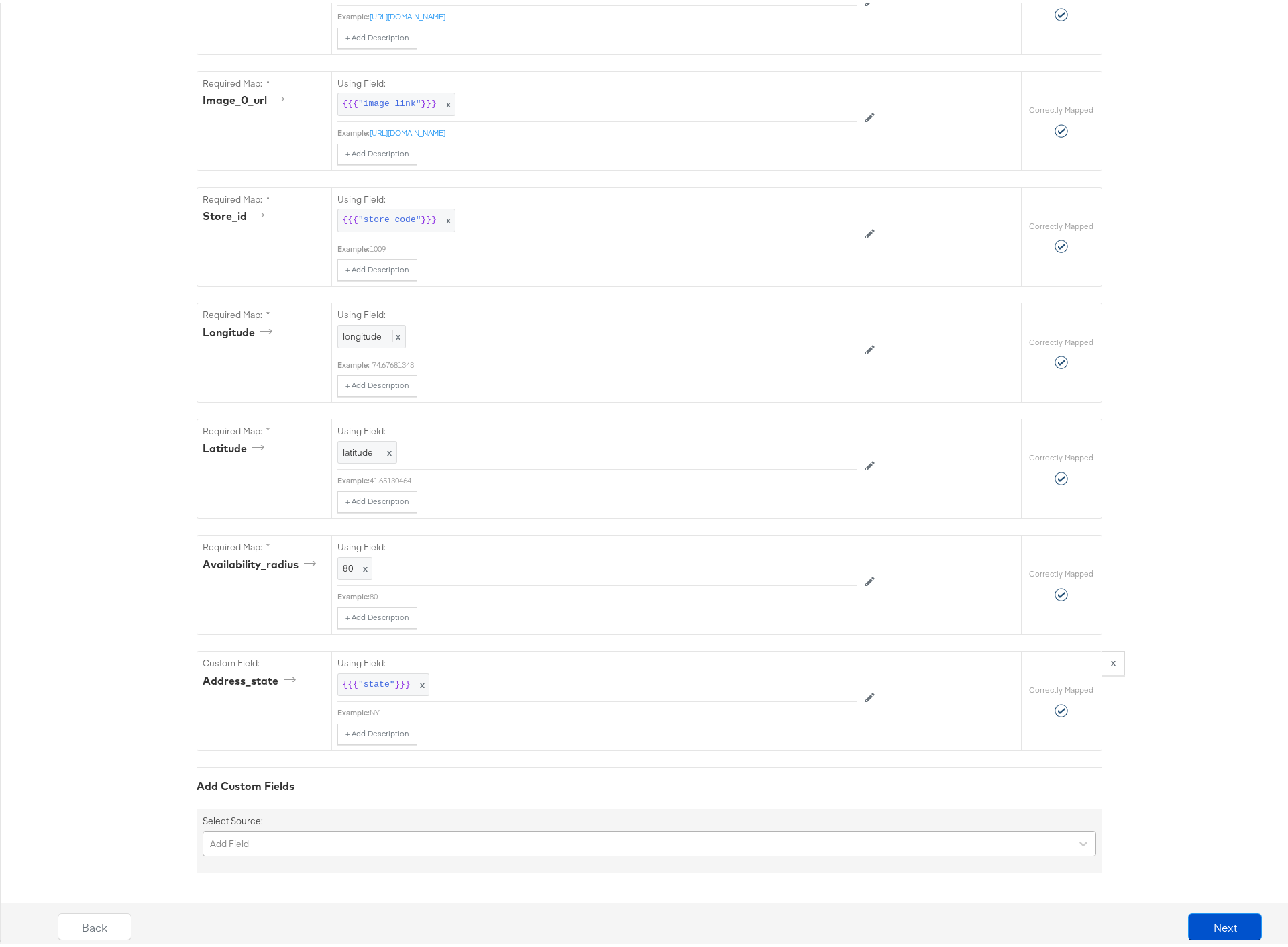
click at [328, 838] on div "Add Field" at bounding box center [649, 840] width 894 height 26
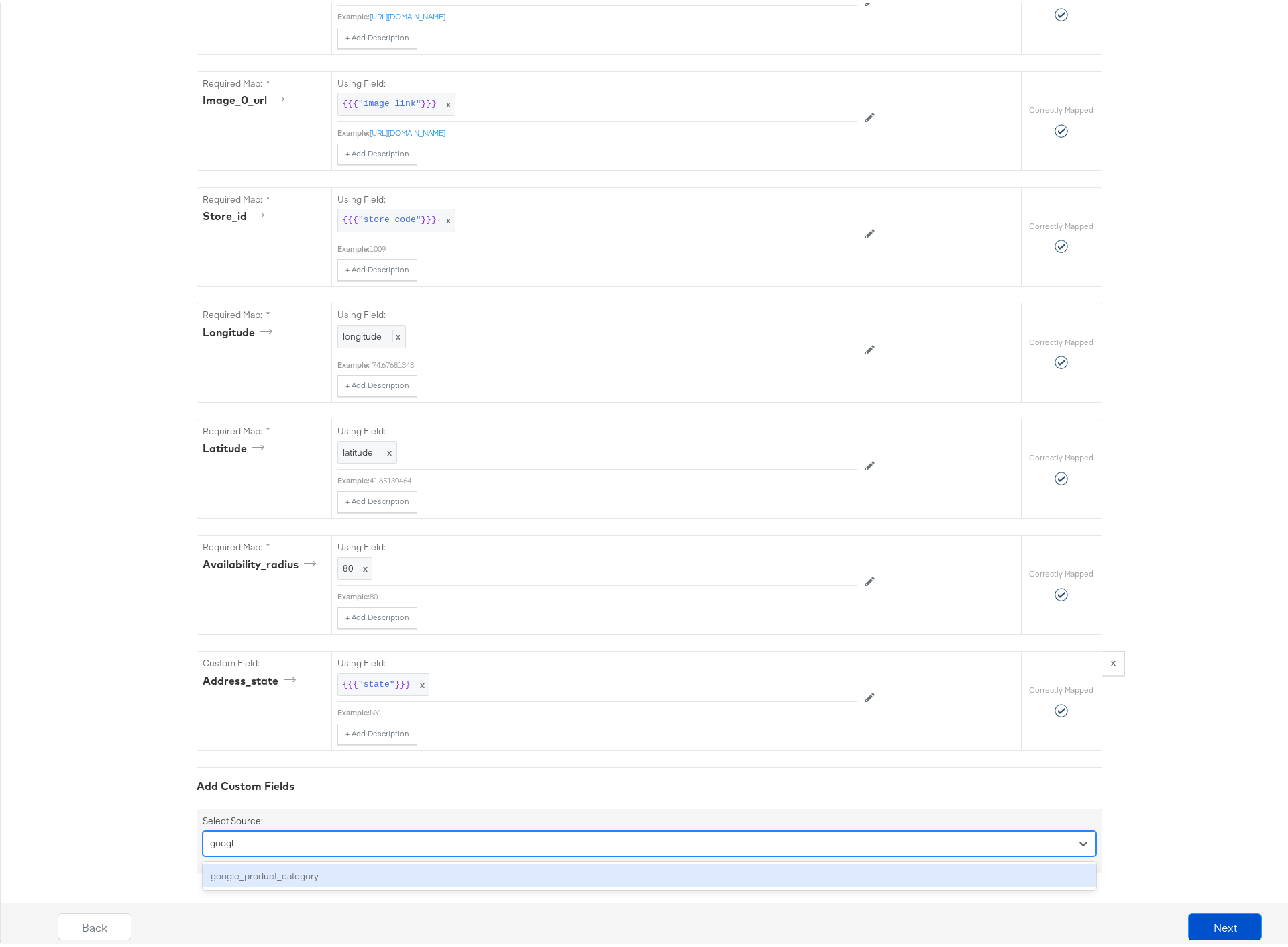
type input "google"
click at [236, 876] on div "google_product_category" at bounding box center [649, 872] width 894 height 23
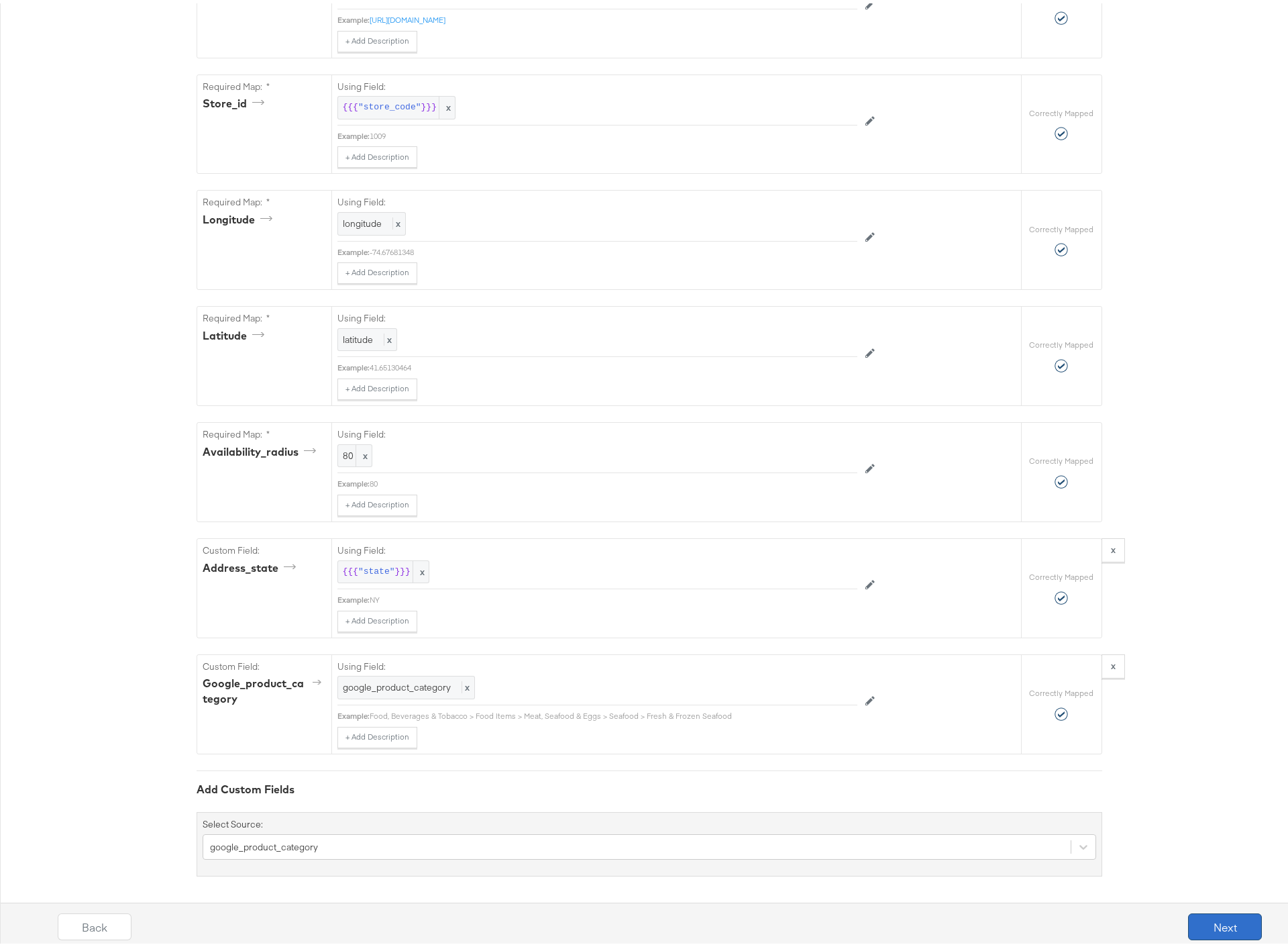
click at [1205, 927] on button "Next" at bounding box center [1225, 923] width 74 height 27
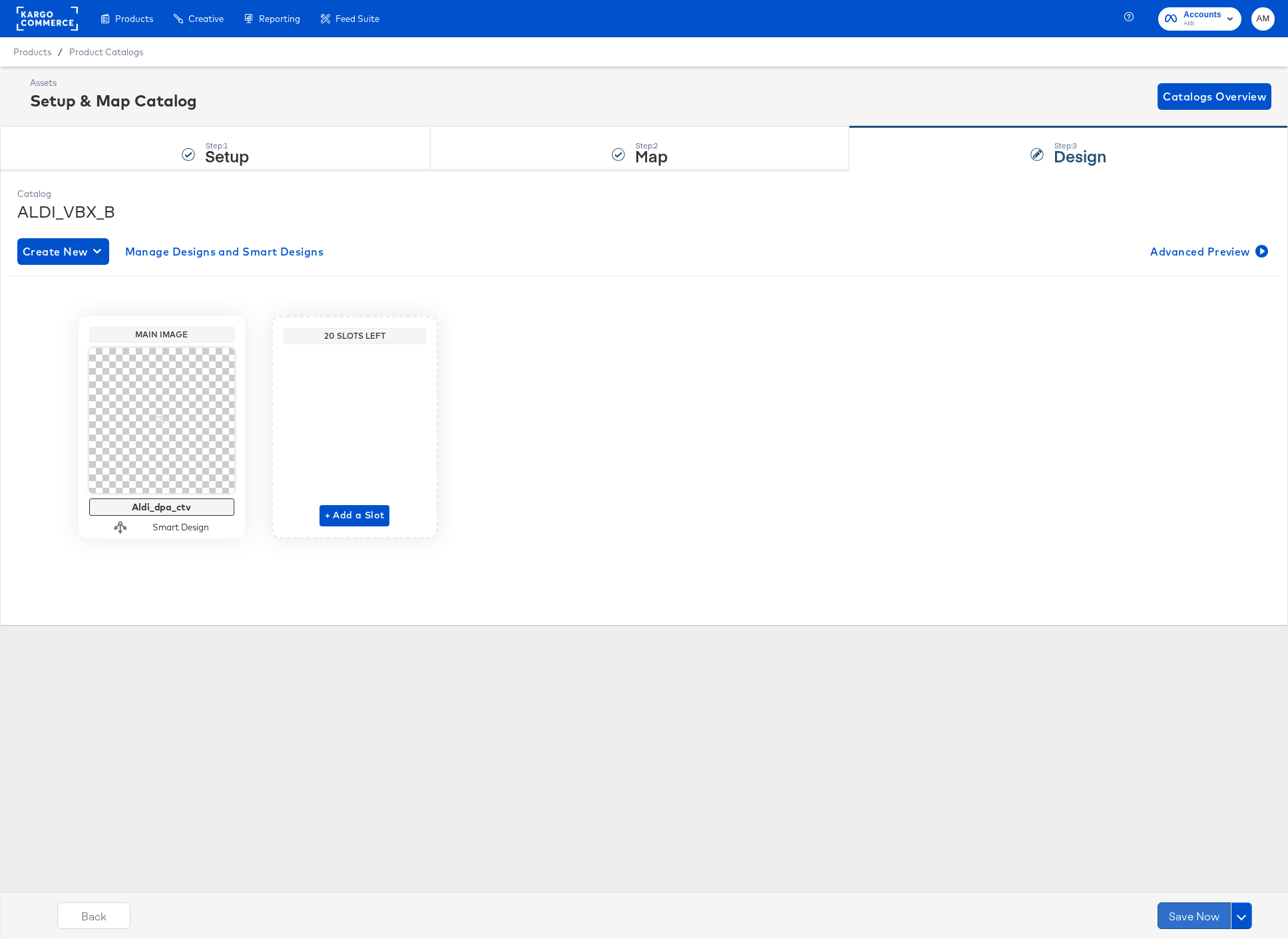
click at [1191, 919] on button "Save Now" at bounding box center [1194, 915] width 73 height 26
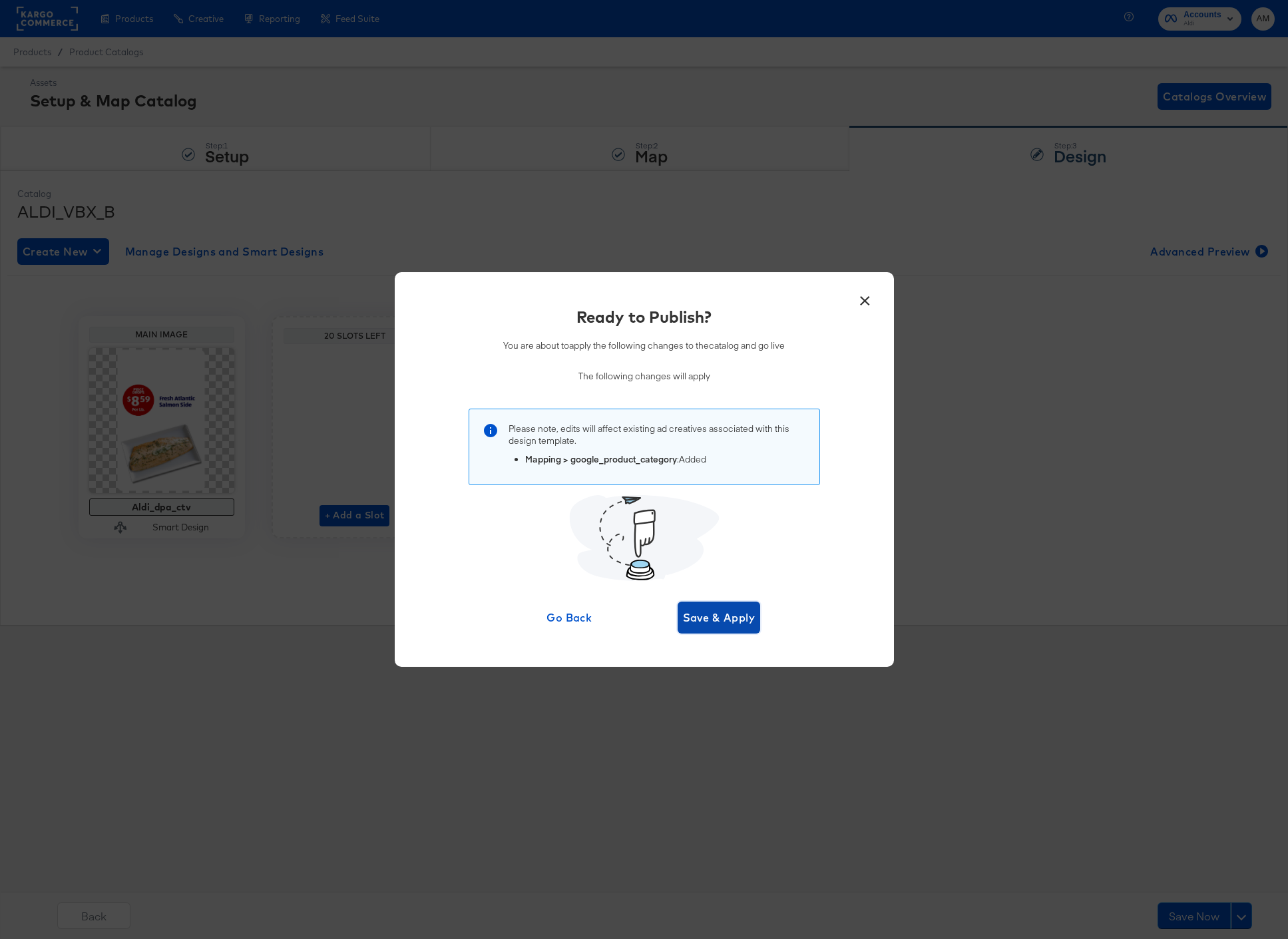
click at [704, 617] on span "Save & Apply" at bounding box center [719, 618] width 72 height 19
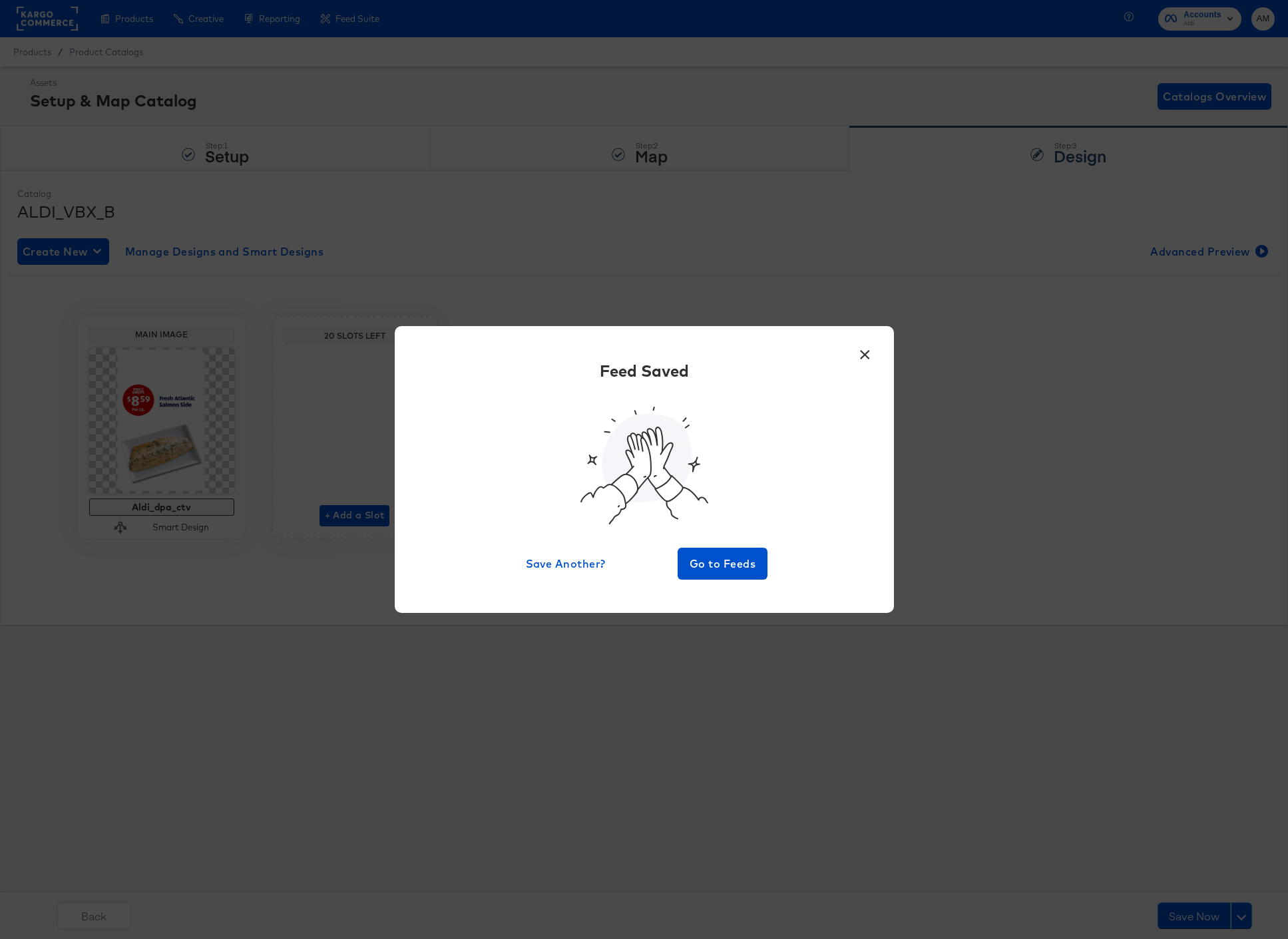
click at [706, 541] on div "Feed Saved Save Another? Go to Feeds" at bounding box center [644, 469] width 459 height 220
click at [702, 570] on span "Go to Feeds" at bounding box center [723, 563] width 80 height 19
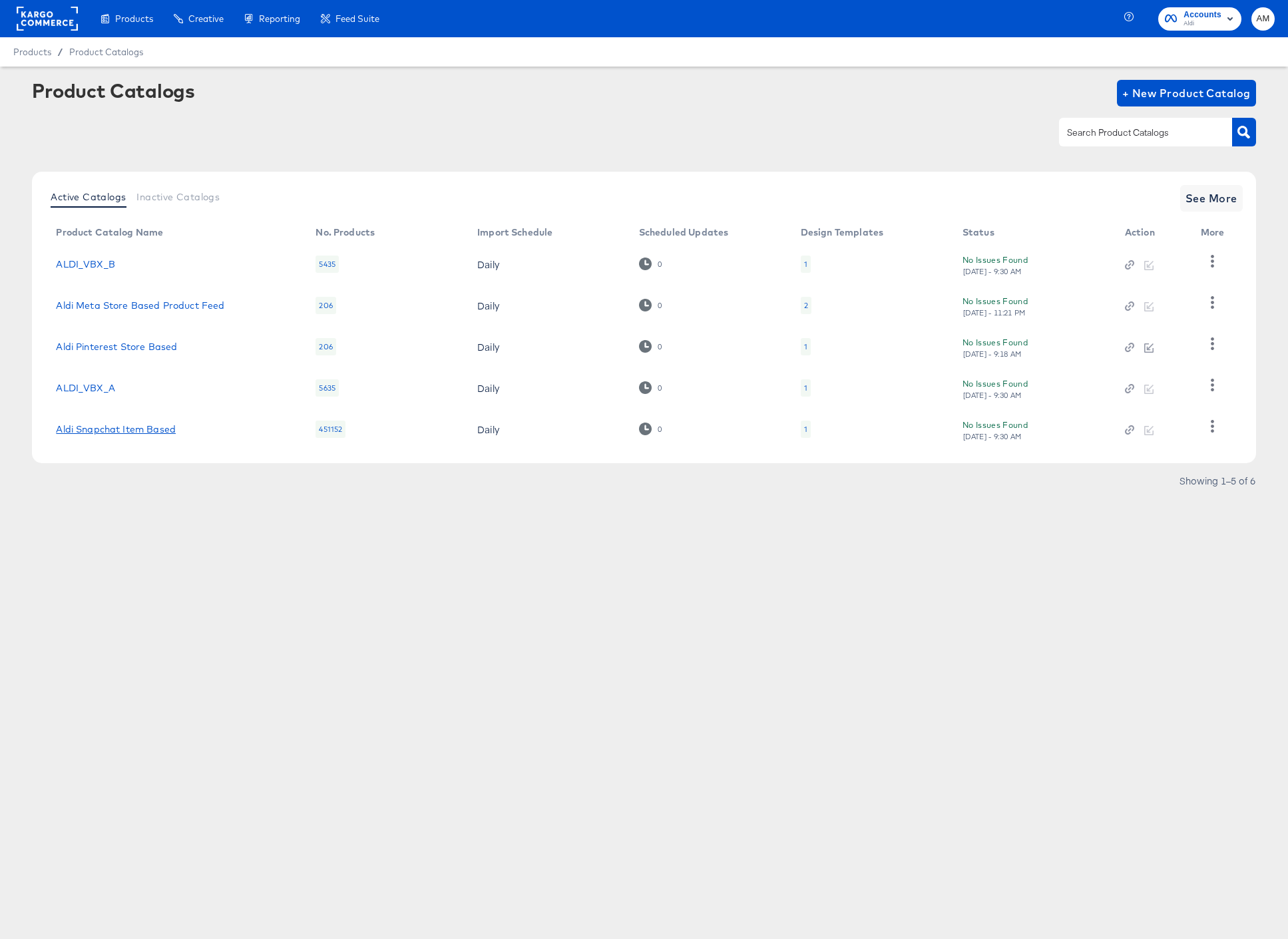
click at [148, 428] on link "Aldi Snapchat Item Based" at bounding box center [115, 429] width 120 height 11
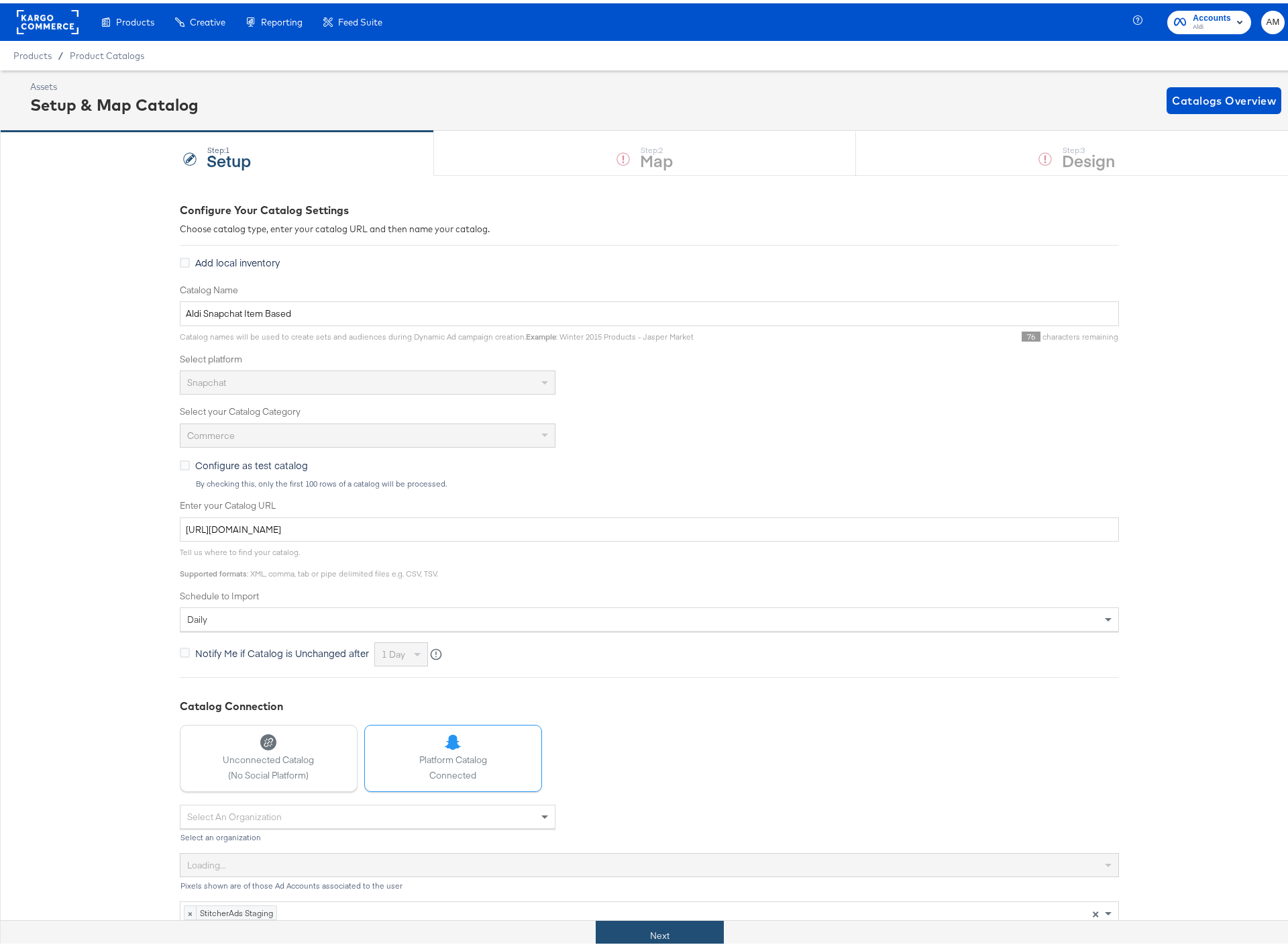
click at [661, 933] on button "Next" at bounding box center [659, 932] width 128 height 30
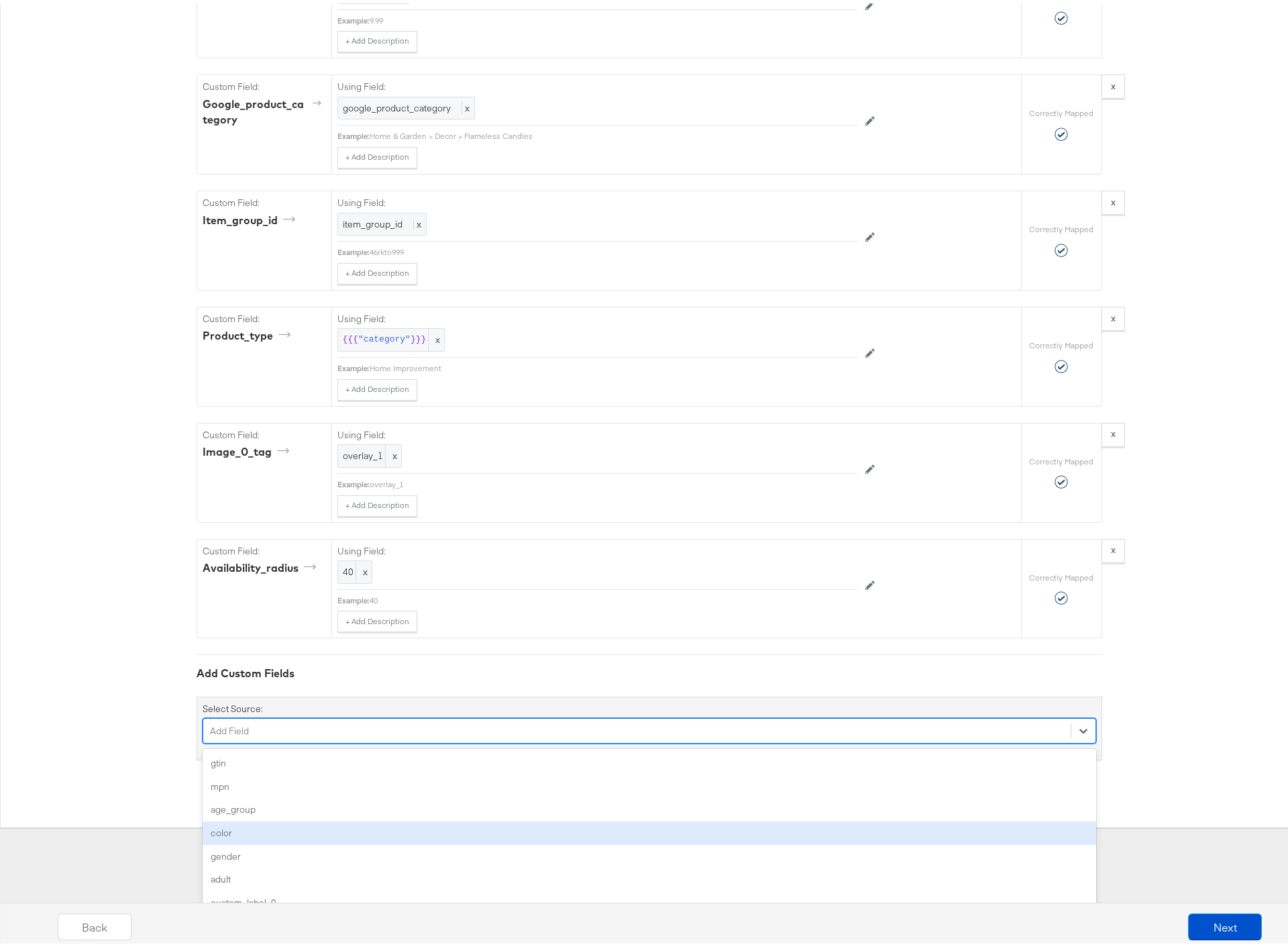
scroll to position [2645, 0]
click at [391, 740] on div "option color focused, 4 of 102. 102 results available. Use Up and Down to choos…" at bounding box center [649, 727] width 894 height 26
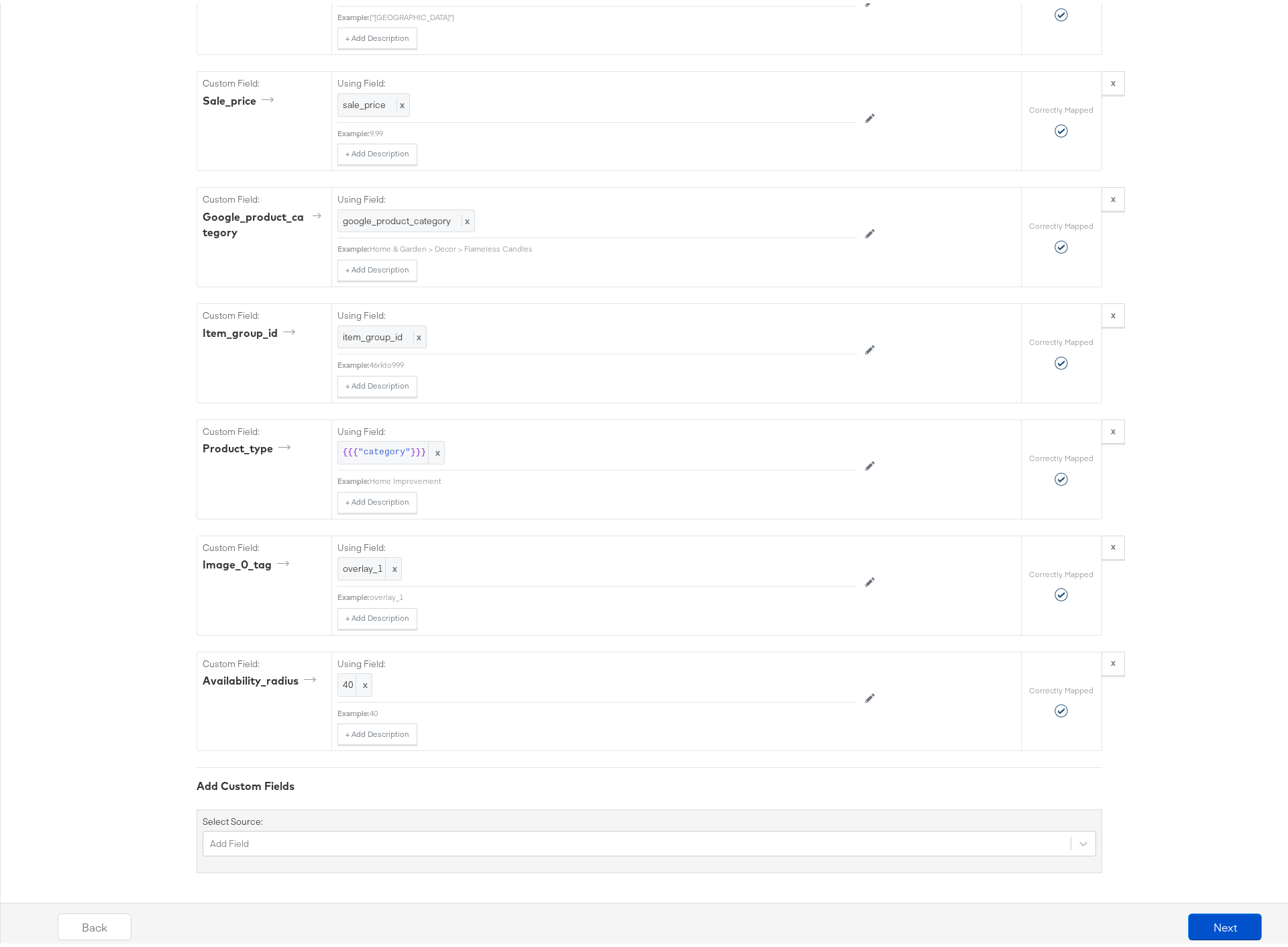
scroll to position [2532, 0]
click at [1196, 920] on button "Next" at bounding box center [1225, 923] width 74 height 27
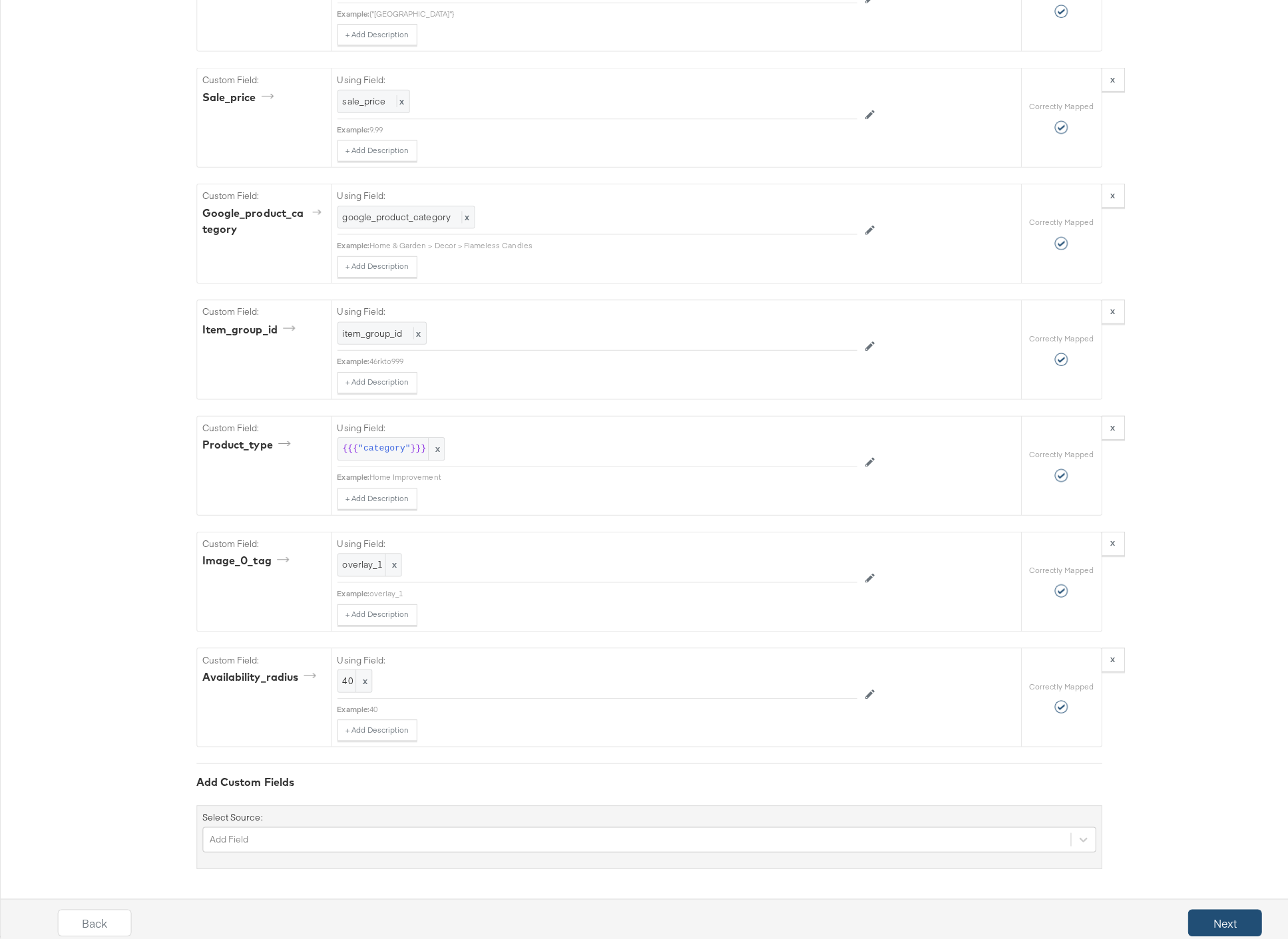
scroll to position [0, 0]
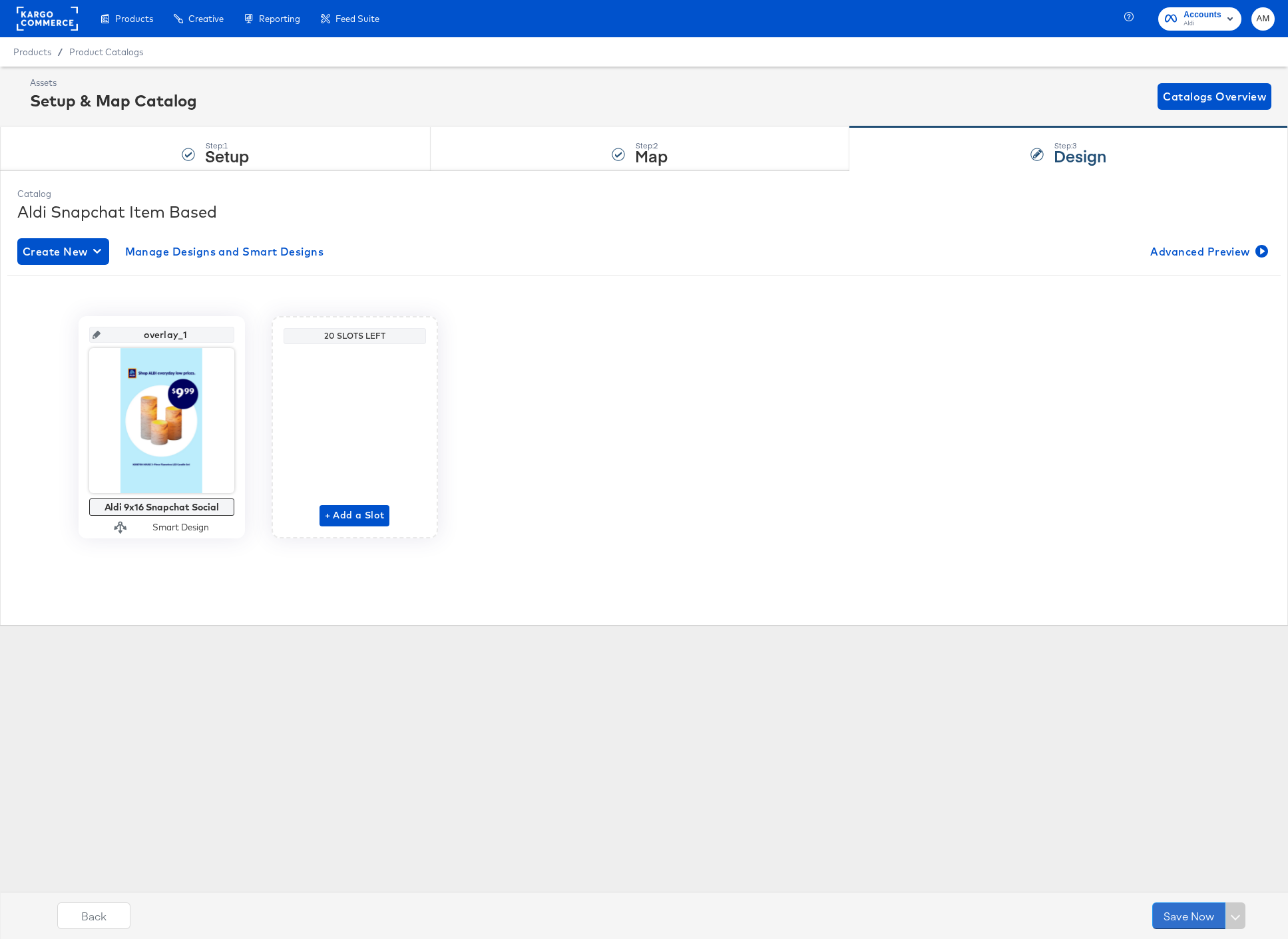
click at [1187, 914] on button "Save Now" at bounding box center [1189, 915] width 73 height 26
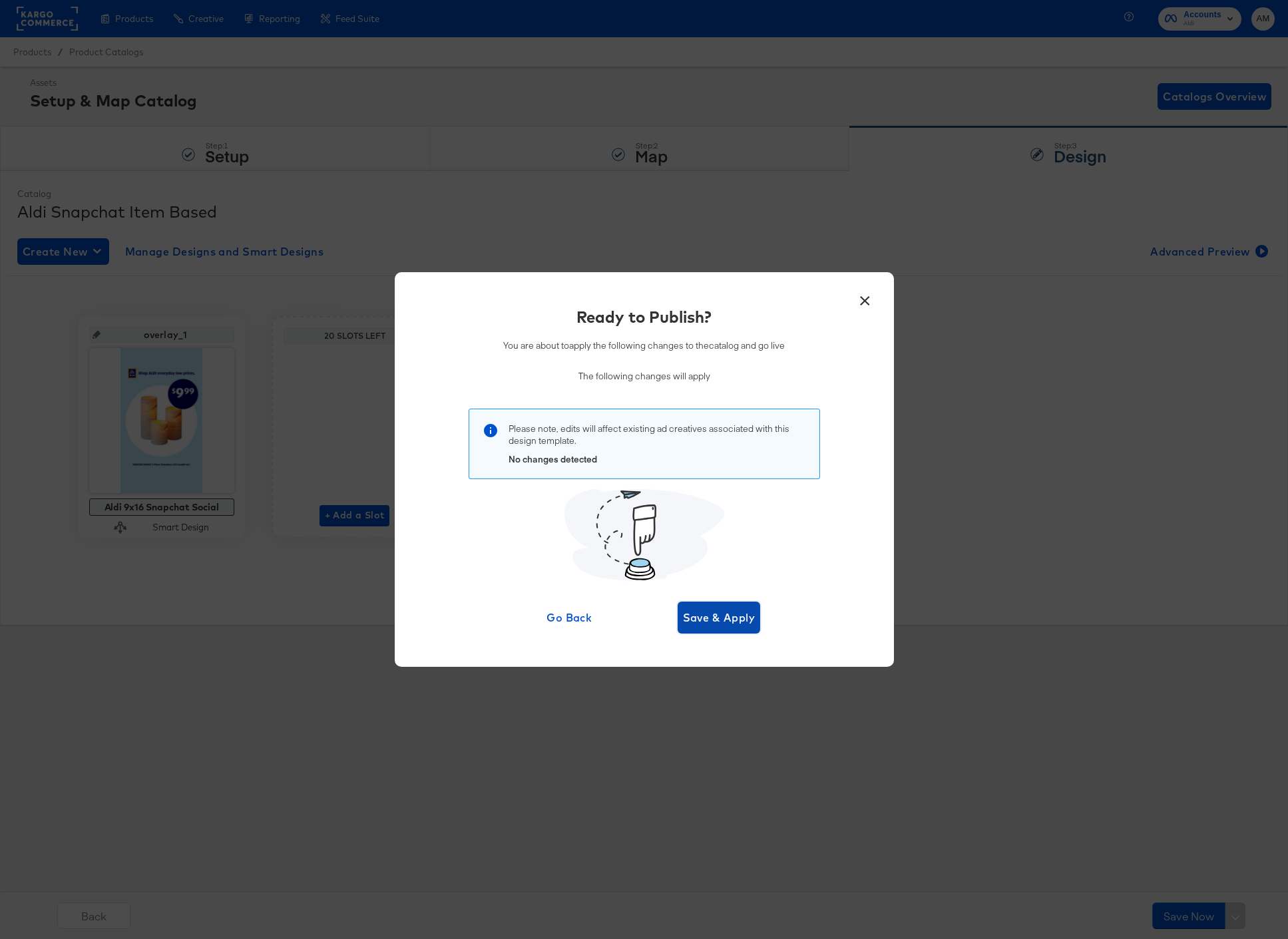
click at [726, 614] on span "Save & Apply" at bounding box center [719, 618] width 72 height 19
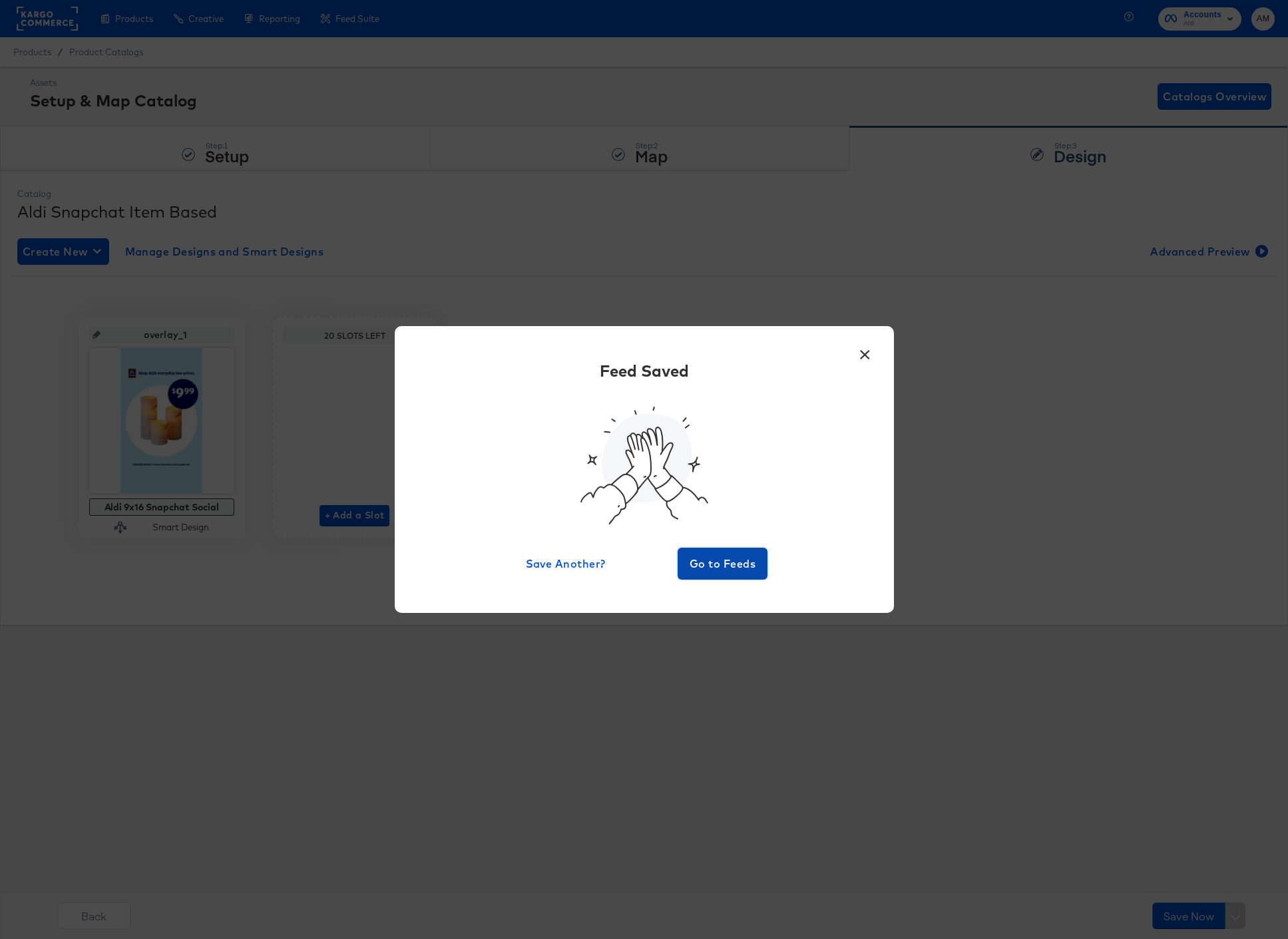
click at [726, 555] on span "Go to Feeds" at bounding box center [723, 563] width 80 height 19
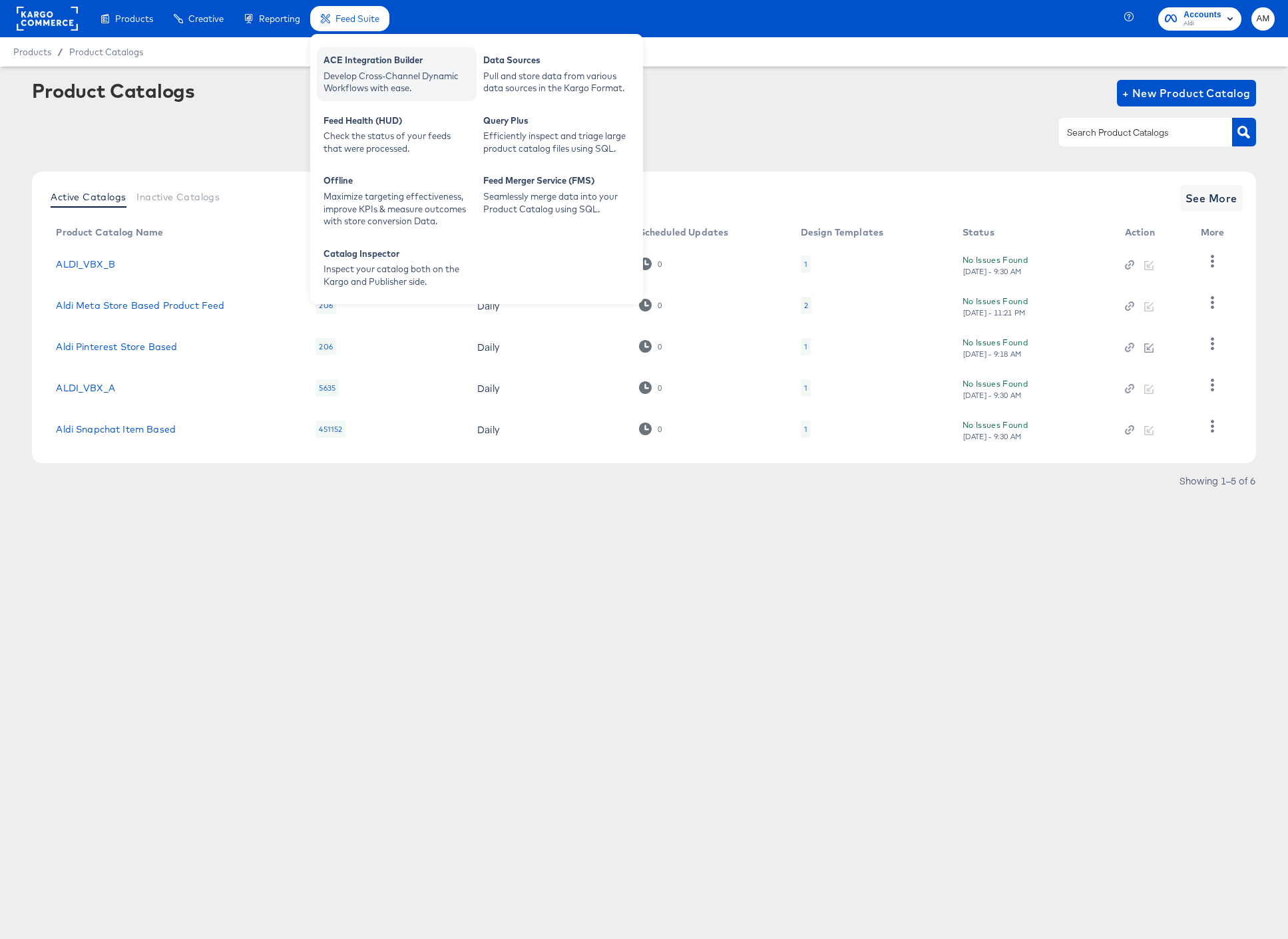
click at [369, 59] on div "ACE Integration Builder" at bounding box center [396, 62] width 147 height 16
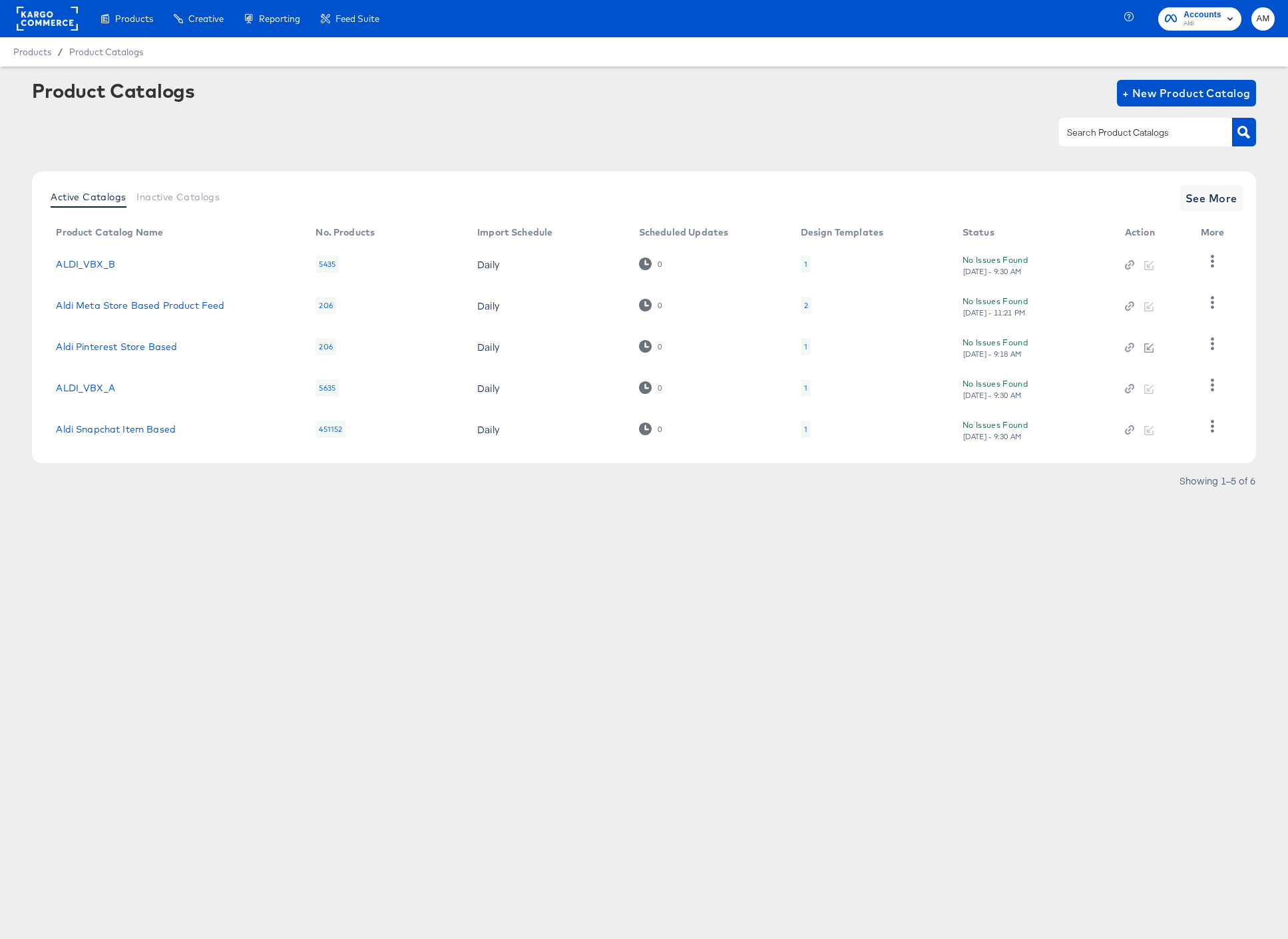
click at [53, 15] on rect at bounding box center [48, 19] width 61 height 24
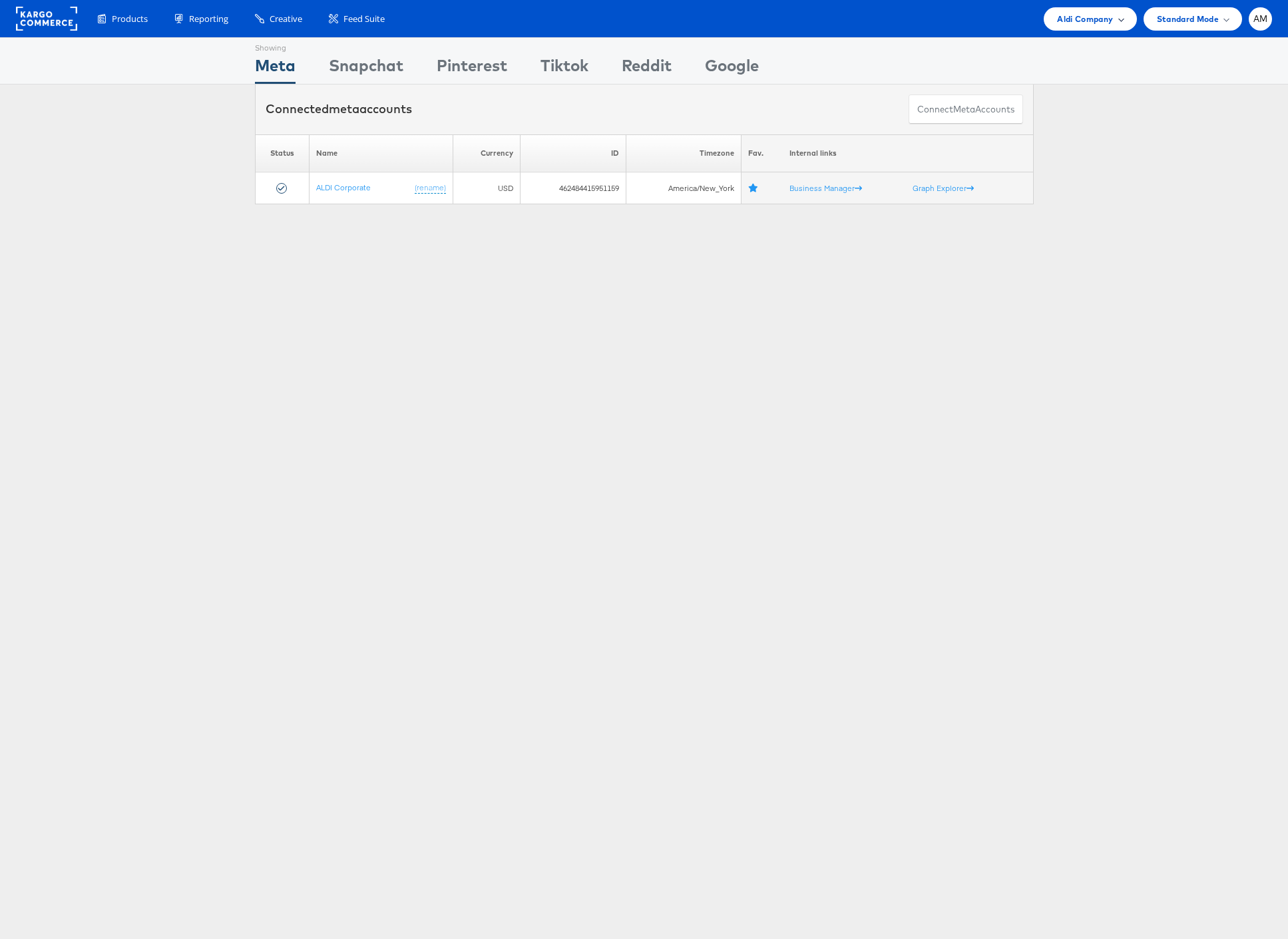
click at [1071, 20] on span "Aldi Company" at bounding box center [1084, 19] width 56 height 14
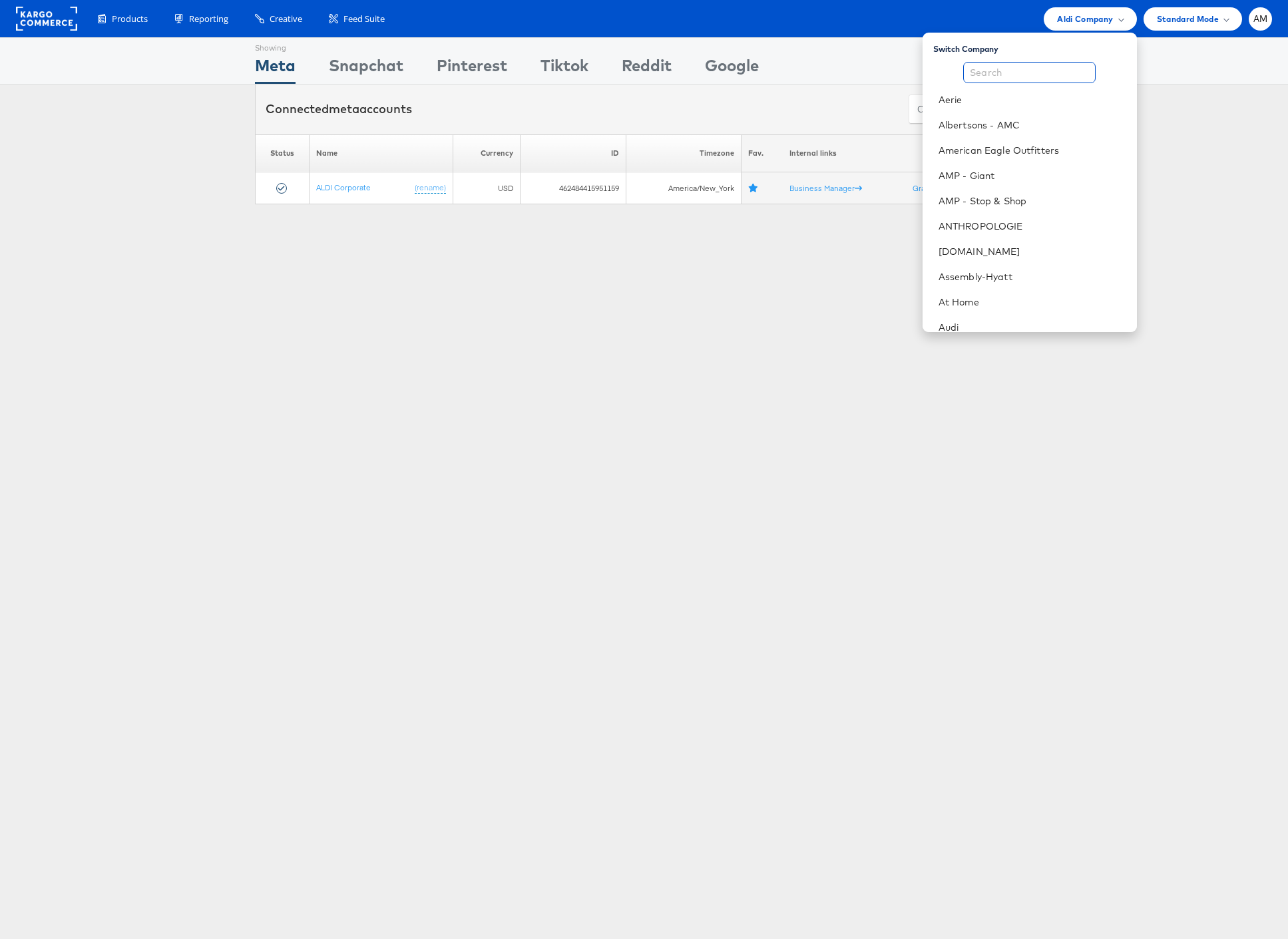
click at [1033, 70] on input "text" at bounding box center [1029, 72] width 132 height 21
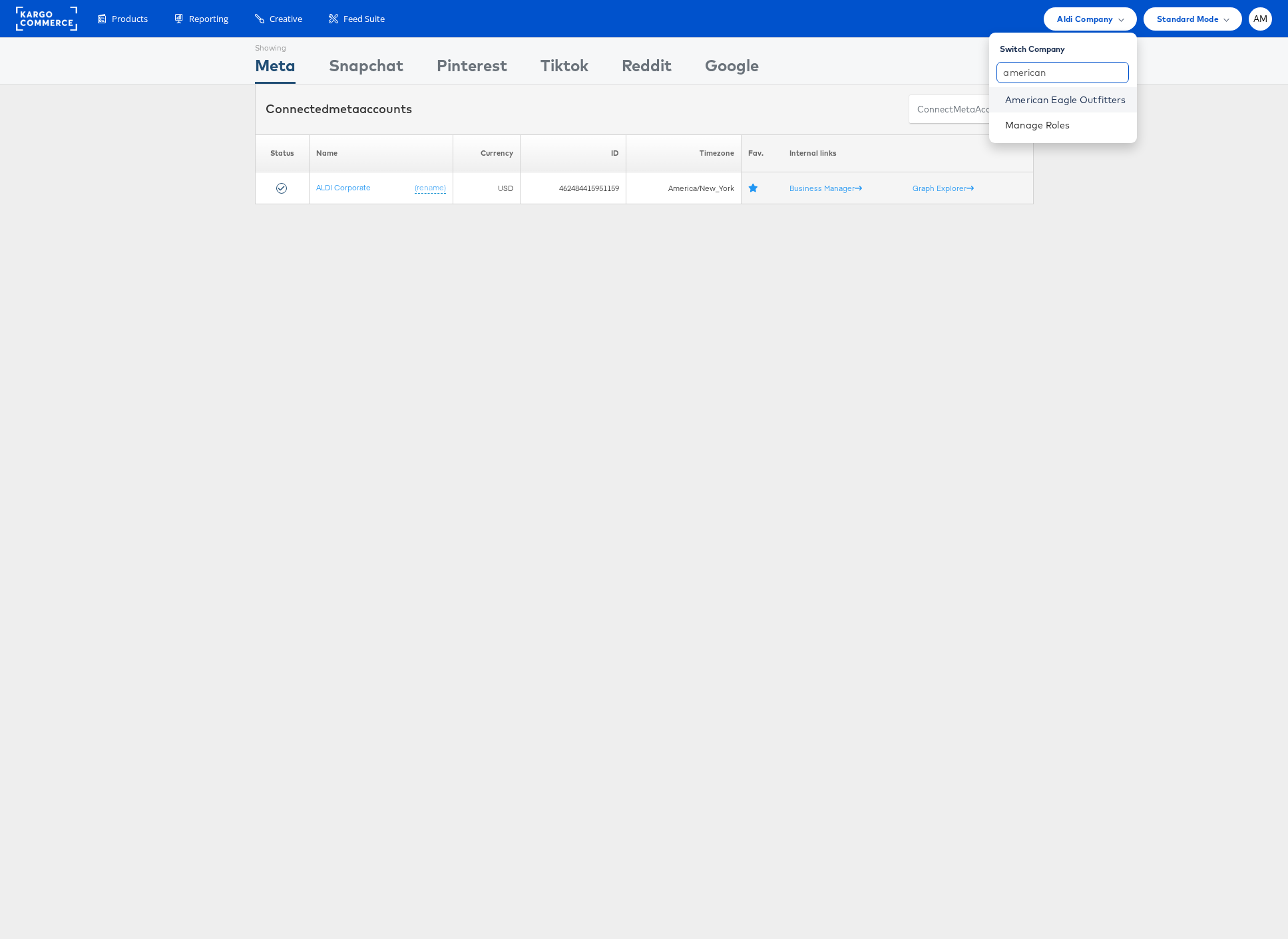
type input "american"
click at [1033, 94] on link "American Eagle Outfitters" at bounding box center [1065, 100] width 120 height 14
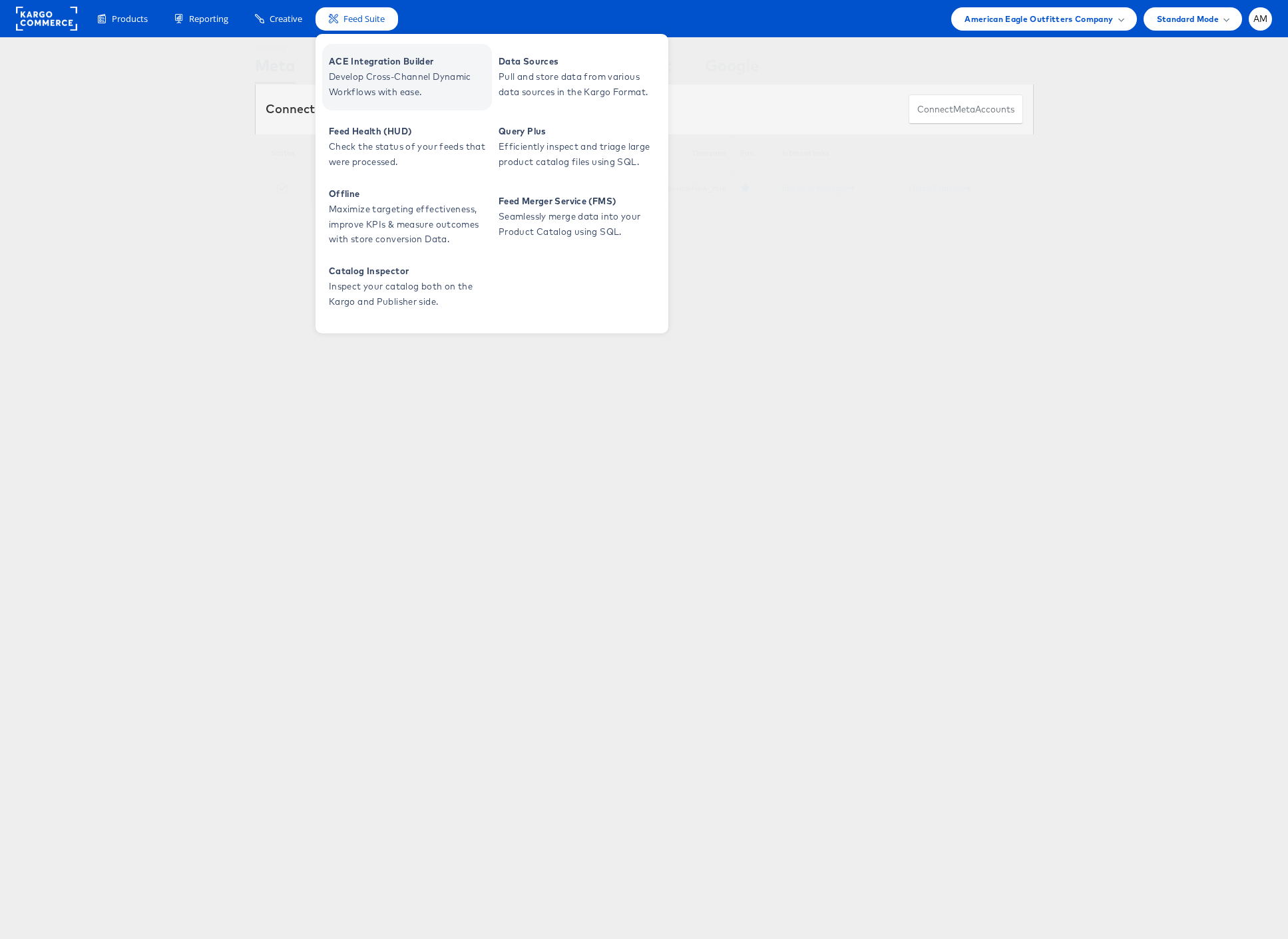
click at [381, 73] on span "Develop Cross-Channel Dynamic Workflows with ease." at bounding box center [408, 85] width 160 height 31
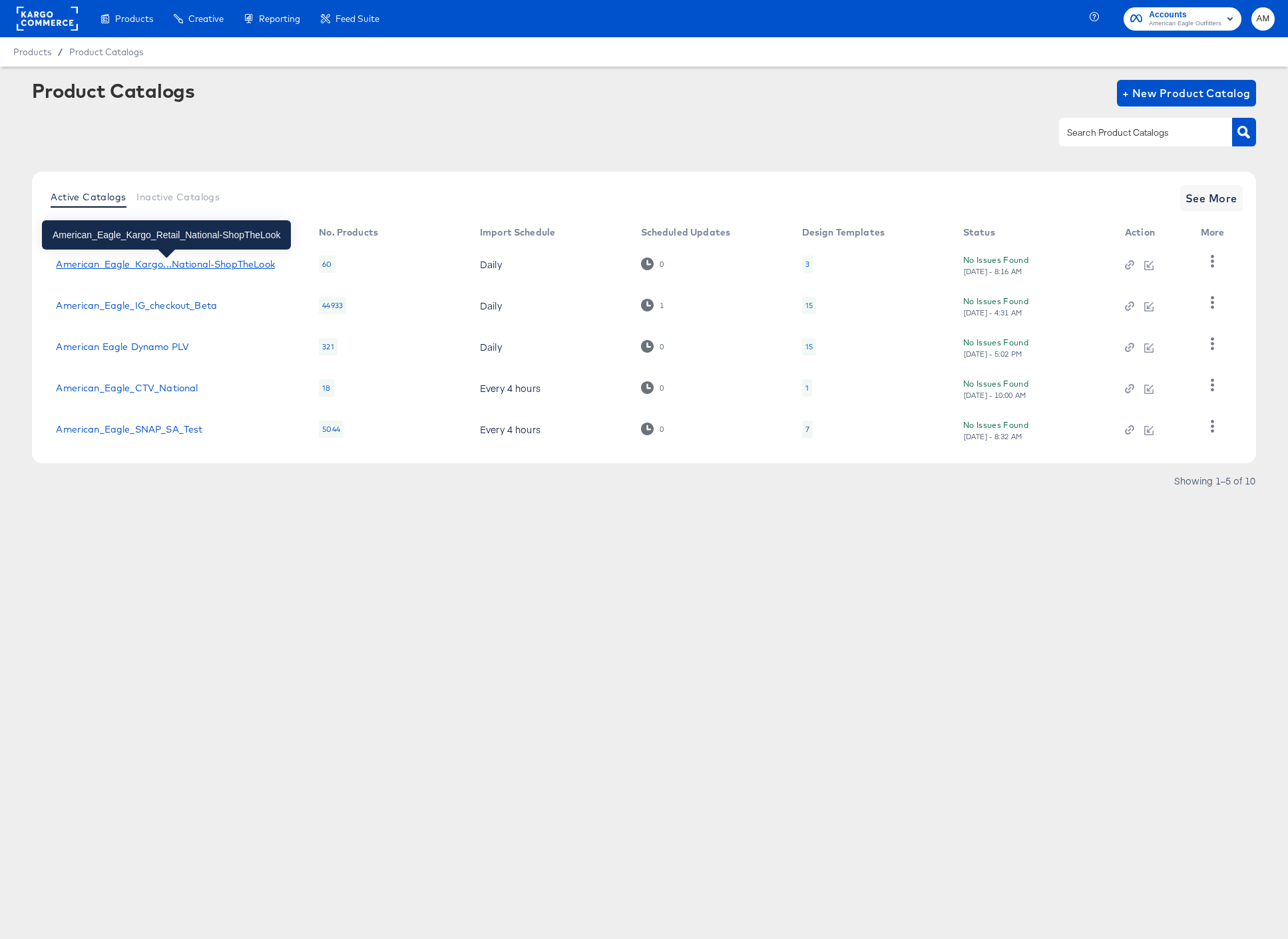
click at [235, 265] on div "American_Eagle_Kargo...National-ShopTheLook" at bounding box center [165, 264] width 218 height 11
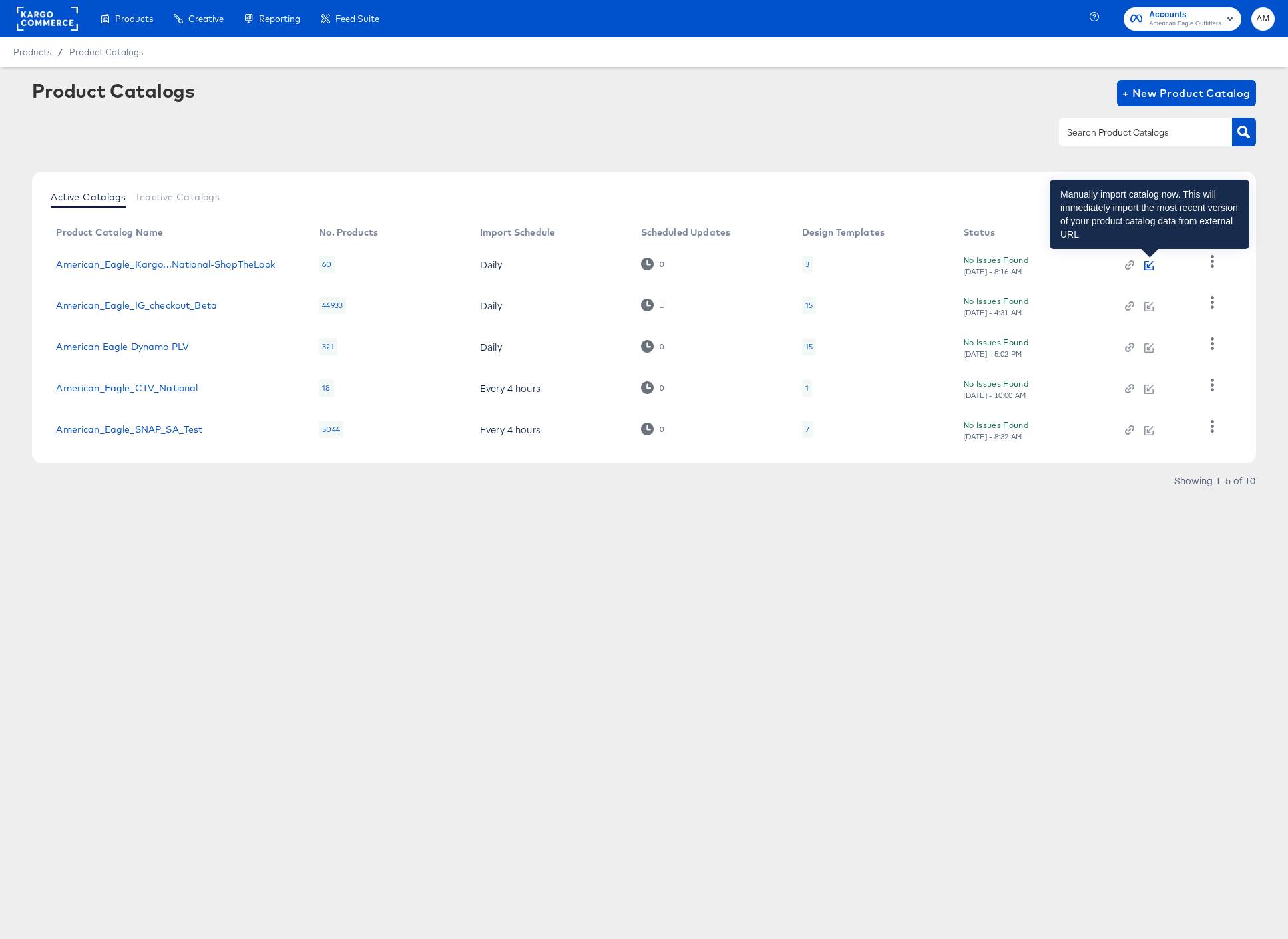
click at [1149, 264] on icon "button" at bounding box center [1150, 264] width 7 height 7
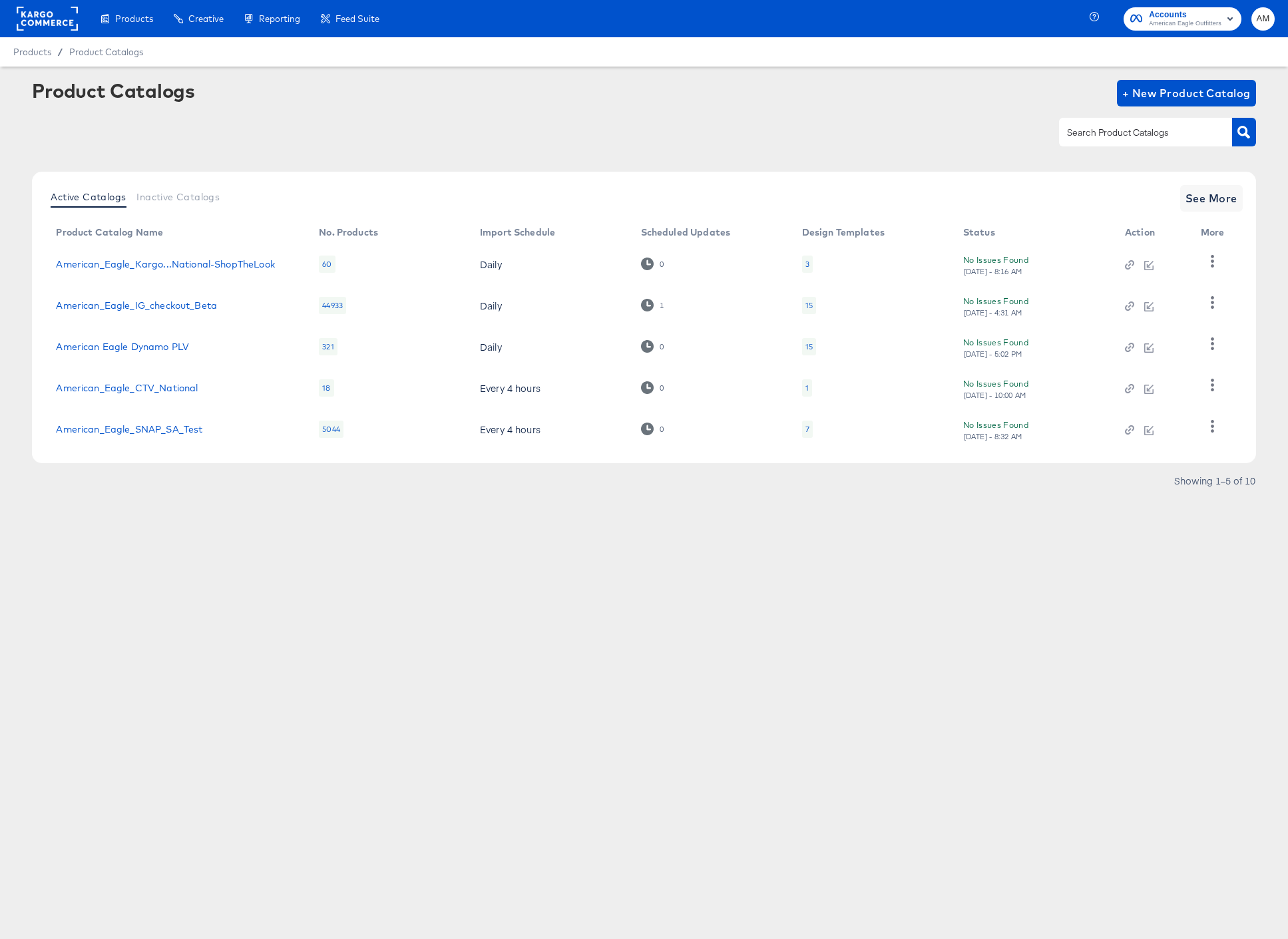
click at [48, 17] on rect at bounding box center [48, 19] width 61 height 24
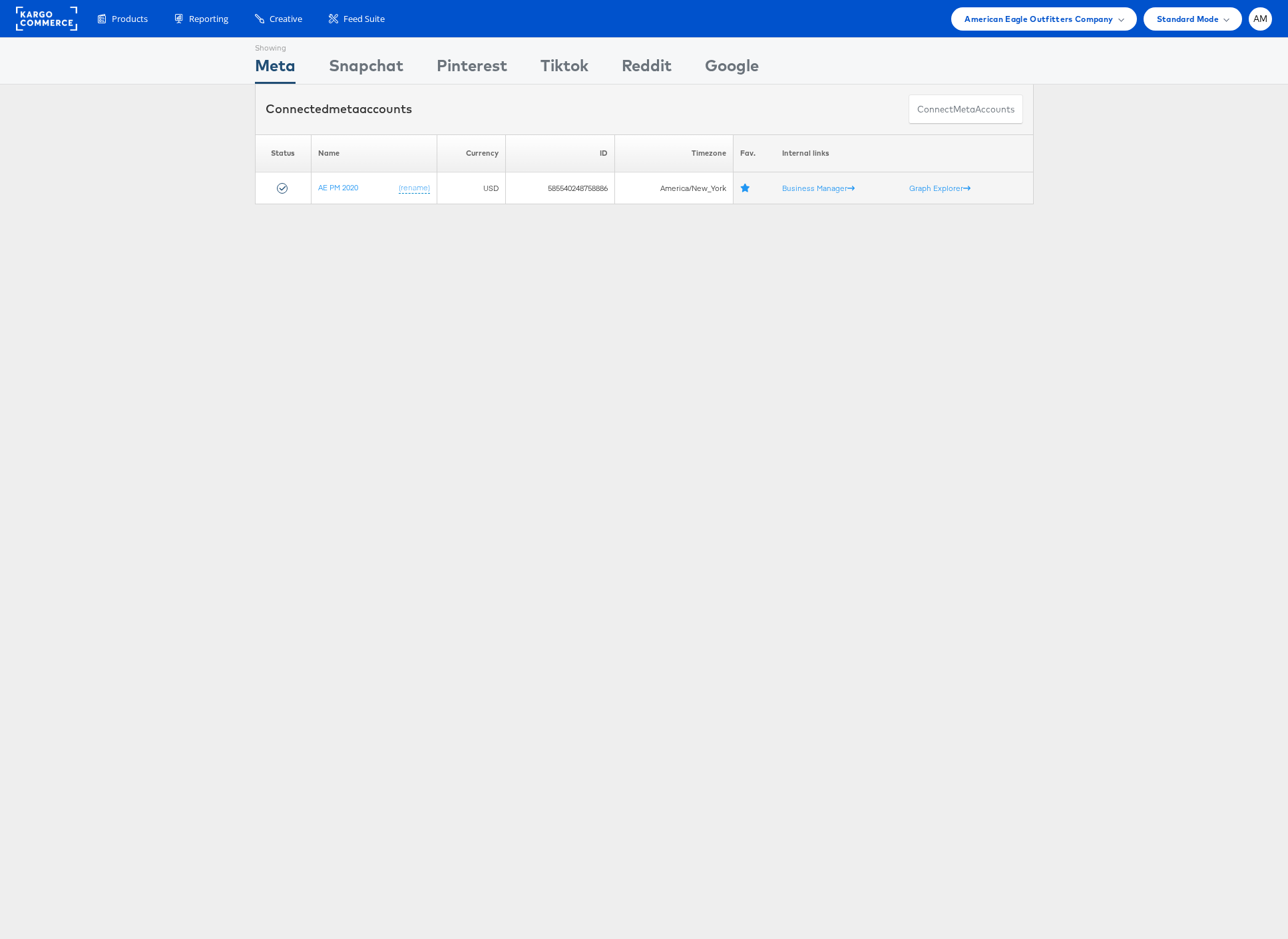
click at [37, 19] on rect at bounding box center [47, 19] width 61 height 24
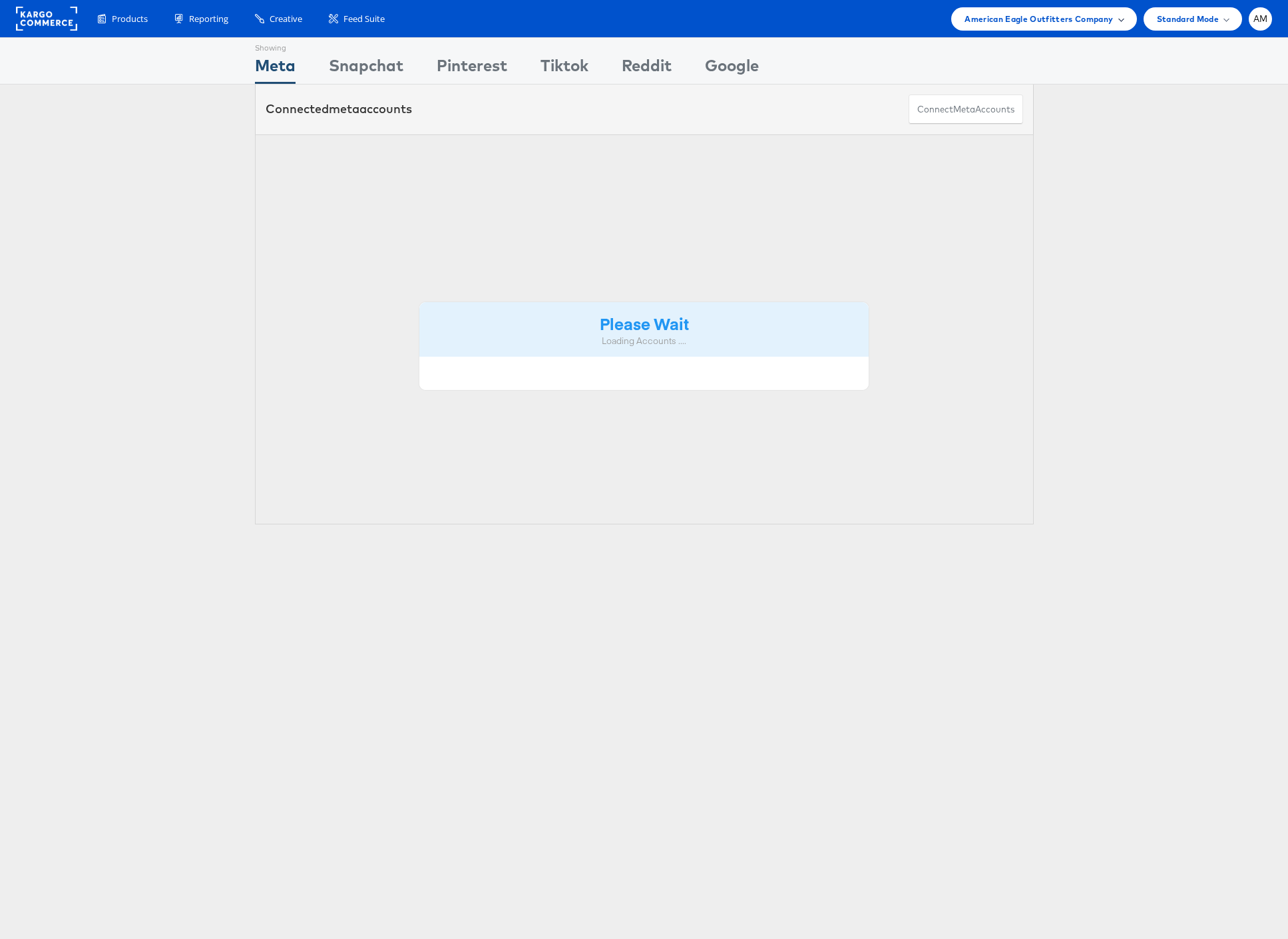
click at [998, 20] on span "American Eagle Outfitters Company" at bounding box center [1038, 19] width 148 height 14
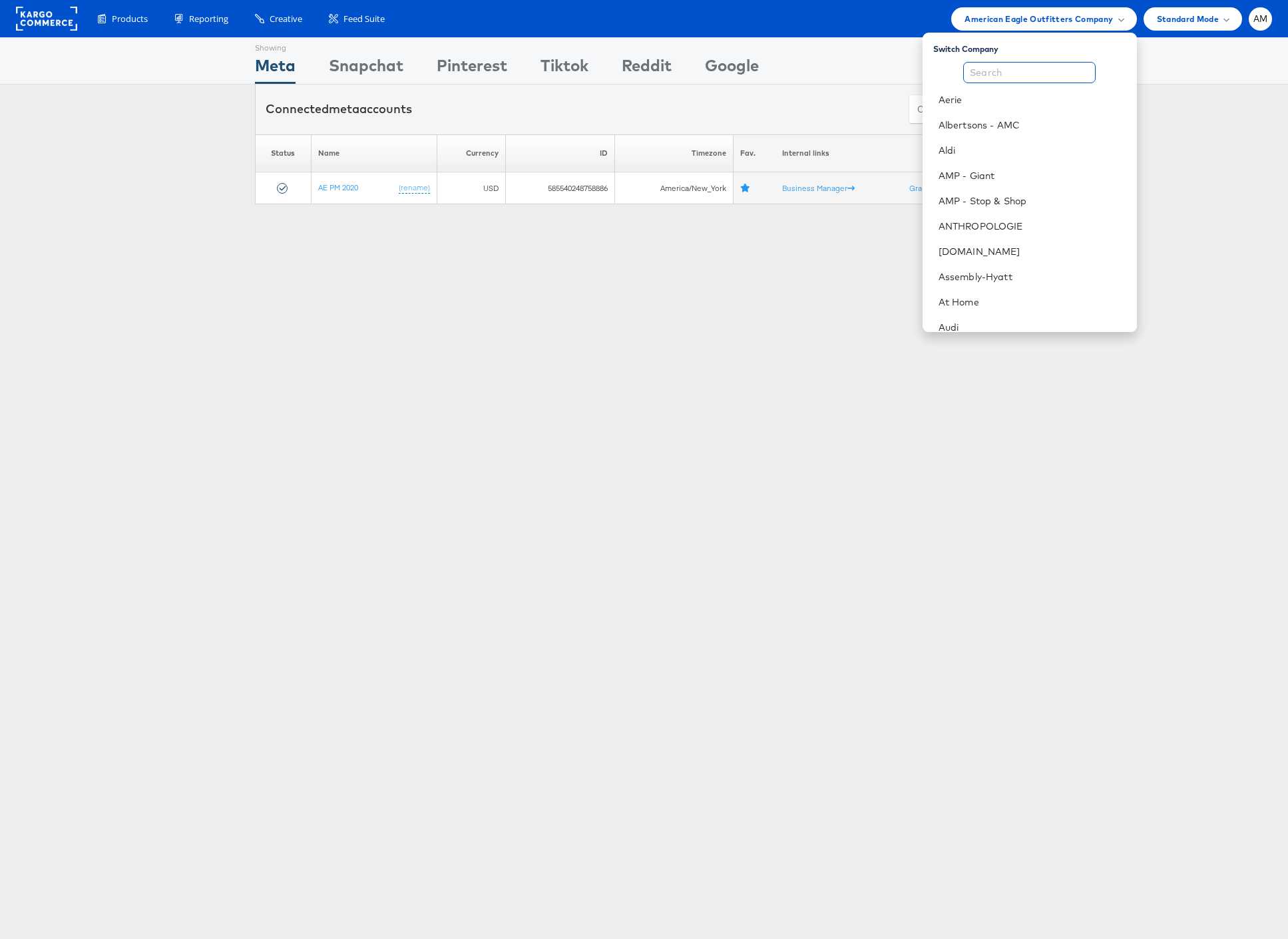
click at [988, 77] on input "text" at bounding box center [1029, 72] width 132 height 21
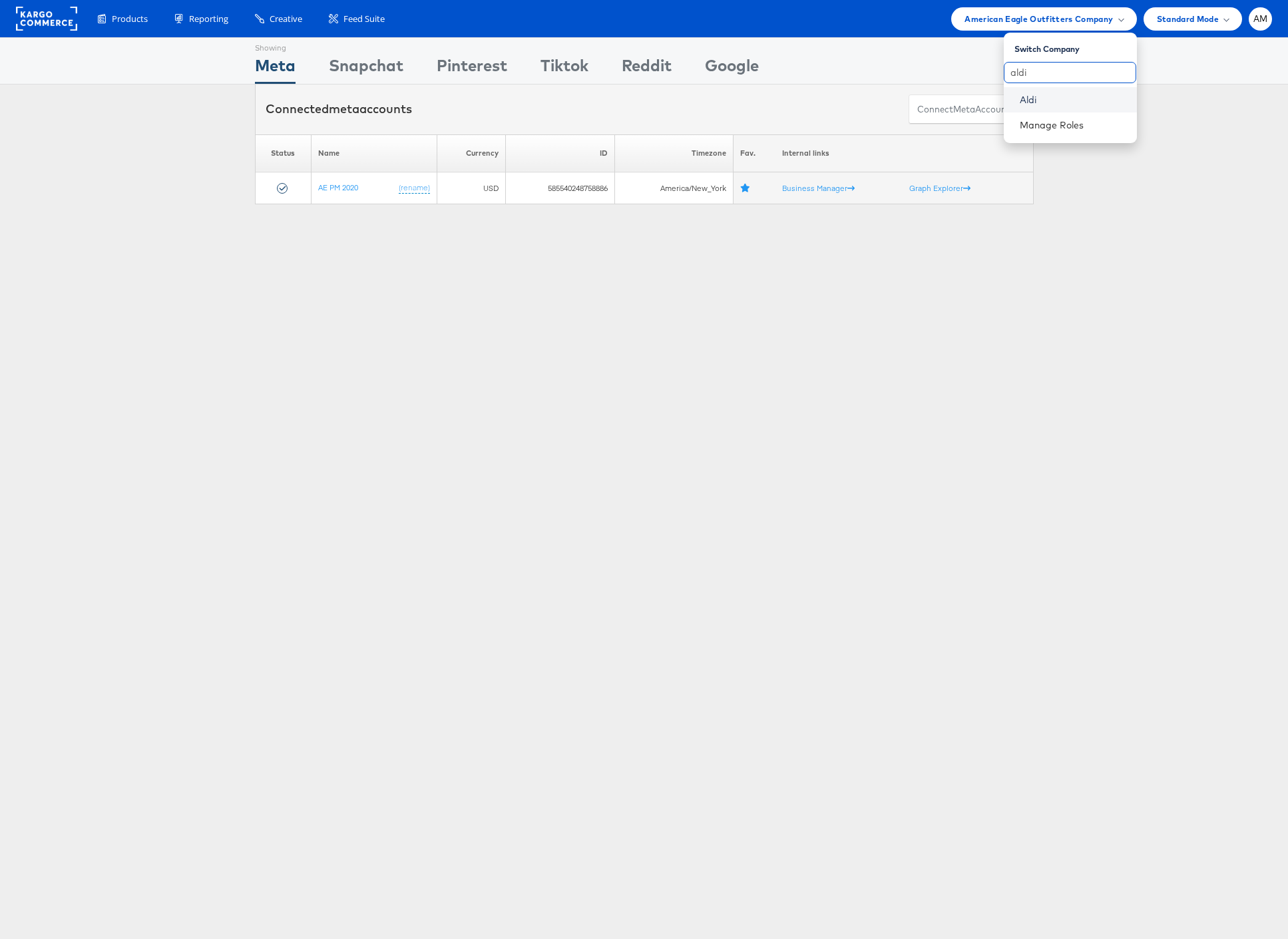
type input "aldi"
click at [1023, 104] on link "Aldi" at bounding box center [1072, 100] width 106 height 14
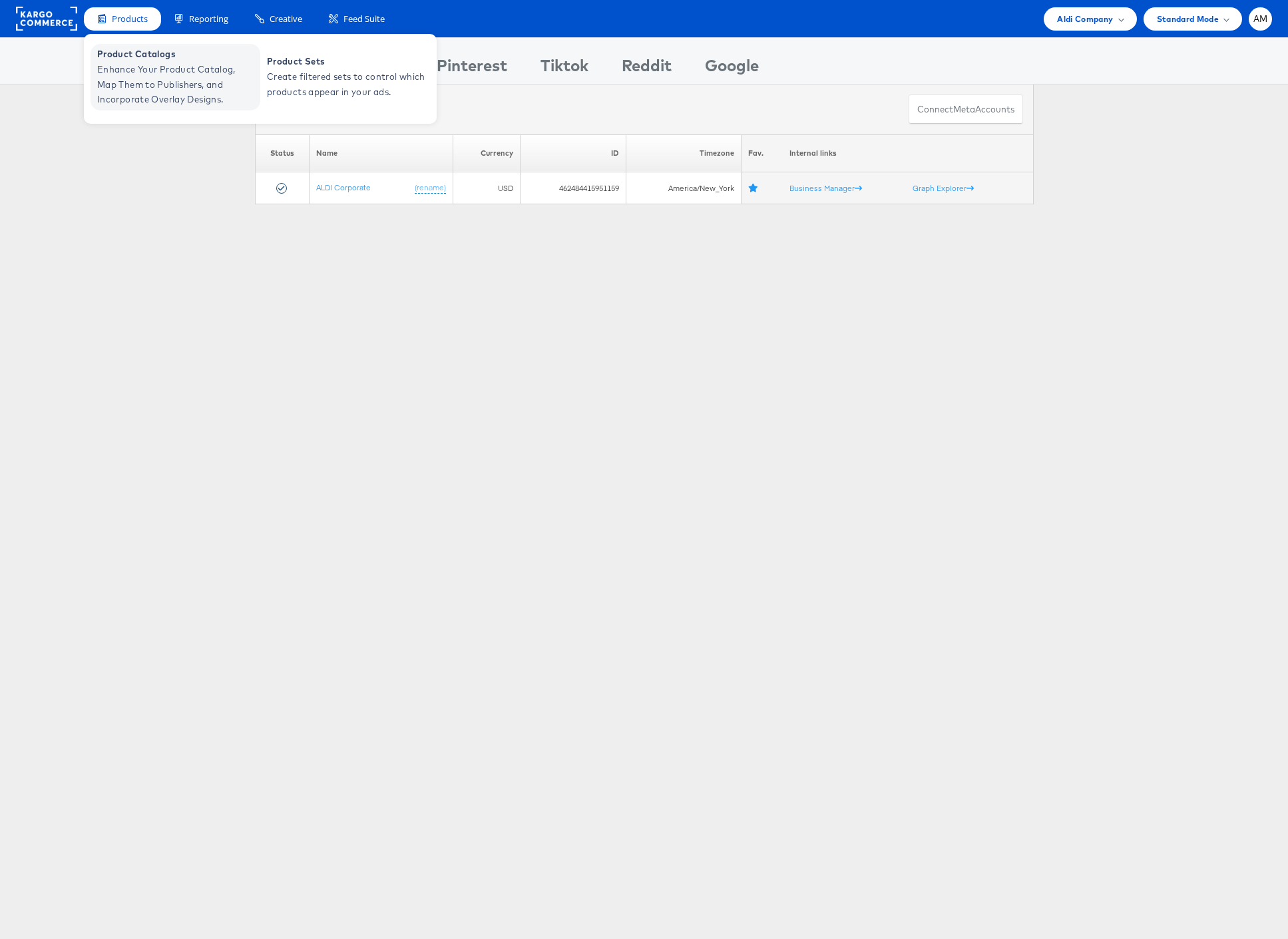
click at [165, 101] on span "Enhance Your Product Catalog, Map Them to Publishers, and Incorporate Overlay D…" at bounding box center [177, 84] width 160 height 45
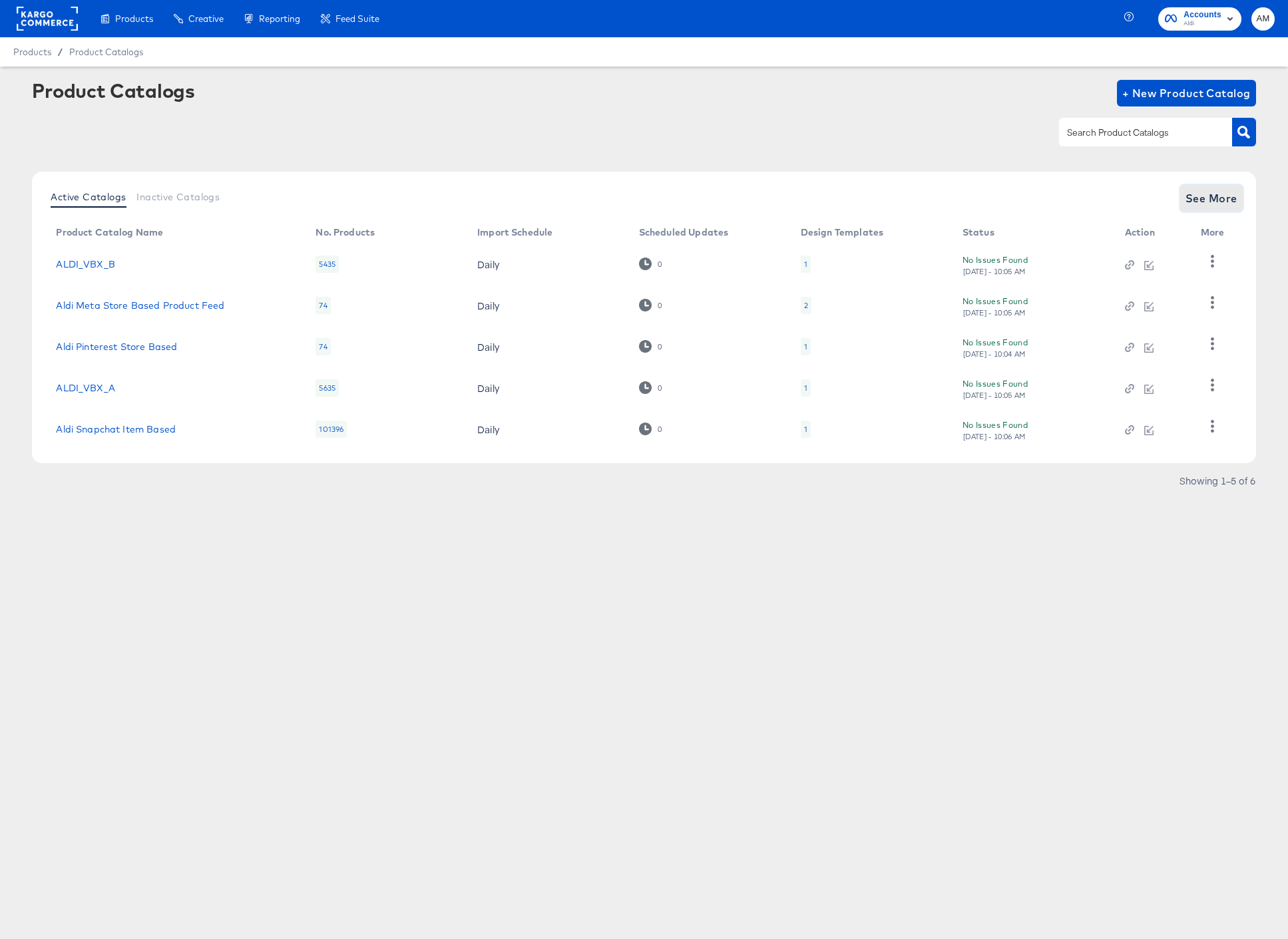
click at [1190, 196] on span "See More" at bounding box center [1211, 198] width 52 height 19
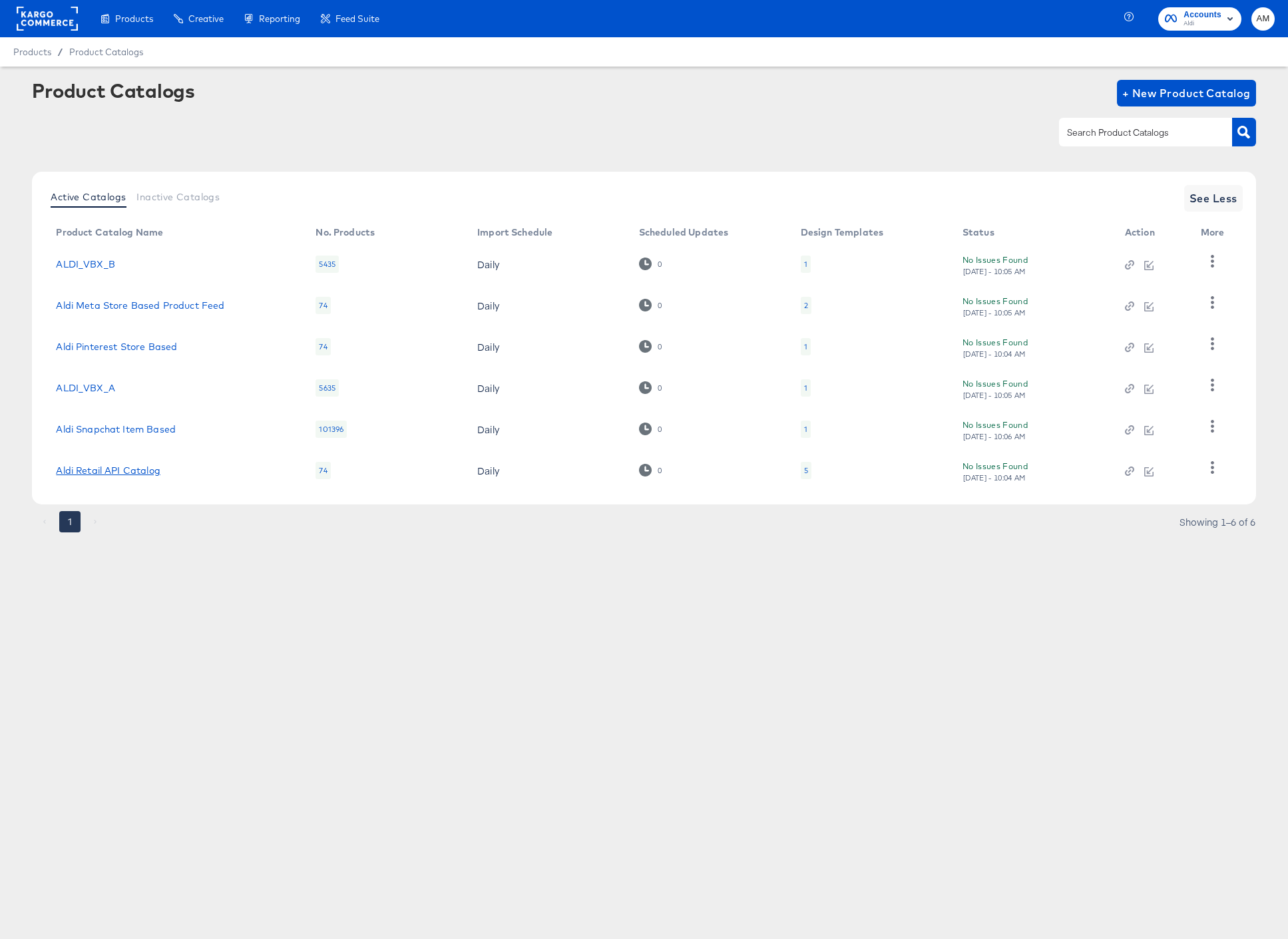
click at [132, 470] on link "Aldi Retail API Catalog" at bounding box center [108, 470] width 104 height 11
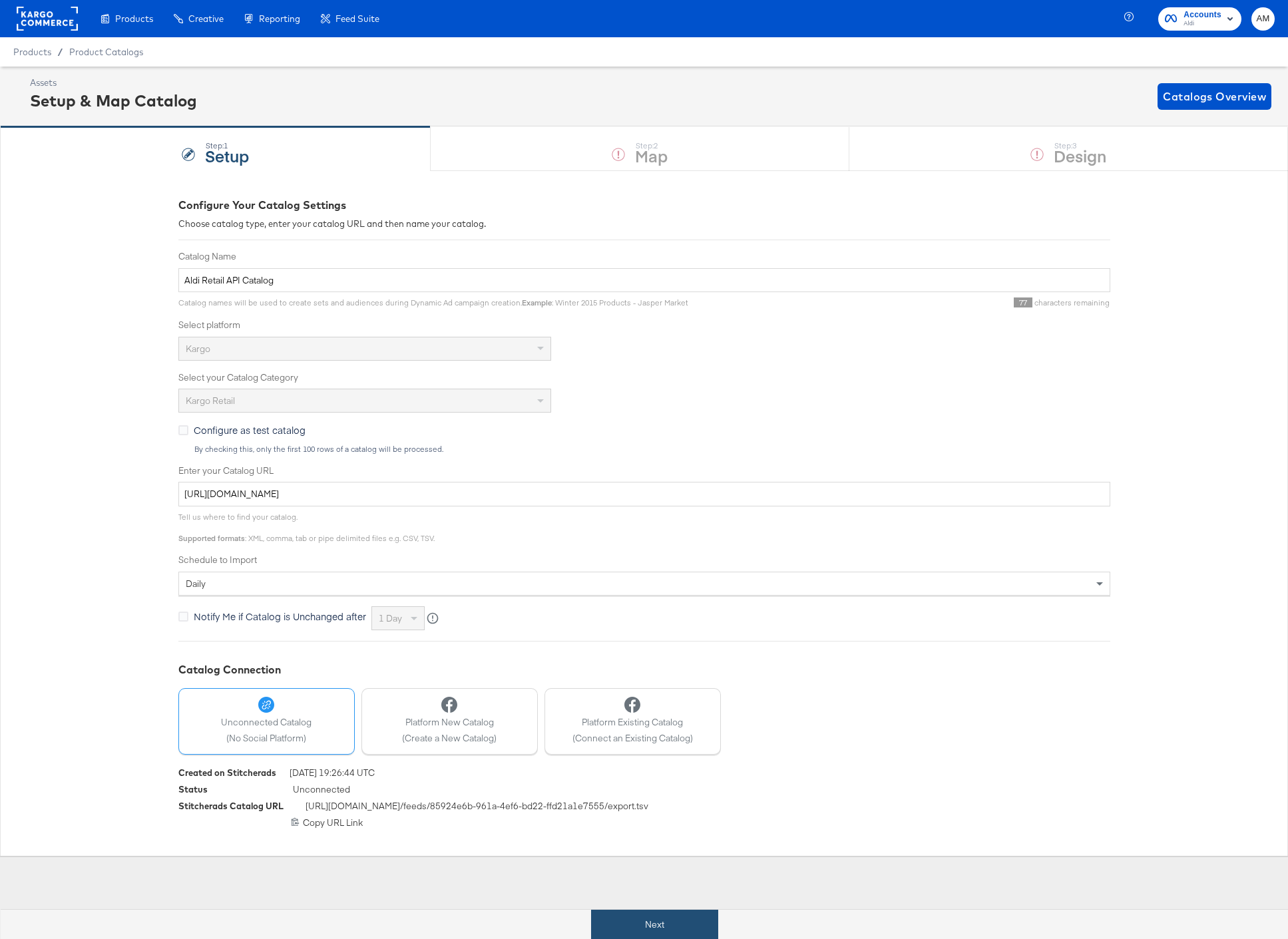
click at [665, 918] on button "Next" at bounding box center [654, 924] width 127 height 30
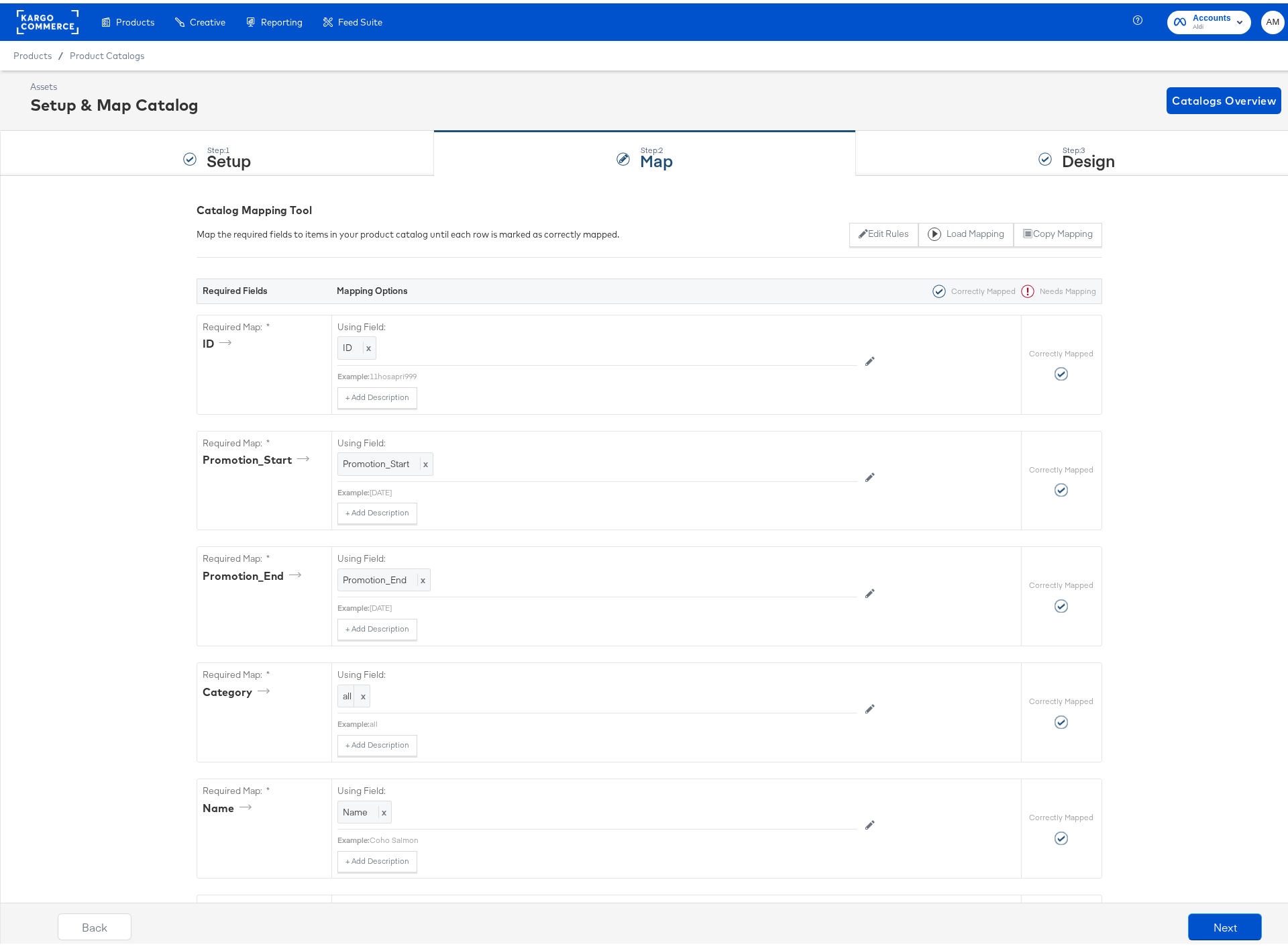
click at [39, 9] on rect at bounding box center [48, 19] width 62 height 24
click at [47, 21] on rect at bounding box center [48, 19] width 62 height 24
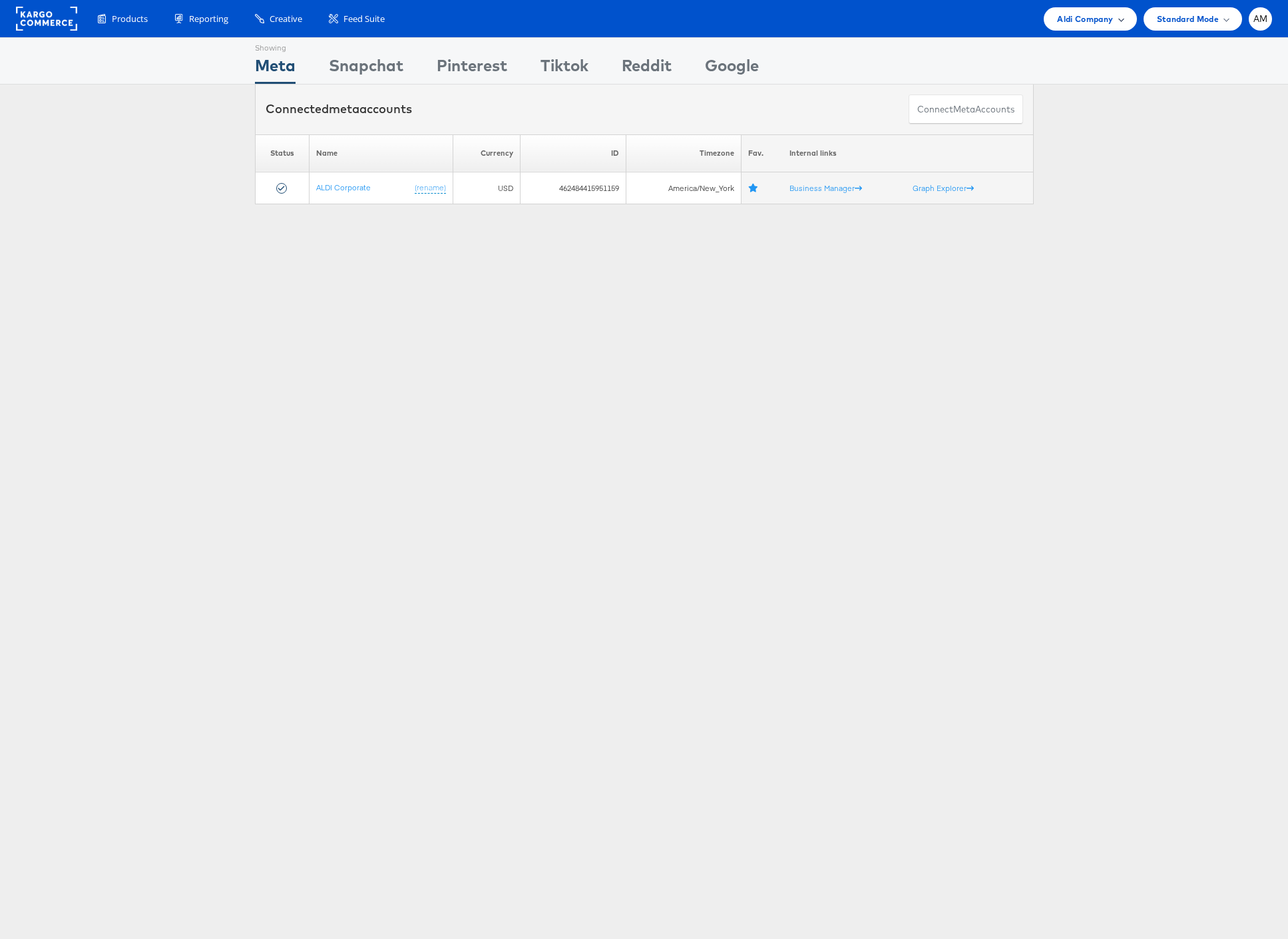
click at [1069, 23] on span "Aldi Company" at bounding box center [1084, 19] width 56 height 14
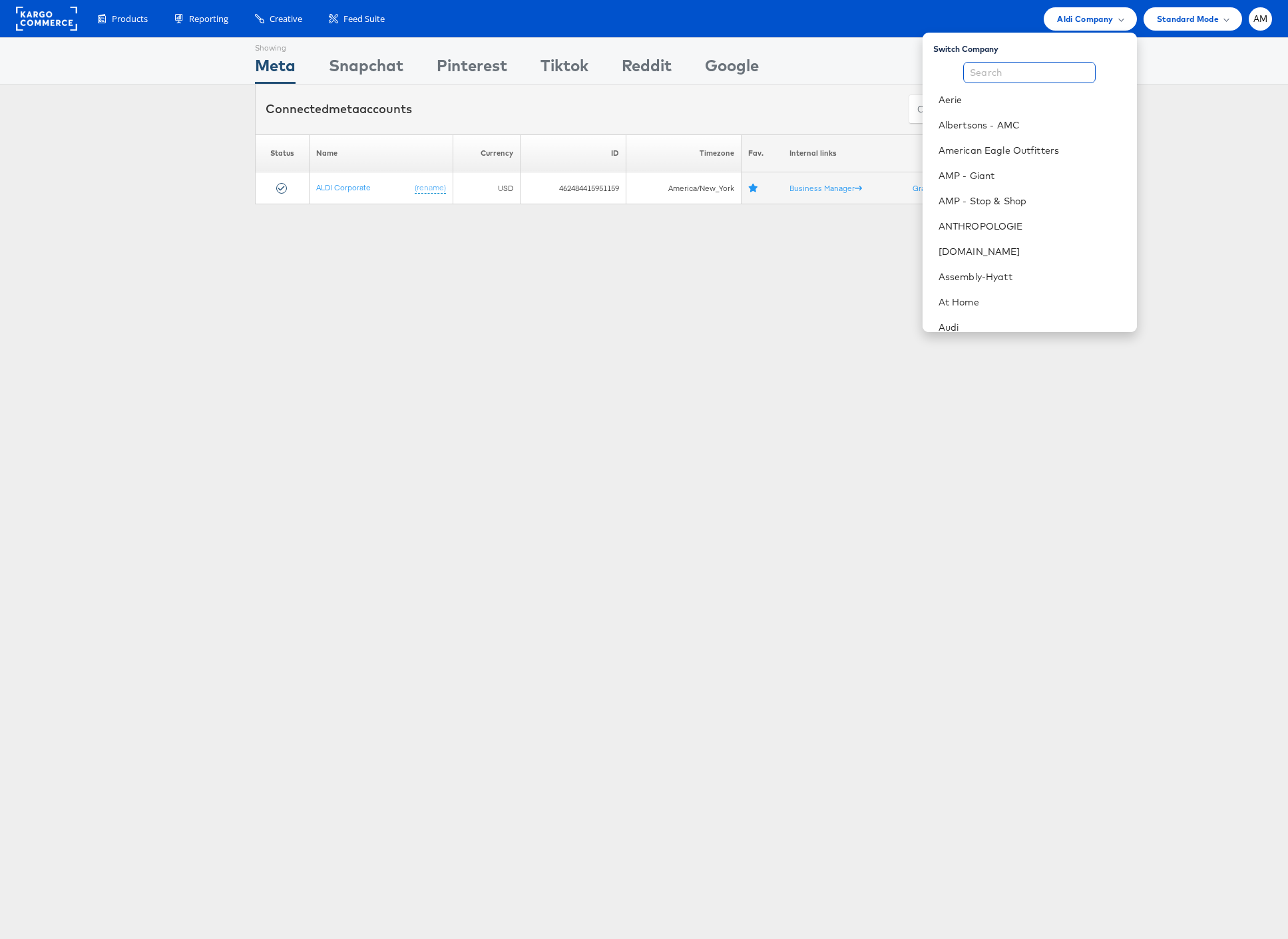
click at [1030, 79] on input "text" at bounding box center [1029, 72] width 132 height 21
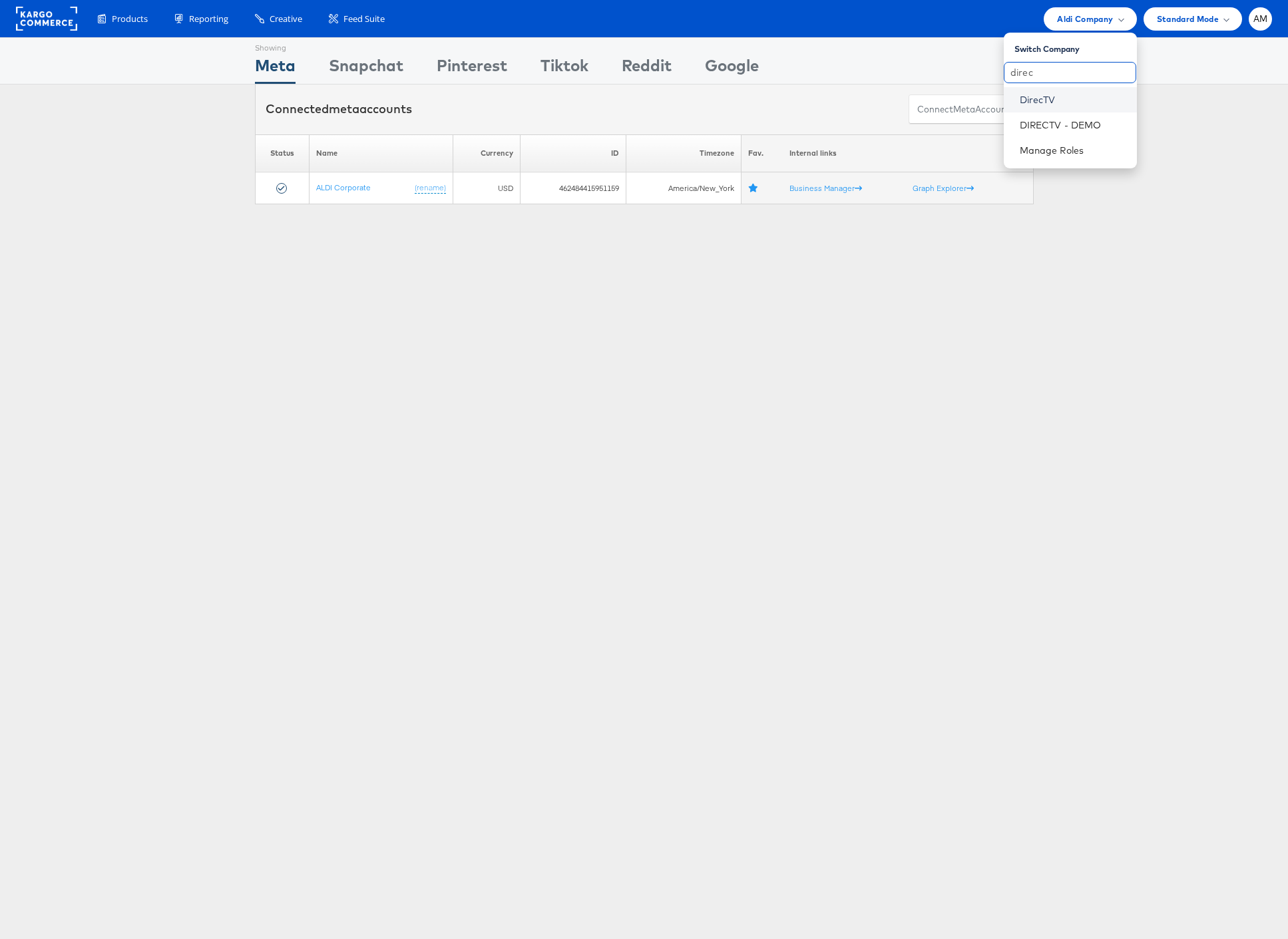
type input "direc"
click at [1032, 100] on link "DirecTV" at bounding box center [1072, 100] width 106 height 14
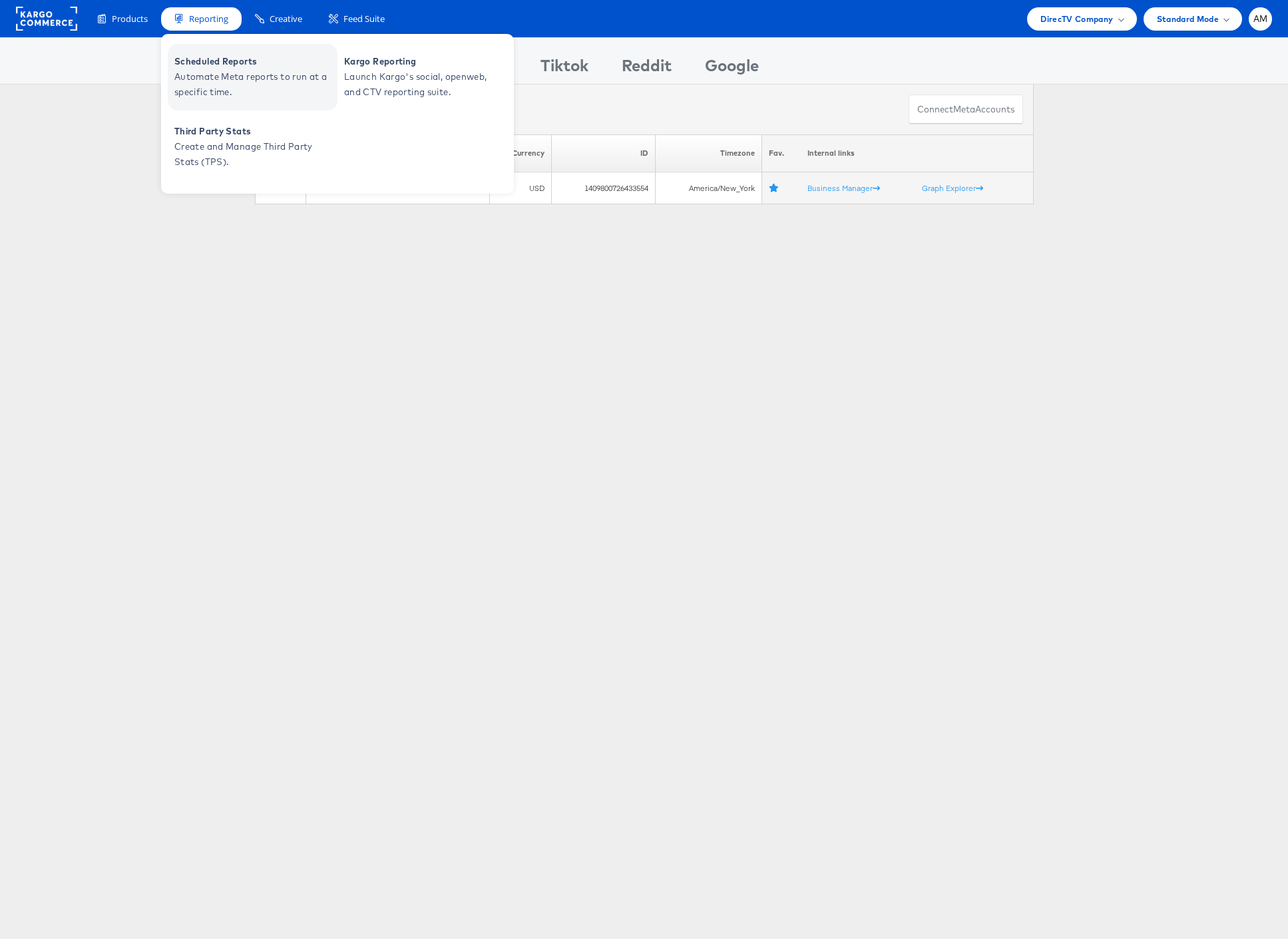
click at [221, 54] on span "Scheduled Reports" at bounding box center [254, 62] width 160 height 15
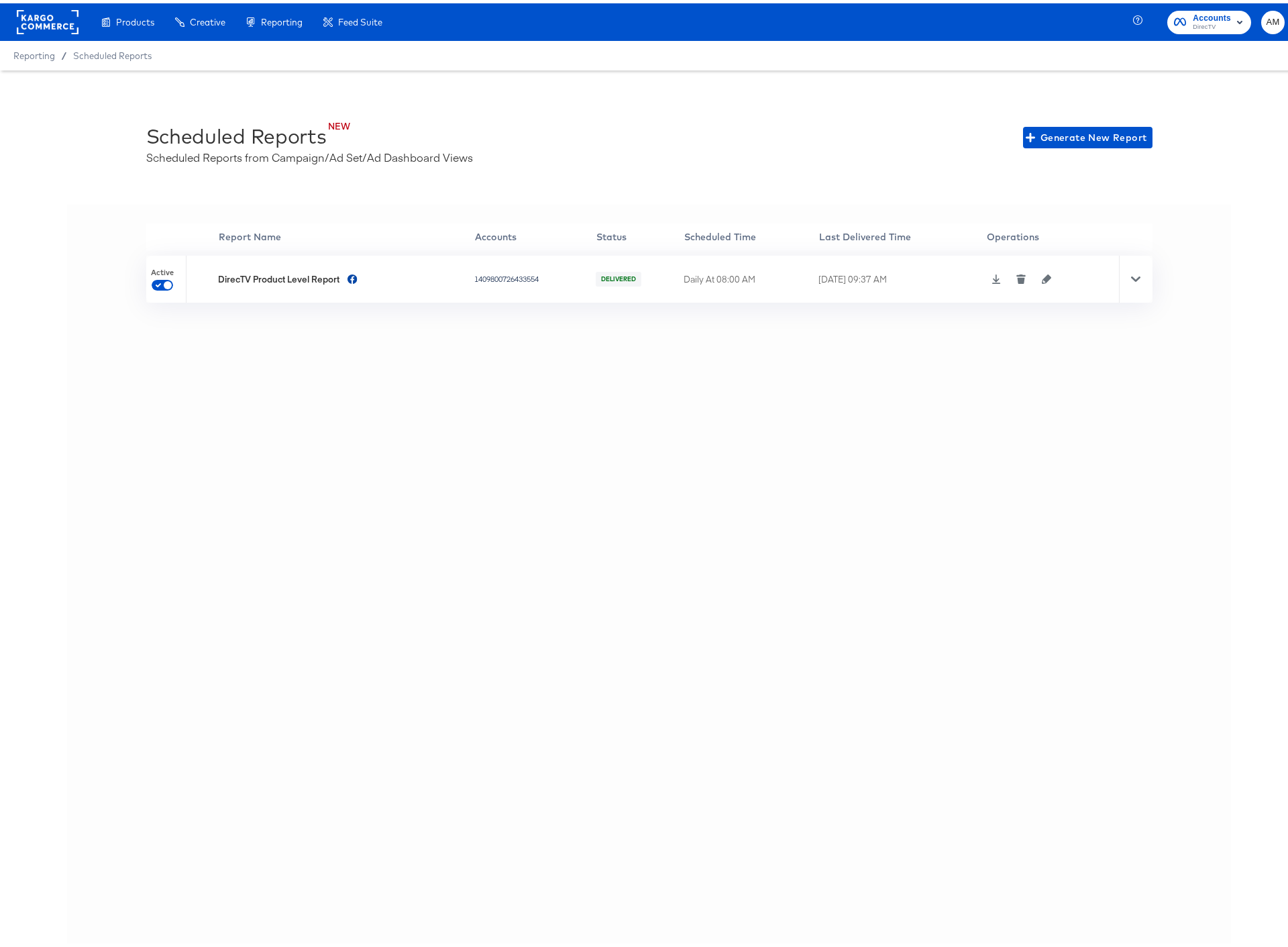
click at [1047, 275] on icon "button" at bounding box center [1046, 275] width 9 height 9
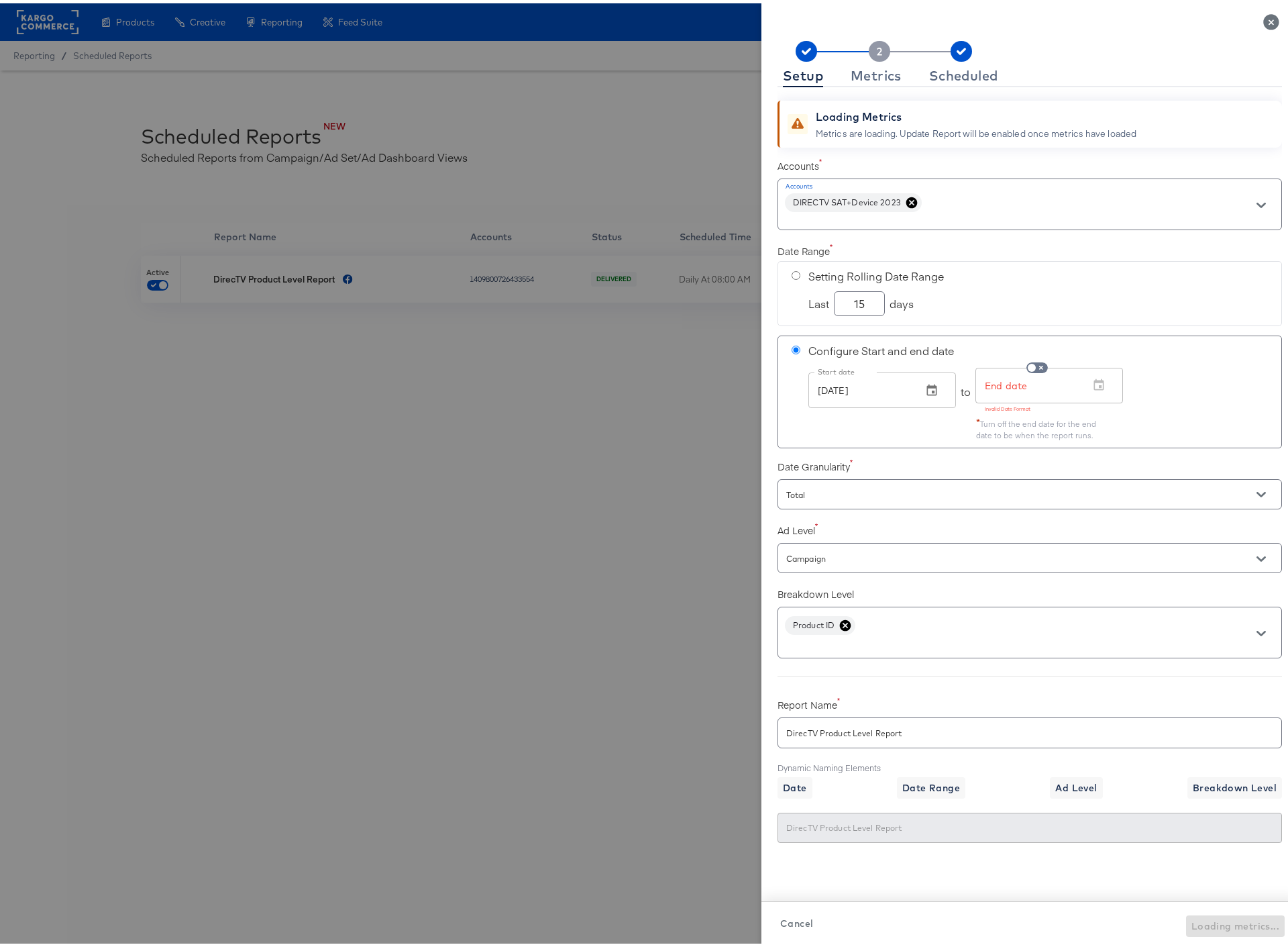
drag, startPoint x: 365, startPoint y: 255, endPoint x: 315, endPoint y: 269, distance: 51.9
click at [365, 254] on div at bounding box center [649, 473] width 1298 height 947
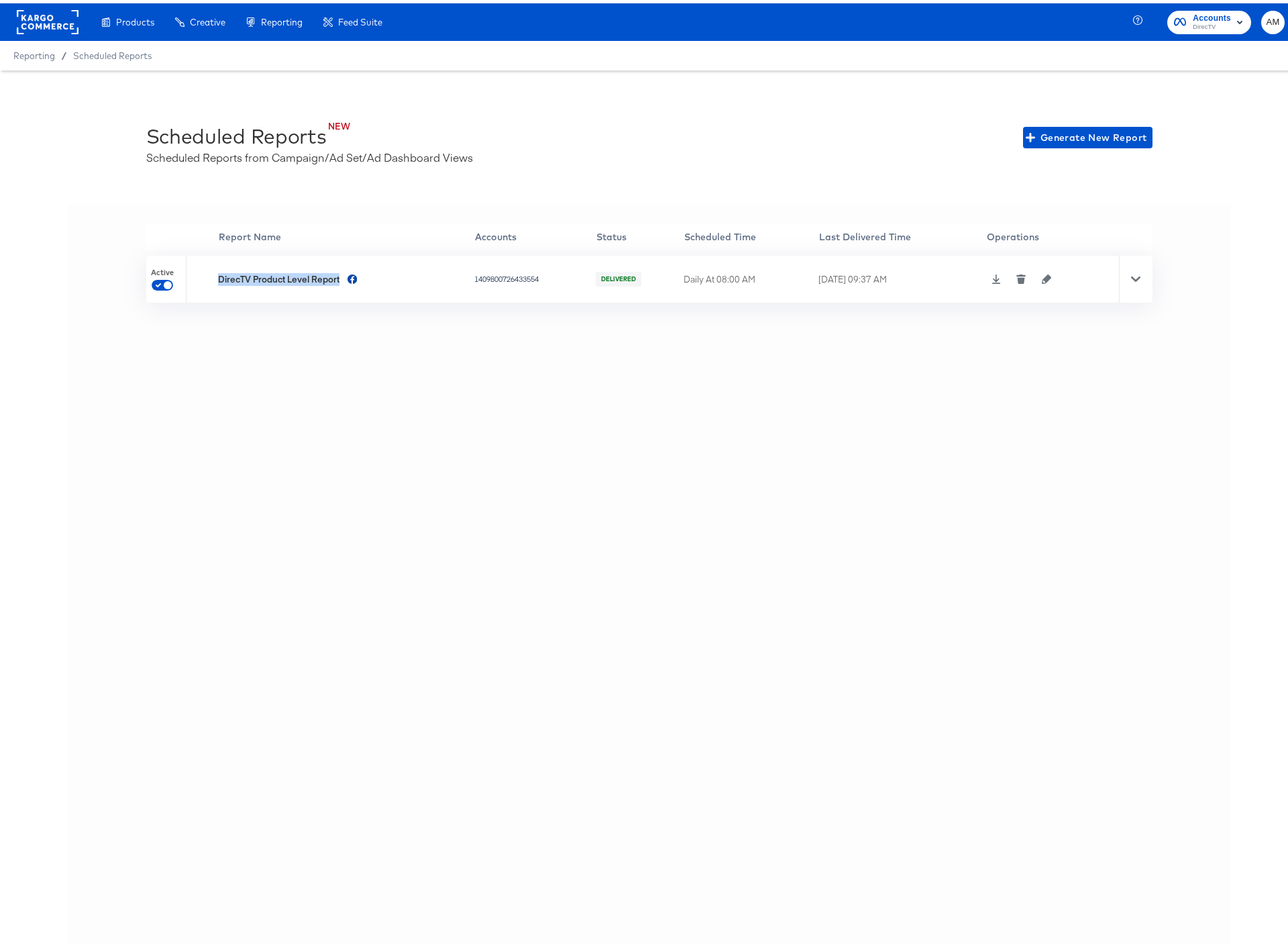
drag, startPoint x: 334, startPoint y: 275, endPoint x: 212, endPoint y: 279, distance: 122.1
click at [218, 279] on div "DirecTV Product Level Report" at bounding box center [345, 275] width 253 height 13
copy div "DirecTV Product Level Report"
click at [1046, 278] on icon "button" at bounding box center [1046, 275] width 9 height 9
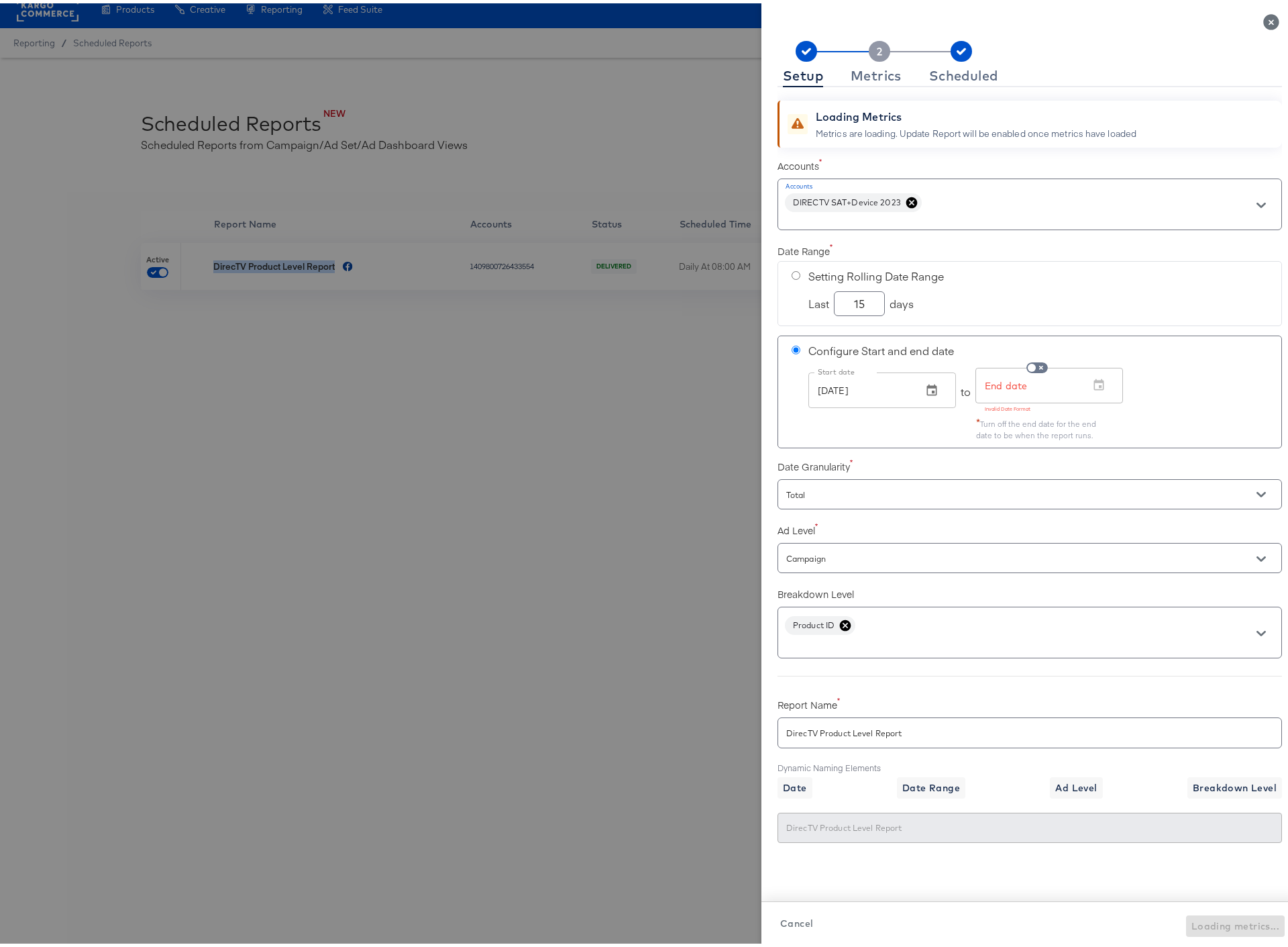
scroll to position [30, 0]
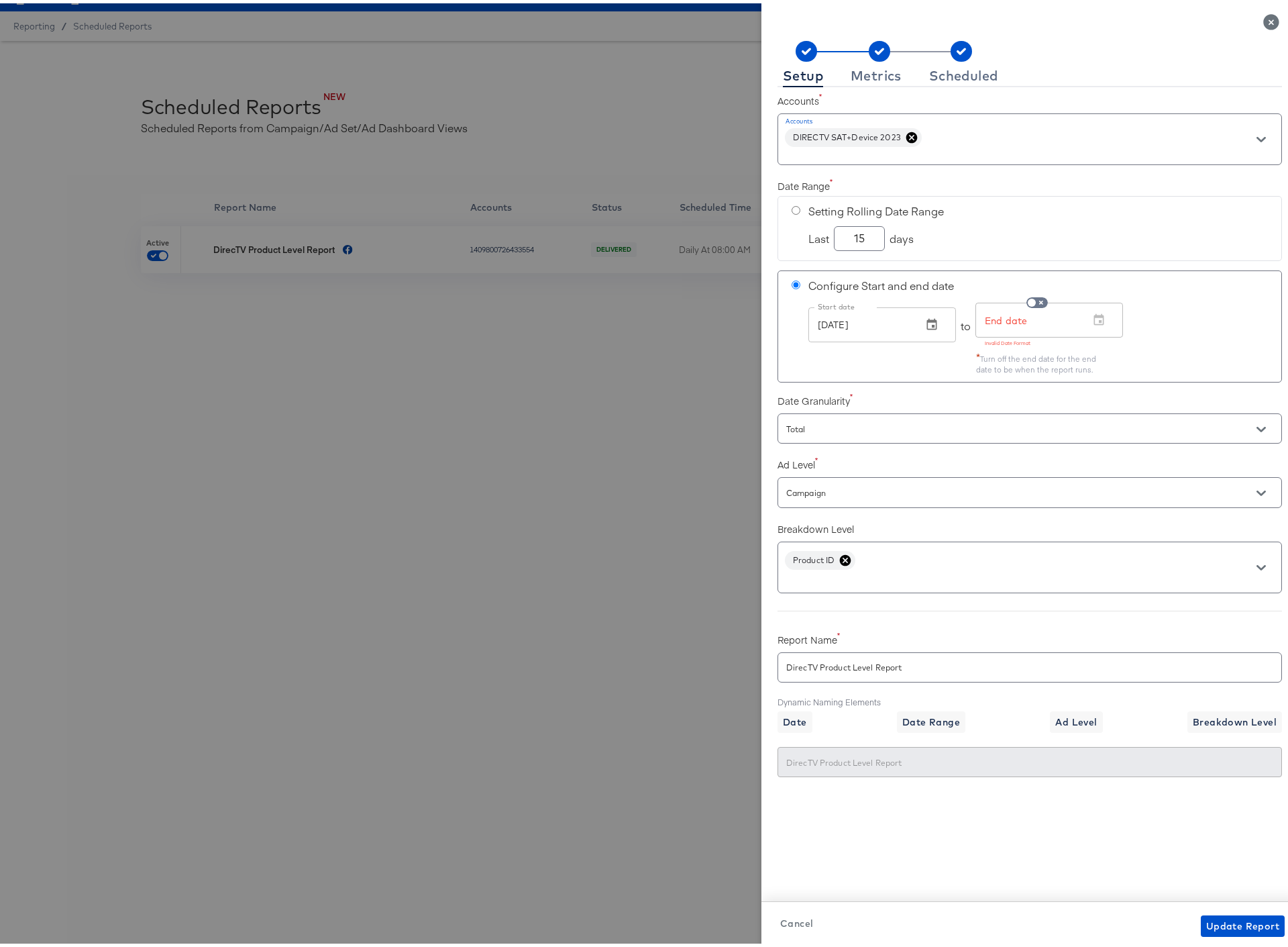
click at [866, 59] on div "Setup Metrics Scheduled" at bounding box center [1030, 61] width 505 height 46
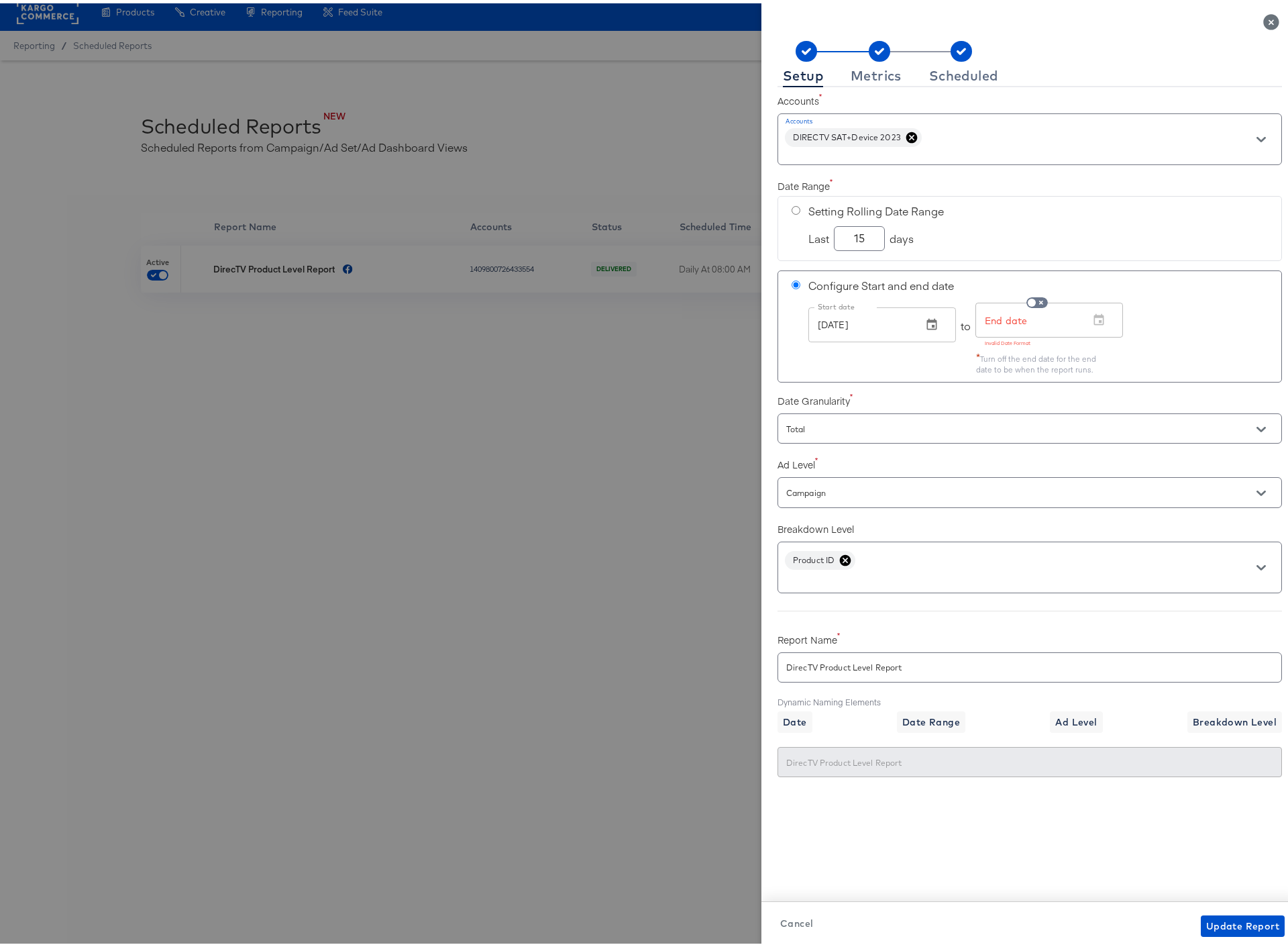
scroll to position [0, 0]
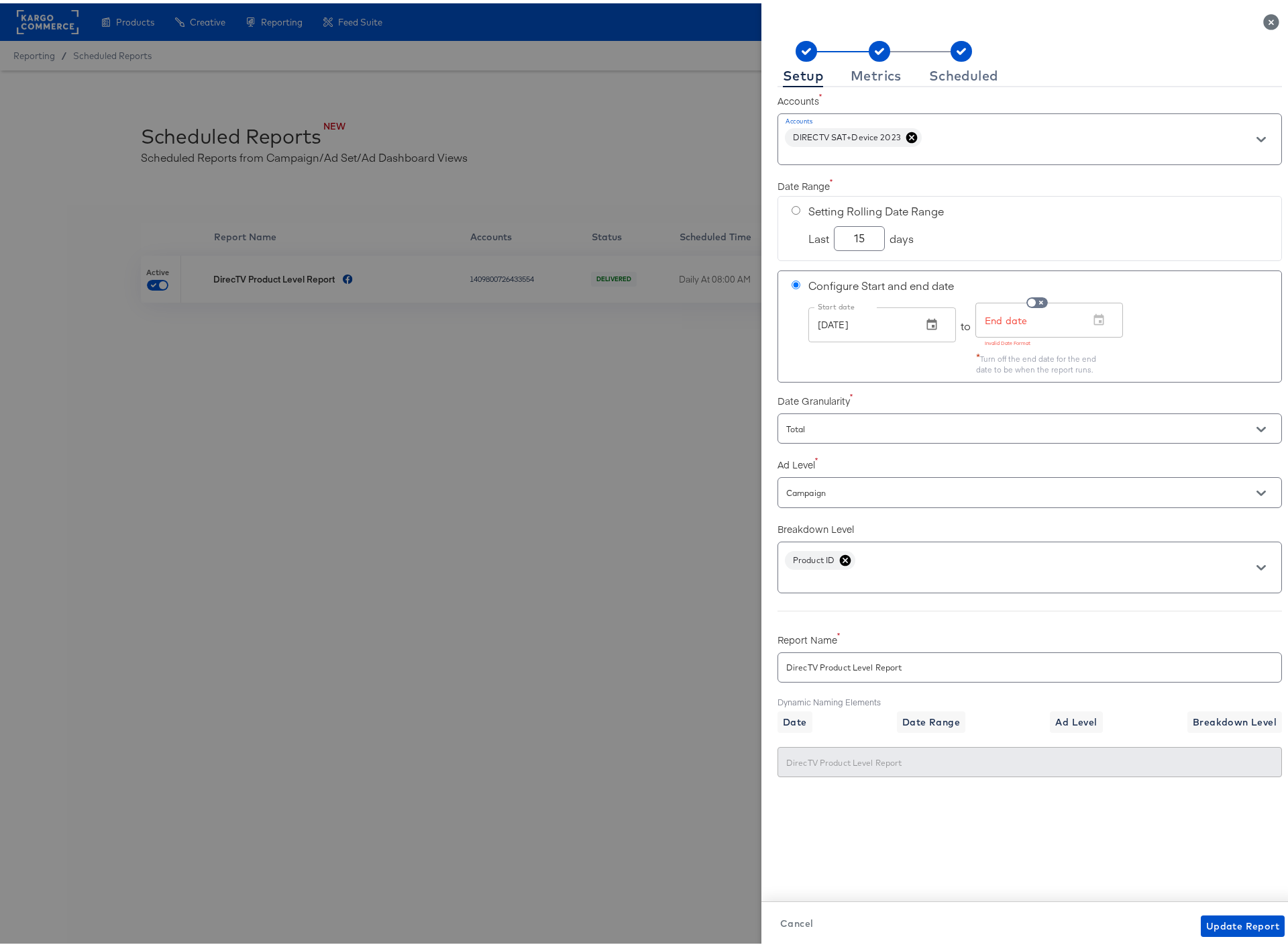
click at [1263, 17] on icon "Close" at bounding box center [1271, 19] width 16 height 16
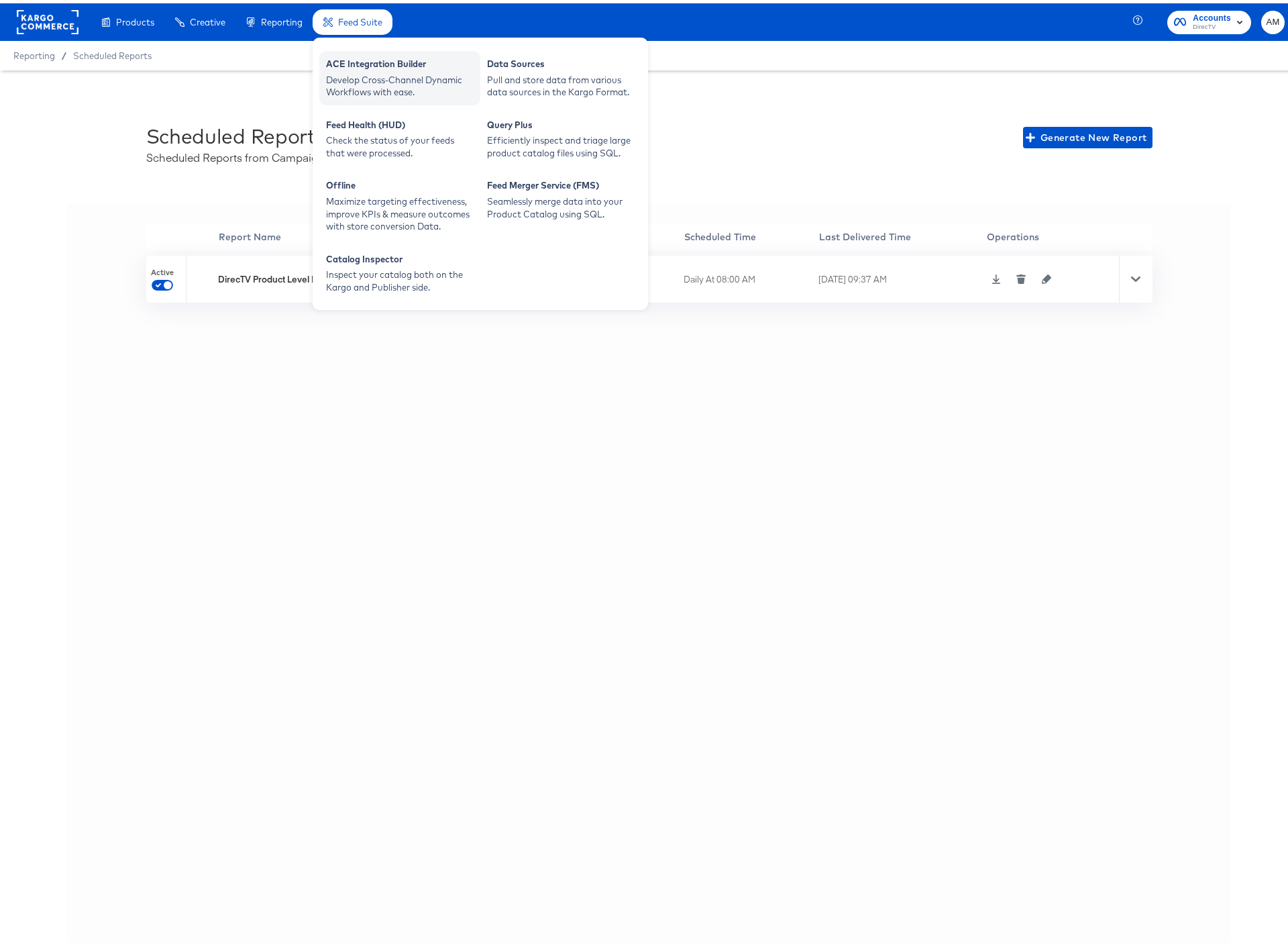
click at [352, 76] on div "Develop Cross-Channel Dynamic Workflows with ease." at bounding box center [399, 82] width 148 height 25
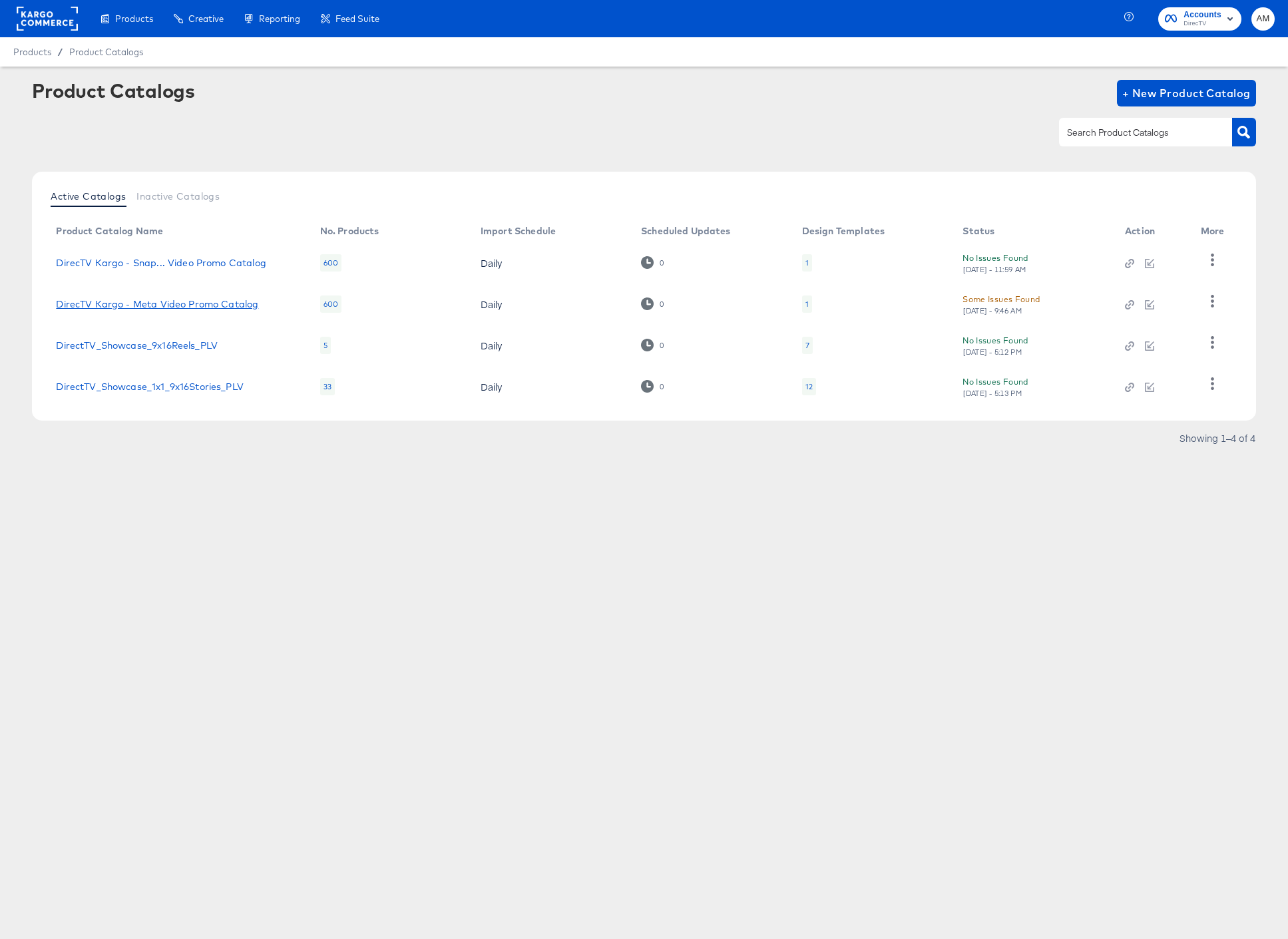
click at [196, 306] on link "DirecTV Kargo - Meta Video Promo Catalog" at bounding box center [157, 304] width 202 height 11
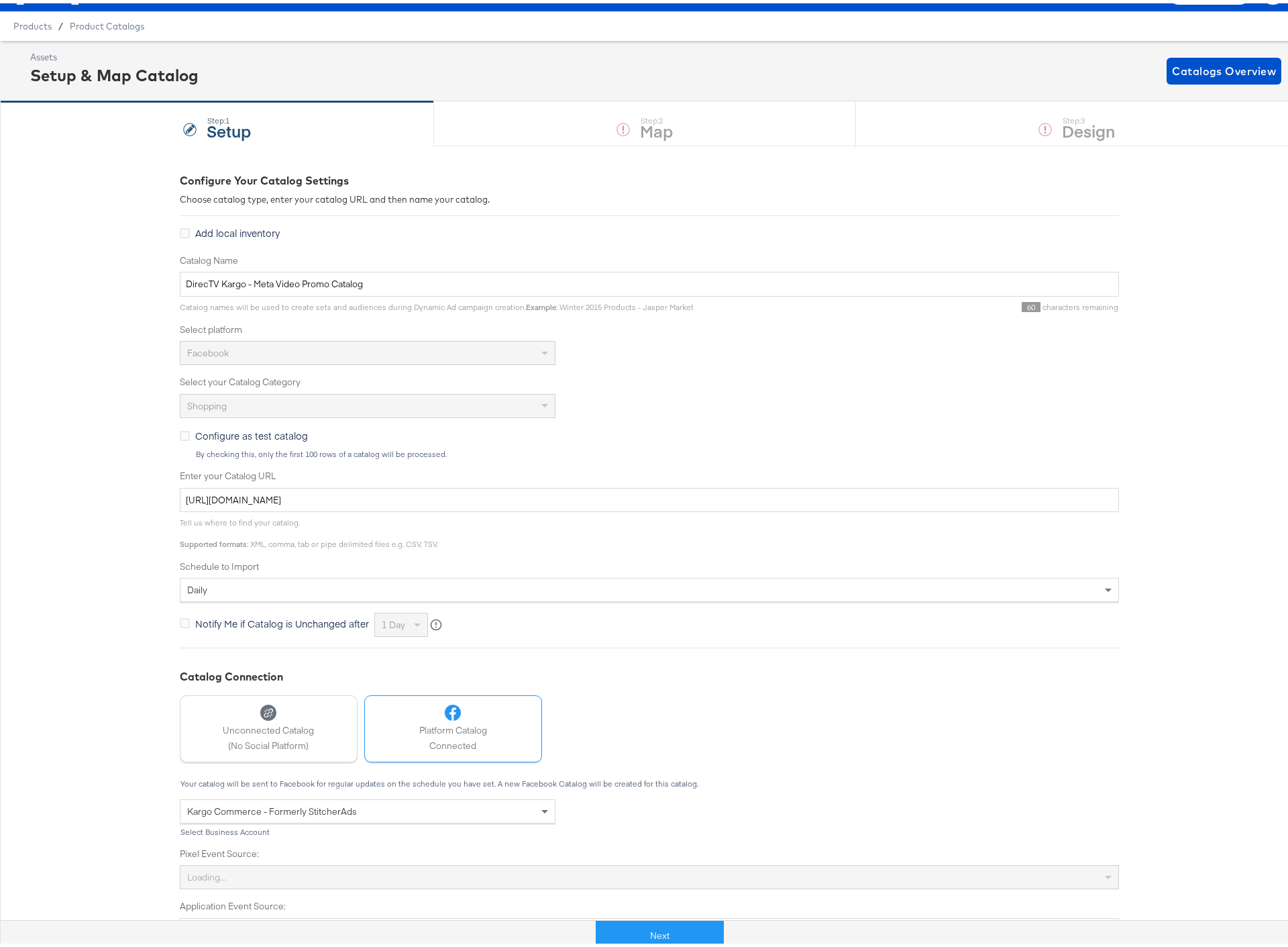
scroll to position [57, 0]
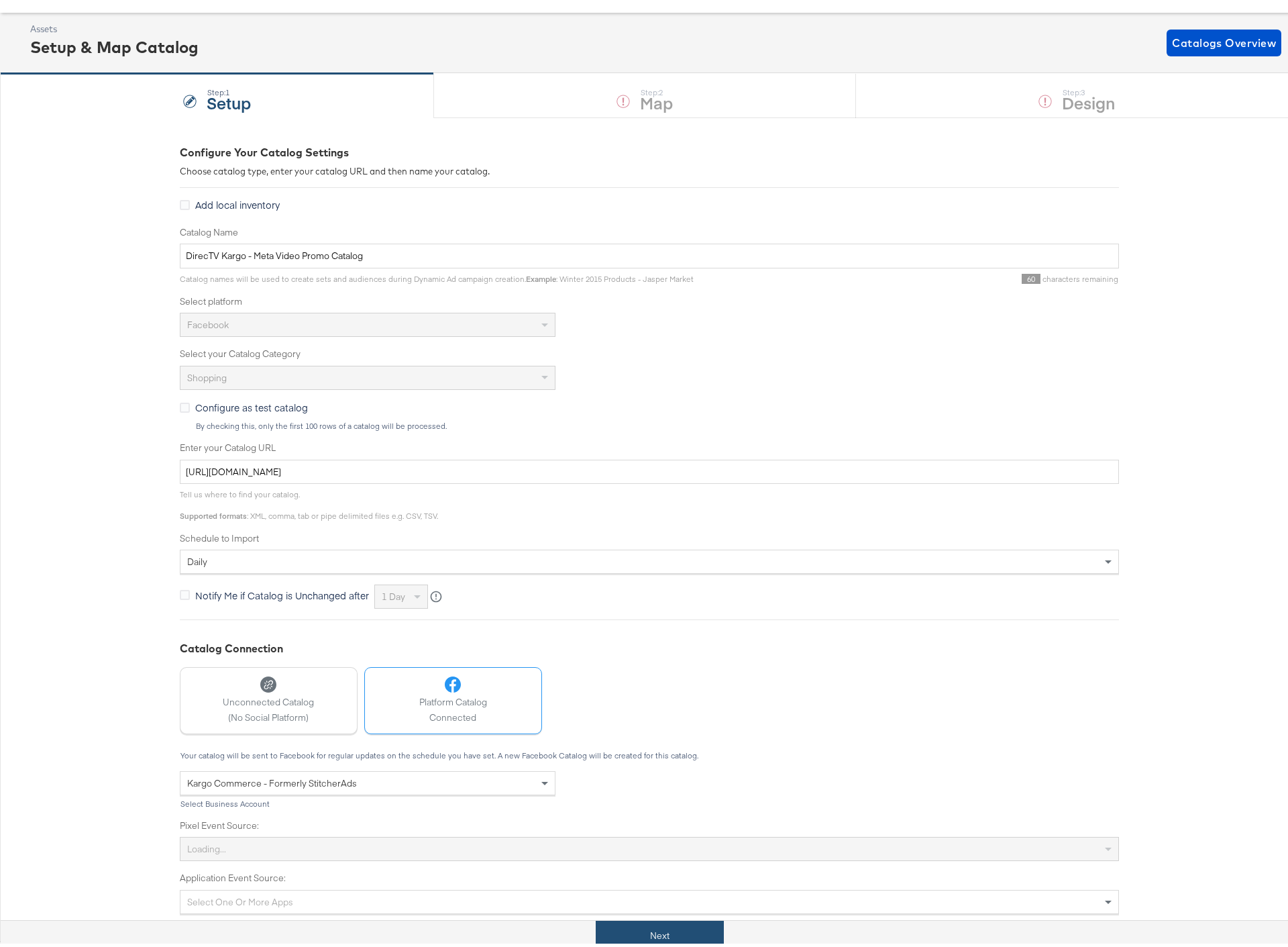
click at [642, 927] on button "Next" at bounding box center [659, 932] width 128 height 30
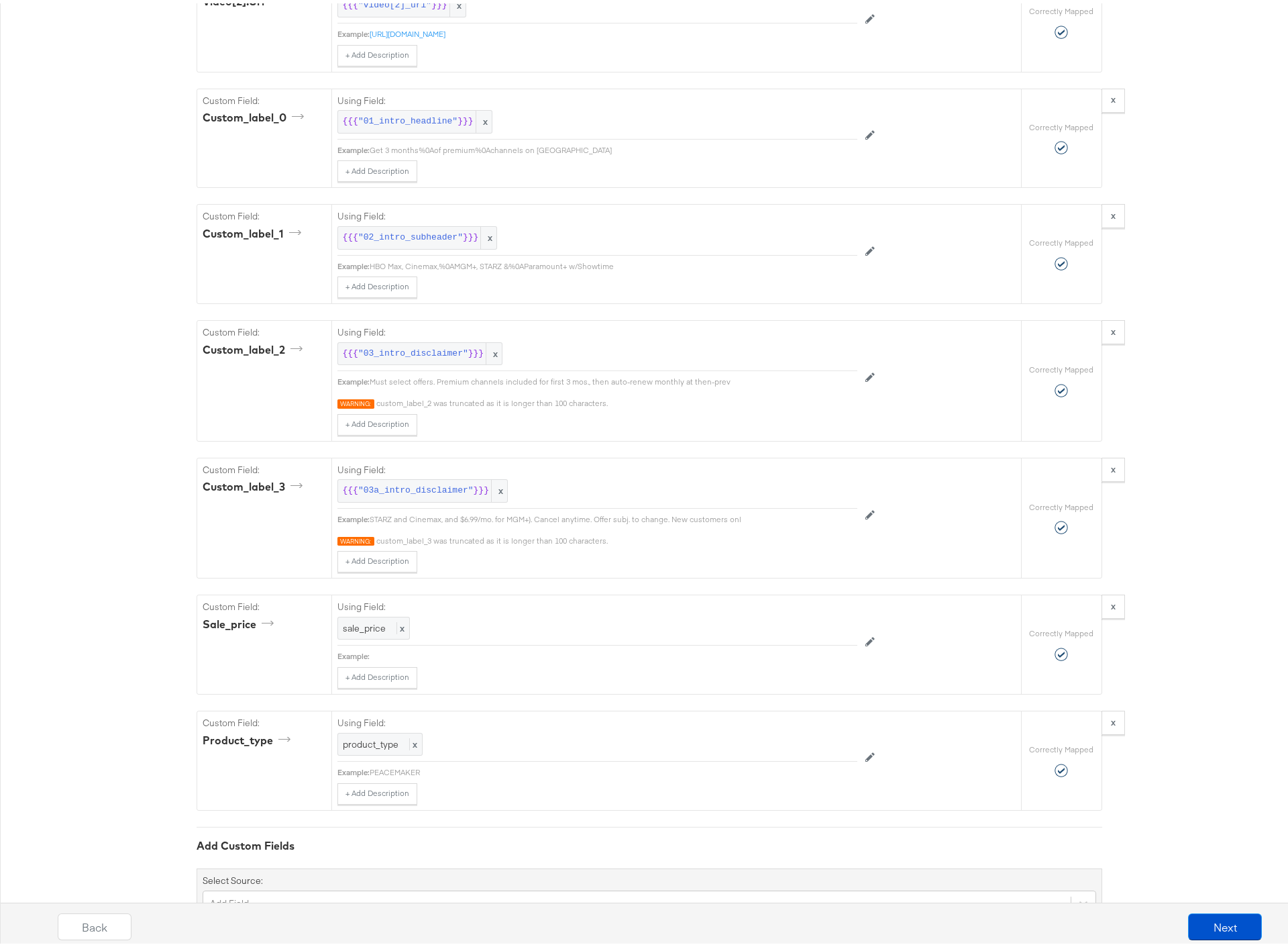
scroll to position [2403, 0]
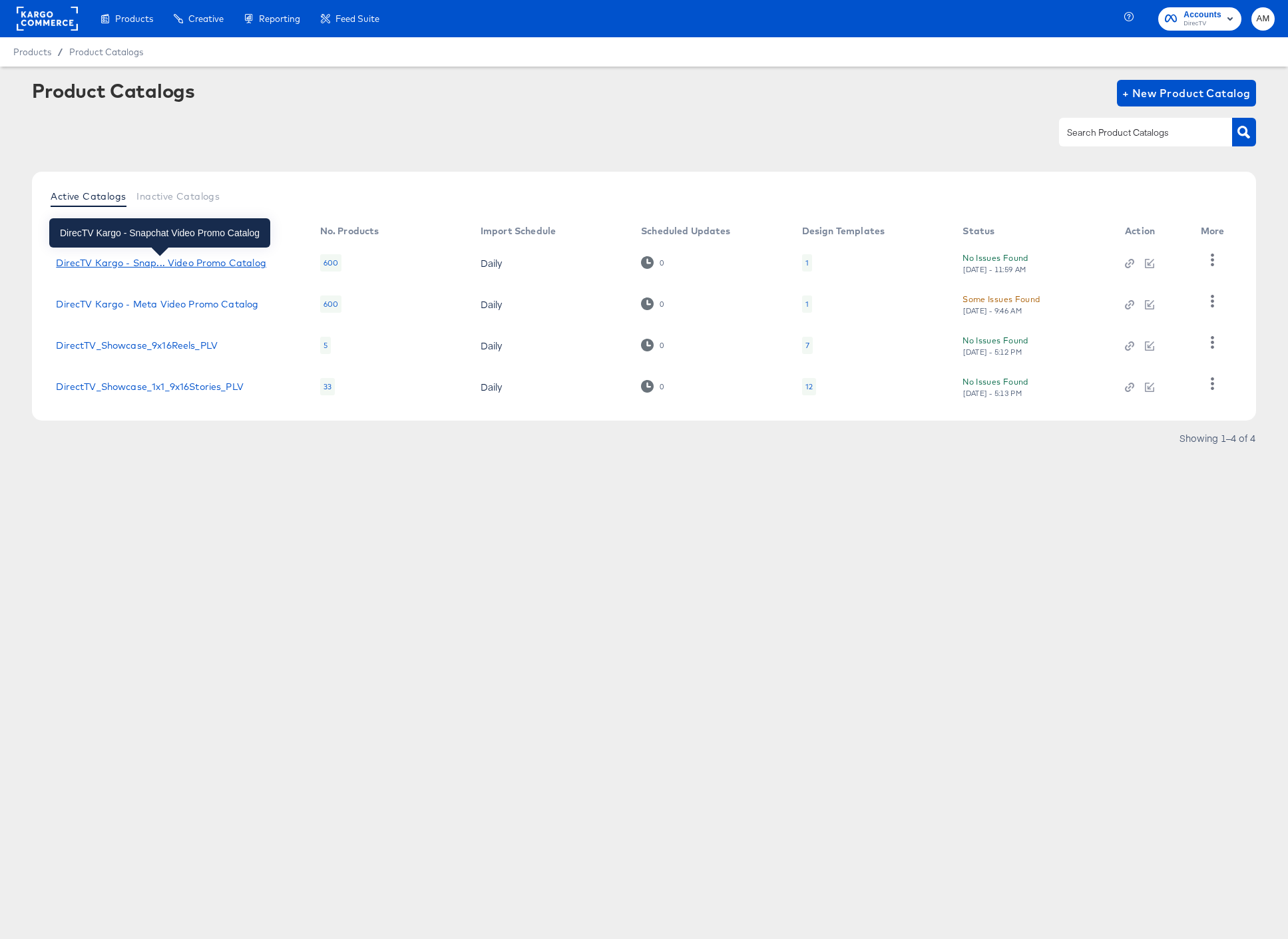
click at [221, 260] on div "DirecTV Kargo - Snap... Video Promo Catalog" at bounding box center [160, 263] width 210 height 11
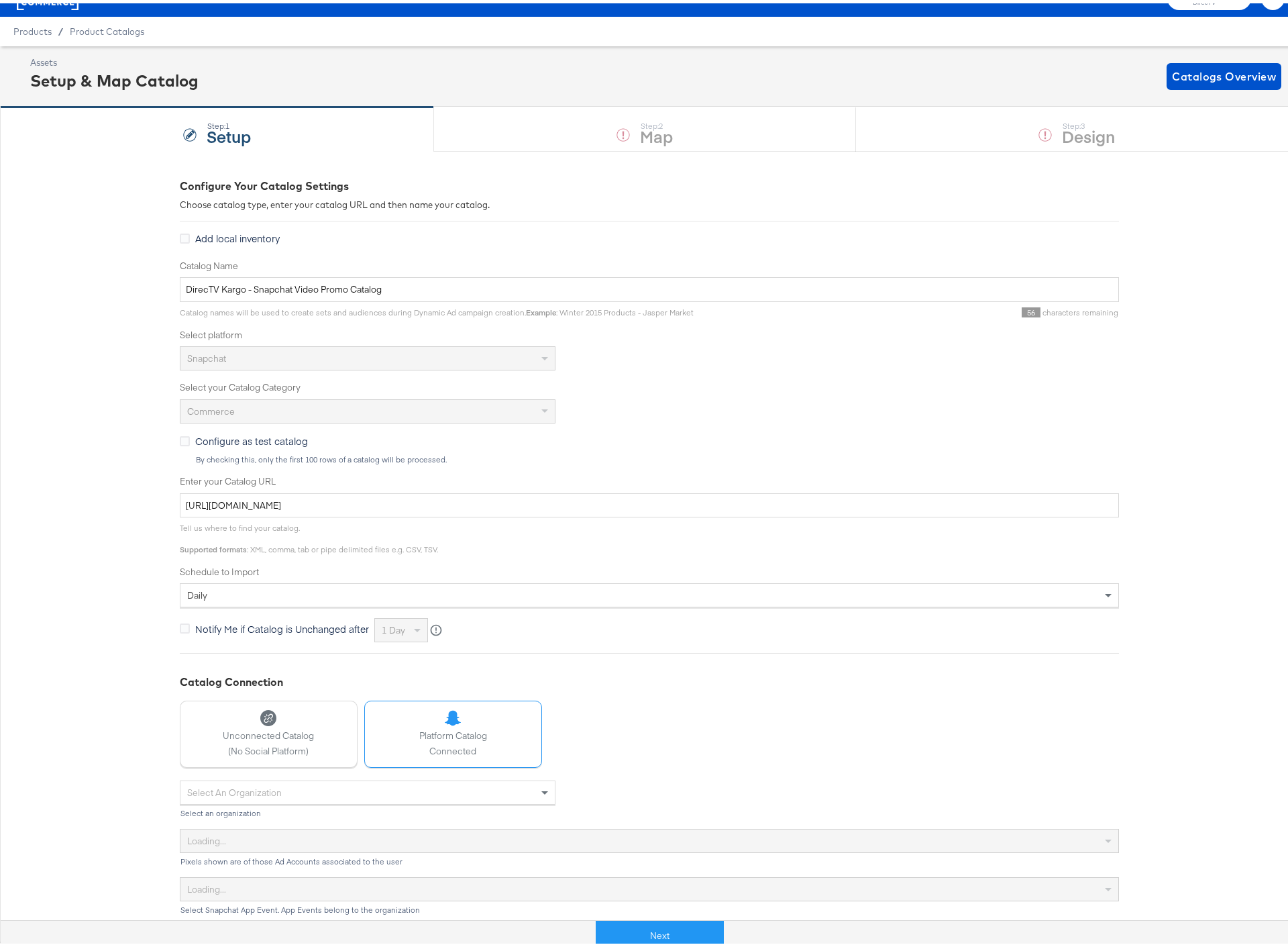
scroll to position [25, 0]
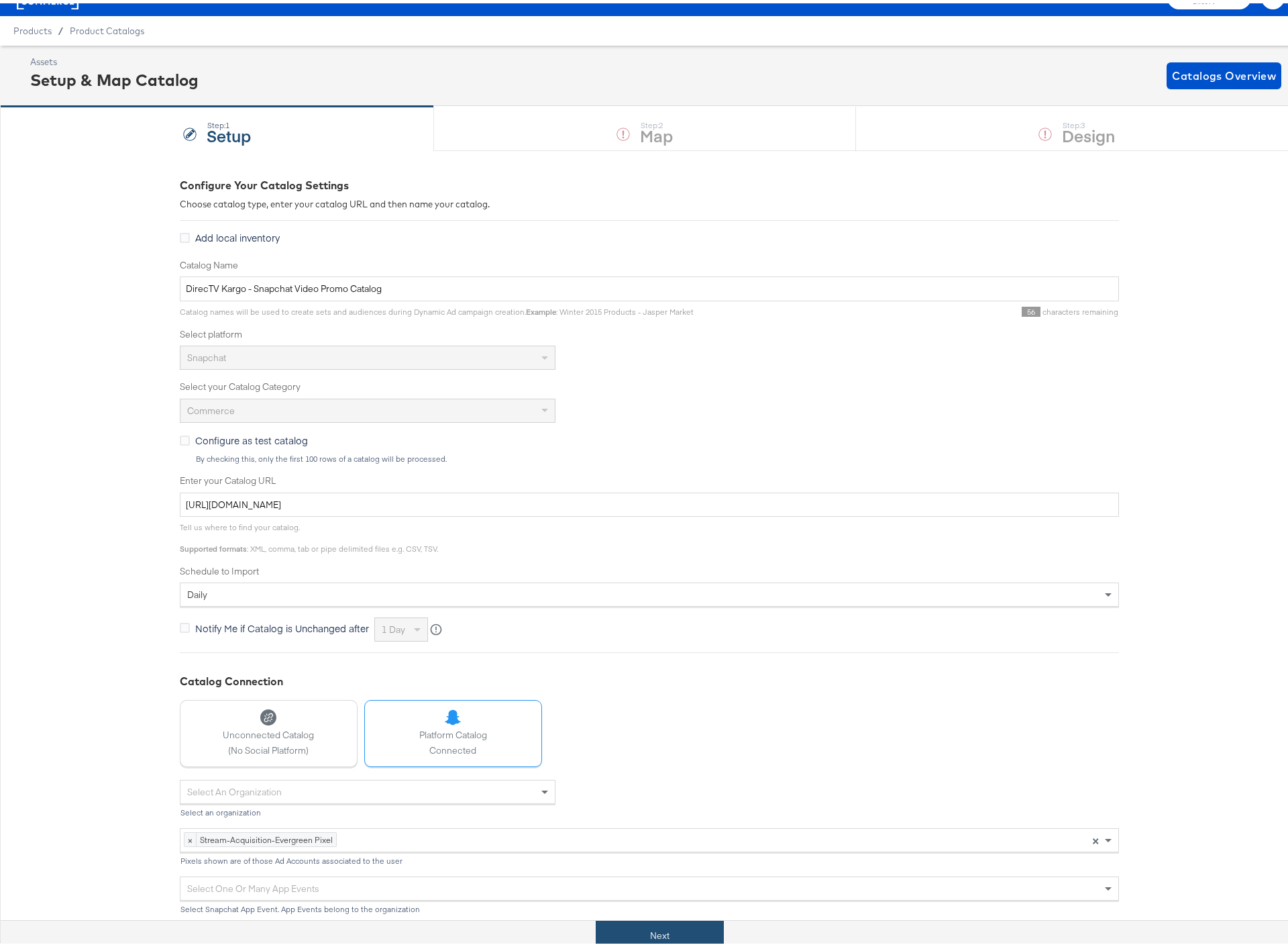
click at [629, 923] on button "Next" at bounding box center [659, 932] width 128 height 30
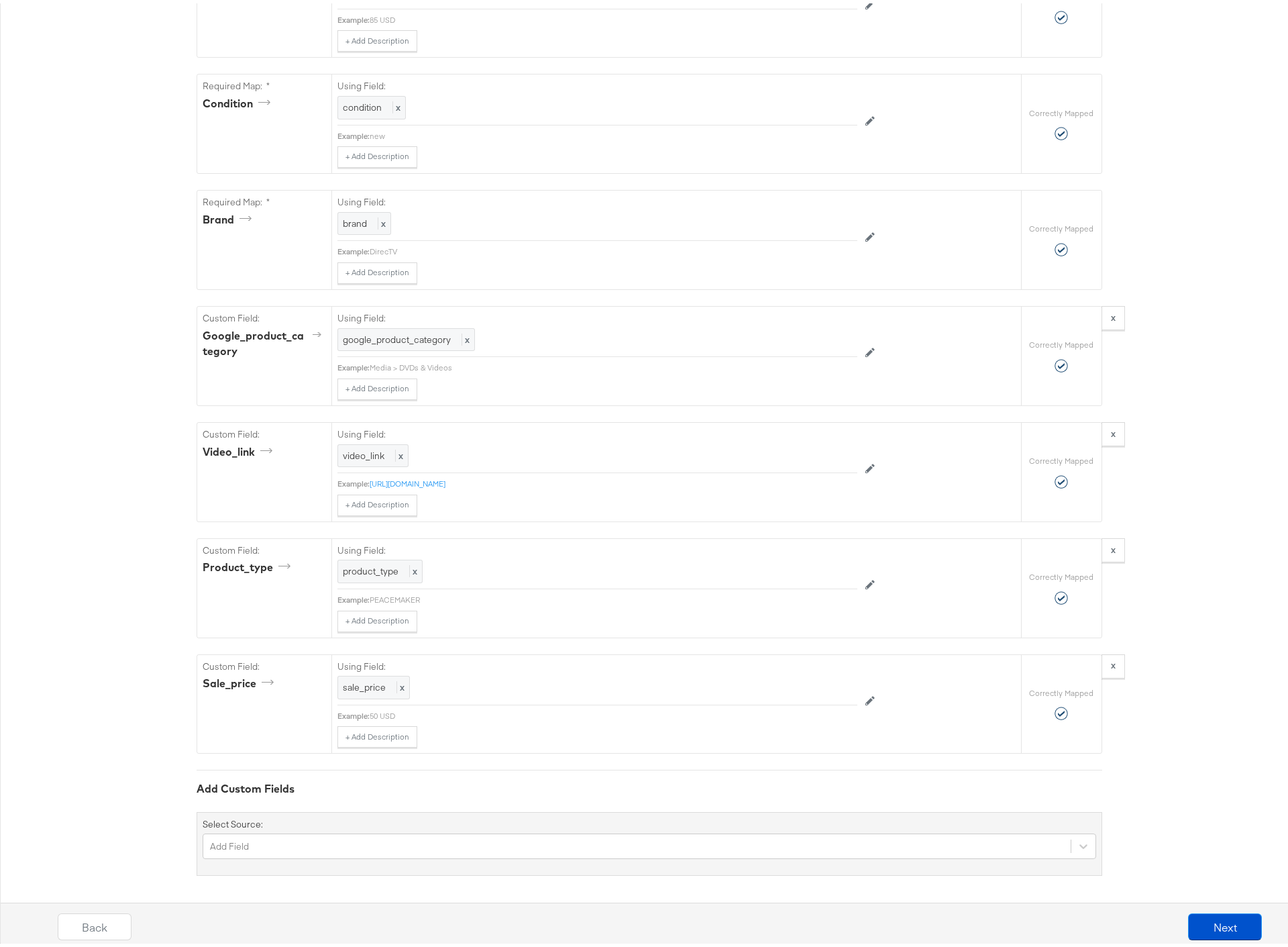
scroll to position [1055, 0]
click at [1197, 929] on button "Next" at bounding box center [1225, 923] width 74 height 27
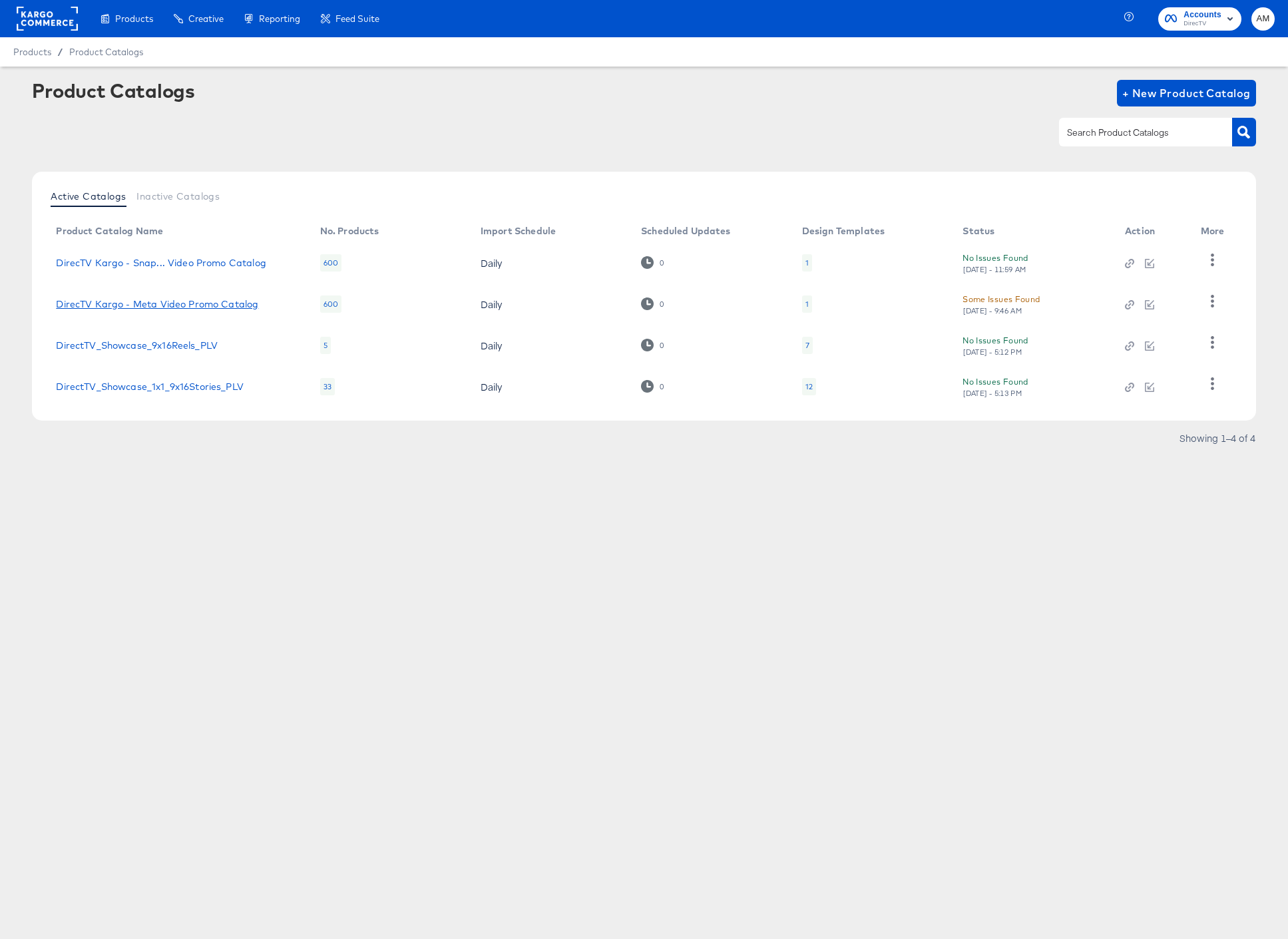
click at [217, 306] on link "DirecTV Kargo - Meta Video Promo Catalog" at bounding box center [157, 304] width 202 height 11
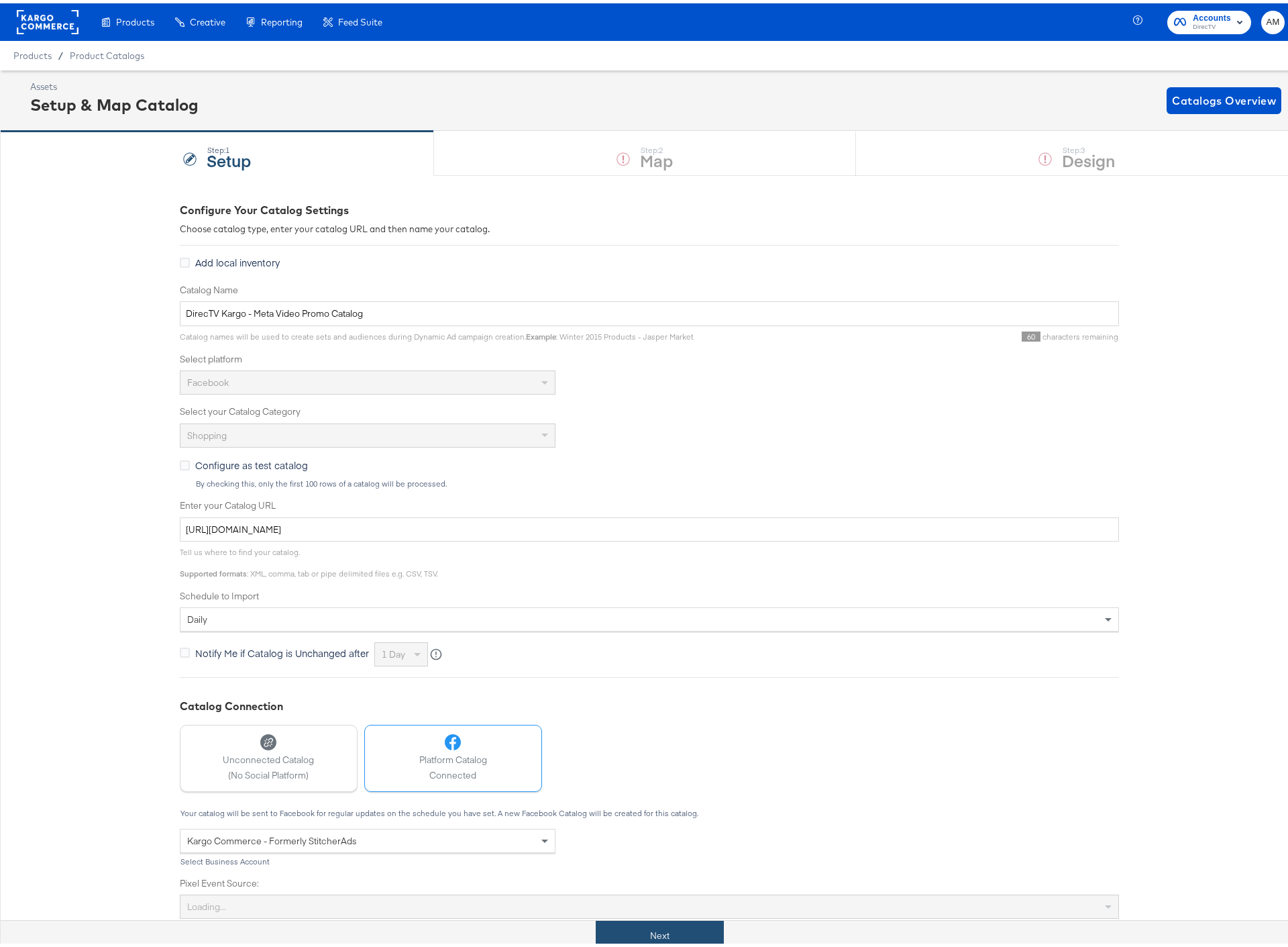
click at [637, 938] on button "Next" at bounding box center [659, 932] width 128 height 30
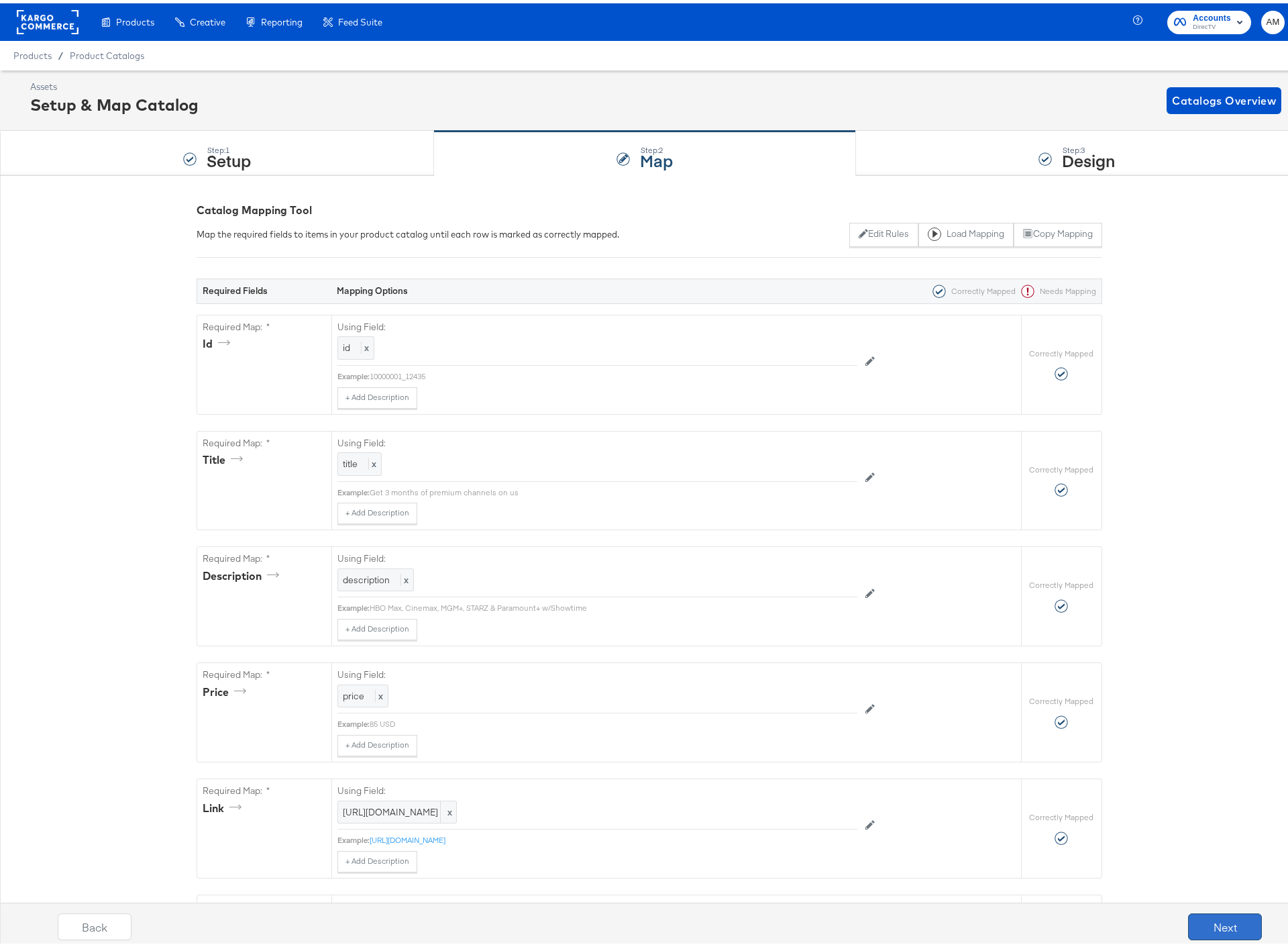
click at [1211, 928] on button "Next" at bounding box center [1225, 923] width 74 height 27
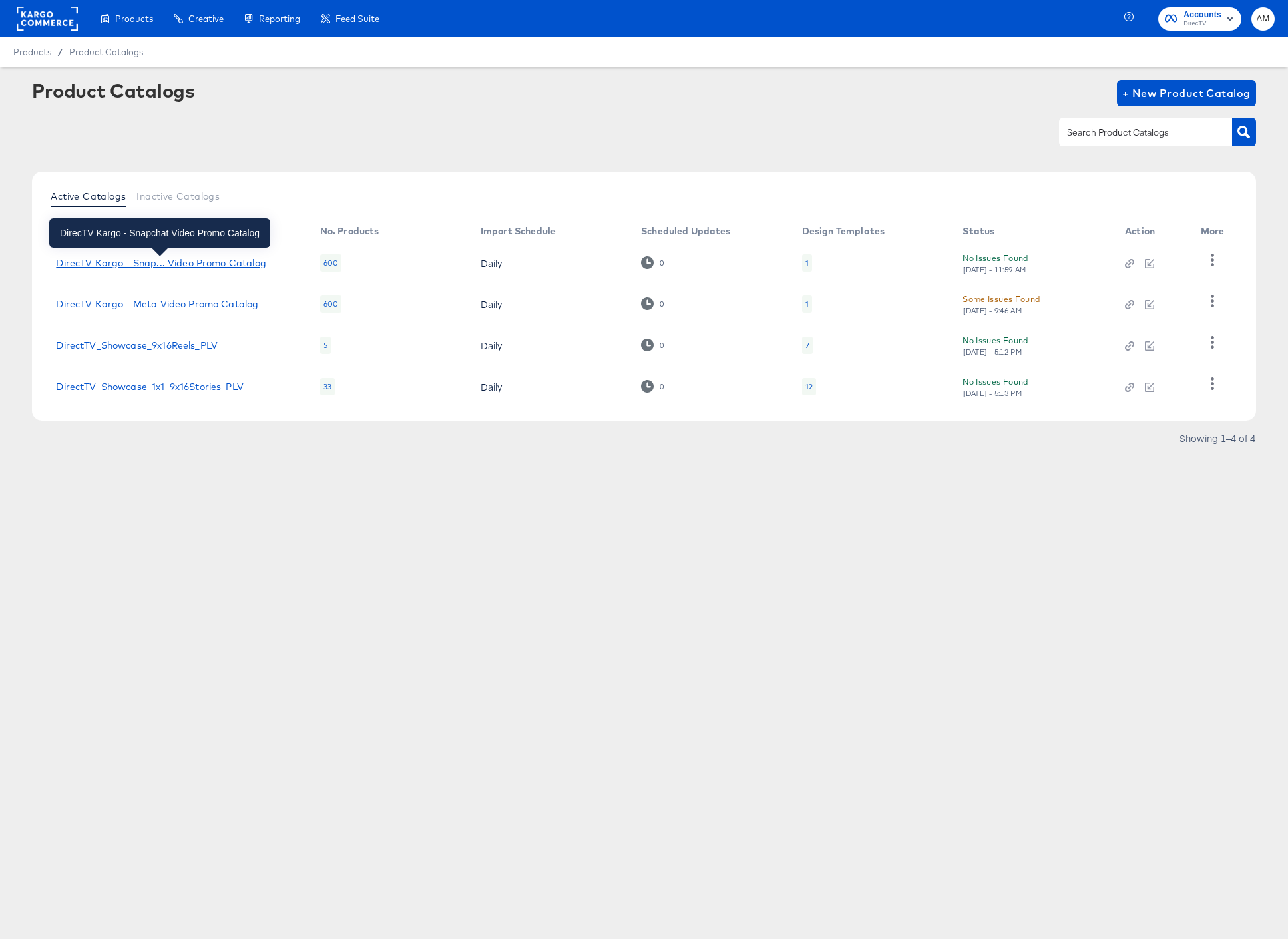
click at [245, 260] on div "DirecTV Kargo - Snap... Video Promo Catalog" at bounding box center [160, 263] width 210 height 11
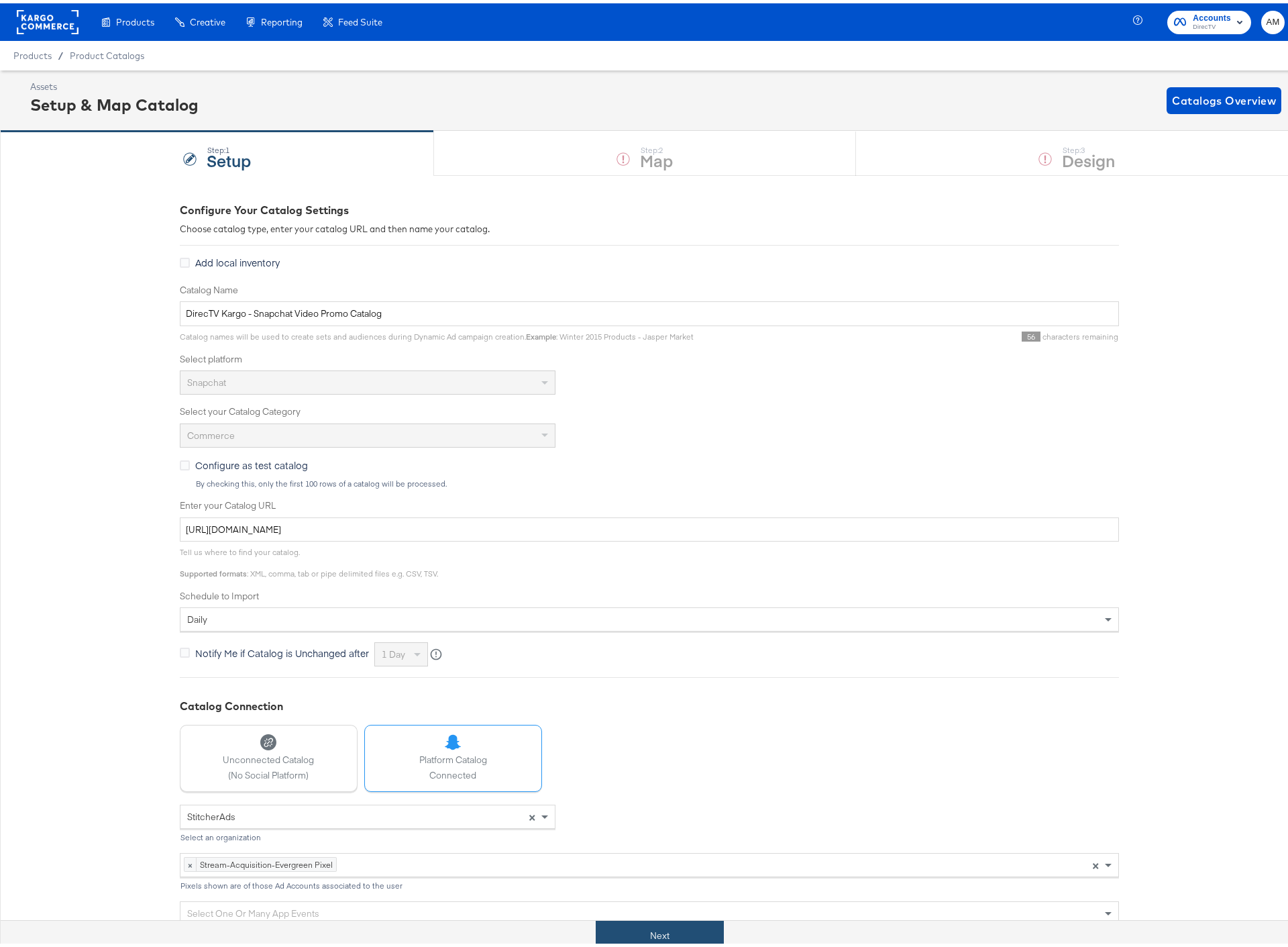
click at [653, 932] on button "Next" at bounding box center [659, 932] width 128 height 30
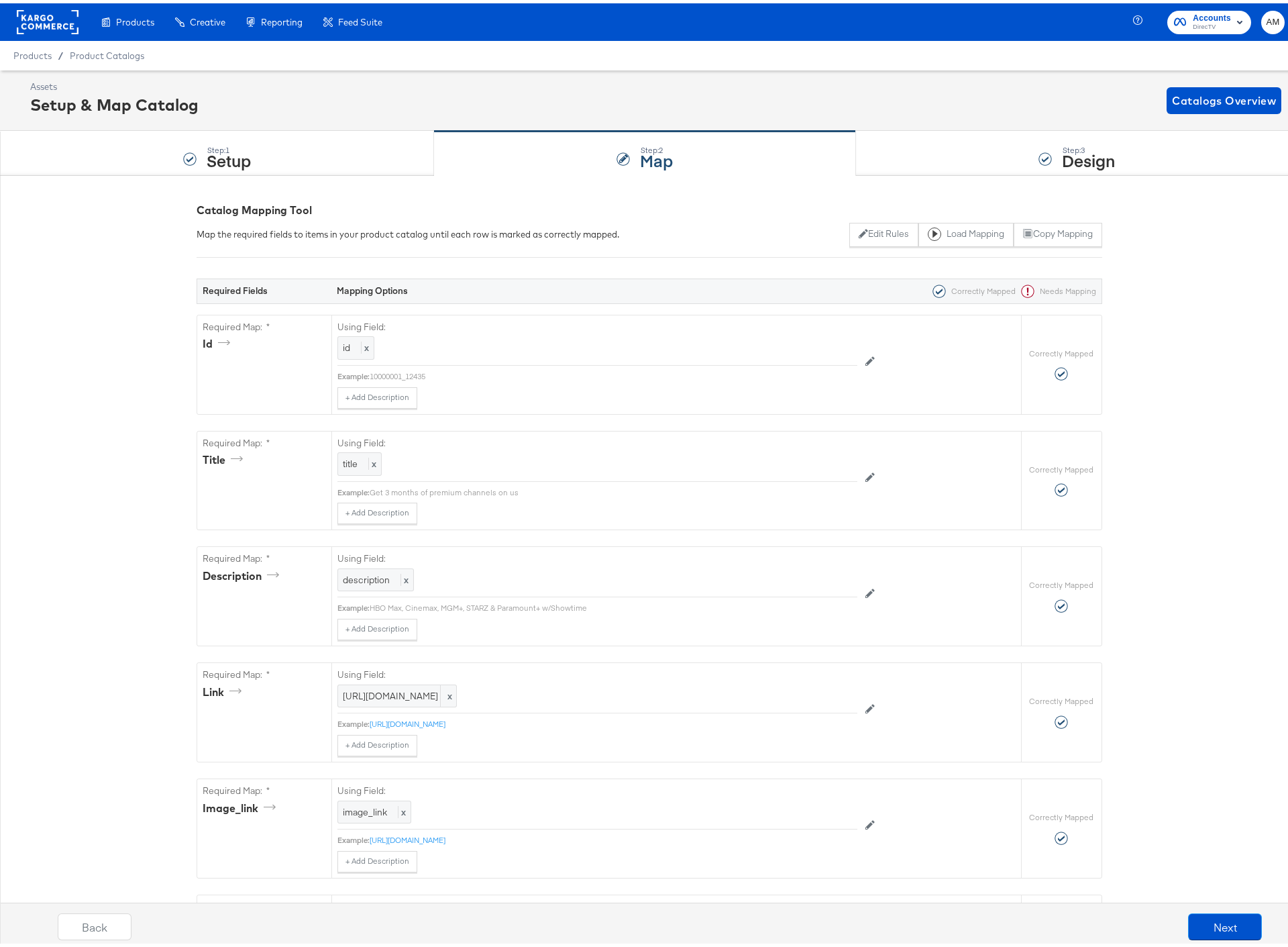
scroll to position [3, 0]
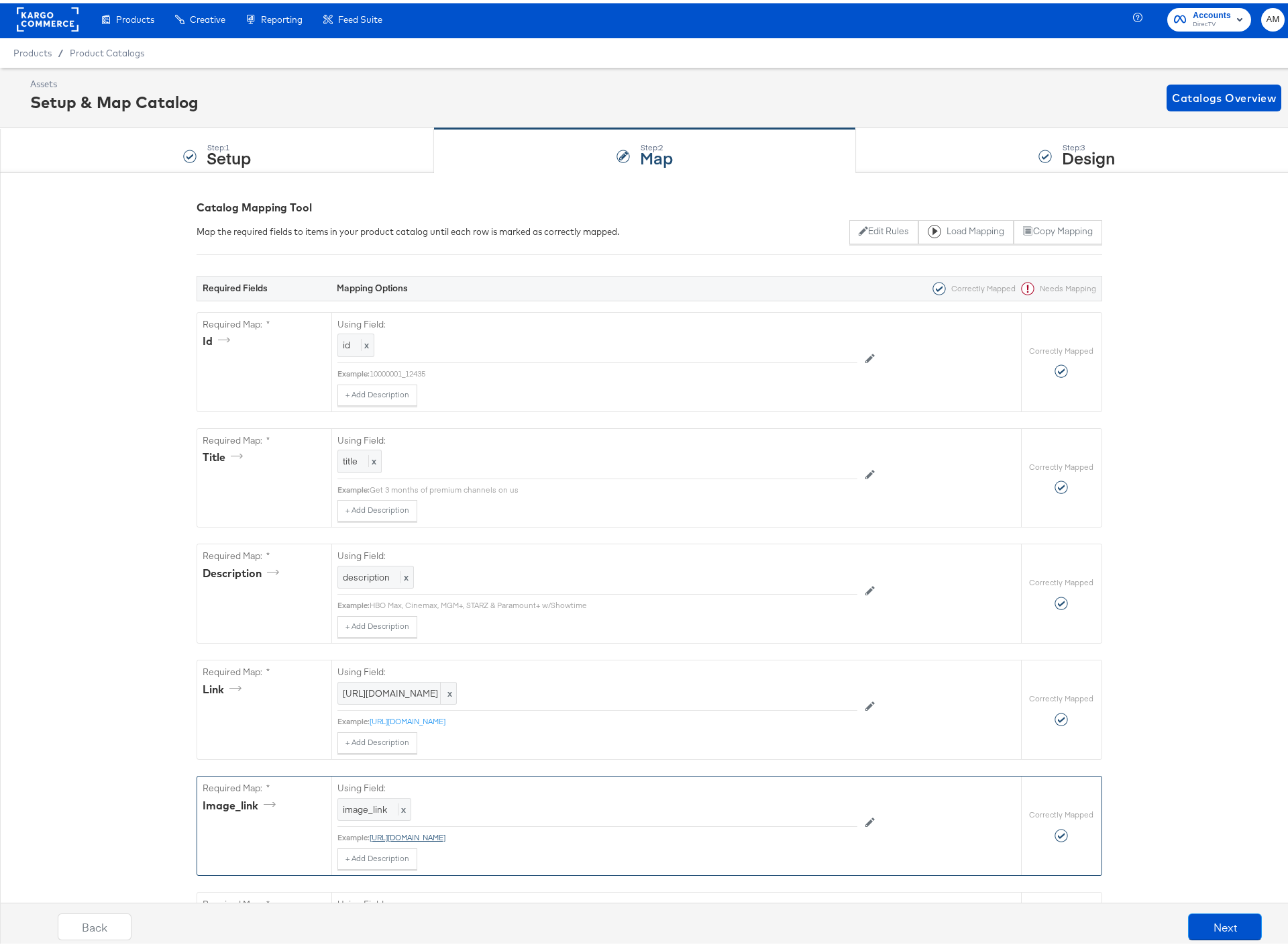
click at [446, 835] on link "https://stitcherads.hosted-by-files.com/directv/images/DirecTV_Showcase_Endfram…" at bounding box center [407, 834] width 76 height 10
click at [113, 55] on div "Product Catalogs" at bounding box center [107, 50] width 74 height 13
click at [112, 50] on span "Product Catalogs" at bounding box center [108, 50] width 75 height 11
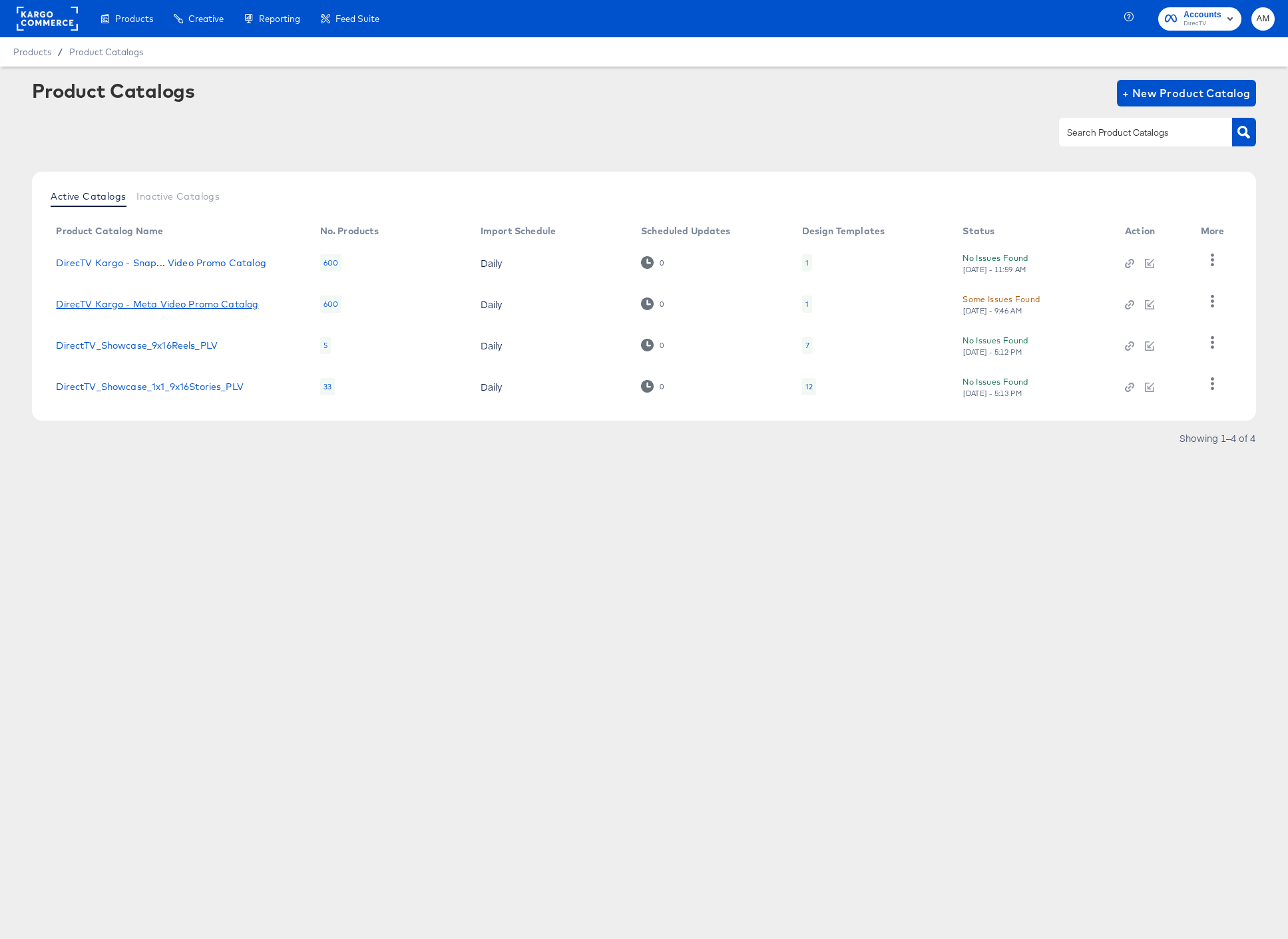
click at [198, 306] on link "DirecTV Kargo - Meta Video Promo Catalog" at bounding box center [157, 304] width 202 height 11
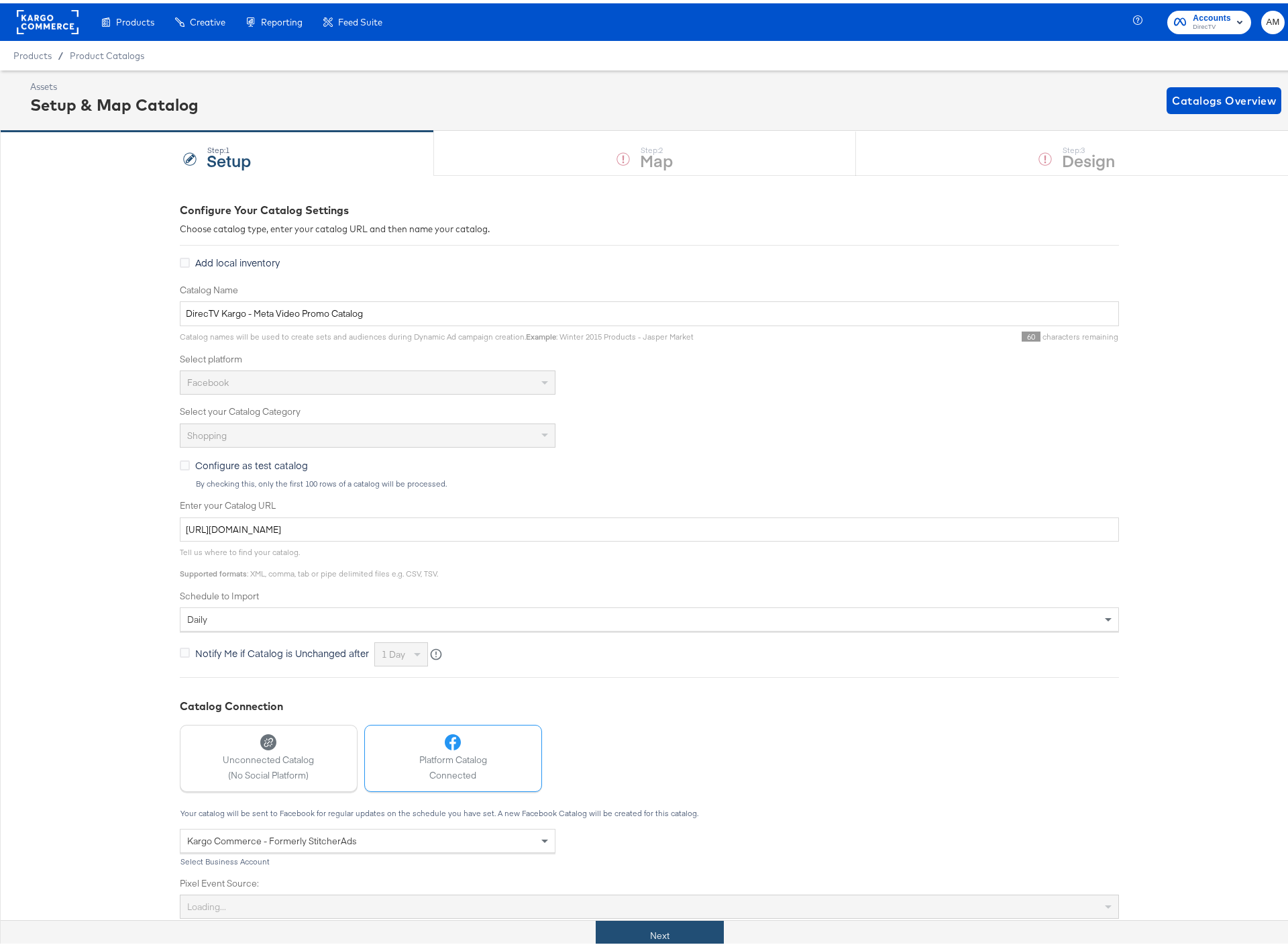
click at [648, 935] on button "Next" at bounding box center [659, 932] width 128 height 30
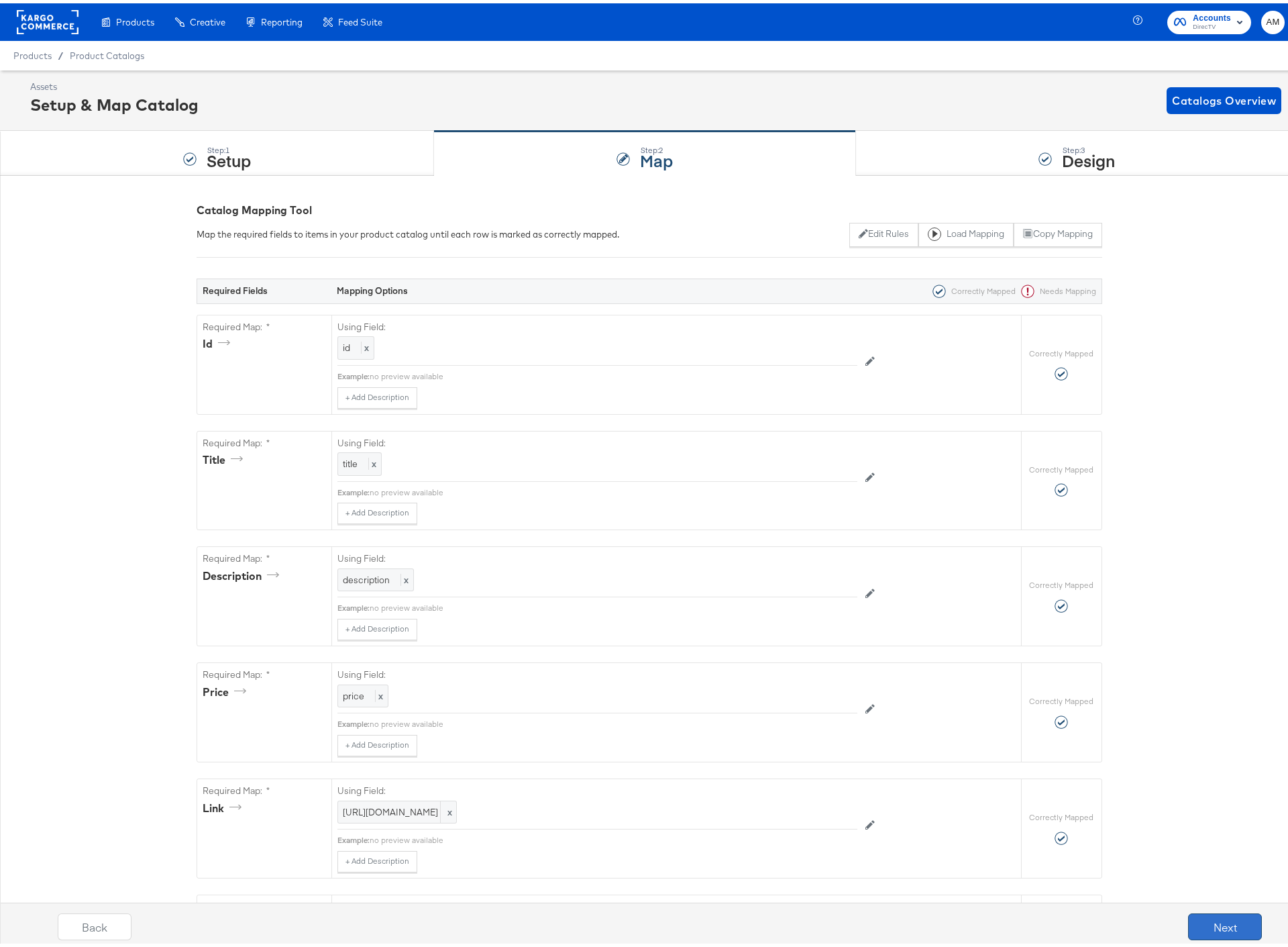
click at [1220, 919] on button "Next" at bounding box center [1225, 923] width 74 height 27
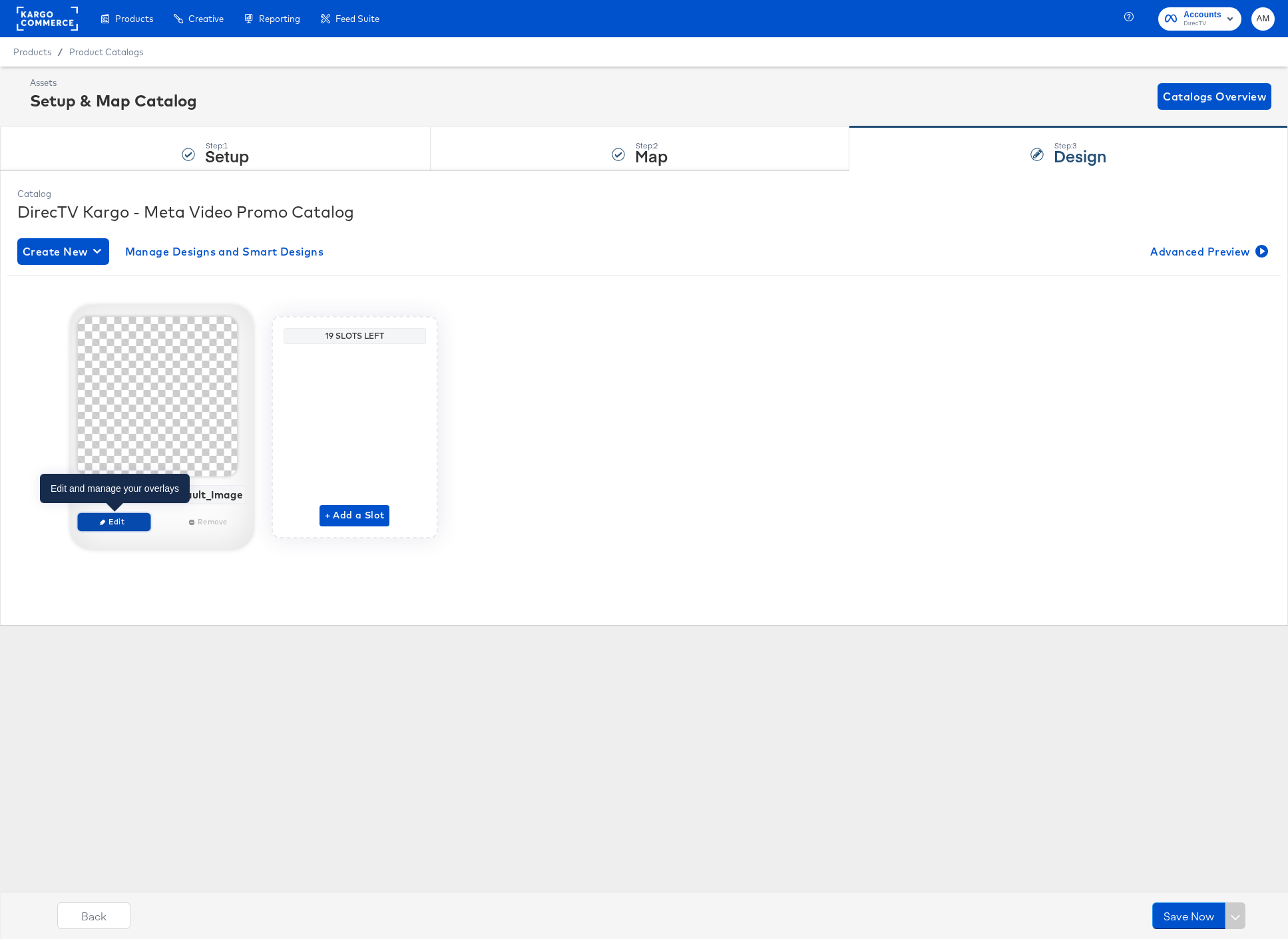
click at [114, 517] on span "Edit" at bounding box center [113, 522] width 61 height 10
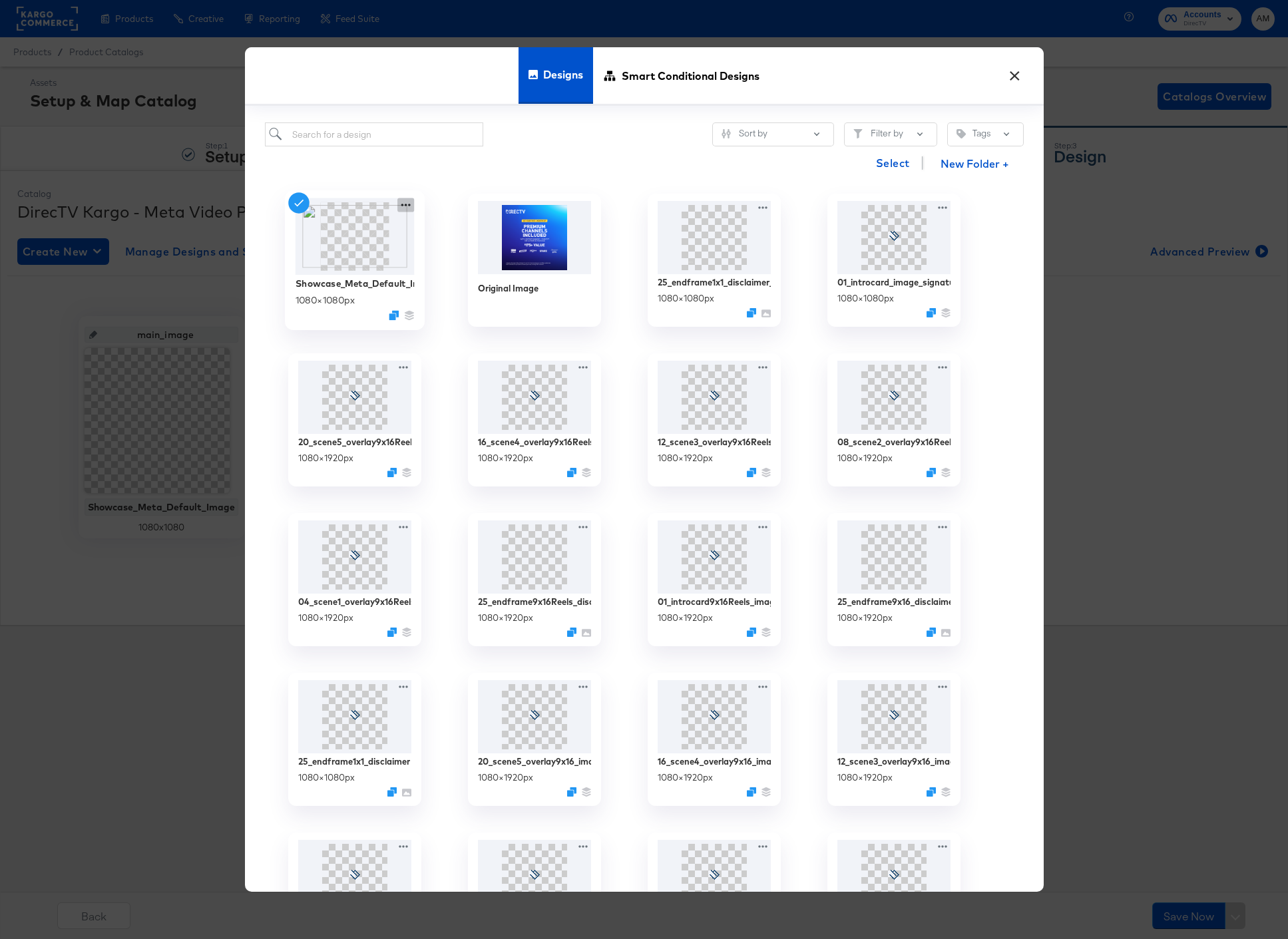
click at [408, 207] on icon at bounding box center [406, 204] width 17 height 14
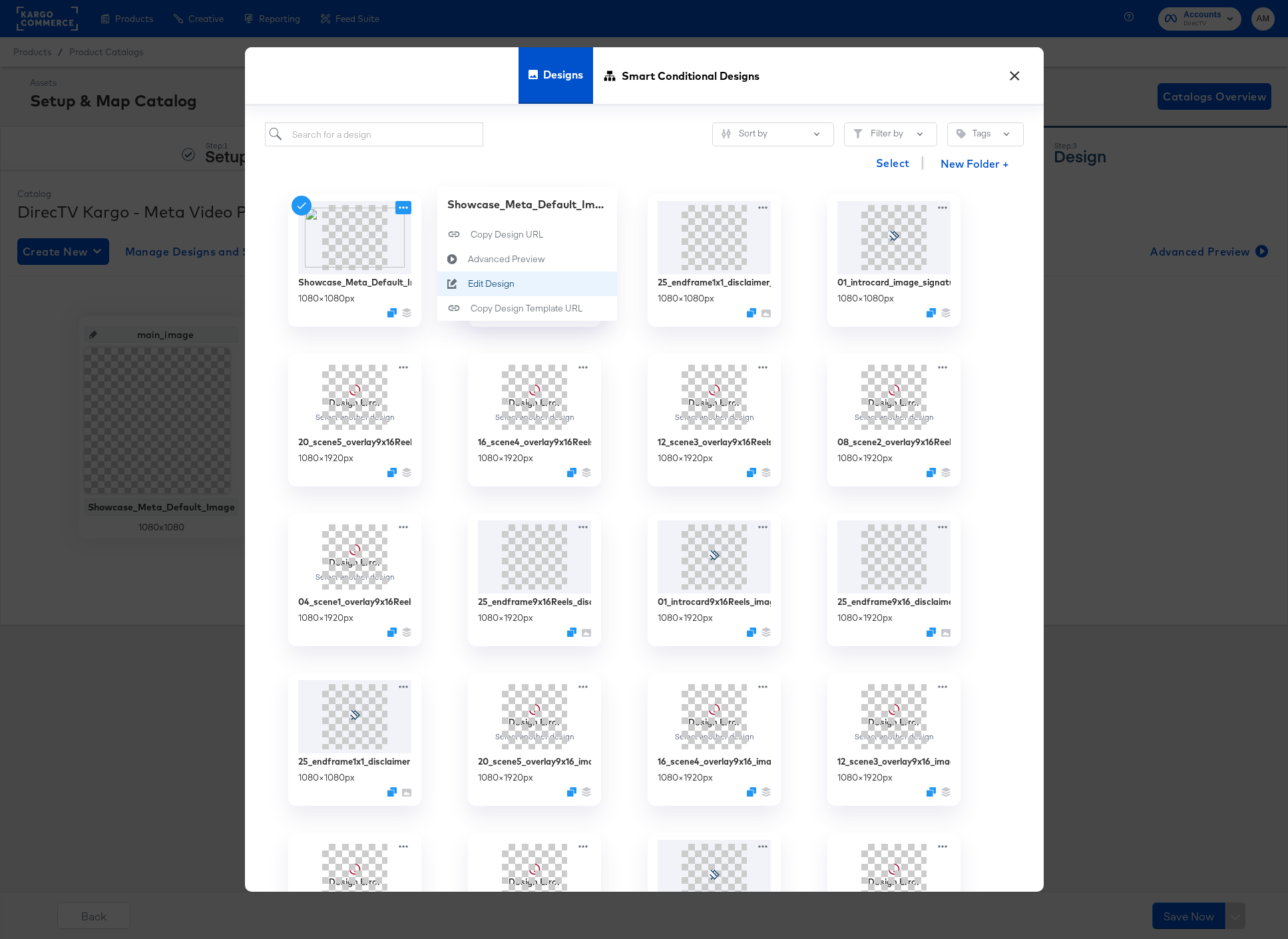
click at [468, 283] on div "Edit Design Edit Design" at bounding box center [468, 283] width 0 height 0
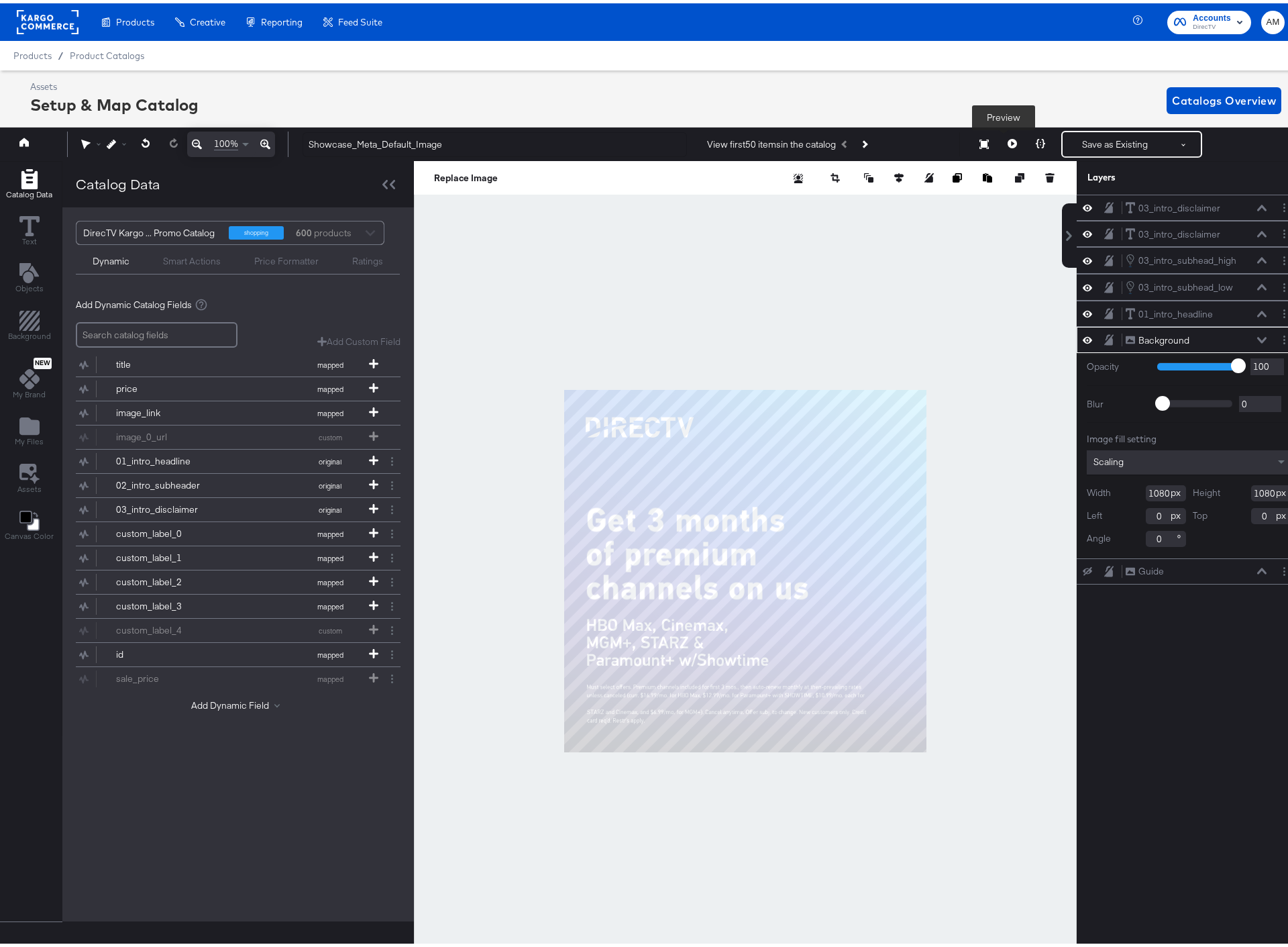
click at [1007, 140] on icon at bounding box center [1012, 139] width 9 height 9
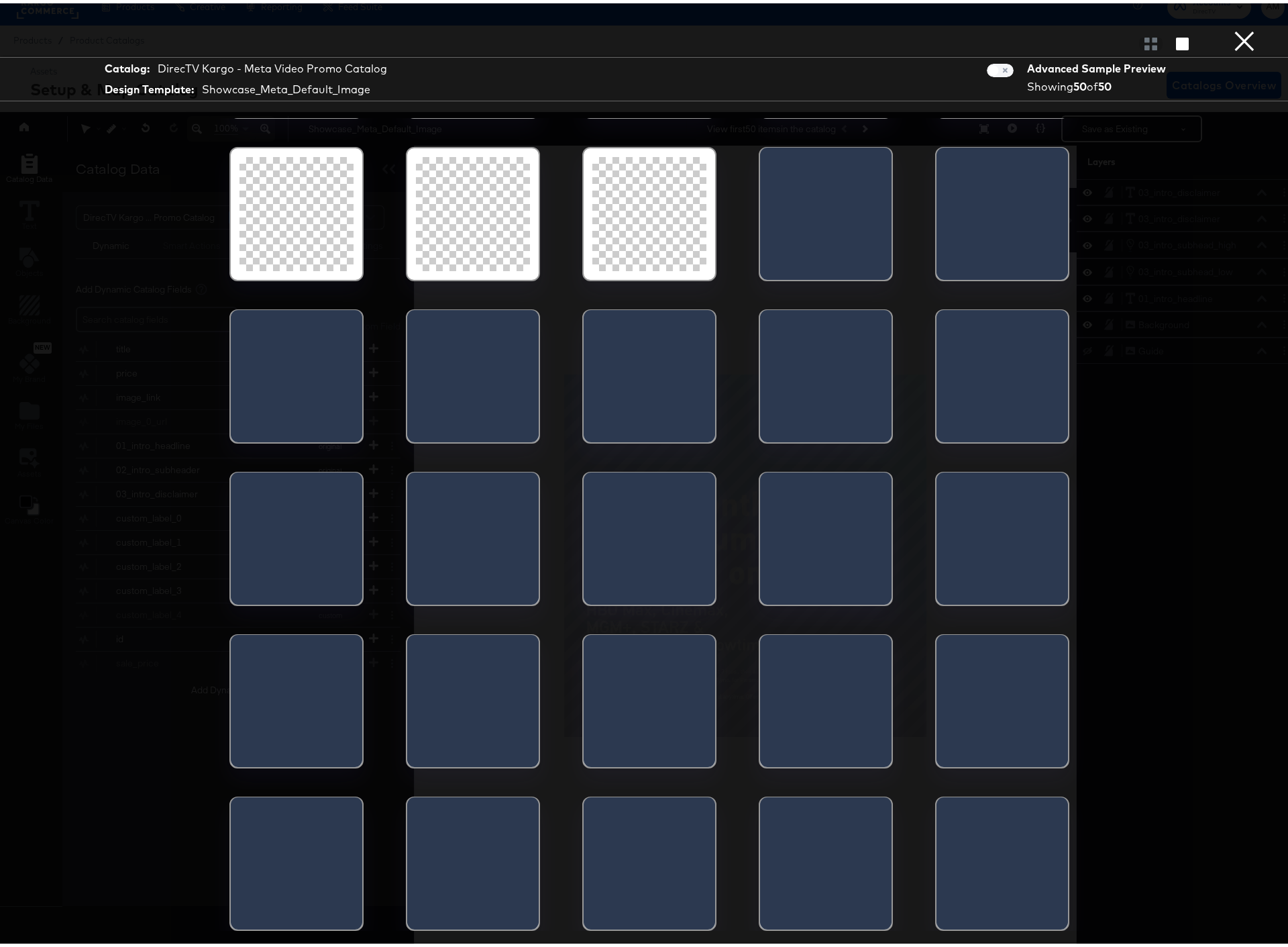
scroll to position [30, 0]
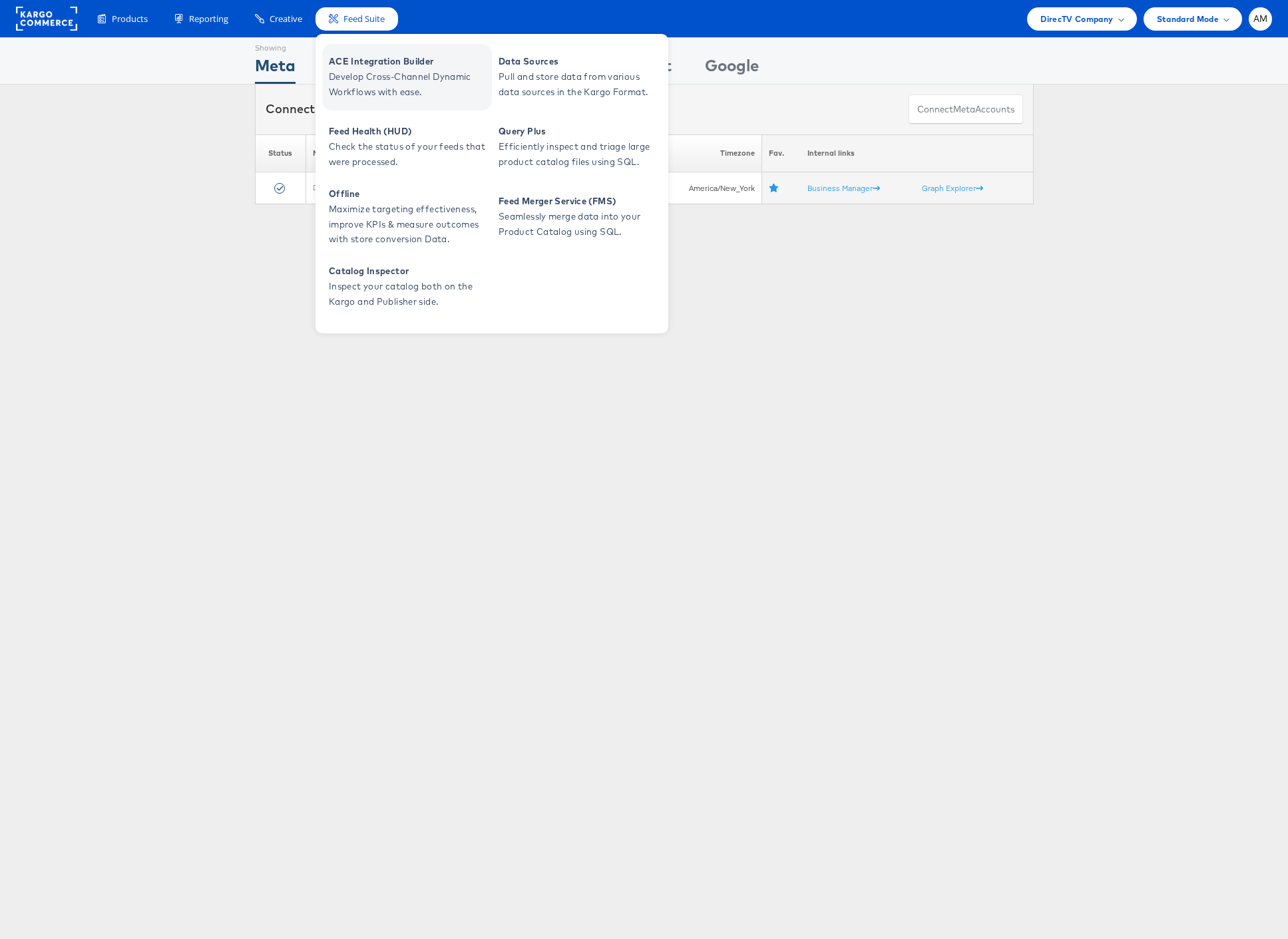
click at [349, 75] on span "Develop Cross-Channel Dynamic Workflows with ease." at bounding box center [408, 85] width 160 height 31
click at [350, 61] on span "ACE Integration Builder" at bounding box center [408, 62] width 160 height 15
